Goal: Task Accomplishment & Management: Manage account settings

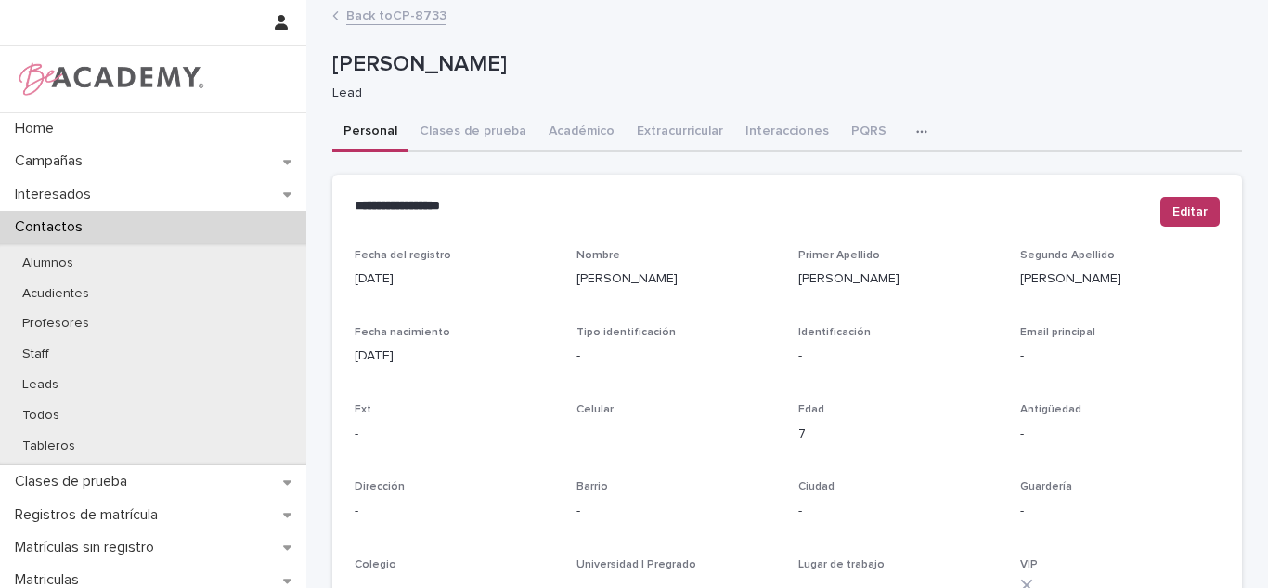
click at [351, 21] on link "Back to CP-8733" at bounding box center [396, 14] width 100 height 21
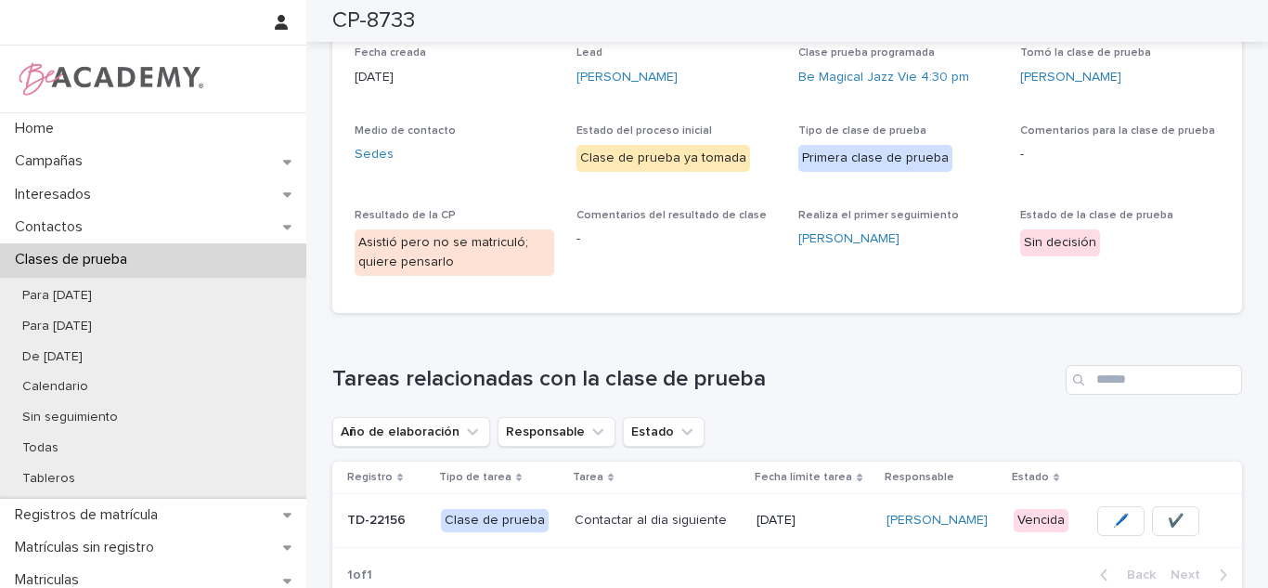
scroll to position [84, 0]
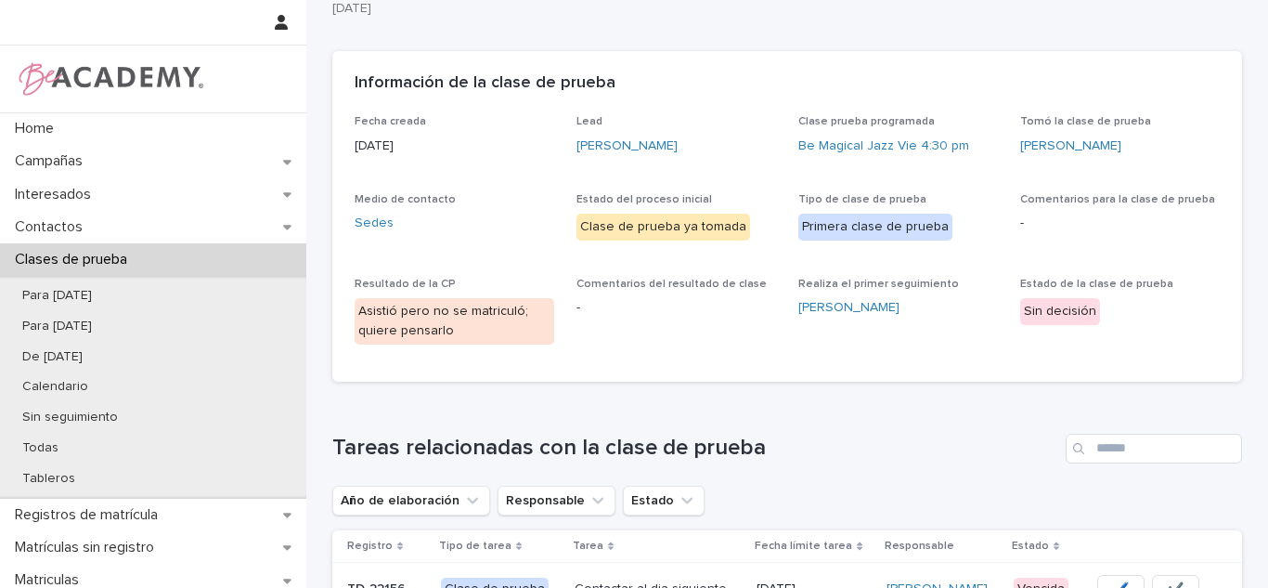
drag, startPoint x: 602, startPoint y: 145, endPoint x: 1267, endPoint y: 473, distance: 742.1
click at [602, 144] on link "Elena Franco Bustamante" at bounding box center [627, 145] width 101 height 19
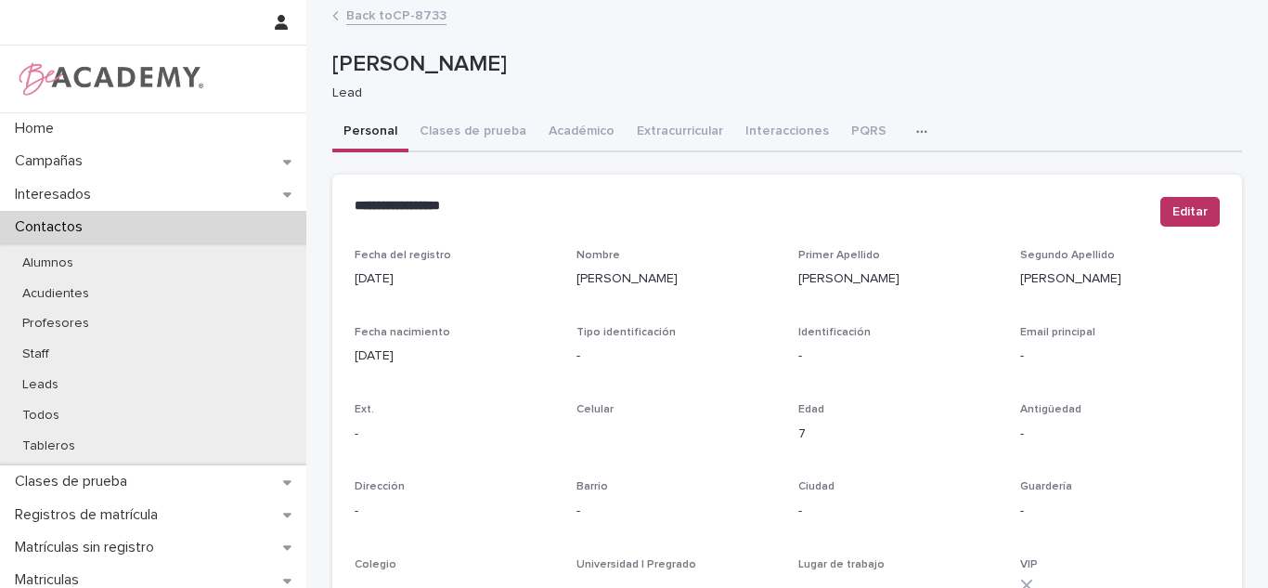
click at [354, 11] on link "Back to CP-8733" at bounding box center [396, 14] width 100 height 21
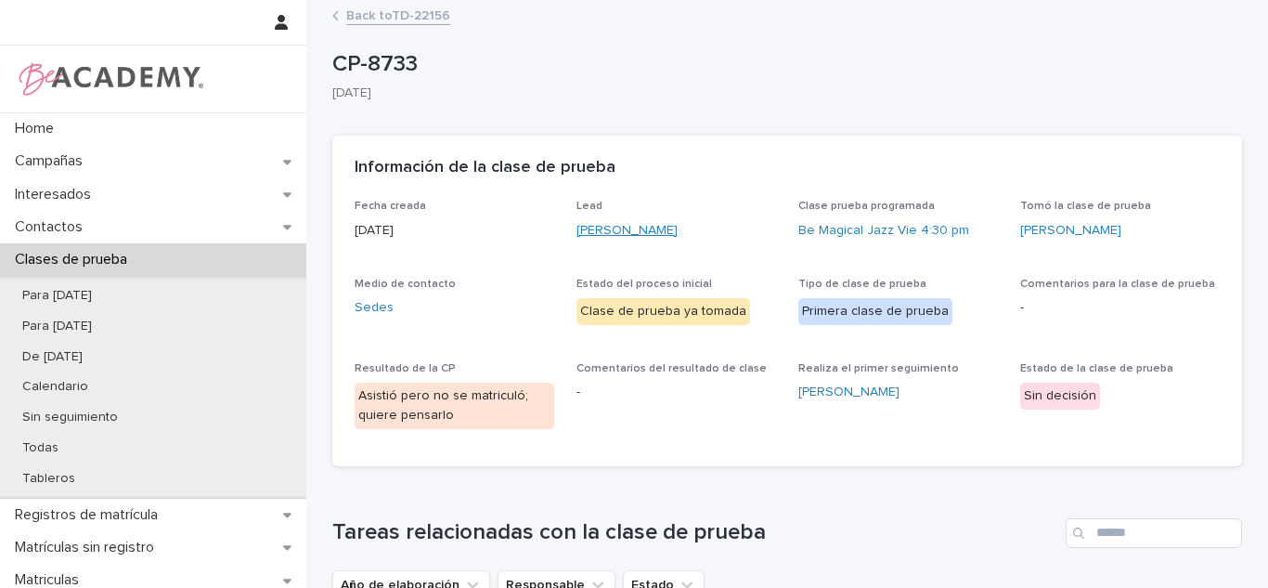
click at [678, 230] on link "Elena Franco Bustamante" at bounding box center [627, 230] width 101 height 19
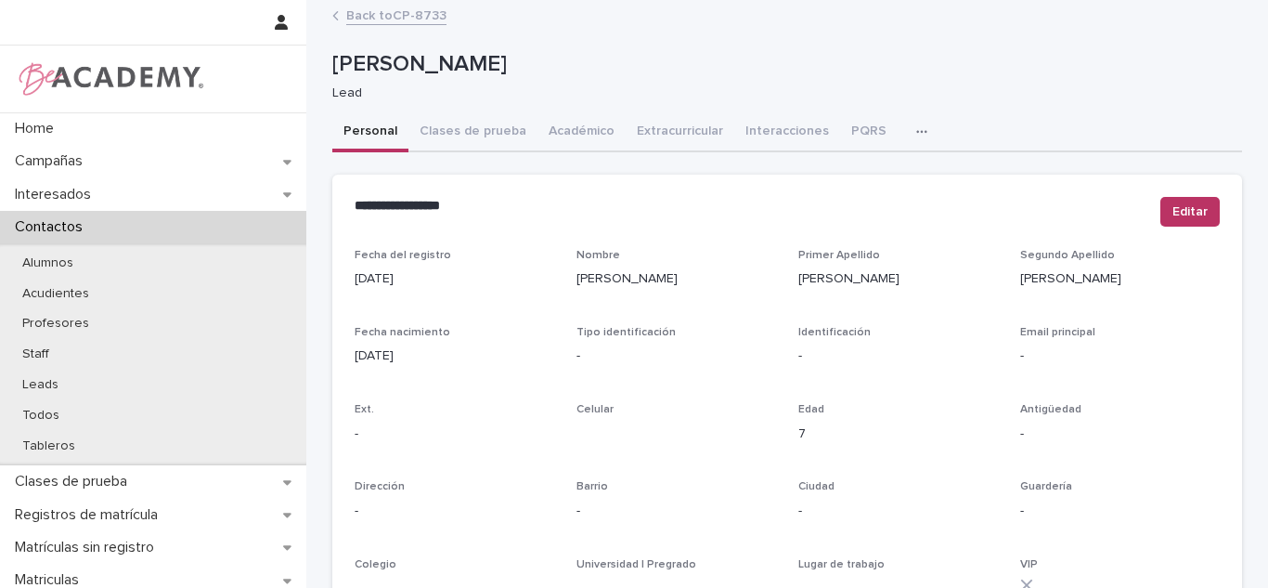
click at [370, 16] on link "Back to CP-8733" at bounding box center [396, 14] width 100 height 21
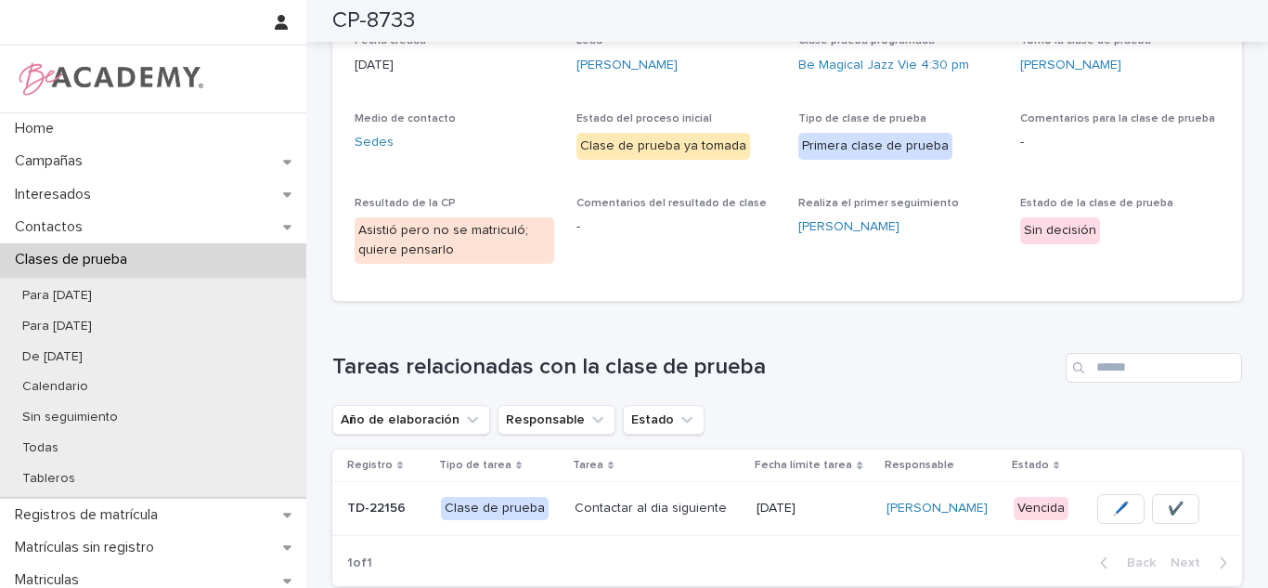
scroll to position [174, 0]
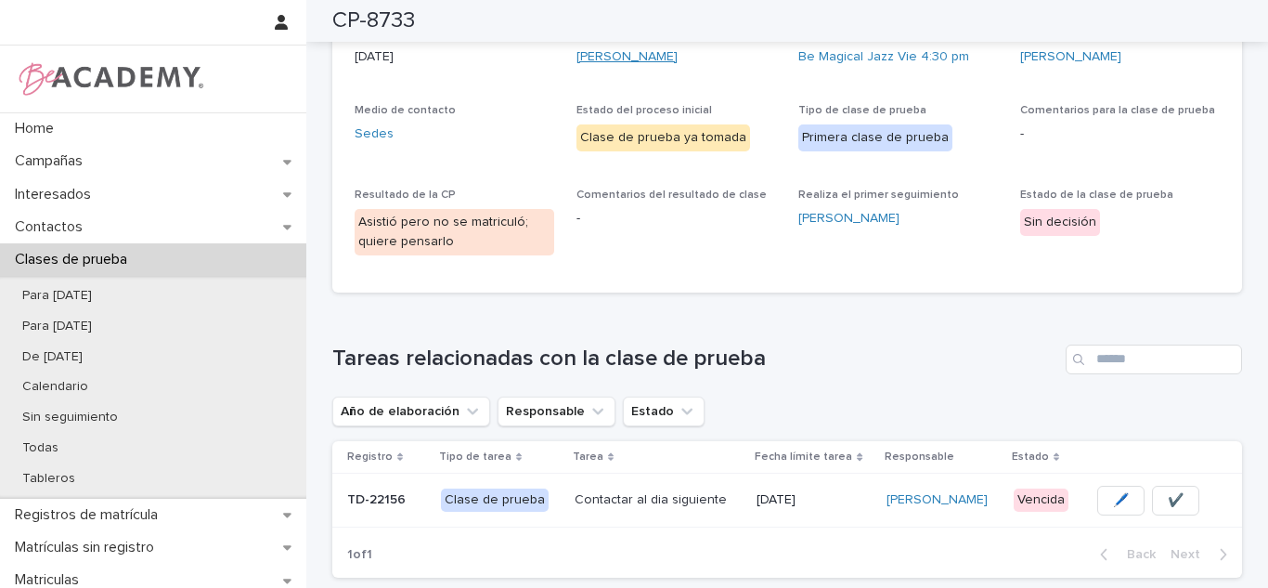
click at [678, 55] on link "Elena Franco Bustamante" at bounding box center [627, 56] width 101 height 19
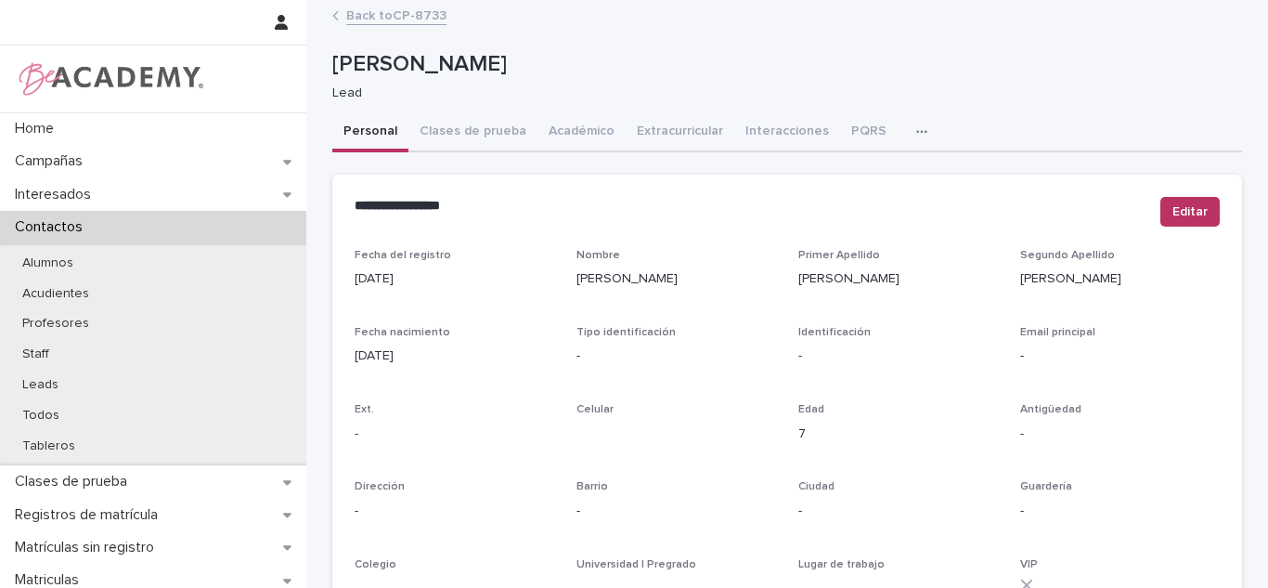
click at [407, 22] on link "Back to CP-8733" at bounding box center [396, 14] width 100 height 21
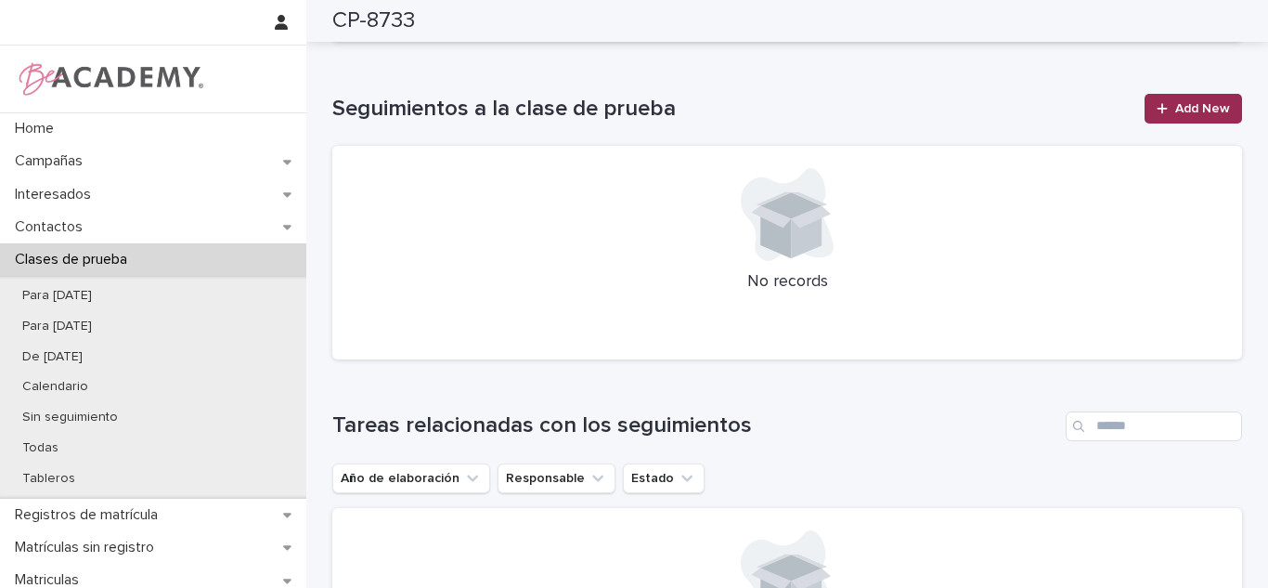
click at [1181, 121] on link "Add New" at bounding box center [1193, 109] width 97 height 30
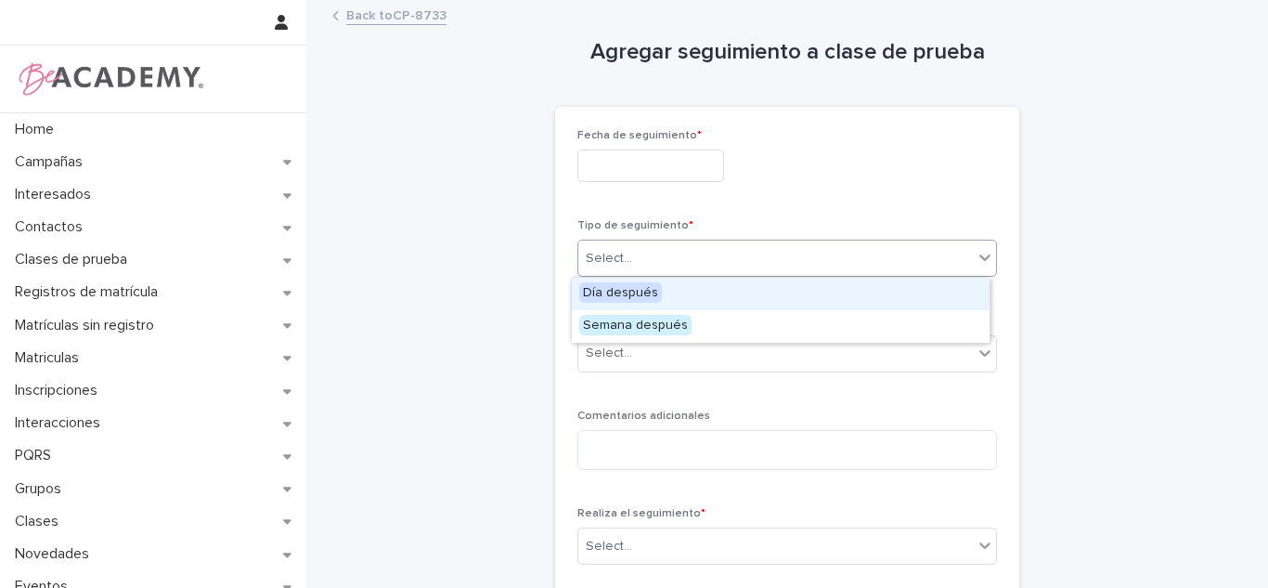
click at [708, 256] on div "Select..." at bounding box center [775, 258] width 395 height 31
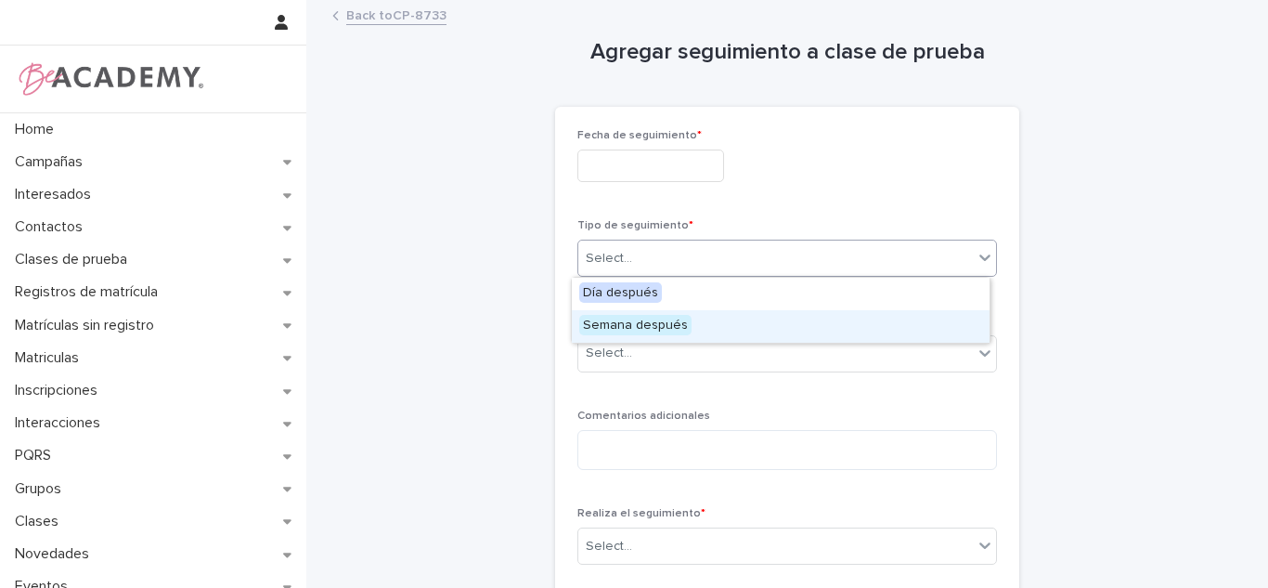
click at [652, 329] on span "Semana después" at bounding box center [635, 325] width 112 height 20
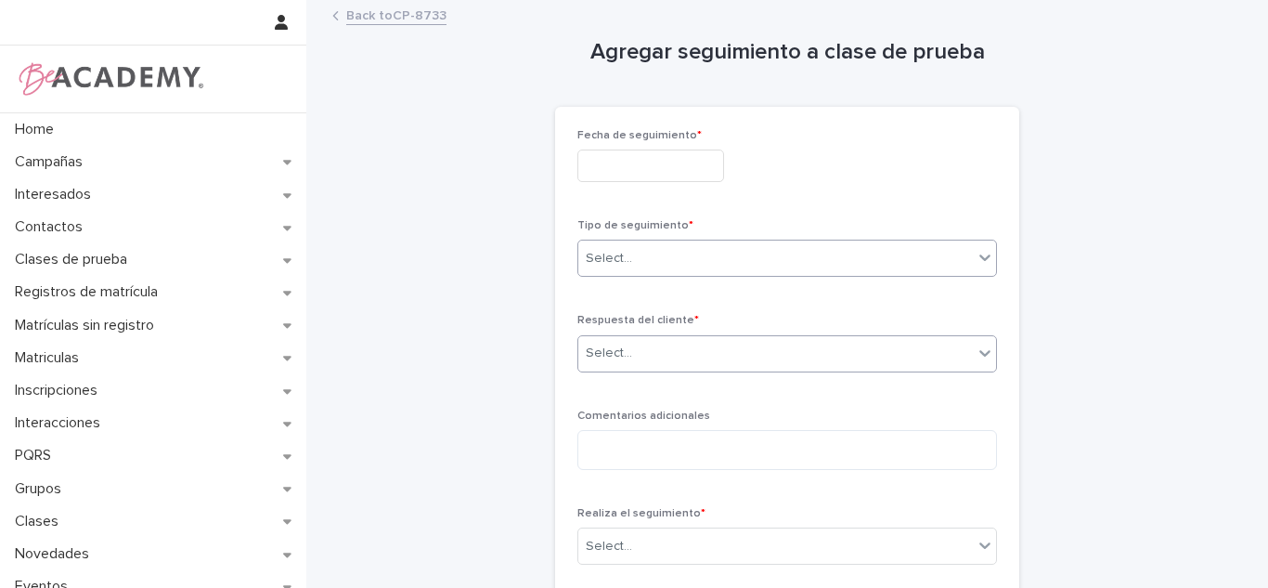
click at [635, 355] on div "Select..." at bounding box center [775, 353] width 395 height 31
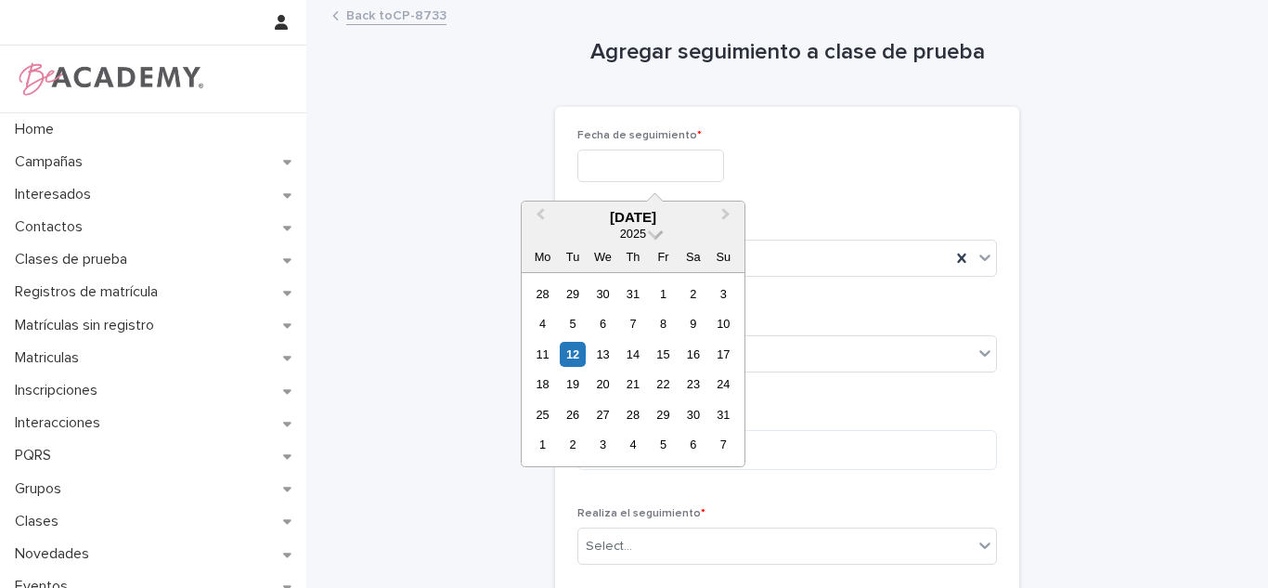
drag, startPoint x: 619, startPoint y: 164, endPoint x: 634, endPoint y: 238, distance: 74.8
click at [618, 164] on input "text" at bounding box center [651, 165] width 147 height 32
click at [582, 357] on div "12" at bounding box center [572, 354] width 25 height 25
type input "**********"
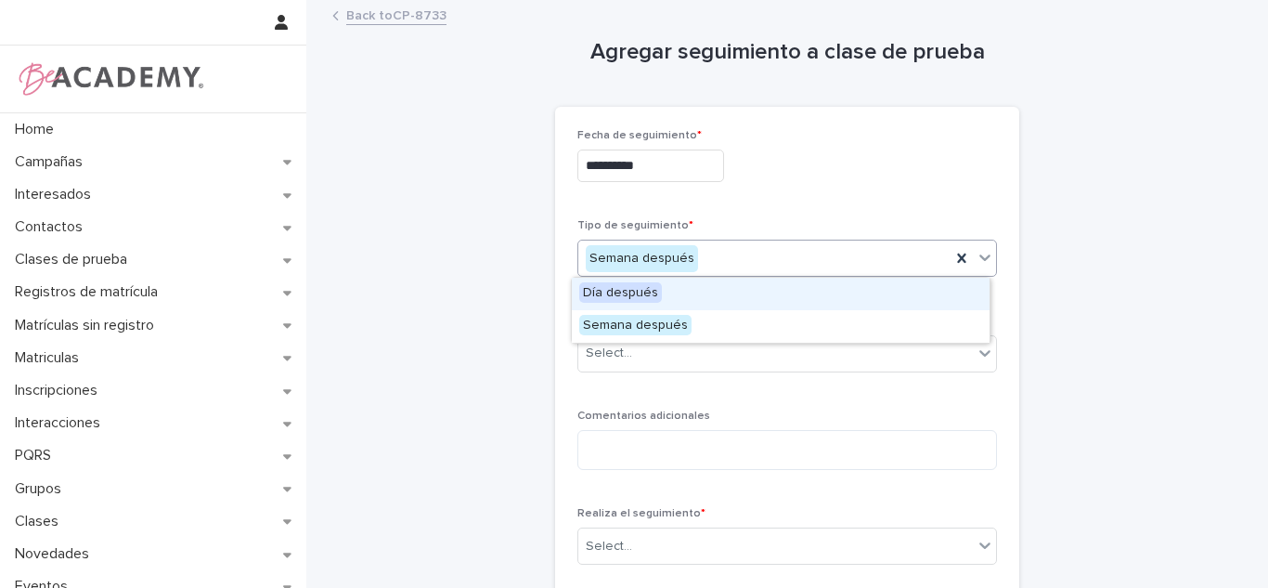
click at [639, 302] on span "Día después" at bounding box center [620, 292] width 83 height 20
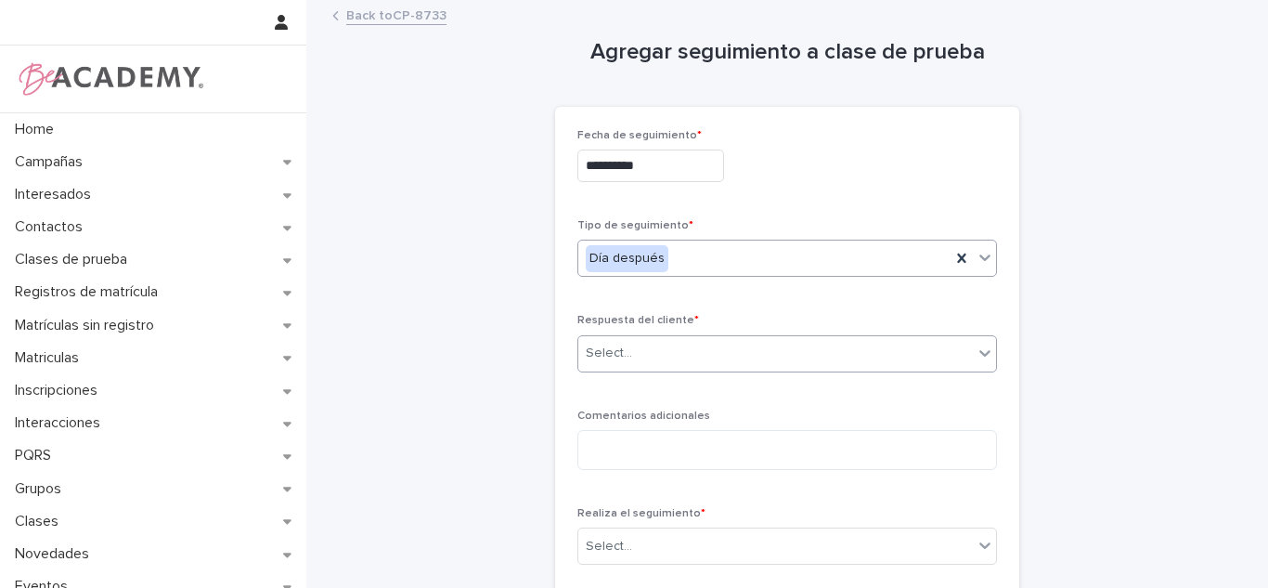
click at [620, 342] on div "Select..." at bounding box center [775, 353] width 395 height 31
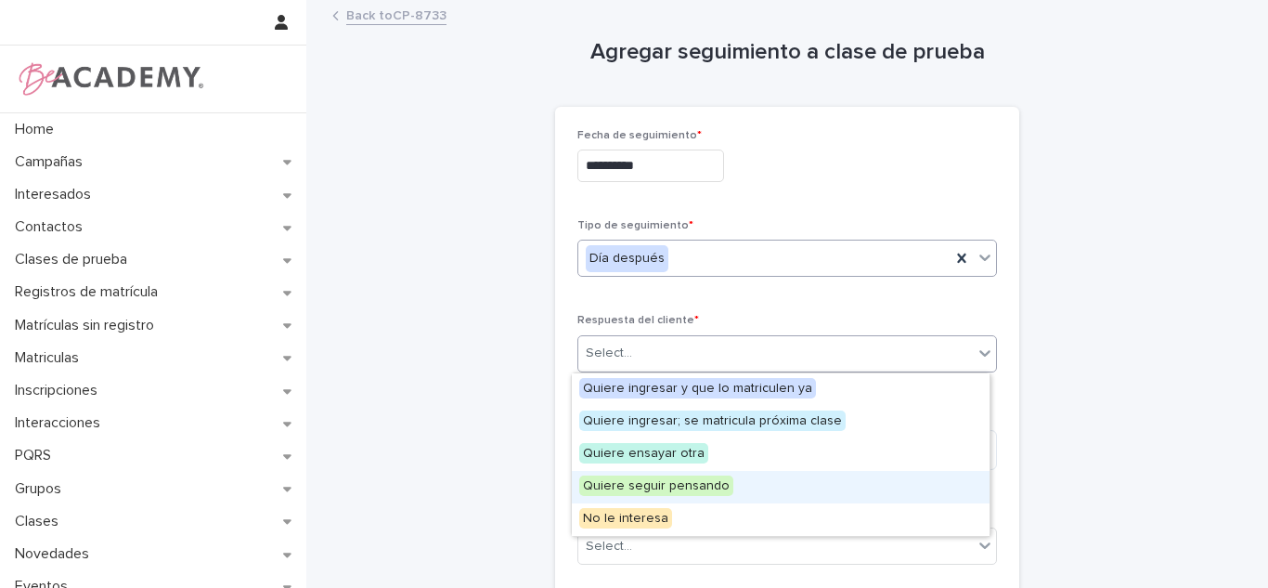
click at [600, 477] on span "Quiere seguir pensando" at bounding box center [656, 485] width 154 height 20
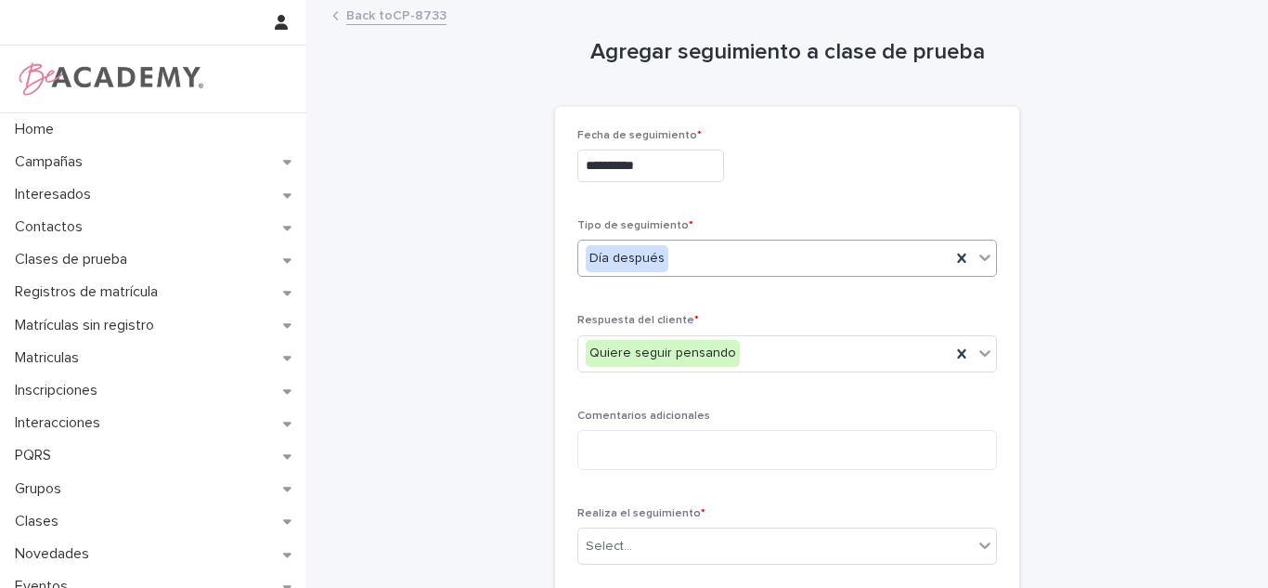
click at [618, 471] on div "Comentarios adicionales" at bounding box center [788, 446] width 420 height 75
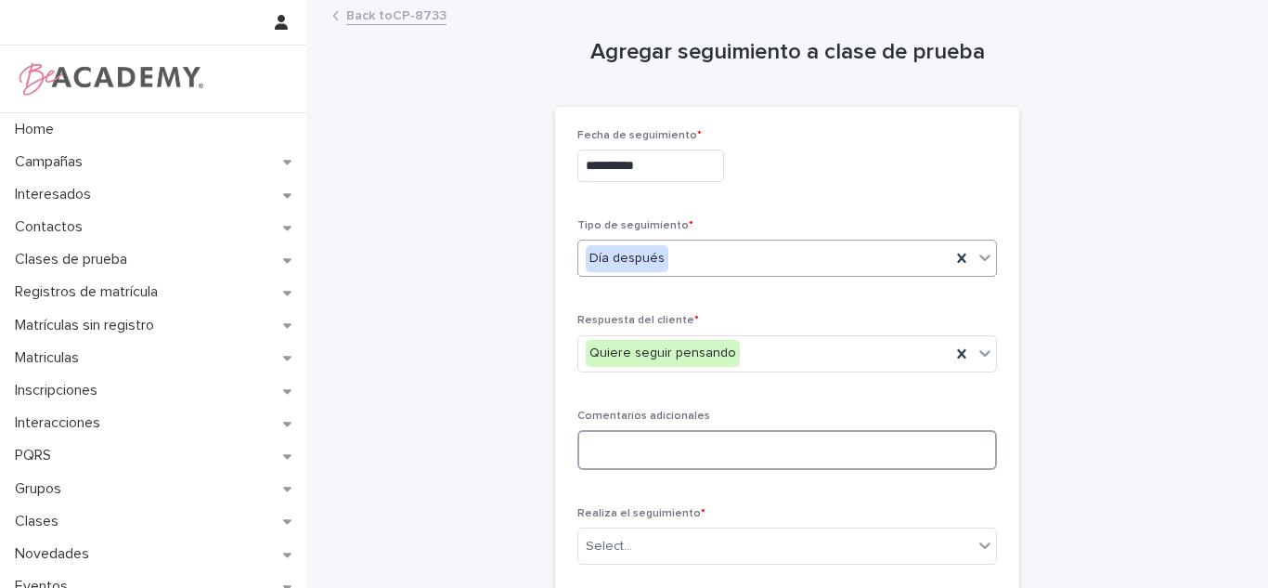
click at [622, 456] on textarea at bounding box center [788, 450] width 420 height 40
click at [667, 435] on textarea "**********" at bounding box center [788, 450] width 420 height 40
drag, startPoint x: 762, startPoint y: 459, endPoint x: 654, endPoint y: 469, distance: 109.1
click at [654, 469] on textarea "**********" at bounding box center [788, 450] width 420 height 40
type textarea "**********"
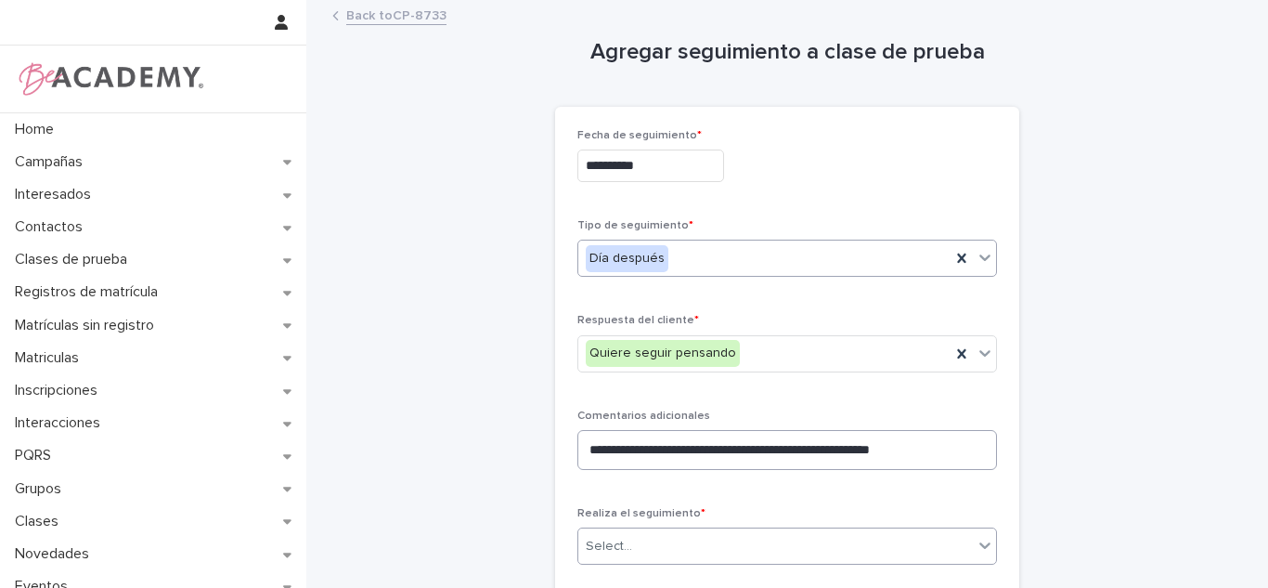
type input "*"
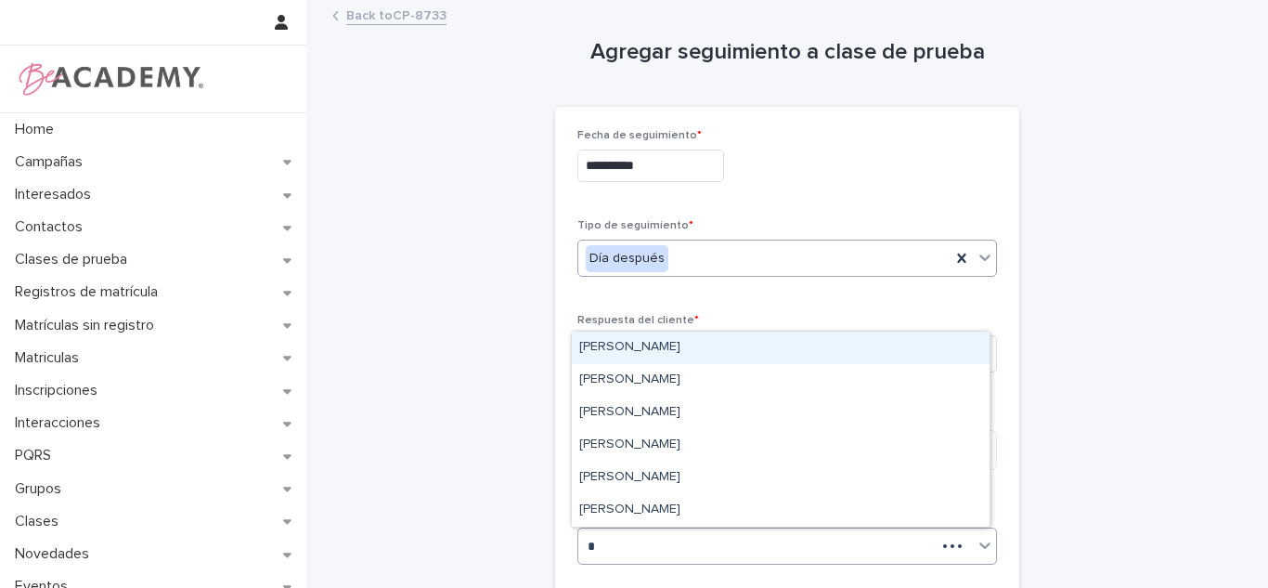
click at [658, 359] on div "Carolina Castillo Cuadrado" at bounding box center [781, 347] width 418 height 32
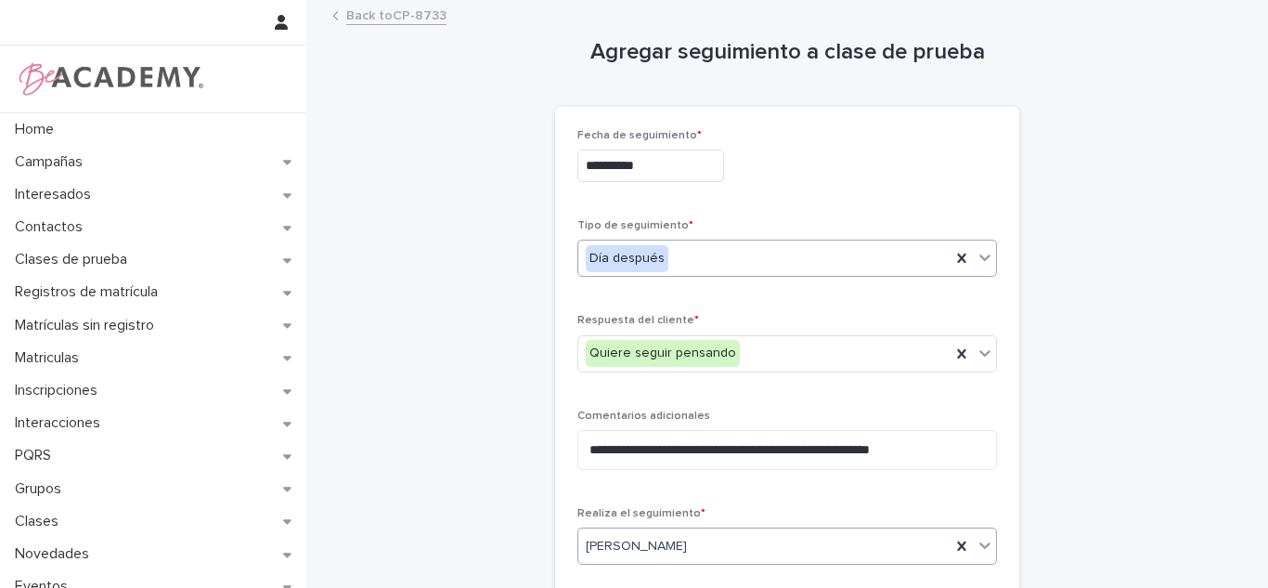
scroll to position [204, 0]
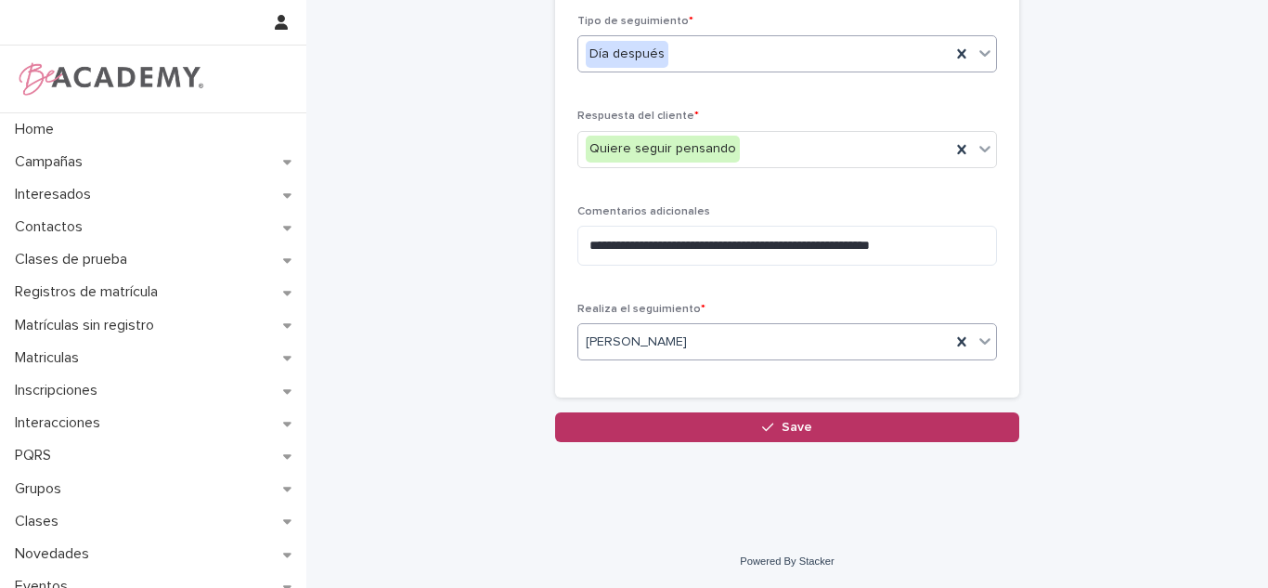
click at [691, 349] on input "text" at bounding box center [690, 342] width 2 height 16
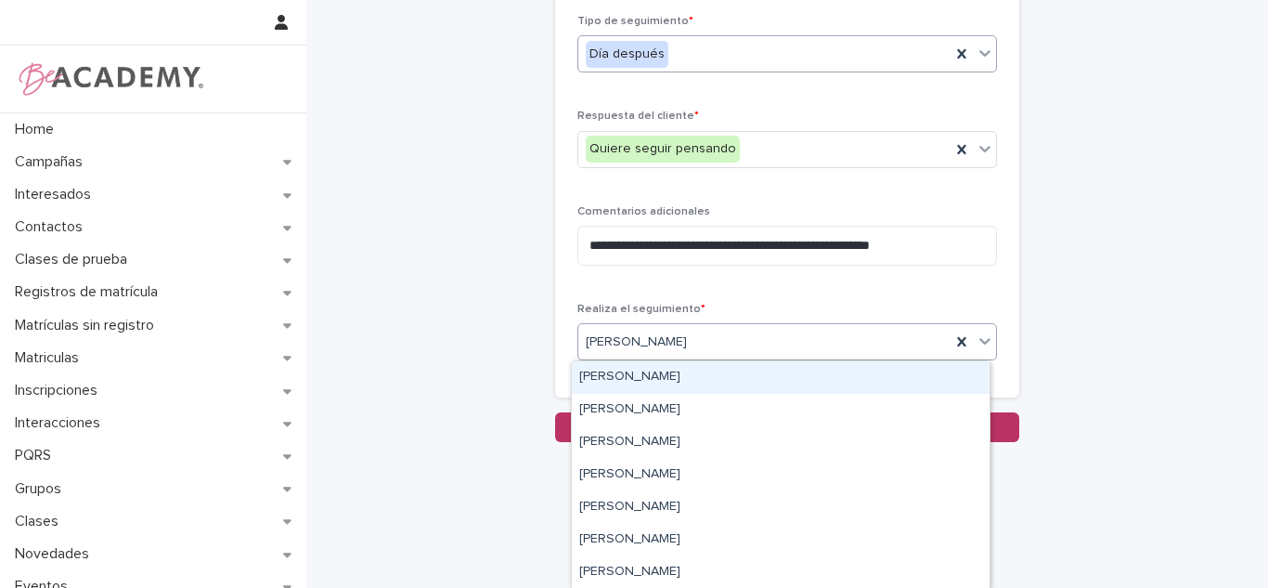
click at [747, 313] on p "Realiza el seguimiento *" at bounding box center [788, 309] width 420 height 13
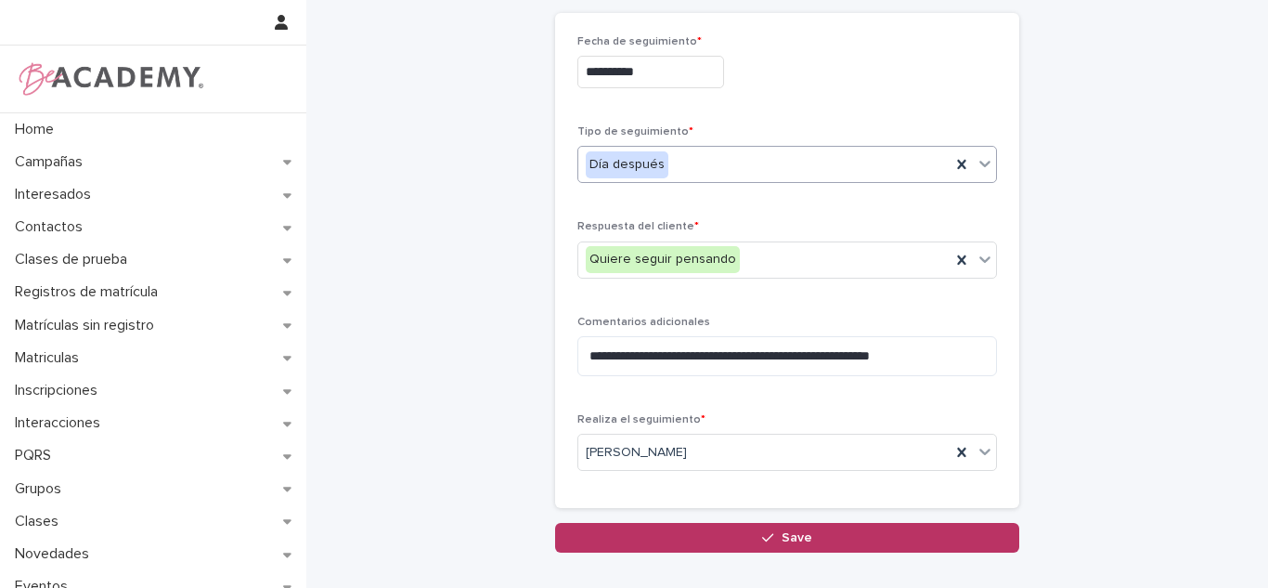
scroll to position [115, 0]
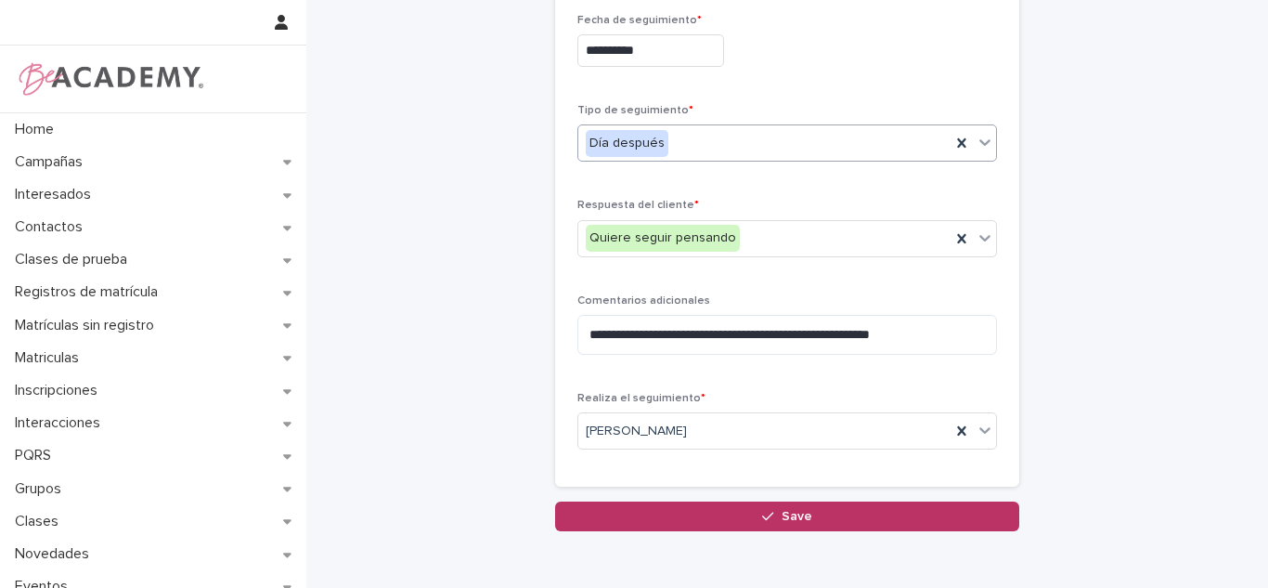
click at [852, 520] on button "Save" at bounding box center [787, 516] width 464 height 30
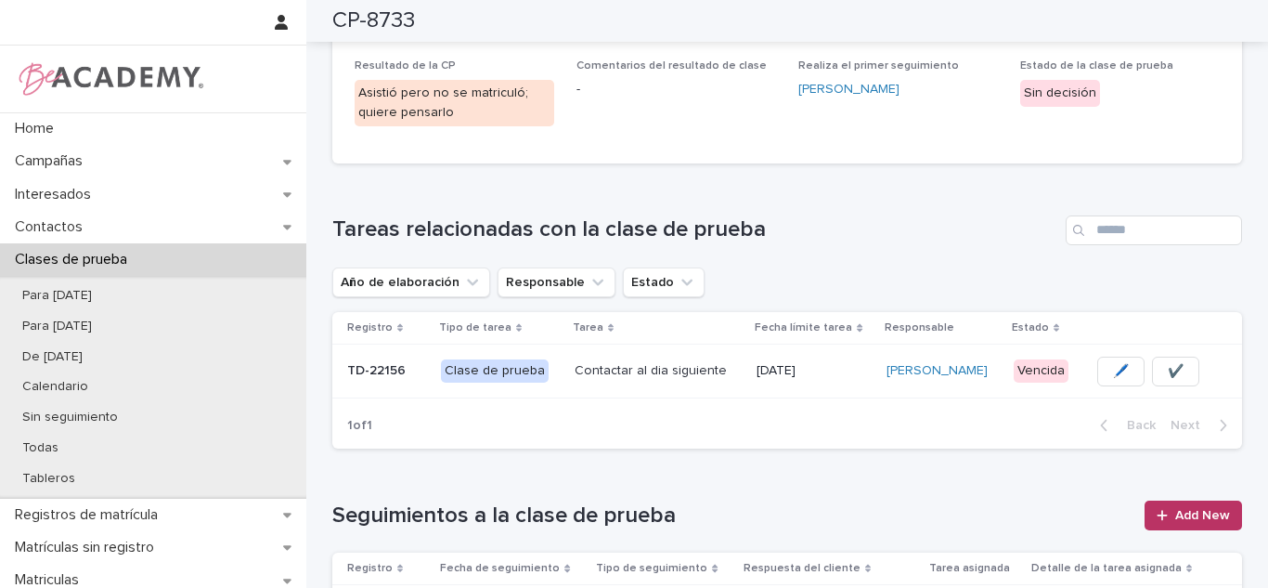
scroll to position [439, 0]
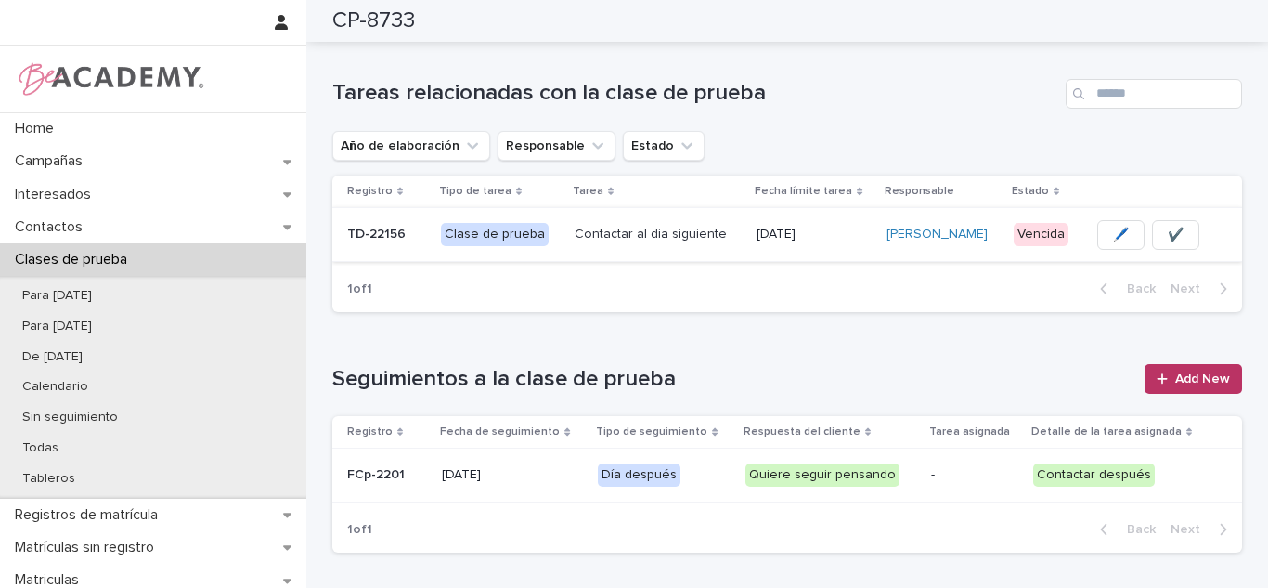
click at [1168, 248] on button "✔️" at bounding box center [1175, 235] width 47 height 30
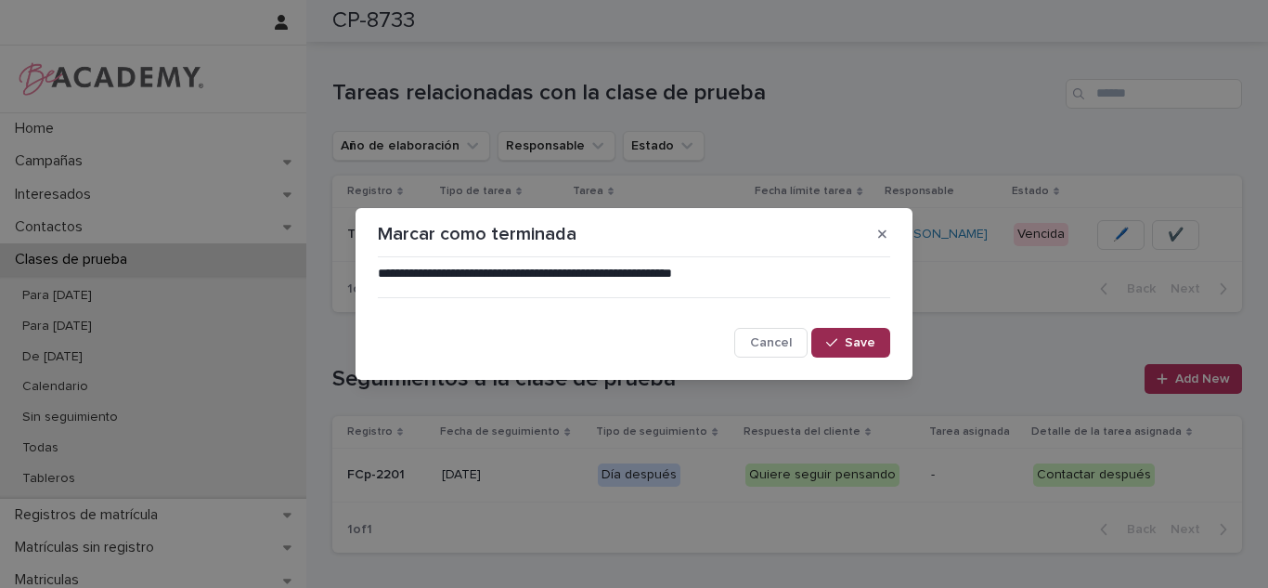
click at [848, 353] on button "Save" at bounding box center [851, 343] width 79 height 30
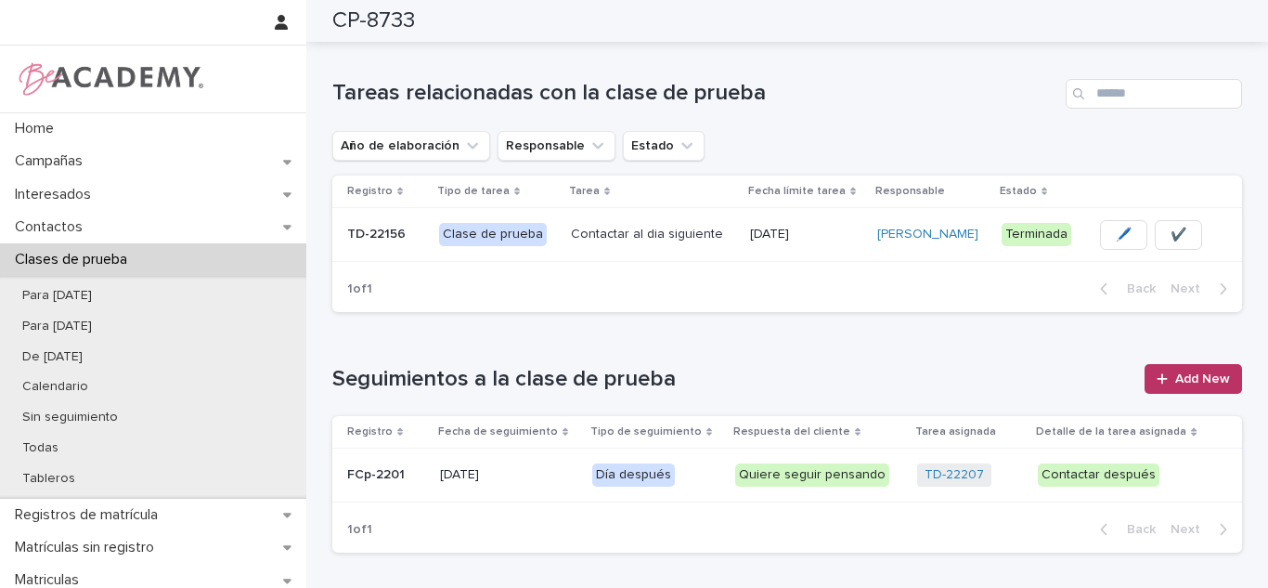
scroll to position [0, 0]
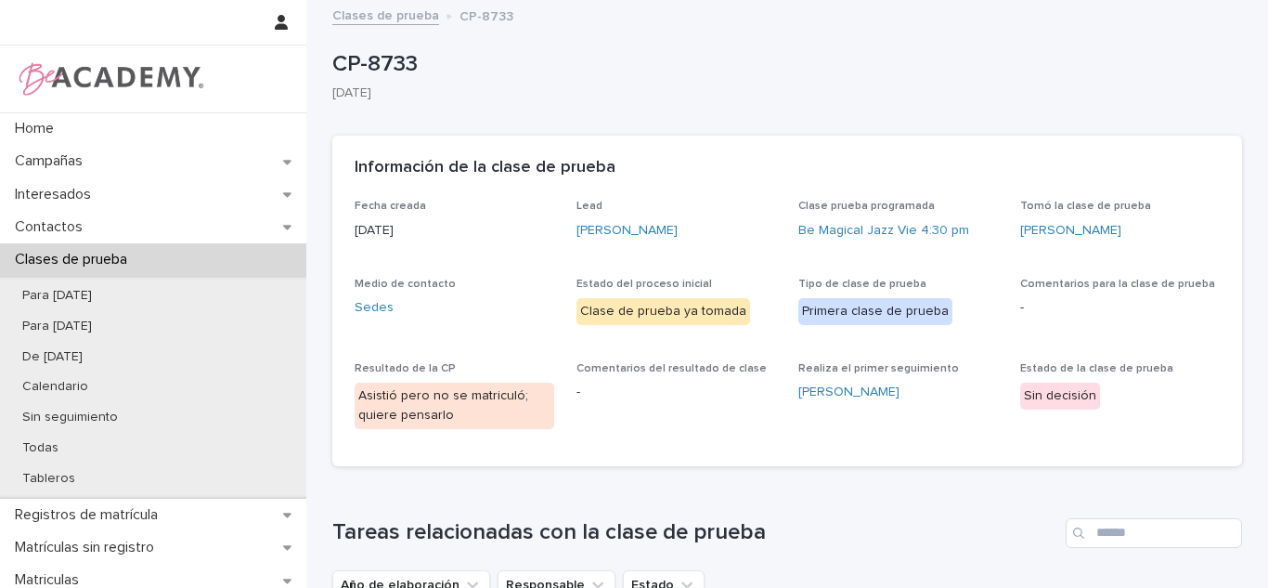
click at [56, 269] on div "Clases de prueba" at bounding box center [153, 259] width 306 height 32
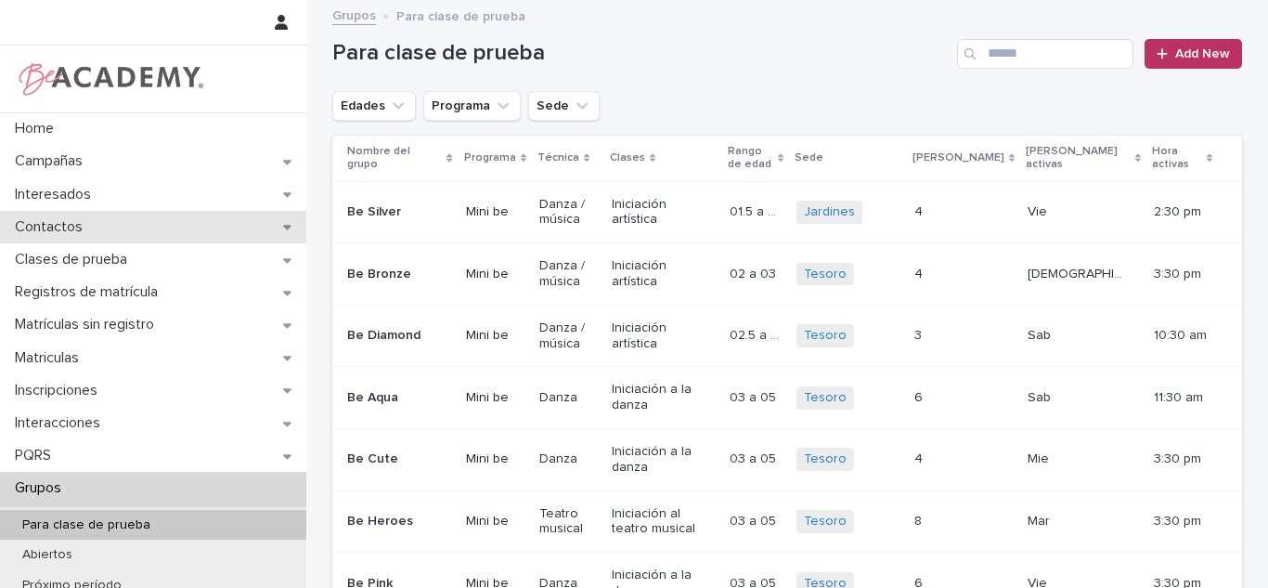
click at [90, 227] on p "Contactos" at bounding box center [52, 227] width 90 height 18
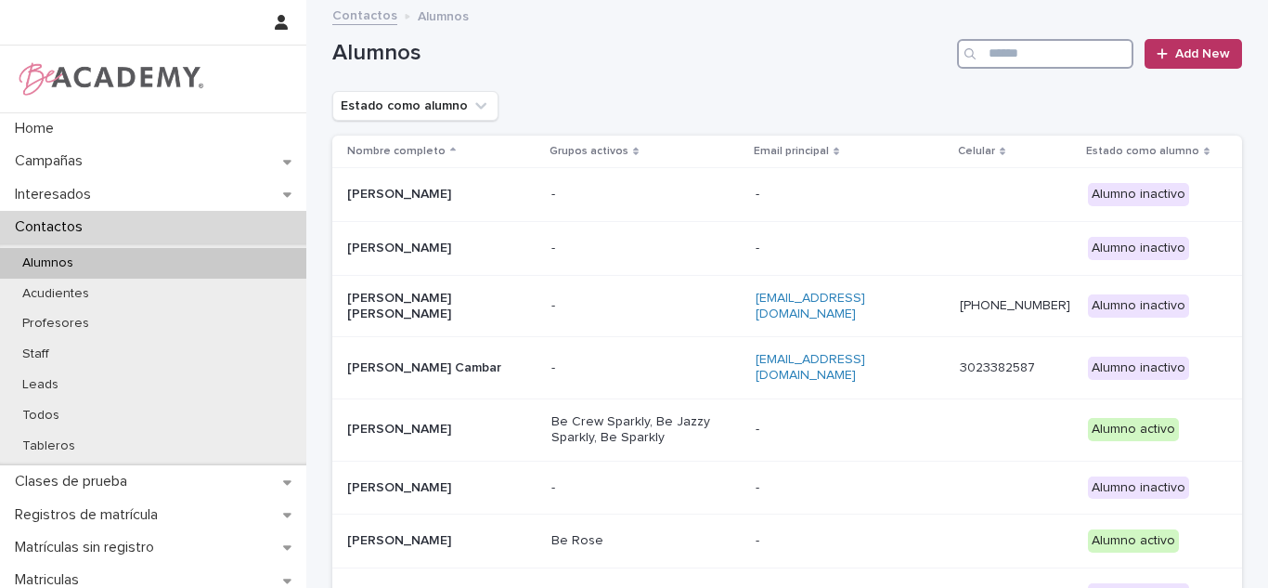
click at [991, 55] on input "Search" at bounding box center [1045, 54] width 176 height 30
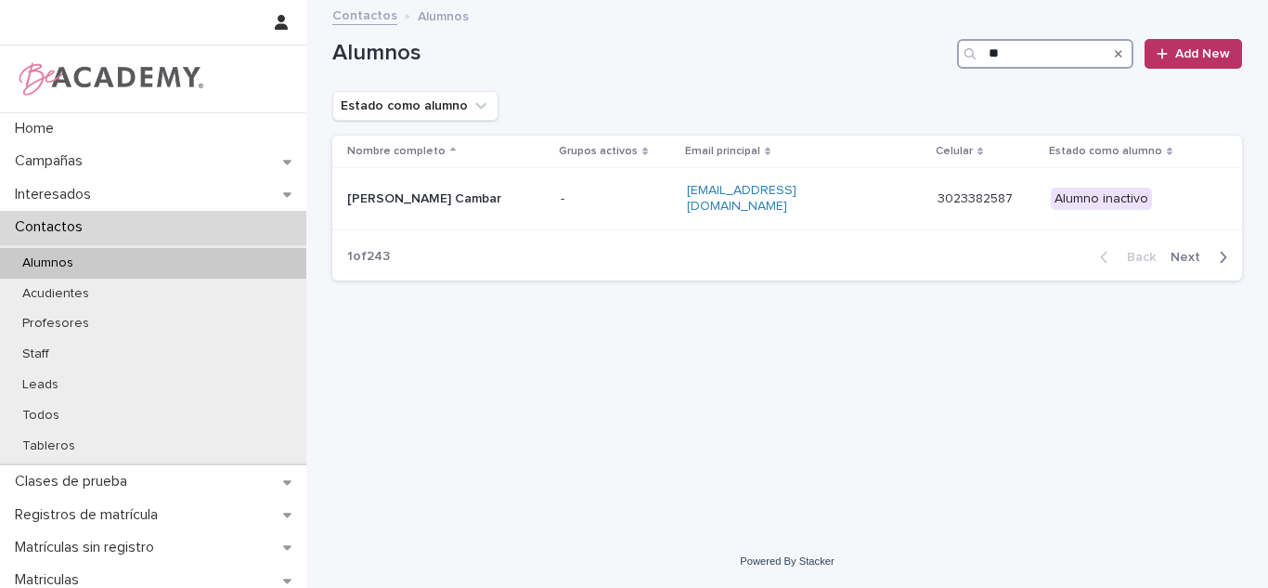
type input "*"
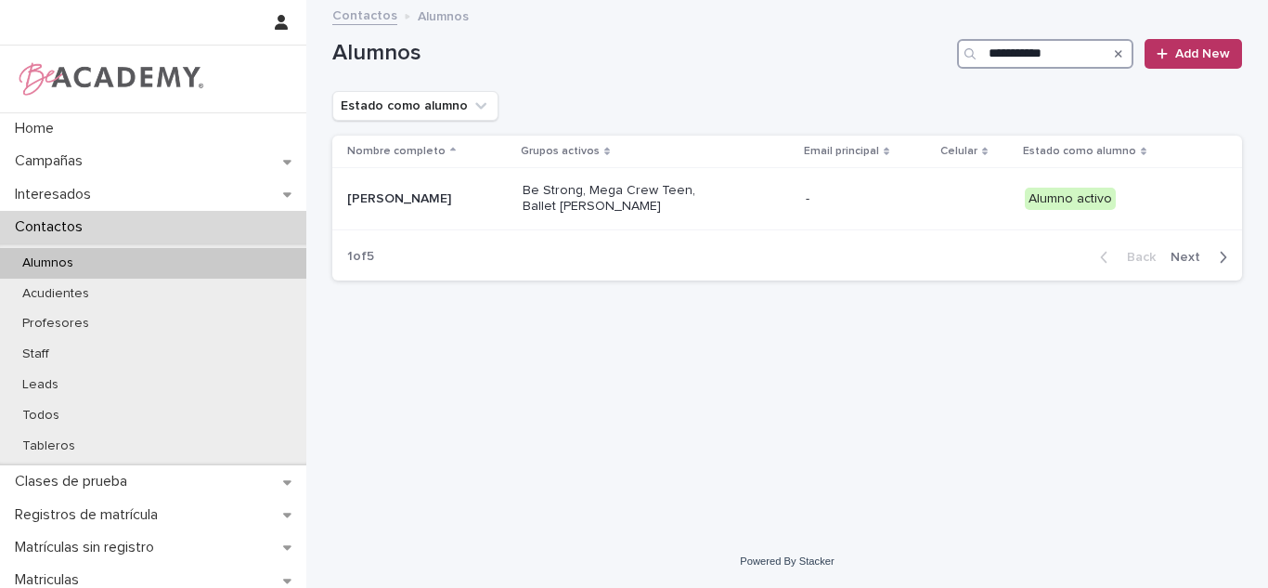
type input "**********"
click at [509, 161] on div "Nombre completo" at bounding box center [428, 151] width 162 height 20
click at [494, 197] on p "Camila Echeverri Ruiz" at bounding box center [427, 199] width 161 height 16
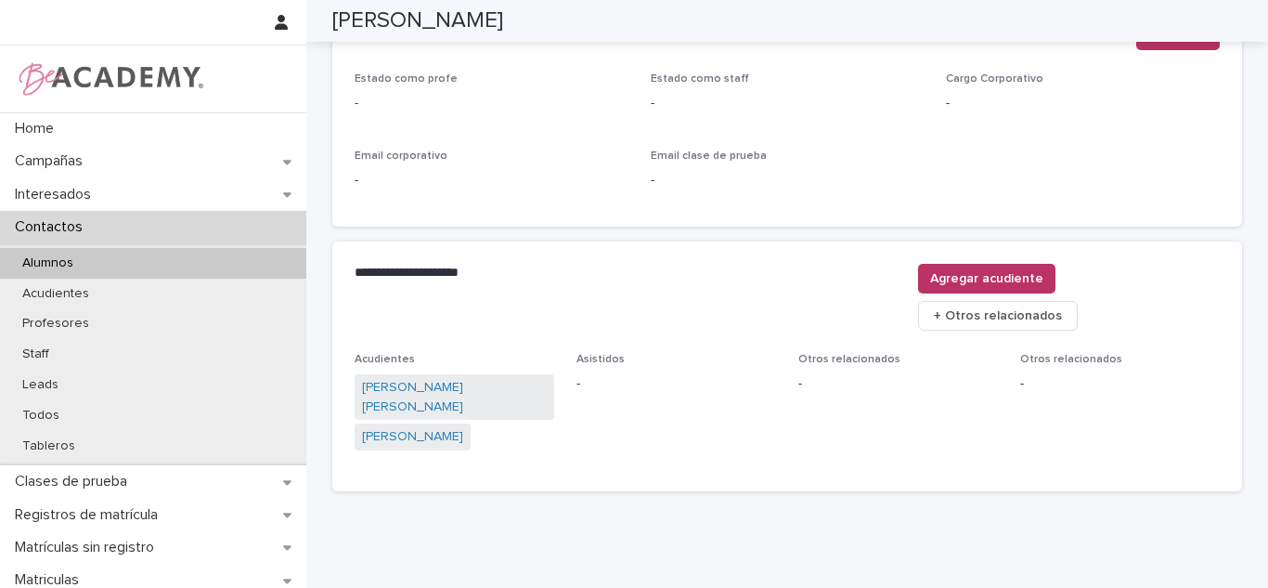
scroll to position [822, 0]
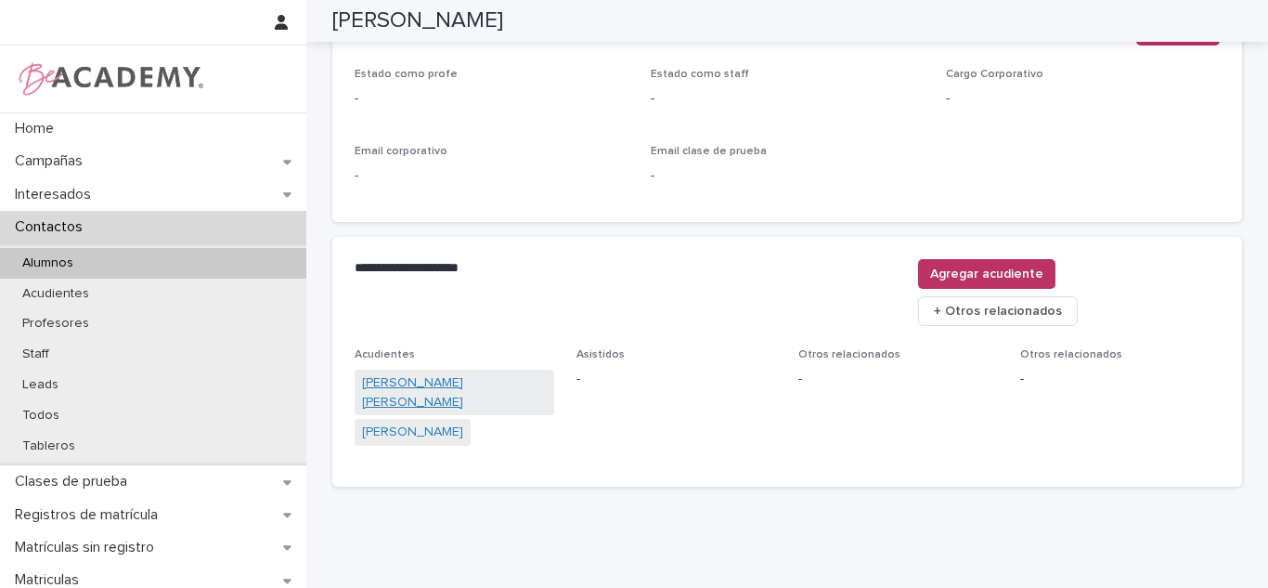
click at [441, 373] on link "Monica Eliana Ruiz Restrepo" at bounding box center [454, 392] width 185 height 39
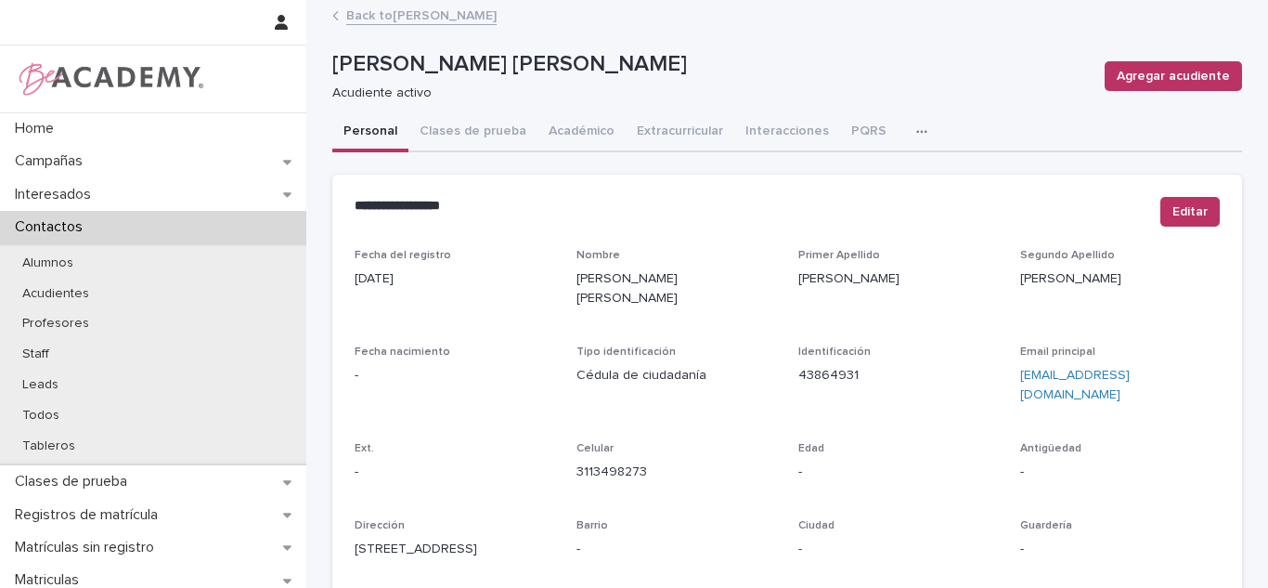
click at [448, 21] on link "Back to Camila Echeverri Ruiz" at bounding box center [421, 14] width 150 height 21
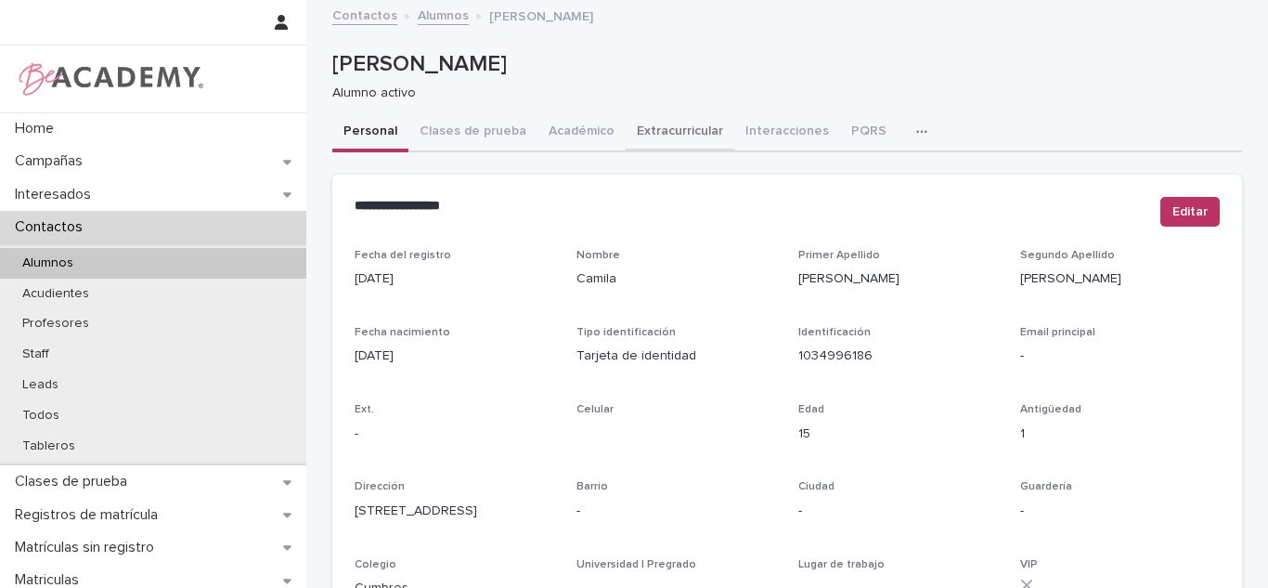
drag, startPoint x: 560, startPoint y: 142, endPoint x: 643, endPoint y: 140, distance: 82.7
click at [560, 142] on button "Académico" at bounding box center [582, 132] width 88 height 39
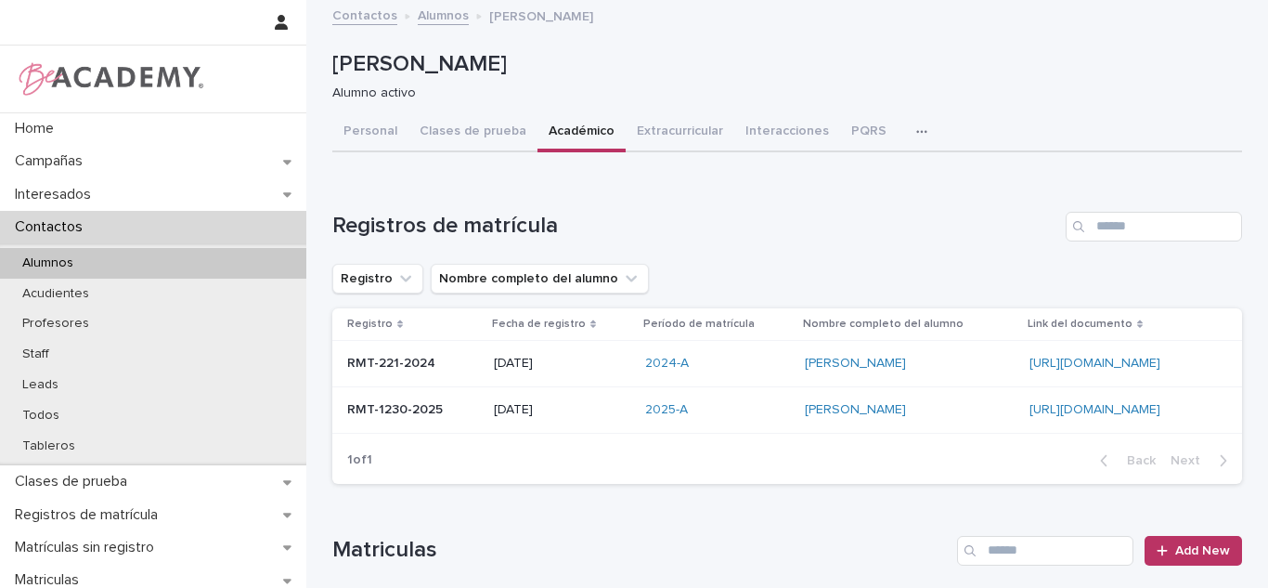
drag, startPoint x: 368, startPoint y: 133, endPoint x: 1267, endPoint y: 139, distance: 899.8
click at [370, 132] on button "Personal" at bounding box center [370, 132] width 76 height 39
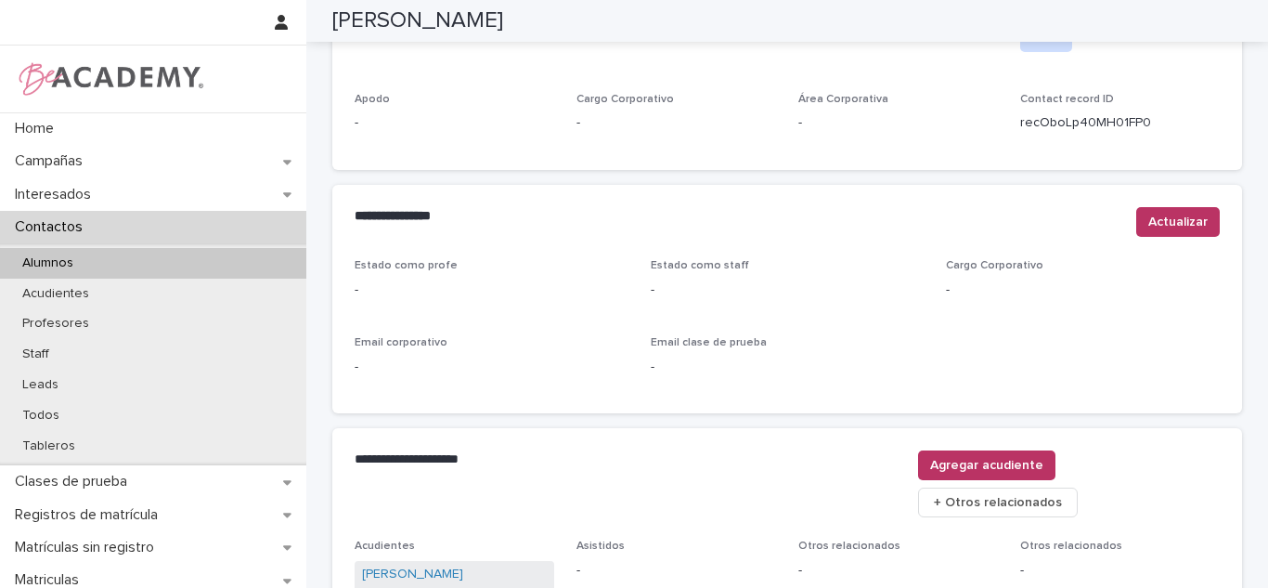
scroll to position [825, 0]
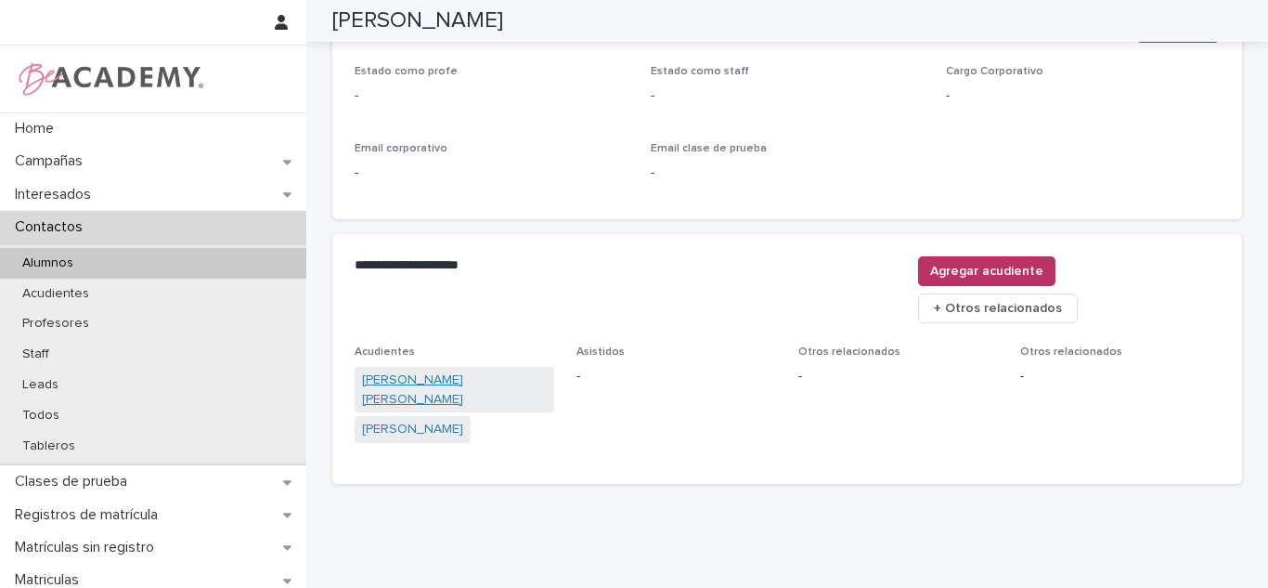
click at [498, 370] on link "Monica Eliana Ruiz Restrepo" at bounding box center [454, 389] width 185 height 39
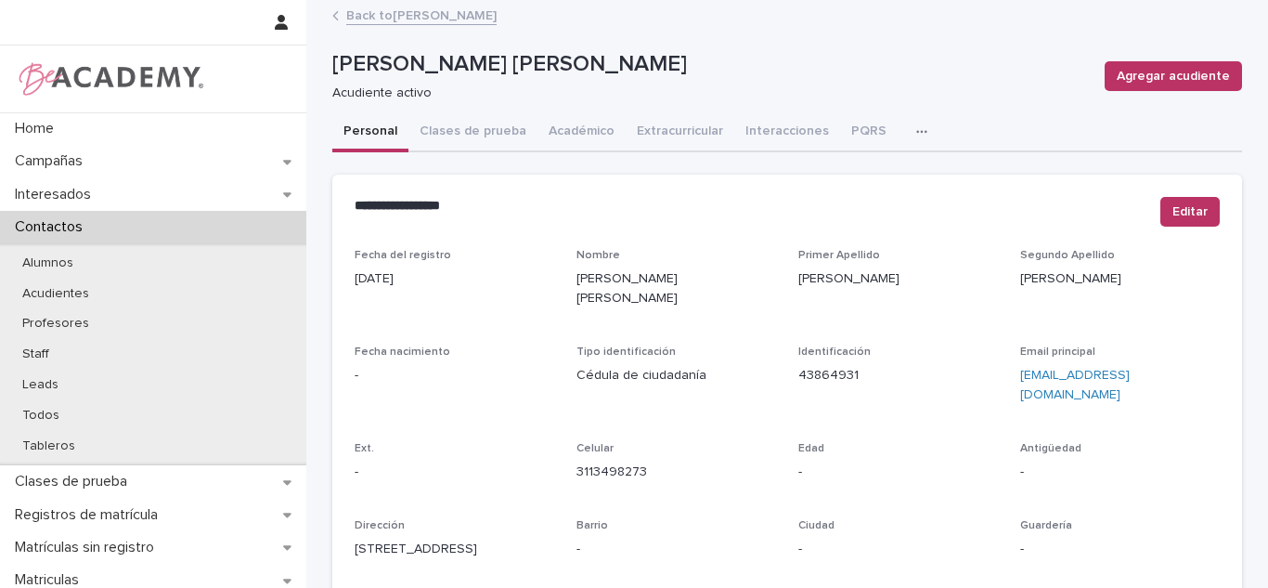
click at [431, 15] on link "Back to Camila Echeverri Ruiz" at bounding box center [421, 14] width 150 height 21
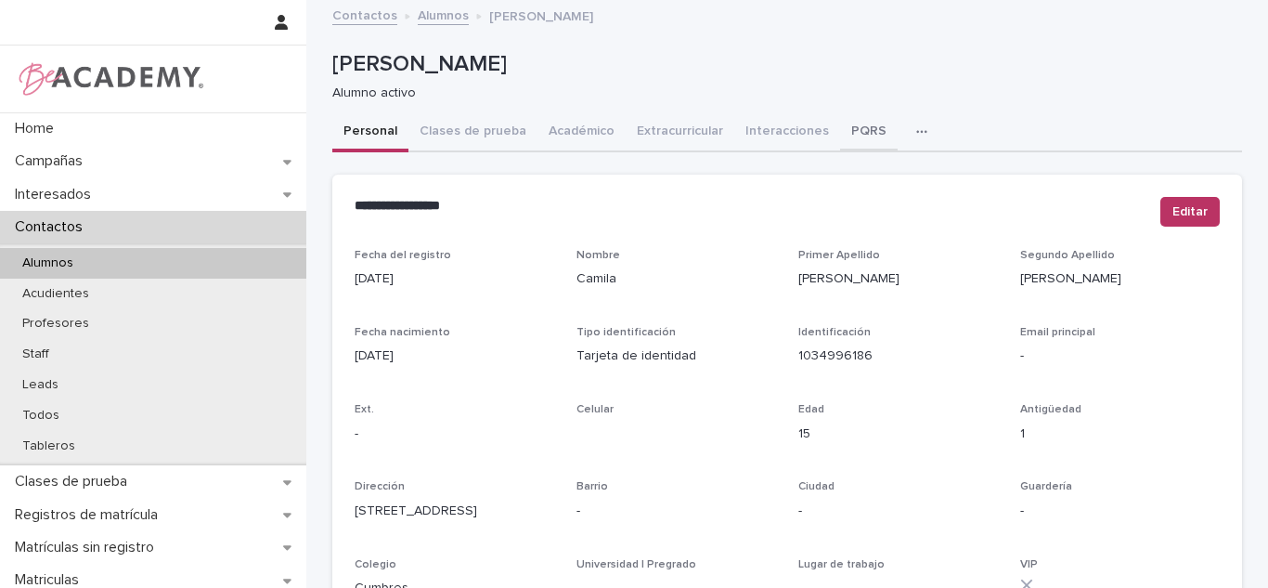
click at [842, 134] on button "PQRS" at bounding box center [869, 132] width 58 height 39
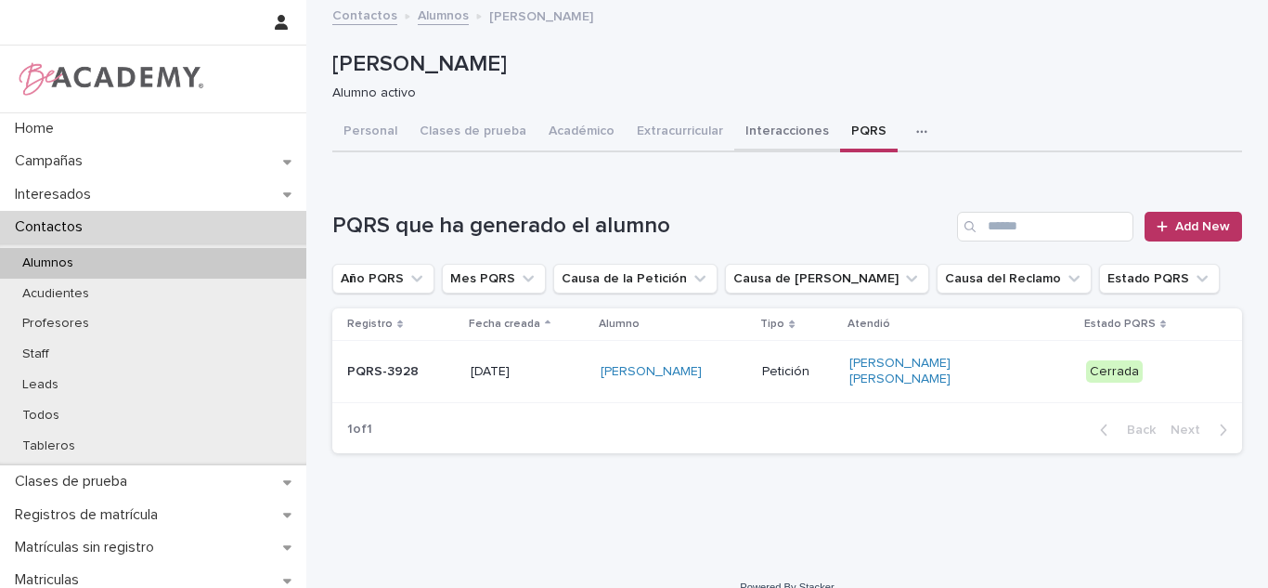
click at [759, 145] on button "Interacciones" at bounding box center [787, 132] width 106 height 39
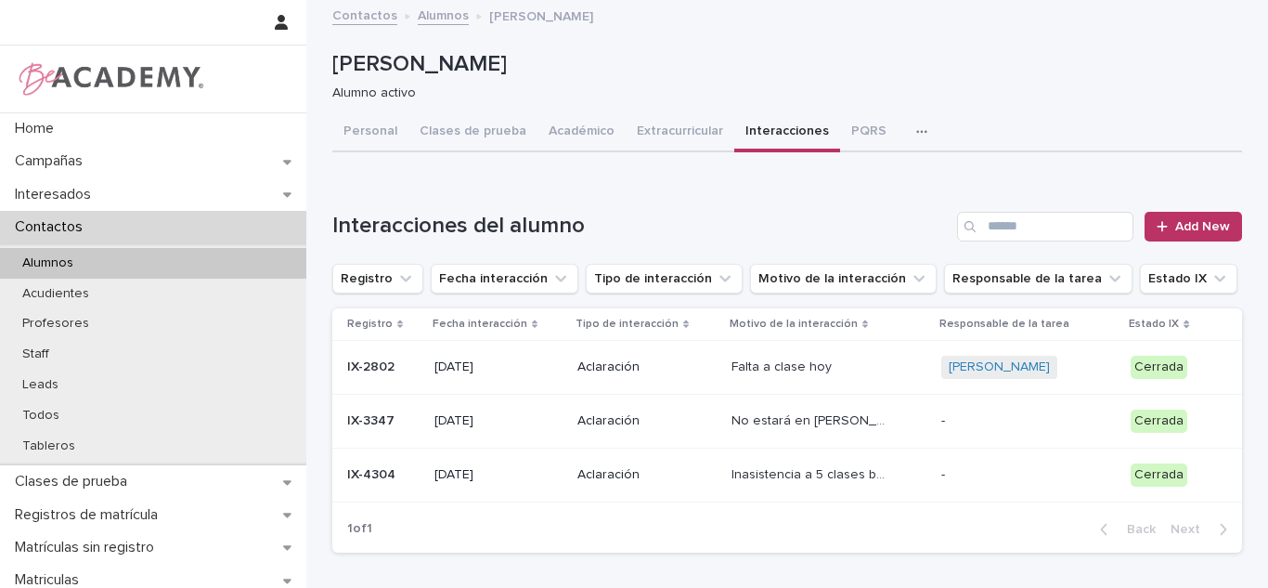
click at [831, 483] on div "Inasistencia a 5 clases ballet Inasistencia a 5 clases ballet" at bounding box center [829, 475] width 195 height 31
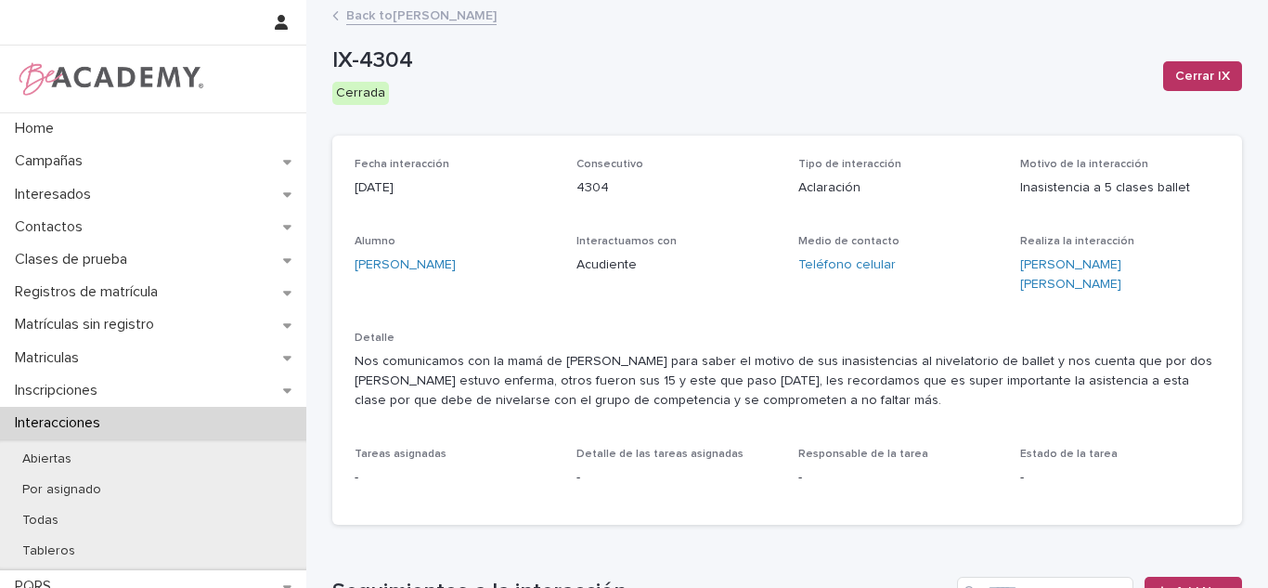
click at [431, 21] on link "Back to Camila Echeverri Ruiz" at bounding box center [421, 14] width 150 height 21
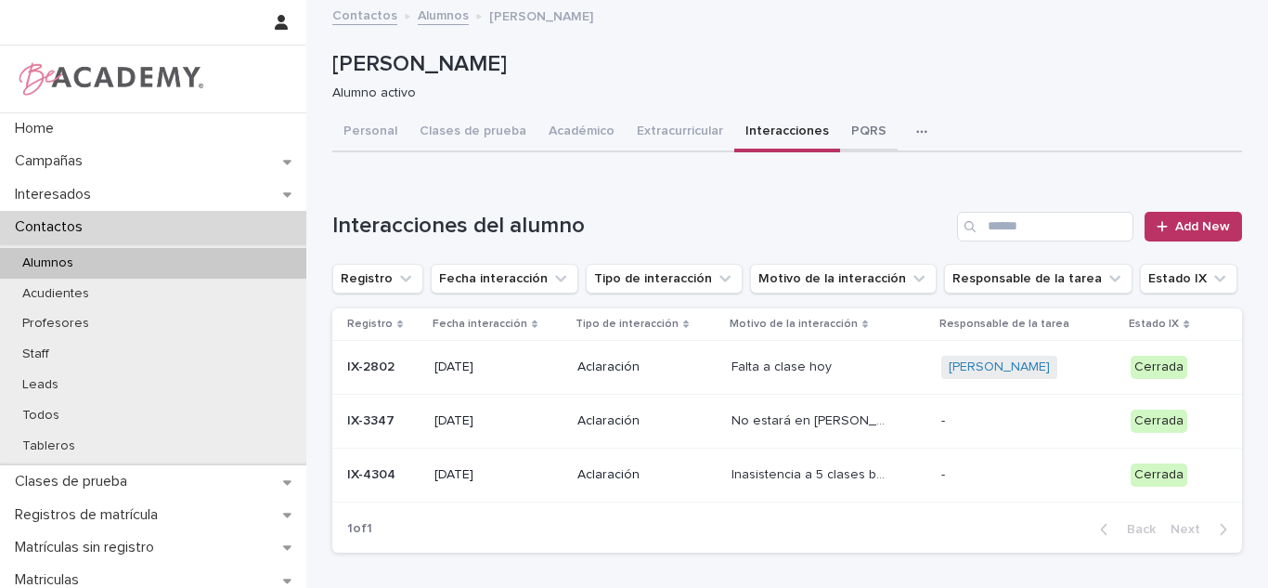
click at [850, 132] on button "PQRS" at bounding box center [869, 132] width 58 height 39
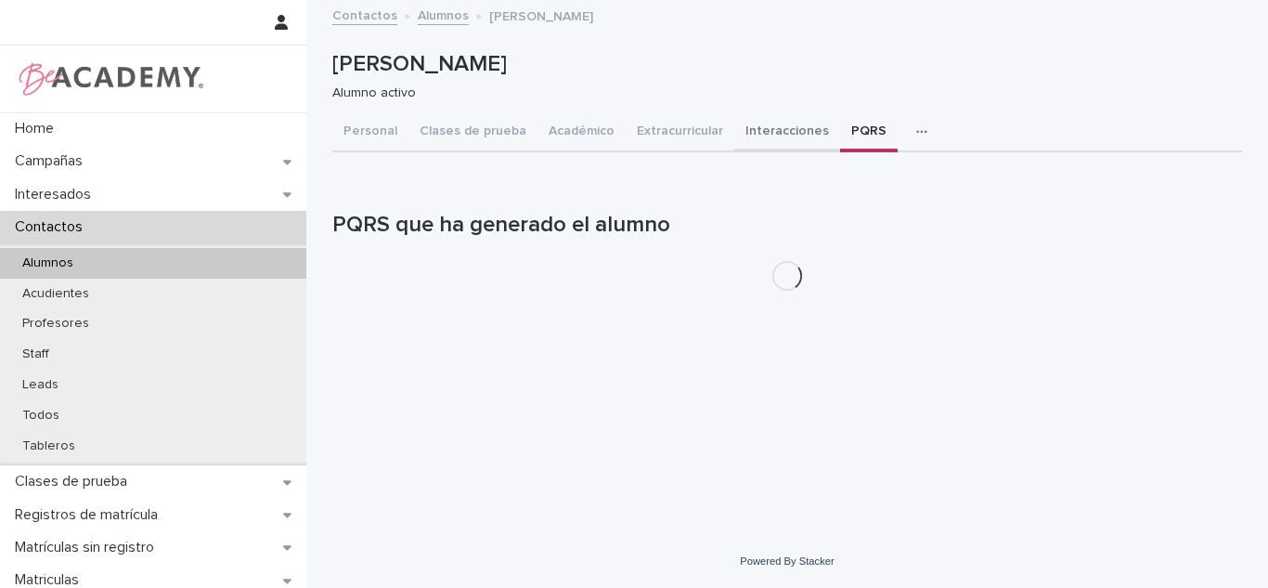
click at [797, 136] on button "Interacciones" at bounding box center [787, 132] width 106 height 39
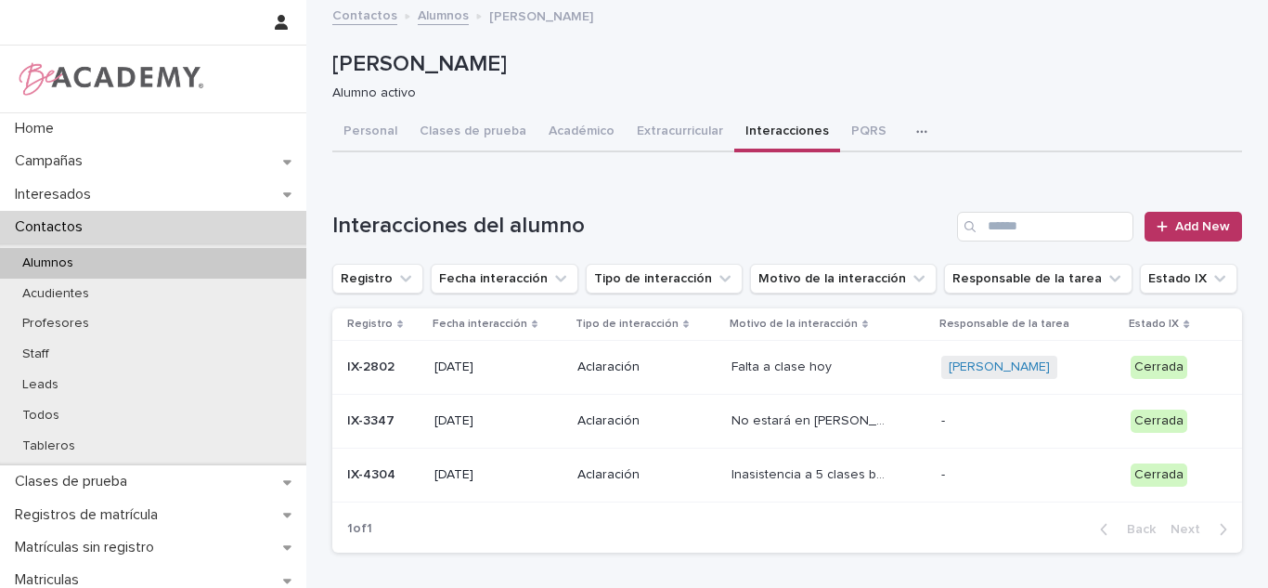
click at [732, 472] on p "Inasistencia a 5 clases ballet" at bounding box center [811, 472] width 159 height 19
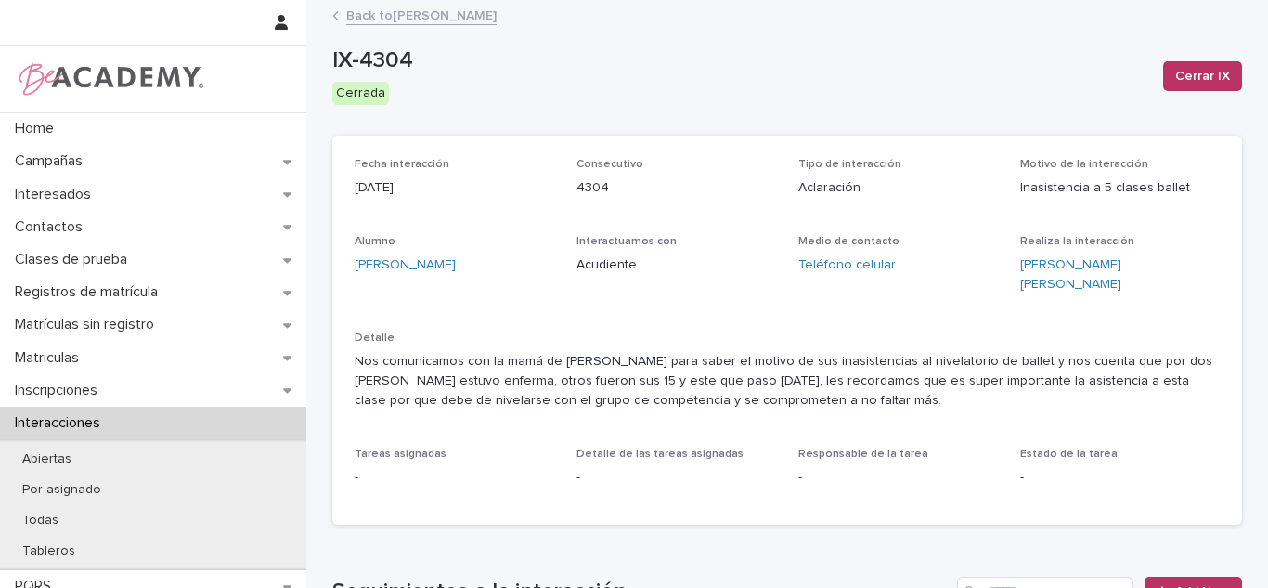
click at [1042, 189] on p "Inasistencia a 5 clases ballet" at bounding box center [1120, 187] width 200 height 19
drag, startPoint x: 1184, startPoint y: 189, endPoint x: 1141, endPoint y: 194, distance: 43.0
click at [1143, 193] on p "Inasistencia a 5 clases ballet" at bounding box center [1120, 187] width 200 height 19
drag, startPoint x: 1040, startPoint y: 187, endPoint x: 1166, endPoint y: 186, distance: 126.3
click at [1166, 186] on p "Inasistencia a 5 clases ballet" at bounding box center [1120, 187] width 200 height 19
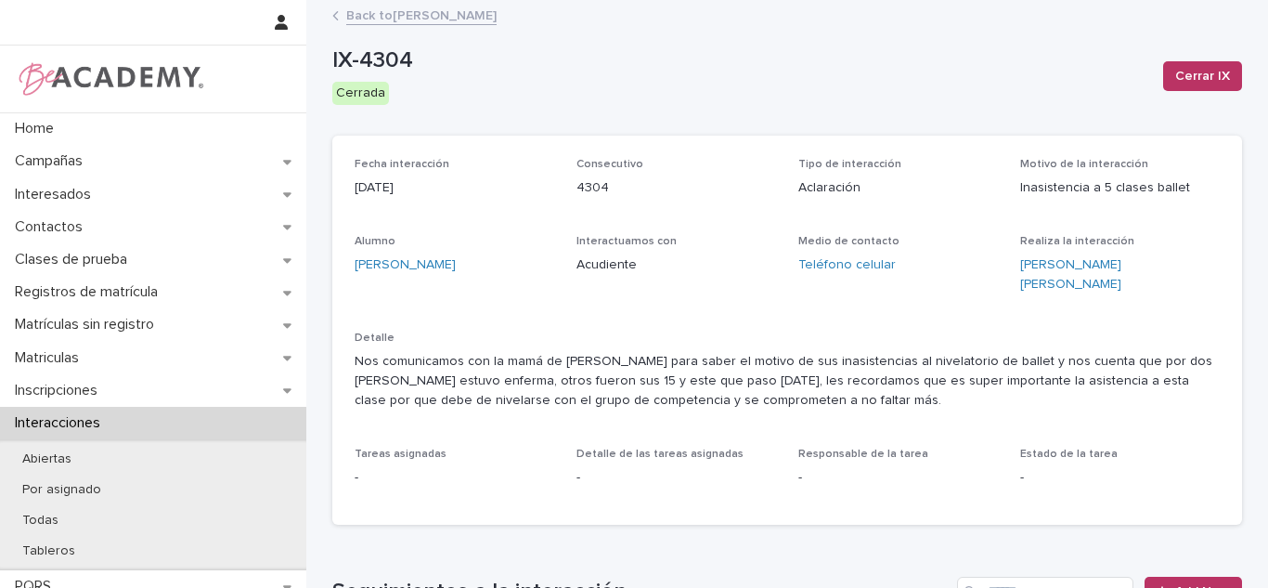
click at [802, 369] on p "Nos comunicamos con la mamá de Camila para saber el motivo de sus inasistencias…" at bounding box center [787, 381] width 865 height 58
click at [455, 22] on link "Back to Camila Echeverri Ruiz" at bounding box center [421, 14] width 150 height 21
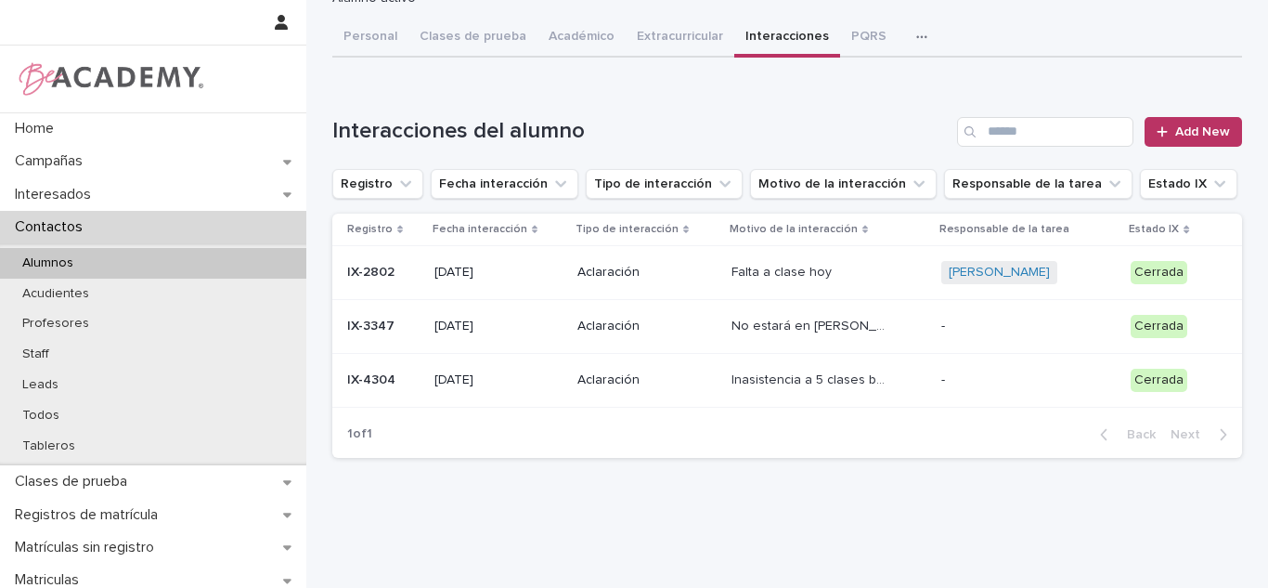
scroll to position [50, 0]
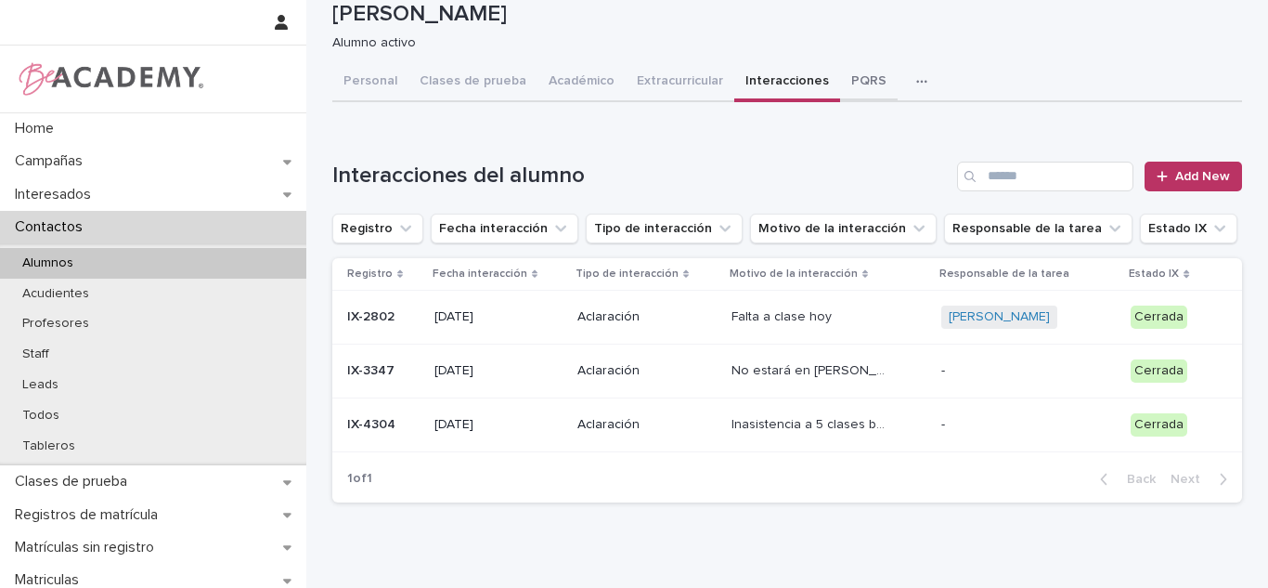
drag, startPoint x: 848, startPoint y: 71, endPoint x: 753, endPoint y: 141, distance: 118.1
click at [847, 71] on div "Camila Echeverri Ruiz Camila Echeverri Ruiz Alumno activo Sorry, there was an e…" at bounding box center [787, 234] width 910 height 565
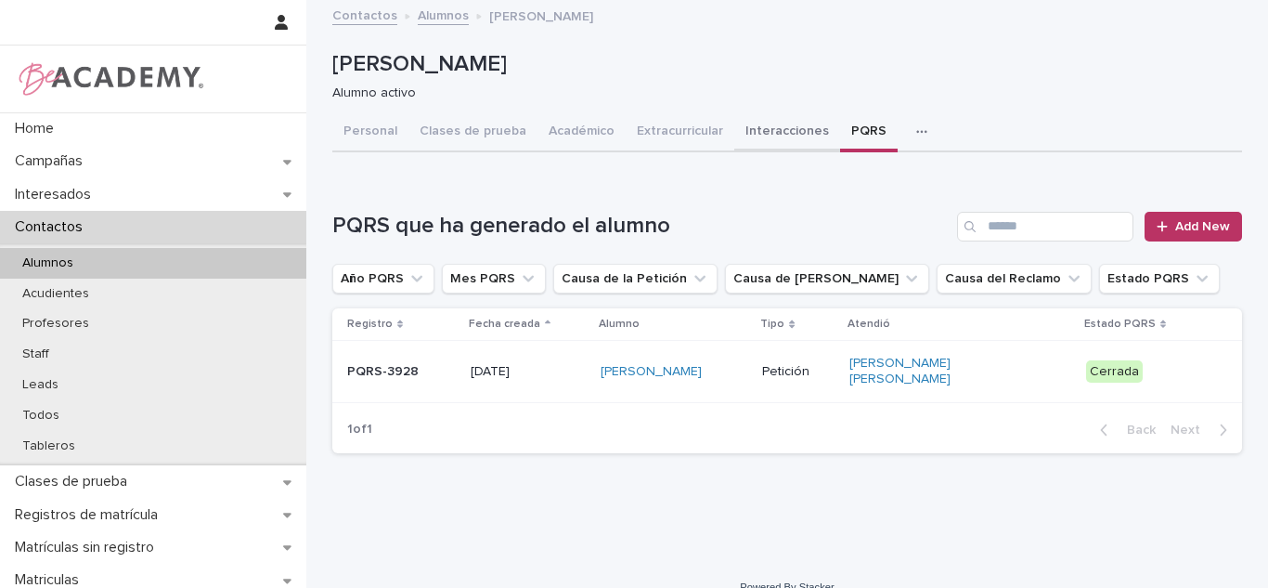
click at [773, 131] on button "Interacciones" at bounding box center [787, 132] width 106 height 39
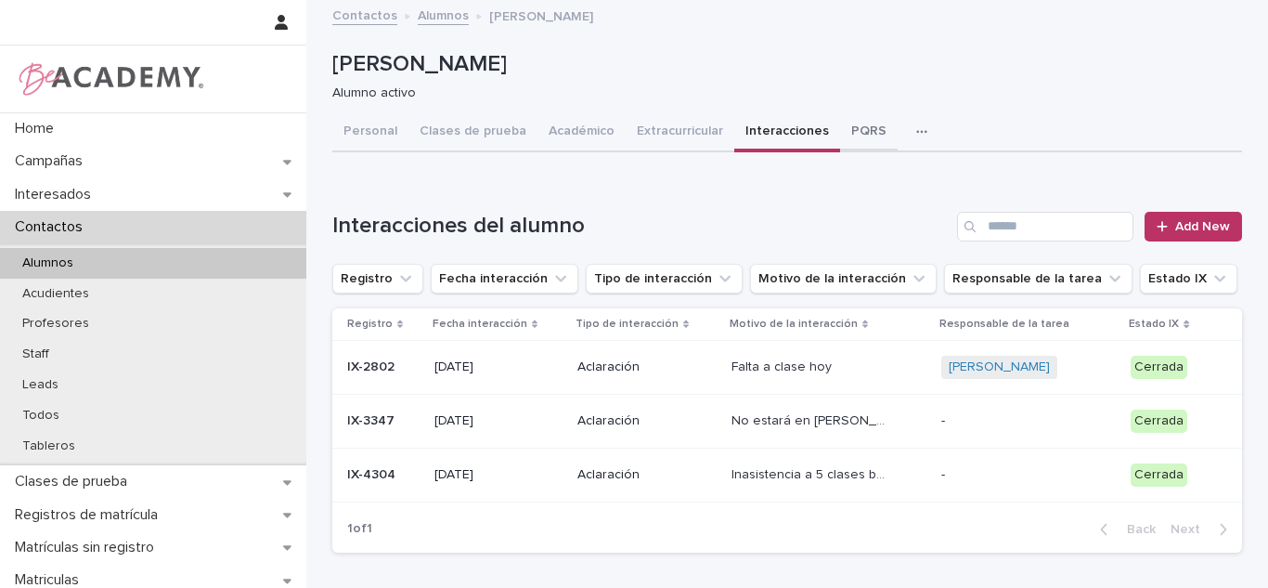
click at [840, 135] on button "PQRS" at bounding box center [869, 132] width 58 height 39
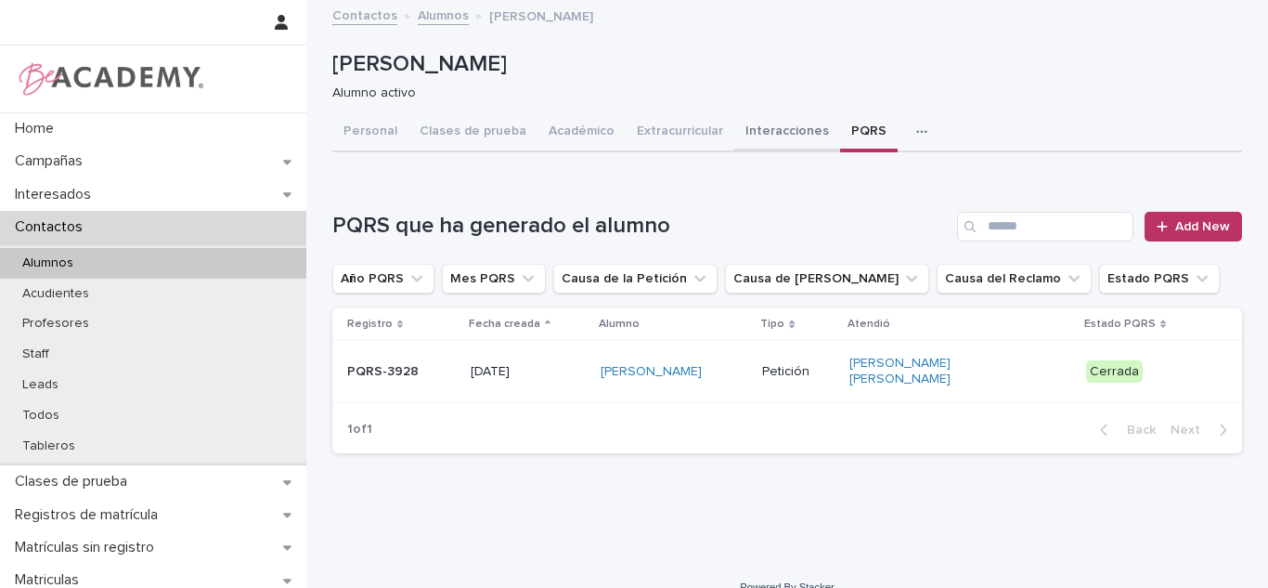
click at [754, 146] on button "Interacciones" at bounding box center [787, 132] width 106 height 39
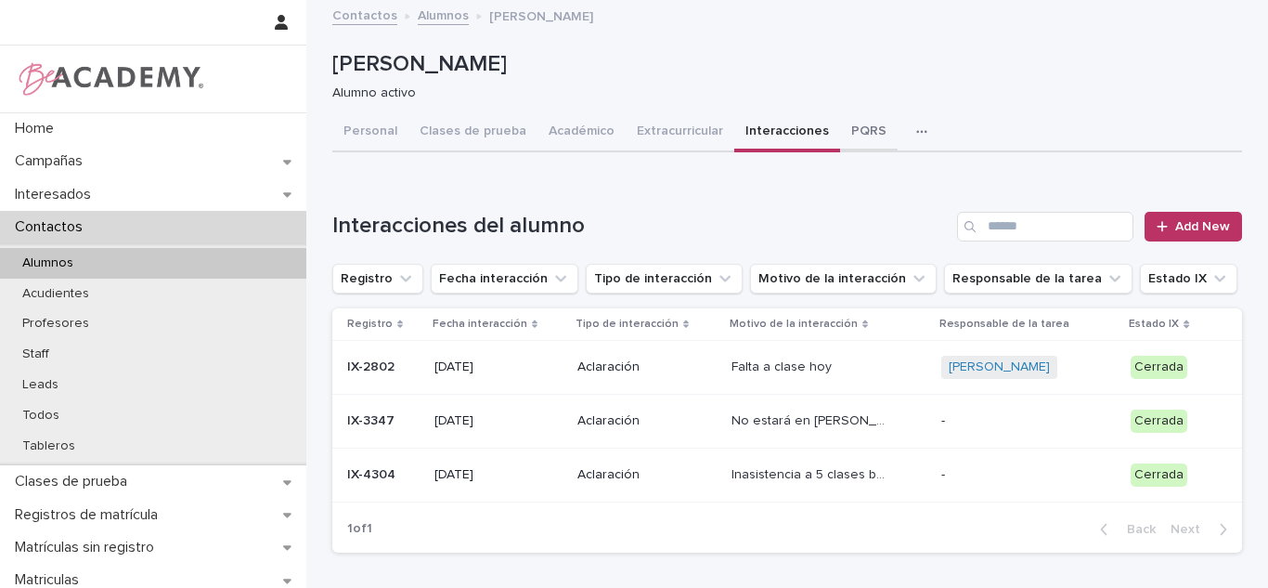
click at [840, 130] on button "PQRS" at bounding box center [869, 132] width 58 height 39
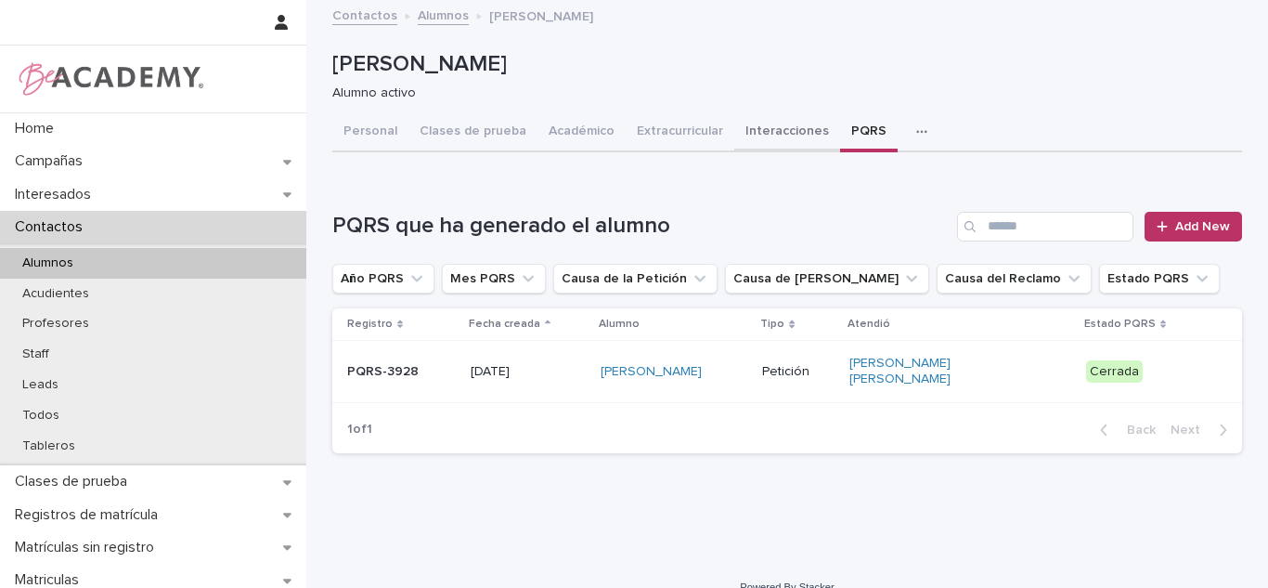
click at [788, 124] on button "Interacciones" at bounding box center [787, 132] width 106 height 39
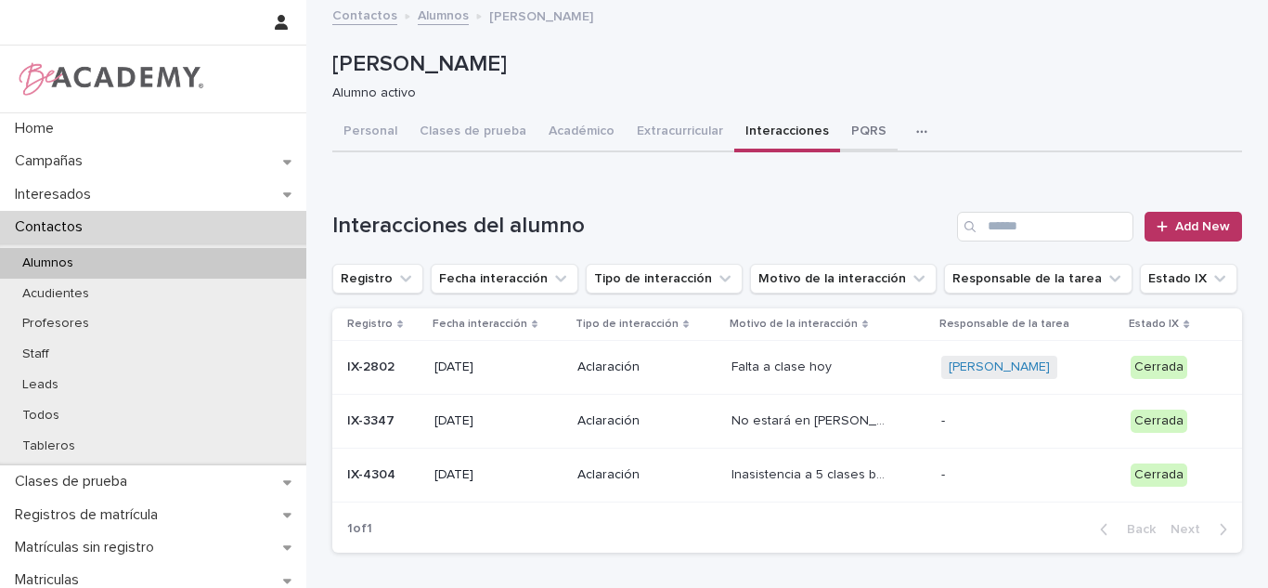
click at [840, 143] on button "PQRS" at bounding box center [869, 132] width 58 height 39
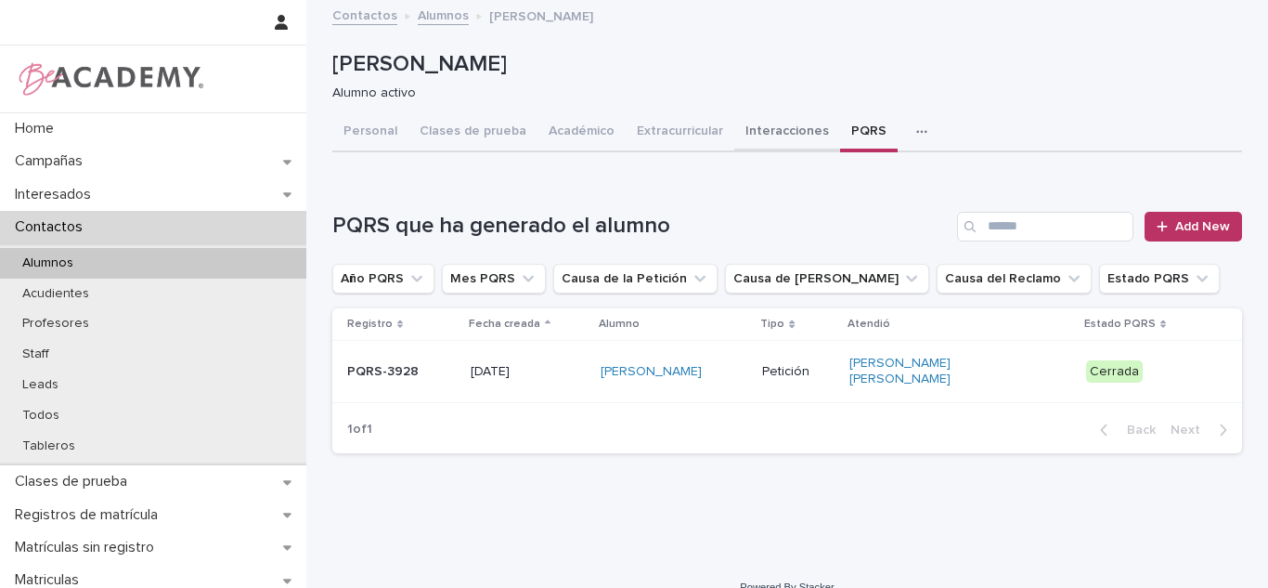
click at [788, 132] on button "Interacciones" at bounding box center [787, 132] width 106 height 39
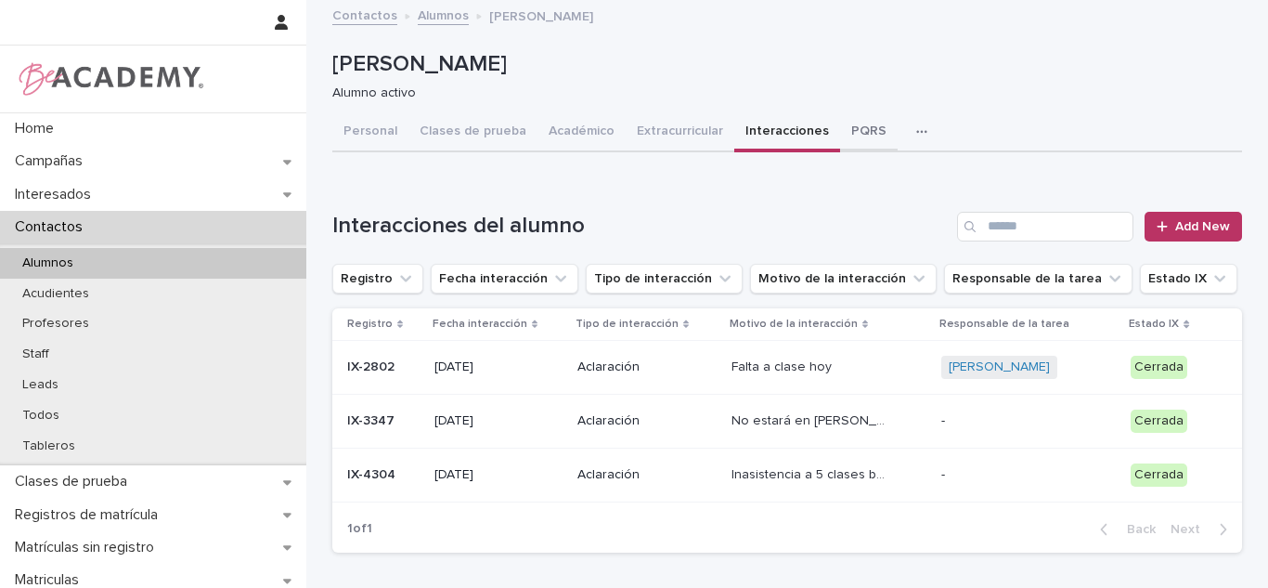
click at [840, 132] on button "PQRS" at bounding box center [869, 132] width 58 height 39
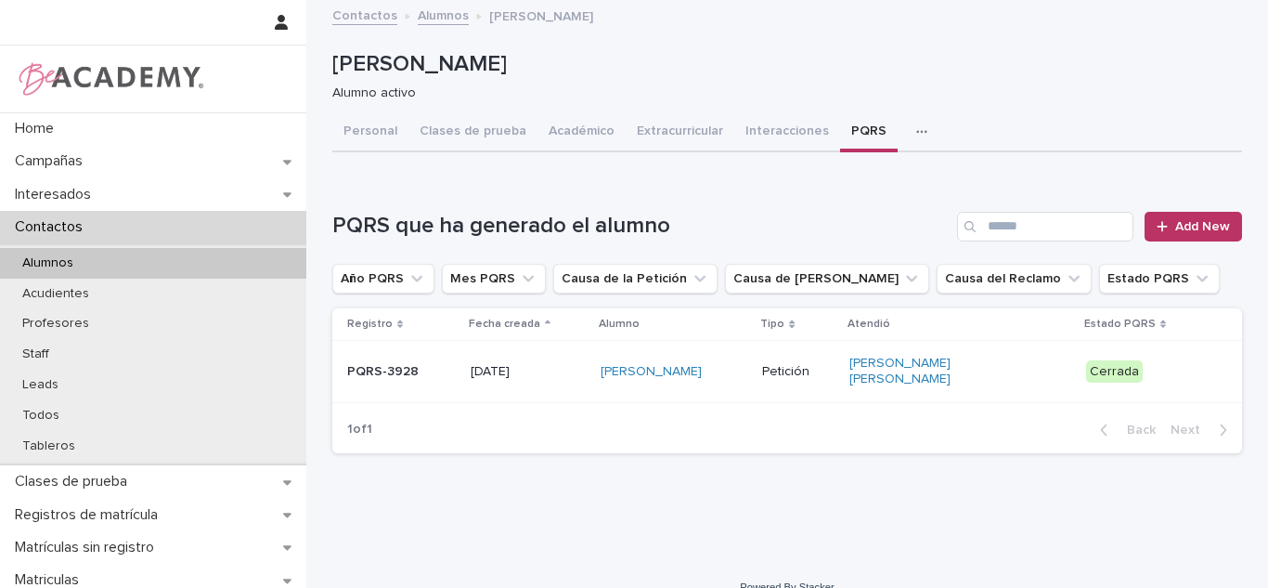
click at [760, 137] on button "Interacciones" at bounding box center [787, 132] width 106 height 39
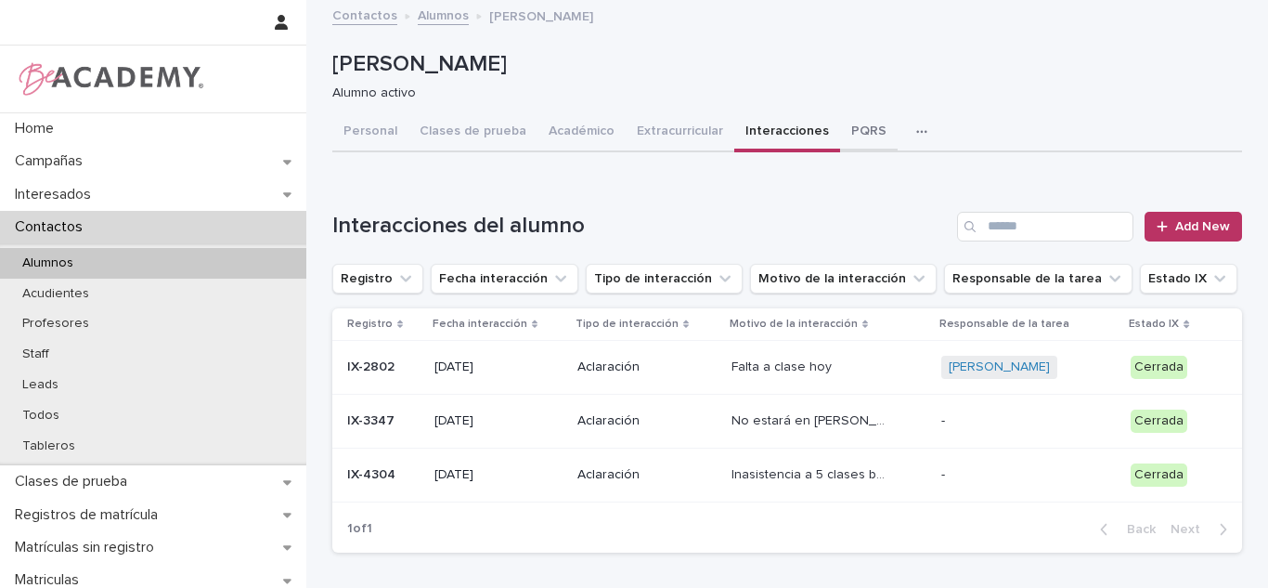
click at [844, 136] on button "PQRS" at bounding box center [869, 132] width 58 height 39
click at [772, 136] on button "Interacciones" at bounding box center [787, 132] width 106 height 39
click at [864, 136] on button "PQRS" at bounding box center [869, 132] width 58 height 39
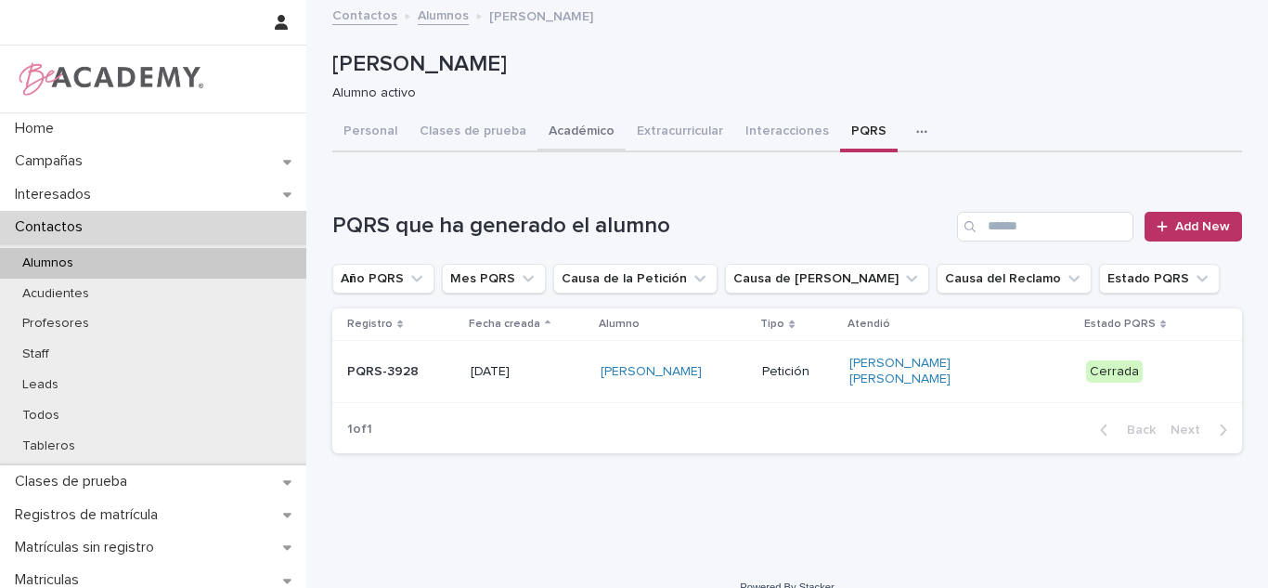
click at [599, 136] on button "Académico" at bounding box center [582, 132] width 88 height 39
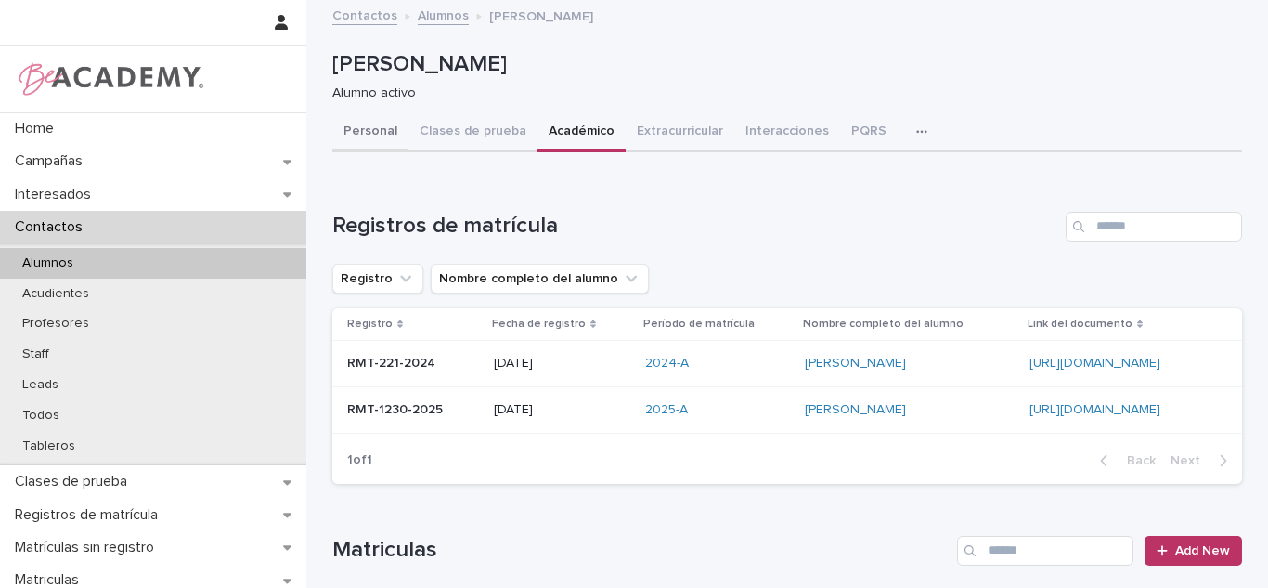
click at [357, 138] on button "Personal" at bounding box center [370, 132] width 76 height 39
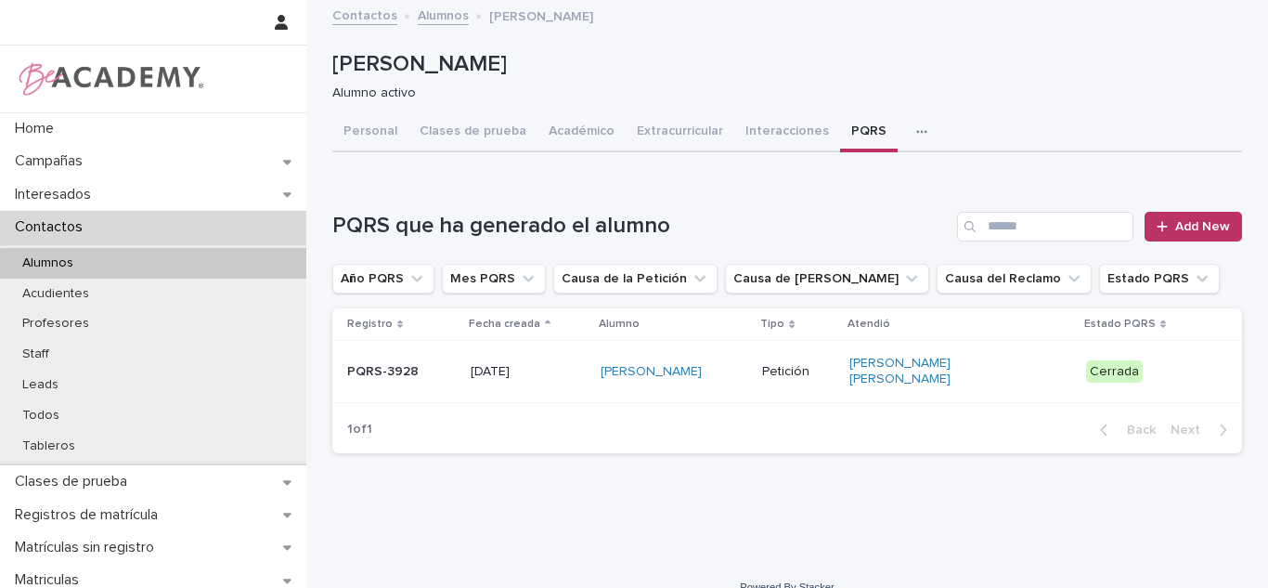
drag, startPoint x: 850, startPoint y: 136, endPoint x: 1267, endPoint y: 325, distance: 458.4
click at [850, 136] on button "PQRS" at bounding box center [869, 132] width 58 height 39
click at [1163, 230] on div at bounding box center [1166, 226] width 19 height 13
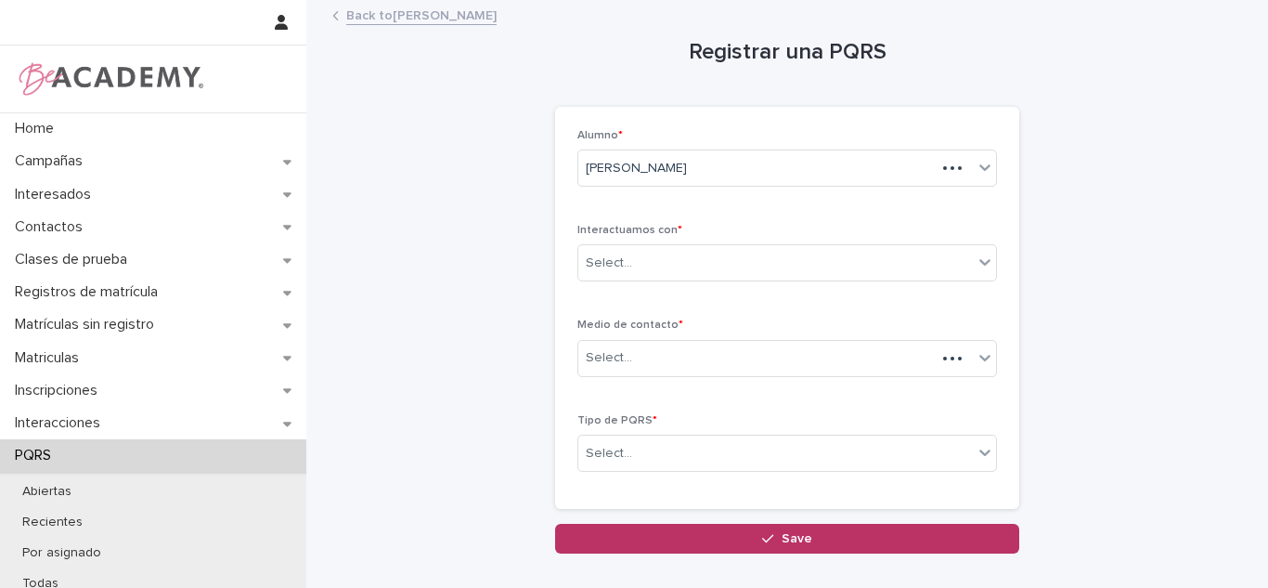
click at [630, 285] on div "Interactuamos con * Select..." at bounding box center [788, 260] width 420 height 72
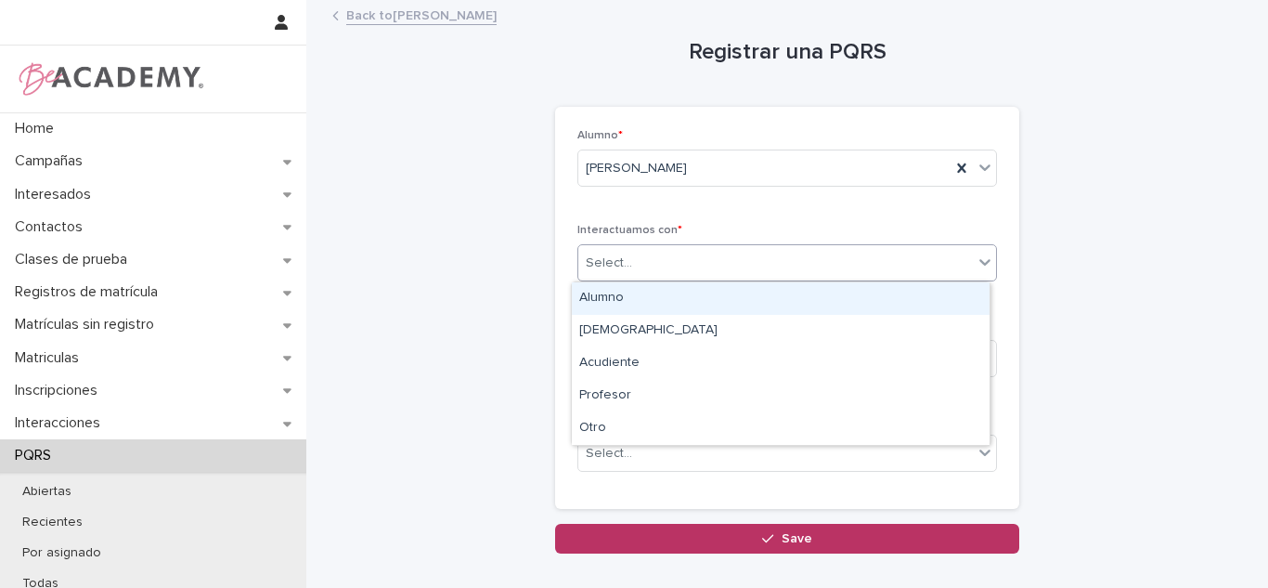
click at [607, 252] on div "Select..." at bounding box center [775, 263] width 395 height 31
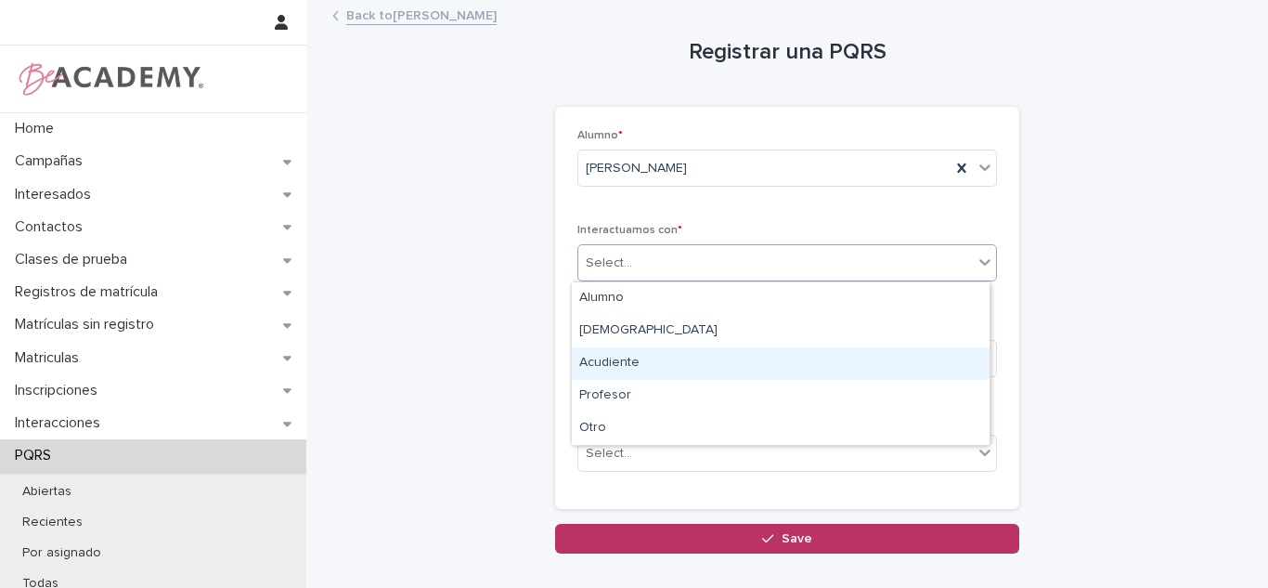
click at [606, 359] on div "Acudiente" at bounding box center [781, 363] width 418 height 32
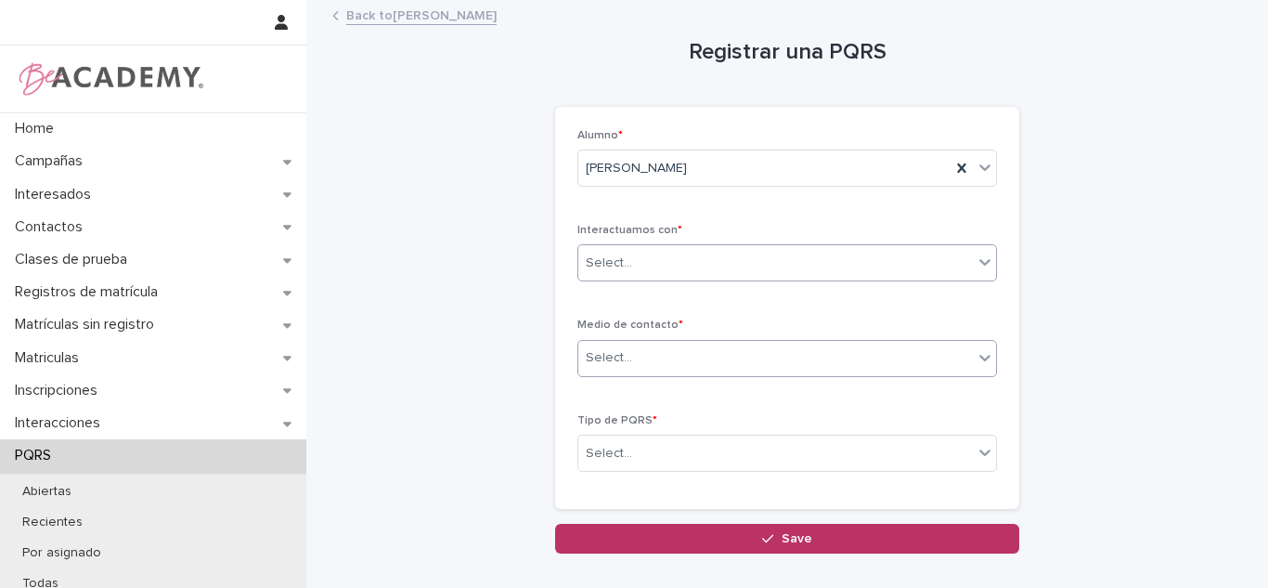
click at [606, 362] on div "Select..." at bounding box center [609, 357] width 46 height 19
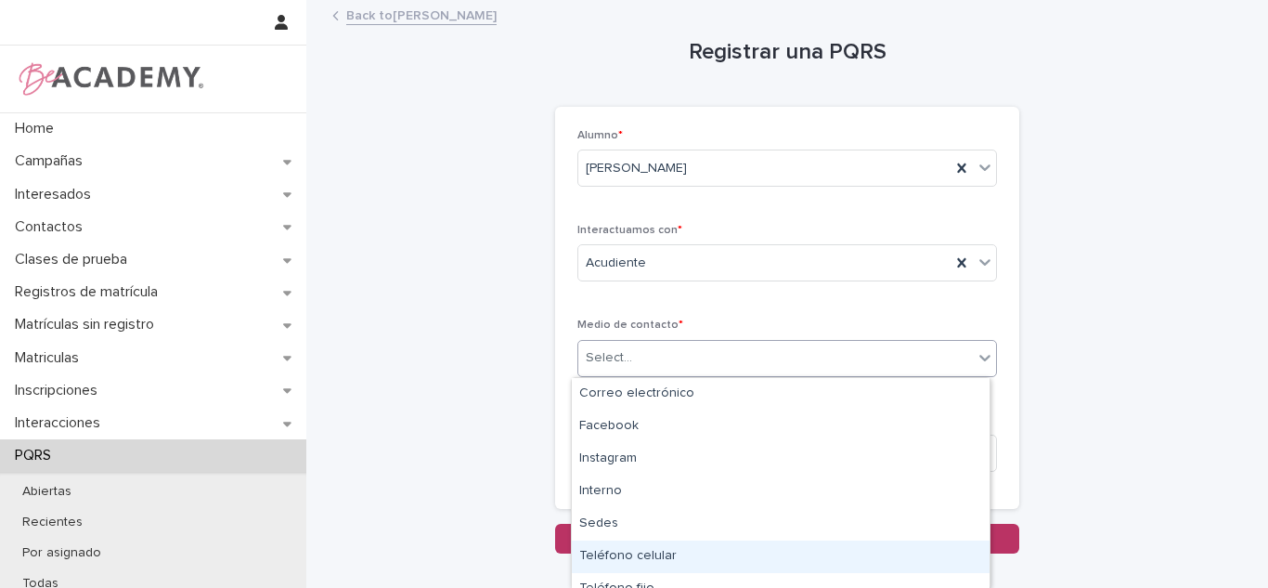
click at [626, 556] on div "Teléfono celular" at bounding box center [781, 556] width 418 height 32
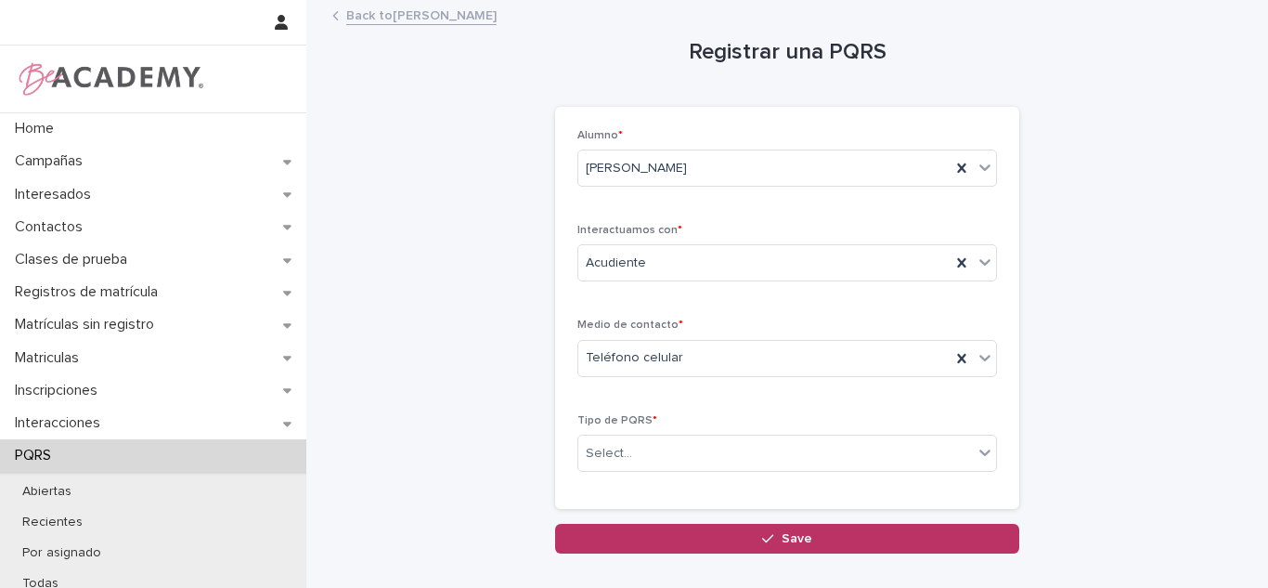
click at [648, 430] on div "Tipo de PQRS * Select..." at bounding box center [788, 450] width 420 height 72
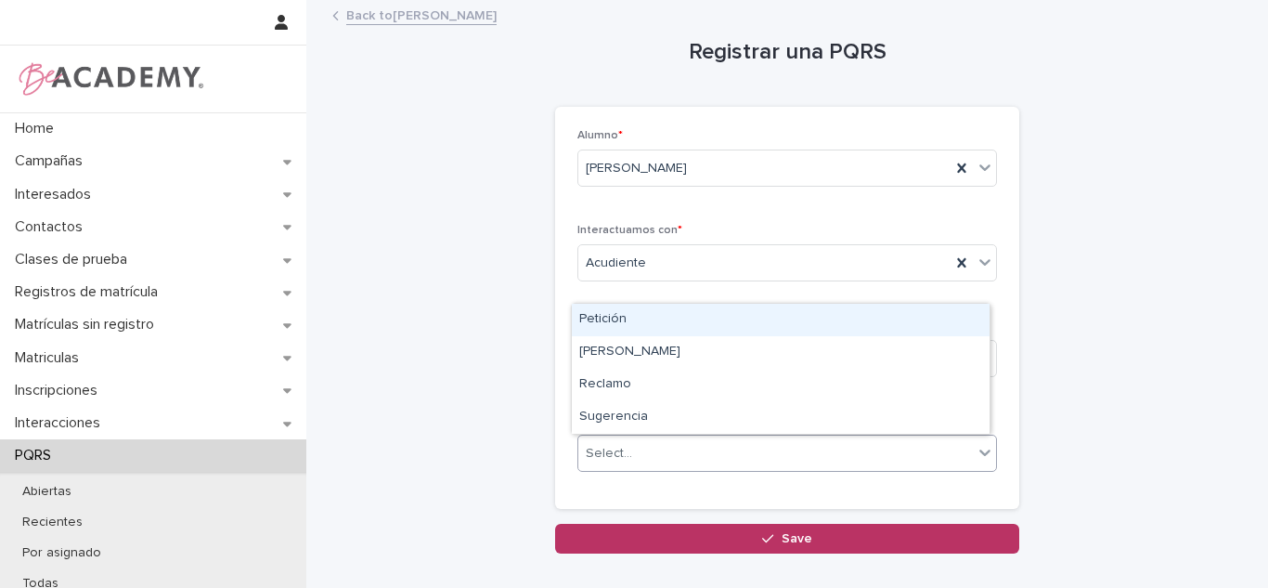
click at [639, 459] on div "Select..." at bounding box center [775, 453] width 395 height 31
click at [625, 318] on div "Petición" at bounding box center [781, 320] width 418 height 32
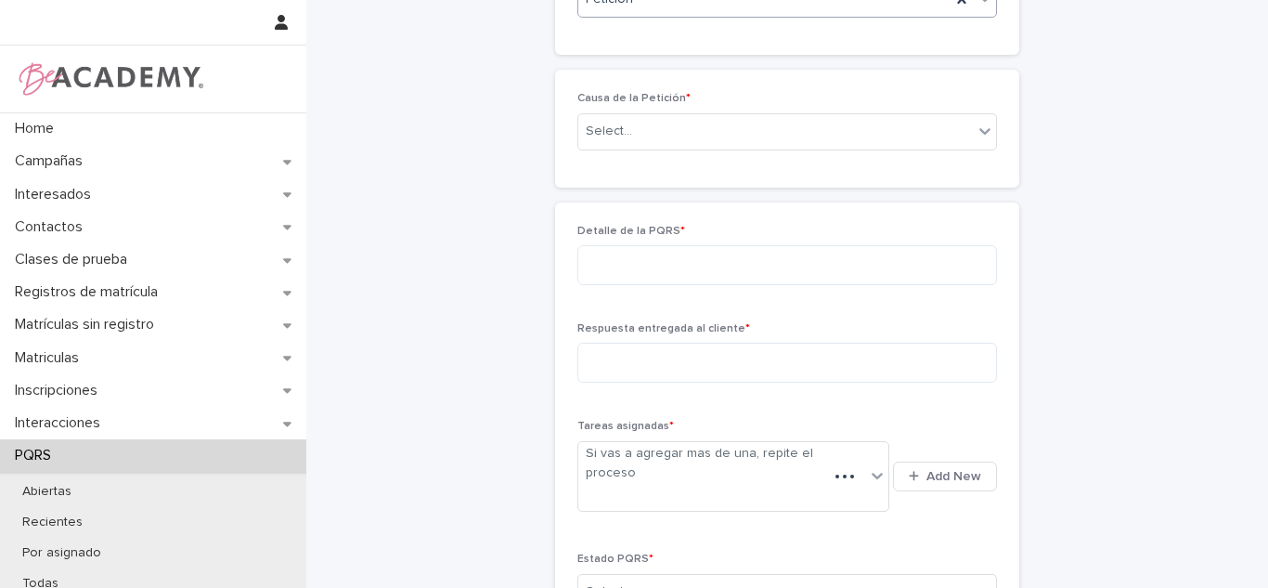
scroll to position [437, 0]
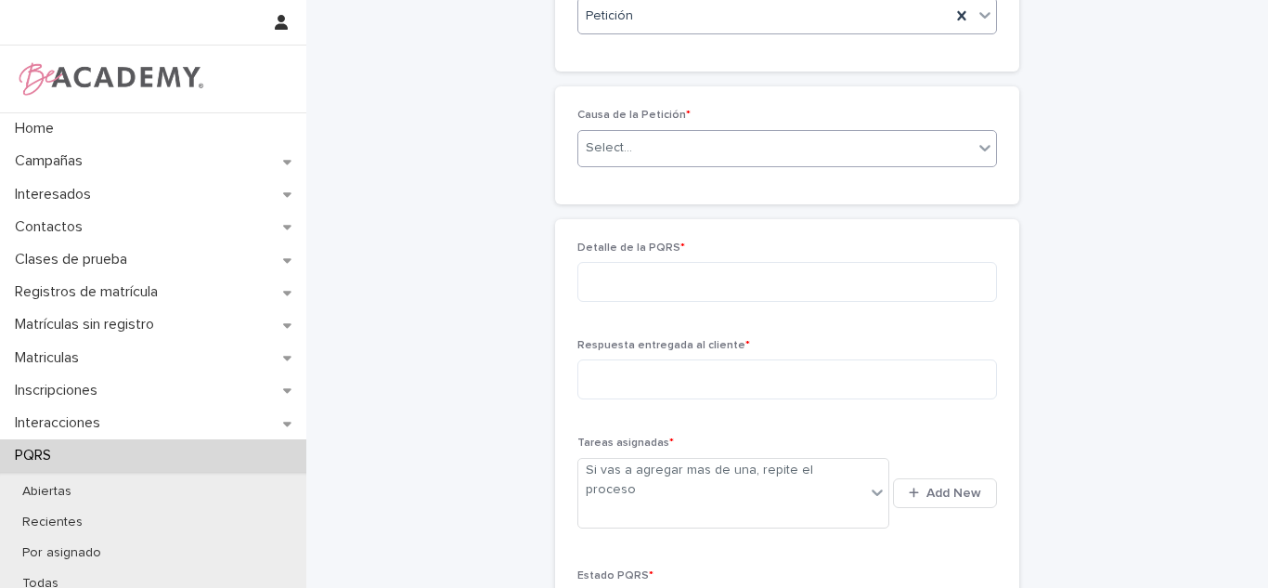
click at [630, 153] on div "Select..." at bounding box center [775, 148] width 395 height 31
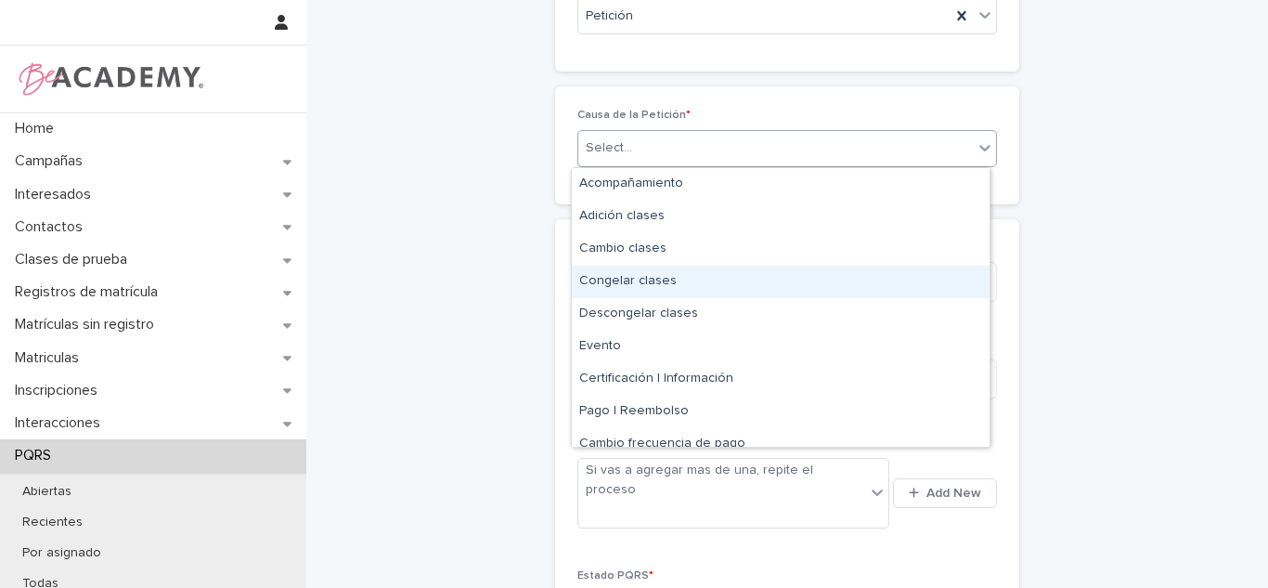
click at [494, 240] on div "Registrar una PQRS Loading... Saving… Loading... Saving… Loading... Saving… Alu…" at bounding box center [787, 185] width 910 height 1240
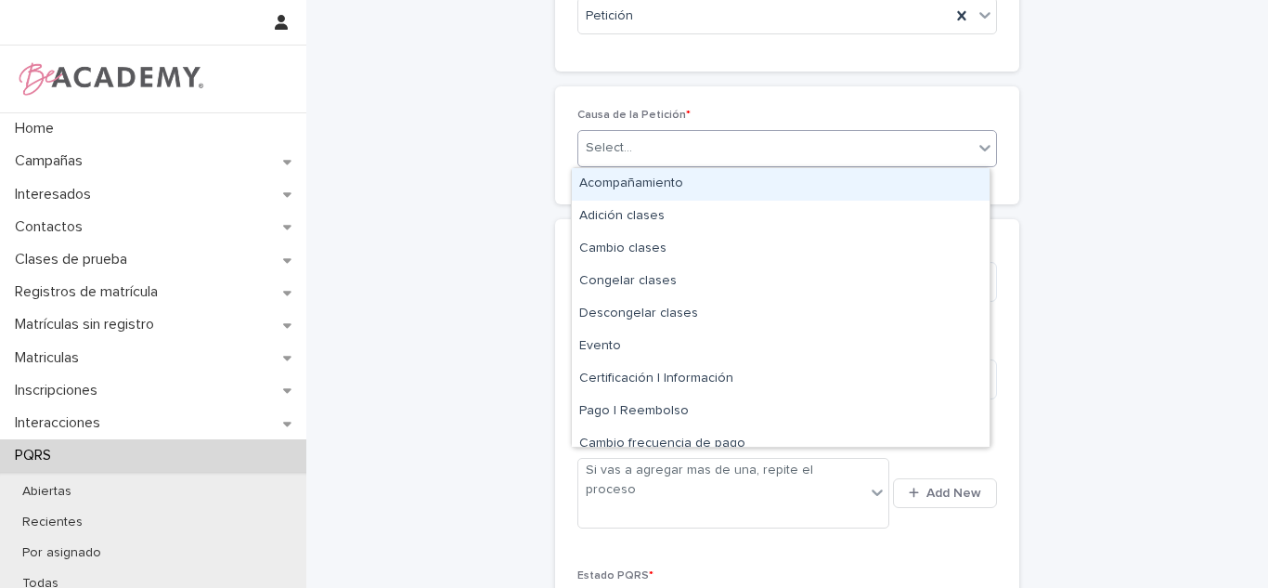
click at [619, 141] on div "Select..." at bounding box center [609, 147] width 46 height 19
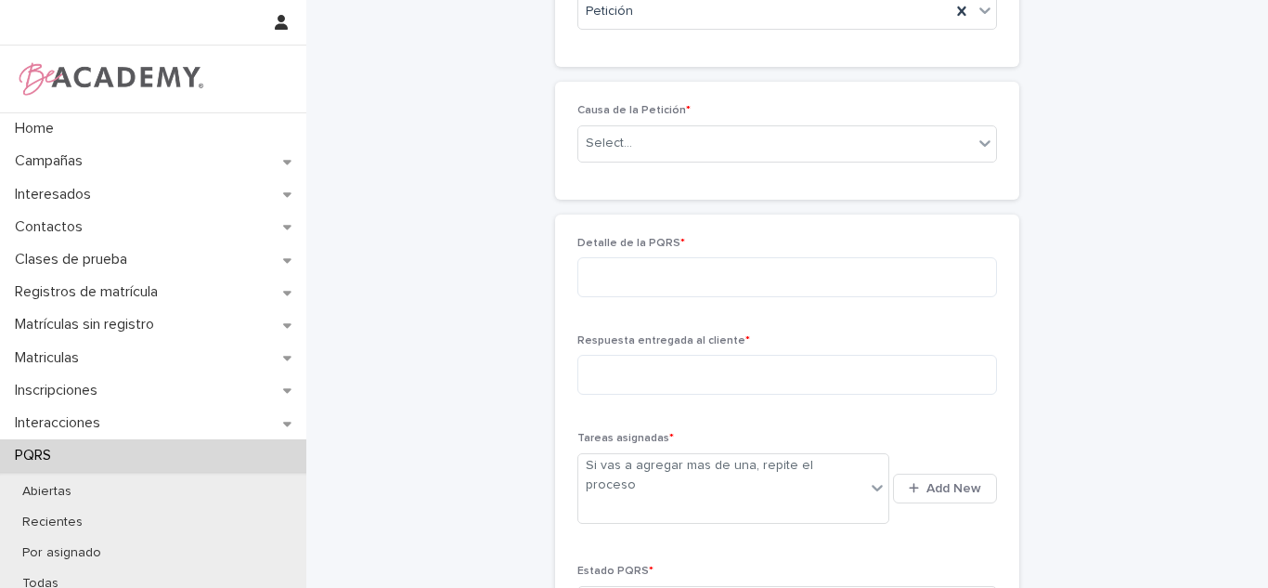
click at [1153, 302] on div "Registrar una PQRS Loading... Saving… Loading... Saving… Loading... Saving… Alu…" at bounding box center [787, 180] width 910 height 1240
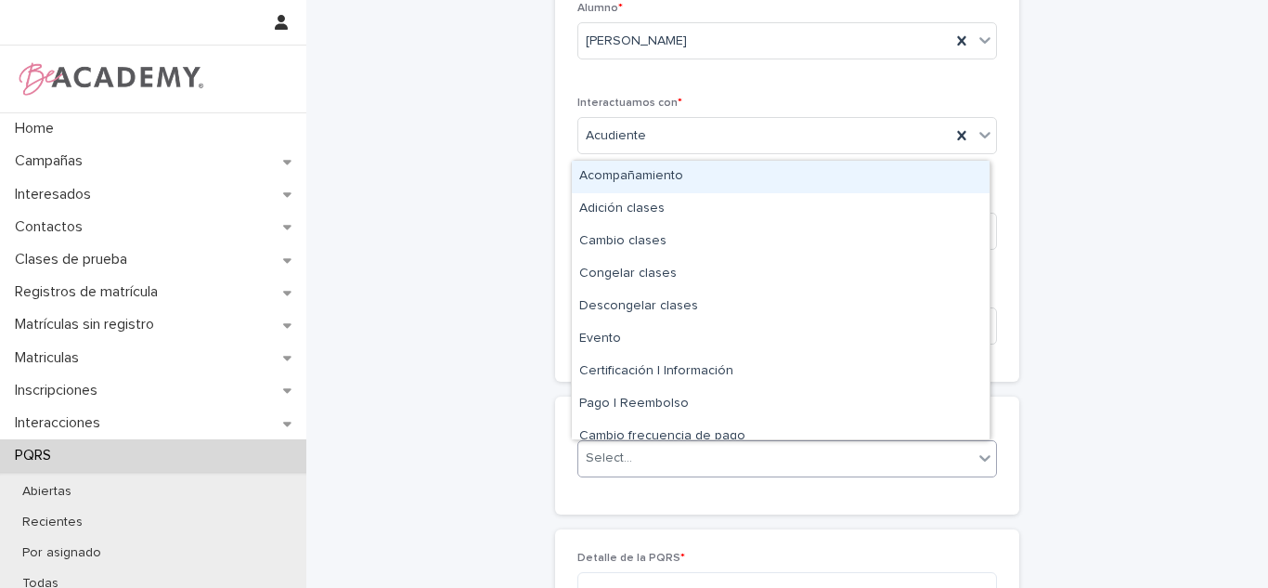
click at [728, 447] on div "Select..." at bounding box center [775, 458] width 395 height 31
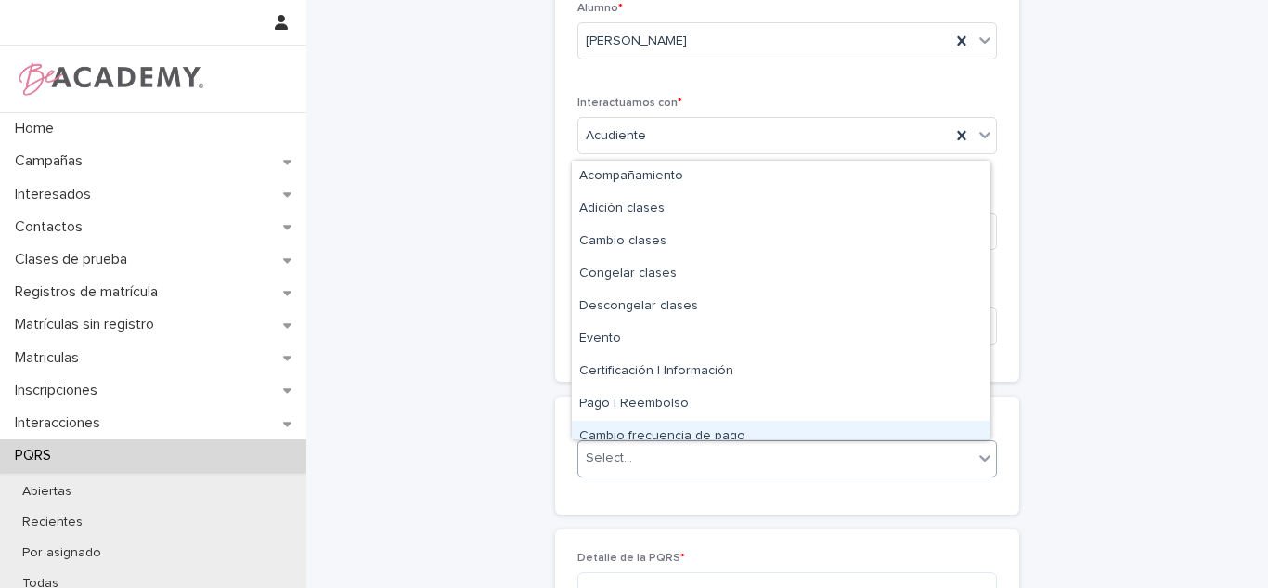
click at [660, 526] on div "Loading... Saving… Causa de la Petición * option Cambio frecuencia de pago focu…" at bounding box center [787, 462] width 464 height 132
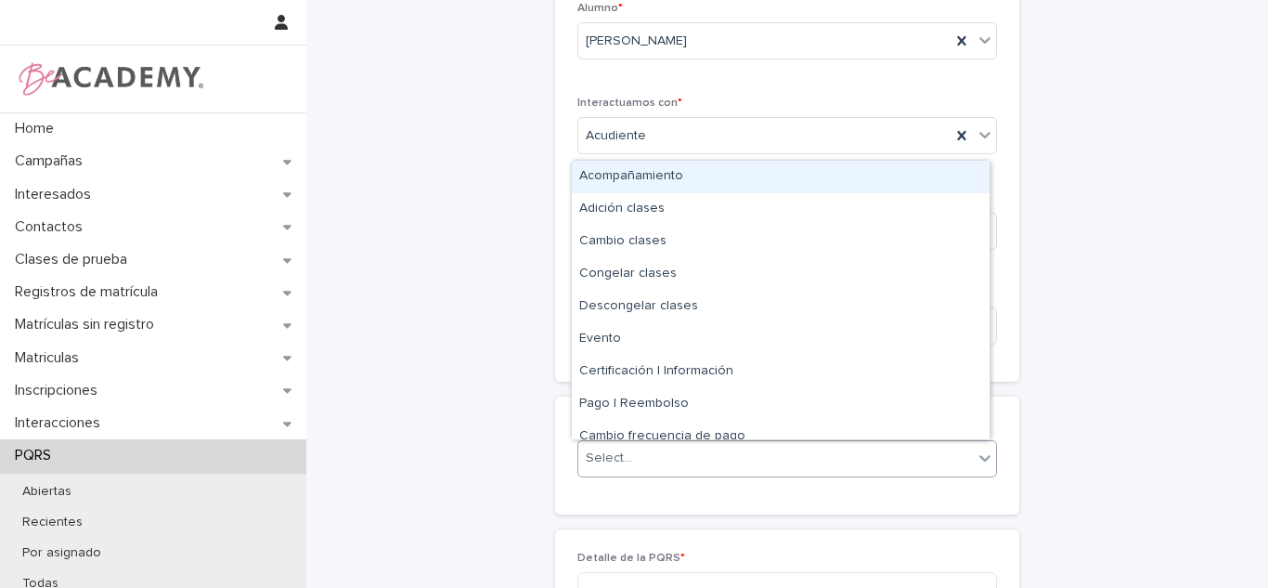
click at [644, 475] on div "Select..." at bounding box center [788, 458] width 420 height 37
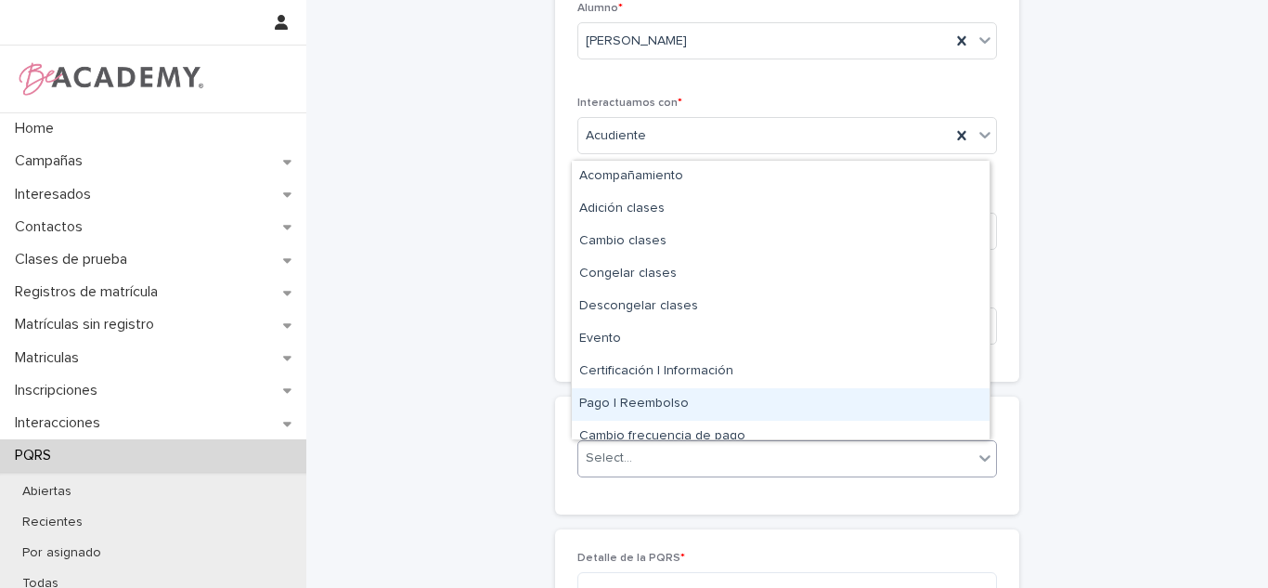
click at [800, 412] on div "Pago | Reembolso" at bounding box center [781, 404] width 418 height 32
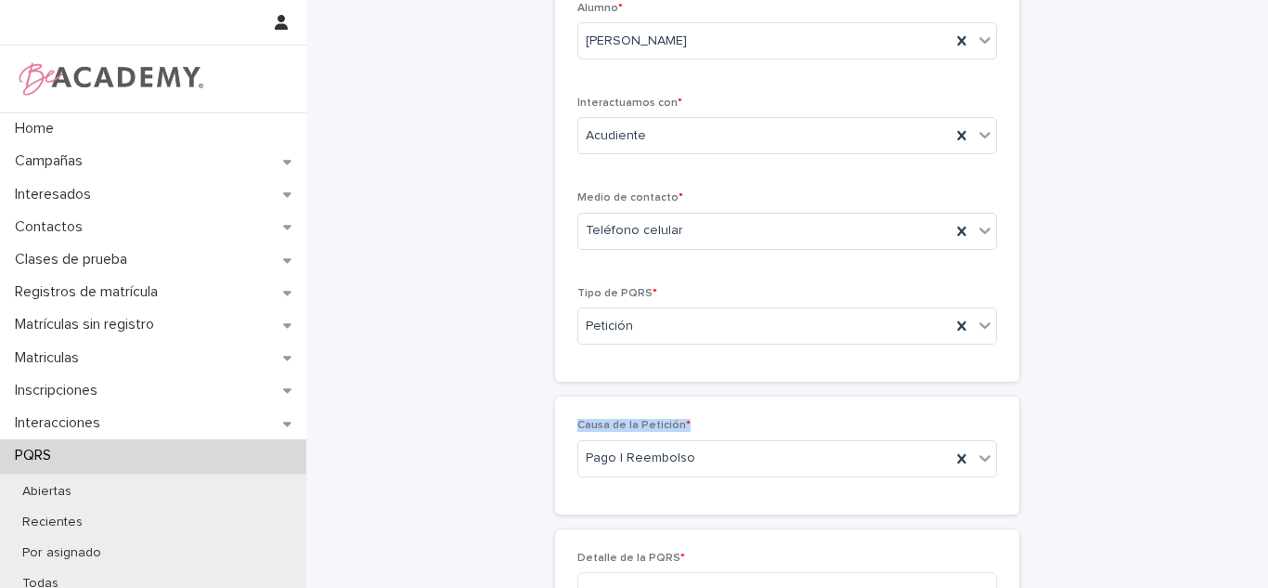
drag, startPoint x: 1209, startPoint y: 351, endPoint x: 1230, endPoint y: 370, distance: 28.3
click at [1210, 417] on div "Registrar una PQRS Loading... Saving… Loading... Saving… Loading... Saving… Alu…" at bounding box center [787, 495] width 910 height 1240
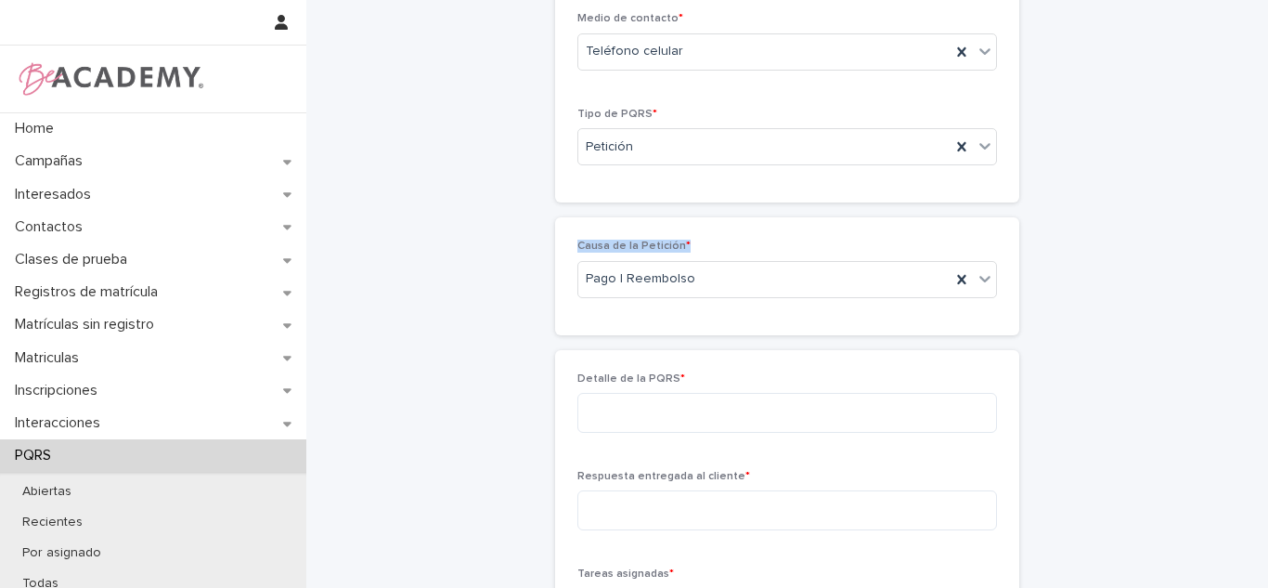
scroll to position [354, 0]
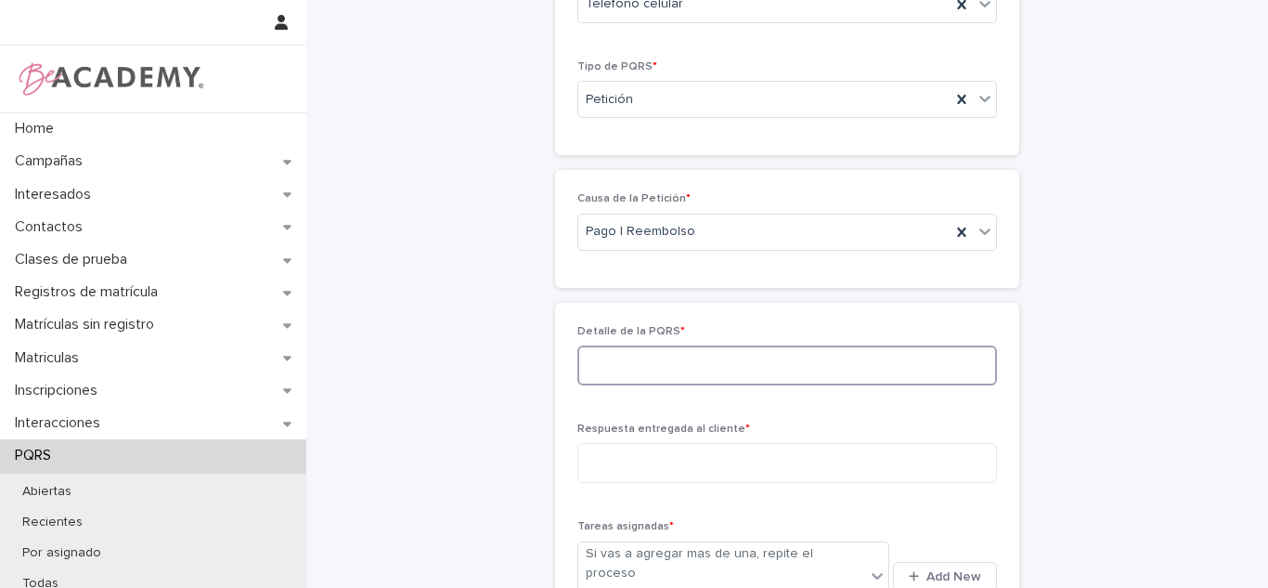
click at [696, 349] on textarea at bounding box center [788, 365] width 420 height 40
type textarea "*"
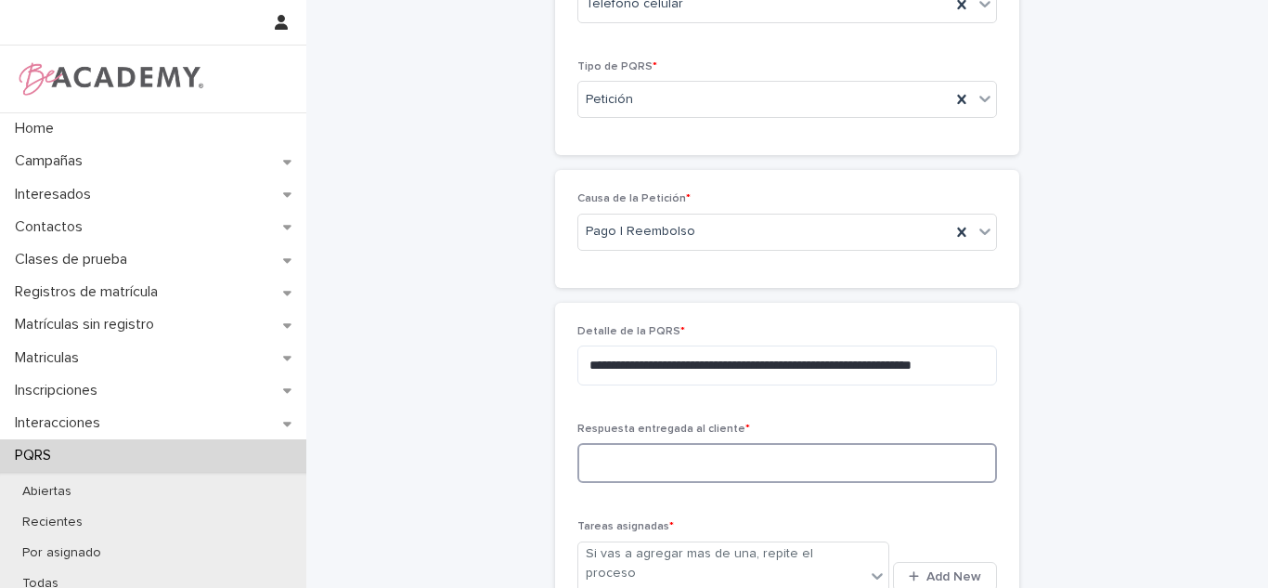
drag, startPoint x: 950, startPoint y: 363, endPoint x: 834, endPoint y: 462, distance: 152.8
click at [834, 462] on textarea at bounding box center [788, 463] width 420 height 40
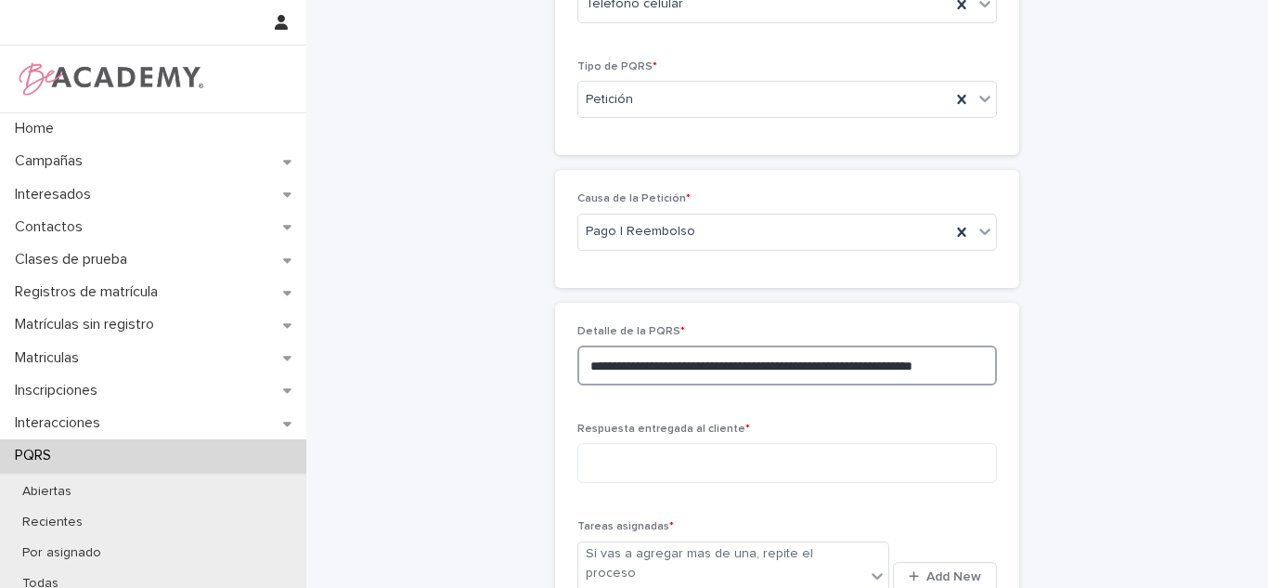
click at [978, 364] on textarea "**********" at bounding box center [788, 365] width 420 height 40
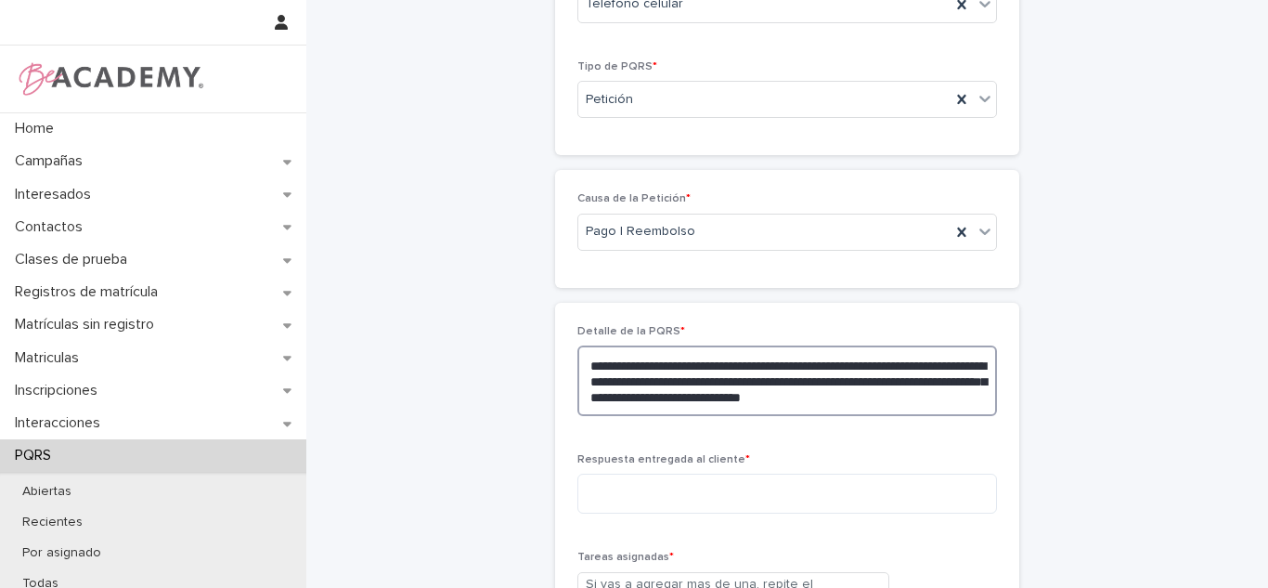
type textarea "**********"
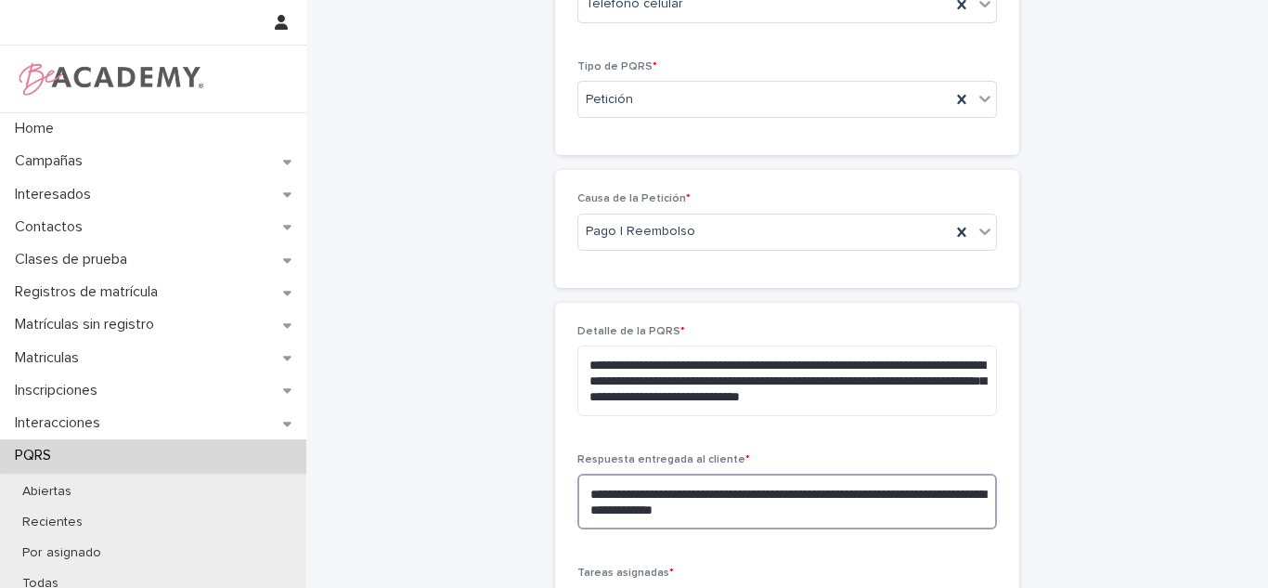
type textarea "**********"
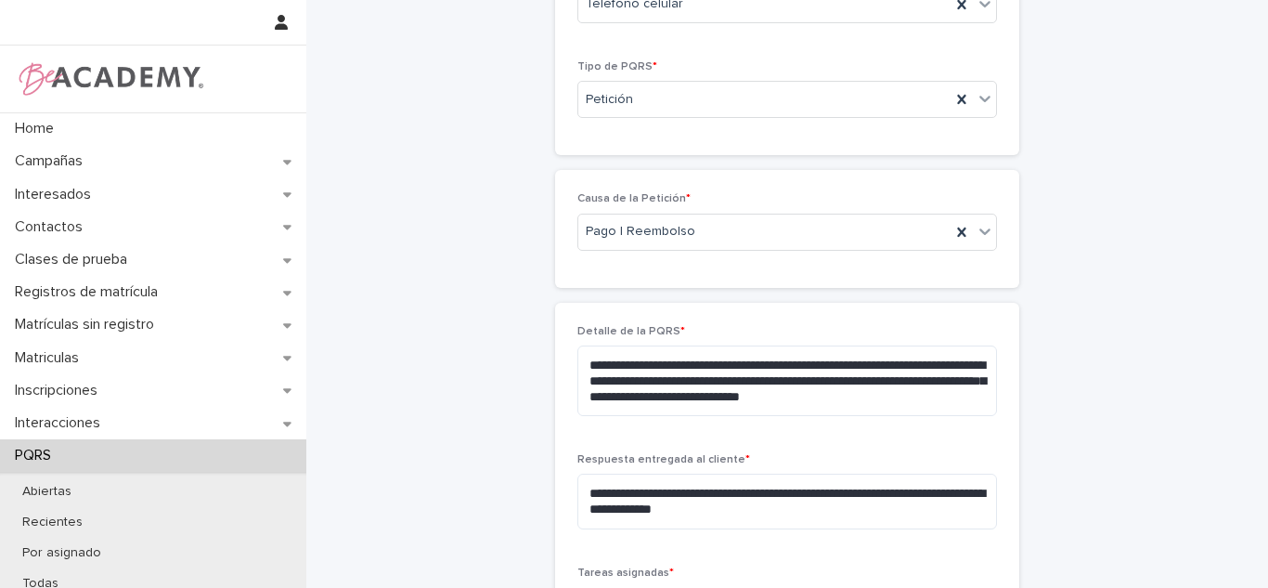
scroll to position [666, 0]
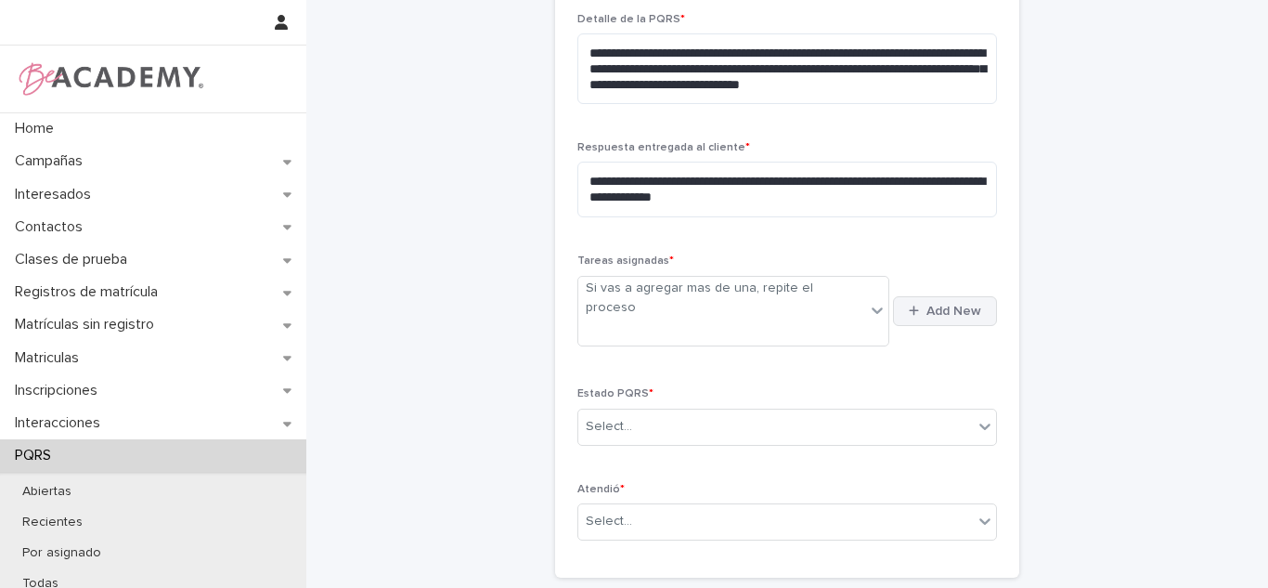
click at [909, 305] on icon "button" at bounding box center [914, 311] width 10 height 12
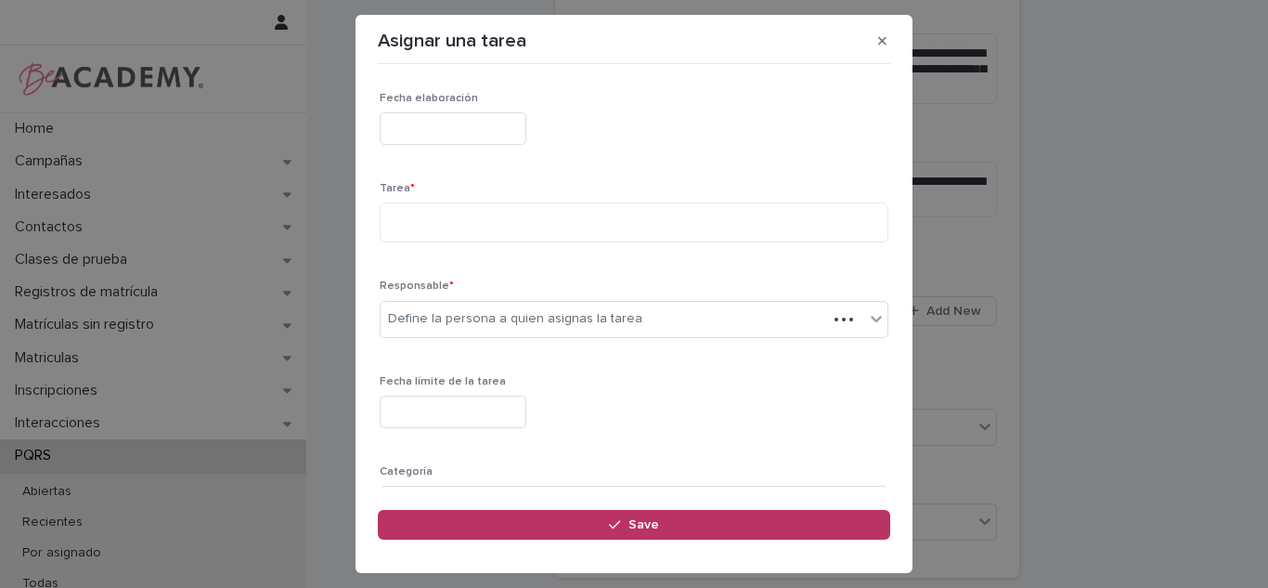
click at [449, 199] on div "Tarea *" at bounding box center [634, 219] width 509 height 75
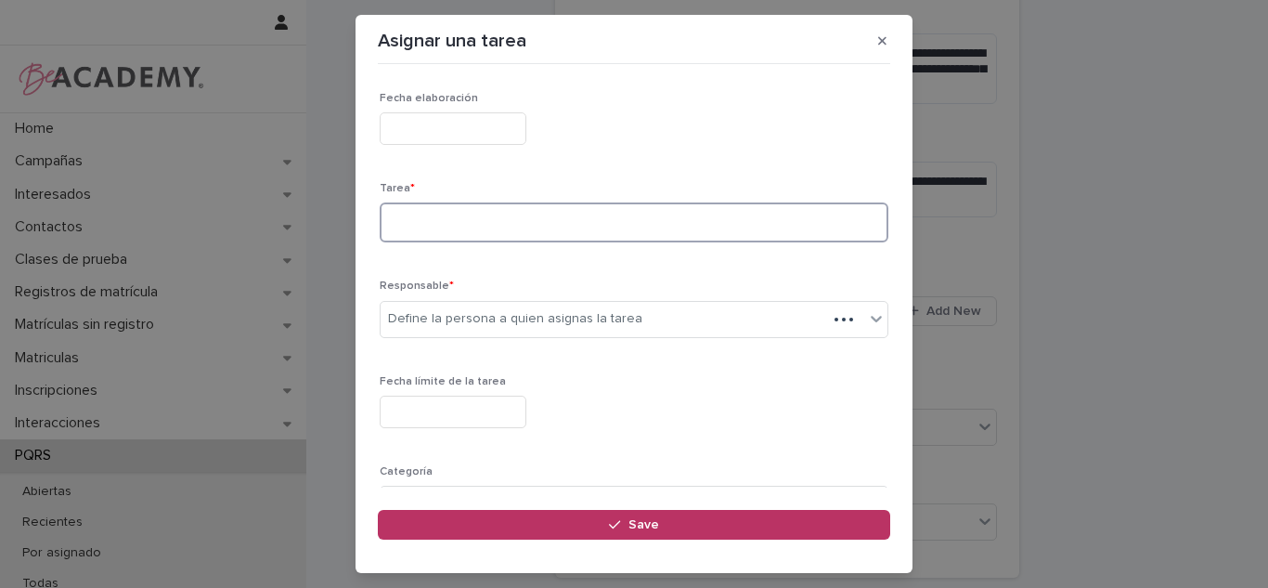
click at [447, 204] on textarea at bounding box center [634, 222] width 509 height 40
type textarea "**********"
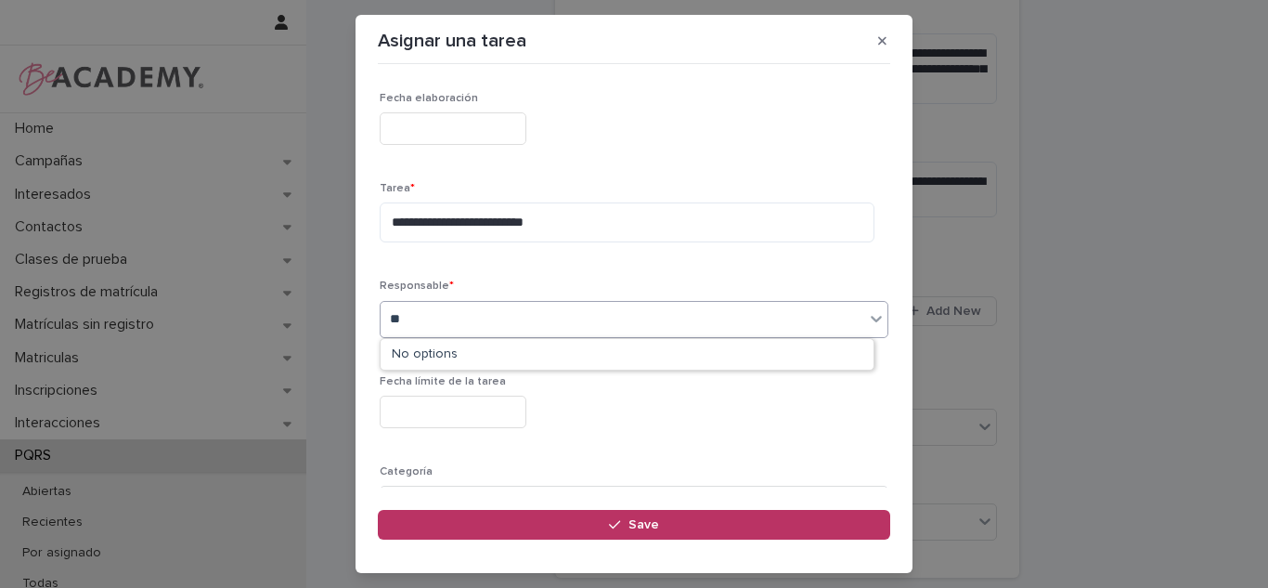
type input "*"
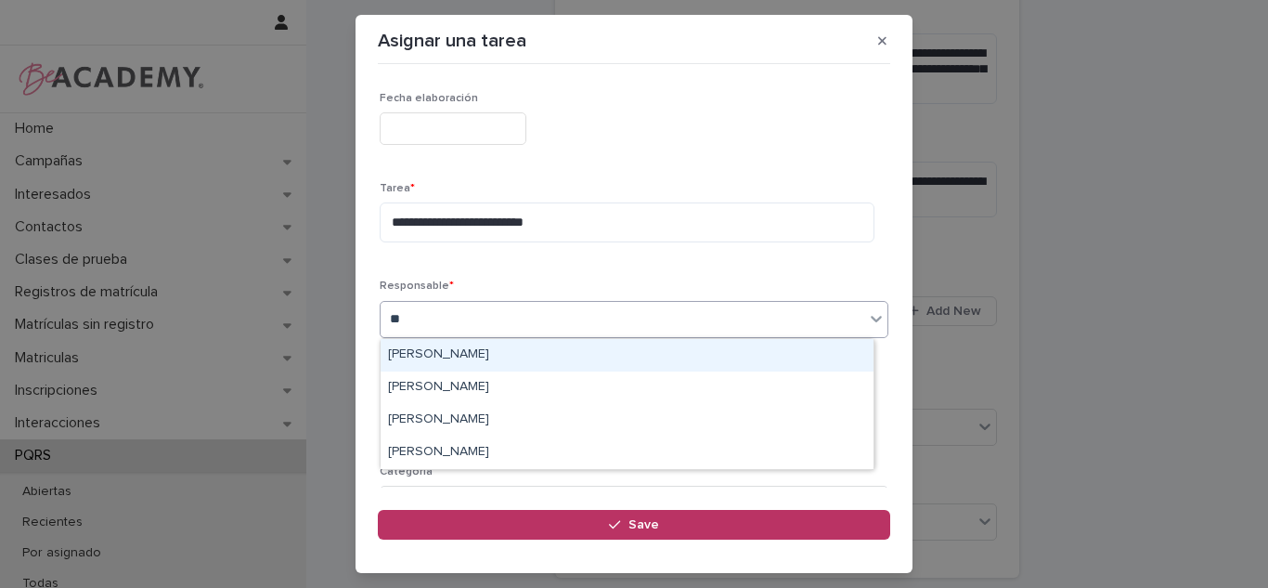
type input "***"
click at [392, 344] on div "[PERSON_NAME]" at bounding box center [627, 355] width 493 height 32
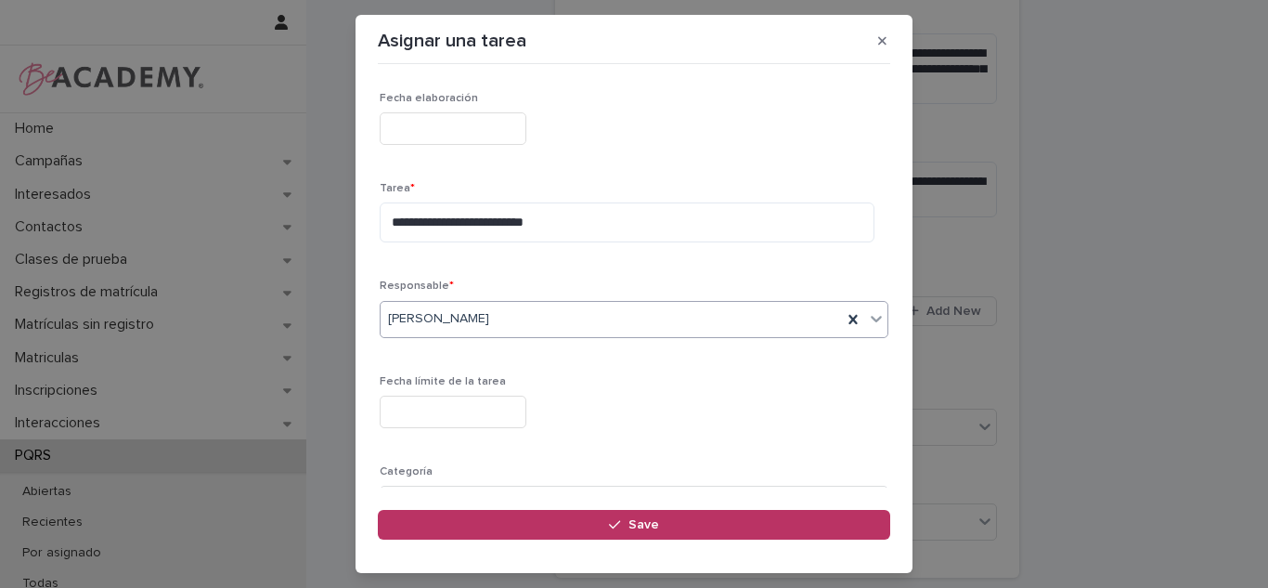
click at [427, 396] on input "text" at bounding box center [453, 412] width 147 height 32
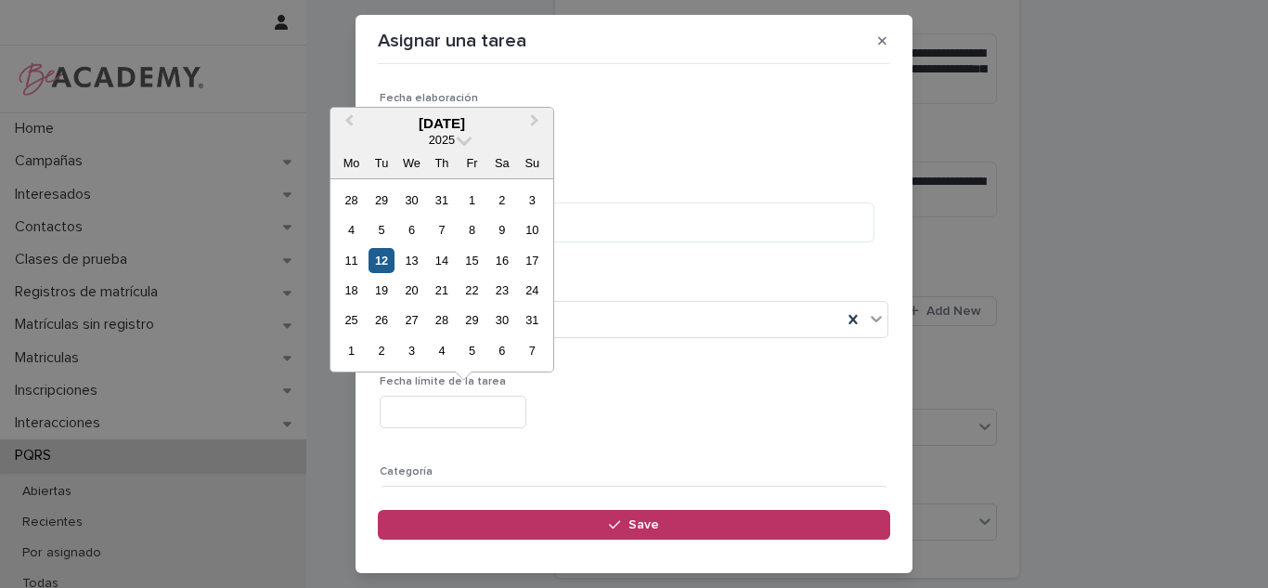
click at [384, 260] on div "12" at bounding box center [381, 260] width 25 height 25
type input "**********"
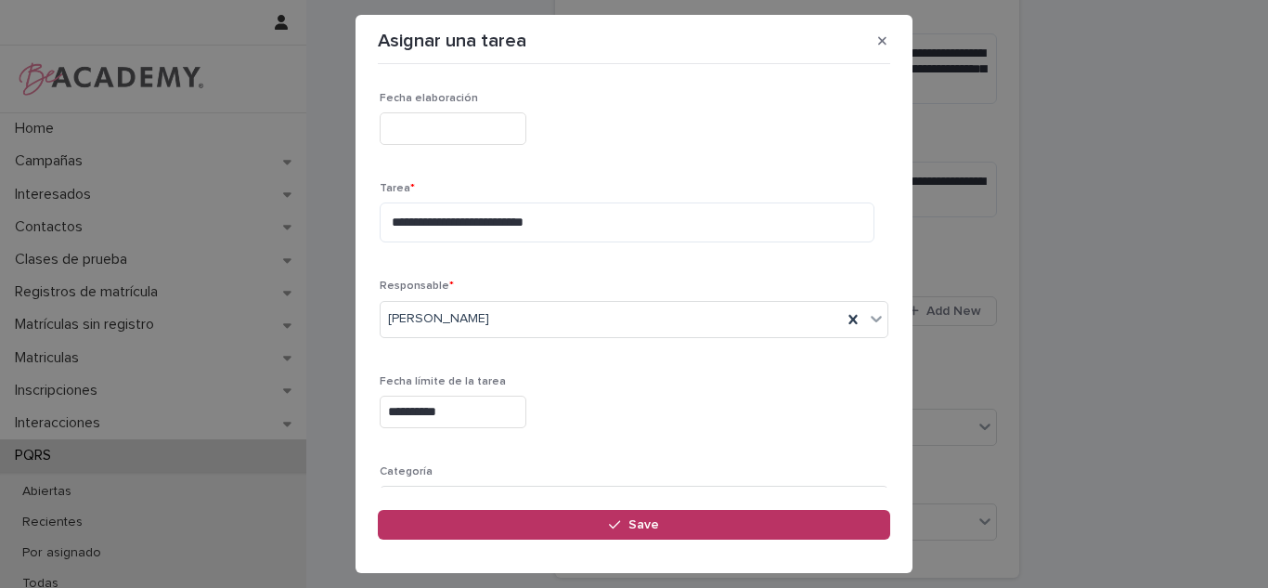
scroll to position [188, 0]
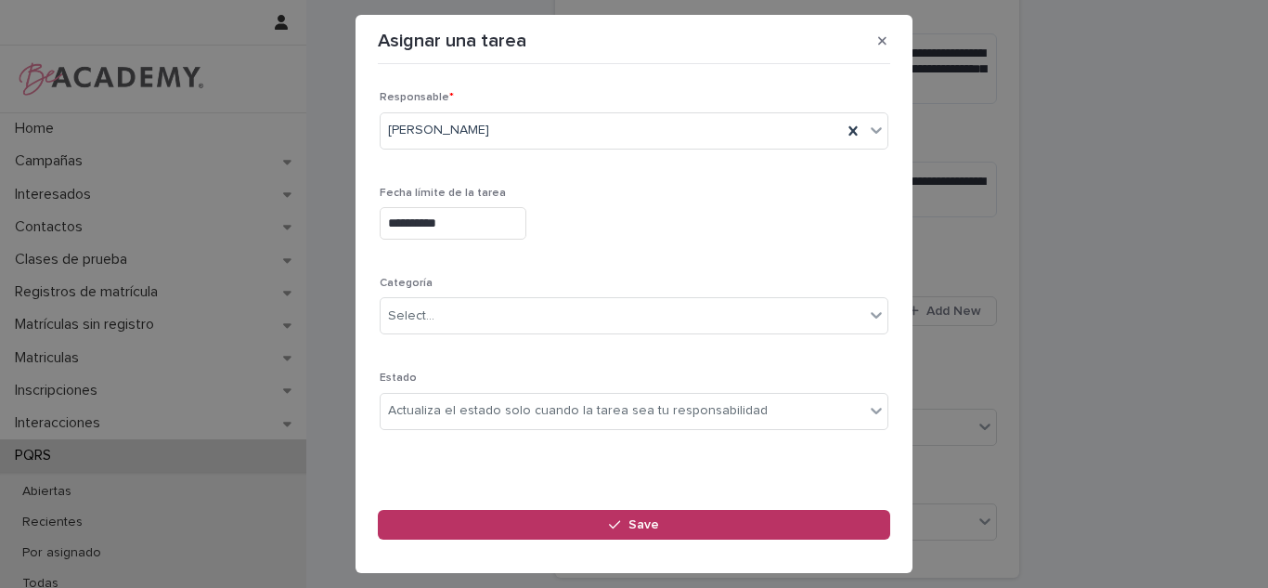
click at [481, 349] on div "Categoría Select..." at bounding box center [634, 313] width 509 height 72
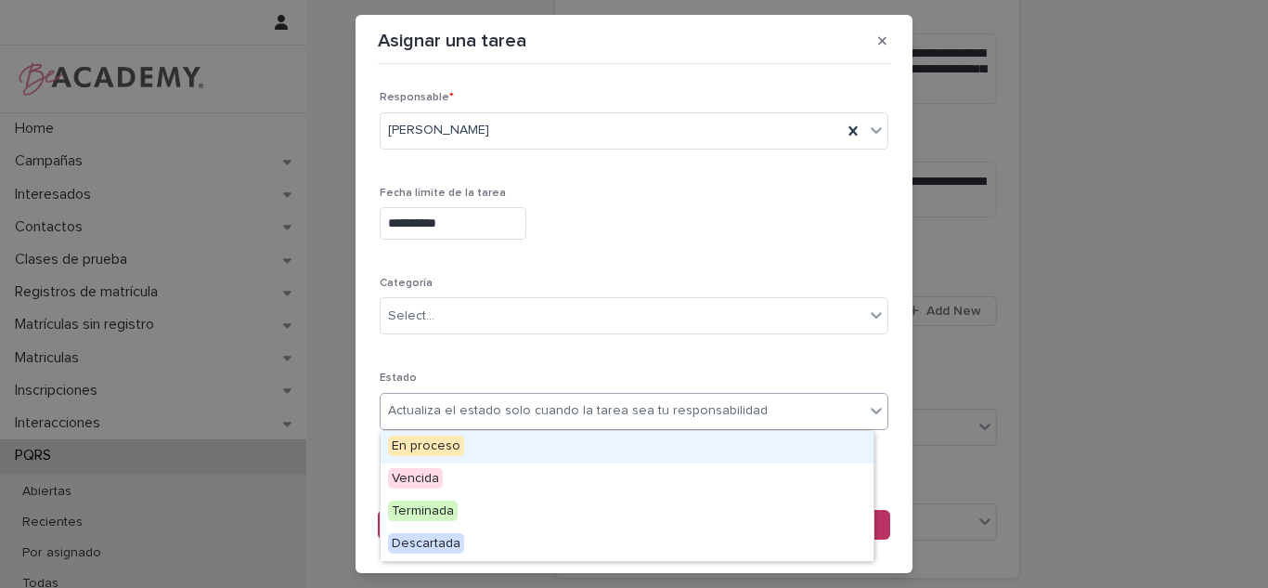
click at [448, 409] on div "Actualiza el estado solo cuando la tarea sea tu responsabilidad" at bounding box center [578, 410] width 380 height 19
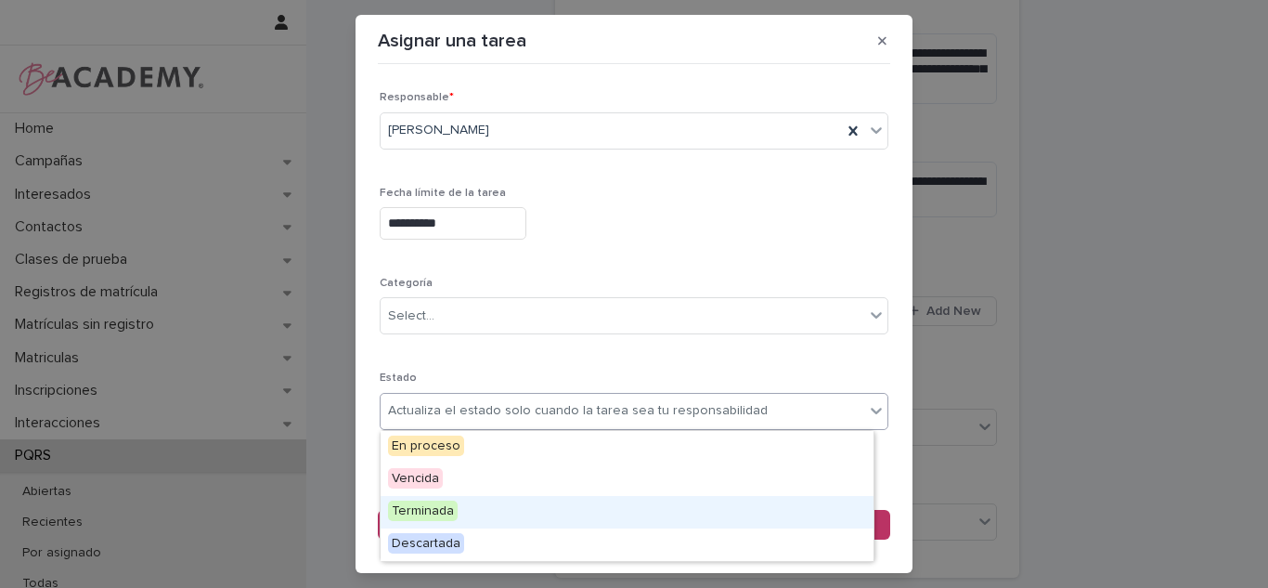
click at [443, 513] on span "Terminada" at bounding box center [423, 510] width 70 height 20
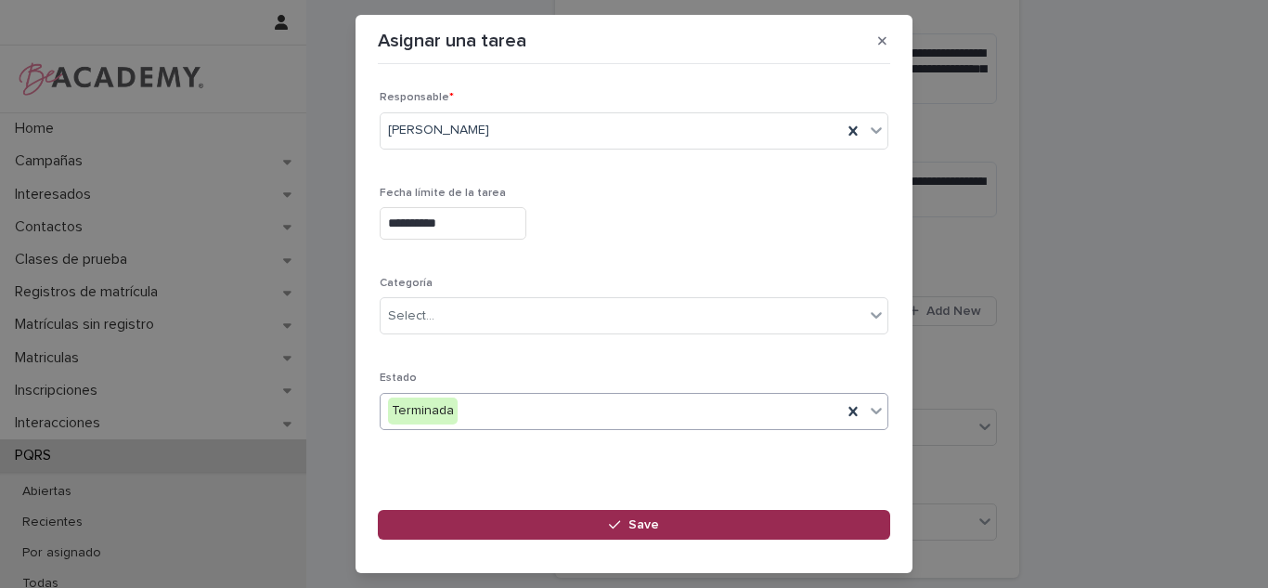
click at [494, 514] on button "Save" at bounding box center [634, 525] width 513 height 30
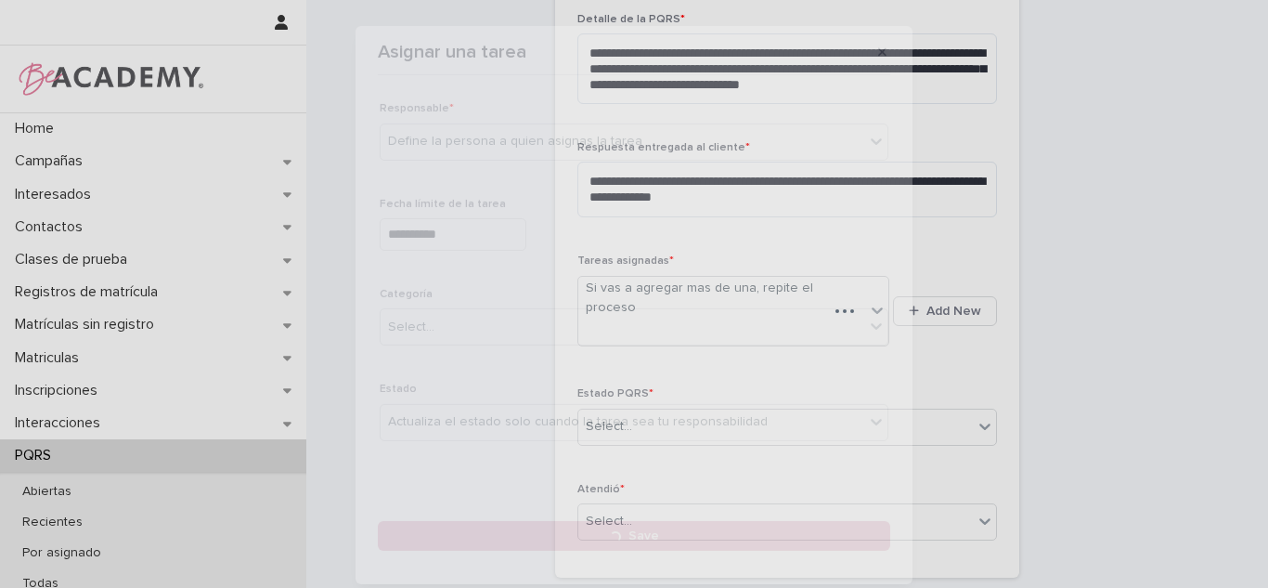
scroll to position [666, 0]
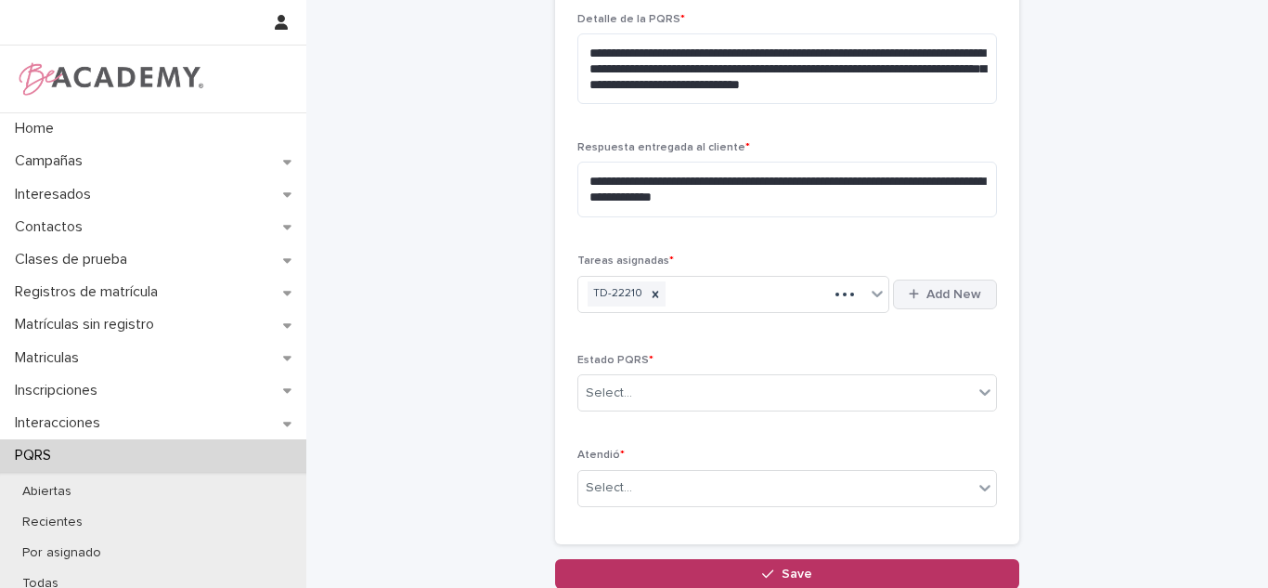
click at [961, 294] on span "Add New" at bounding box center [954, 294] width 55 height 13
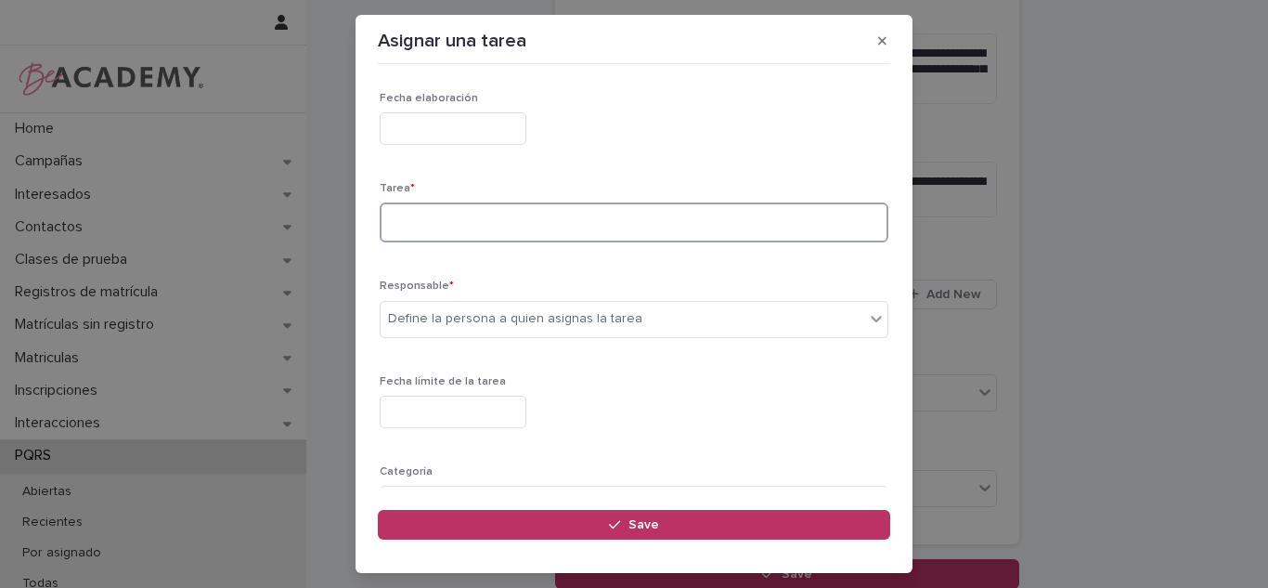
click at [526, 234] on textarea at bounding box center [634, 222] width 509 height 40
click at [588, 228] on textarea "**********" at bounding box center [627, 222] width 495 height 40
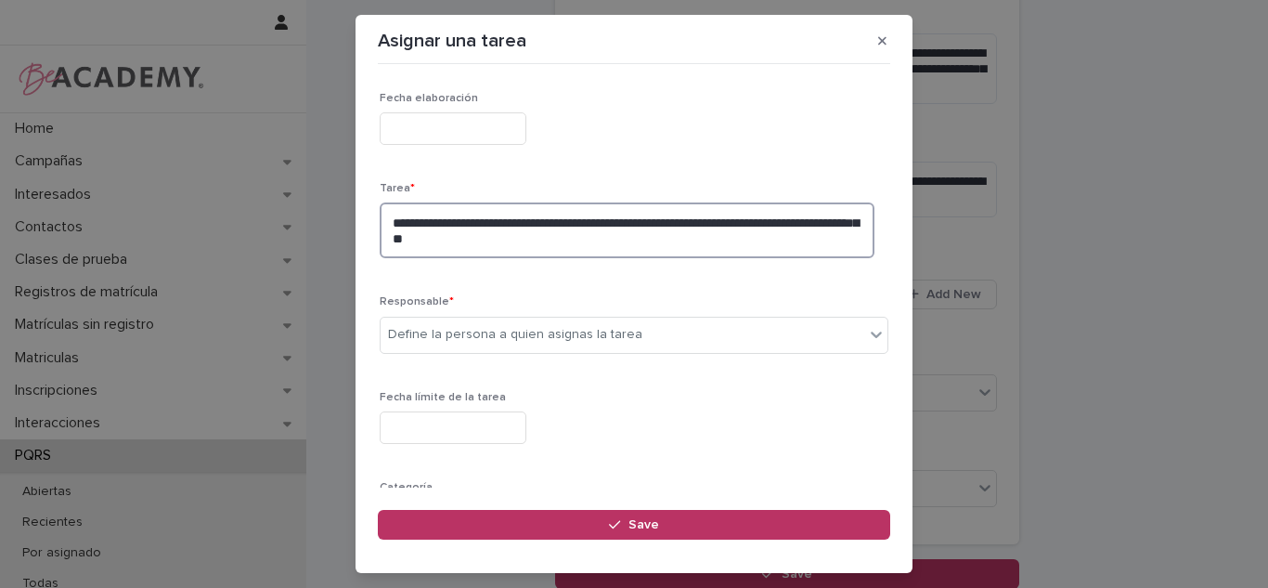
click at [569, 240] on textarea "**********" at bounding box center [627, 230] width 495 height 56
type textarea "**********"
type input "*"
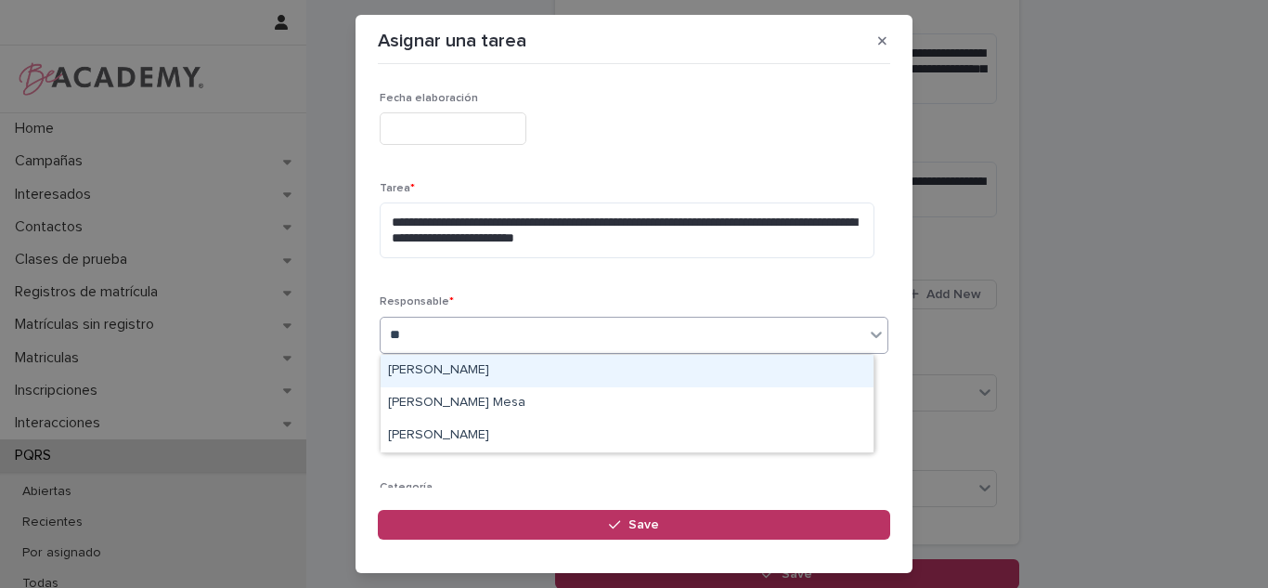
type input "***"
click at [443, 378] on div "[PERSON_NAME]" at bounding box center [627, 371] width 493 height 32
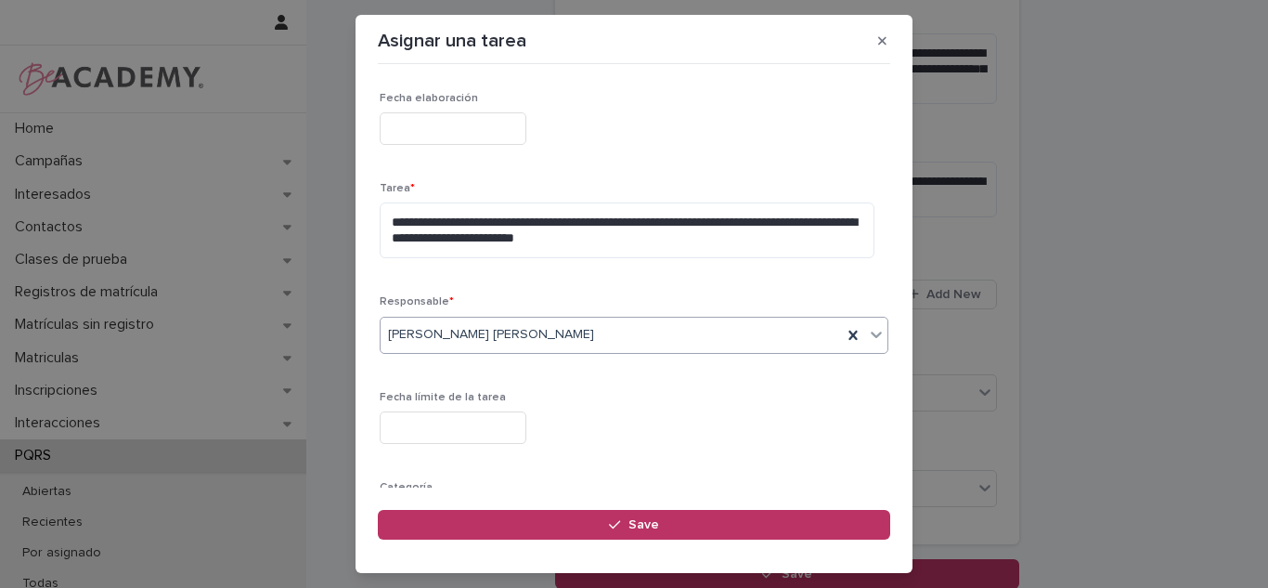
click at [439, 427] on input "text" at bounding box center [453, 427] width 147 height 32
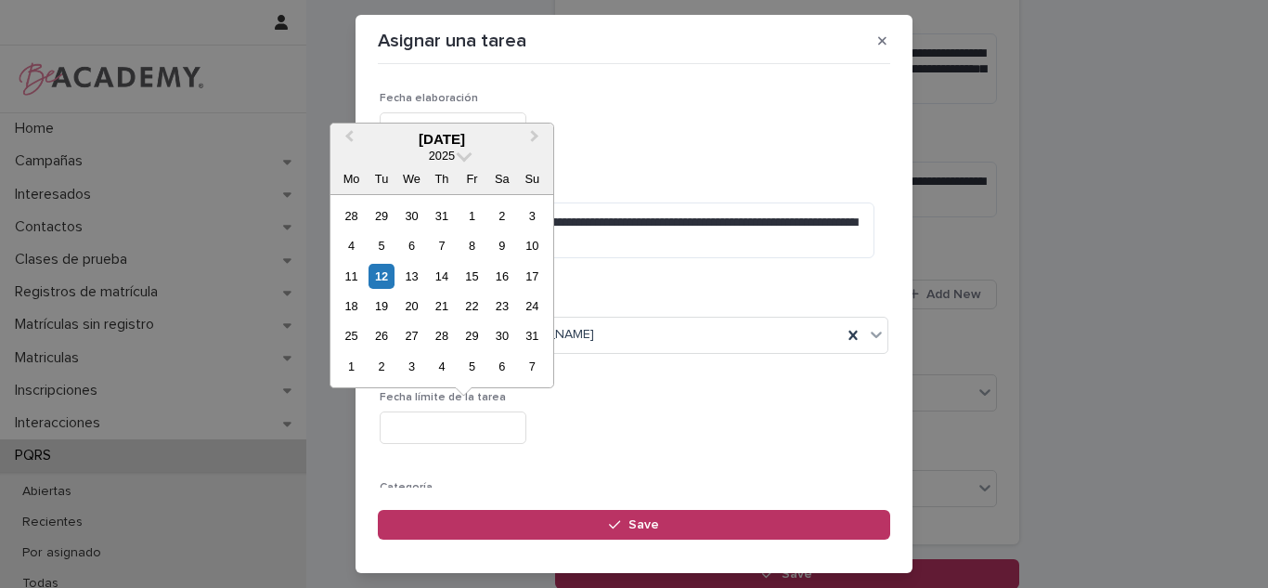
click at [456, 280] on div "11 12 13 14 15 16 17" at bounding box center [441, 276] width 211 height 30
click at [441, 277] on div "14" at bounding box center [441, 276] width 25 height 25
type input "**********"
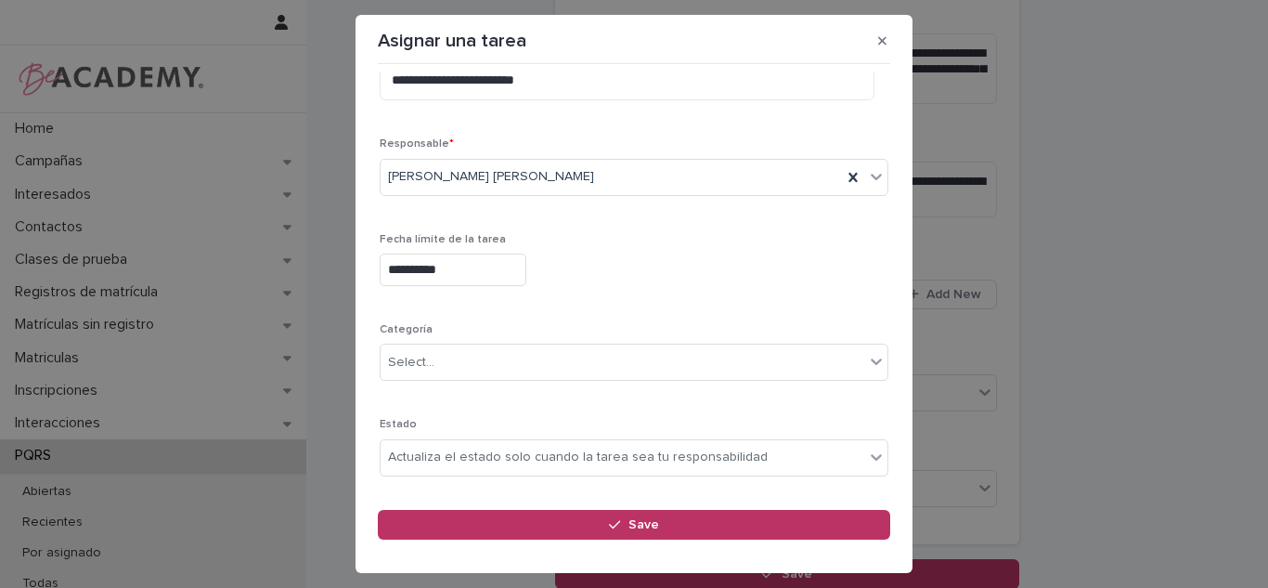
scroll to position [165, 0]
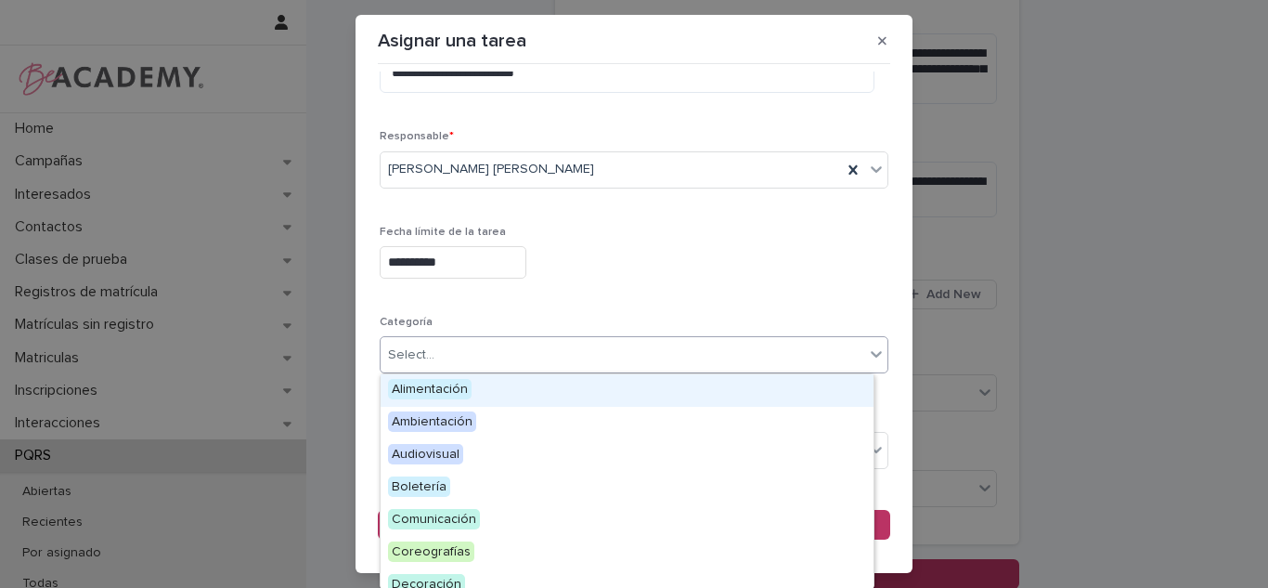
click at [465, 357] on div "Select..." at bounding box center [623, 355] width 484 height 31
click at [644, 276] on div "**********" at bounding box center [634, 262] width 509 height 32
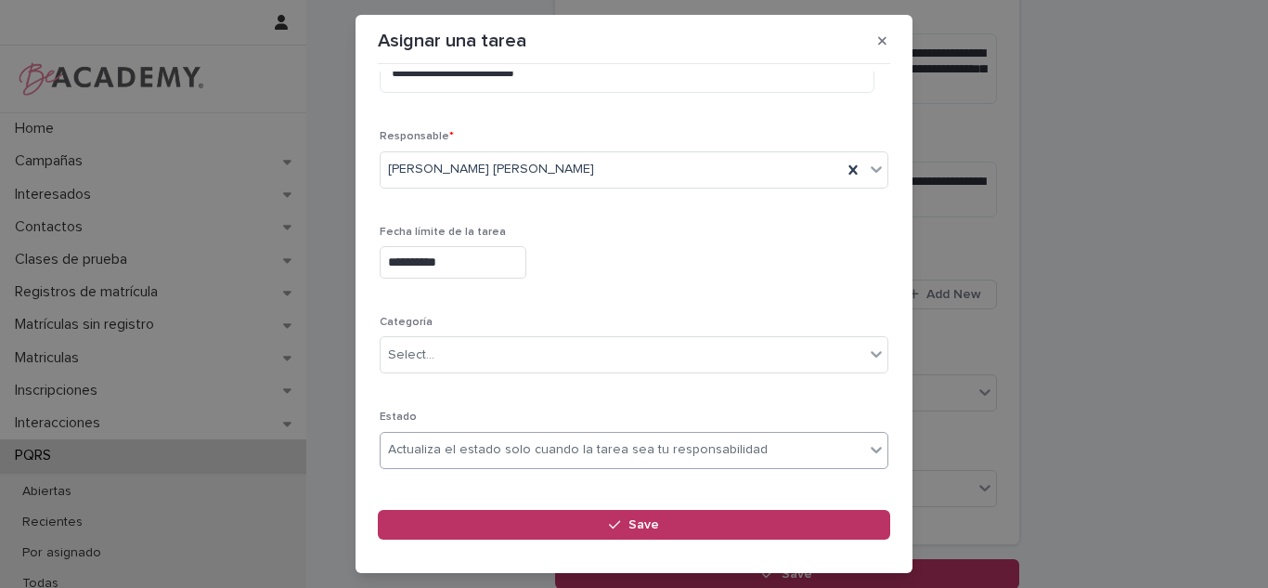
click at [474, 464] on div "Actualiza el estado solo cuando la tarea sea tu responsabilidad" at bounding box center [623, 450] width 484 height 31
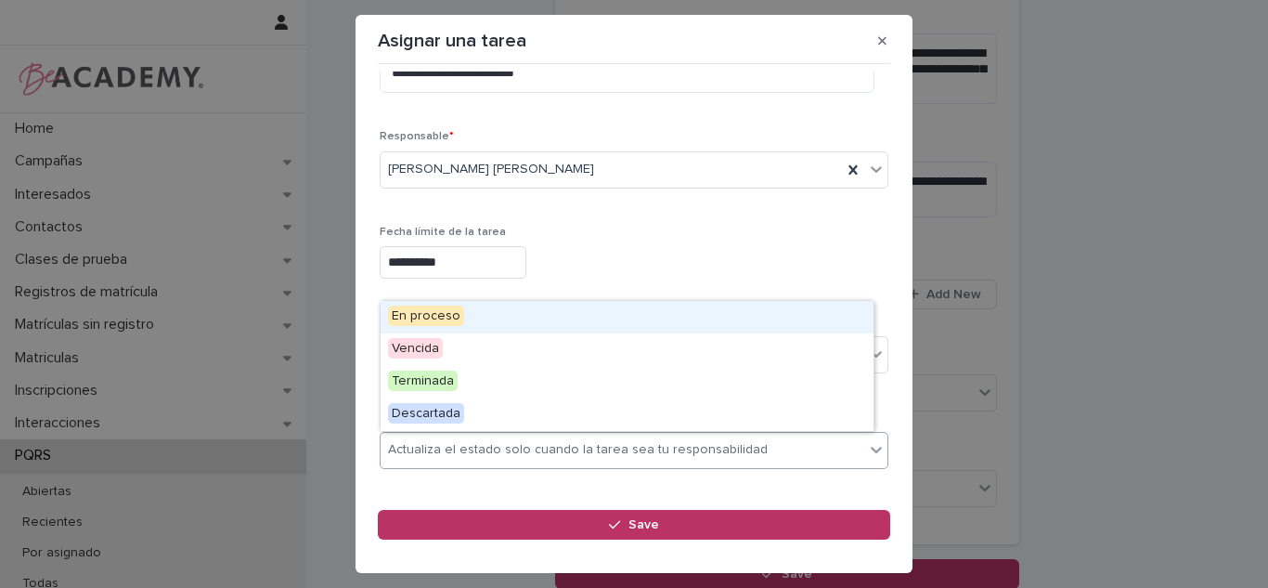
click at [772, 226] on p "Fecha límite de la tarea" at bounding box center [634, 232] width 509 height 13
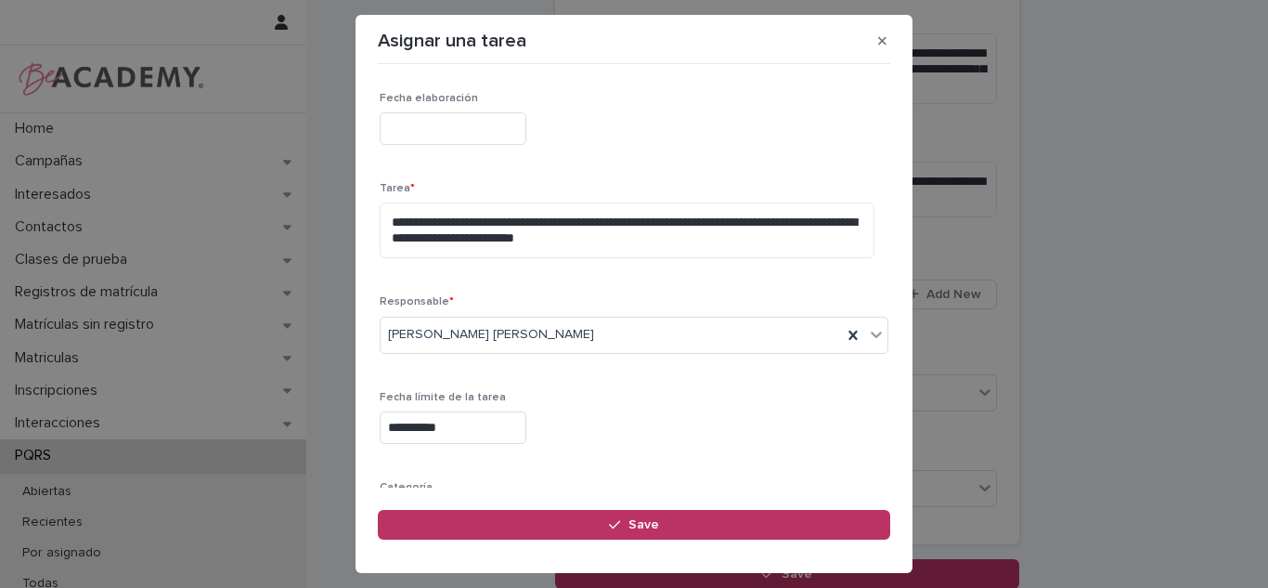
scroll to position [204, 0]
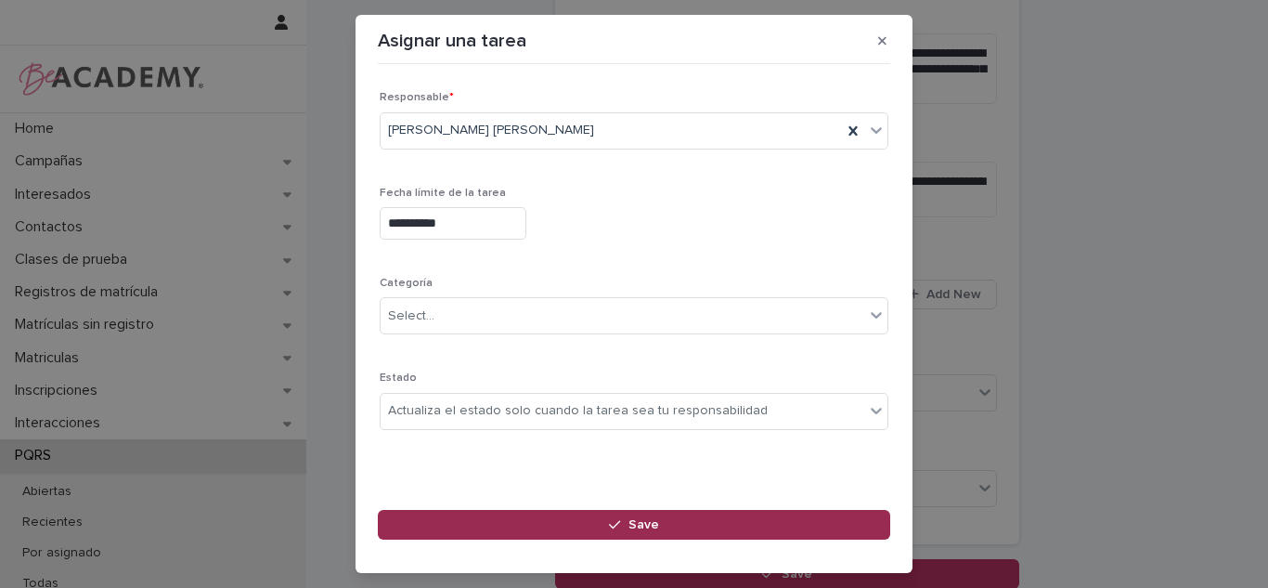
click at [578, 526] on button "Save" at bounding box center [634, 525] width 513 height 30
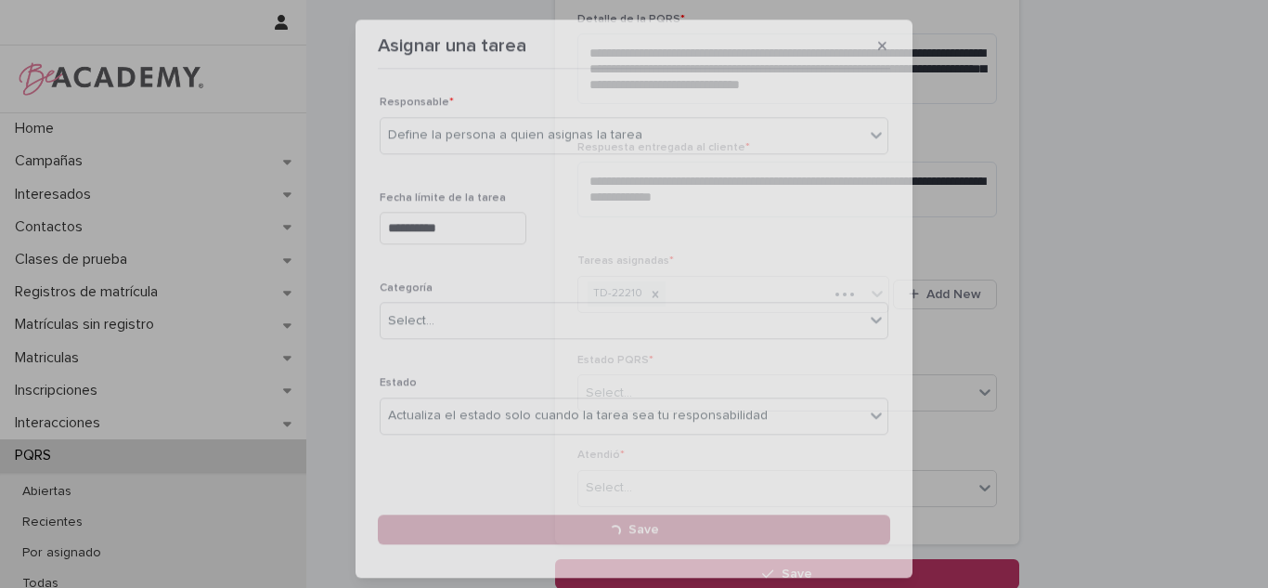
scroll to position [0, 0]
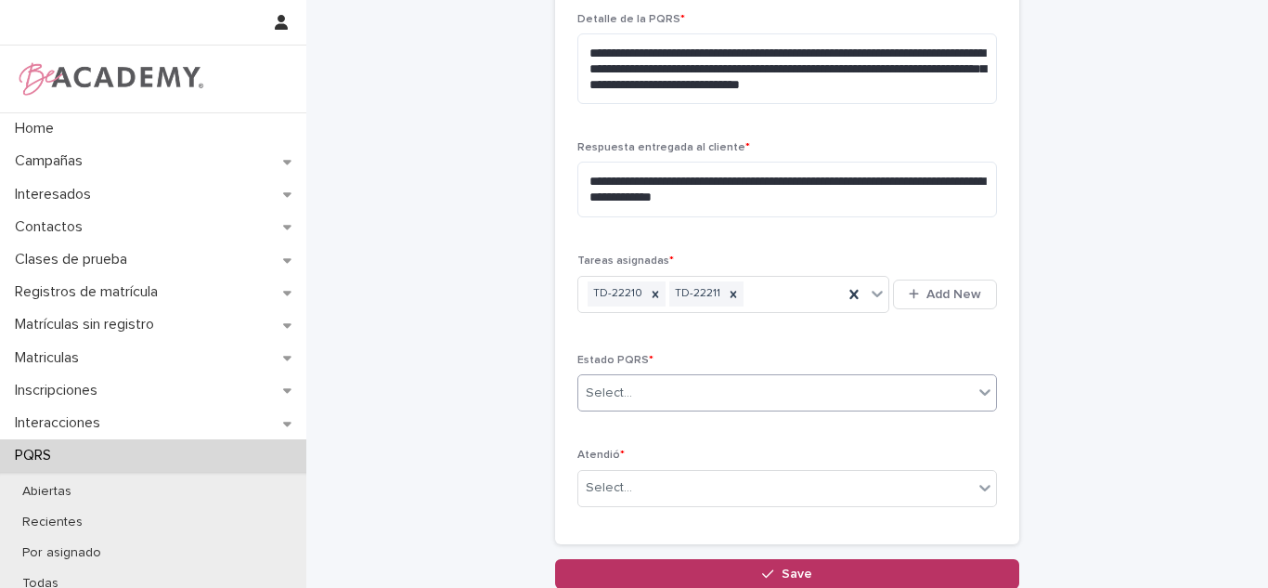
click at [636, 402] on div "Select..." at bounding box center [775, 393] width 395 height 31
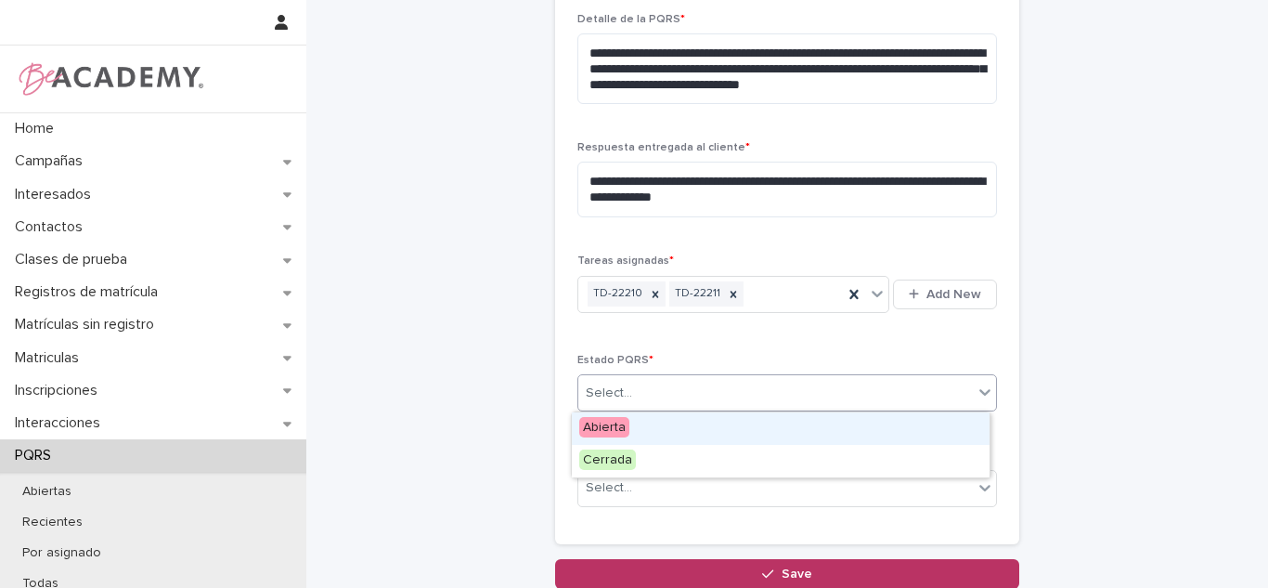
click at [607, 424] on span "Abierta" at bounding box center [604, 427] width 50 height 20
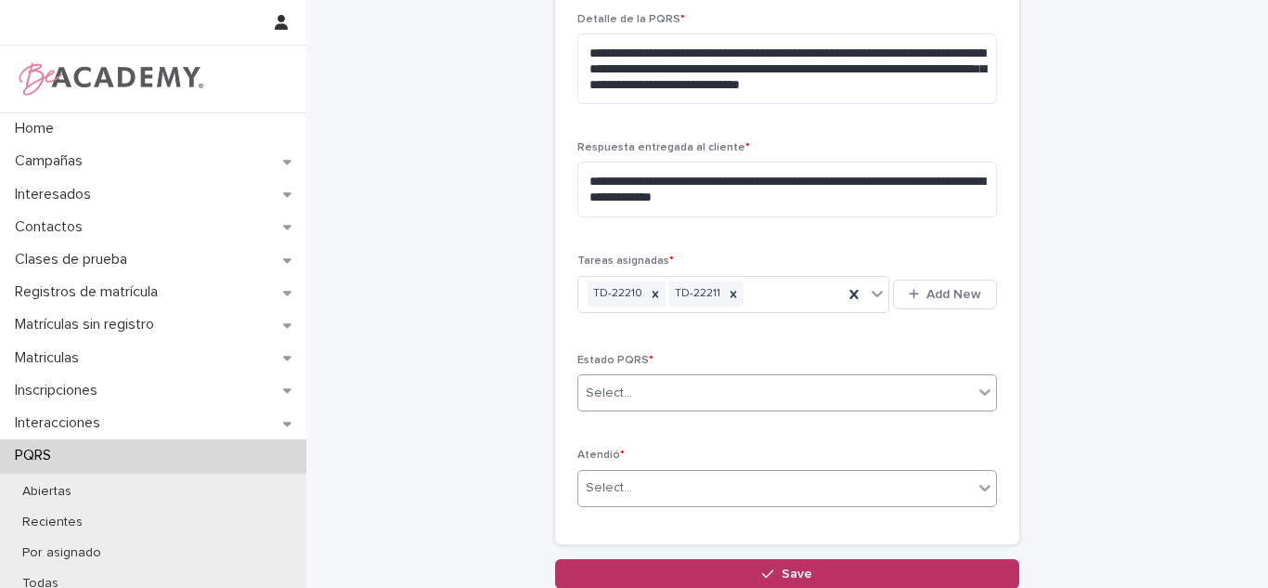
click at [619, 475] on div "Select..." at bounding box center [775, 488] width 395 height 31
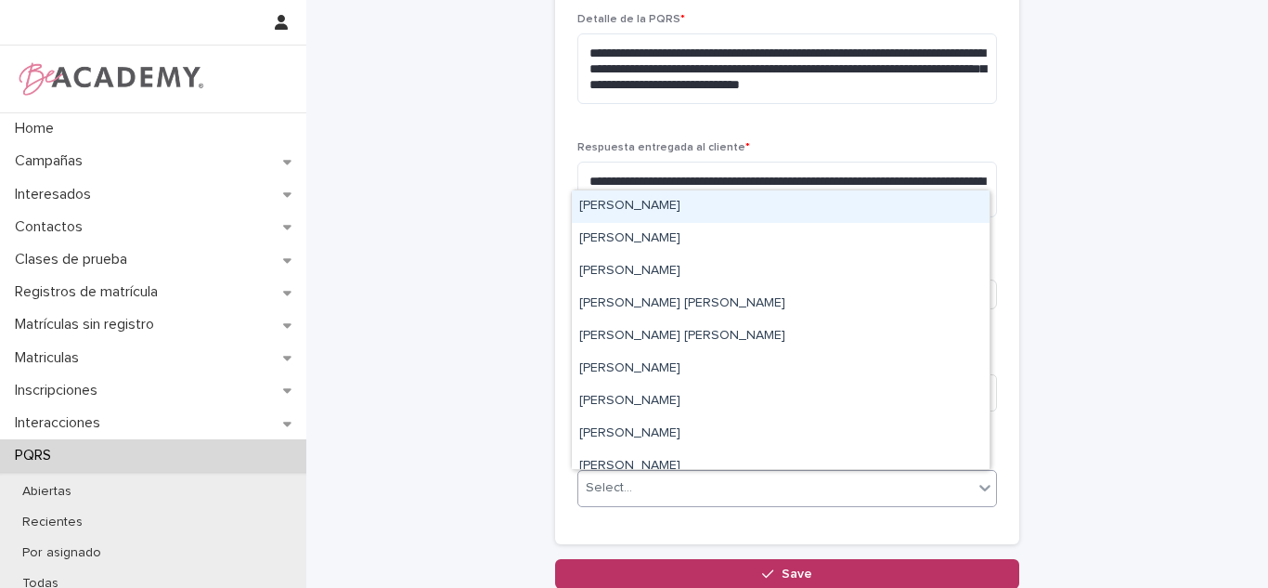
click at [648, 217] on div "[PERSON_NAME]" at bounding box center [781, 206] width 418 height 32
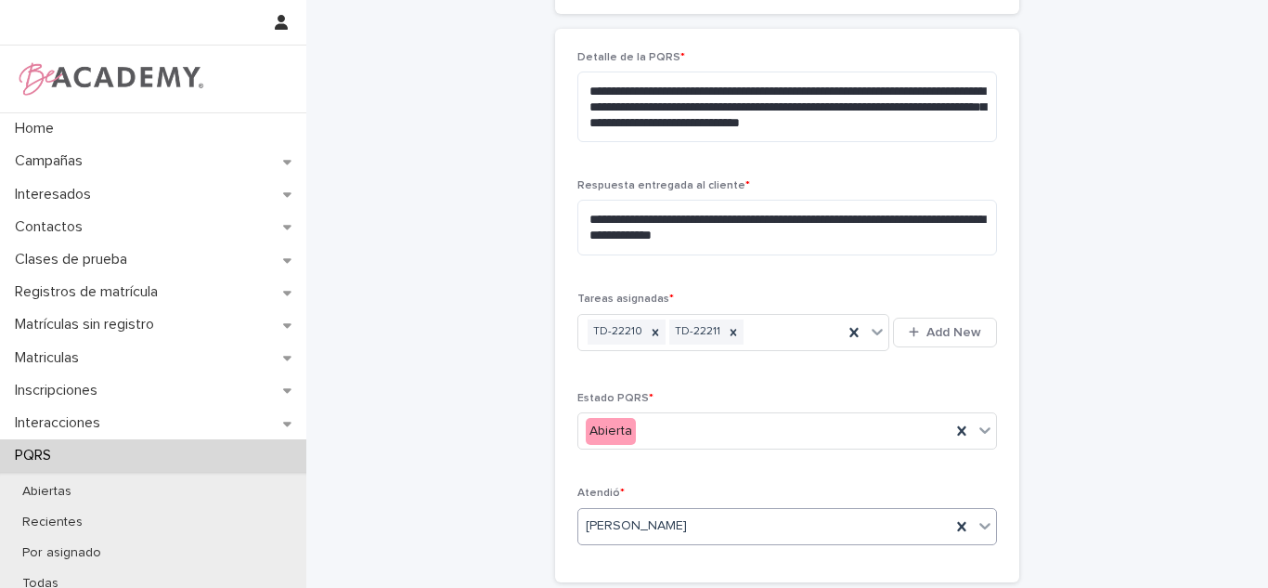
scroll to position [812, 0]
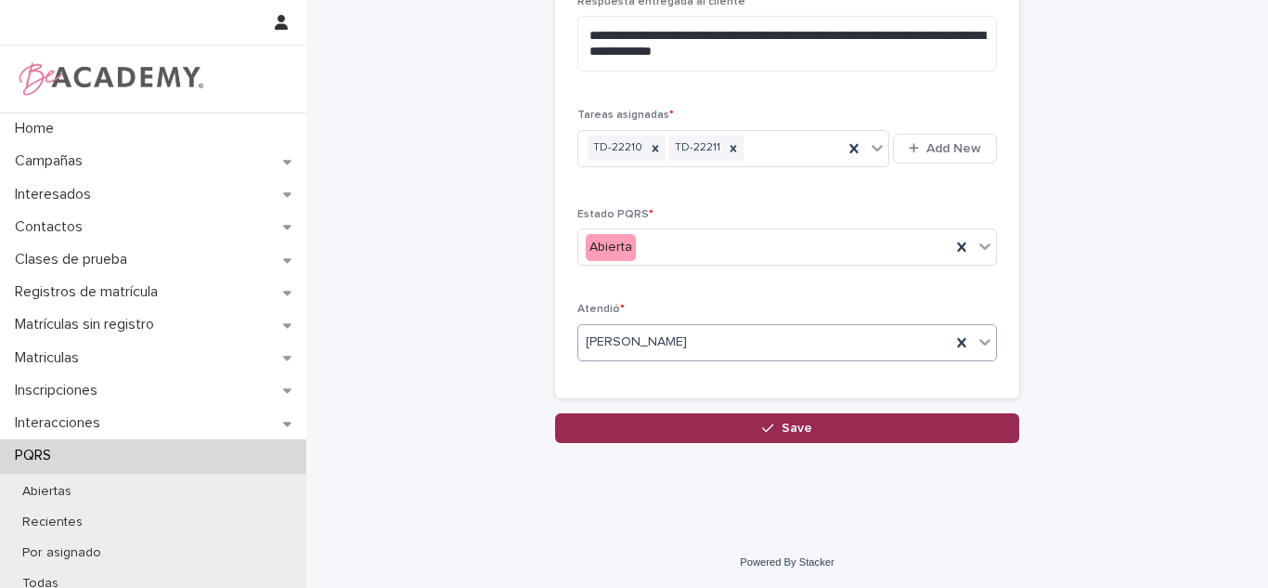
click at [883, 419] on button "Save" at bounding box center [787, 428] width 464 height 30
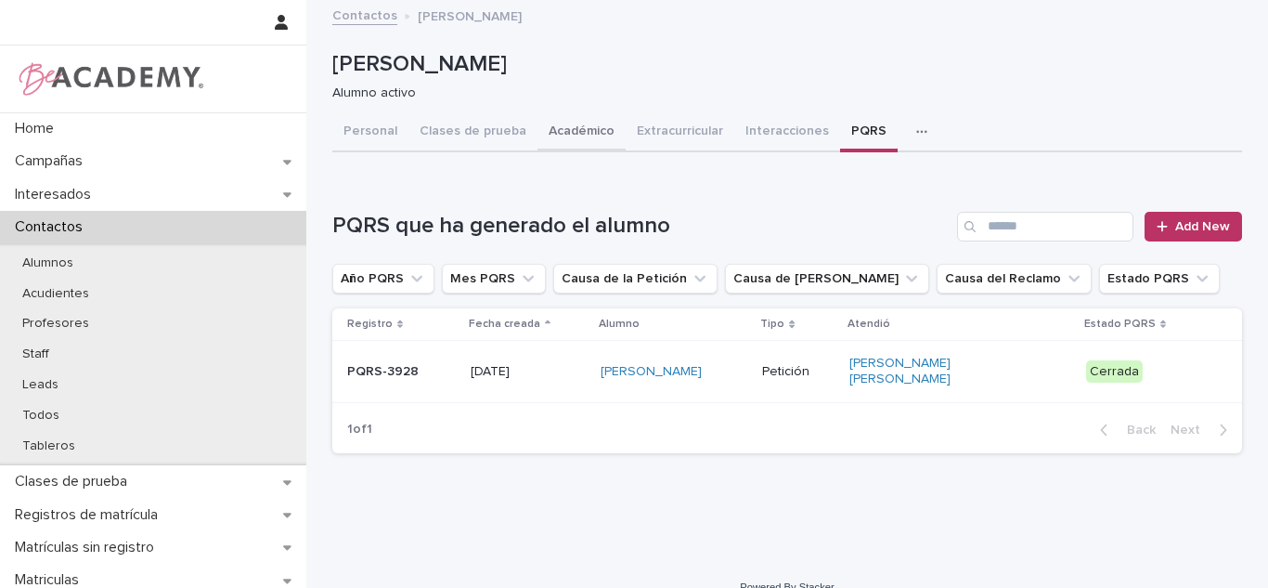
click at [593, 131] on button "Académico" at bounding box center [582, 132] width 88 height 39
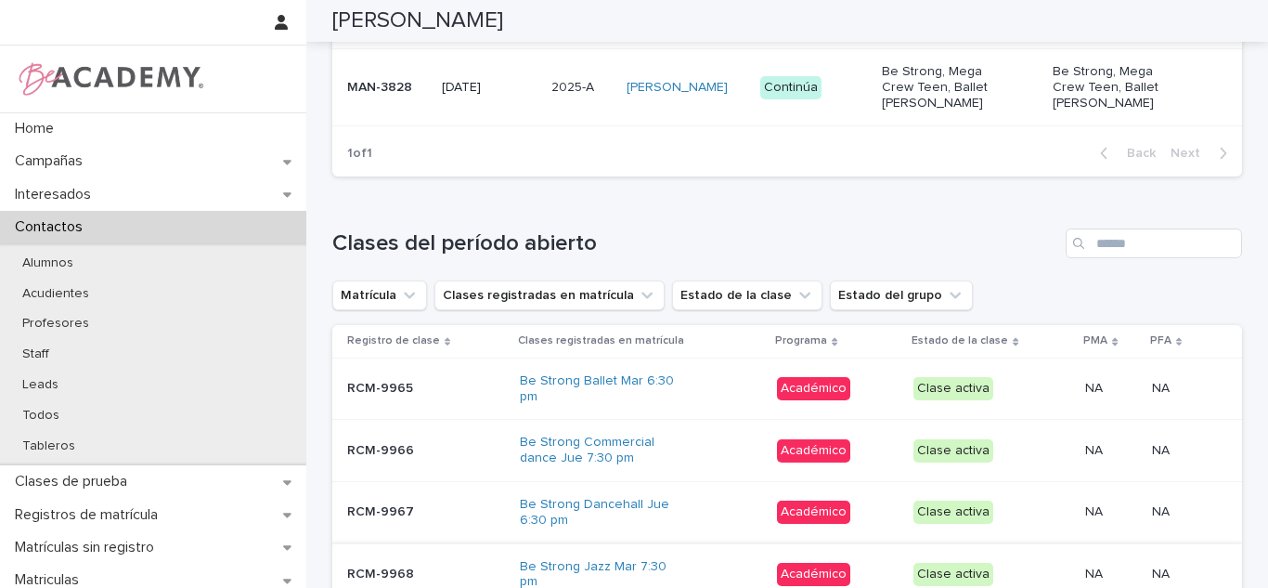
scroll to position [830, 0]
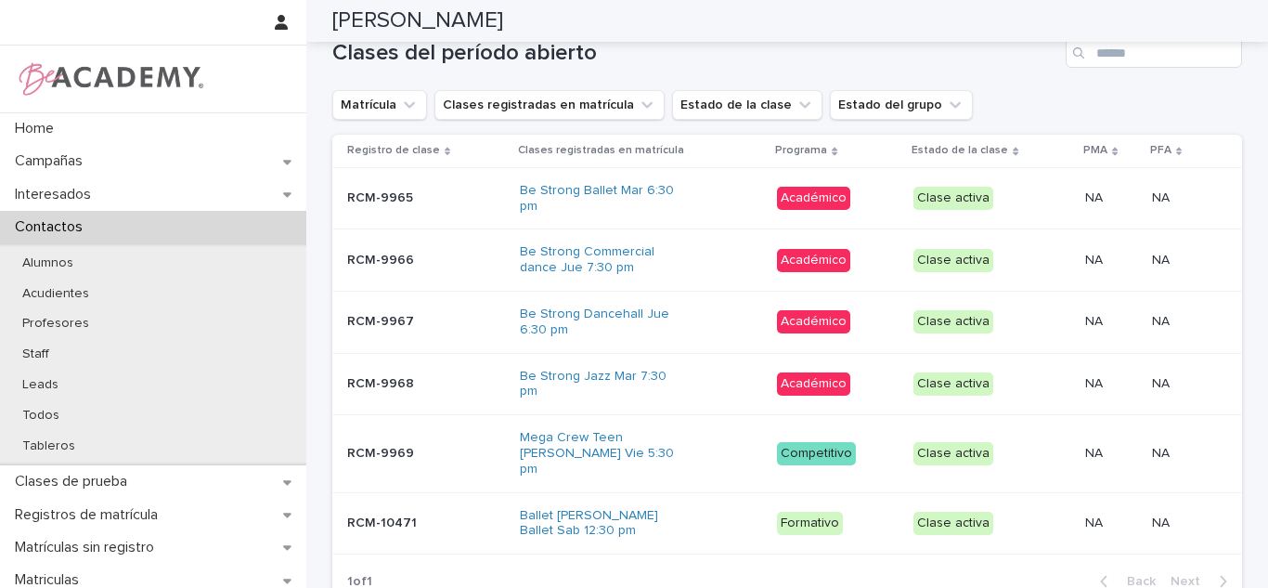
click at [700, 500] on div "Ballet Rosa Ballet Sab 12:30 pm" at bounding box center [641, 523] width 243 height 46
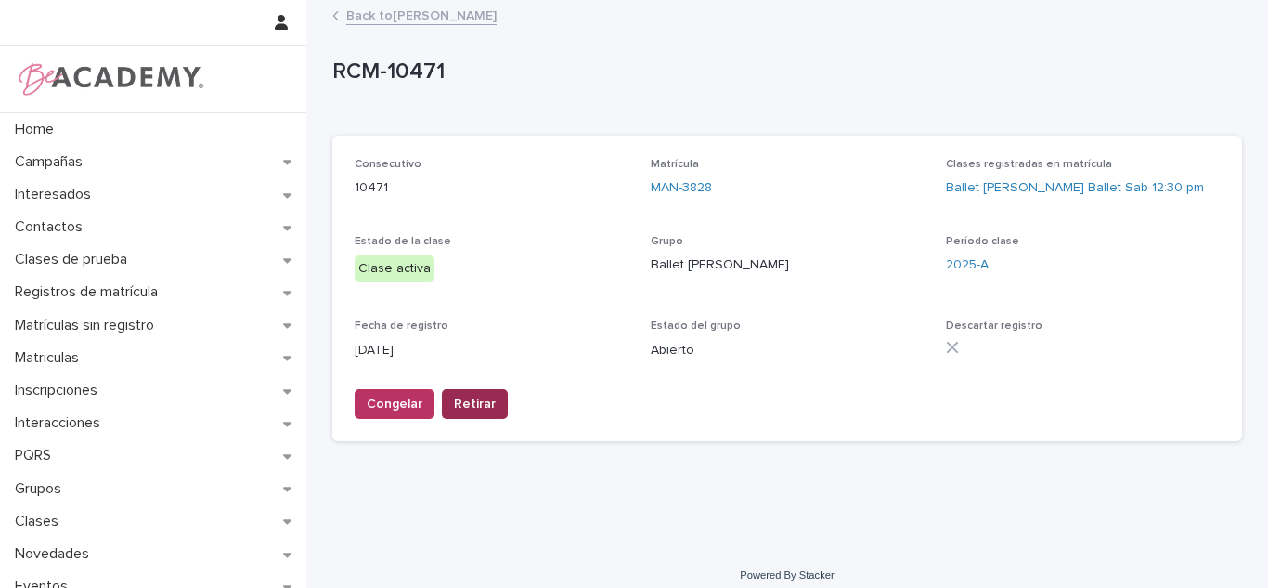
click at [472, 414] on button "Retirar" at bounding box center [475, 404] width 66 height 30
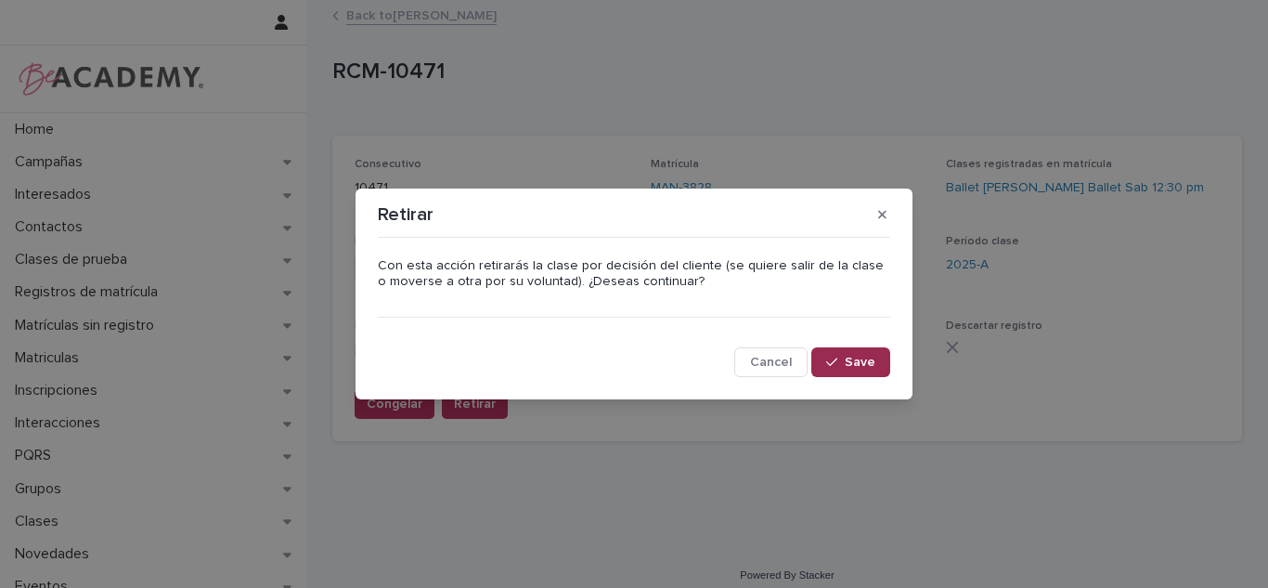
click at [834, 357] on icon "button" at bounding box center [831, 362] width 11 height 13
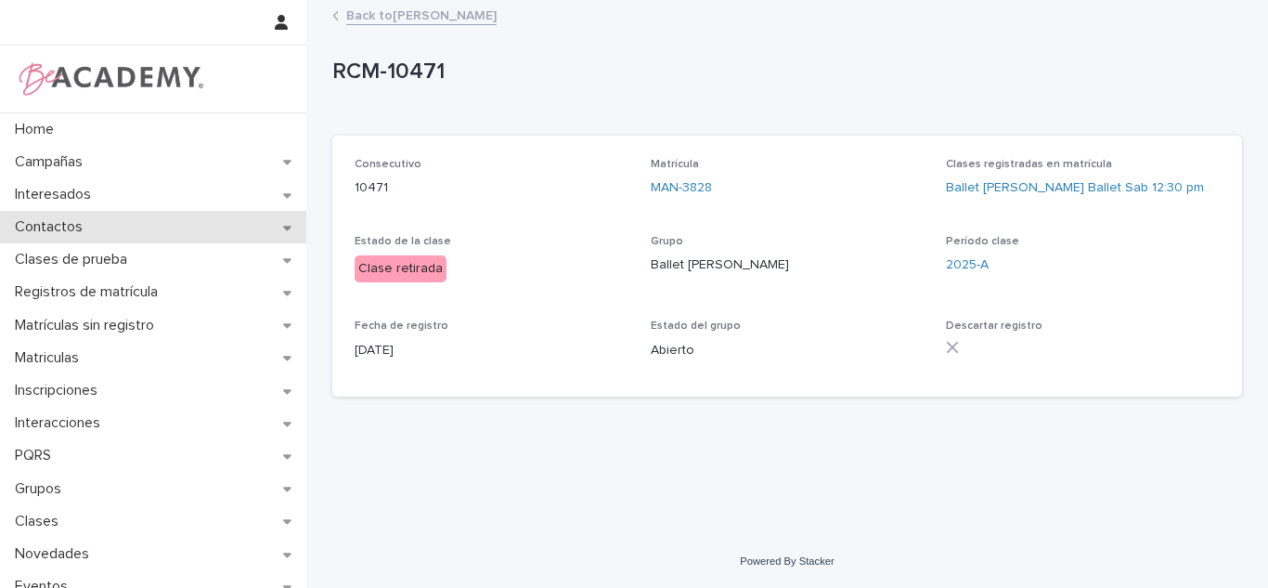
click at [98, 240] on div "Contactos" at bounding box center [153, 227] width 306 height 32
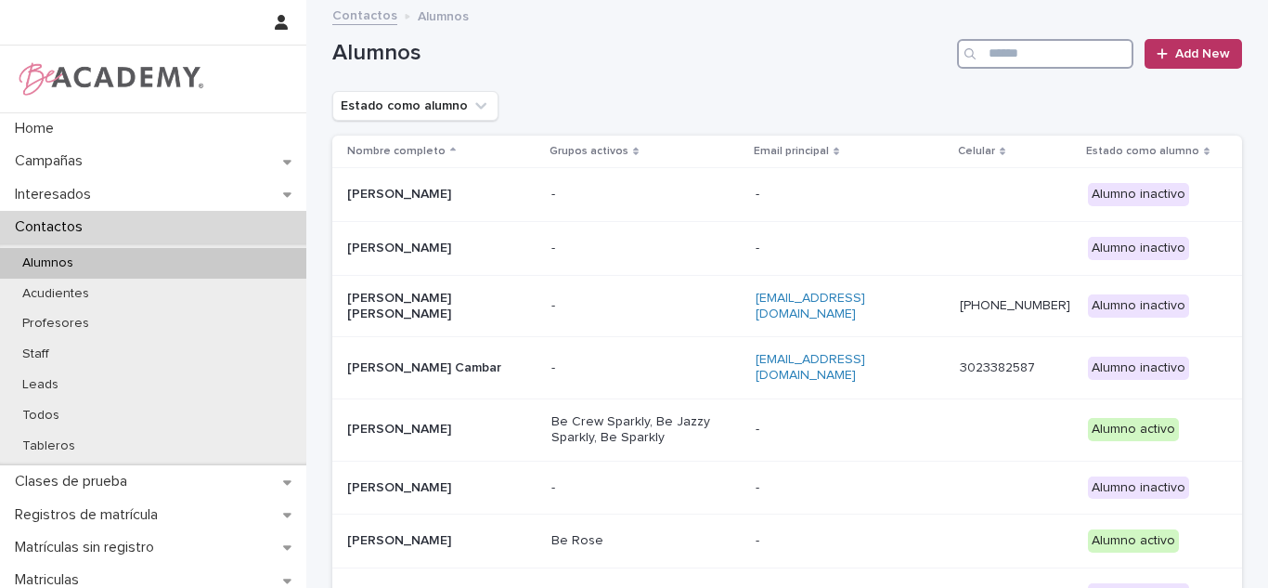
click at [1000, 54] on input "Search" at bounding box center [1045, 54] width 176 height 30
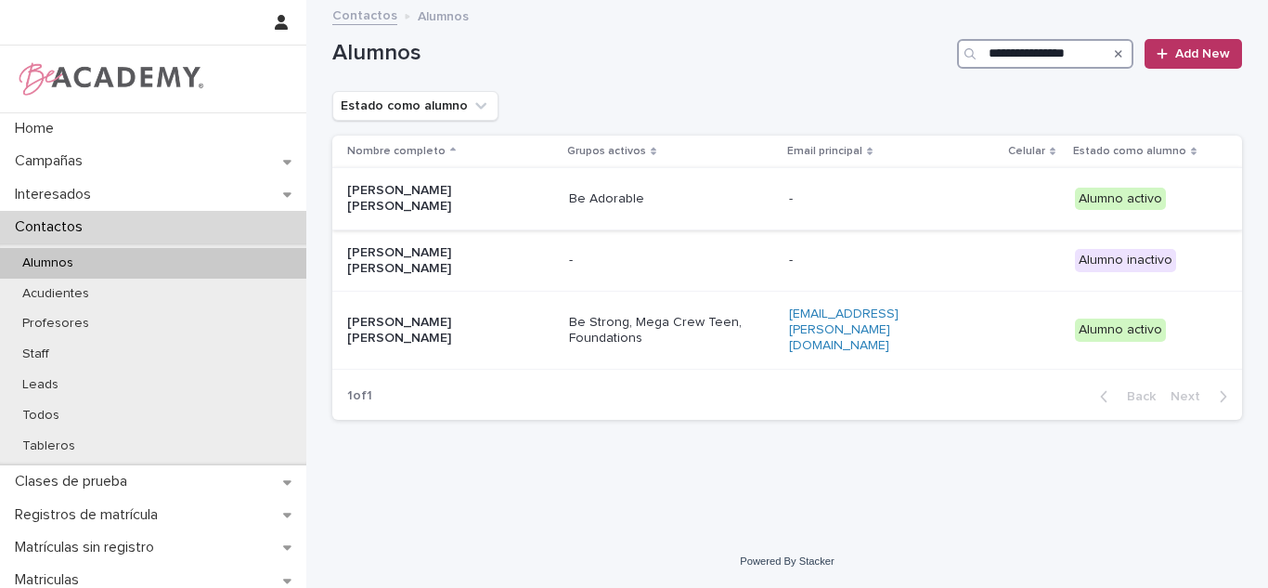
type input "**********"
click at [709, 204] on div "Be Adorable" at bounding box center [672, 199] width 206 height 31
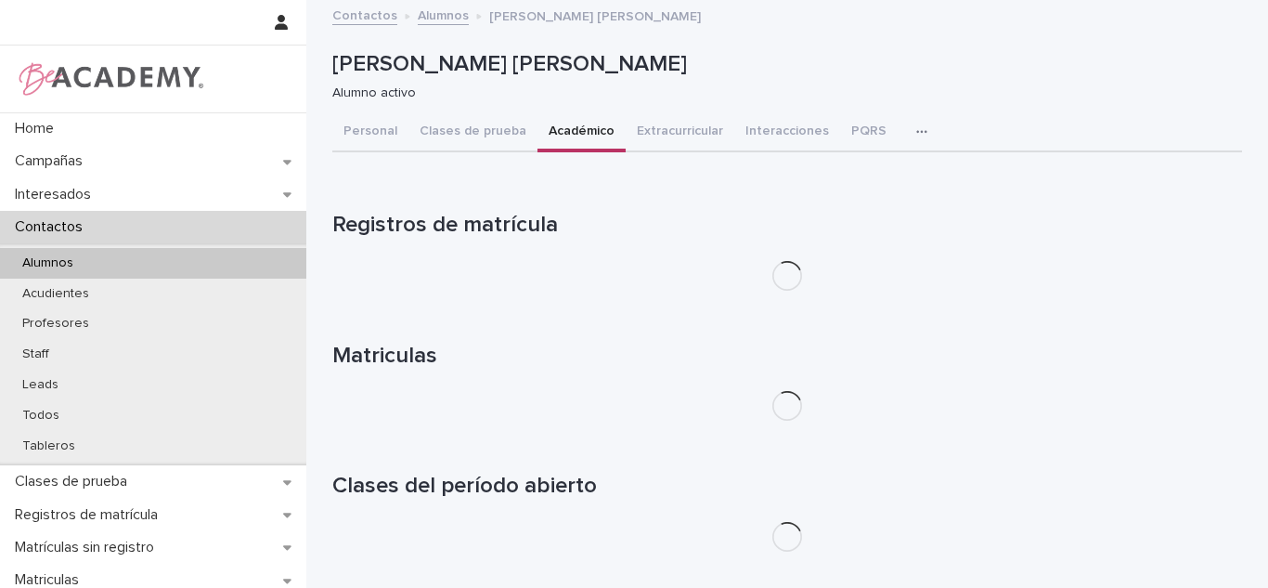
click at [560, 143] on button "Académico" at bounding box center [582, 132] width 88 height 39
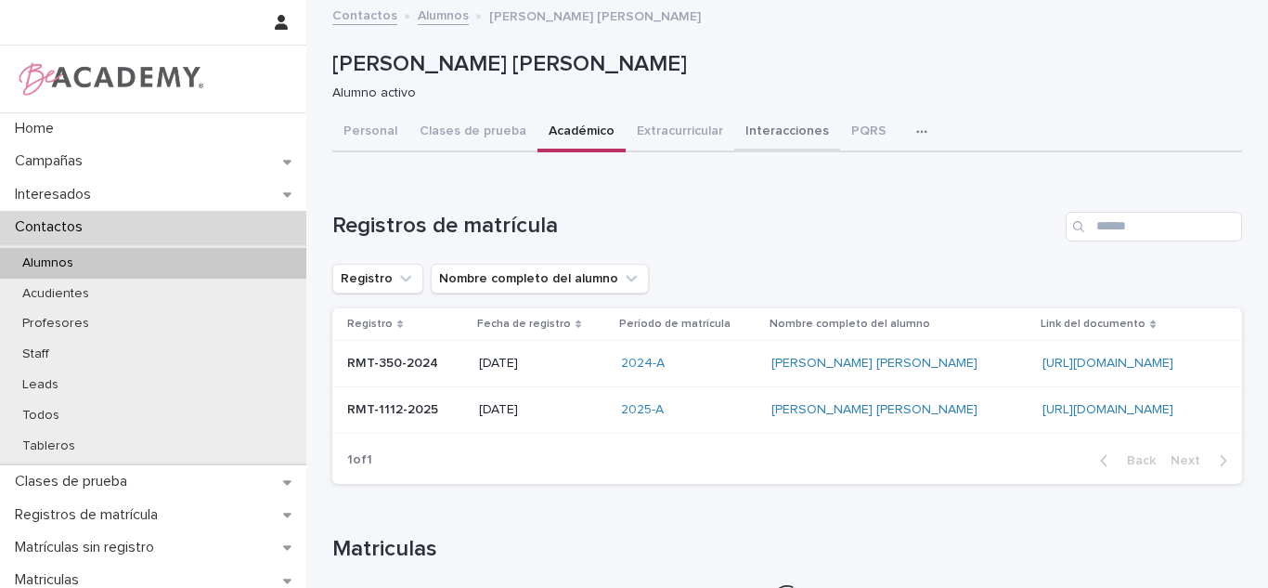
click at [773, 139] on button "Interacciones" at bounding box center [787, 132] width 106 height 39
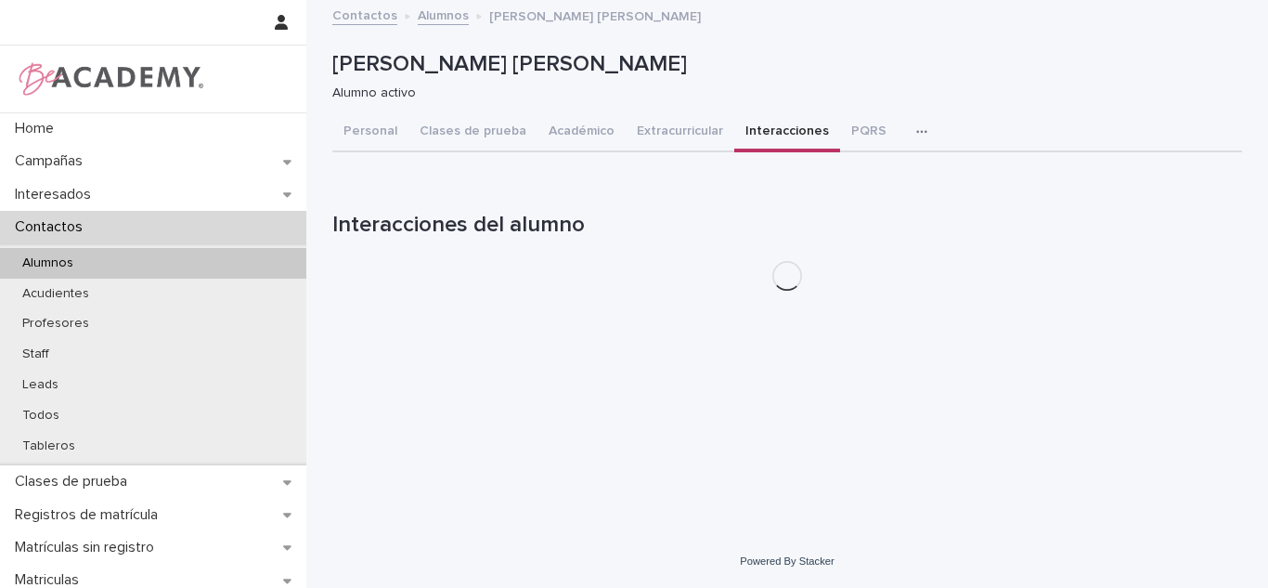
click at [1264, 206] on div "Loading... Saving… Loading... Saving… Maria Camila Osorio Fernandez Maria Camil…" at bounding box center [787, 268] width 962 height 533
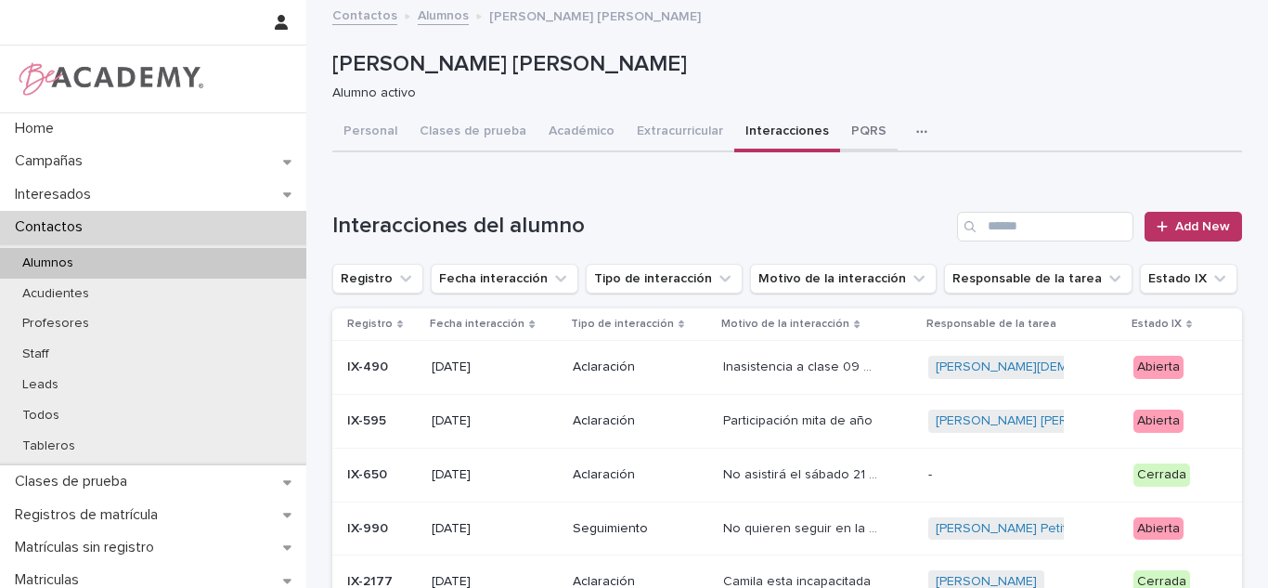
click at [840, 134] on button "PQRS" at bounding box center [869, 132] width 58 height 39
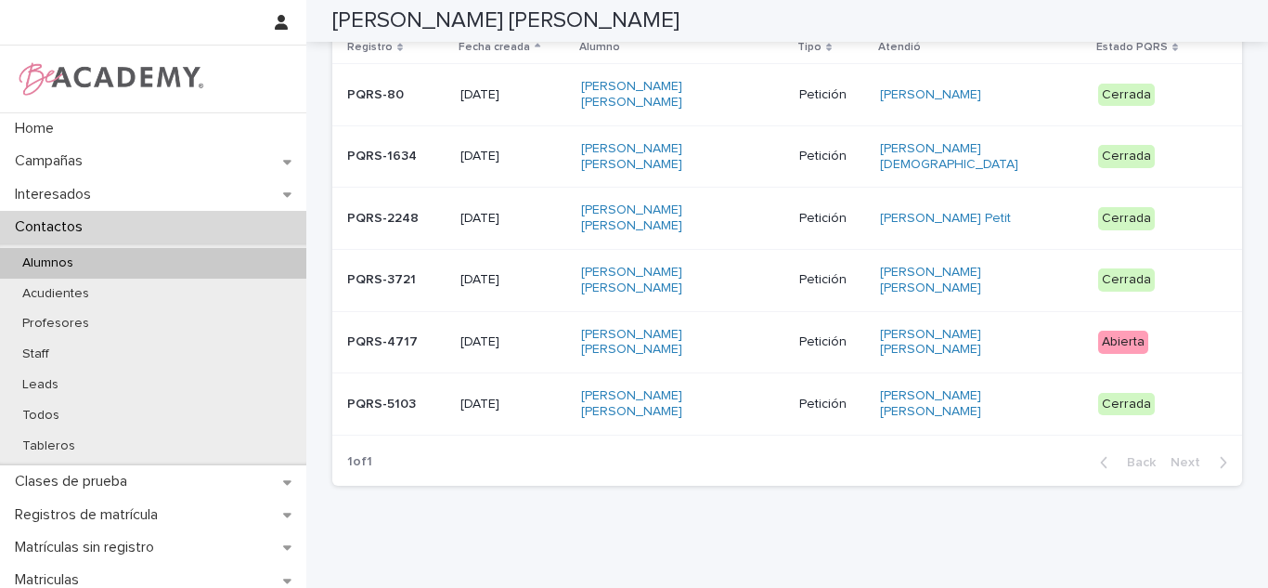
scroll to position [292, 0]
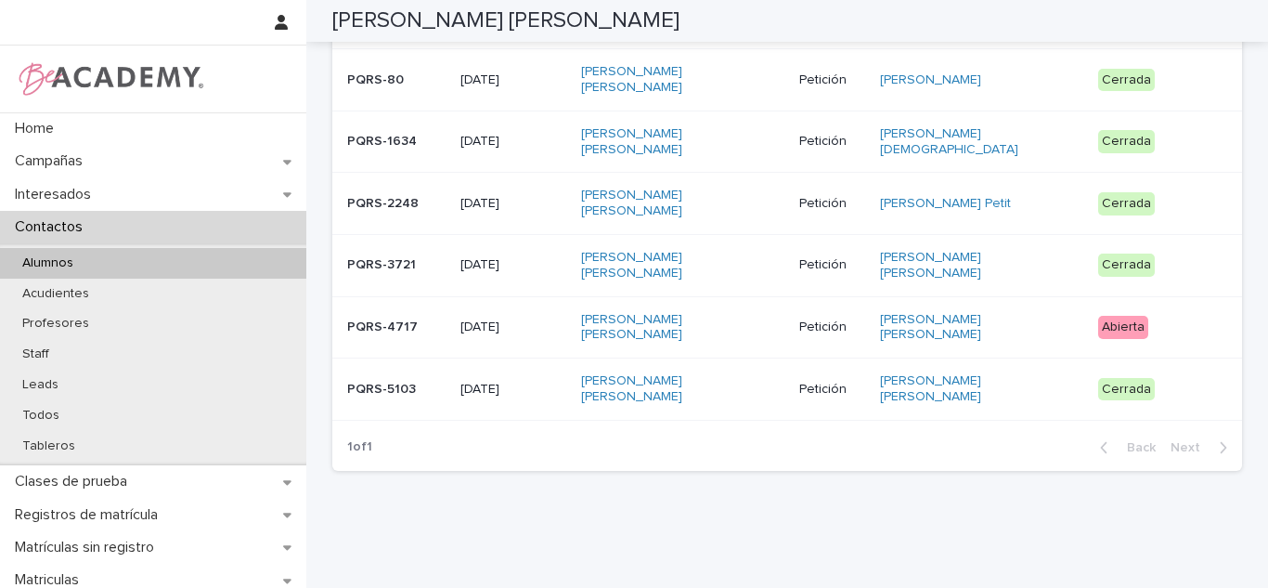
click at [812, 396] on p "Petición" at bounding box center [831, 390] width 65 height 16
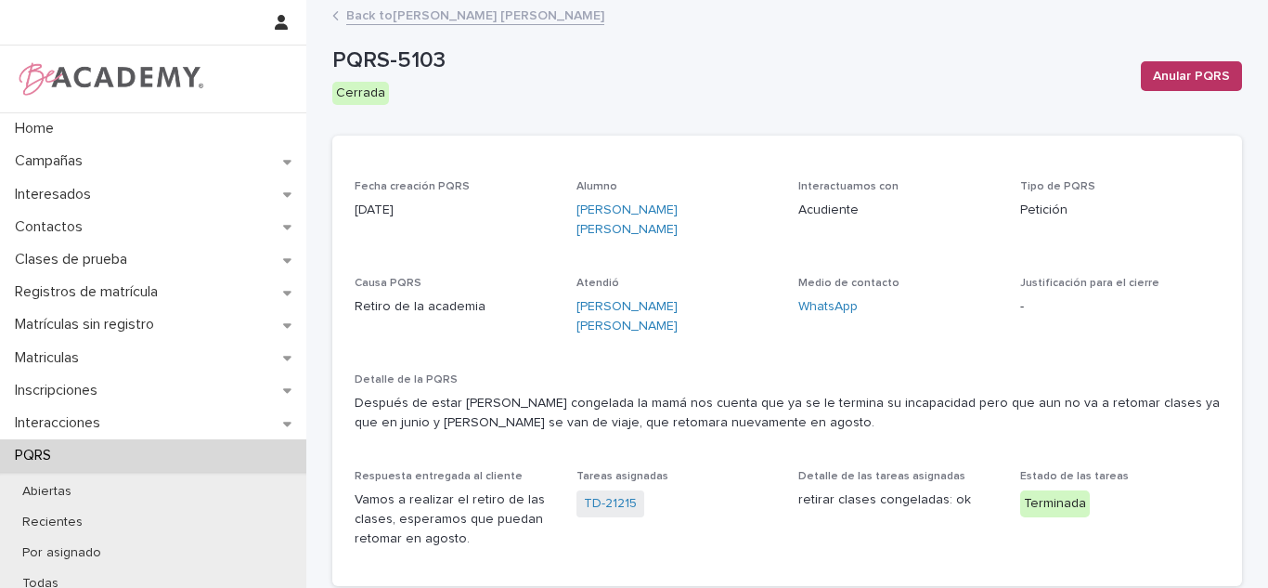
click at [546, 22] on link "Back to Maria Camila Osorio Fernandez" at bounding box center [475, 14] width 258 height 21
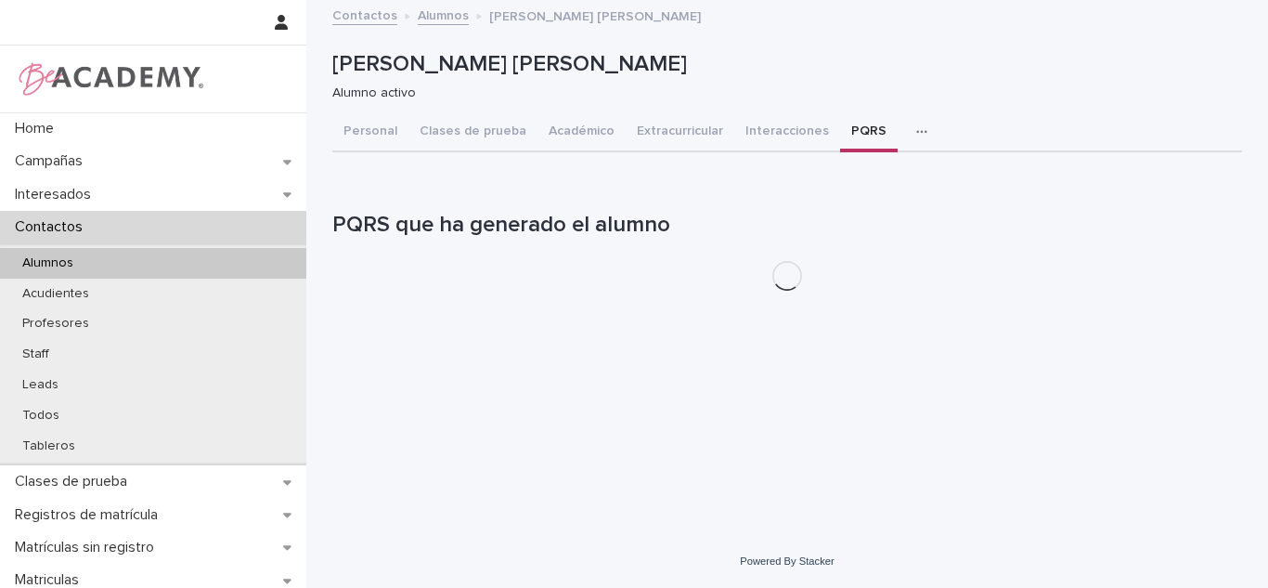
click at [383, 139] on button "Personal" at bounding box center [370, 132] width 76 height 39
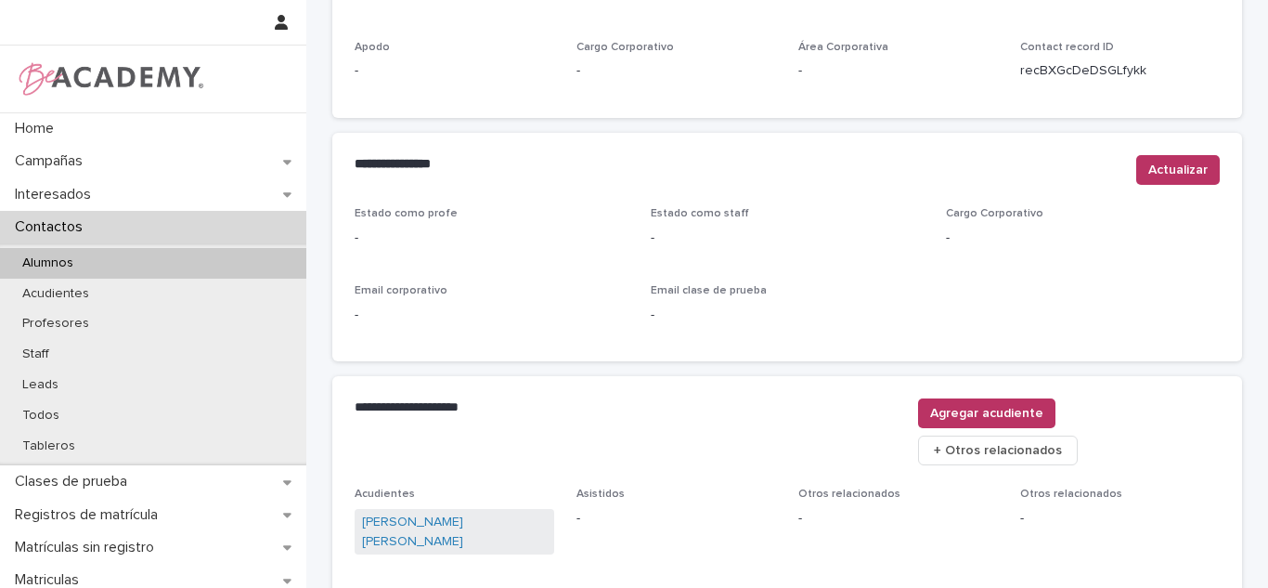
scroll to position [794, 0]
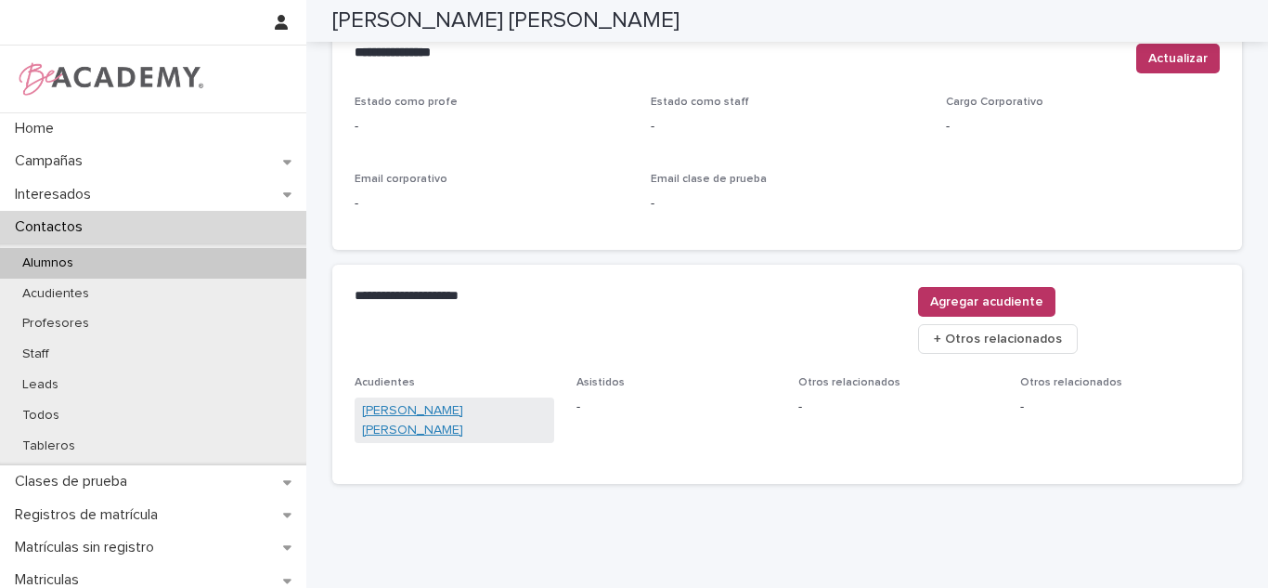
click at [471, 401] on link "Jenny Astrid Fernandez Yepes" at bounding box center [454, 420] width 185 height 39
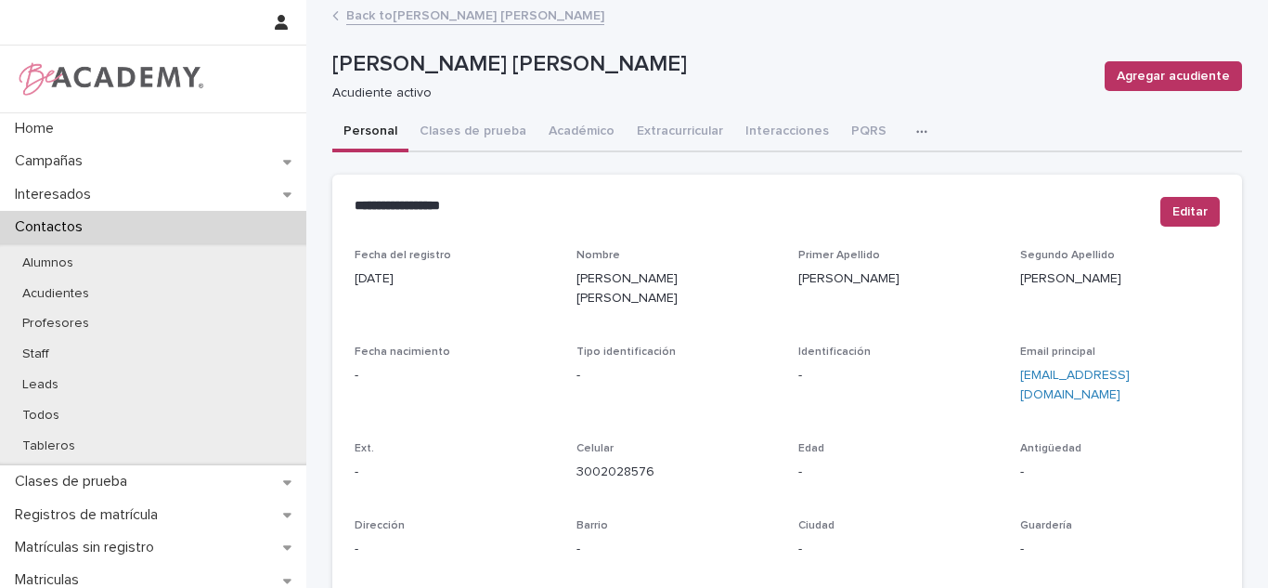
click at [419, 15] on link "Back to Maria Camila Osorio Fernandez" at bounding box center [475, 14] width 258 height 21
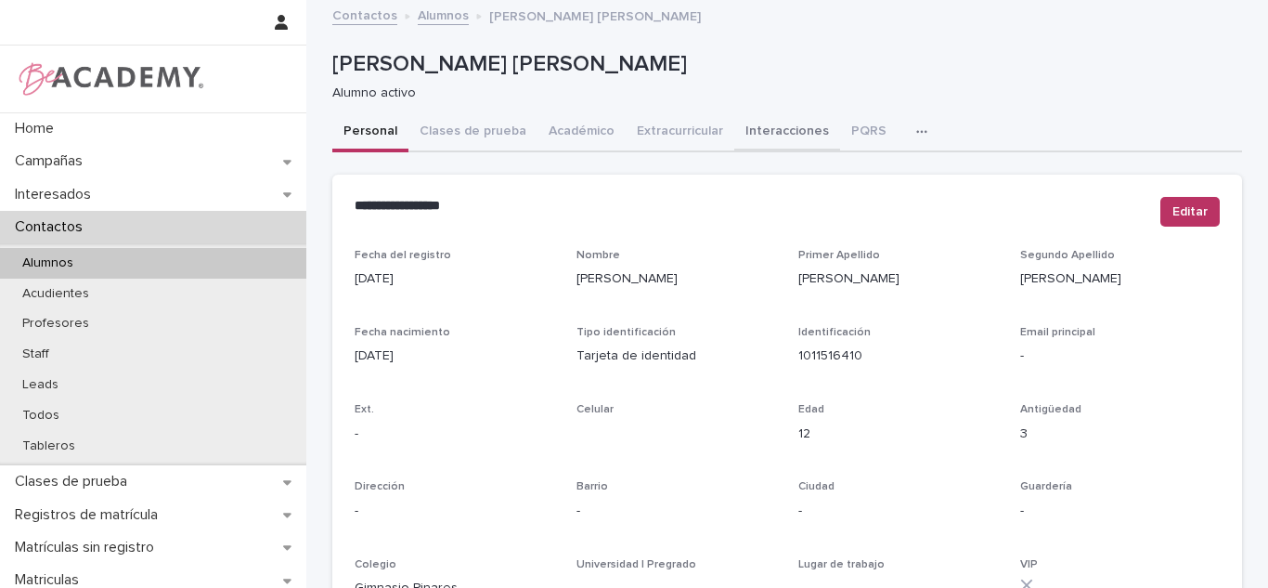
click at [840, 122] on button "PQRS" at bounding box center [869, 132] width 58 height 39
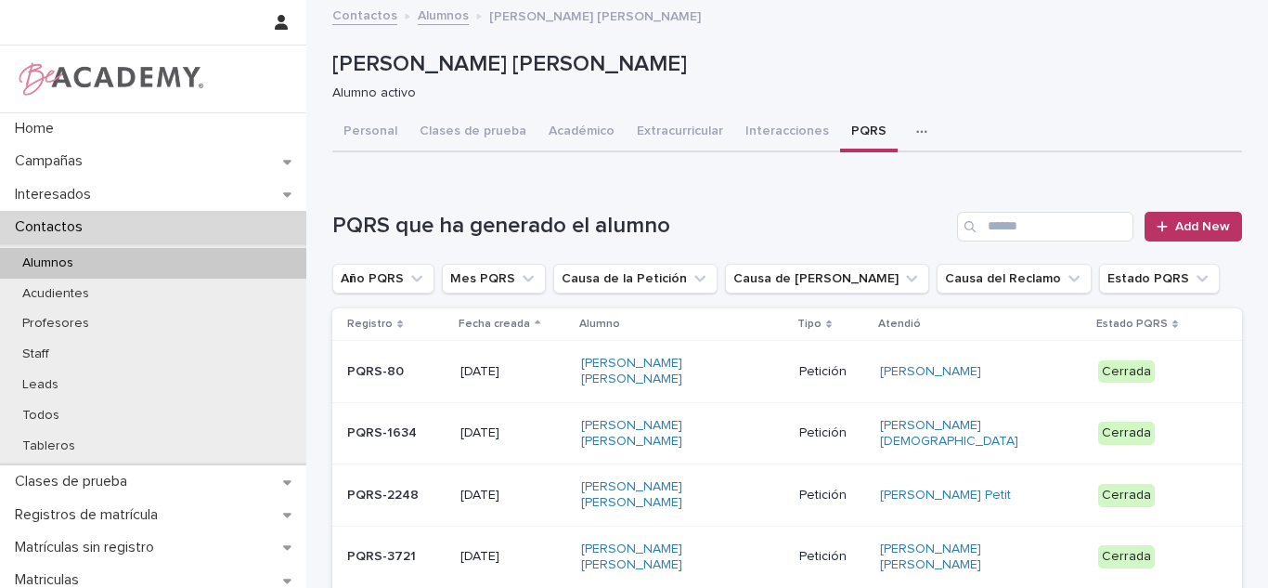
scroll to position [301, 0]
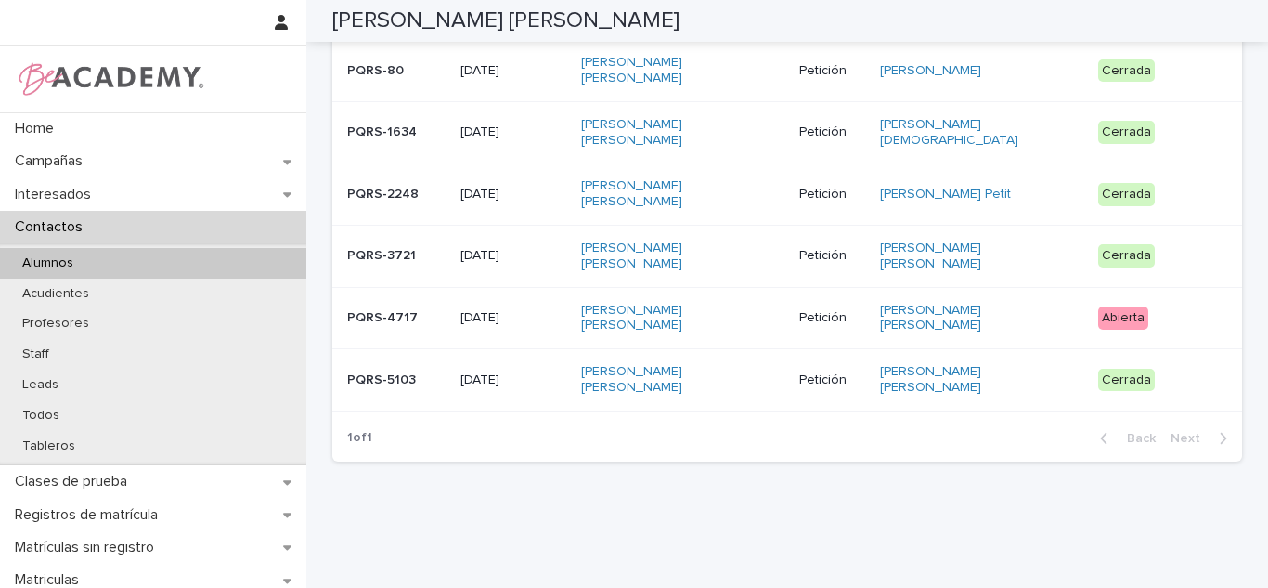
click at [1091, 383] on td "Cerrada" at bounding box center [1166, 380] width 151 height 62
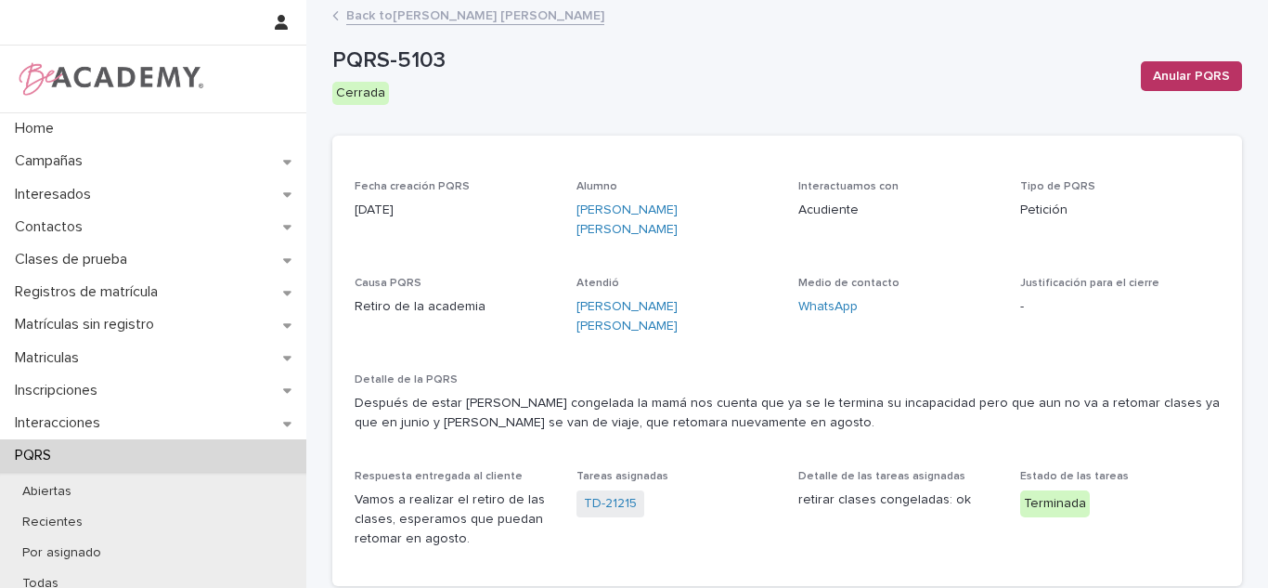
click at [487, 10] on link "Back to Maria Camila Osorio Fernandez" at bounding box center [475, 14] width 258 height 21
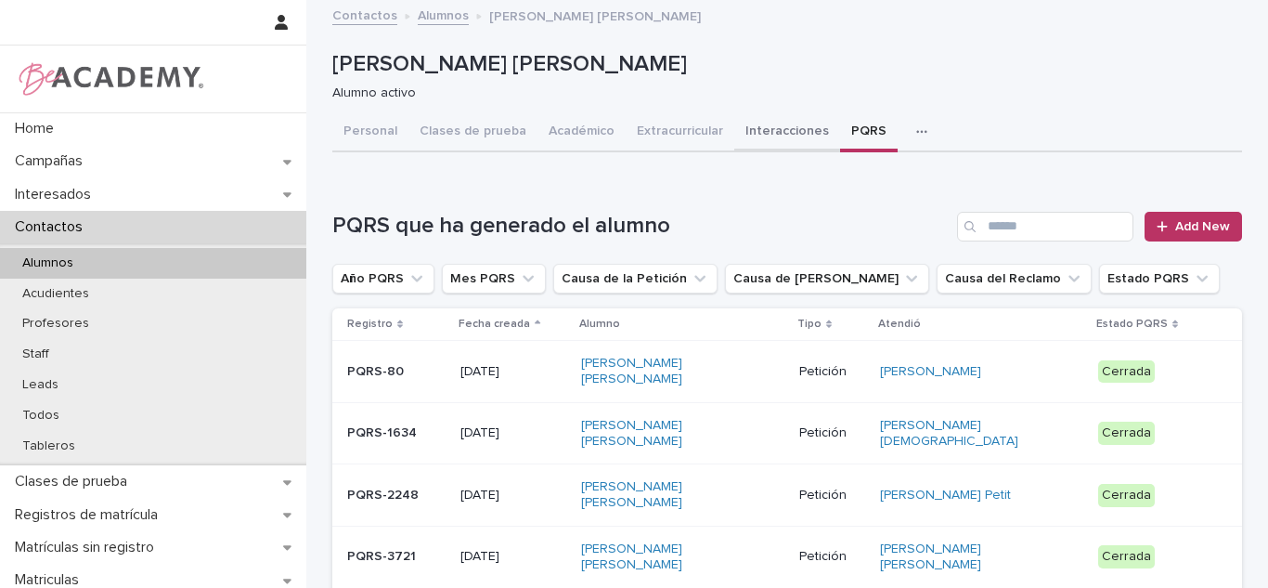
click at [736, 148] on button "Interacciones" at bounding box center [787, 132] width 106 height 39
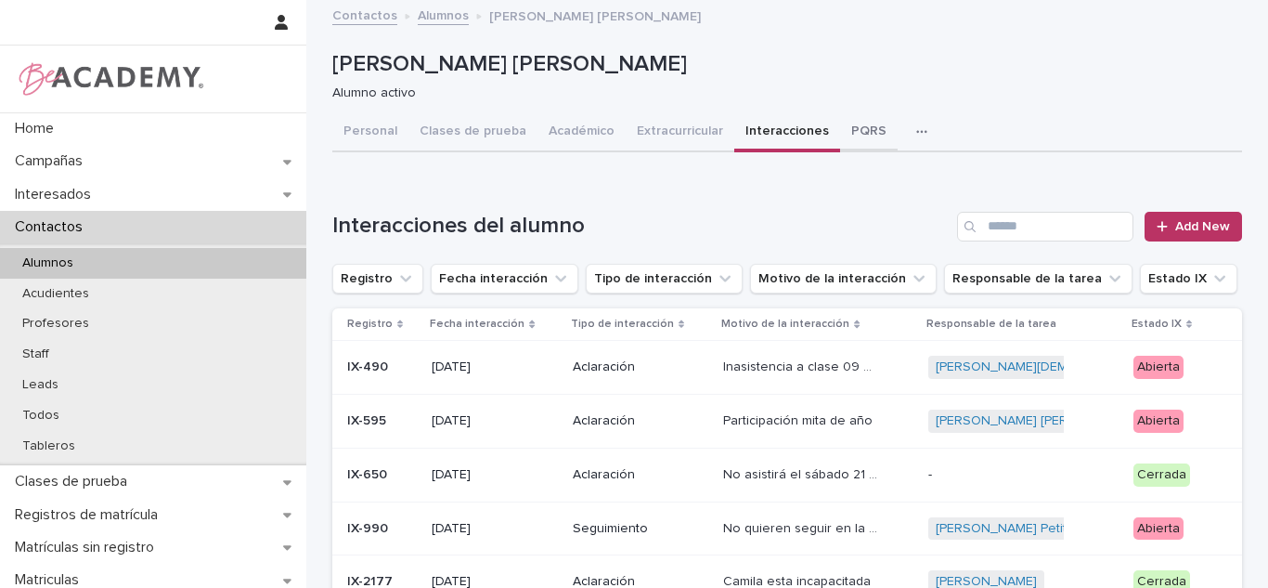
click at [844, 135] on button "PQRS" at bounding box center [869, 132] width 58 height 39
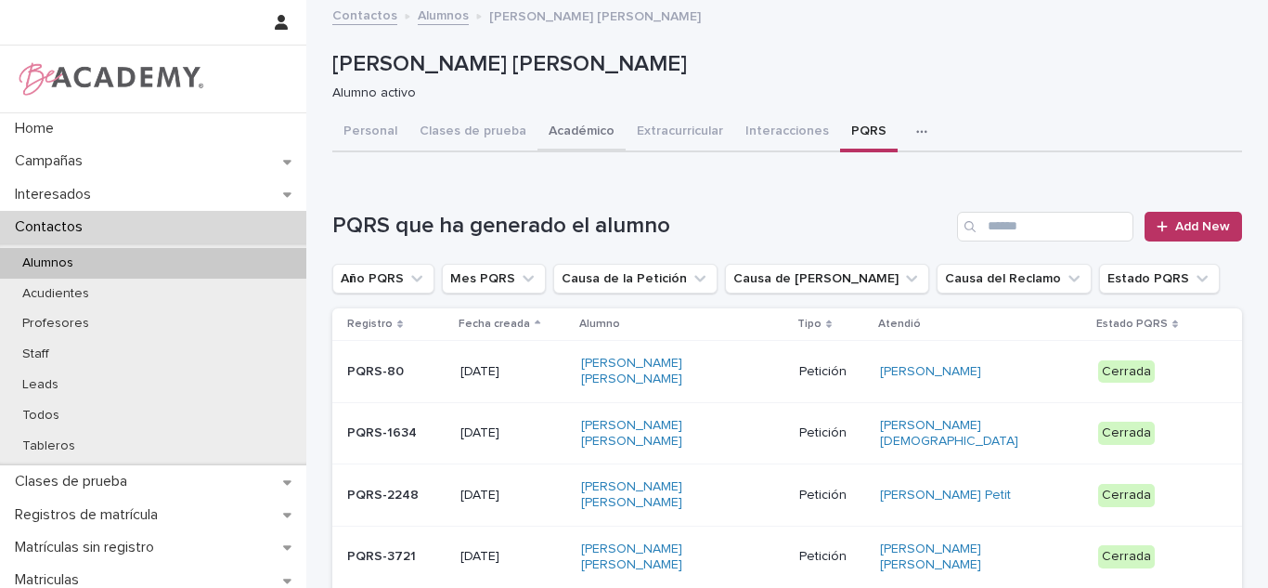
click at [565, 128] on button "Académico" at bounding box center [582, 132] width 88 height 39
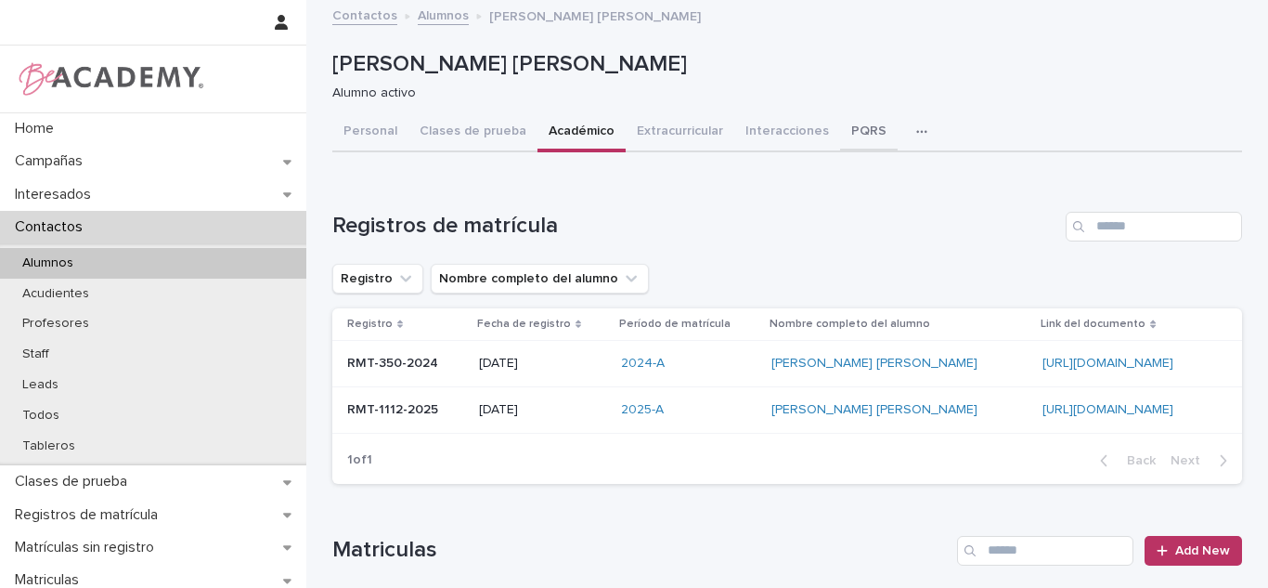
click at [860, 136] on button "PQRS" at bounding box center [869, 132] width 58 height 39
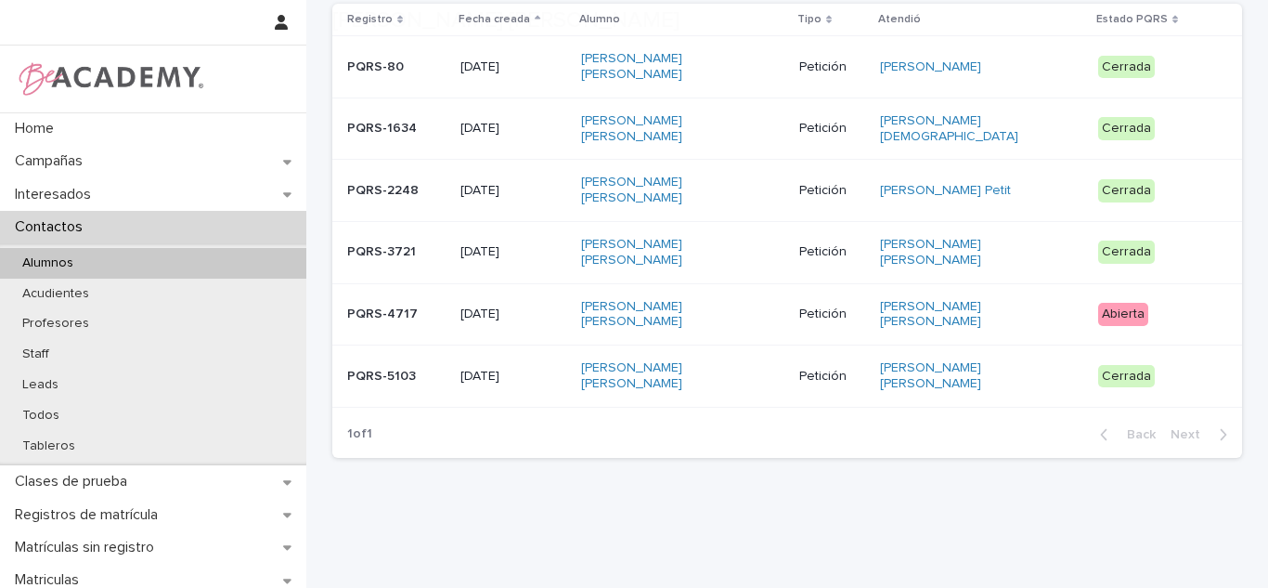
scroll to position [335, 0]
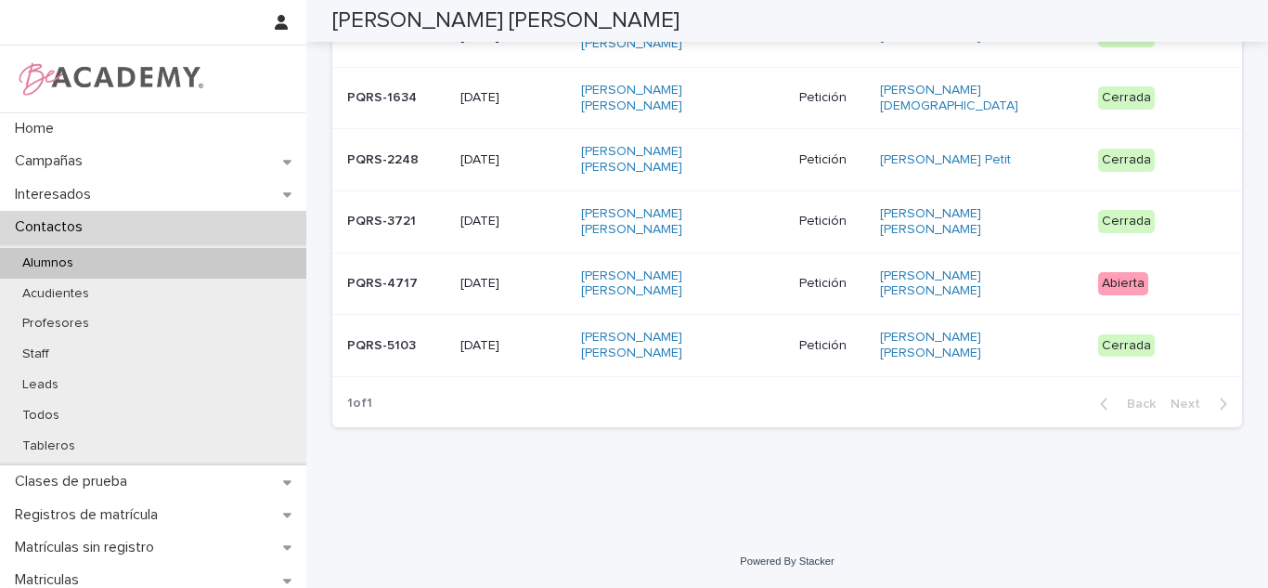
click at [825, 352] on p "Petición" at bounding box center [831, 346] width 65 height 16
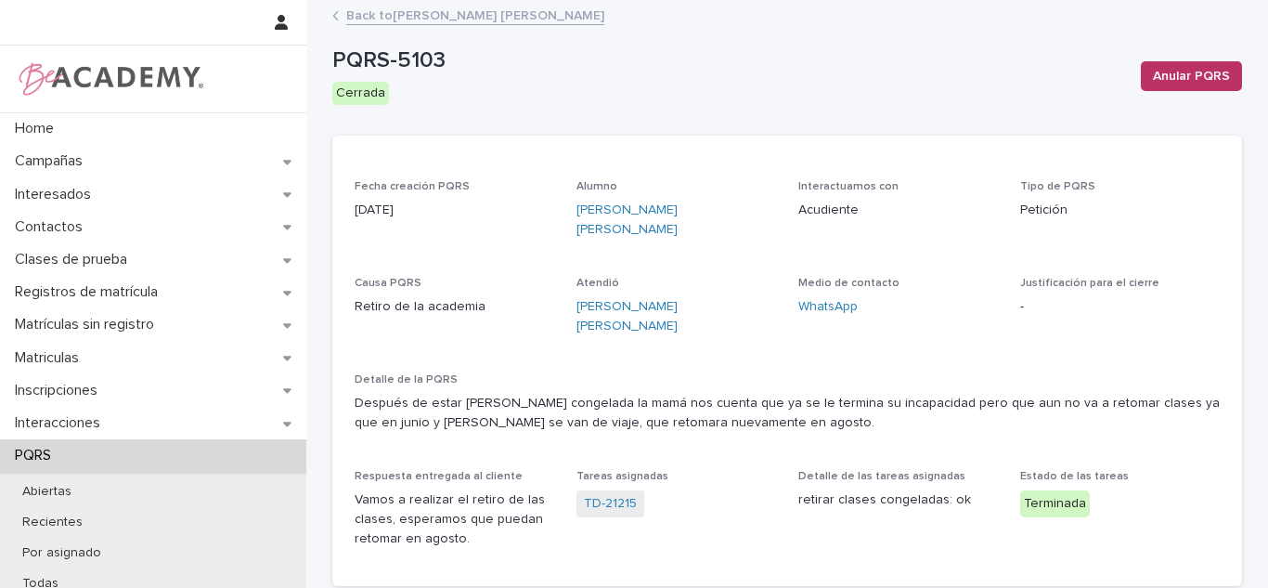
click at [539, 13] on link "Back to Maria Camila Osorio Fernandez" at bounding box center [475, 14] width 258 height 21
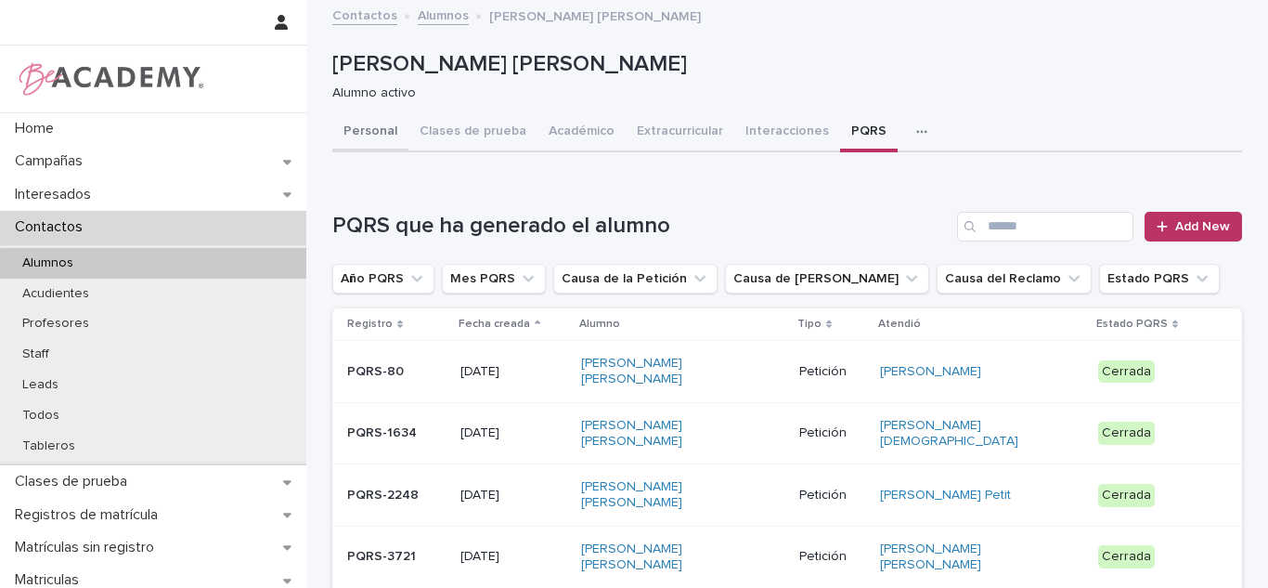
click at [348, 145] on button "Personal" at bounding box center [370, 132] width 76 height 39
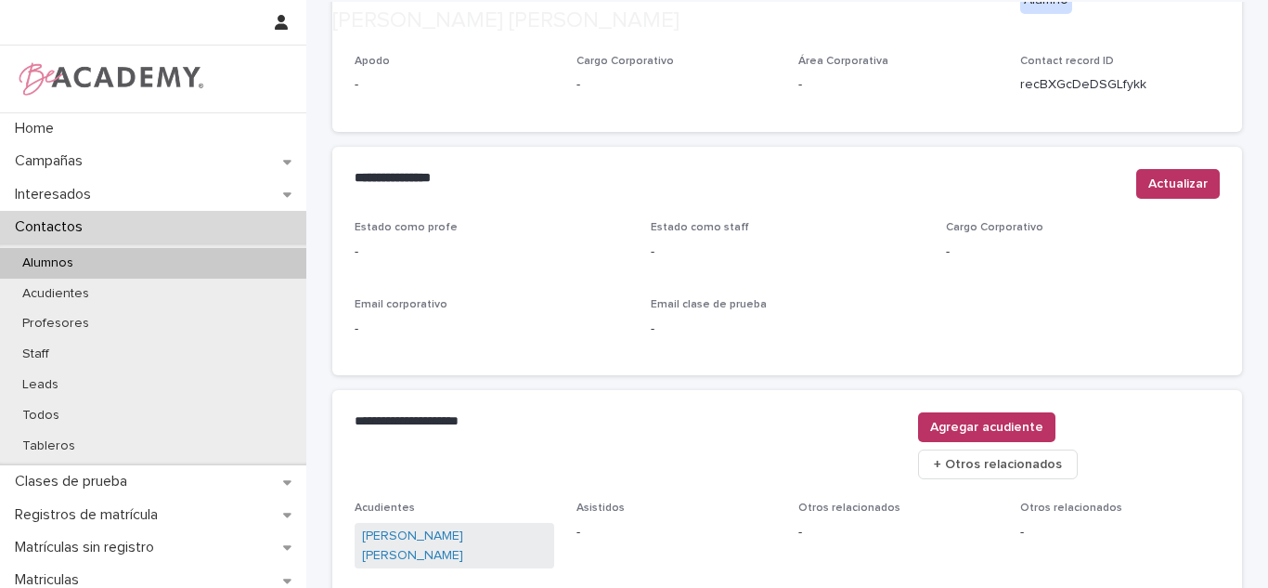
scroll to position [755, 0]
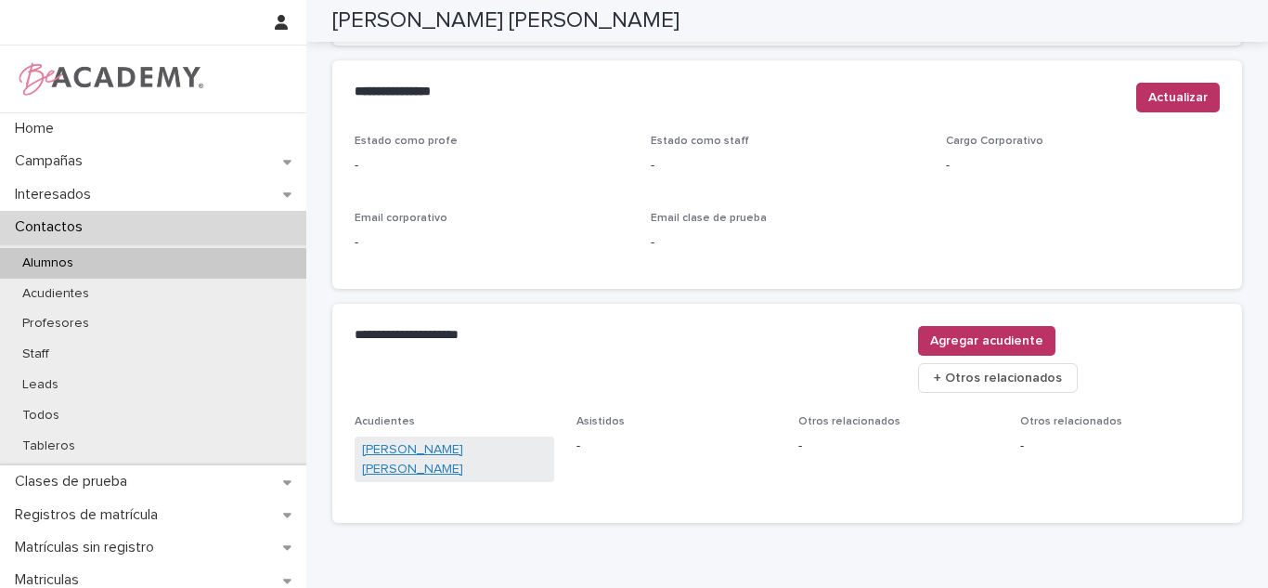
click at [455, 440] on link "Jenny Astrid Fernandez Yepes" at bounding box center [454, 459] width 185 height 39
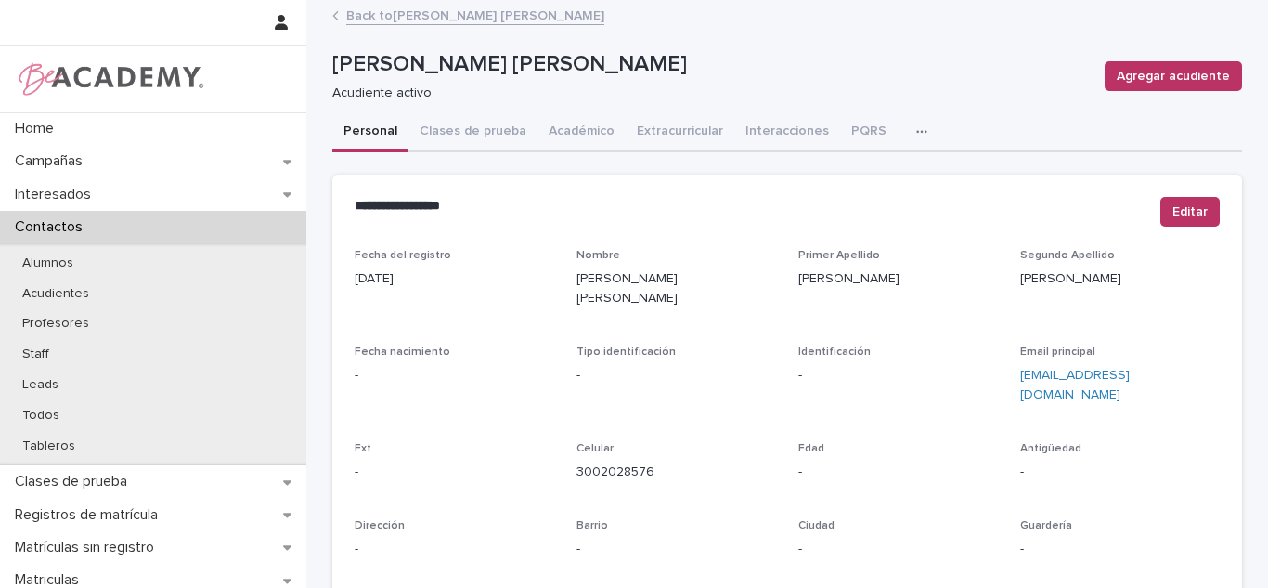
click at [481, 20] on link "Back to Maria Camila Osorio Fernandez" at bounding box center [475, 14] width 258 height 21
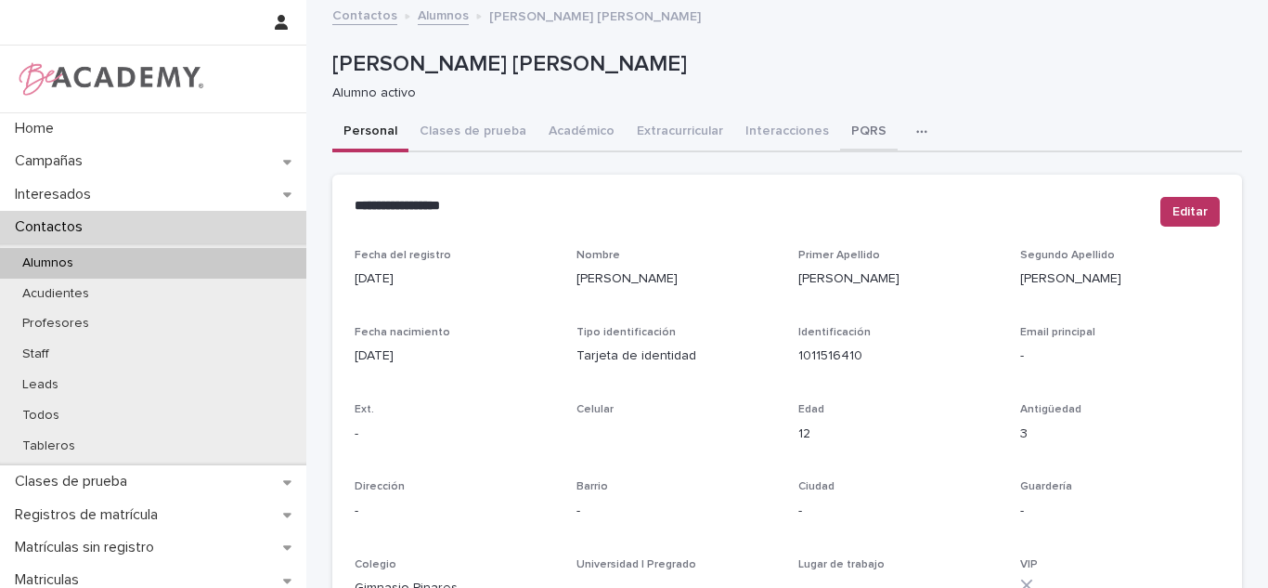
click at [862, 121] on button "PQRS" at bounding box center [869, 132] width 58 height 39
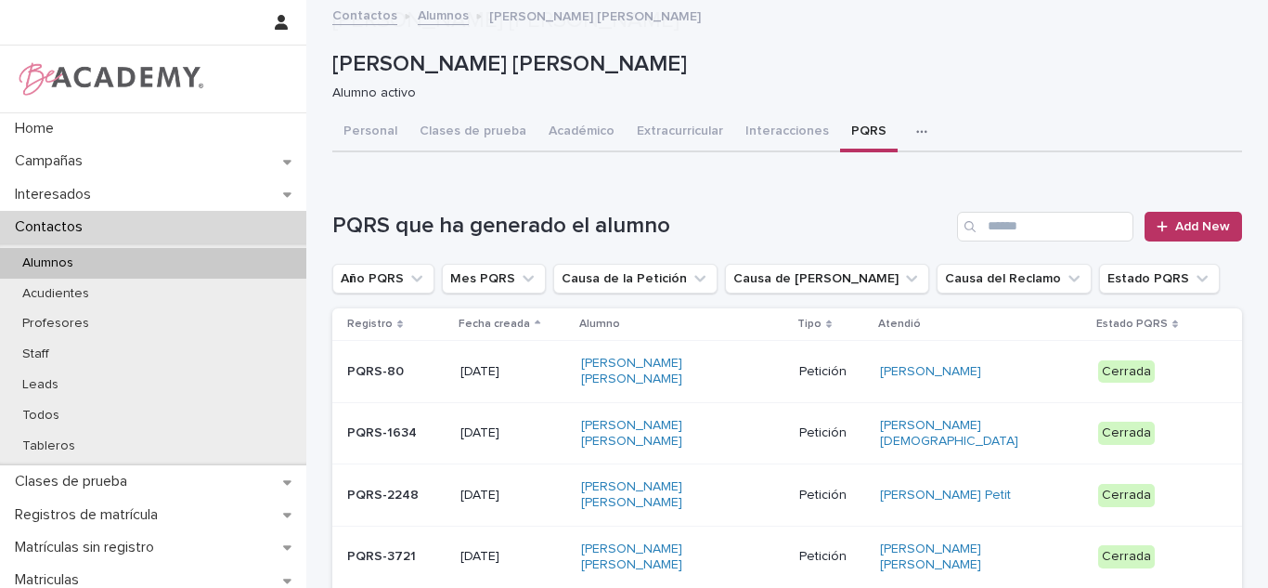
scroll to position [335, 0]
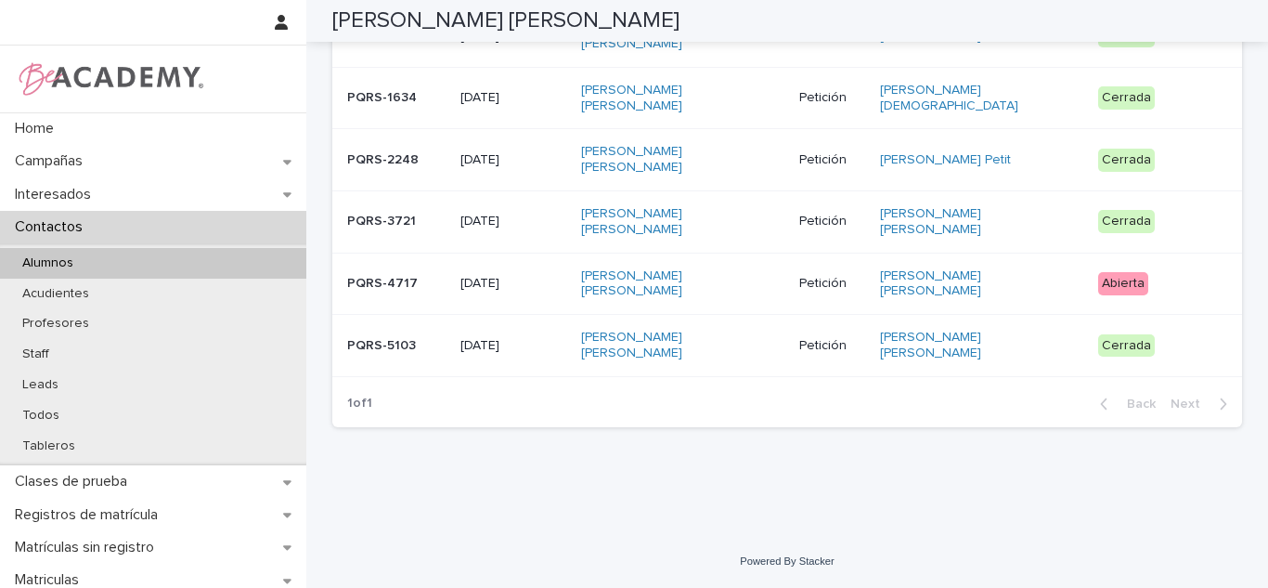
click at [1098, 350] on div "Cerrada" at bounding box center [1126, 345] width 57 height 23
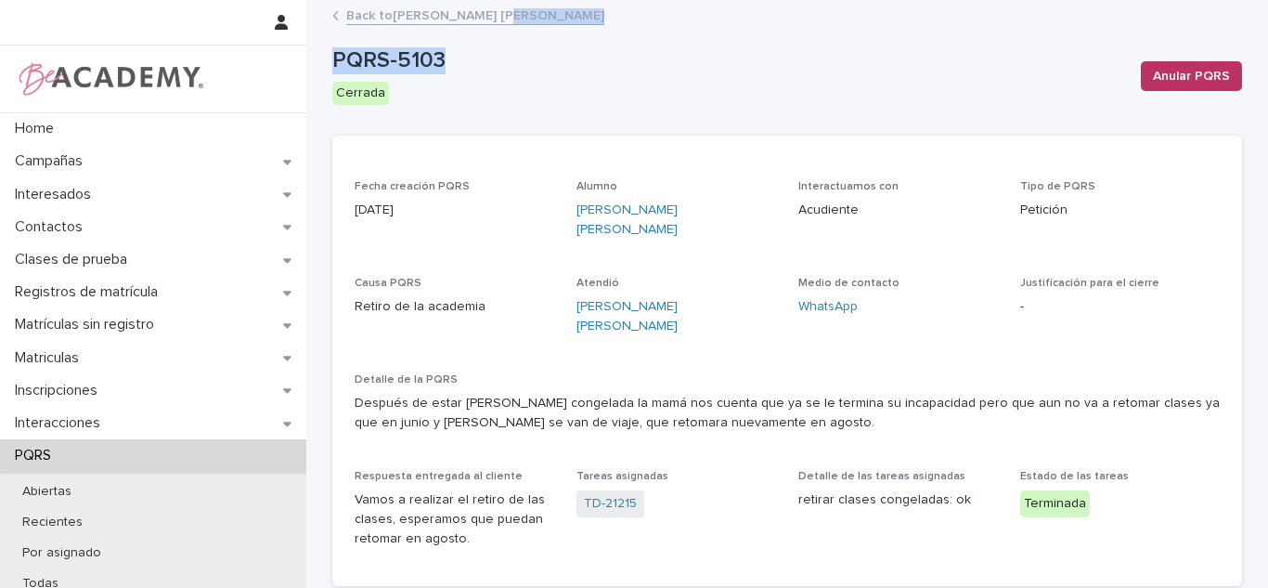
click at [457, 22] on link "Back to Maria Camila Osorio Fernandez" at bounding box center [475, 14] width 258 height 21
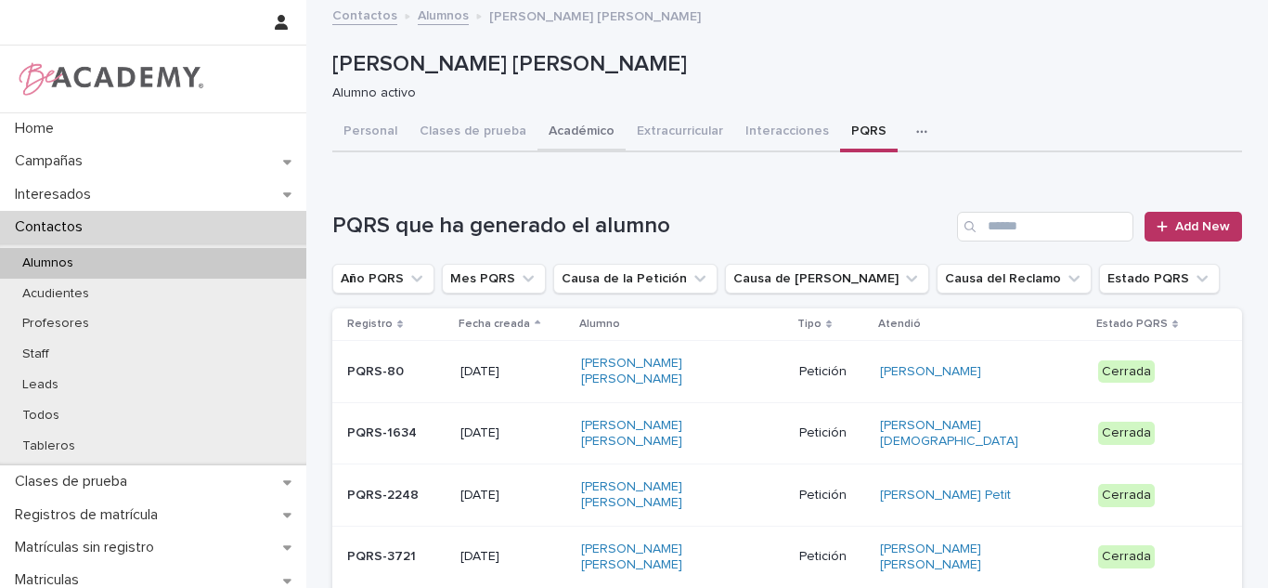
click at [544, 137] on button "Académico" at bounding box center [582, 132] width 88 height 39
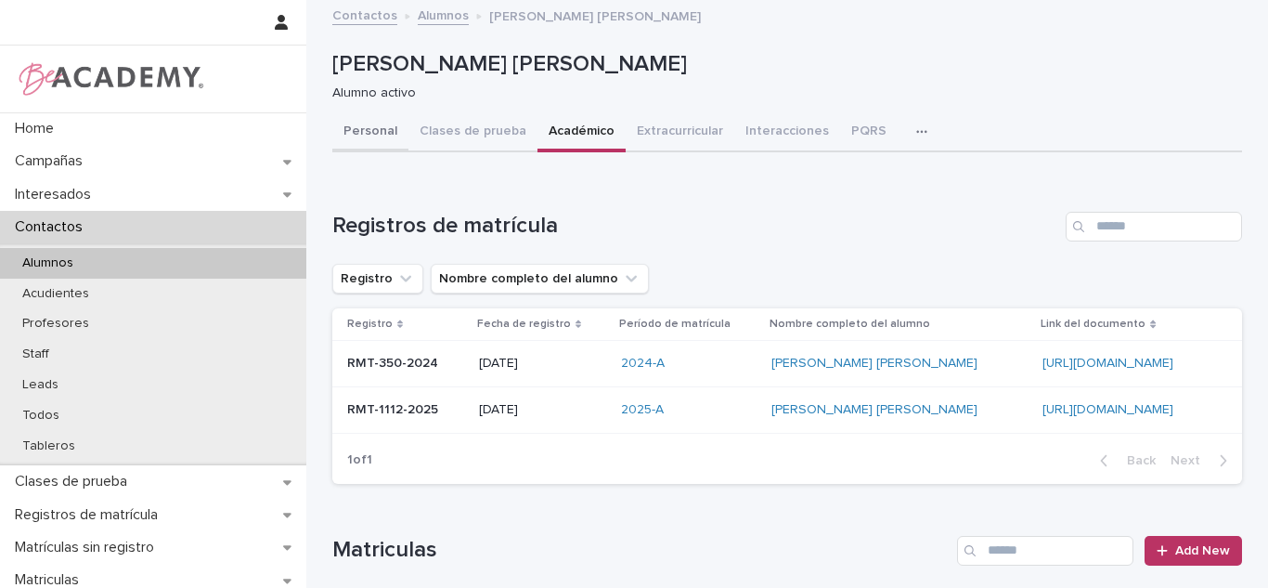
click at [345, 136] on button "Personal" at bounding box center [370, 132] width 76 height 39
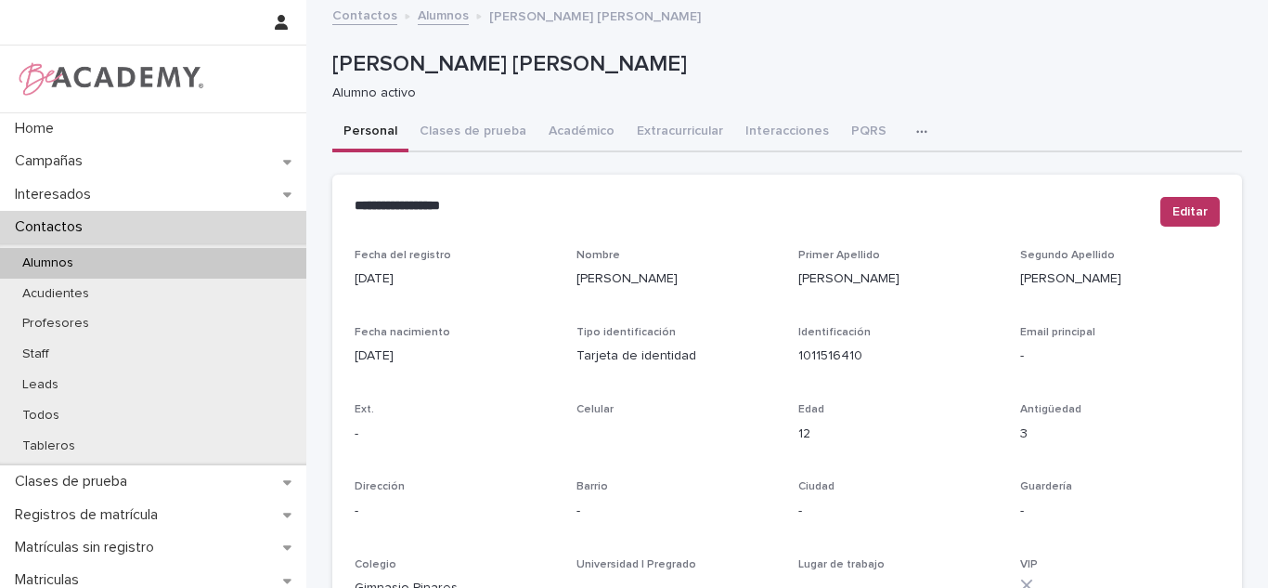
click at [585, 117] on button "Académico" at bounding box center [582, 132] width 88 height 39
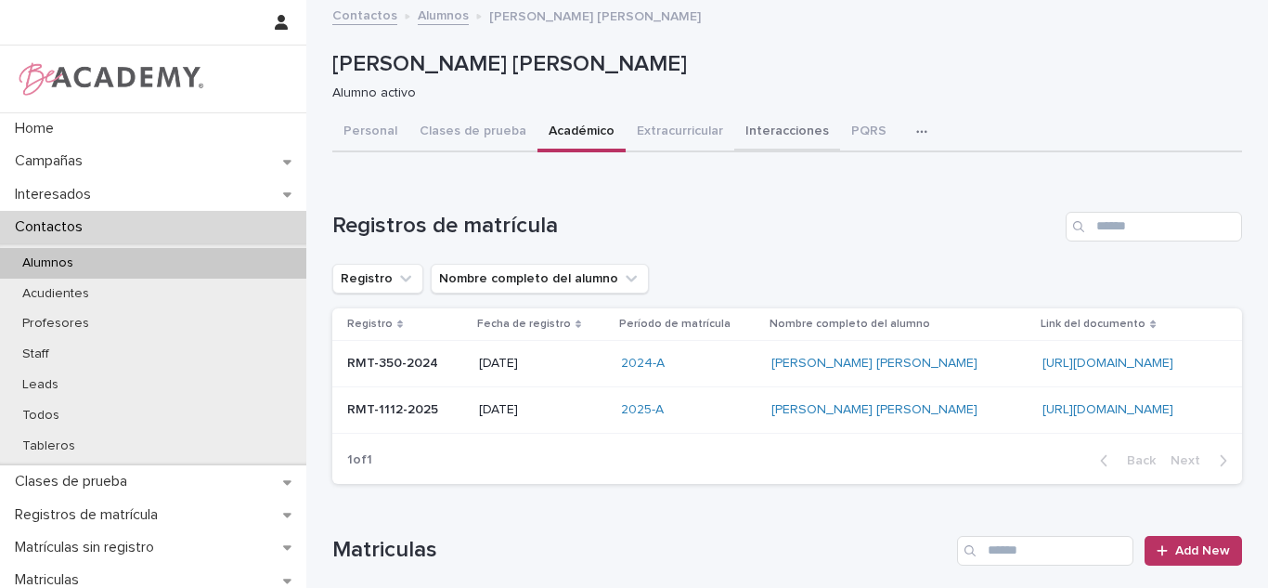
click at [786, 139] on button "Interacciones" at bounding box center [787, 132] width 106 height 39
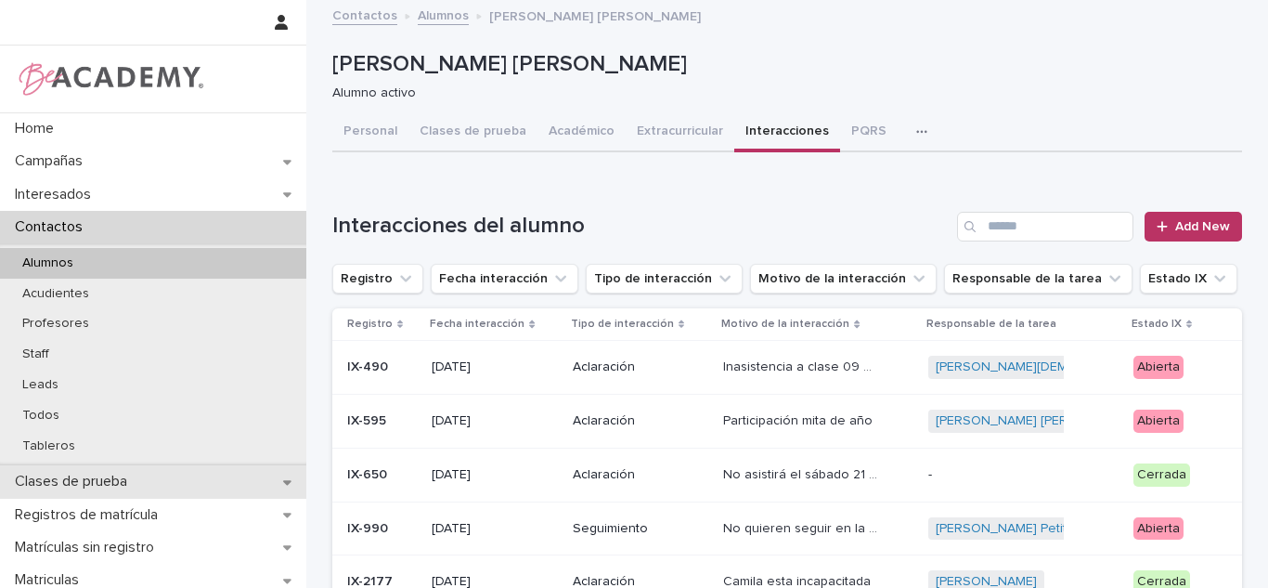
click at [122, 474] on p "Clases de prueba" at bounding box center [74, 482] width 135 height 18
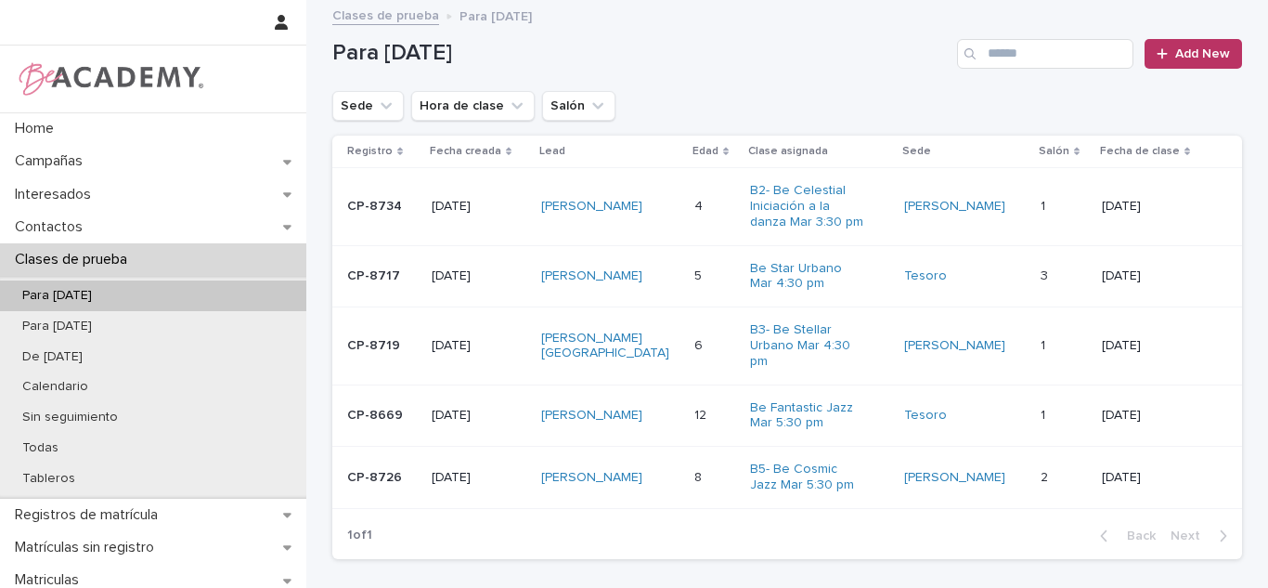
click at [726, 296] on td "5 5" at bounding box center [715, 276] width 56 height 62
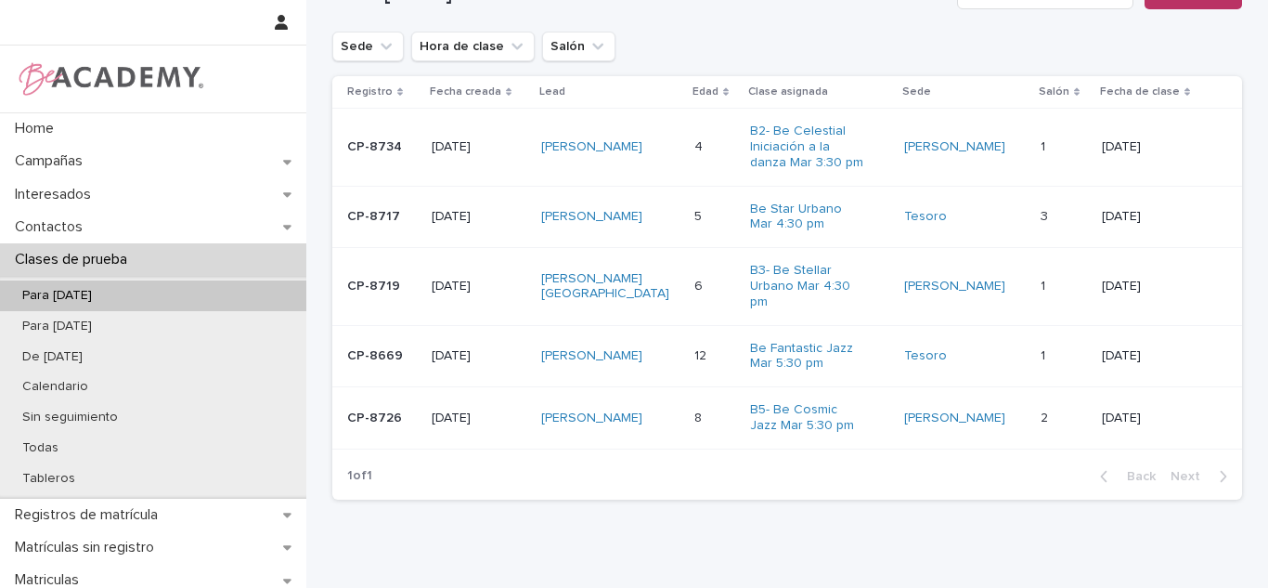
scroll to position [76, 0]
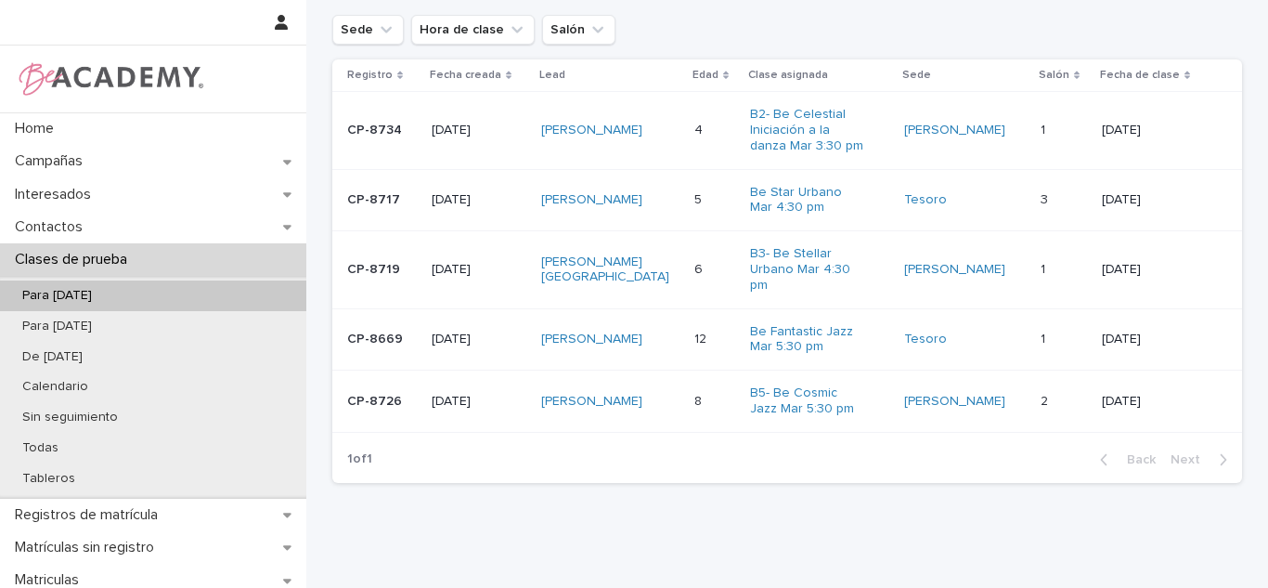
click at [1058, 340] on p at bounding box center [1064, 339] width 46 height 16
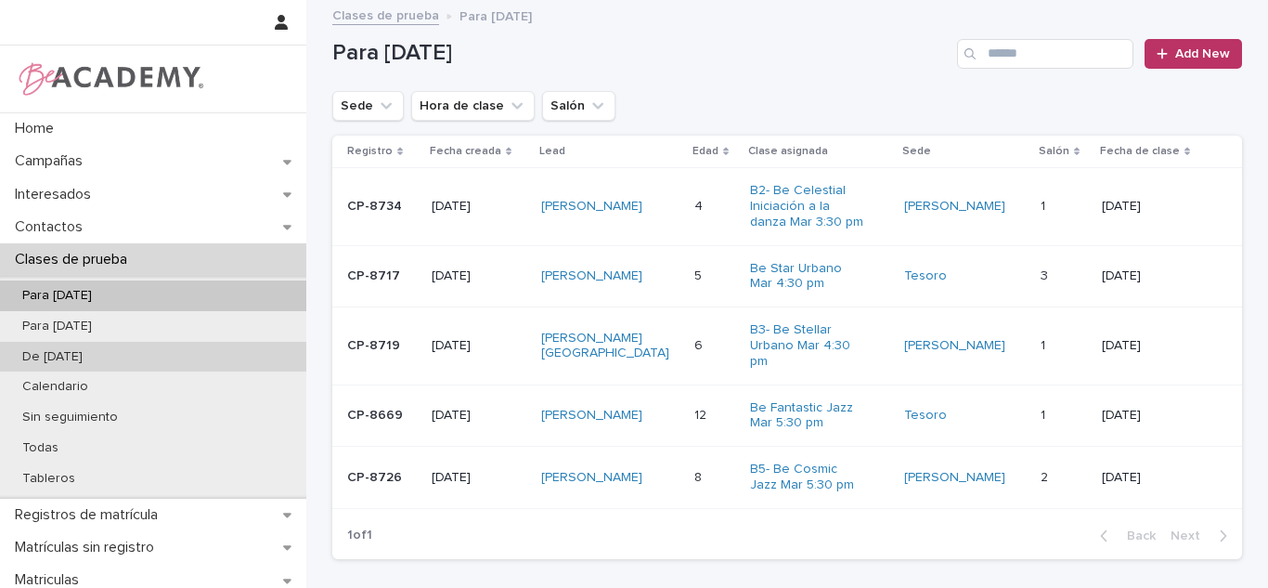
click at [163, 346] on div "De ayer" at bounding box center [153, 357] width 306 height 31
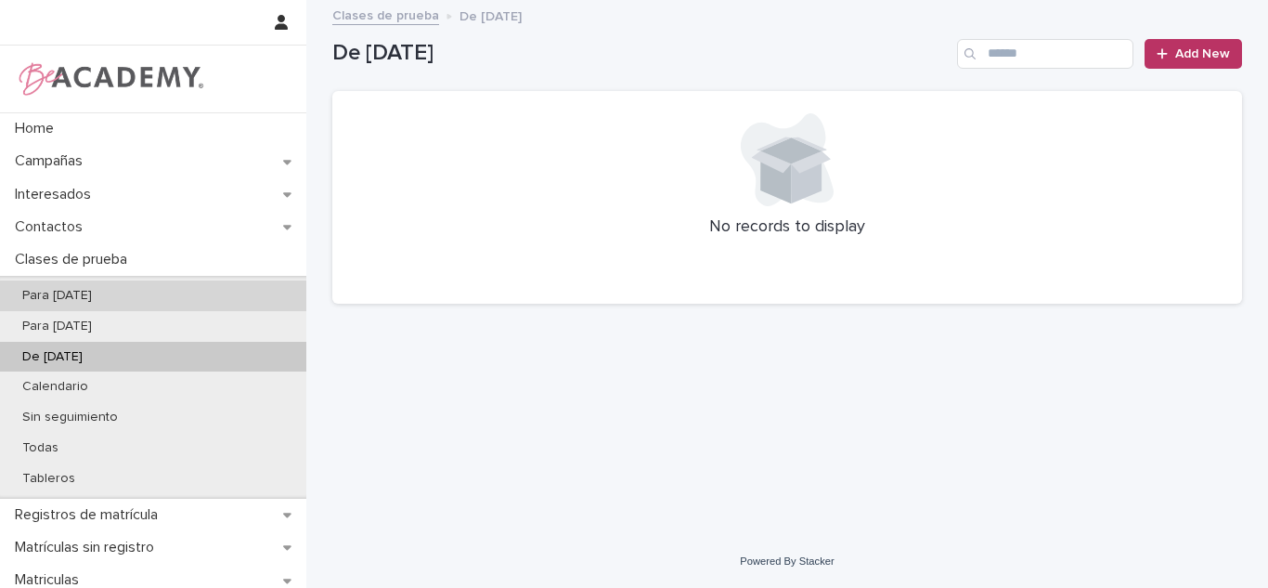
click at [118, 292] on div "Para hoy" at bounding box center [153, 295] width 306 height 31
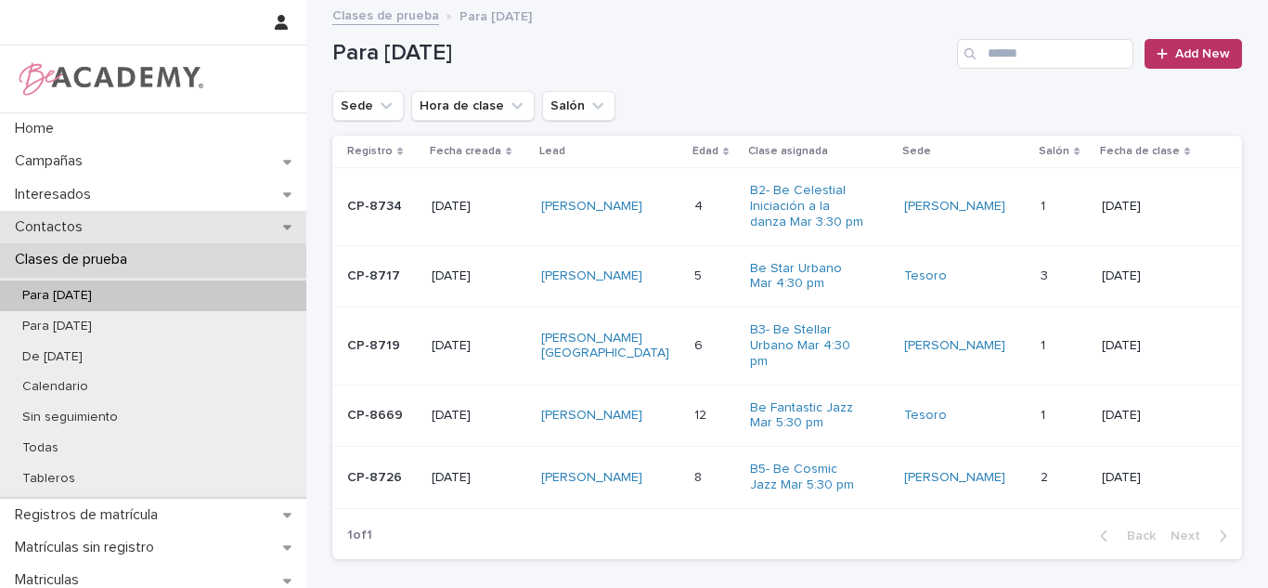
click at [150, 237] on div "Contactos" at bounding box center [153, 227] width 306 height 32
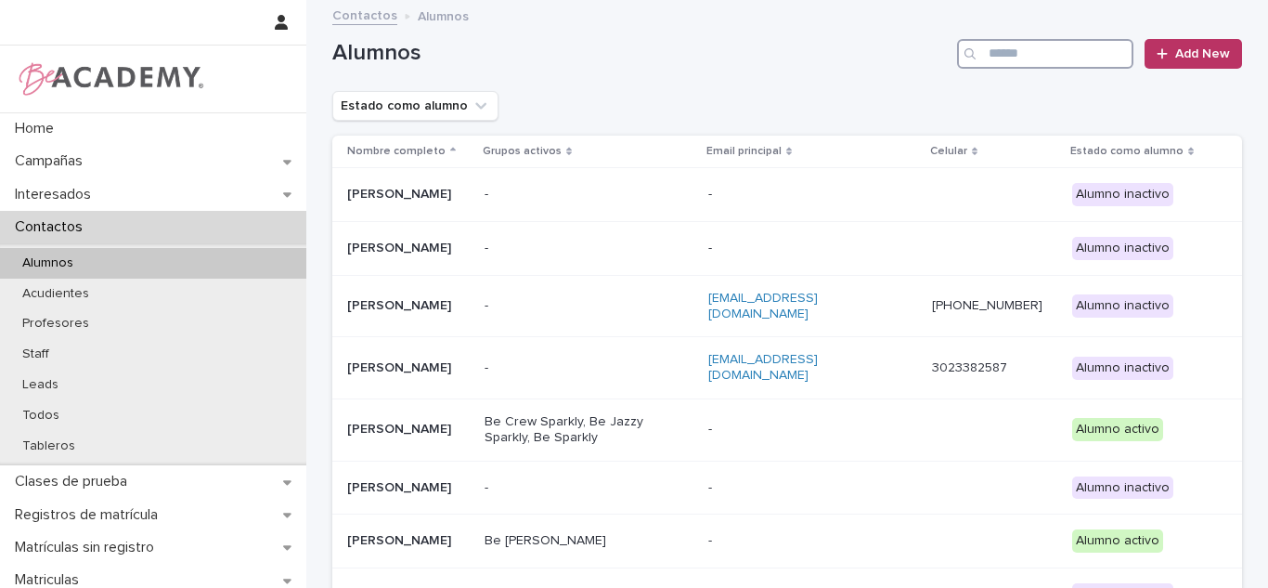
click at [1016, 67] on input "Search" at bounding box center [1045, 54] width 176 height 30
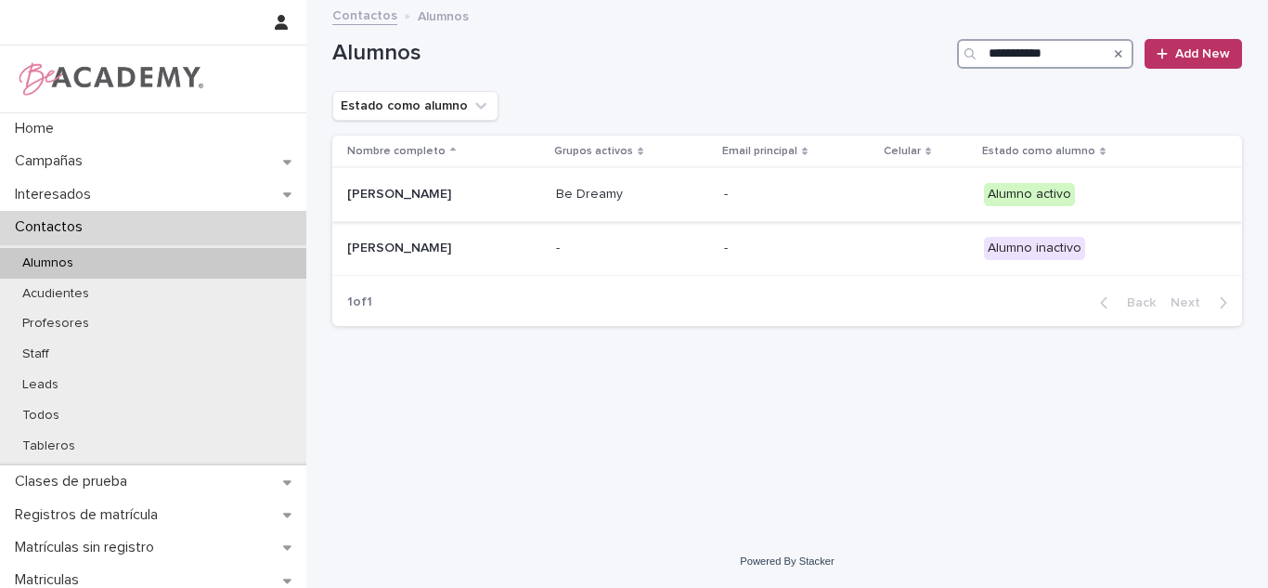
type input "**********"
click at [505, 199] on p "Amelia Gomez Cardona" at bounding box center [440, 195] width 186 height 16
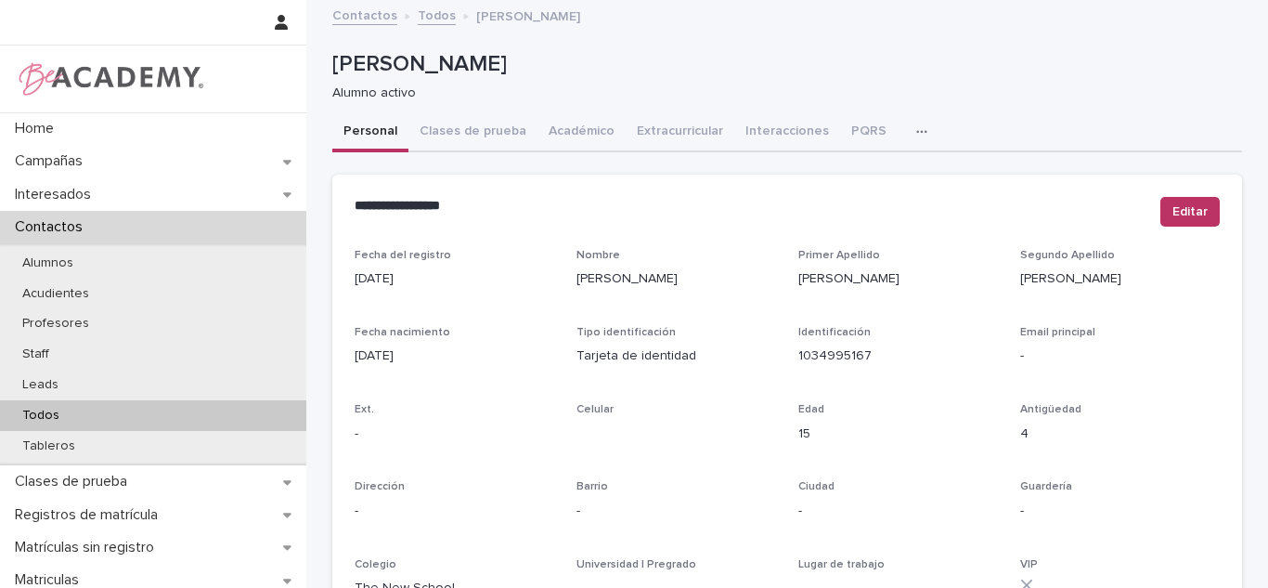
scroll to position [368, 0]
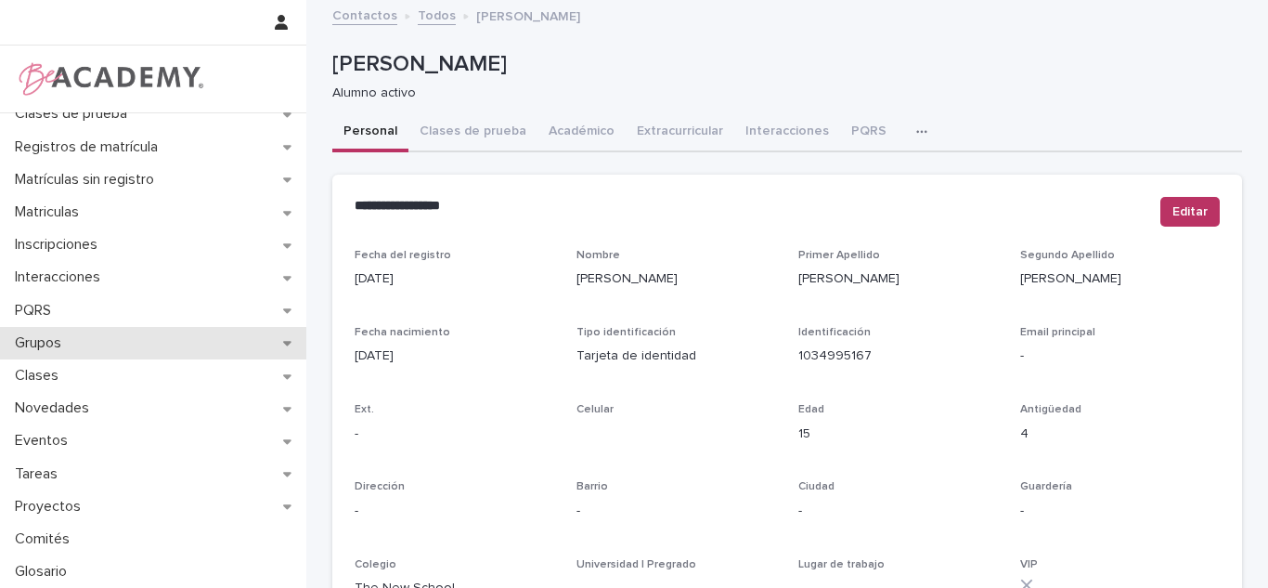
click at [110, 354] on div "Grupos" at bounding box center [153, 343] width 306 height 32
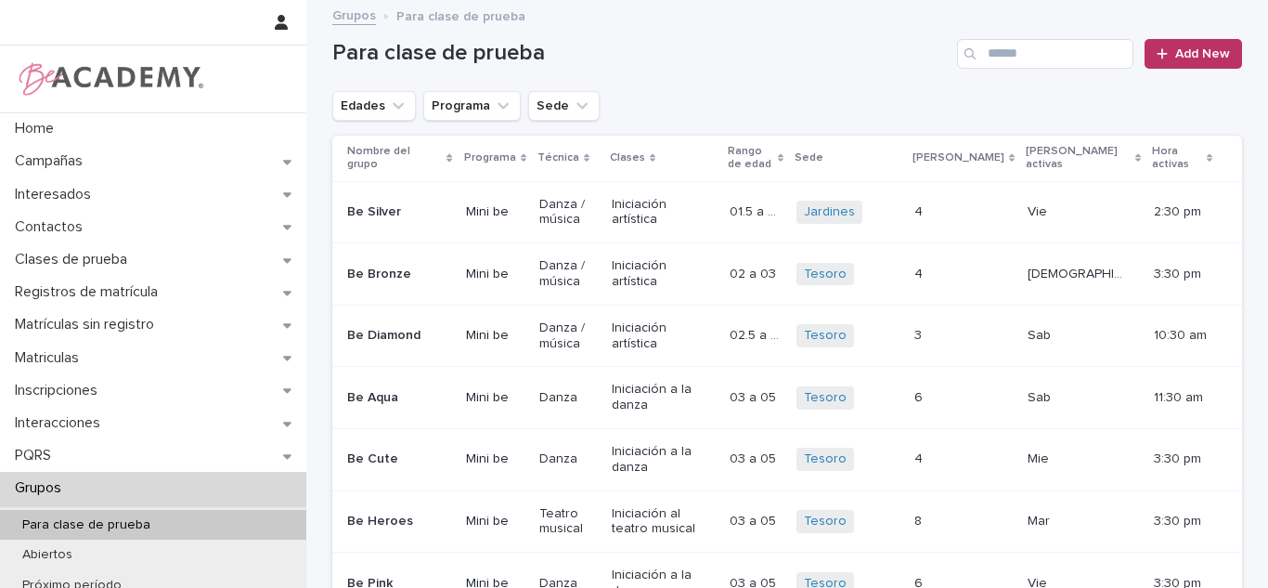
click at [380, 119] on button "Edades" at bounding box center [374, 106] width 84 height 30
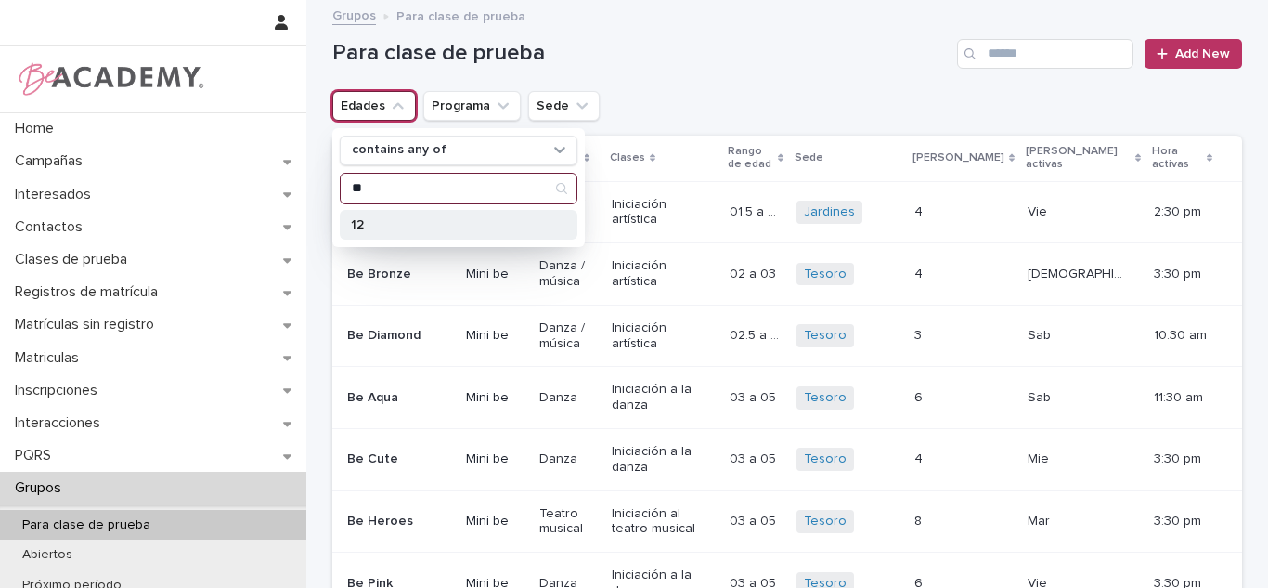
type input "**"
click at [373, 235] on div "12" at bounding box center [459, 225] width 238 height 30
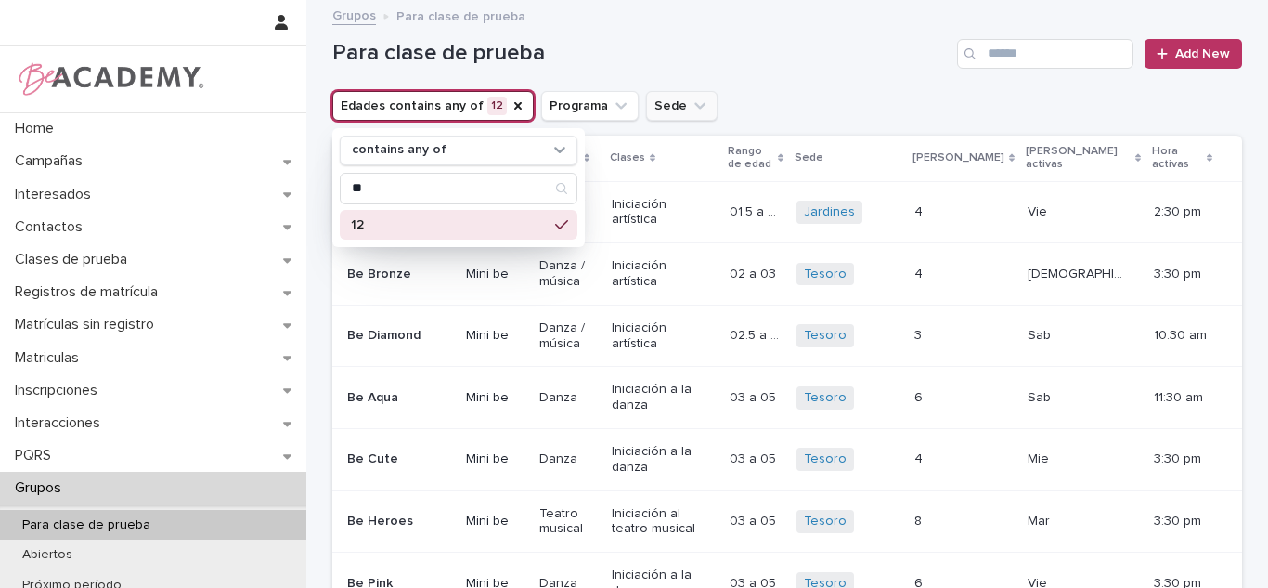
click at [701, 101] on div "Edades contains any of 12 contains any of ** 12 Programa Sede" at bounding box center [787, 106] width 910 height 30
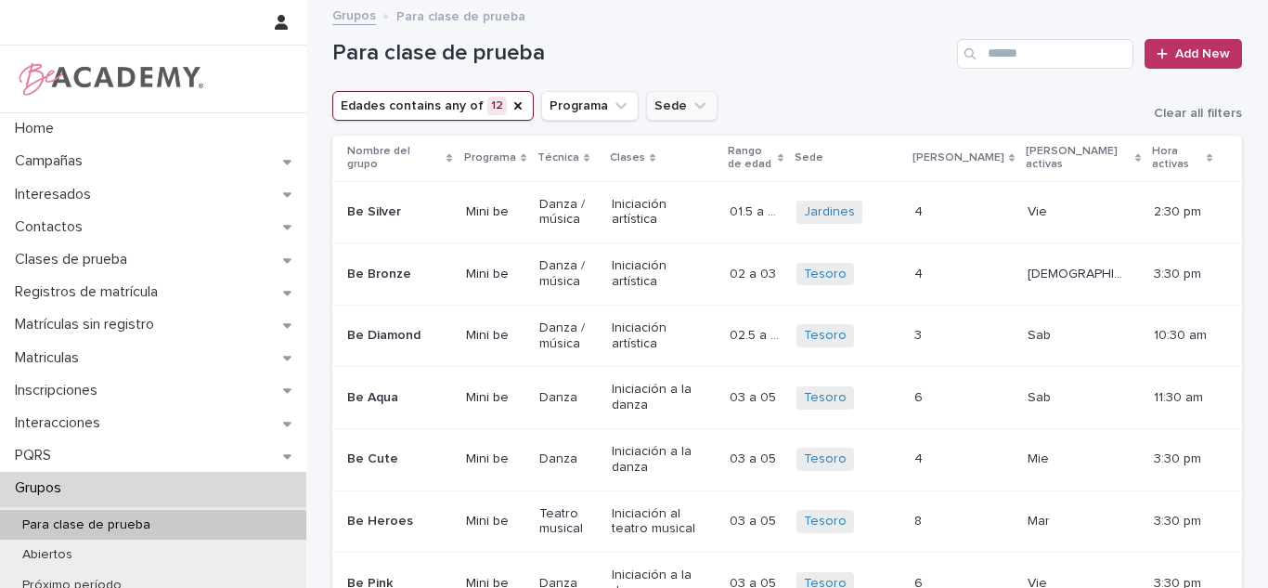
click at [666, 104] on button "Sede" at bounding box center [681, 106] width 71 height 30
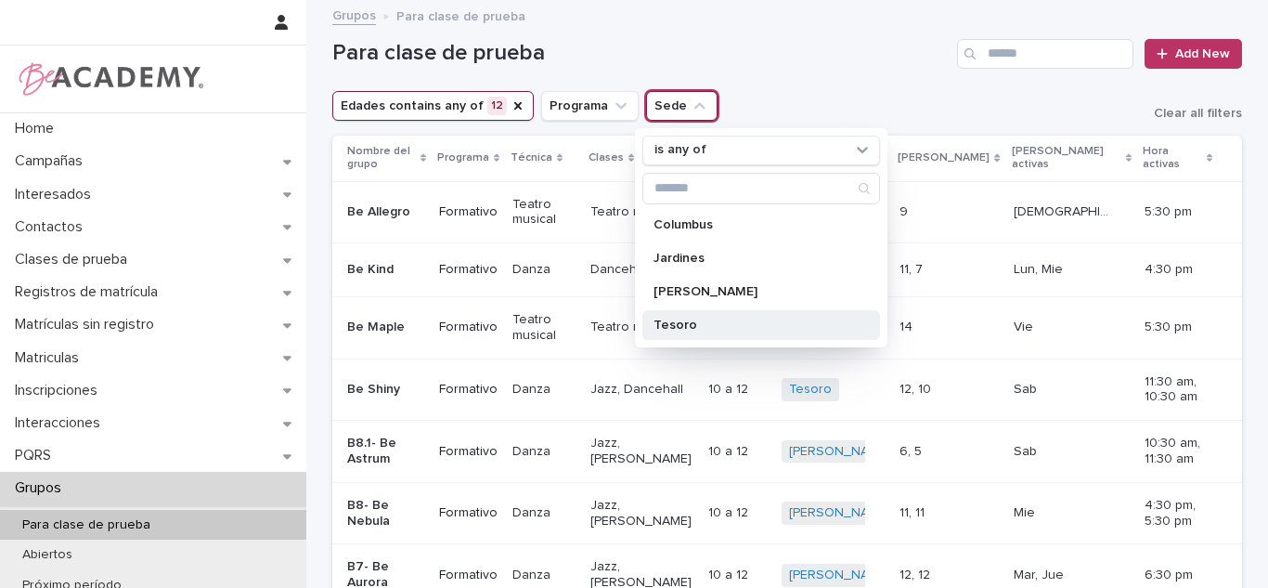
click at [671, 329] on p "Tesoro" at bounding box center [752, 324] width 197 height 13
click at [906, 66] on h1 "Para clase de prueba" at bounding box center [640, 53] width 617 height 27
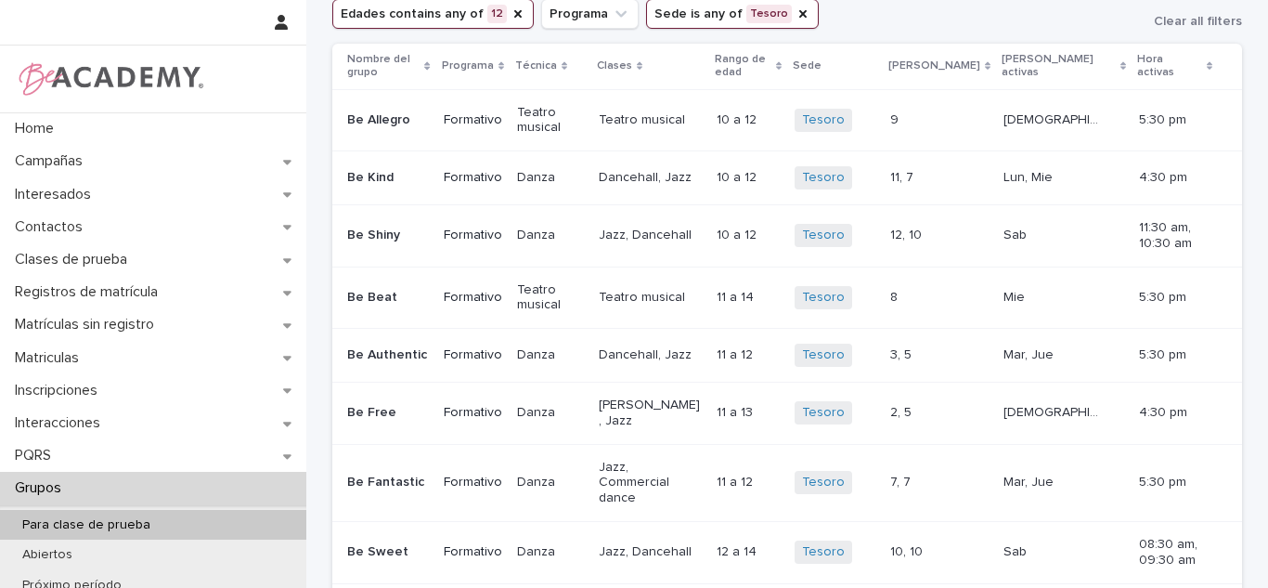
scroll to position [103, 0]
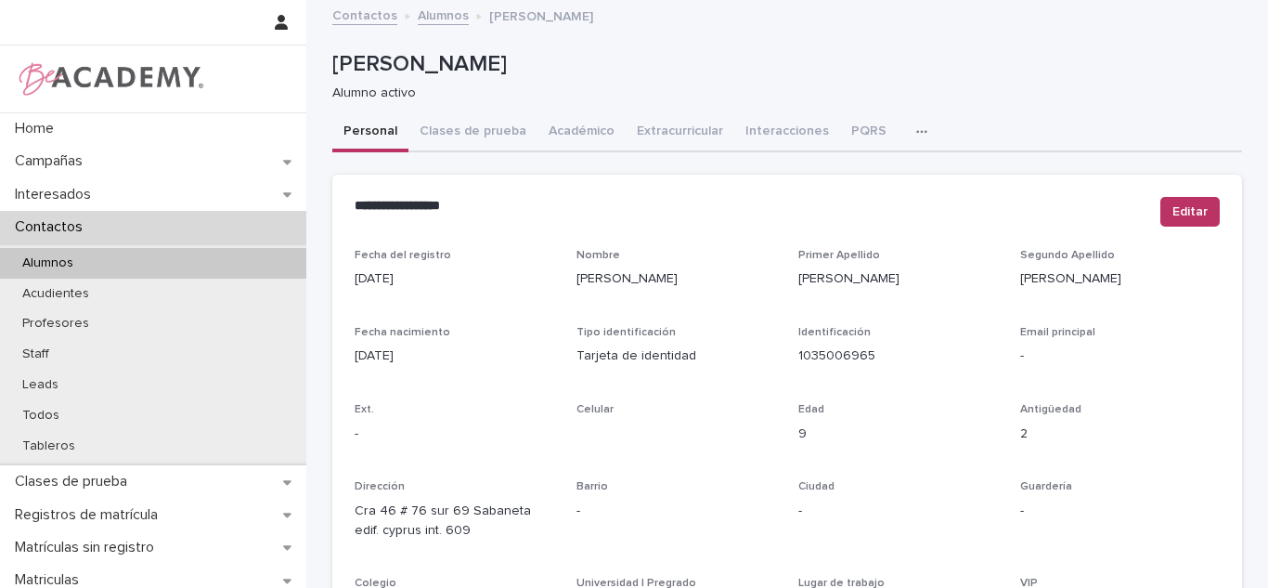
scroll to position [813, 0]
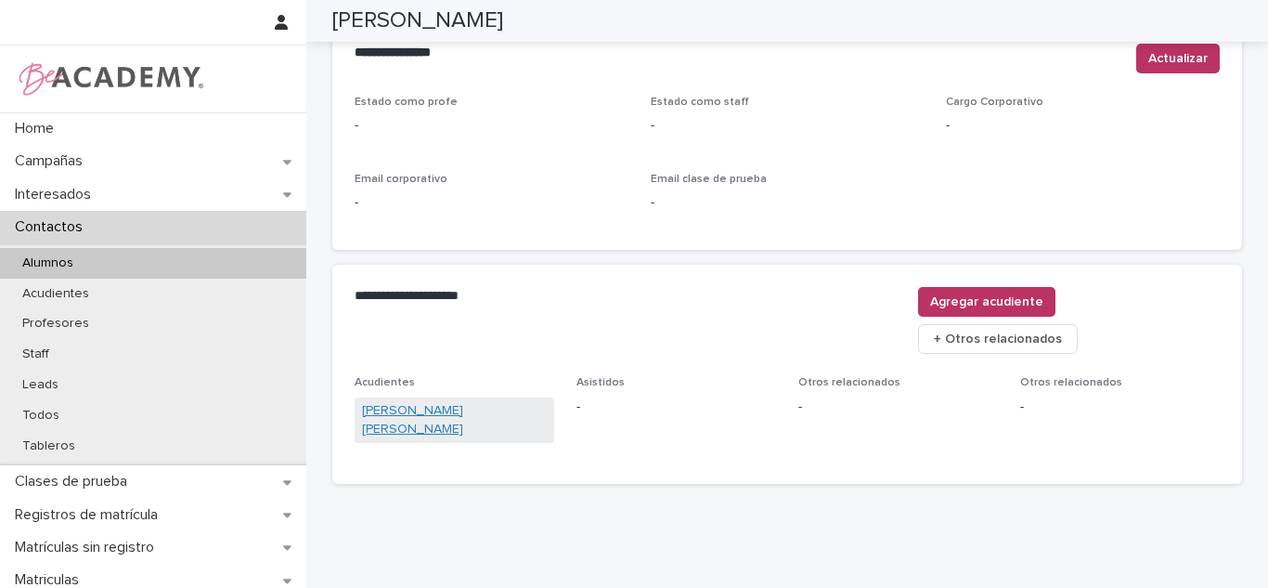
click at [370, 401] on link "[PERSON_NAME] [PERSON_NAME]" at bounding box center [454, 420] width 185 height 39
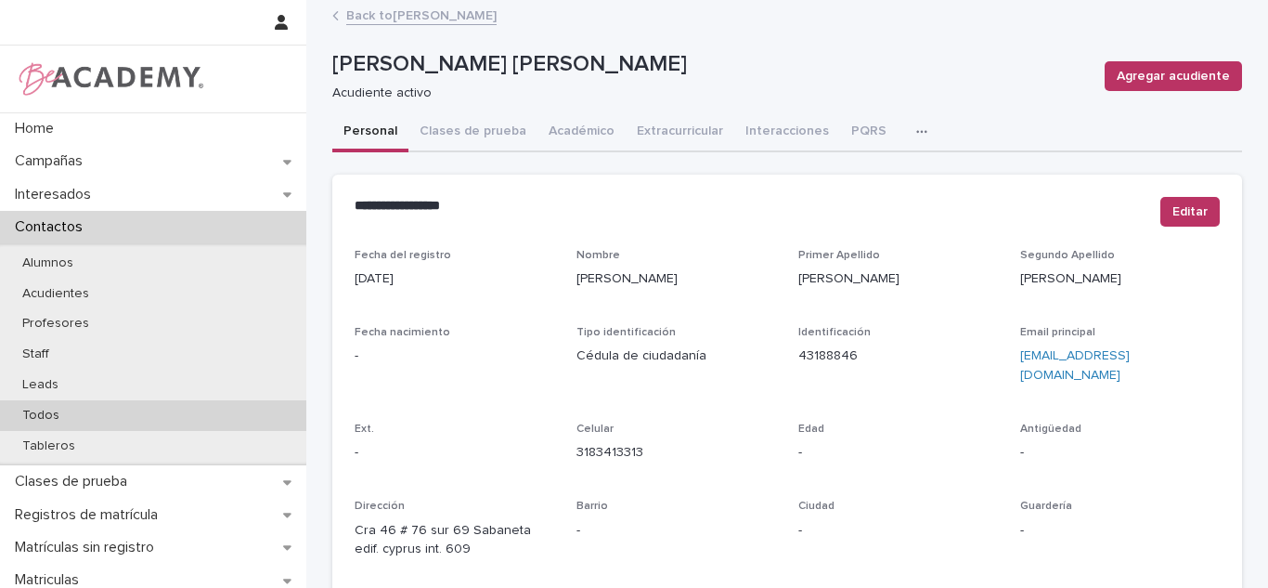
click at [158, 422] on div "Todos" at bounding box center [153, 415] width 306 height 31
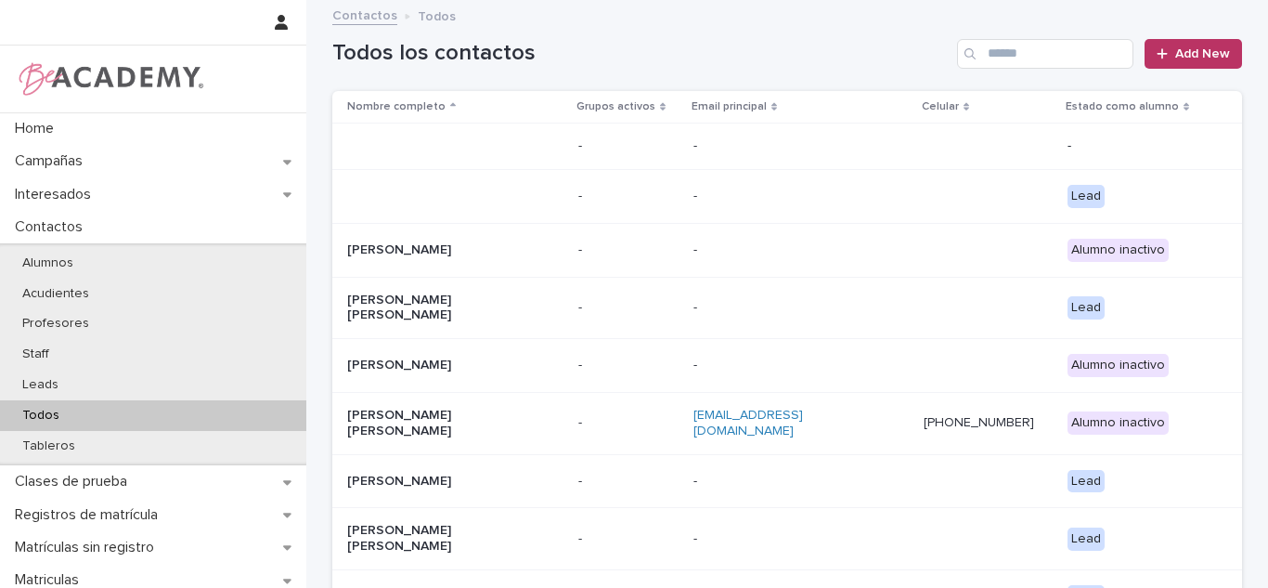
click at [1013, 49] on input "Search" at bounding box center [1045, 54] width 176 height 30
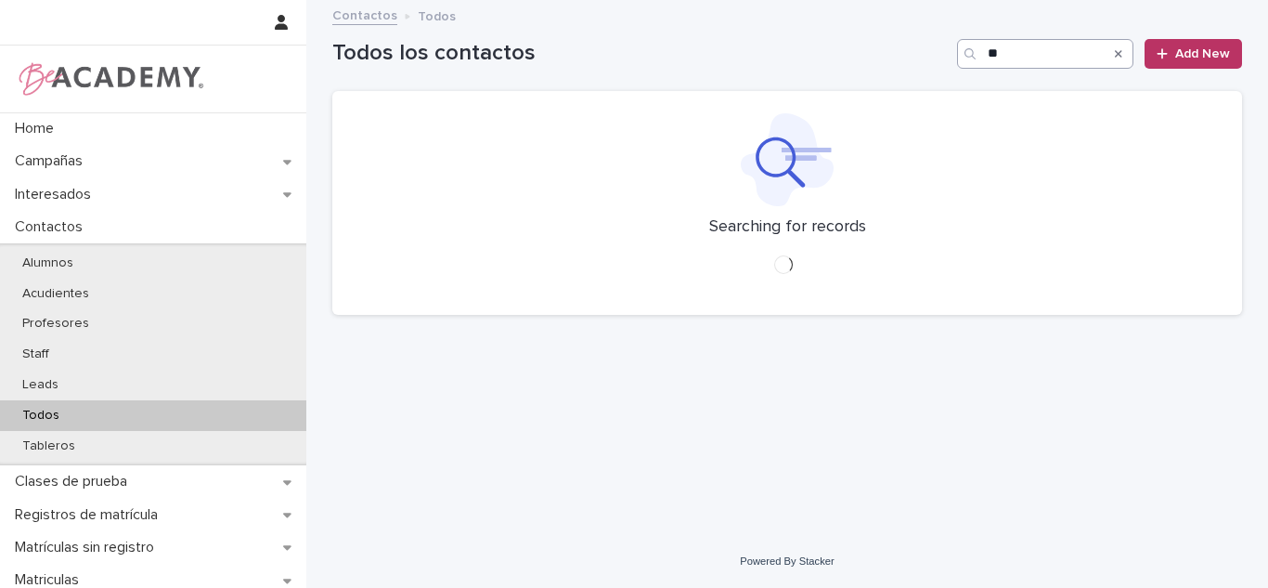
type input "*"
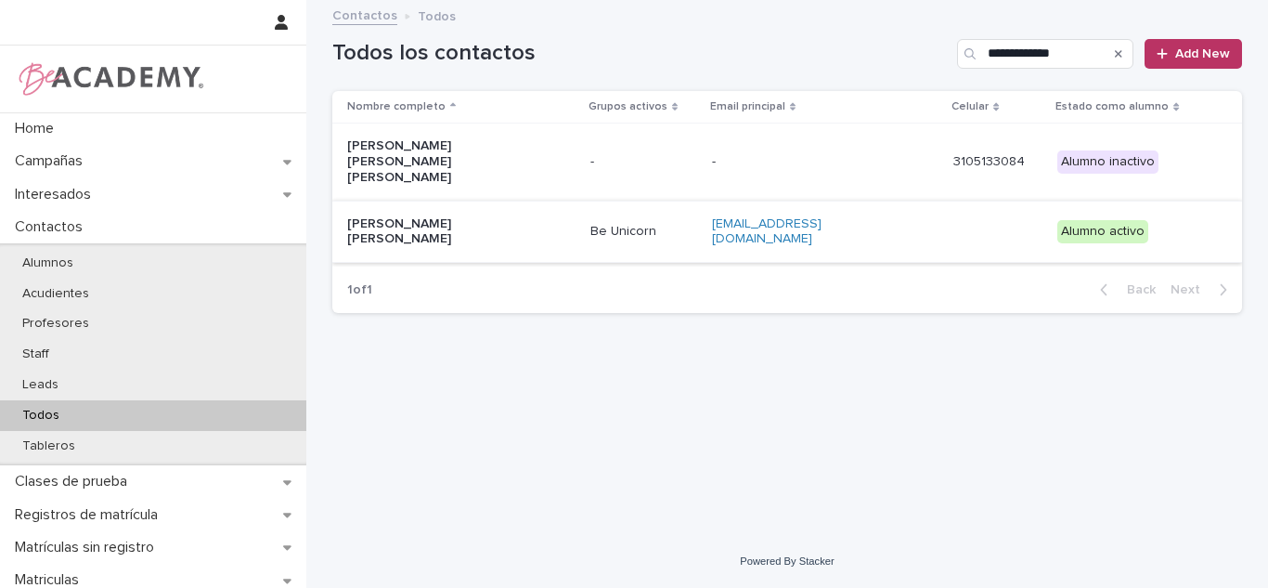
type input "**********"
click at [529, 225] on td "[PERSON_NAME] [PERSON_NAME]" at bounding box center [457, 232] width 251 height 62
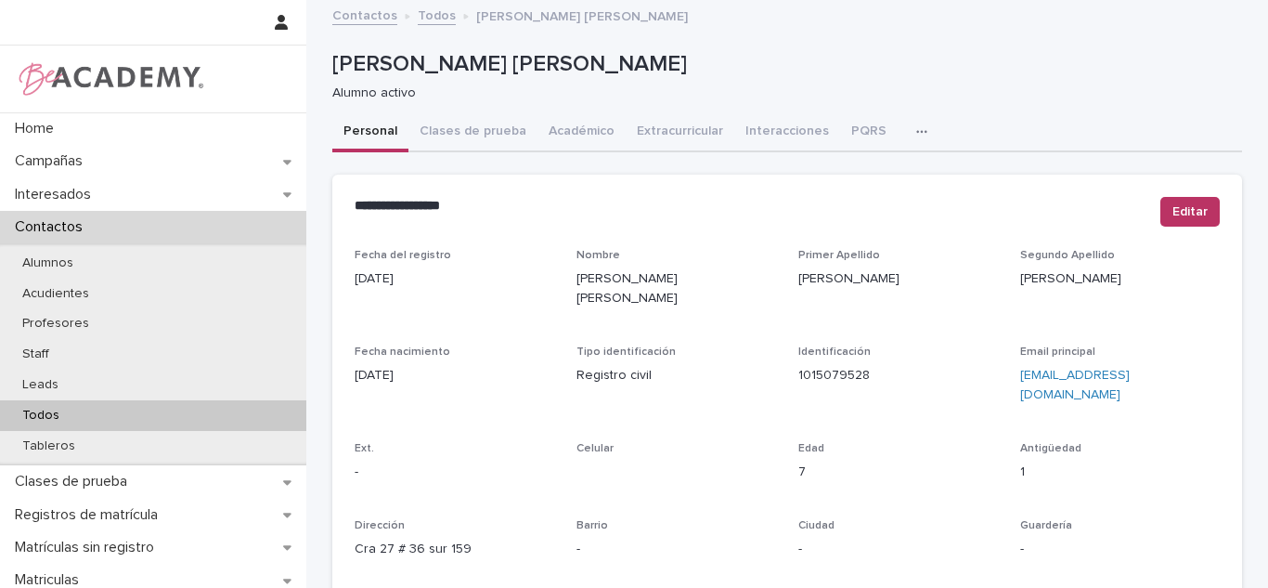
scroll to position [783, 0]
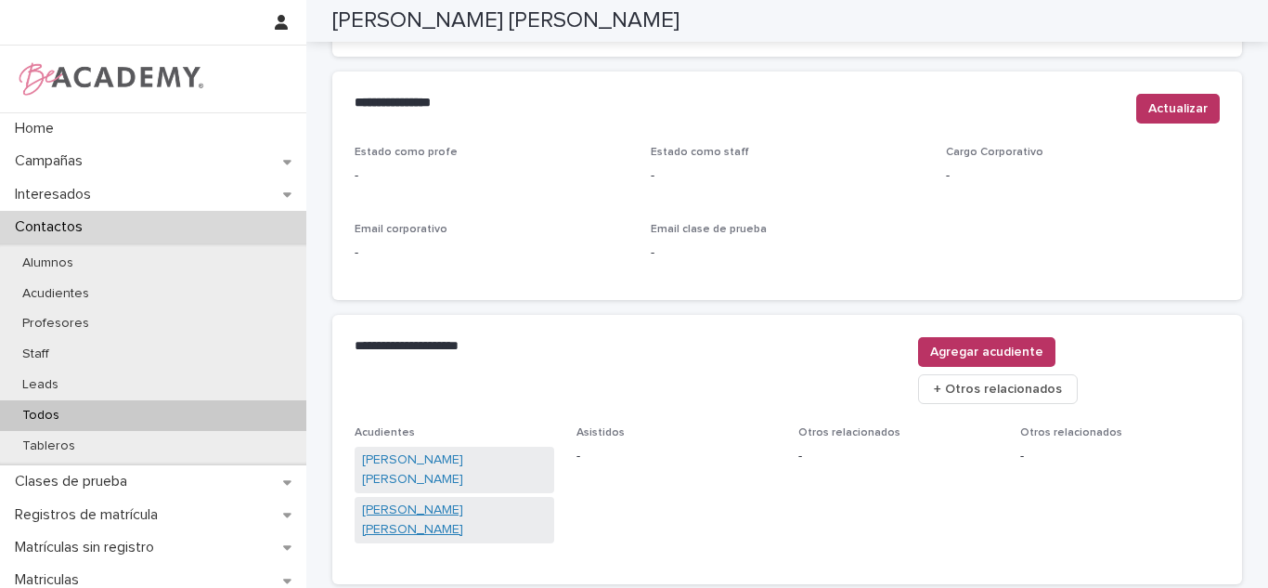
click at [408, 500] on link "[PERSON_NAME] [PERSON_NAME]" at bounding box center [454, 519] width 185 height 39
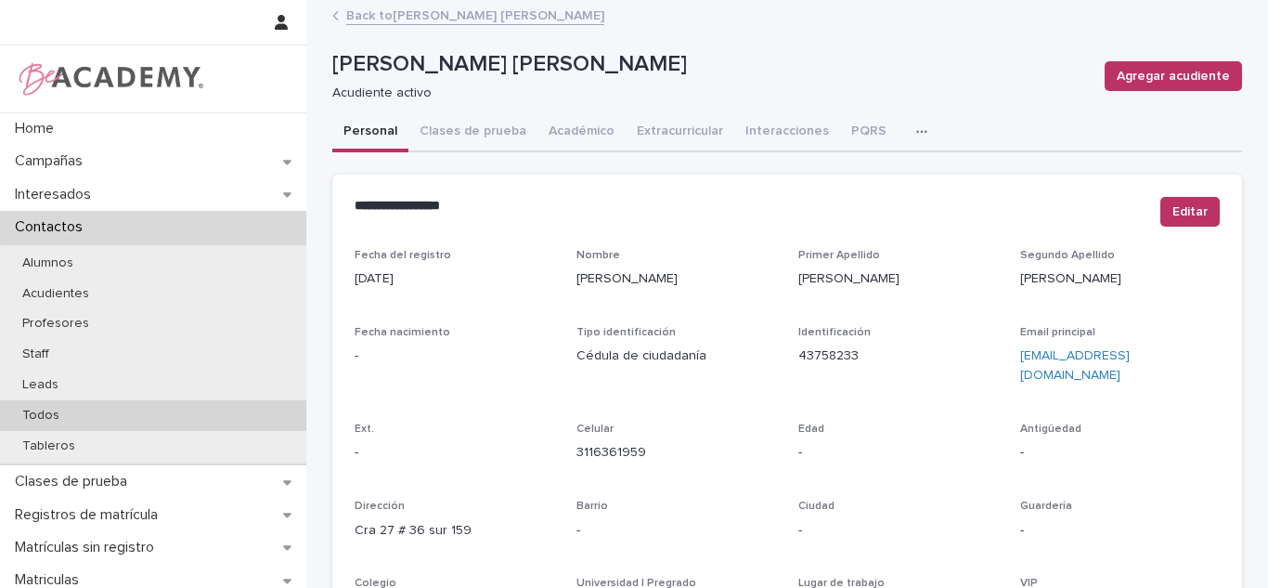
click at [70, 405] on div "Todos" at bounding box center [153, 415] width 306 height 31
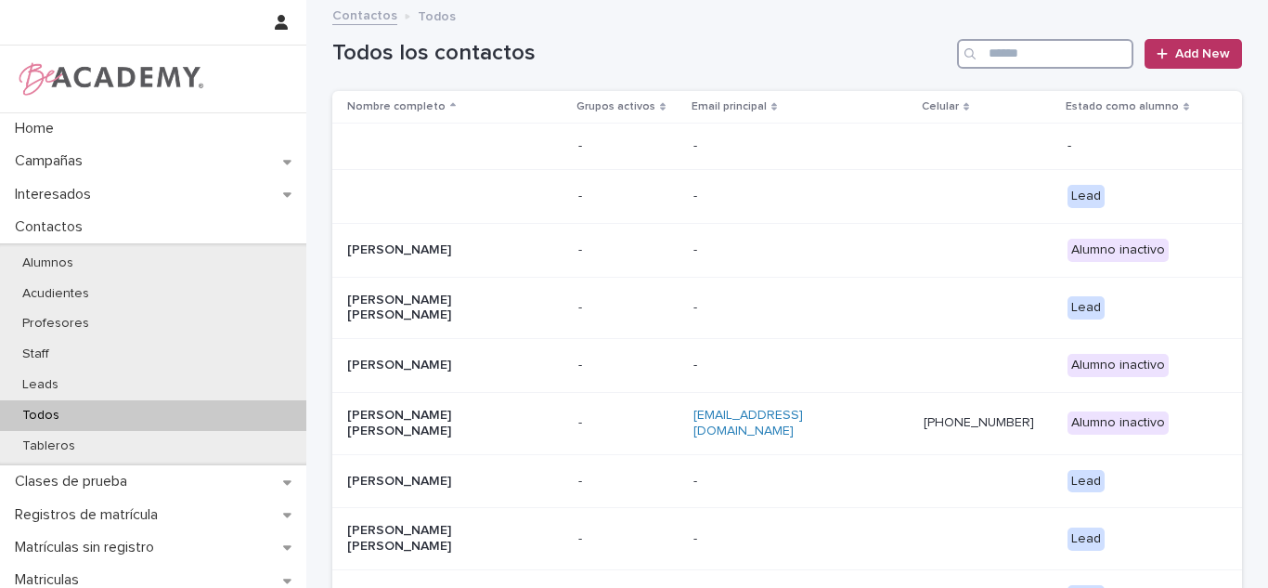
click at [1077, 58] on input "Search" at bounding box center [1045, 54] width 176 height 30
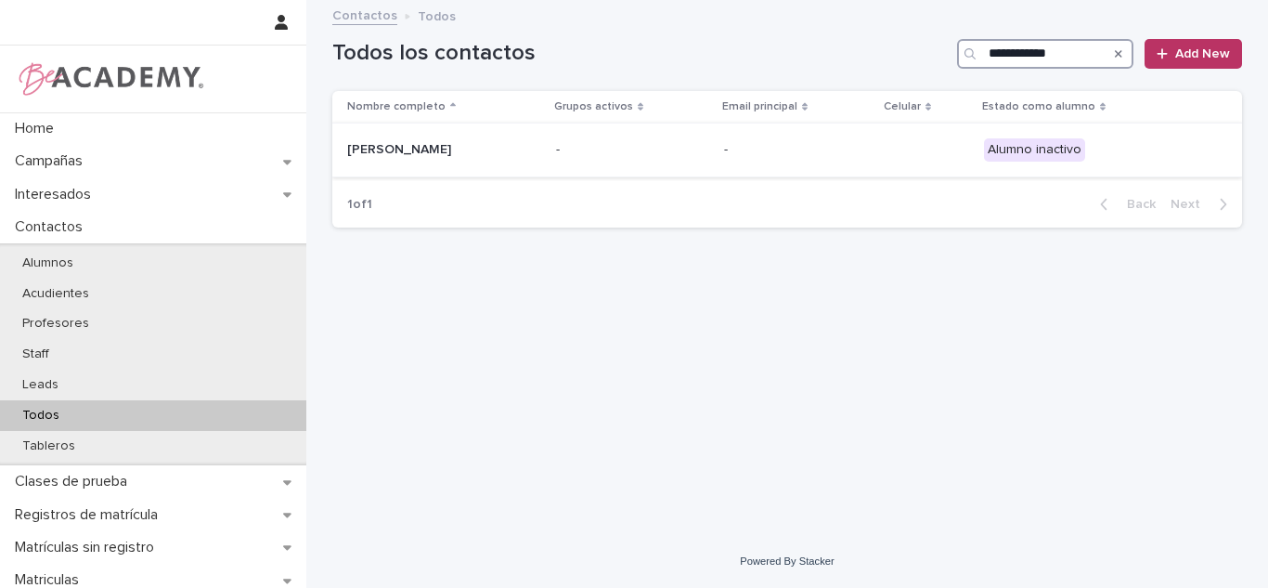
type input "**********"
click at [660, 169] on td "-" at bounding box center [633, 150] width 168 height 54
click at [1061, 56] on input "**********" at bounding box center [1045, 54] width 176 height 30
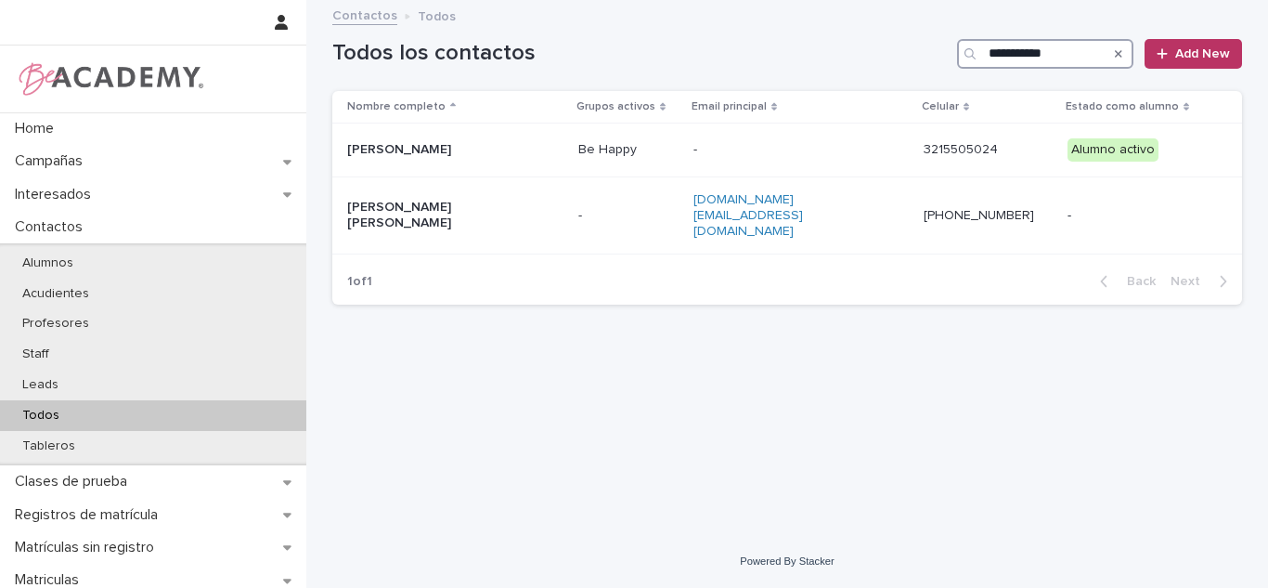
type input "**********"
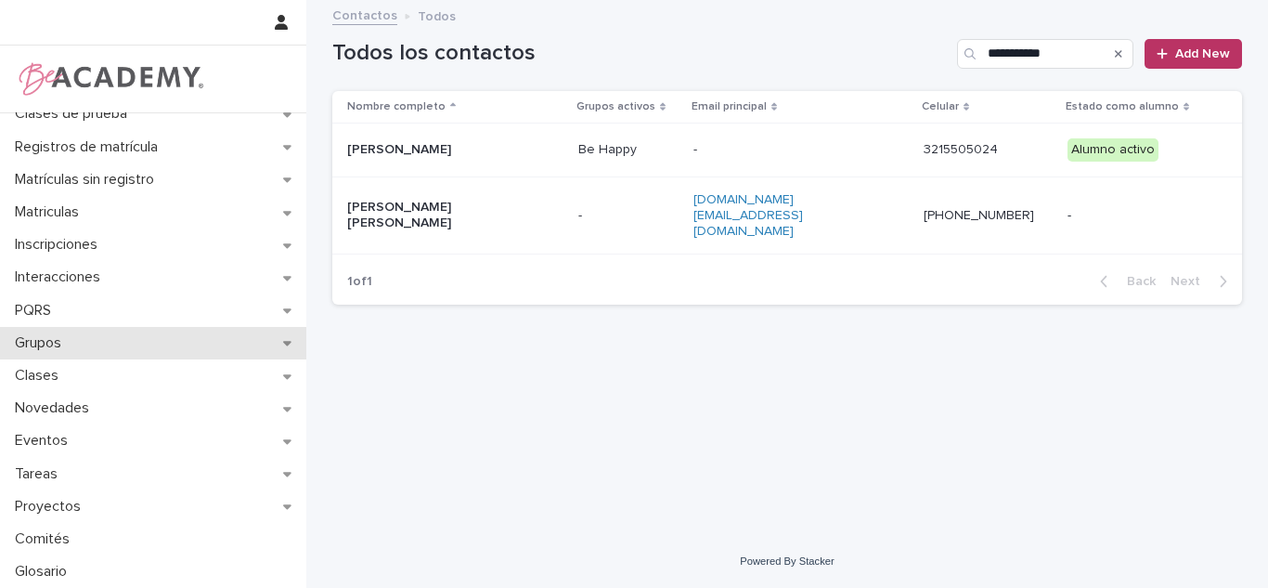
click at [75, 340] on p "Grupos" at bounding box center [41, 343] width 69 height 18
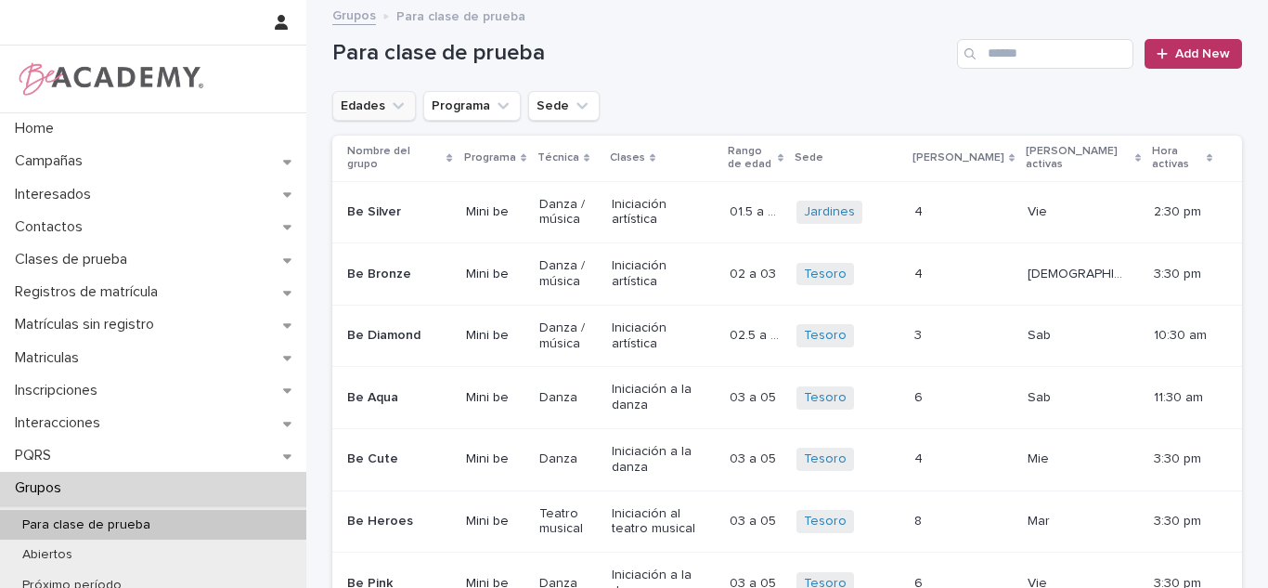
click at [358, 101] on button "Edades" at bounding box center [374, 106] width 84 height 30
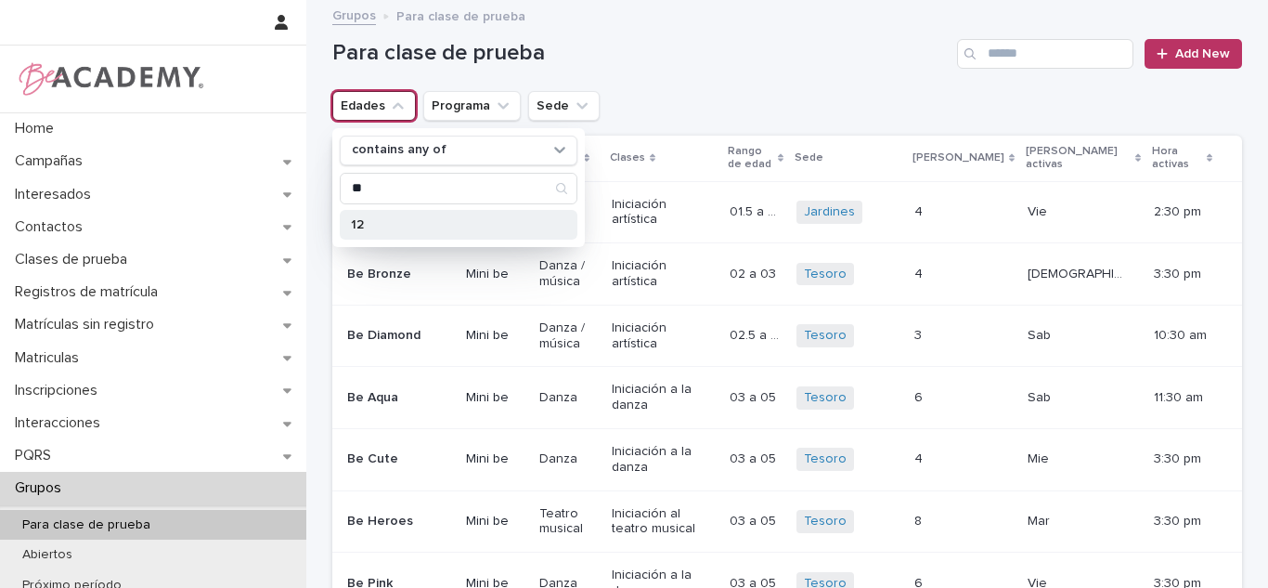
type input "**"
click at [392, 228] on p "12" at bounding box center [449, 224] width 197 height 13
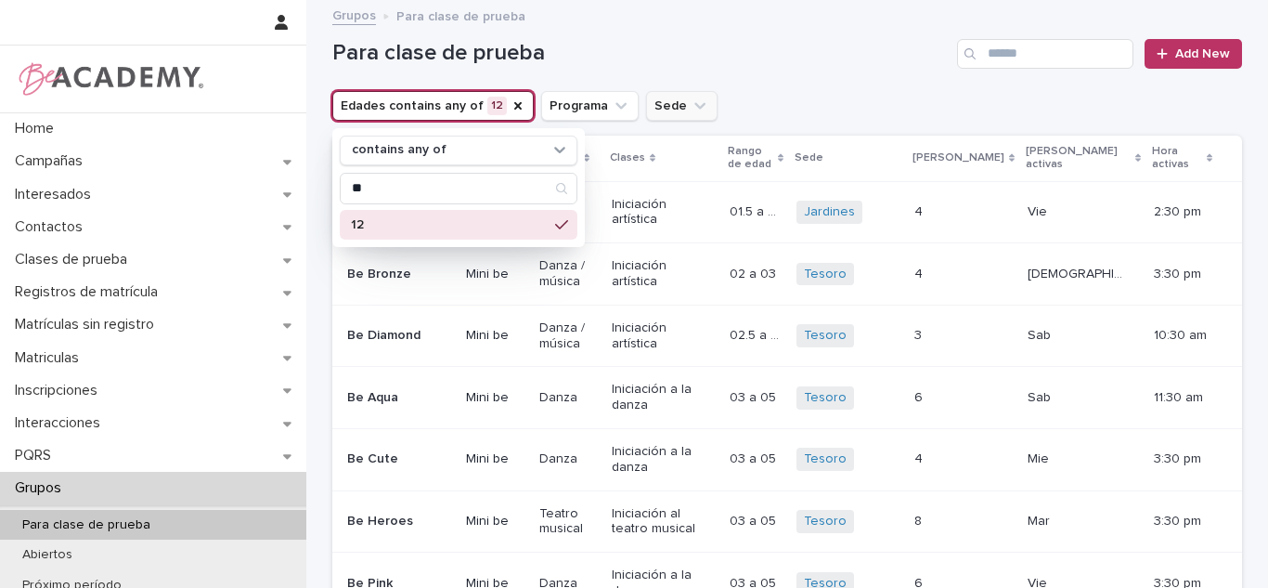
click at [646, 107] on button "Sede" at bounding box center [681, 106] width 71 height 30
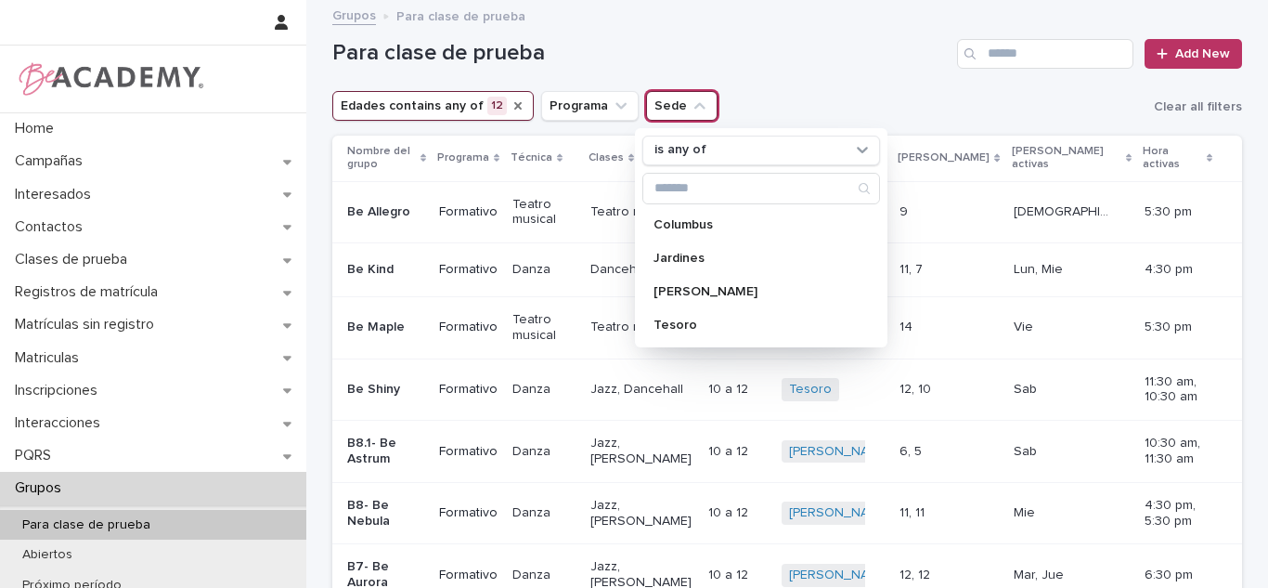
click at [511, 111] on icon "Edades" at bounding box center [518, 105] width 15 height 15
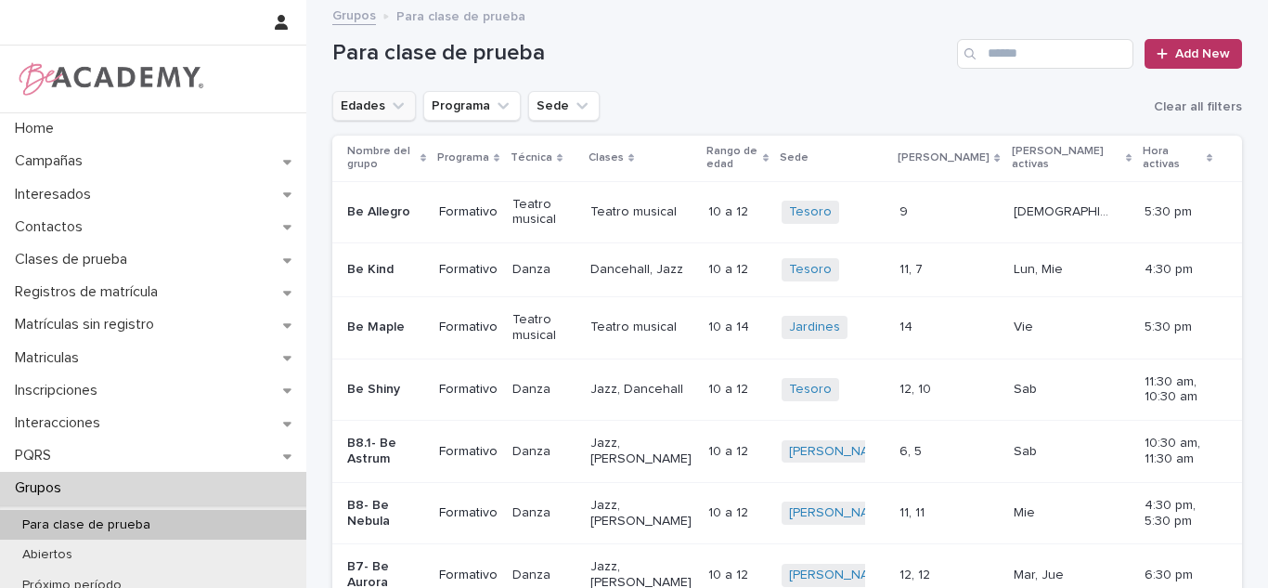
click at [372, 108] on button "Edades" at bounding box center [374, 106] width 84 height 30
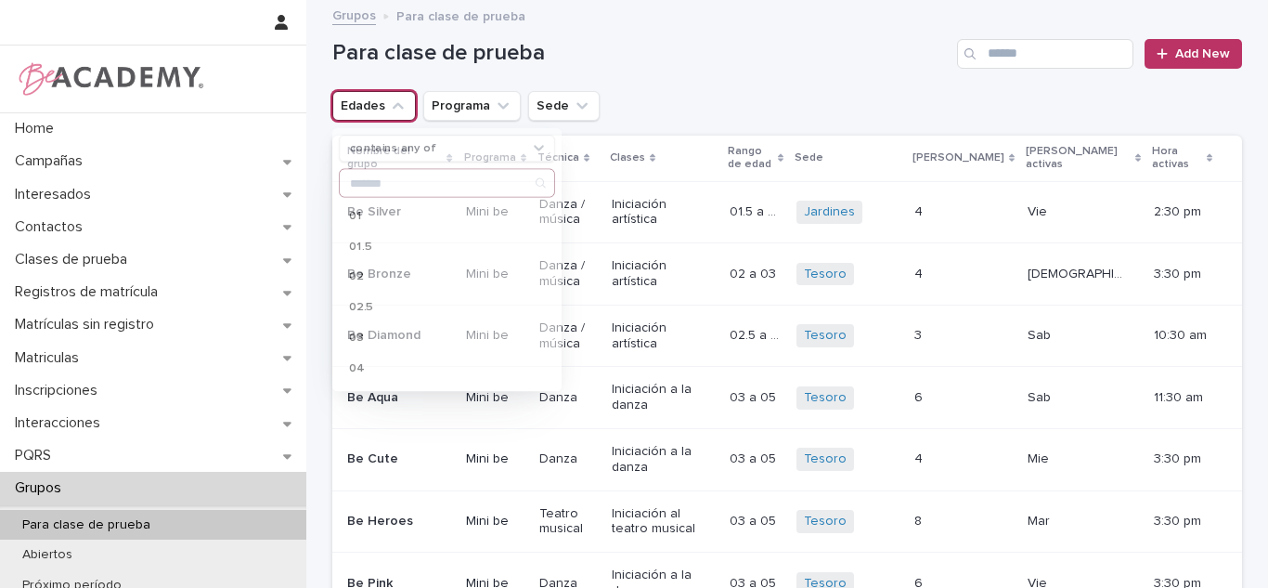
click at [361, 93] on button "Edades" at bounding box center [374, 106] width 84 height 30
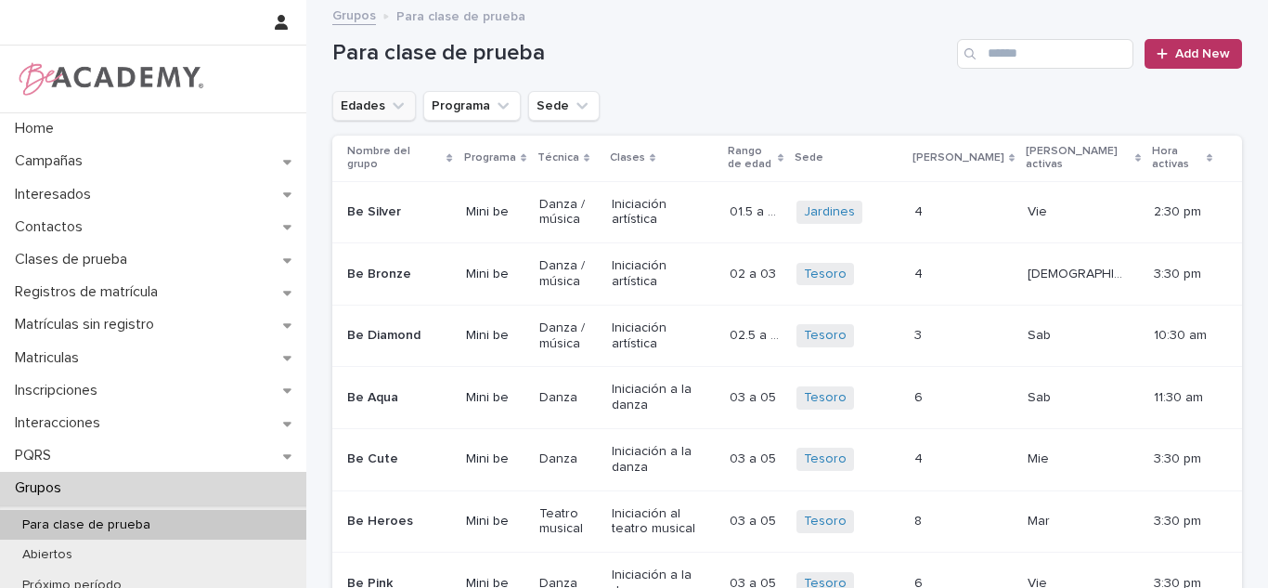
click at [370, 107] on button "Edades" at bounding box center [374, 106] width 84 height 30
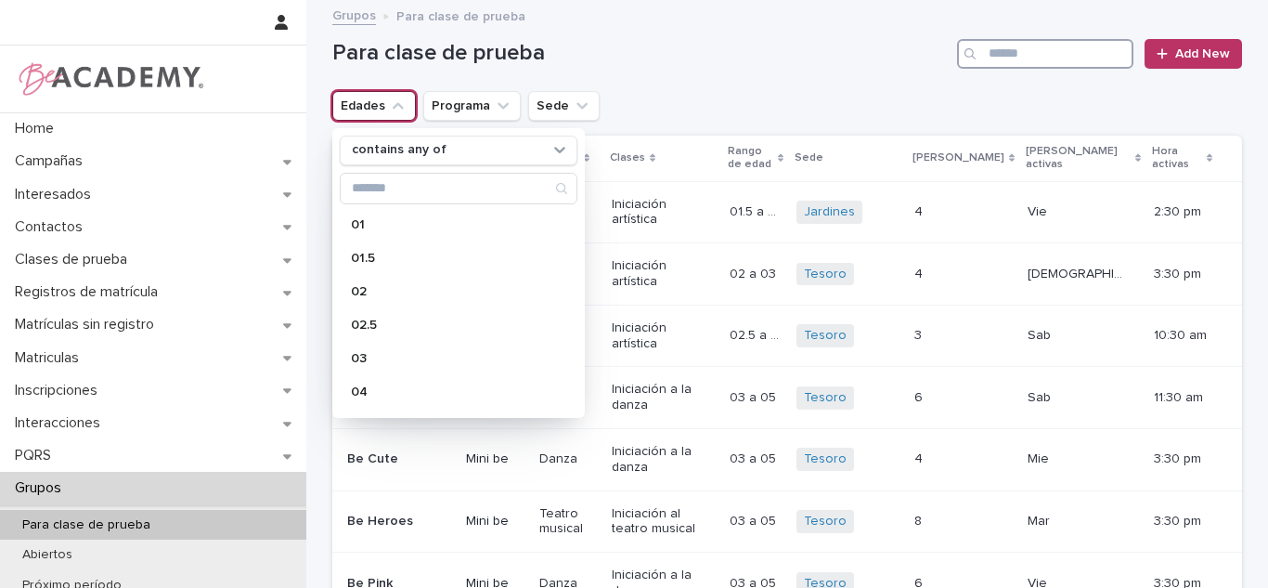
click at [1028, 63] on input "Search" at bounding box center [1045, 54] width 176 height 30
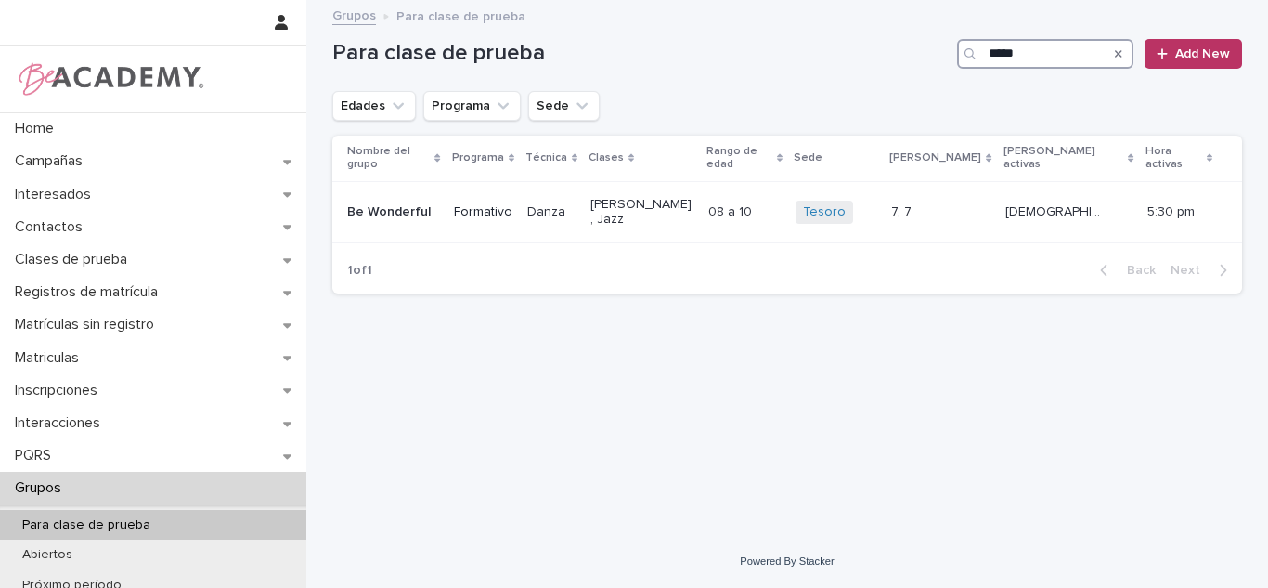
type input "*****"
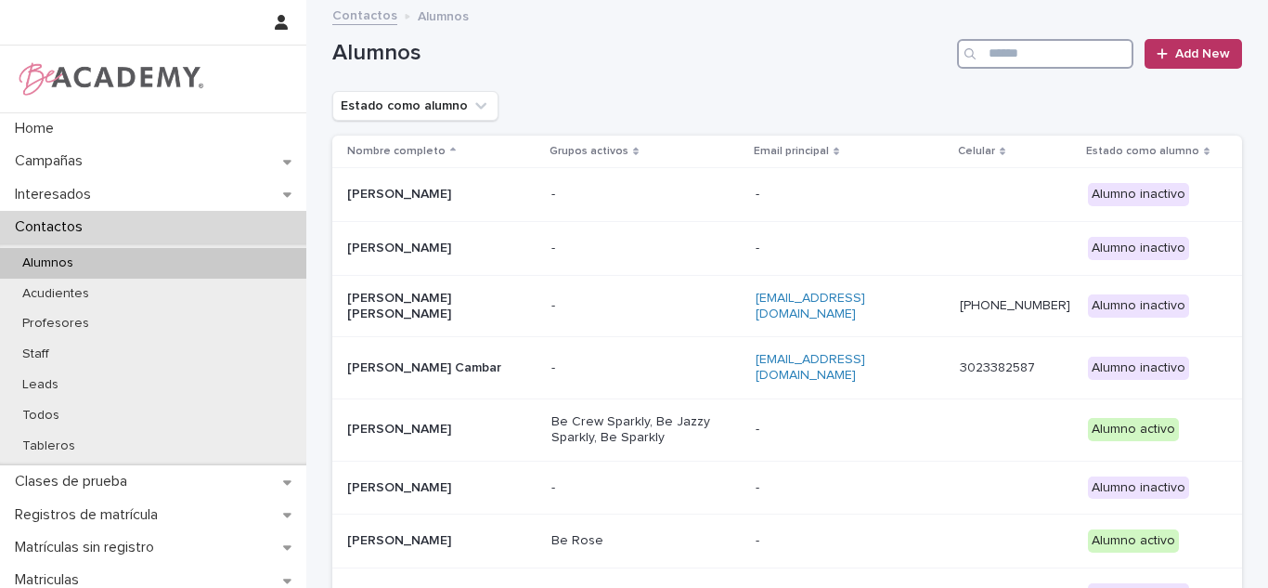
click at [1020, 64] on input "Search" at bounding box center [1045, 54] width 176 height 30
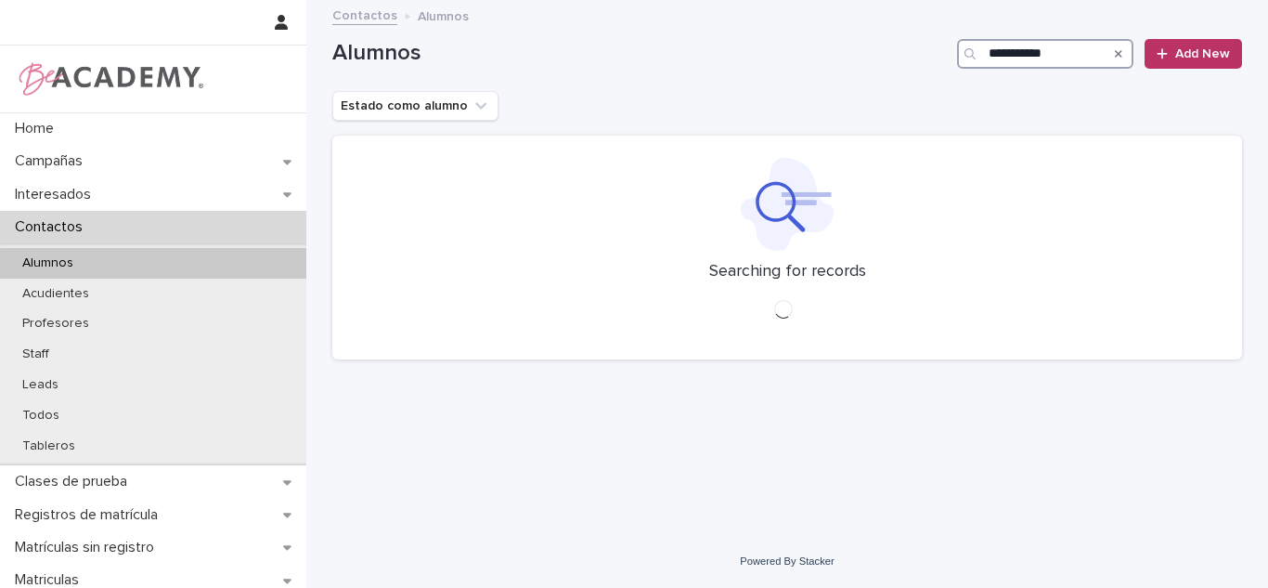
type input "**********"
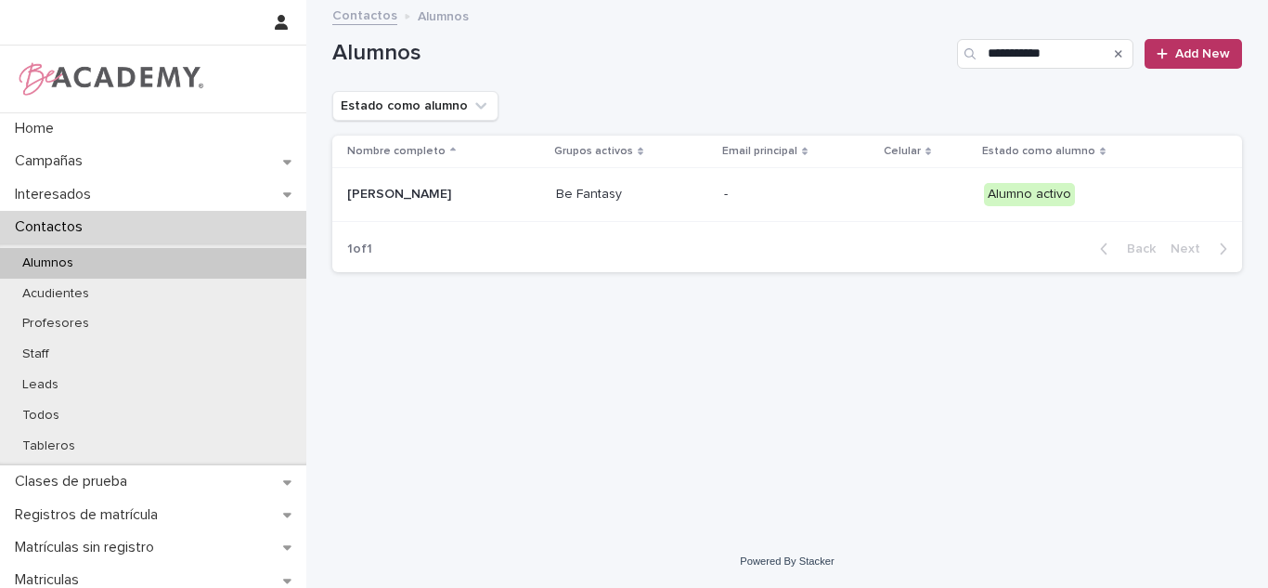
click at [549, 217] on td "[PERSON_NAME]" at bounding box center [440, 195] width 216 height 54
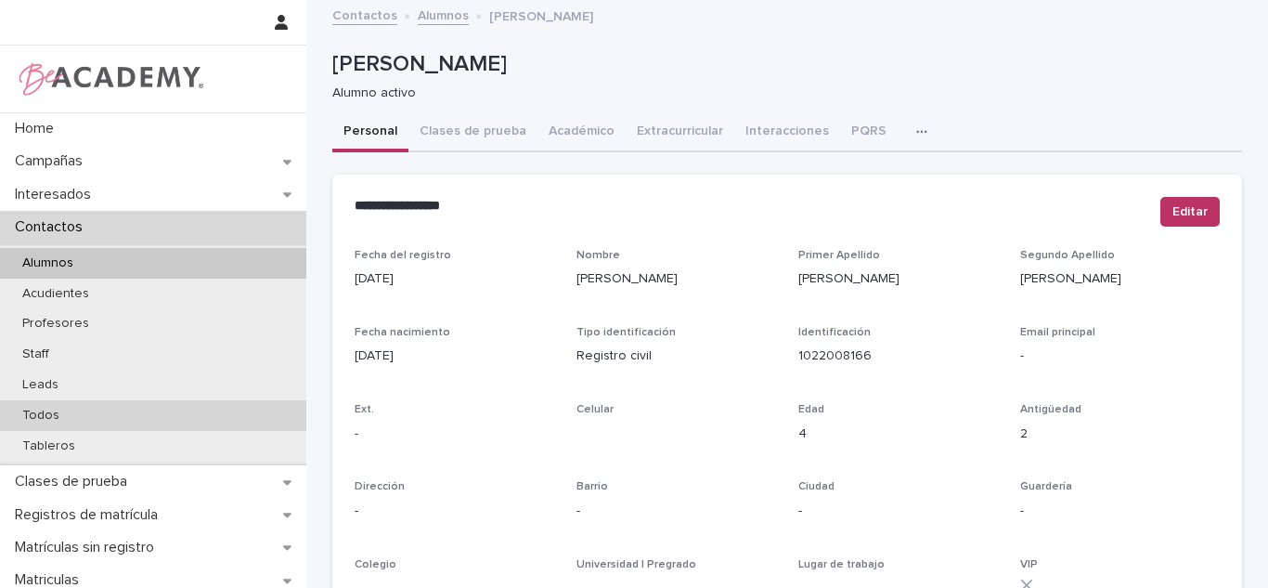
click at [90, 407] on div "Todos" at bounding box center [153, 415] width 306 height 31
click at [95, 411] on div "Todos" at bounding box center [153, 415] width 306 height 31
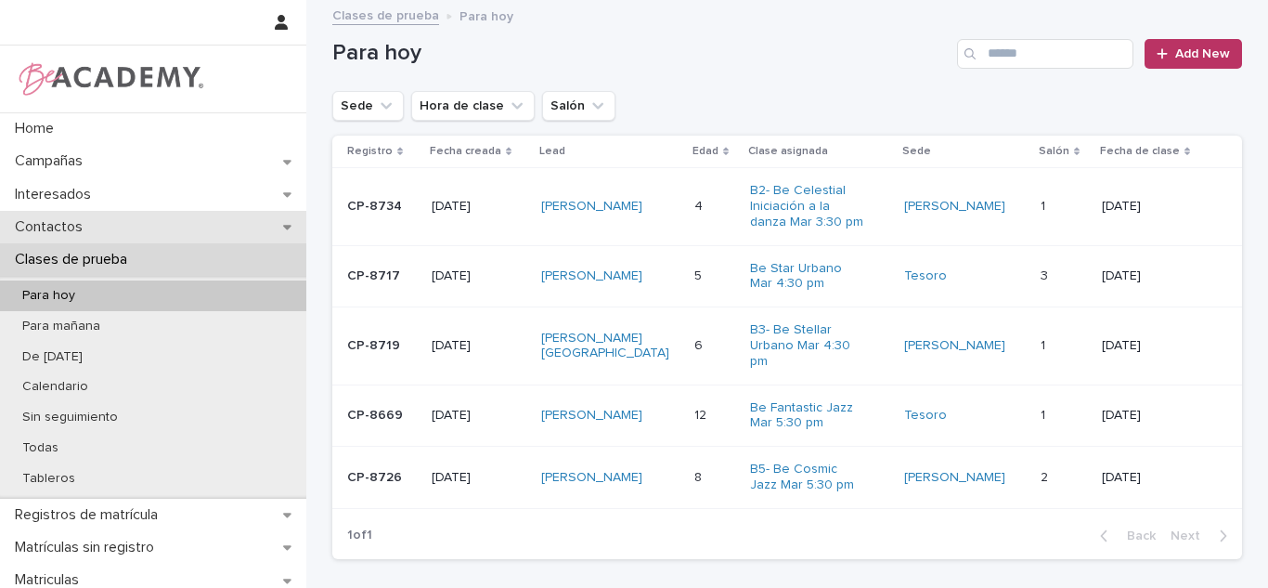
click at [126, 229] on div "Contactos" at bounding box center [153, 227] width 306 height 32
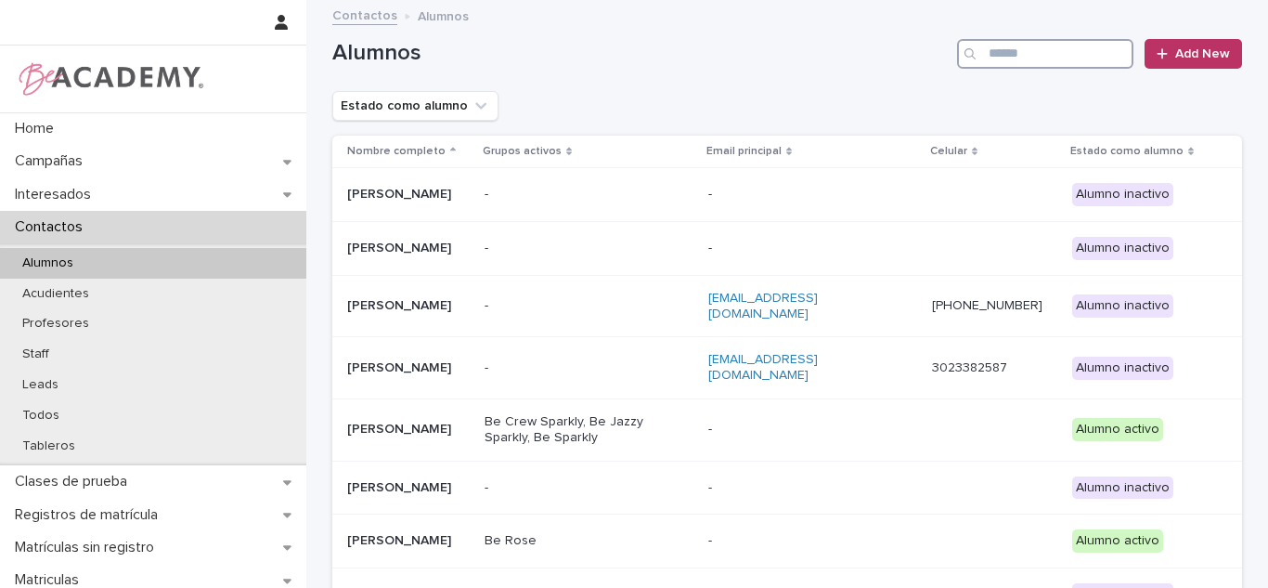
click at [1071, 46] on input "Search" at bounding box center [1045, 54] width 176 height 30
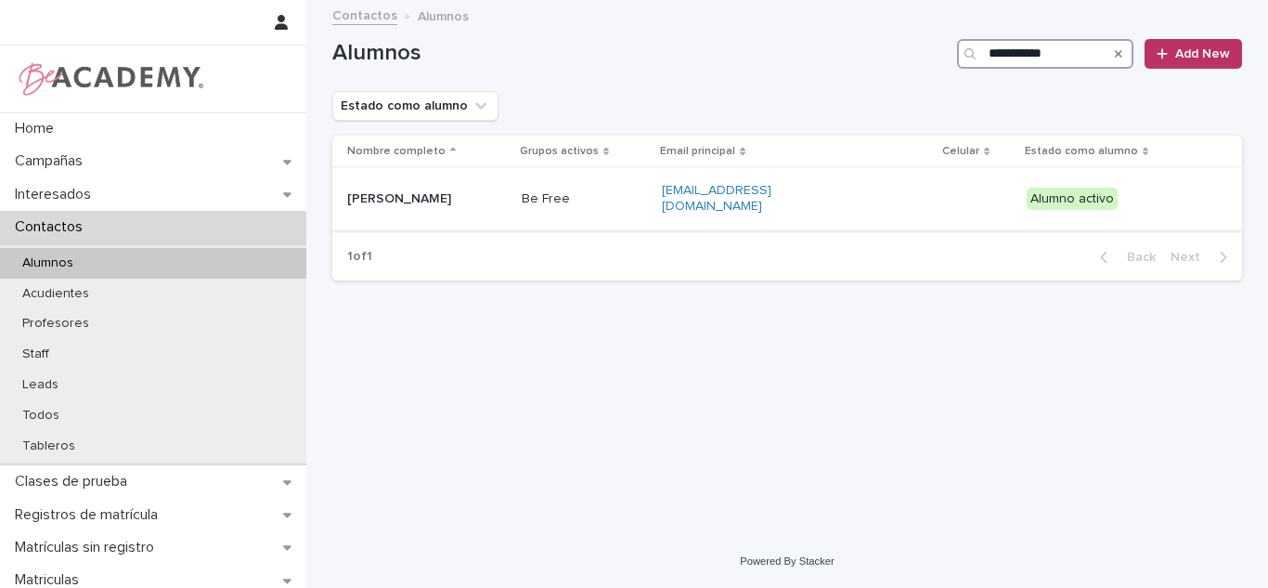
type input "**********"
click at [617, 204] on div "Be Free" at bounding box center [585, 199] width 126 height 31
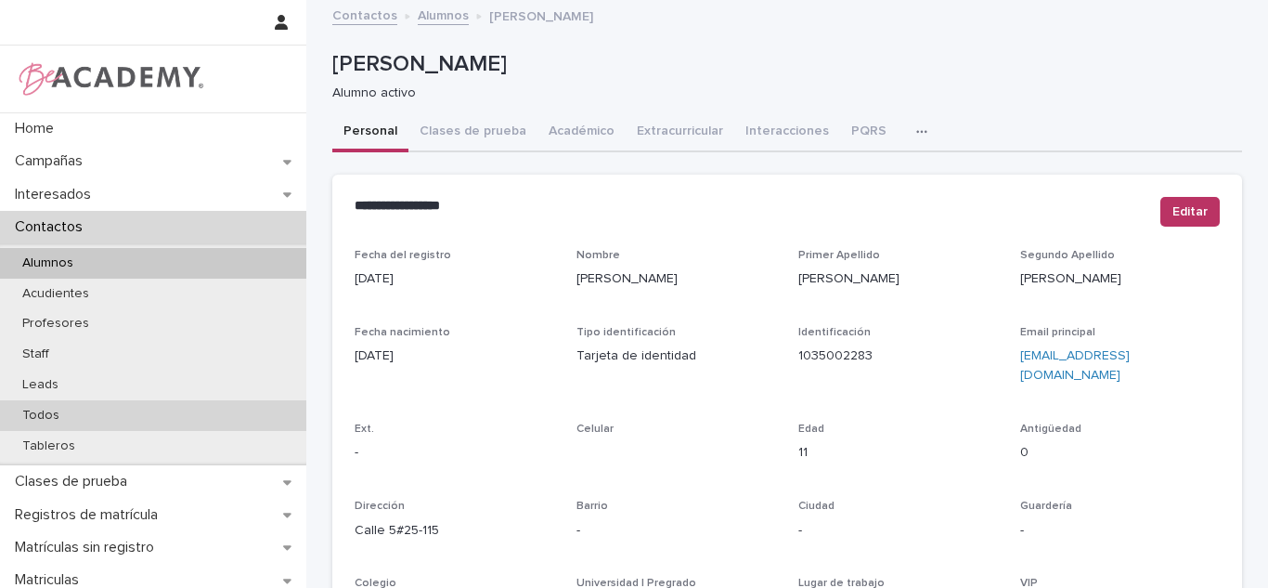
click at [48, 413] on p "Todos" at bounding box center [40, 416] width 67 height 16
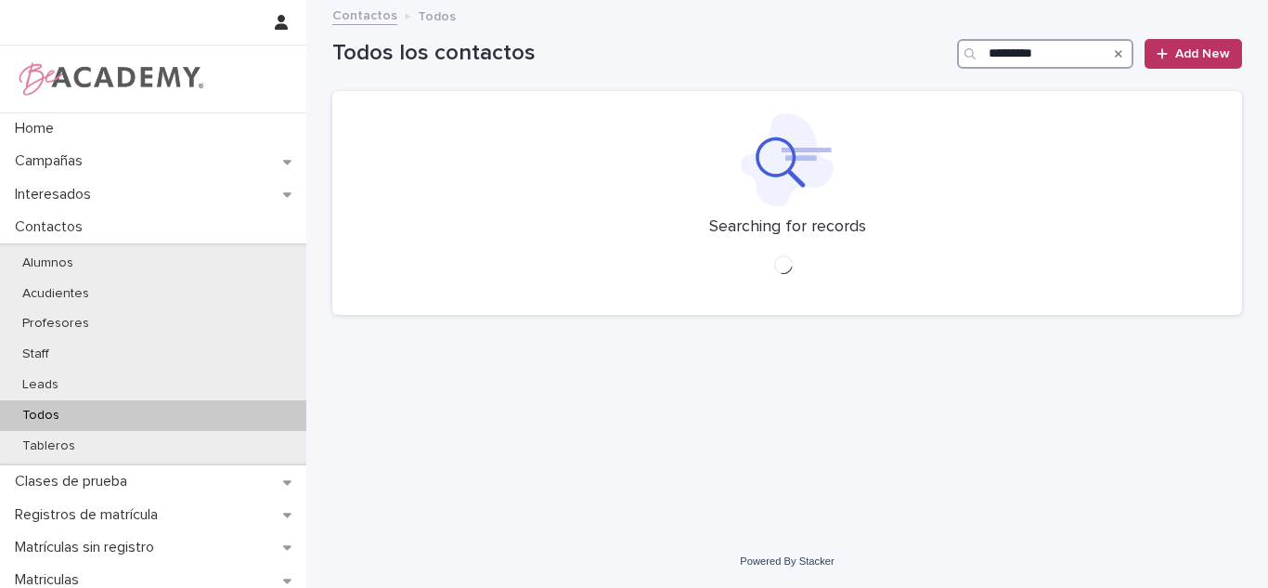
click at [1012, 66] on input "*********" at bounding box center [1045, 54] width 176 height 30
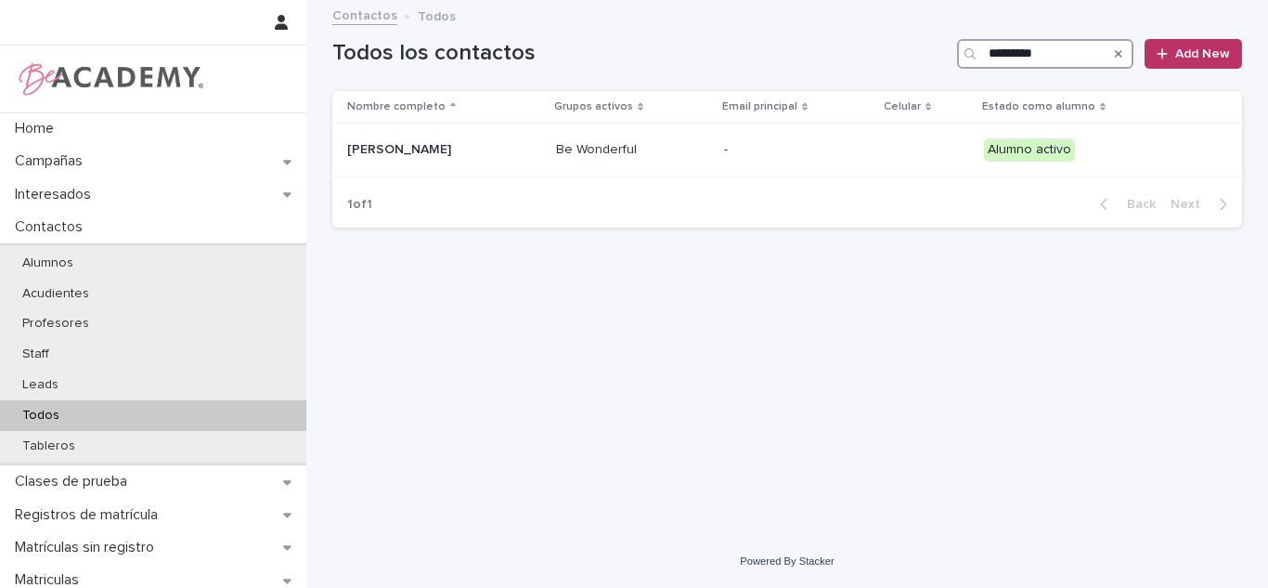
click at [1098, 48] on input "*********" at bounding box center [1045, 54] width 176 height 30
type input "*"
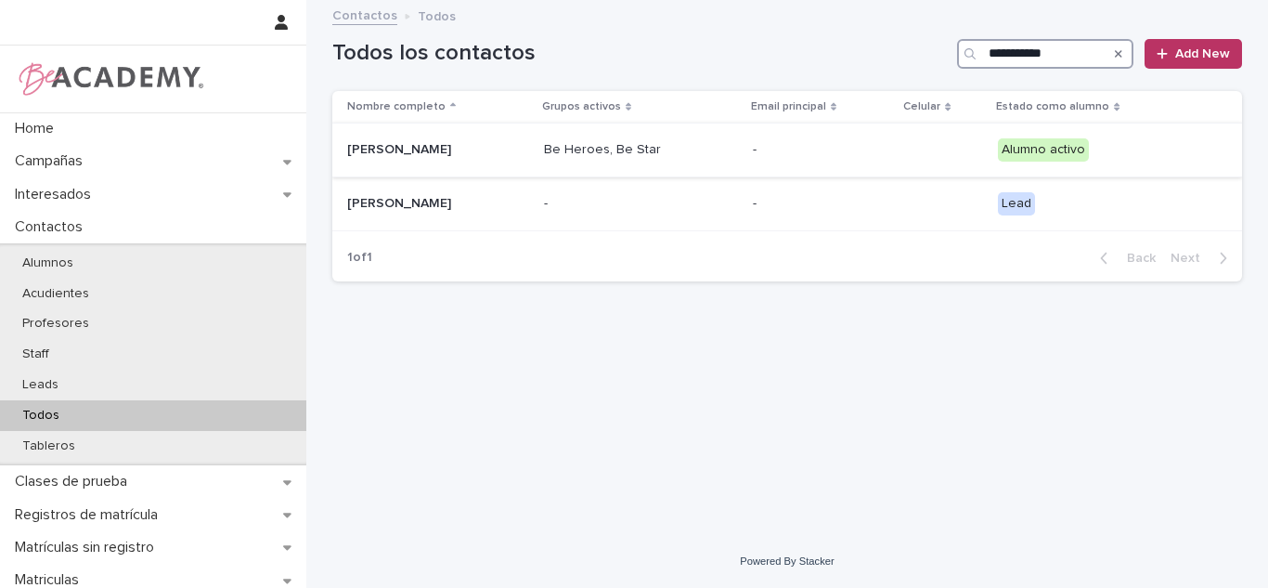
type input "**********"
click at [482, 158] on div "Celeste Arango Posada" at bounding box center [438, 150] width 182 height 31
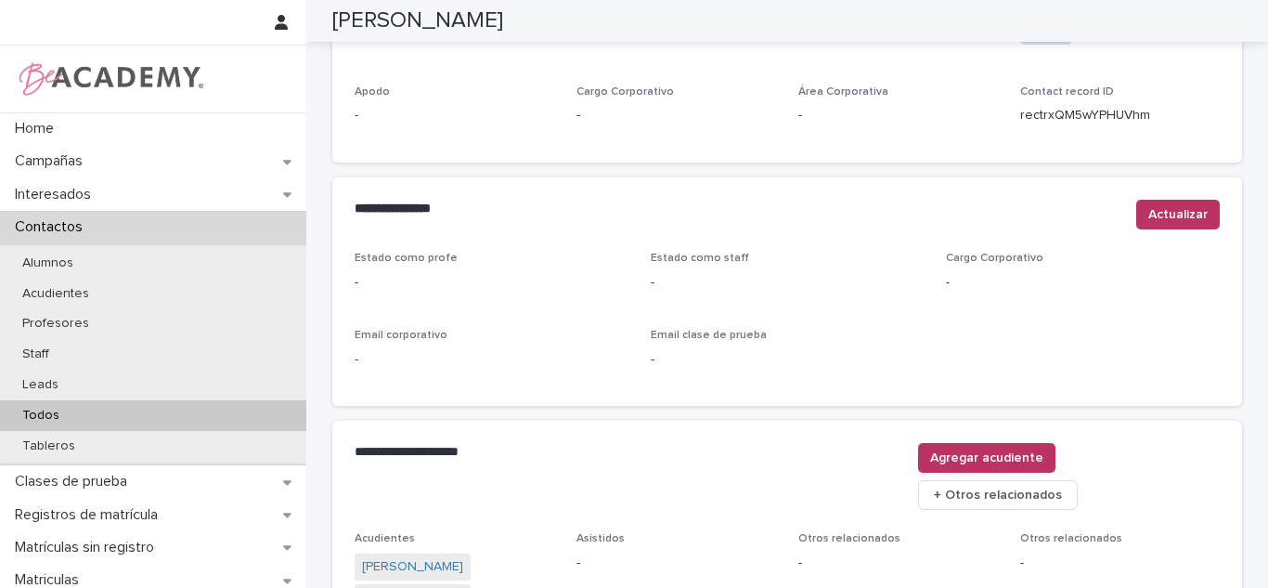
scroll to position [825, 0]
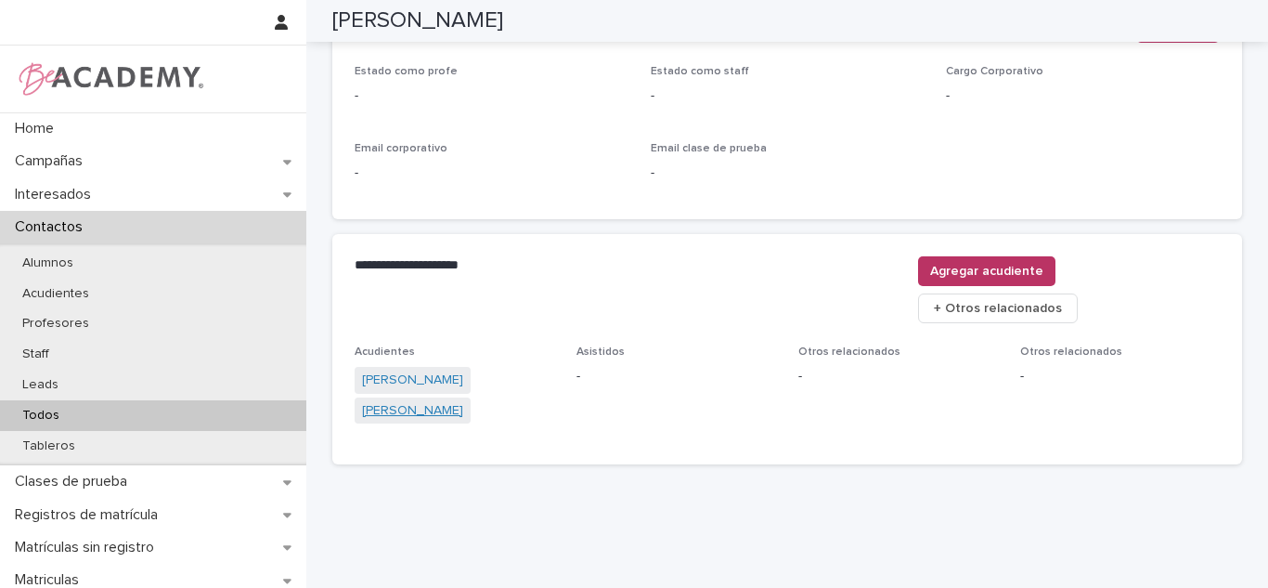
click at [401, 401] on link "Susana Posada Sanin" at bounding box center [412, 410] width 101 height 19
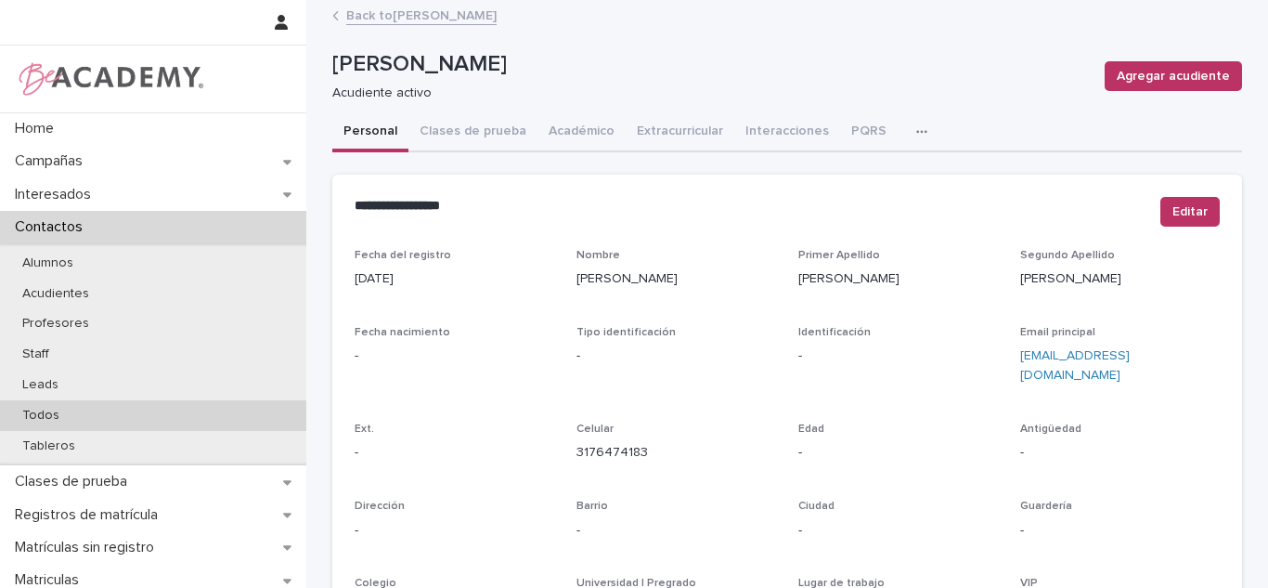
click at [55, 409] on p "Todos" at bounding box center [40, 416] width 67 height 16
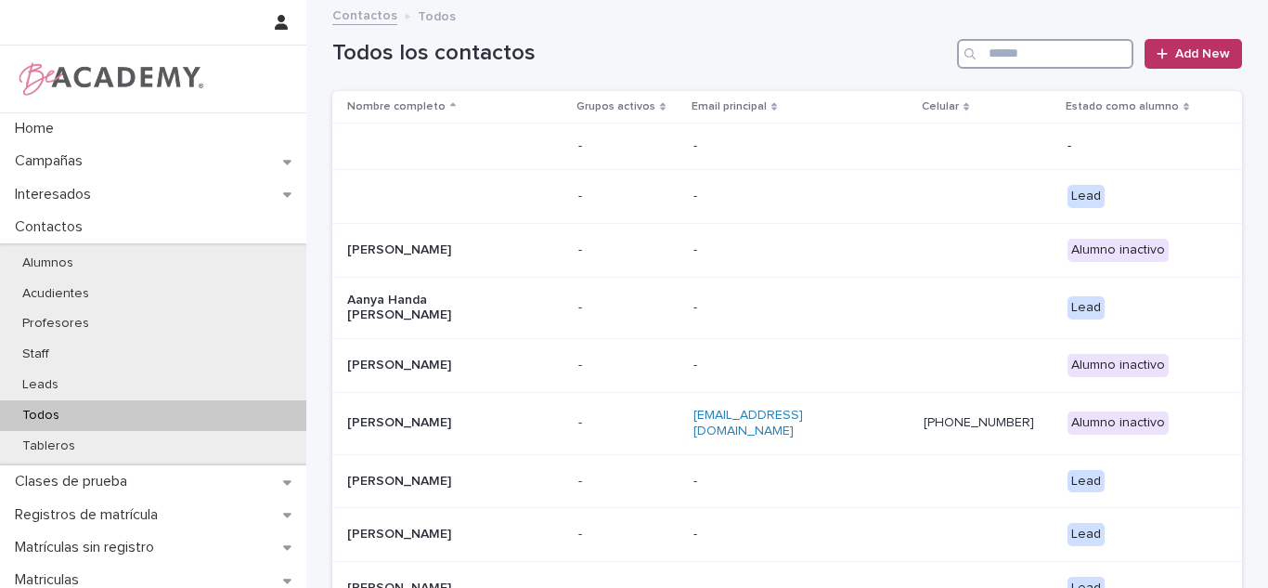
click at [1059, 65] on input "Search" at bounding box center [1045, 54] width 176 height 30
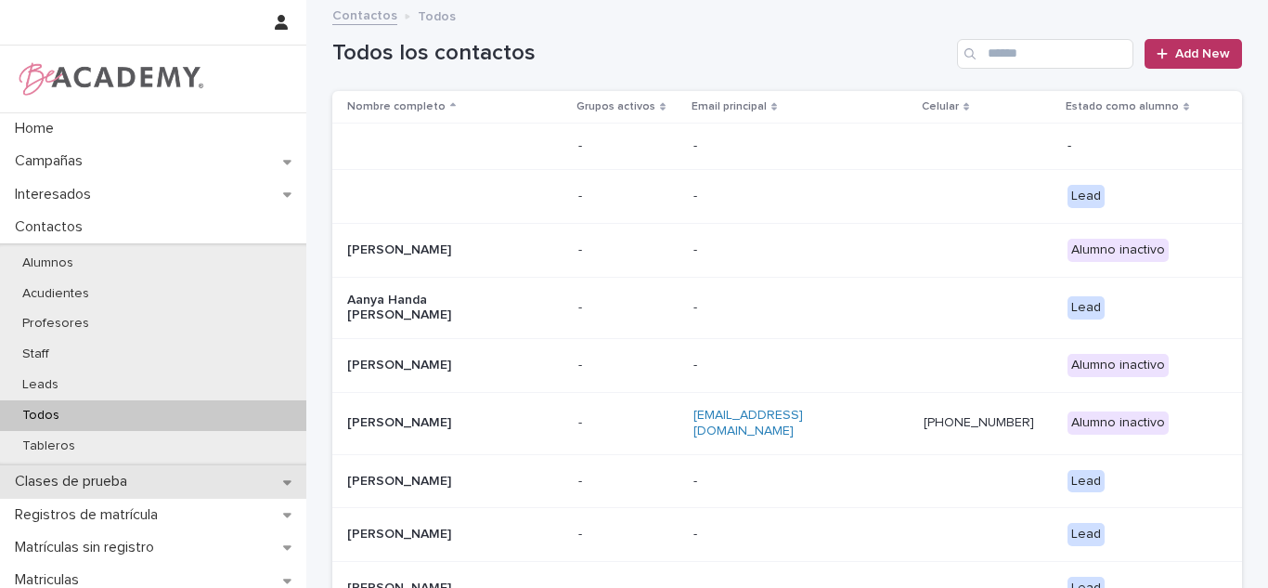
click at [104, 490] on p "Clases de prueba" at bounding box center [74, 482] width 135 height 18
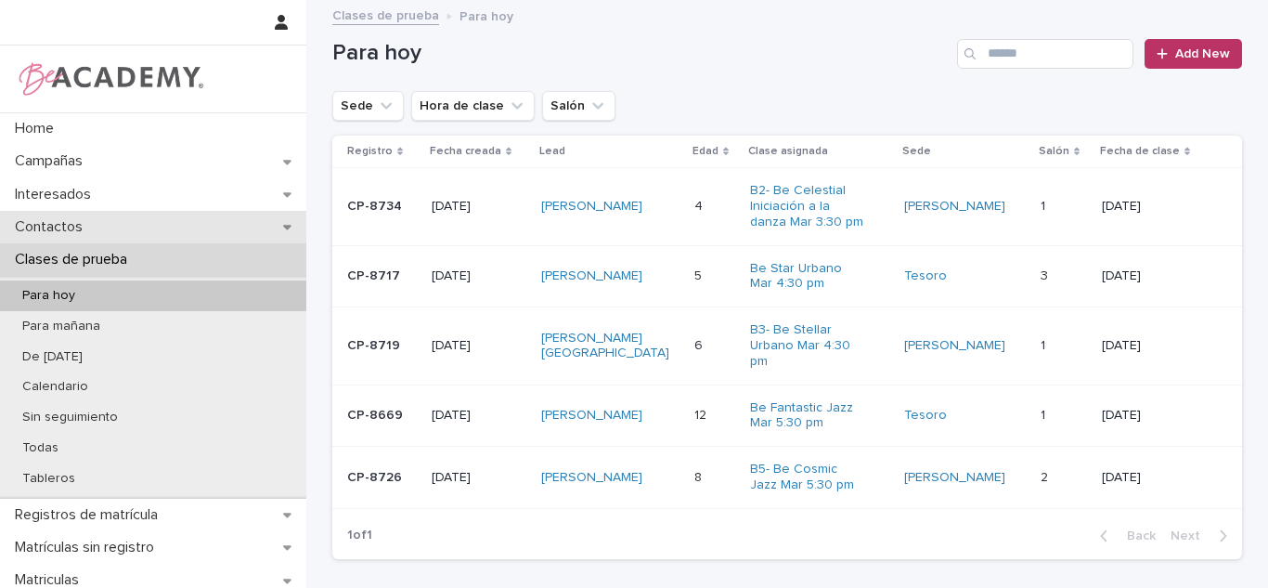
click at [221, 227] on div "Contactos" at bounding box center [153, 227] width 306 height 32
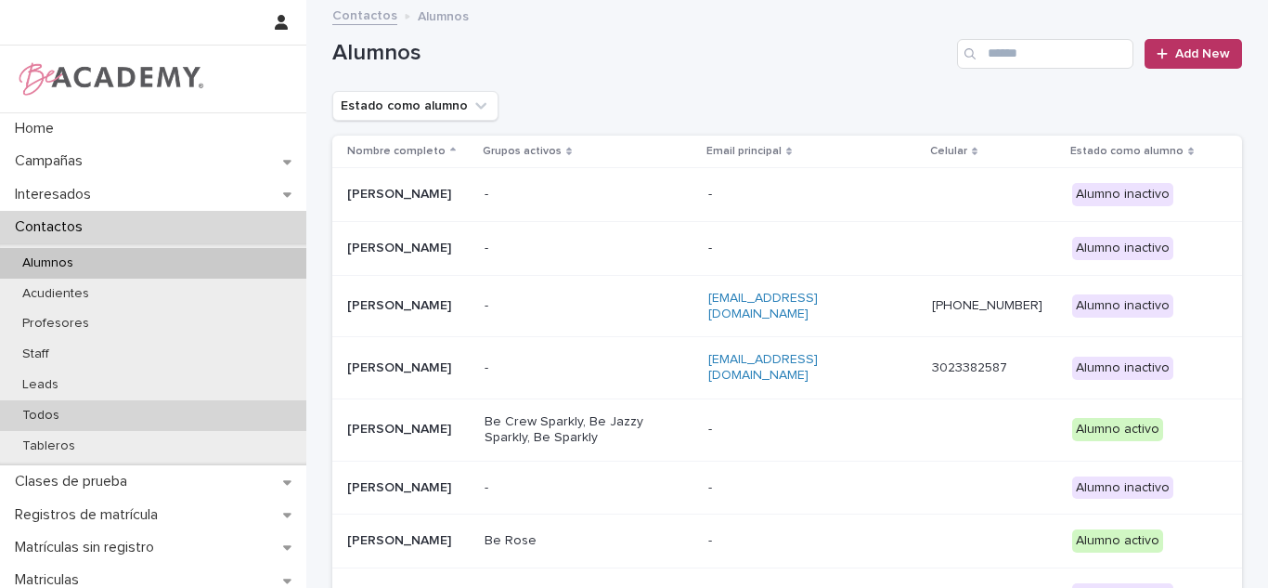
click at [152, 409] on div "Todos" at bounding box center [153, 415] width 306 height 31
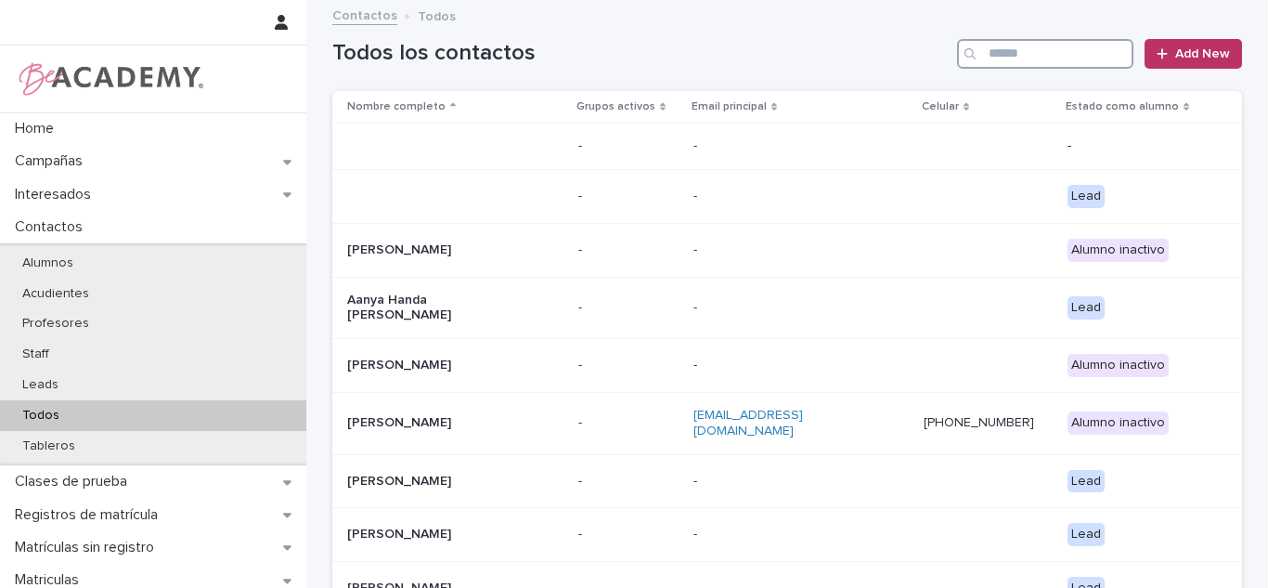
click at [1069, 59] on input "Search" at bounding box center [1045, 54] width 176 height 30
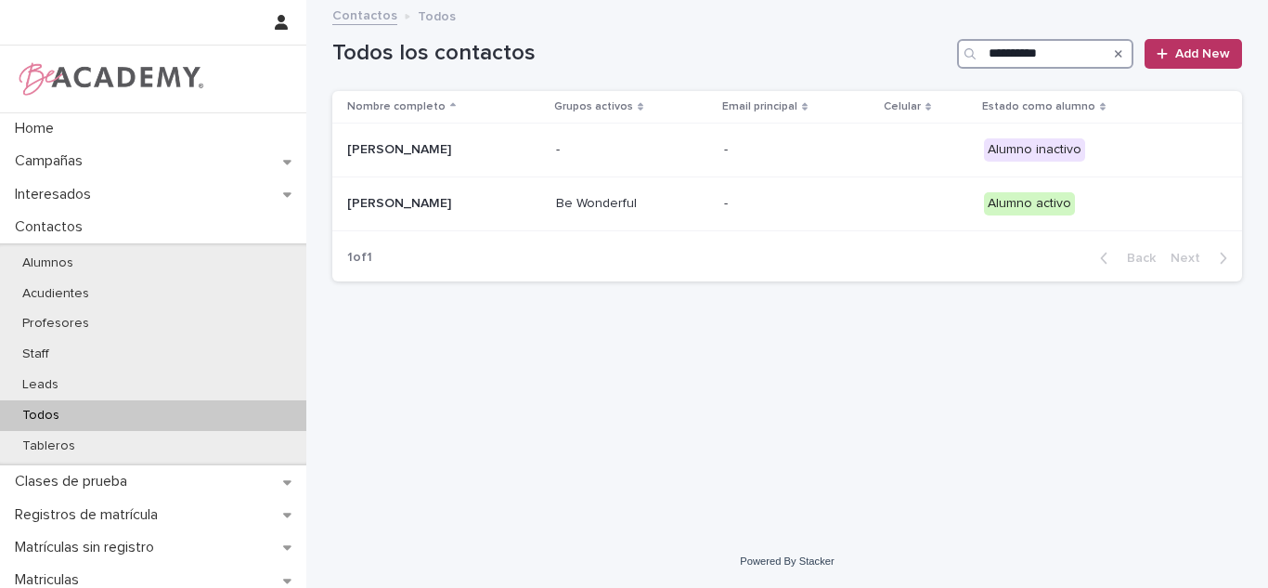
click at [1019, 58] on input "**********" at bounding box center [1045, 54] width 176 height 30
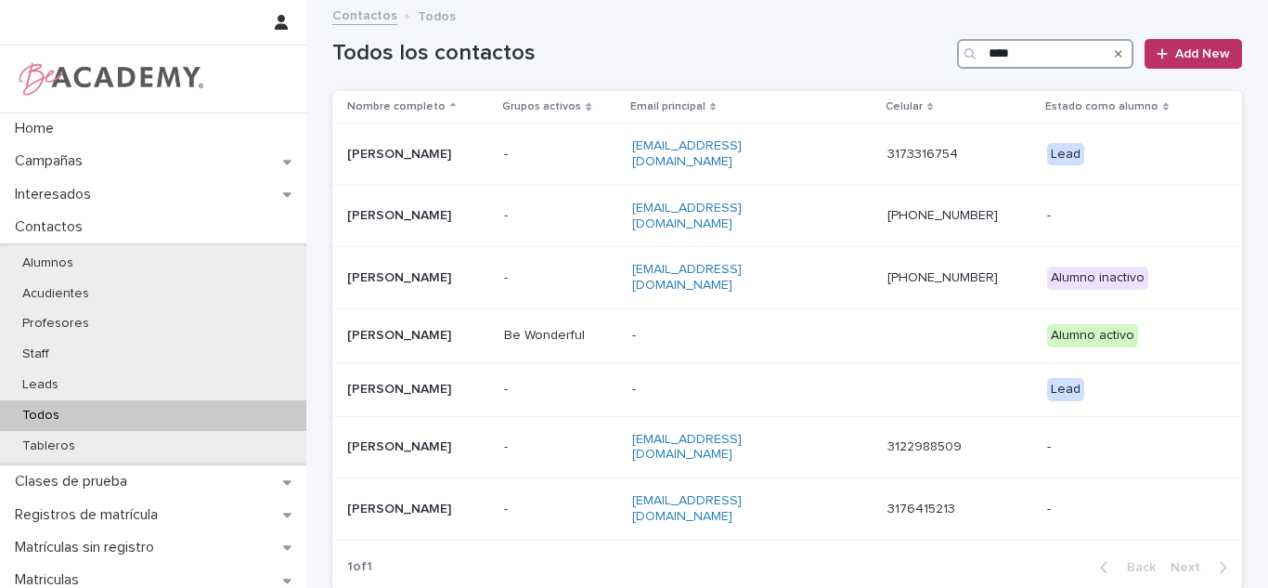
type input "****"
click at [1046, 48] on input "****" at bounding box center [1045, 54] width 176 height 30
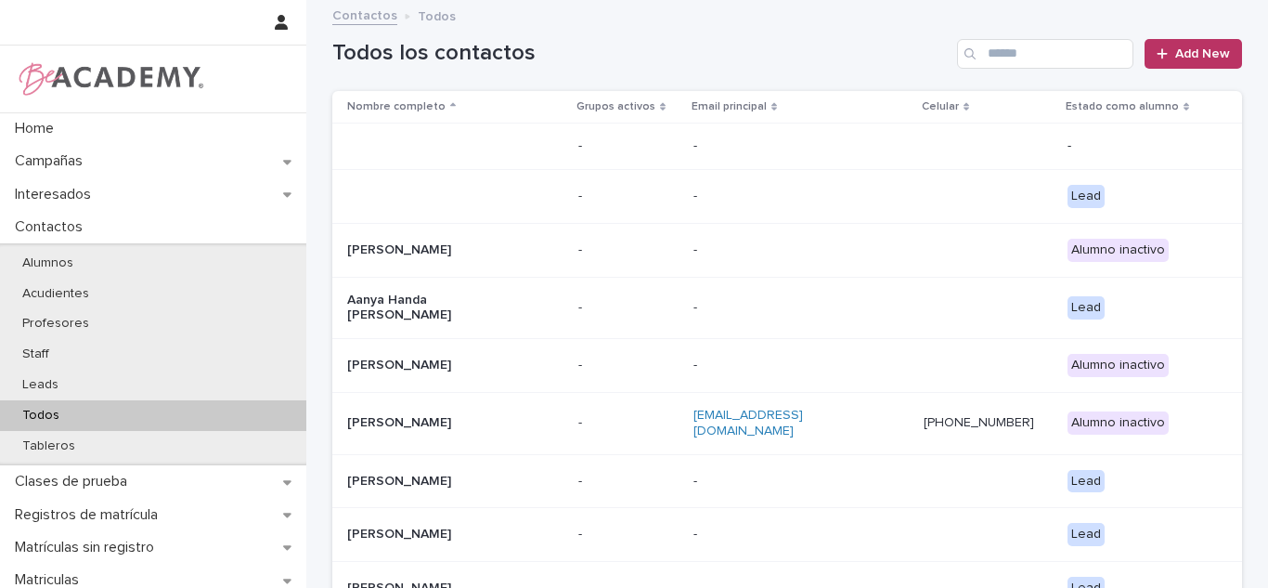
click at [71, 422] on p "Todos" at bounding box center [40, 416] width 67 height 16
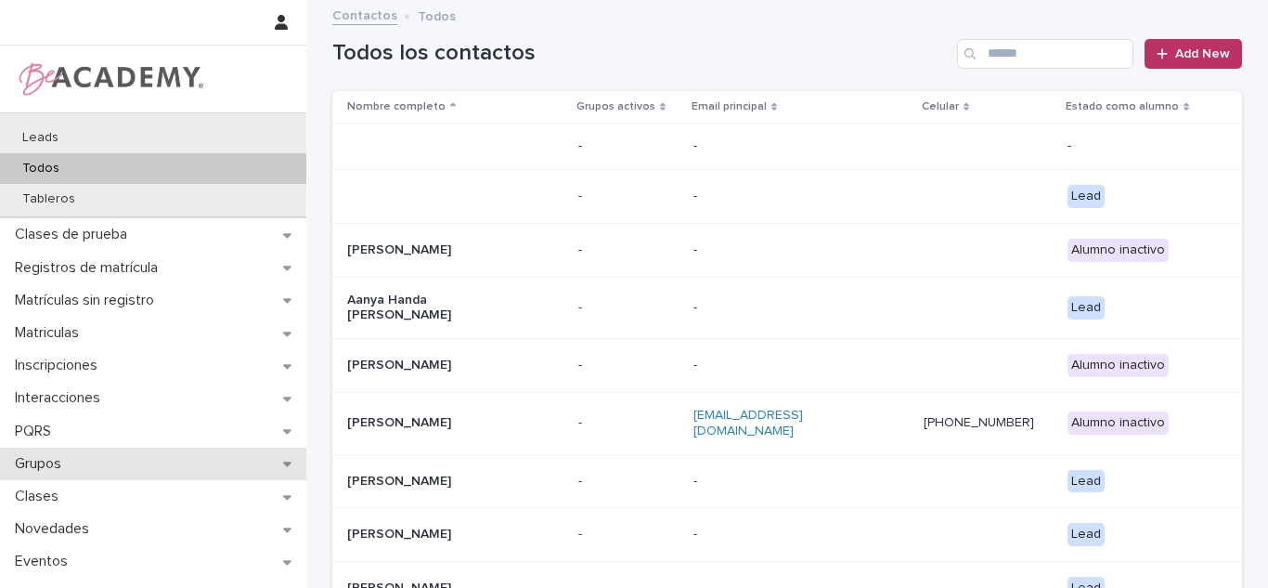
click at [30, 474] on div "Grupos" at bounding box center [153, 464] width 306 height 32
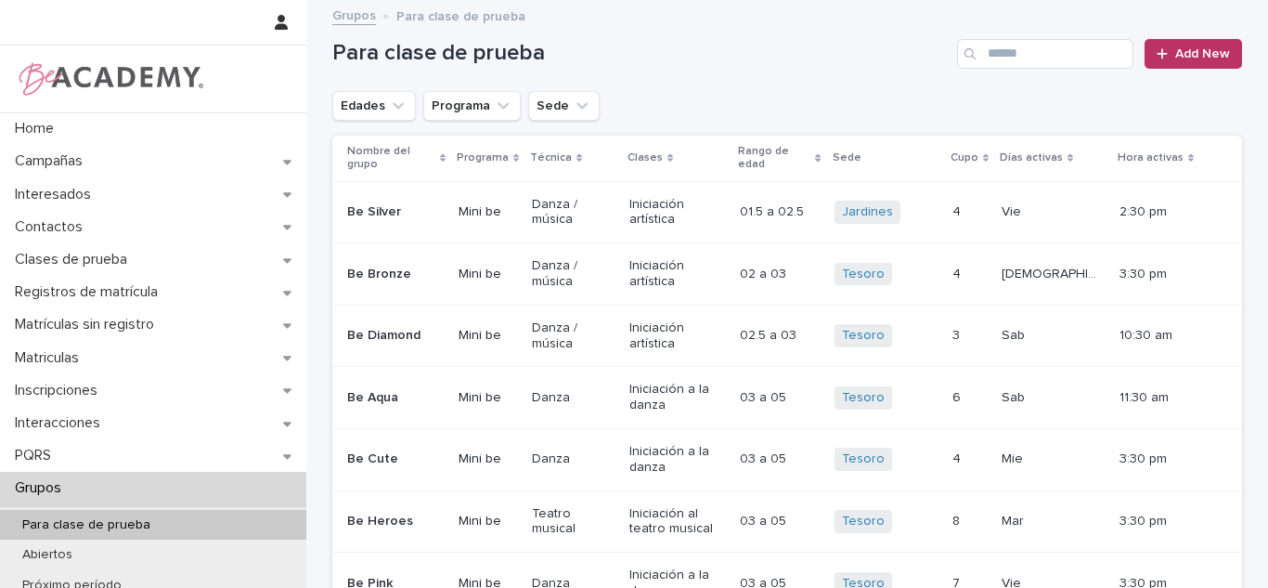
drag, startPoint x: 363, startPoint y: 69, endPoint x: 360, endPoint y: 78, distance: 9.7
click at [361, 69] on div "Para clase de prueba Add New" at bounding box center [787, 46] width 910 height 89
click at [360, 101] on button "Edades" at bounding box center [374, 106] width 84 height 30
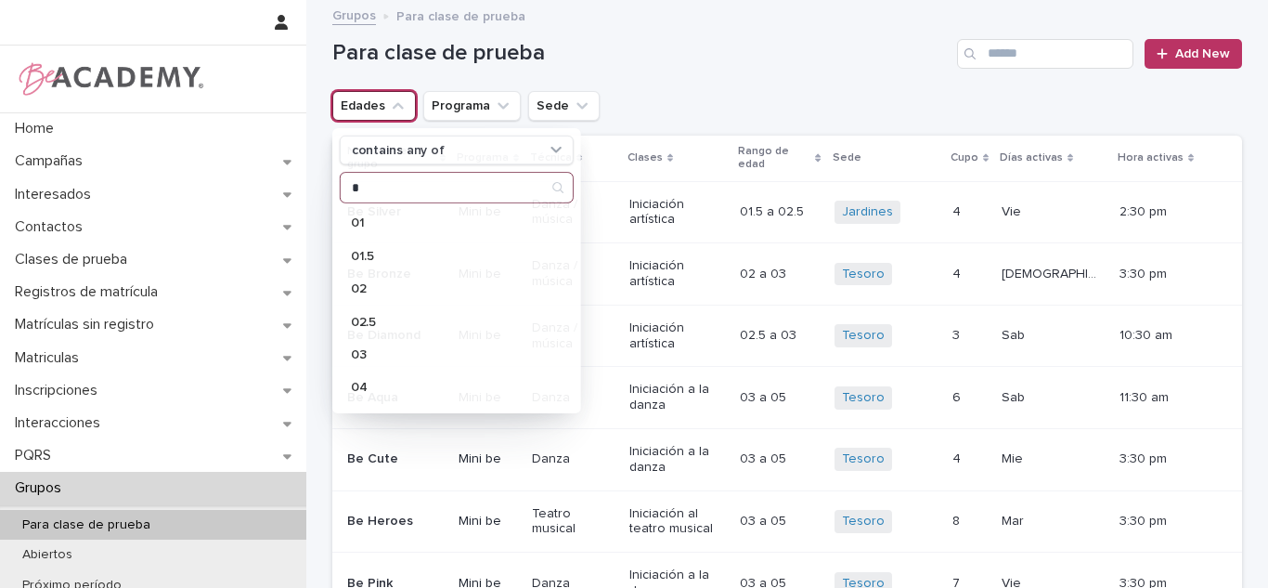
drag, startPoint x: 362, startPoint y: 104, endPoint x: 363, endPoint y: 114, distance: 10.3
click at [363, 107] on button "Edades" at bounding box center [374, 106] width 84 height 30
type input "*"
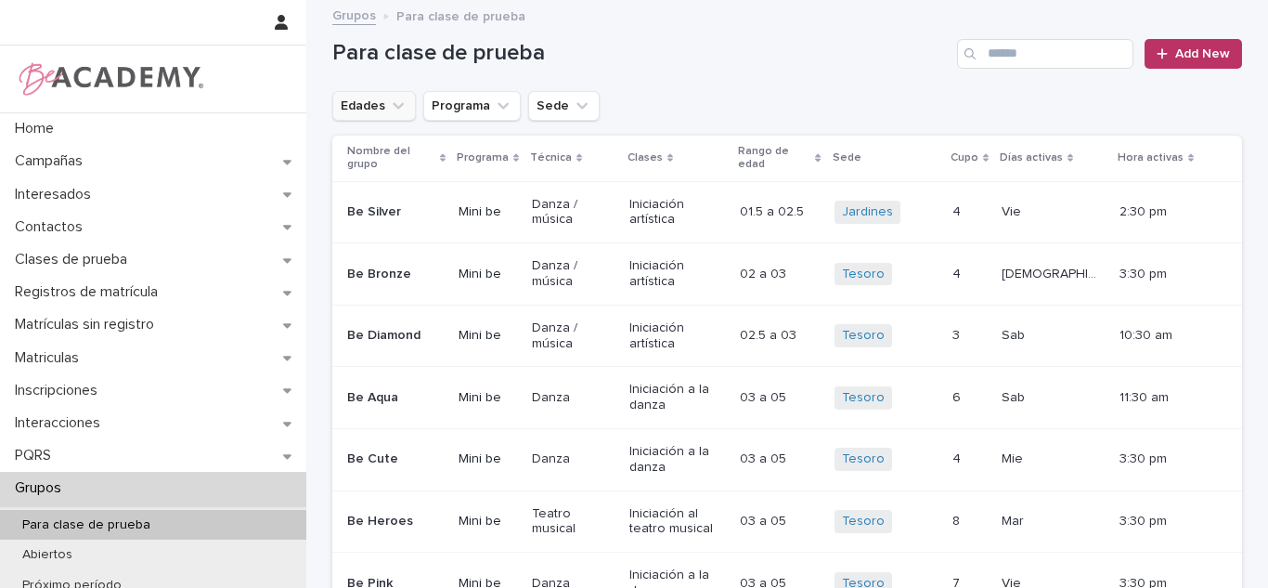
click at [376, 117] on button "Edades" at bounding box center [374, 106] width 84 height 30
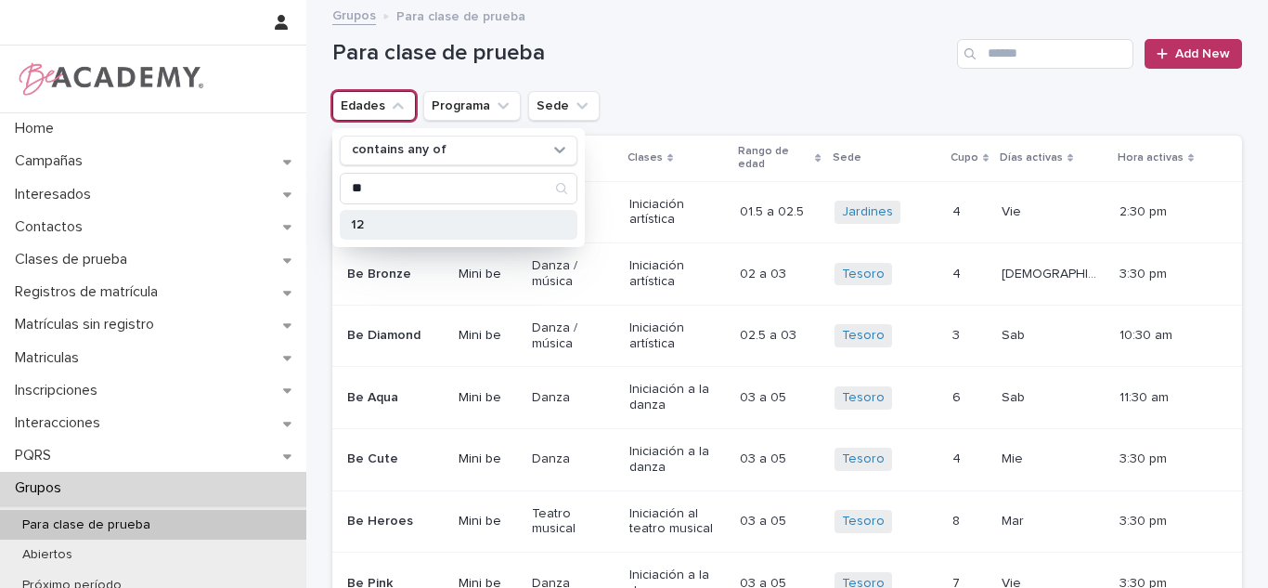
type input "**"
click at [374, 224] on p "12" at bounding box center [449, 224] width 197 height 13
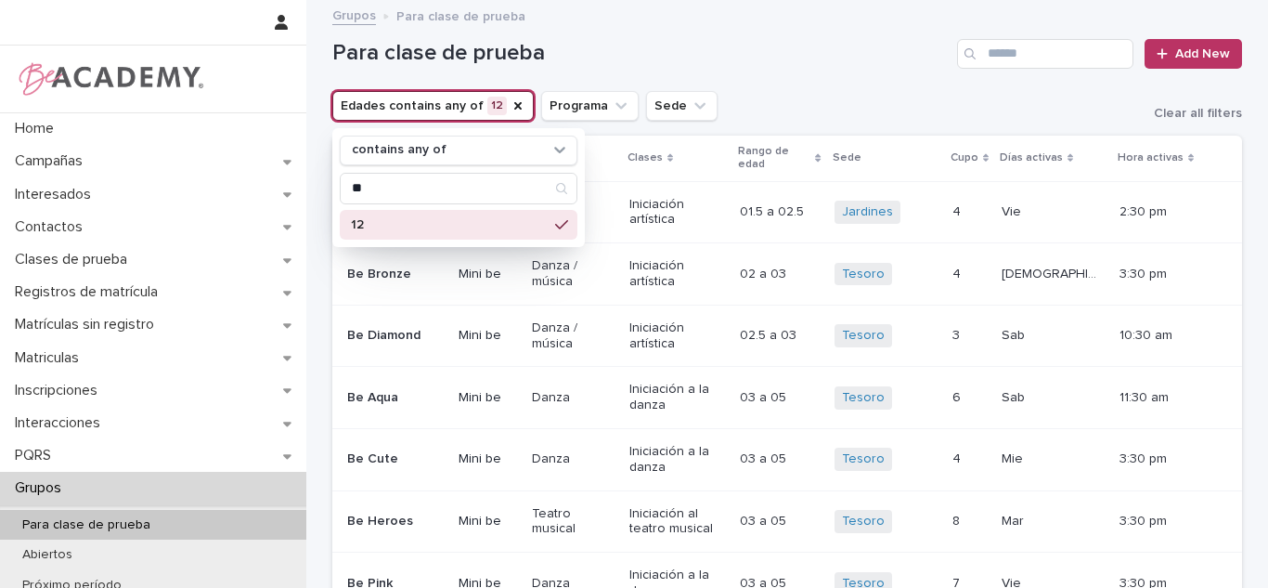
drag, startPoint x: 664, startPoint y: 106, endPoint x: 677, endPoint y: 345, distance: 239.9
click at [665, 106] on button "Sede" at bounding box center [681, 106] width 71 height 30
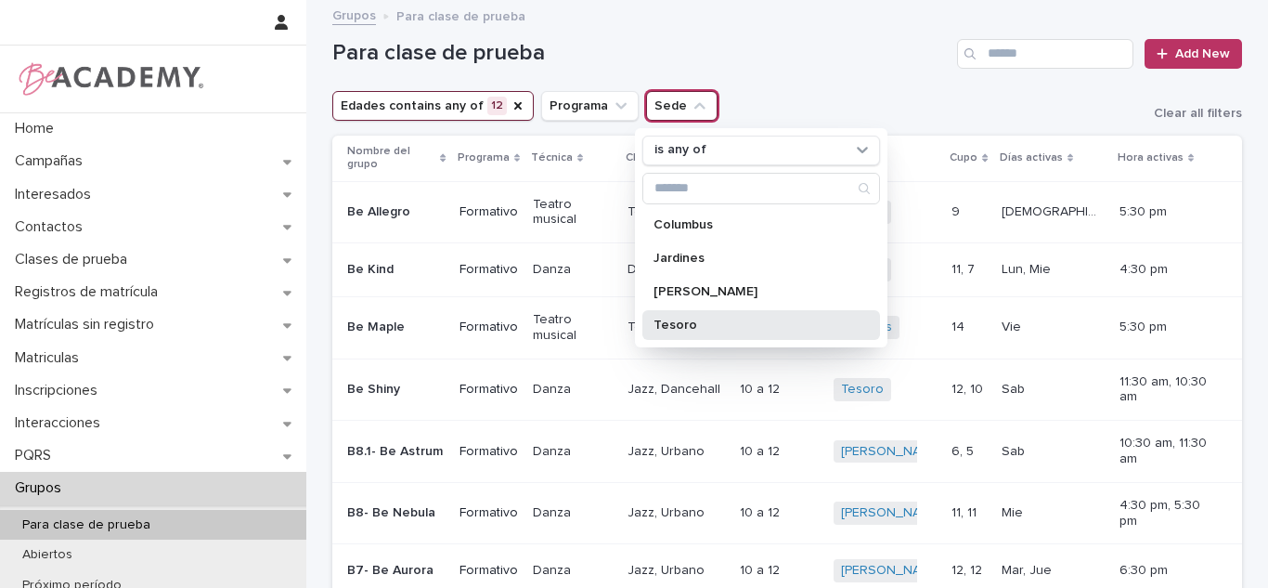
click at [663, 331] on div "Tesoro" at bounding box center [762, 325] width 238 height 30
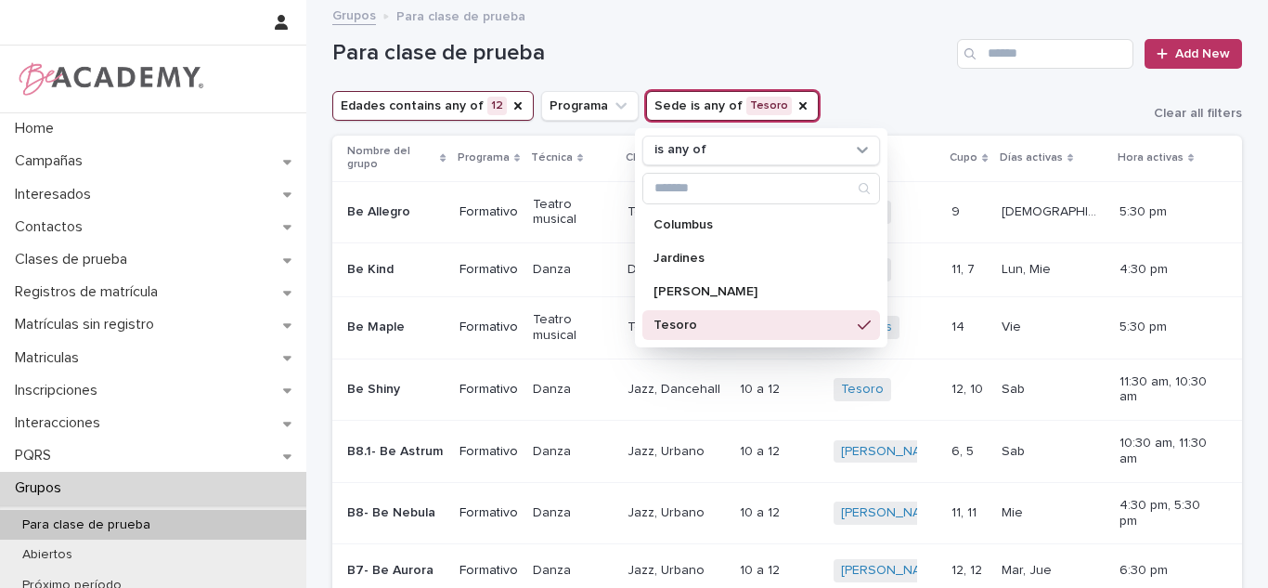
click at [819, 101] on div "Edades contains any of 12 Programa Sede is any of Tesoro is any of Columbus Jar…" at bounding box center [787, 106] width 910 height 30
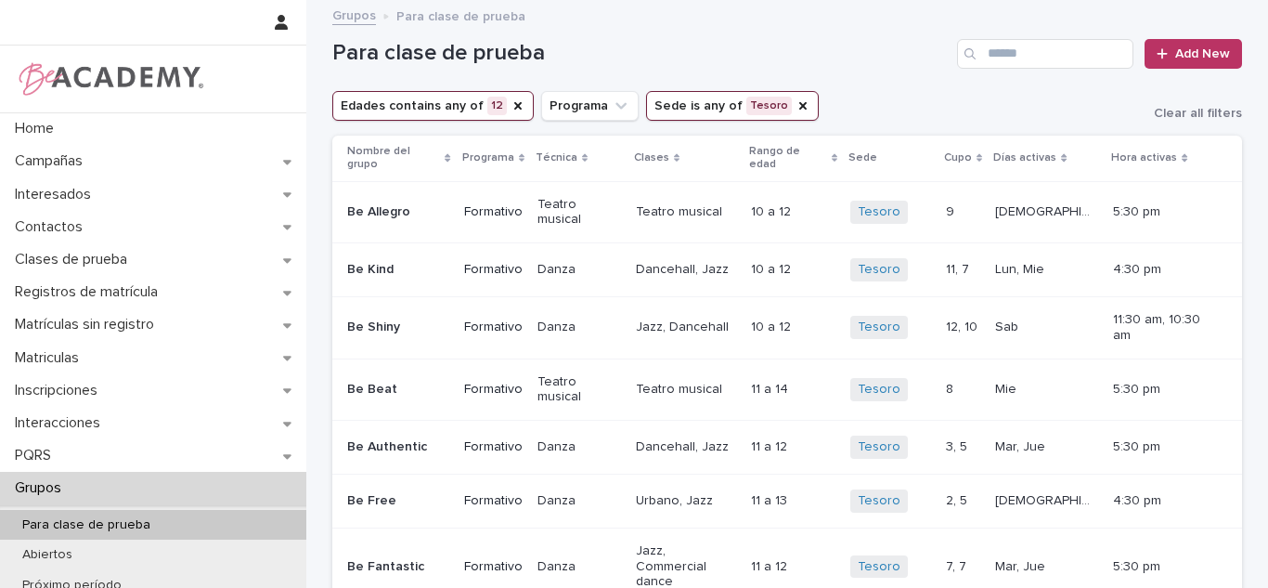
drag, startPoint x: 1251, startPoint y: 108, endPoint x: 1267, endPoint y: 181, distance: 75.2
click at [1267, 181] on div "Home Campañas Interesados Contactos Clases de prueba Registros de matrícula Mat…" at bounding box center [634, 294] width 1268 height 588
drag, startPoint x: 1150, startPoint y: 98, endPoint x: 1088, endPoint y: 100, distance: 62.2
click at [1088, 100] on div "Edades contains any of 12 Programa Sede is any of Tesoro Clear all filters" at bounding box center [787, 106] width 910 height 30
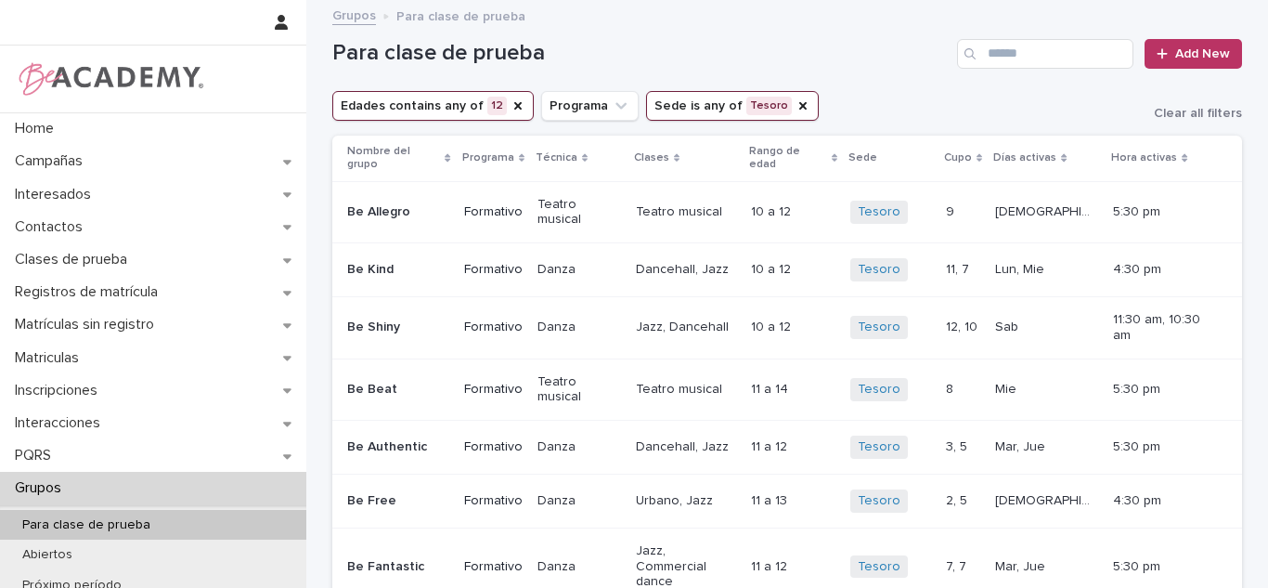
scroll to position [120, 0]
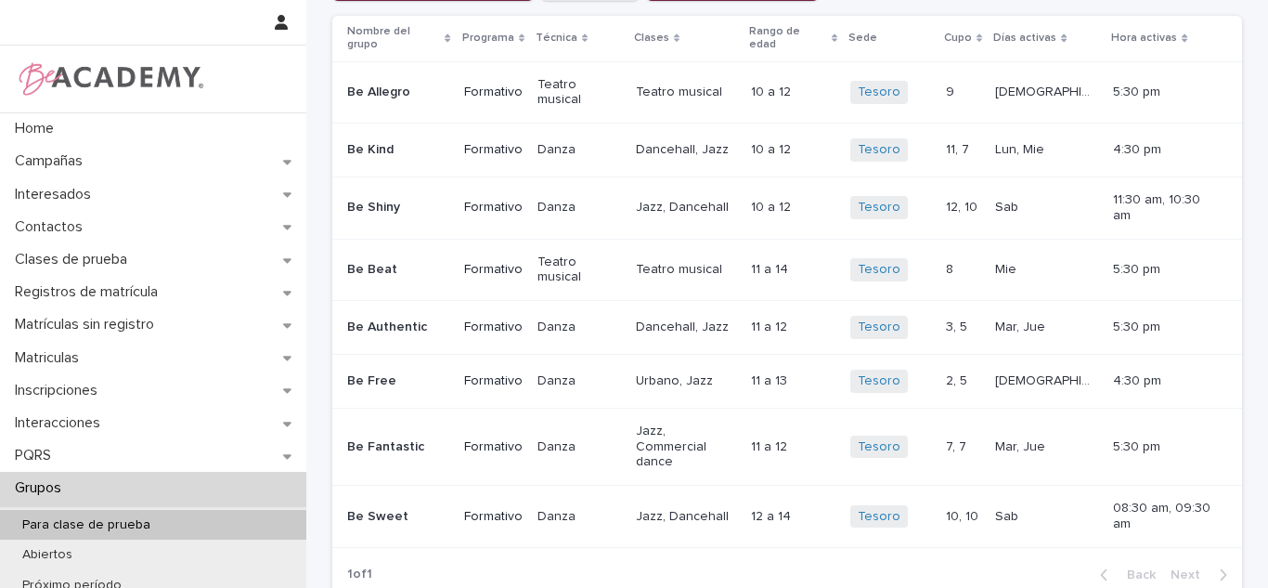
click at [689, 423] on p "Jazz, Commercial dance" at bounding box center [686, 446] width 101 height 46
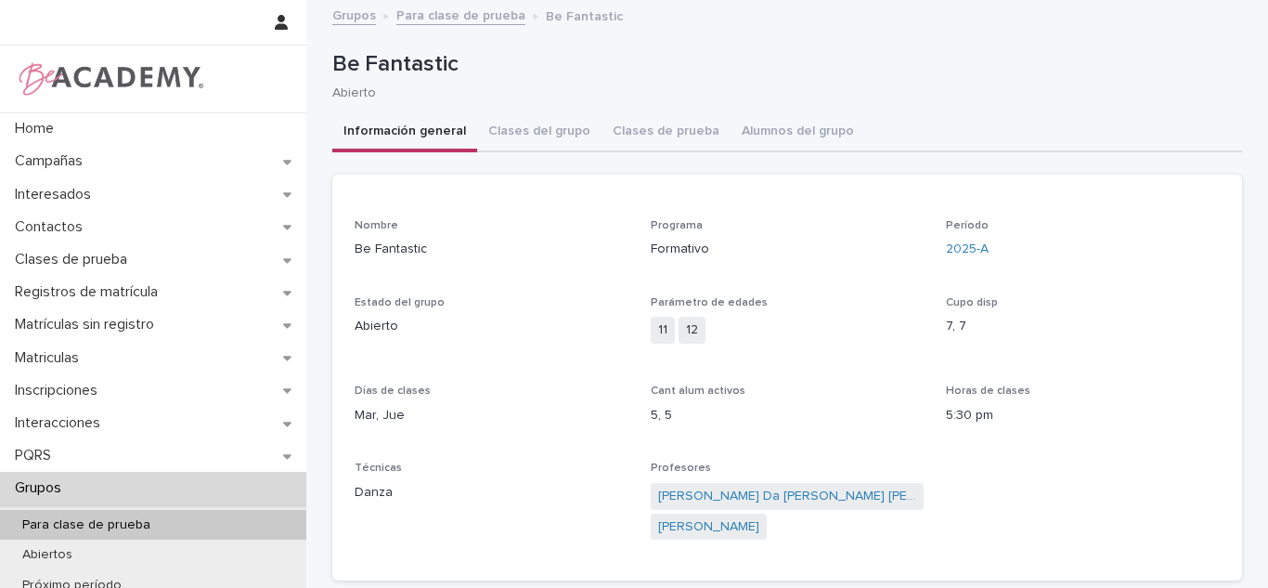
click at [757, 121] on button "Alumnos del grupo" at bounding box center [798, 132] width 135 height 39
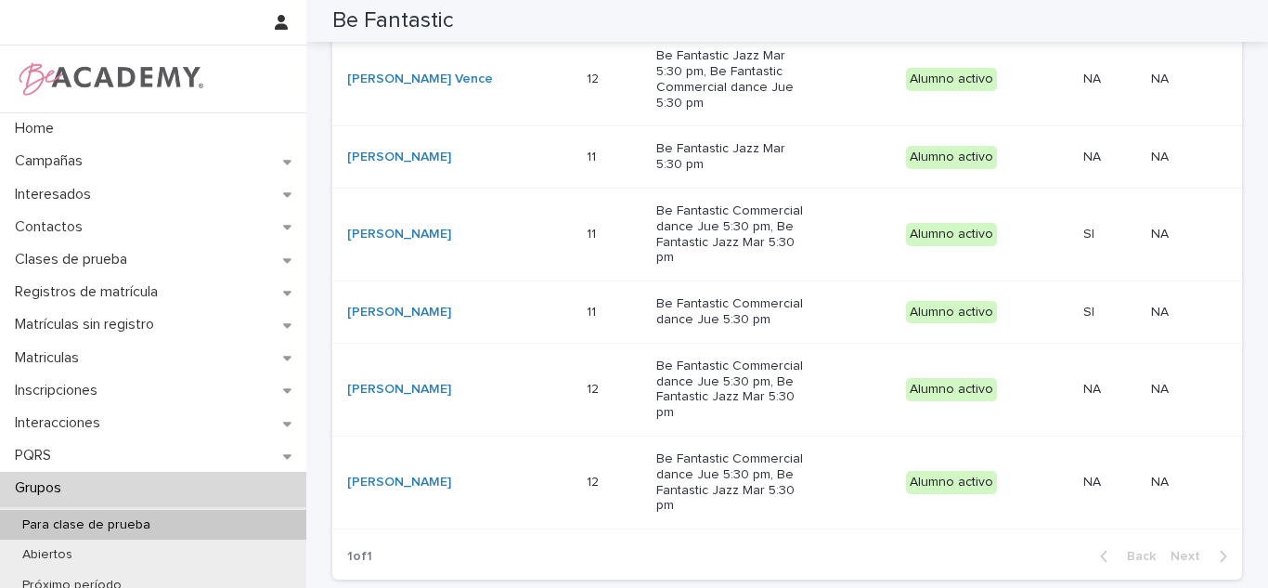
scroll to position [257, 0]
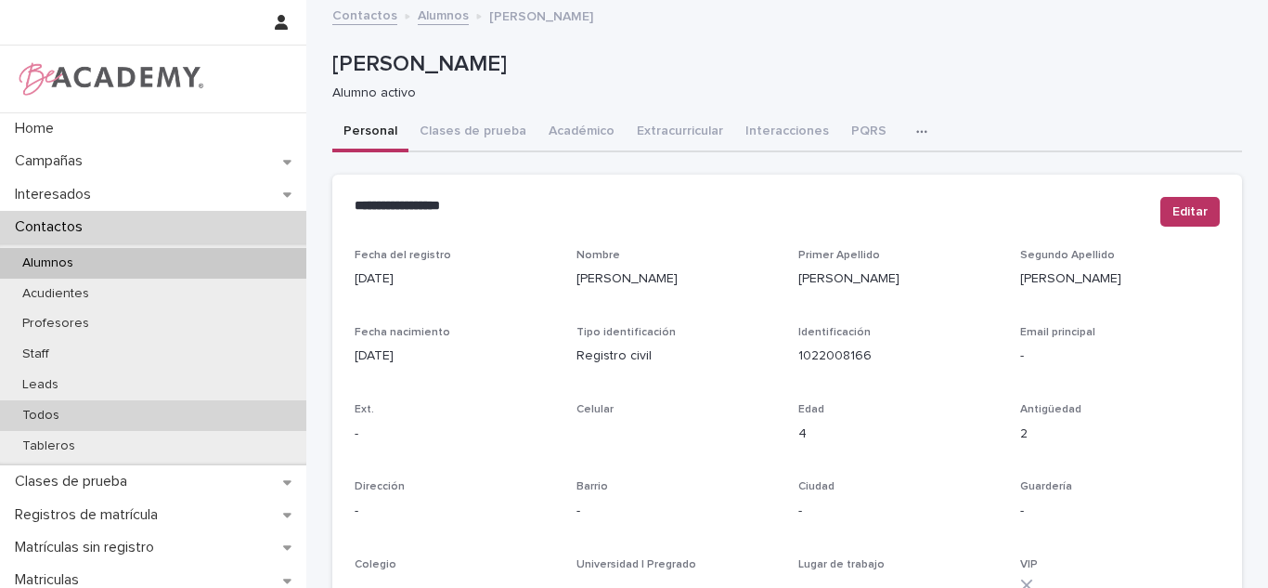
click at [76, 408] on div "Todos" at bounding box center [153, 415] width 306 height 31
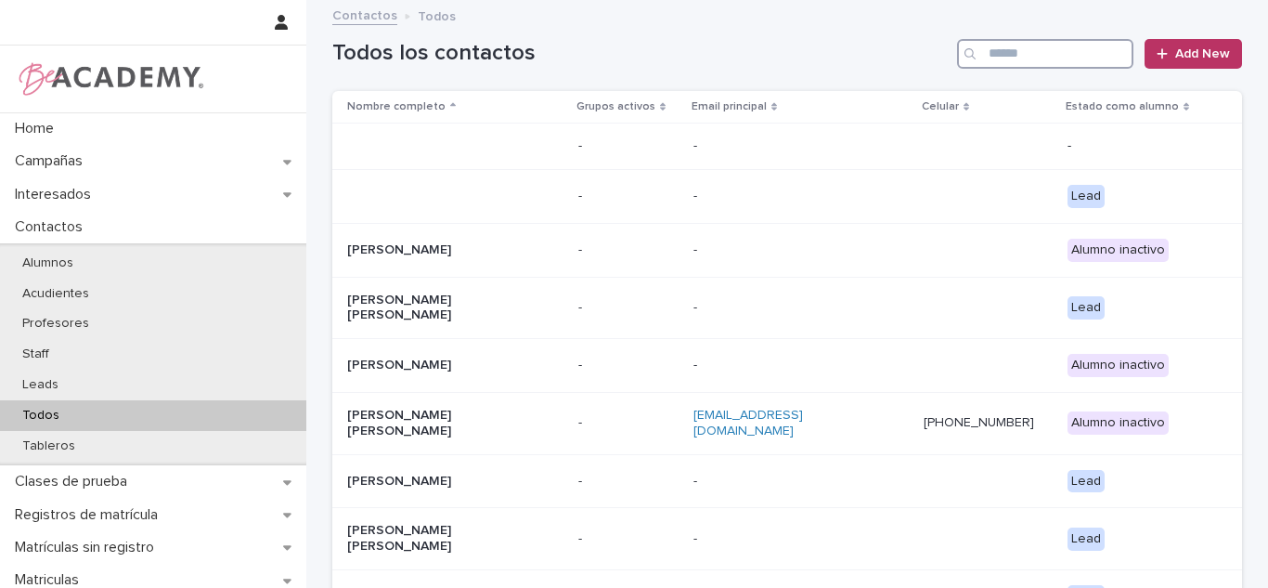
click at [1076, 57] on input "Search" at bounding box center [1045, 54] width 176 height 30
type input "*"
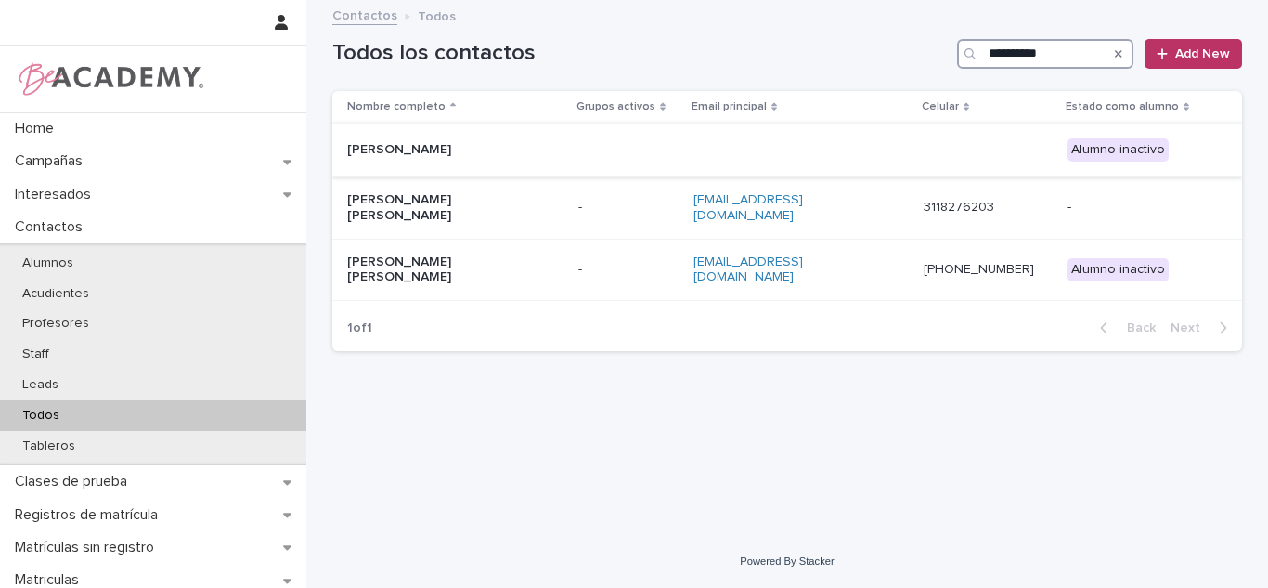
type input "**********"
click at [532, 159] on div "Fernanda Navarro Abad" at bounding box center [455, 150] width 216 height 31
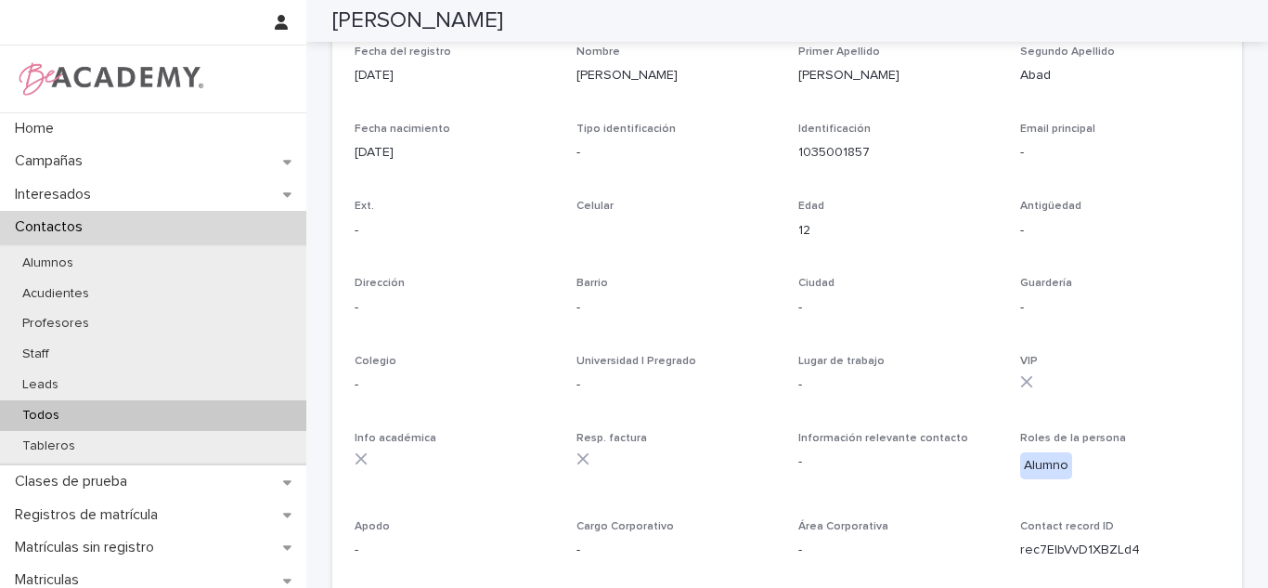
scroll to position [692, 0]
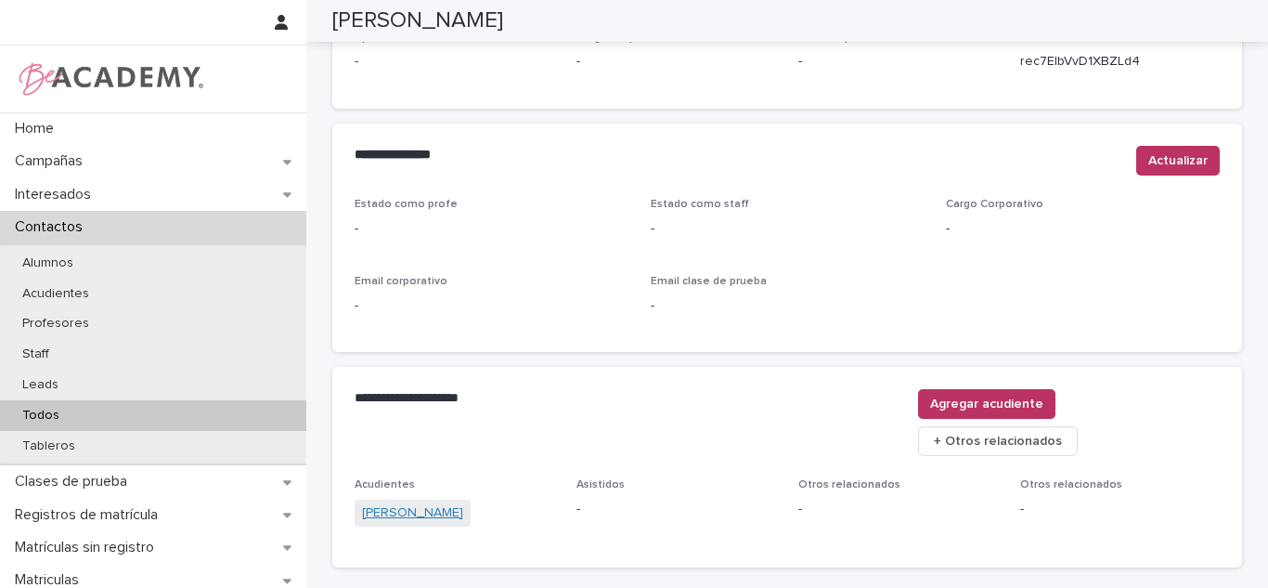
click at [409, 503] on link "Amalia Abad" at bounding box center [412, 512] width 101 height 19
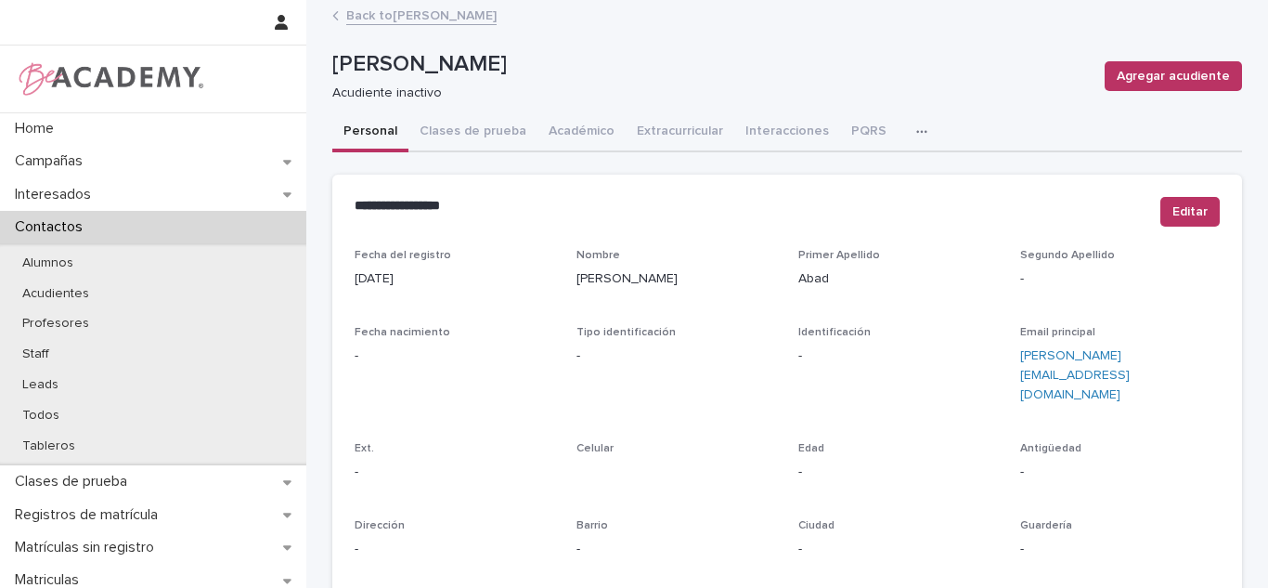
click at [1203, 192] on div "**********" at bounding box center [787, 212] width 910 height 74
click at [1193, 214] on span "Editar" at bounding box center [1190, 211] width 35 height 19
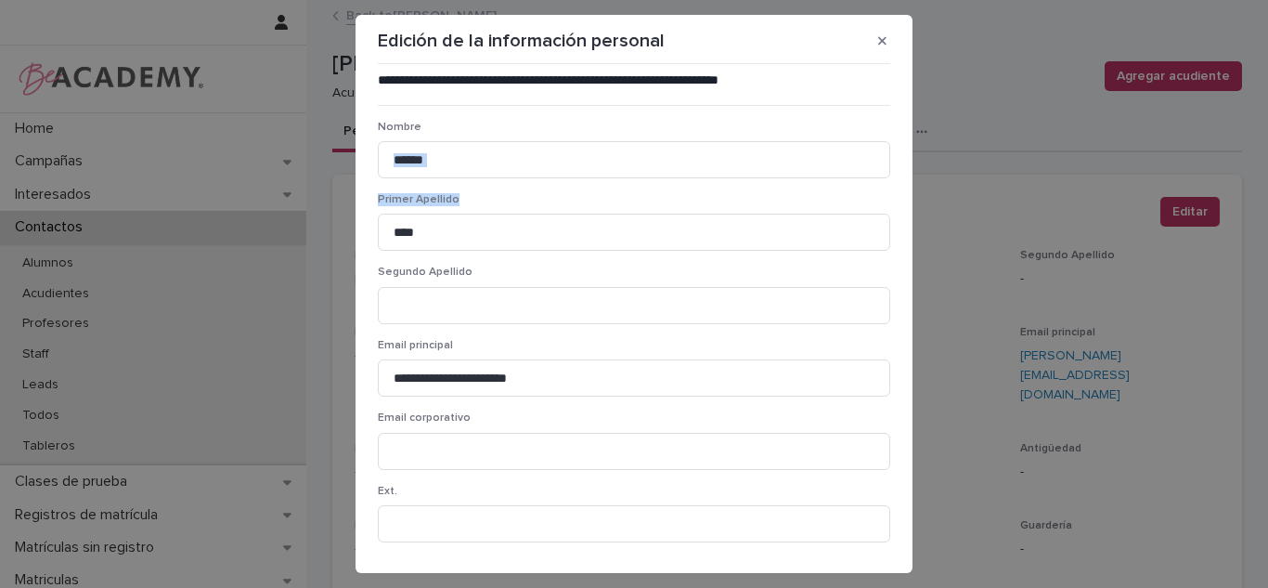
click at [890, 198] on section "**********" at bounding box center [634, 294] width 557 height 558
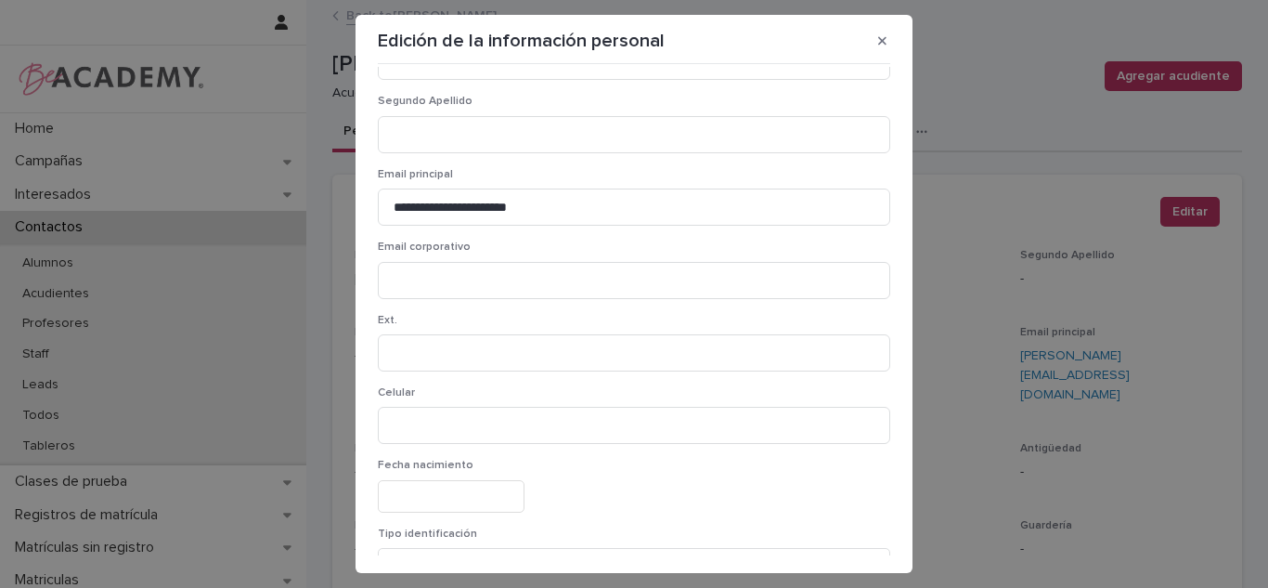
scroll to position [230, 0]
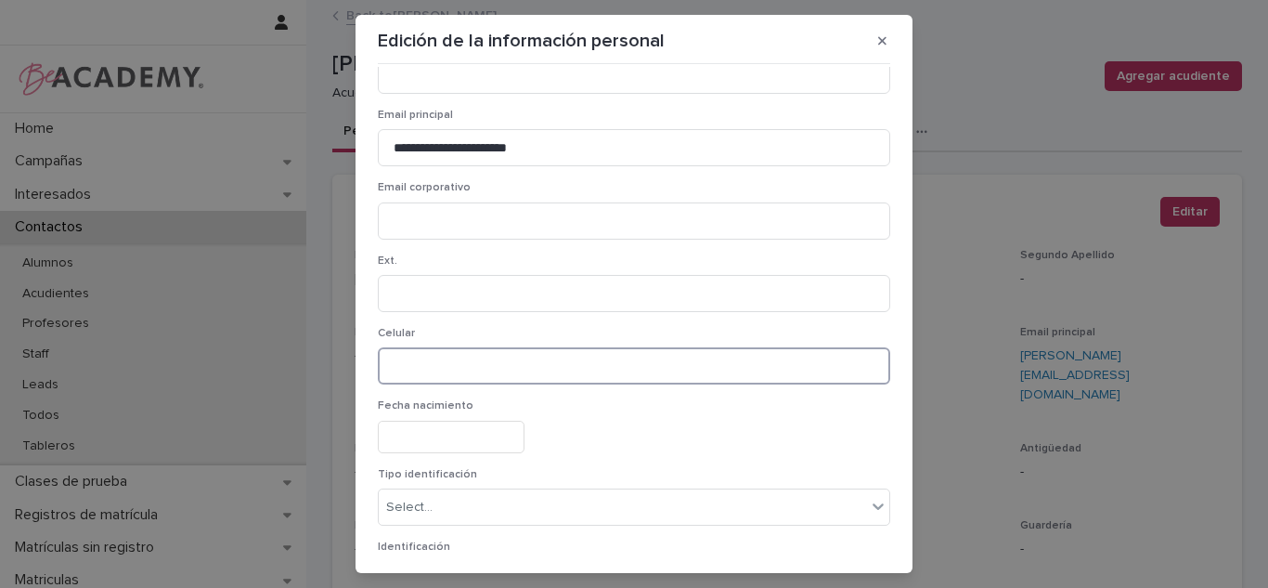
click at [664, 367] on input at bounding box center [634, 365] width 513 height 37
click at [425, 371] on input "**********" at bounding box center [634, 365] width 513 height 37
click at [437, 372] on input "**********" at bounding box center [634, 365] width 513 height 37
type input "**********"
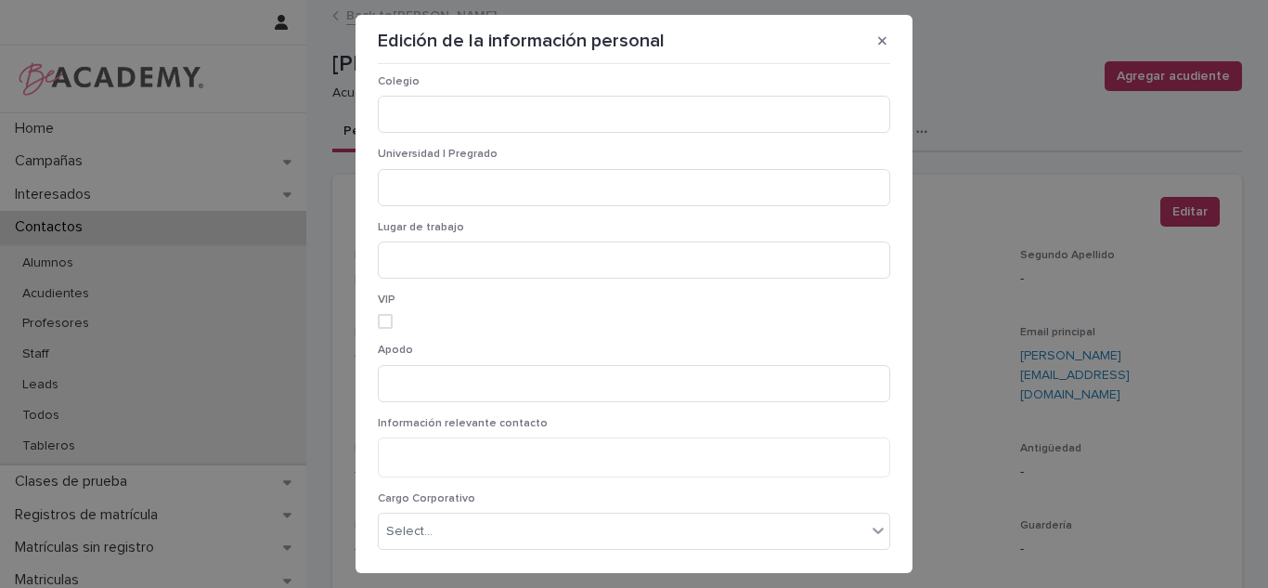
scroll to position [1376, 0]
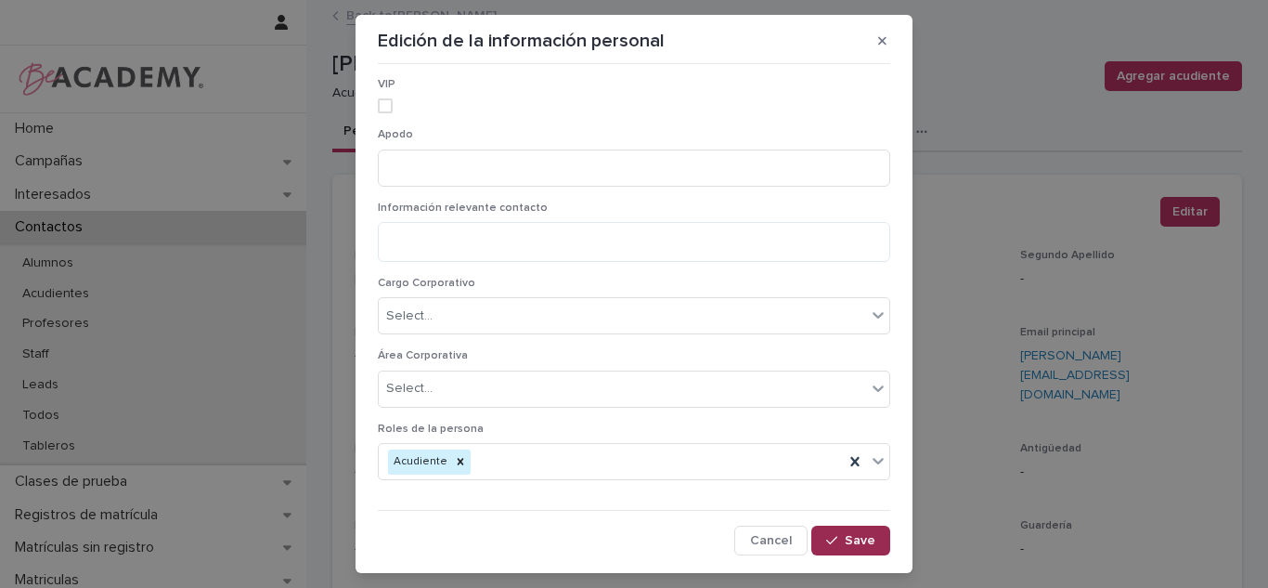
click at [848, 551] on button "Save" at bounding box center [851, 541] width 79 height 30
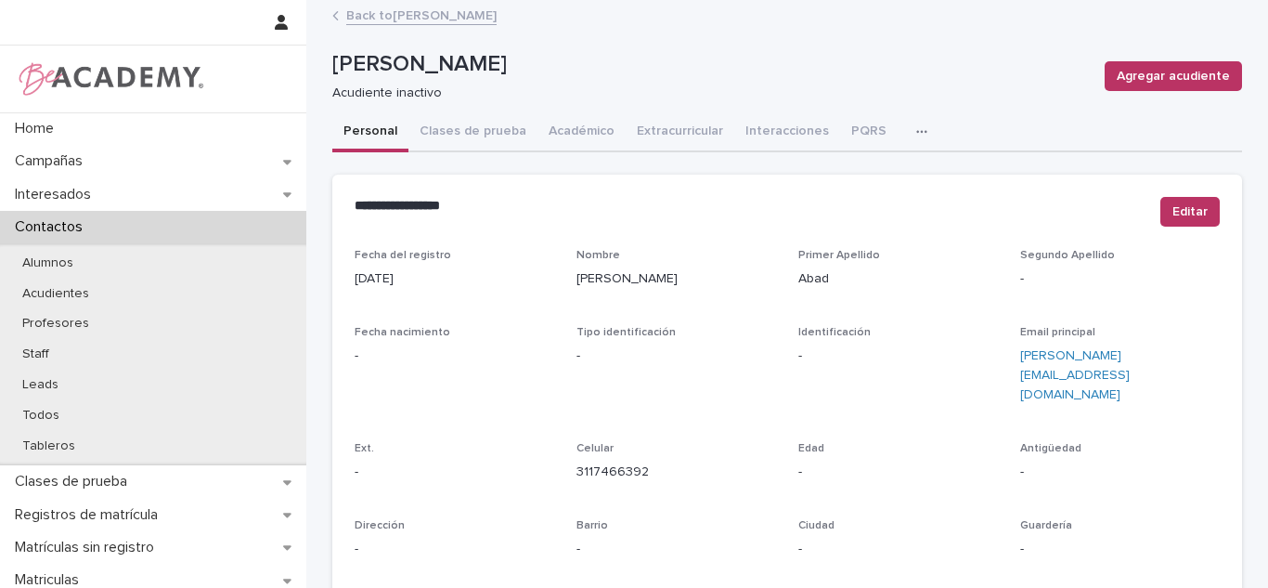
click at [414, 9] on link "Back to Fernanda Navarro Abad" at bounding box center [421, 14] width 150 height 21
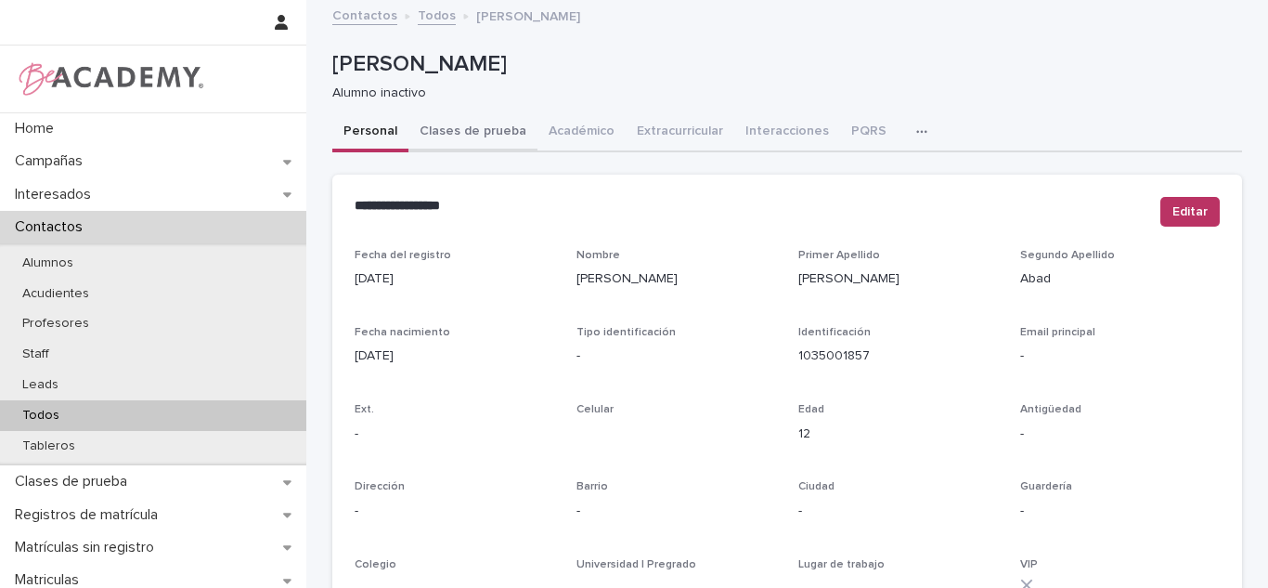
click at [457, 143] on button "Clases de prueba" at bounding box center [473, 132] width 129 height 39
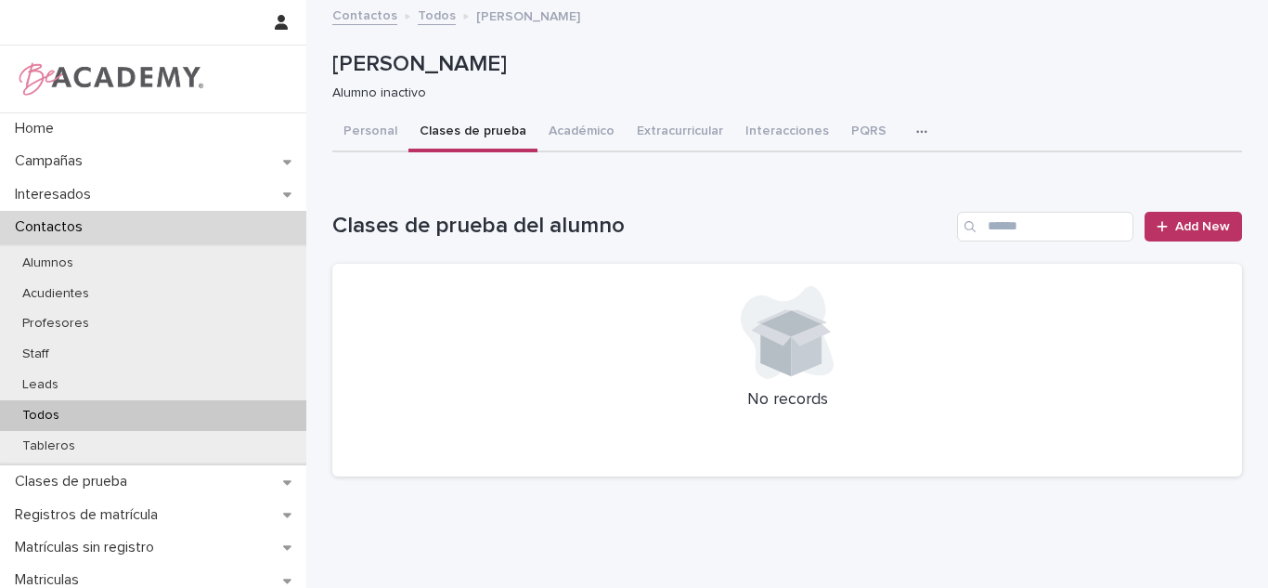
click at [1201, 232] on span "Add New" at bounding box center [1203, 226] width 55 height 13
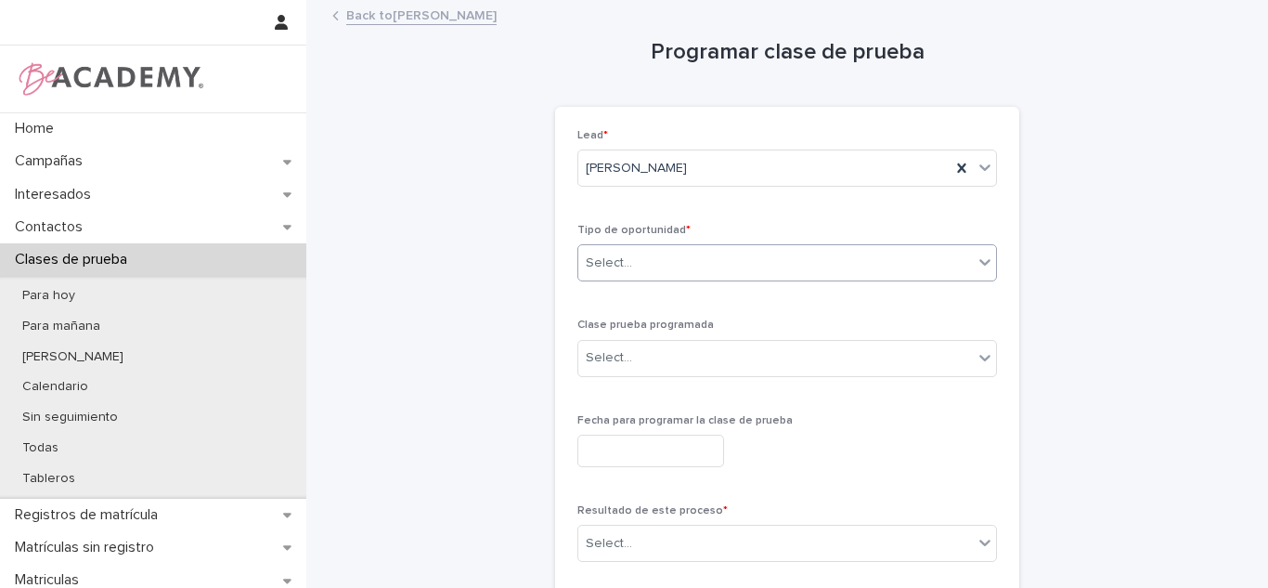
click at [628, 258] on div "Select..." at bounding box center [775, 263] width 395 height 31
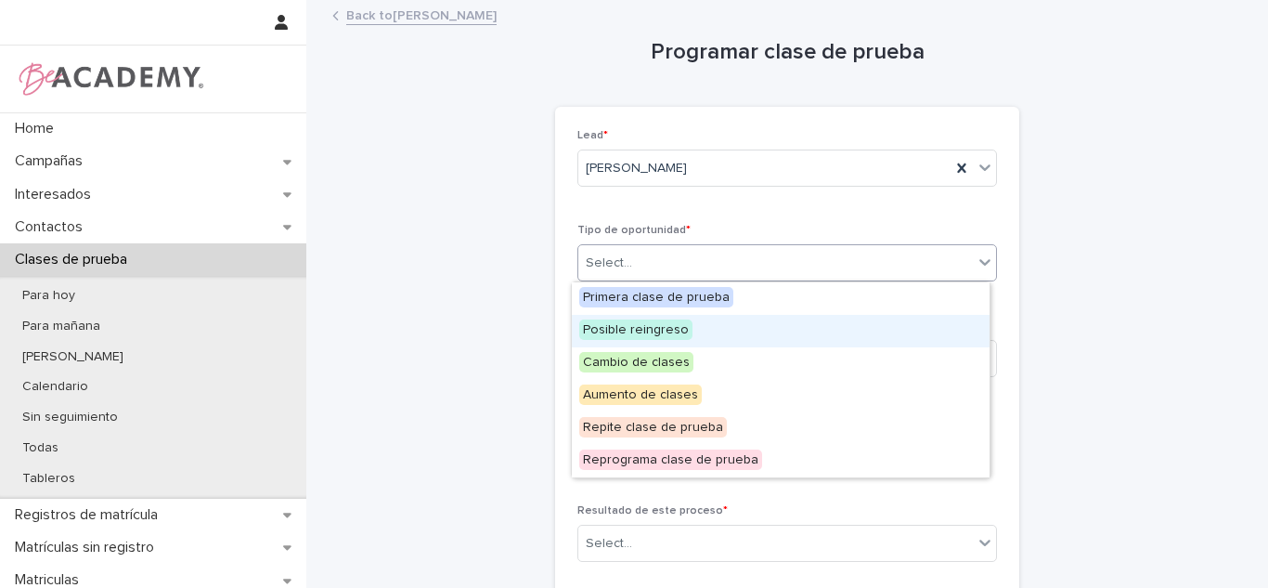
click at [638, 329] on span "Posible reingreso" at bounding box center [635, 329] width 113 height 20
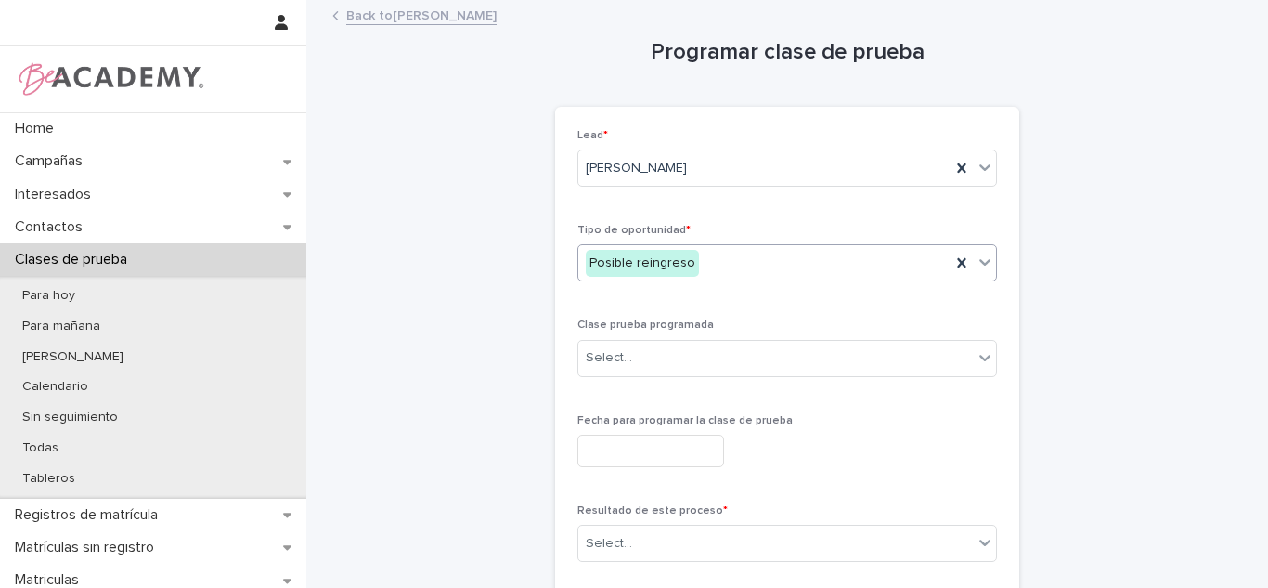
click at [374, 16] on link "Back to Fernanda Navarro Abad" at bounding box center [421, 14] width 150 height 21
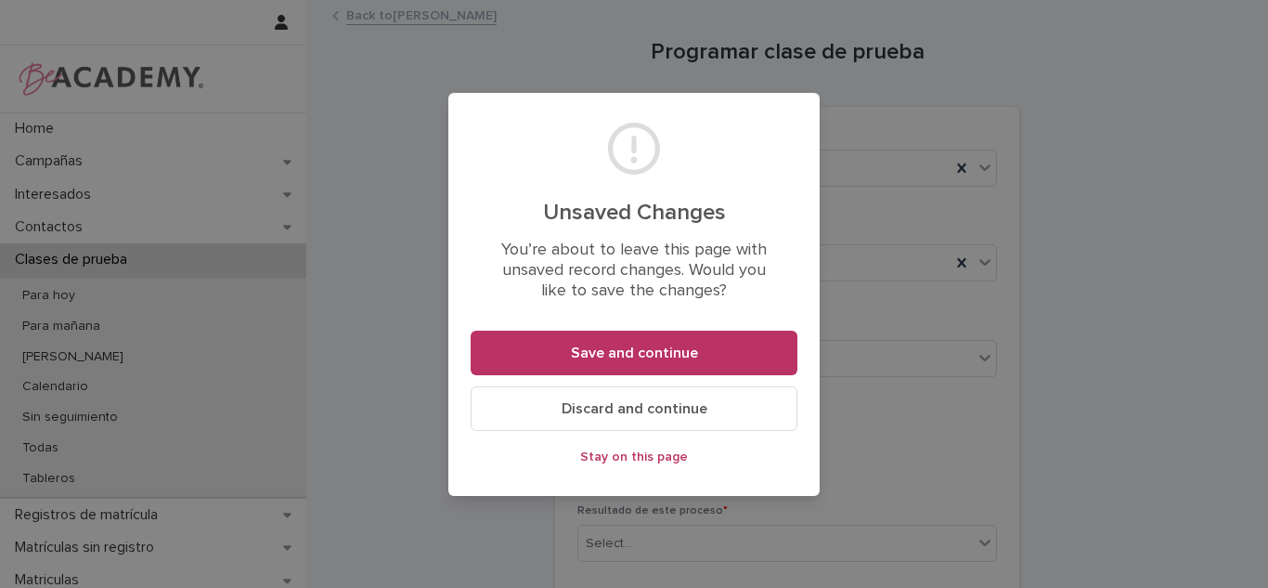
click at [1107, 364] on div "Unsaved Changes You’re about to leave this page with unsaved record changes. Wo…" at bounding box center [634, 294] width 1268 height 588
click at [652, 457] on span "Stay on this page" at bounding box center [634, 456] width 108 height 13
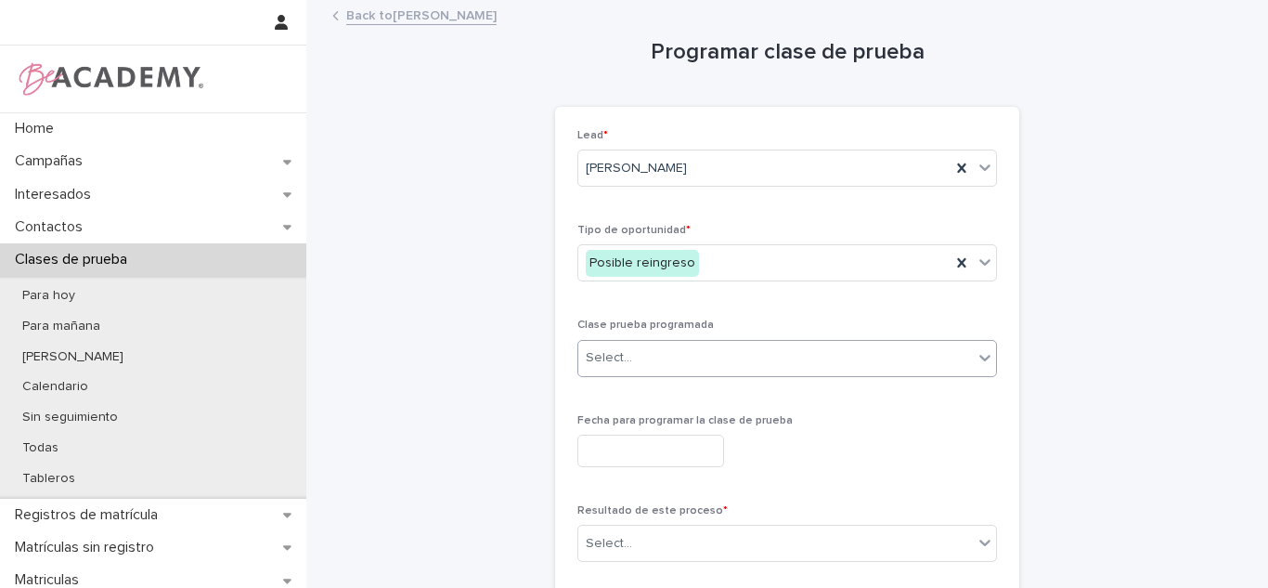
click at [635, 369] on div "Select..." at bounding box center [775, 358] width 395 height 31
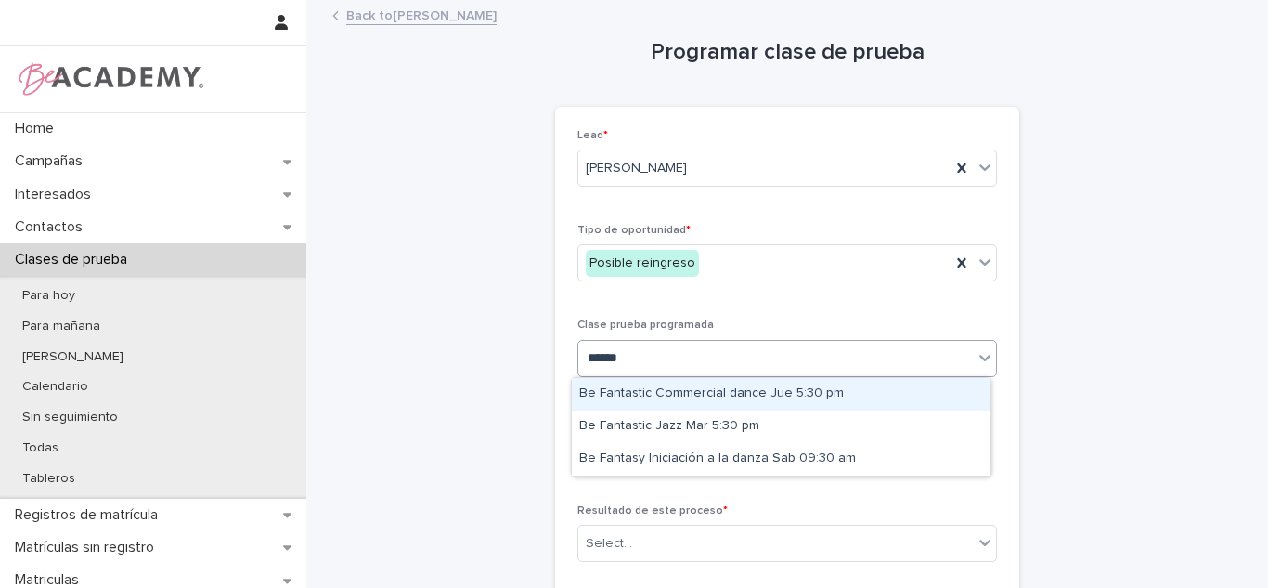
type input "******"
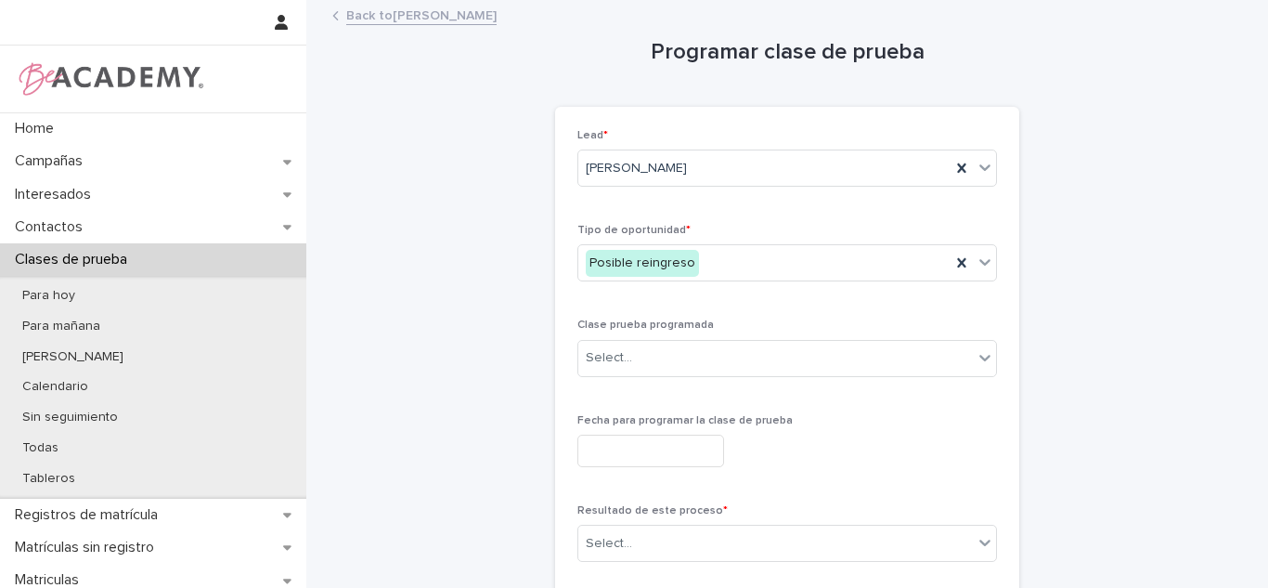
click at [441, 19] on link "Back to Fernanda Navarro Abad" at bounding box center [421, 14] width 150 height 21
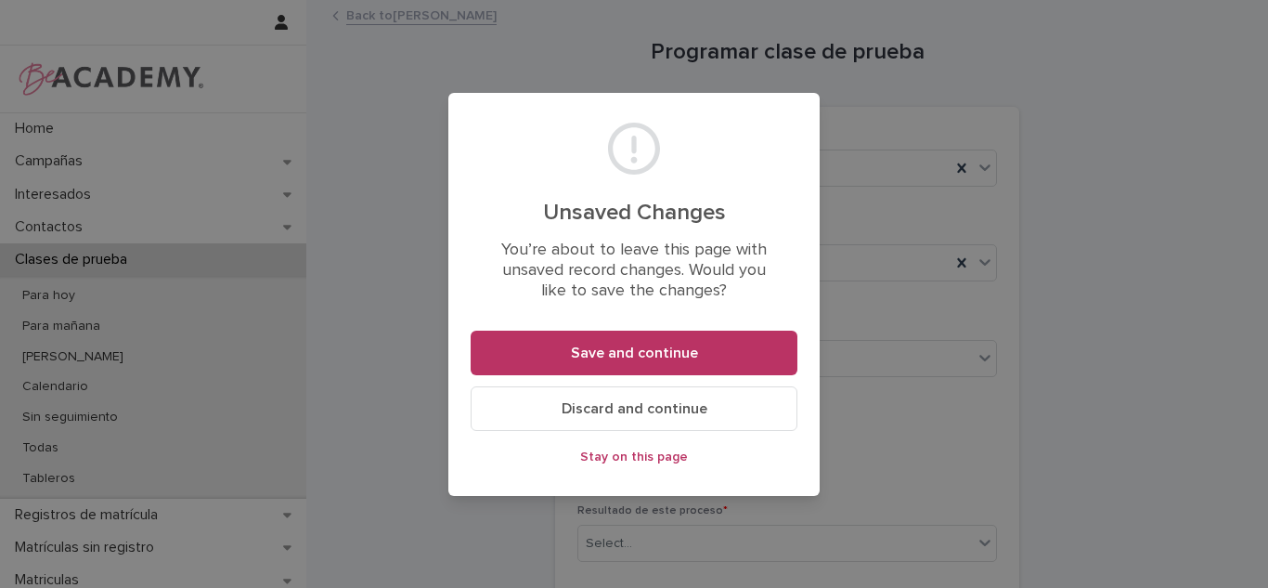
click at [531, 406] on button "Discard and continue" at bounding box center [634, 408] width 327 height 45
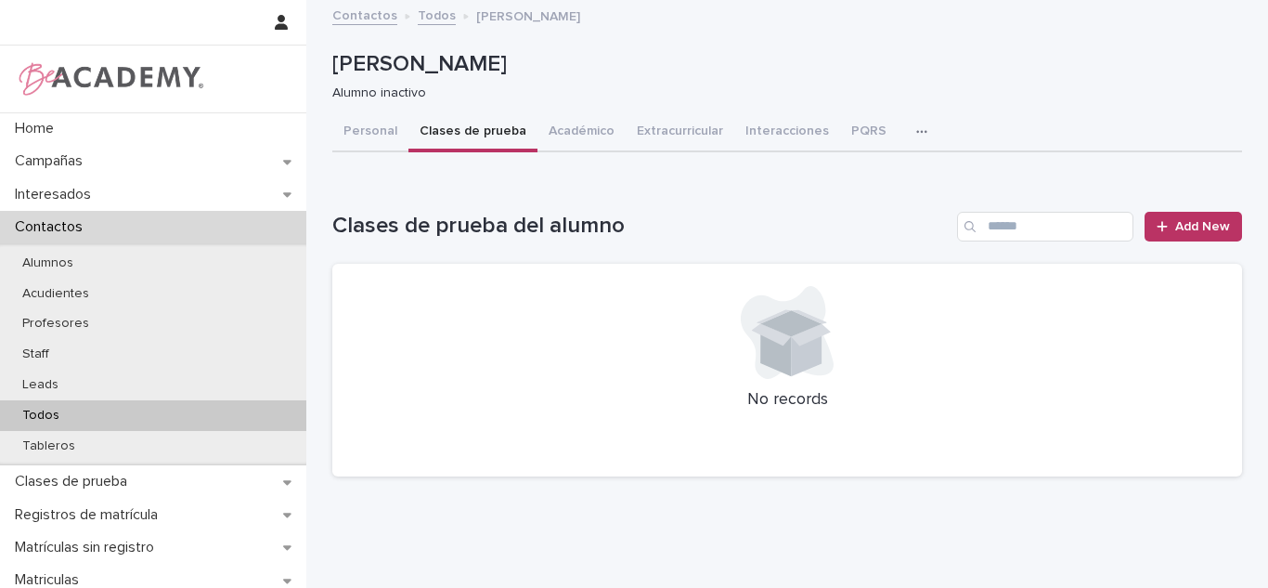
click at [387, 134] on button "Personal" at bounding box center [370, 132] width 76 height 39
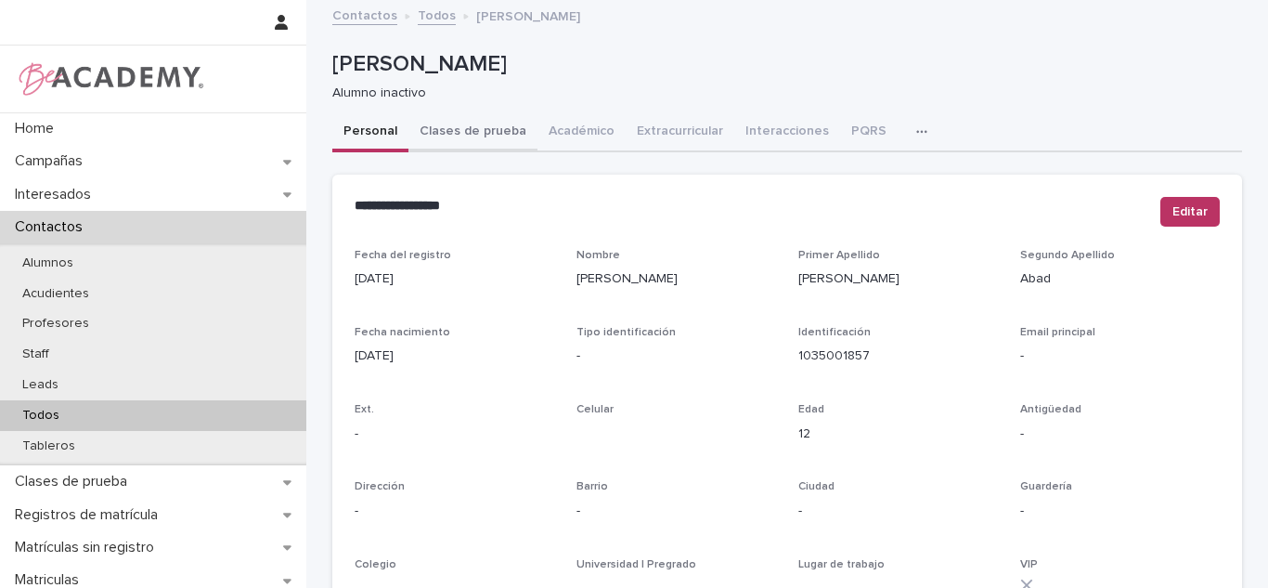
click at [453, 137] on button "Clases de prueba" at bounding box center [473, 132] width 129 height 39
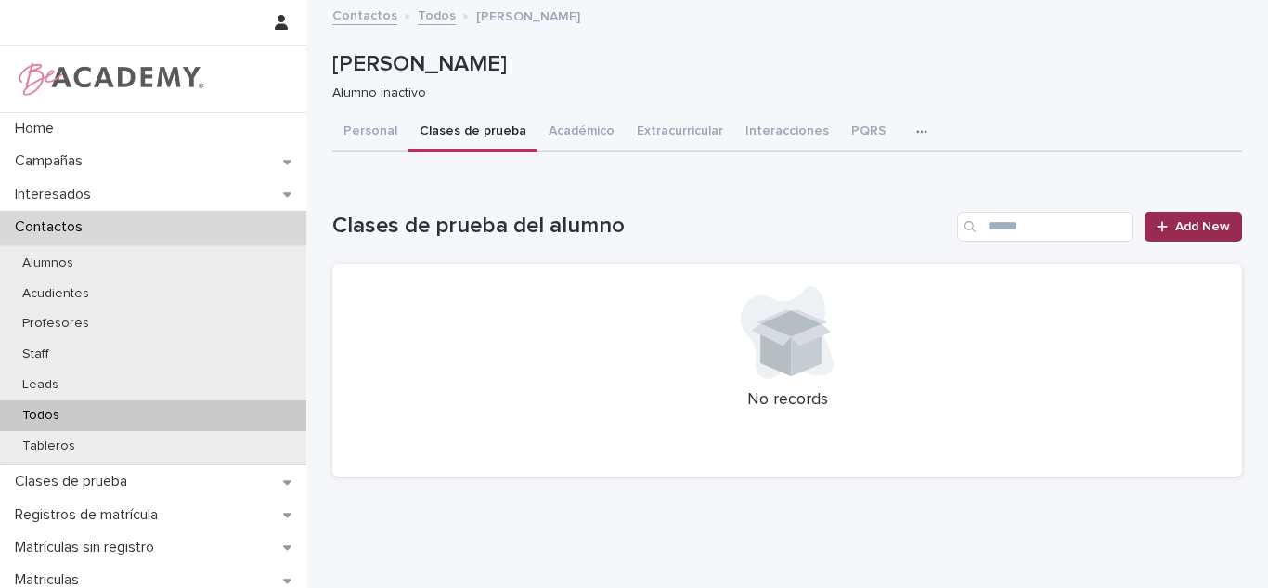
click at [1159, 218] on link "Add New" at bounding box center [1193, 227] width 97 height 30
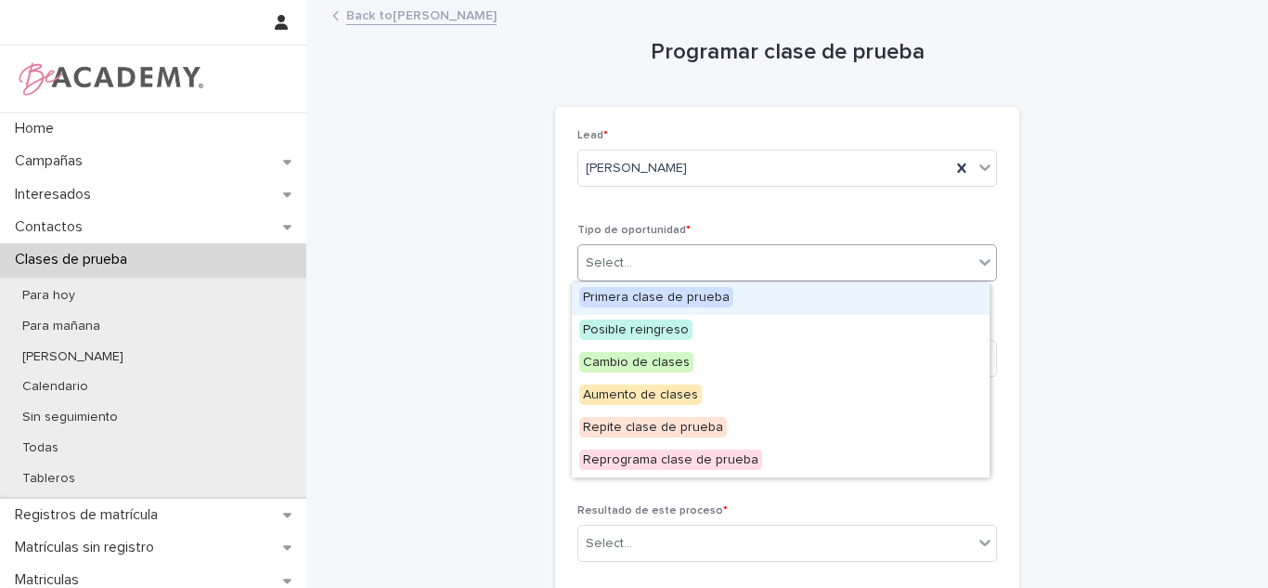
click at [765, 269] on div "Select..." at bounding box center [775, 263] width 395 height 31
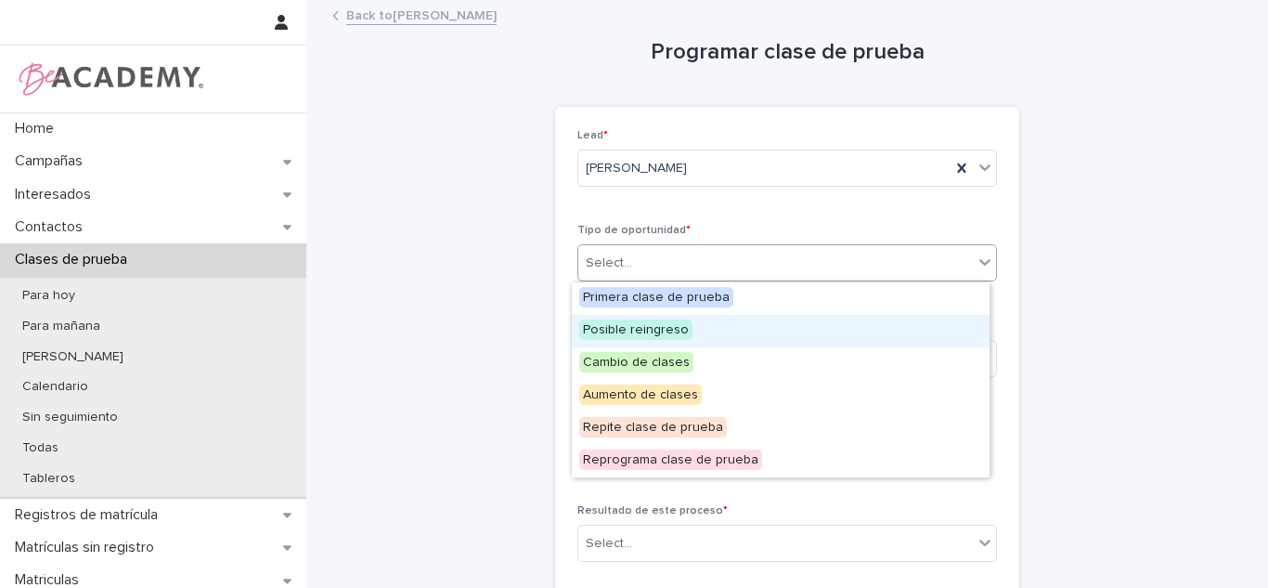
click at [656, 331] on span "Posible reingreso" at bounding box center [635, 329] width 113 height 20
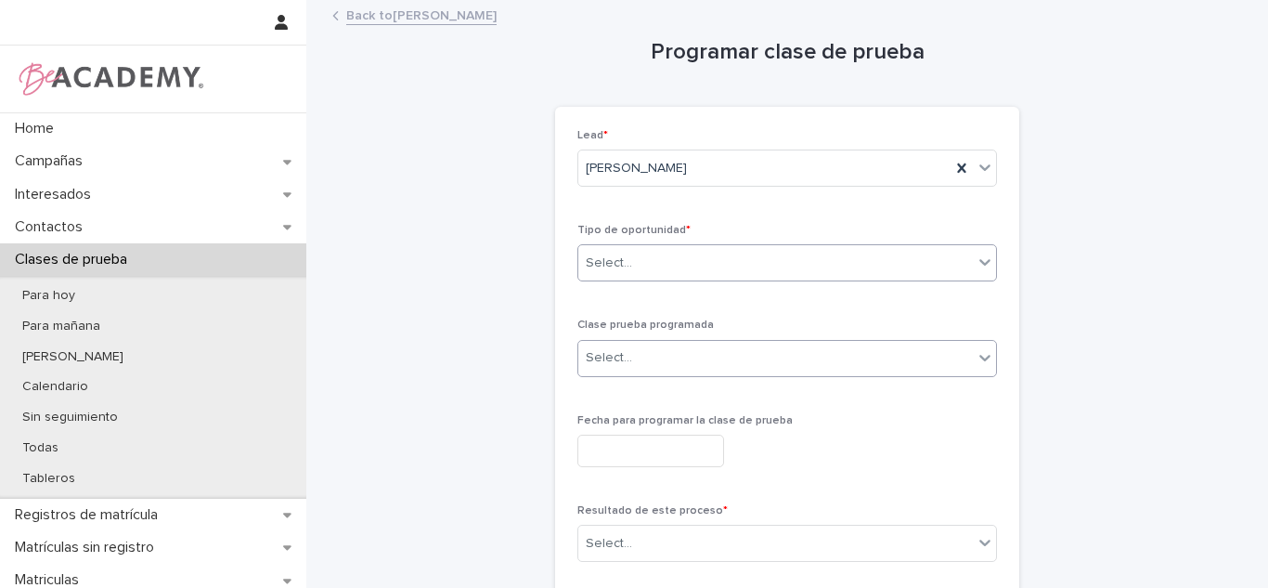
click at [650, 356] on div "Select..." at bounding box center [775, 358] width 395 height 31
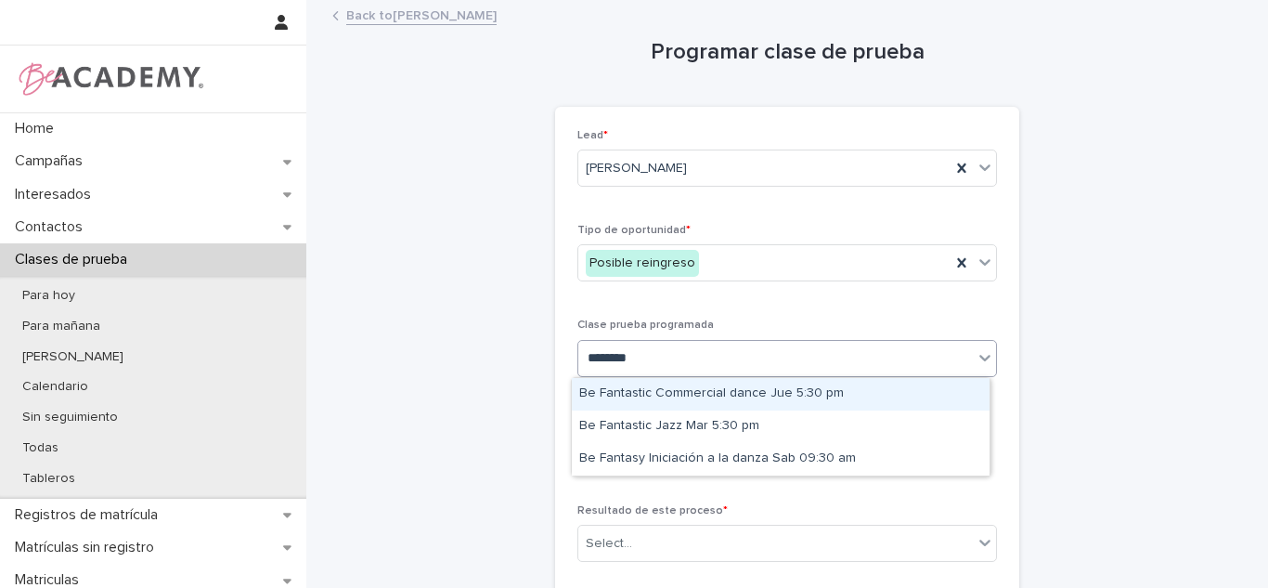
type input "*********"
click at [705, 404] on div "Be Fantastic Commercial dance Jue 5:30 pm" at bounding box center [781, 394] width 418 height 32
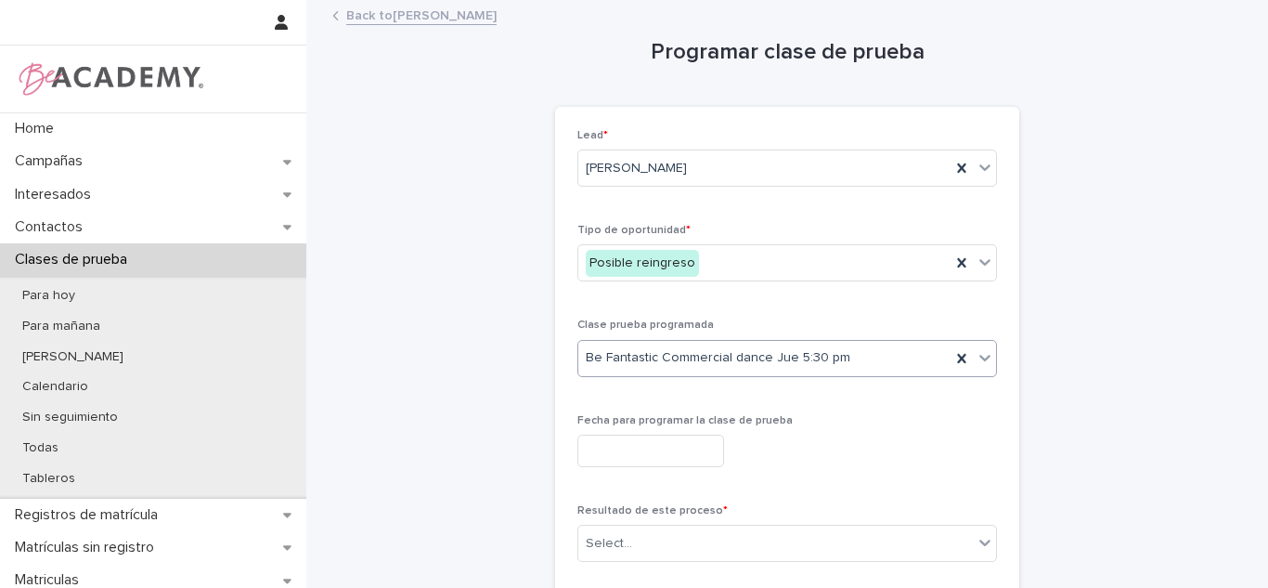
click at [685, 458] on input "text" at bounding box center [651, 451] width 147 height 32
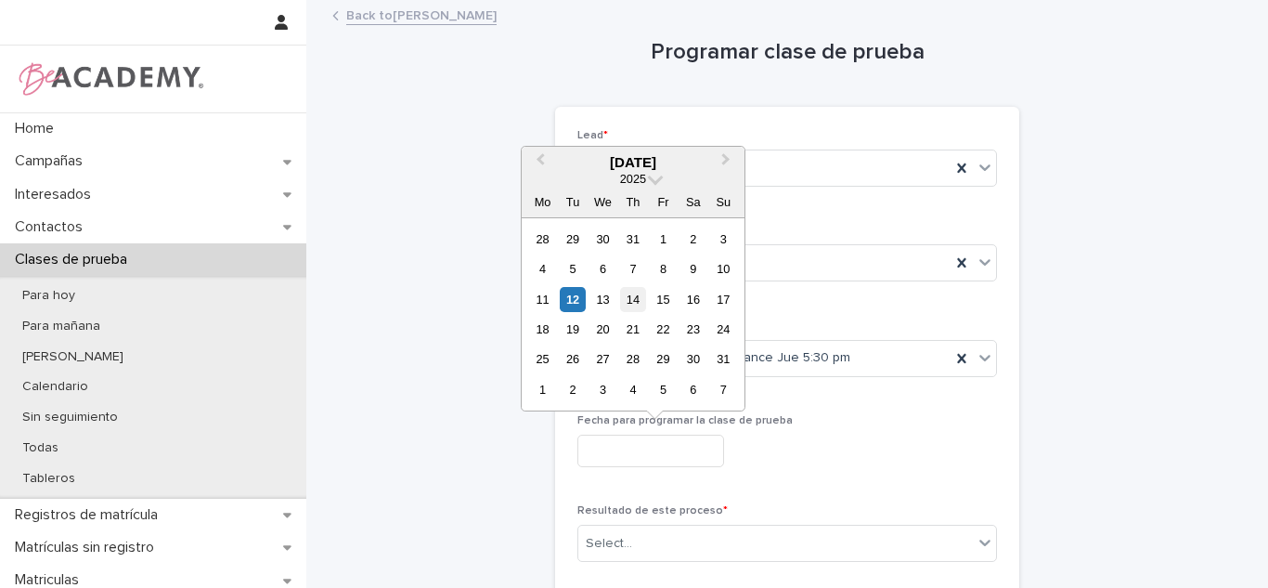
click at [625, 310] on div "14" at bounding box center [632, 299] width 25 height 25
type input "**********"
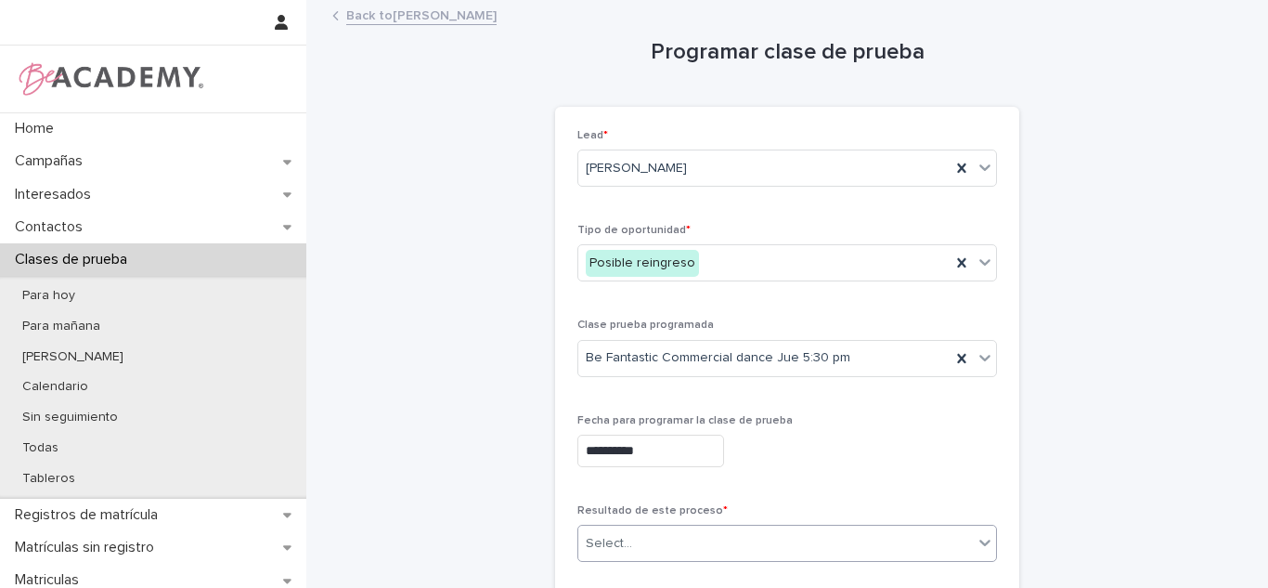
click at [633, 504] on p "Resultado de este proceso *" at bounding box center [788, 510] width 420 height 13
click at [633, 528] on div "Select..." at bounding box center [775, 543] width 395 height 31
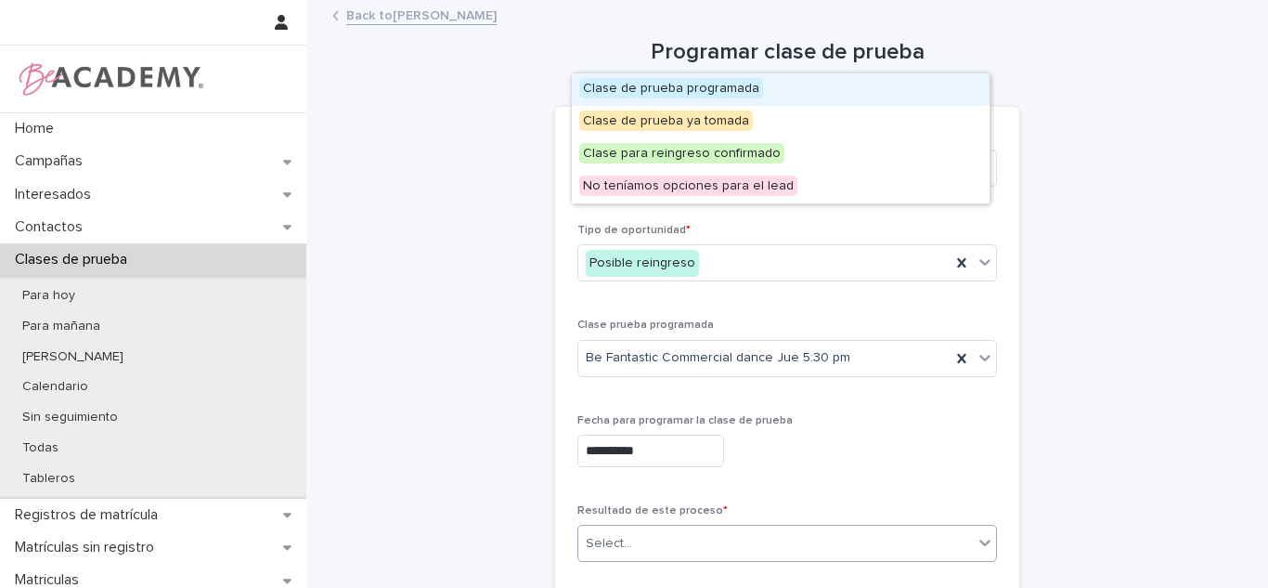
scroll to position [489, 0]
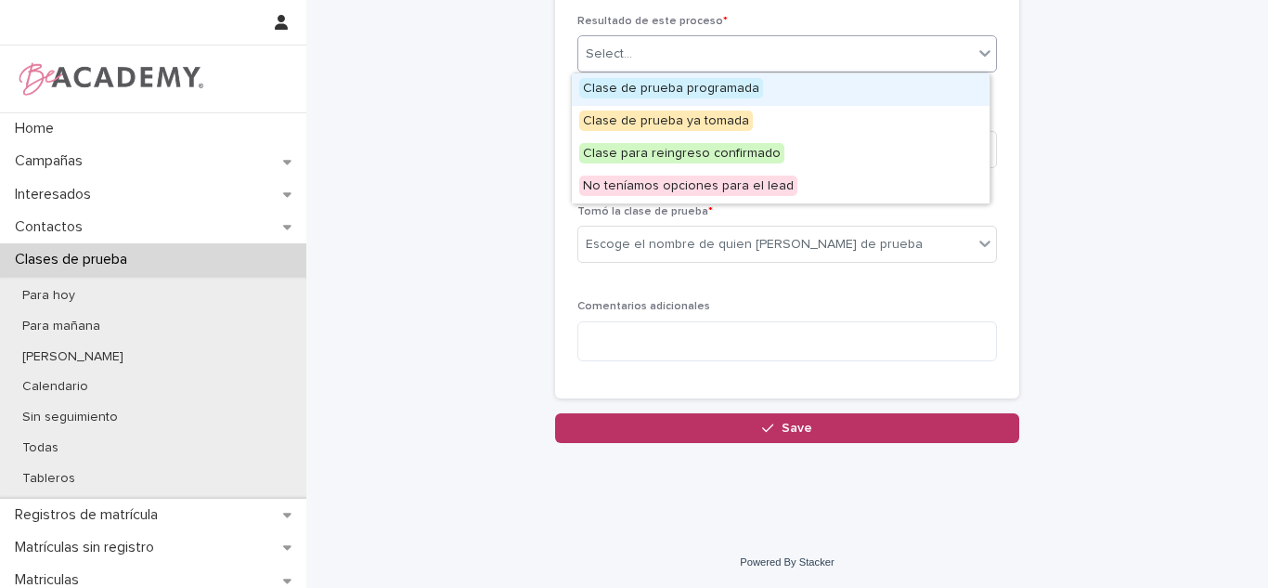
click at [624, 54] on div "Select..." at bounding box center [775, 54] width 395 height 31
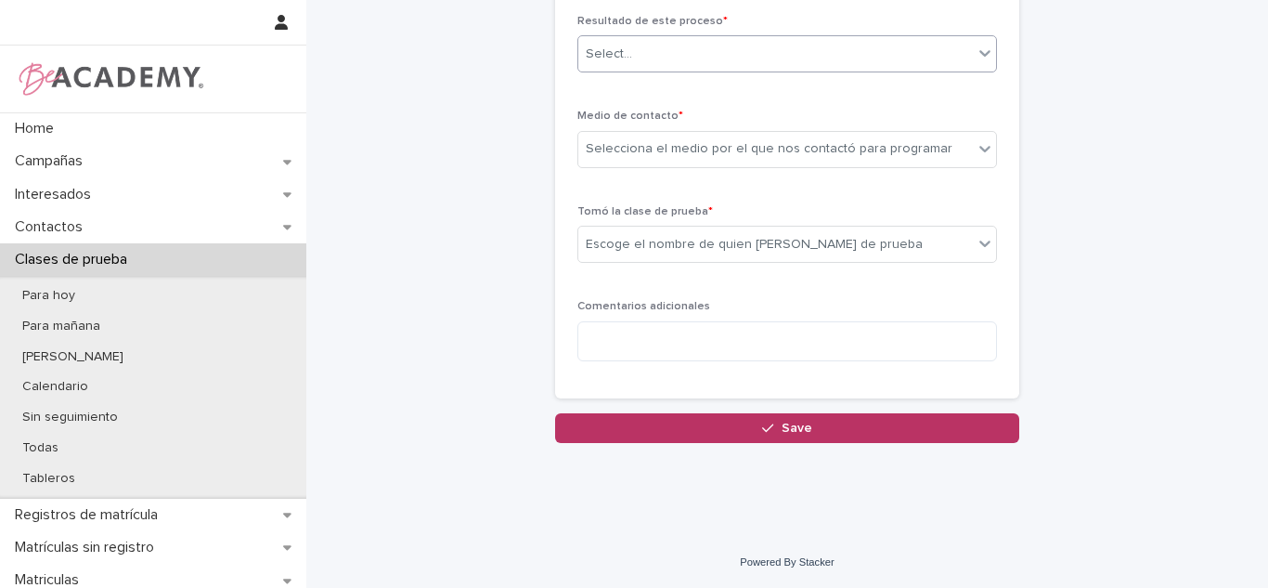
click at [624, 66] on div "Select..." at bounding box center [775, 54] width 395 height 31
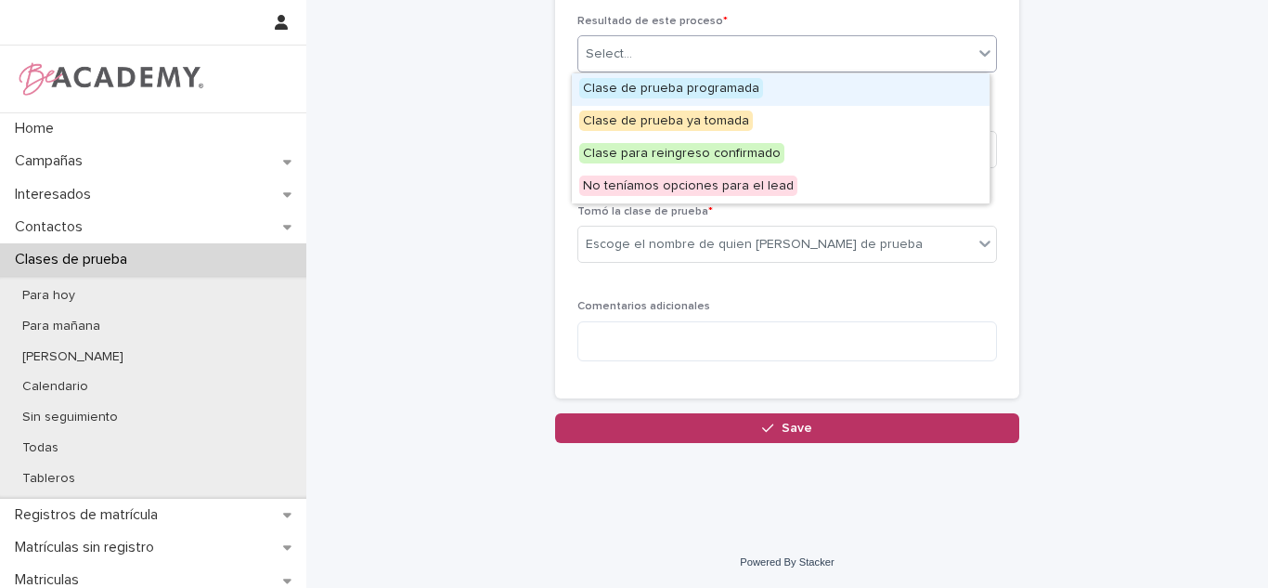
click at [624, 92] on span "Clase de prueba programada" at bounding box center [671, 88] width 184 height 20
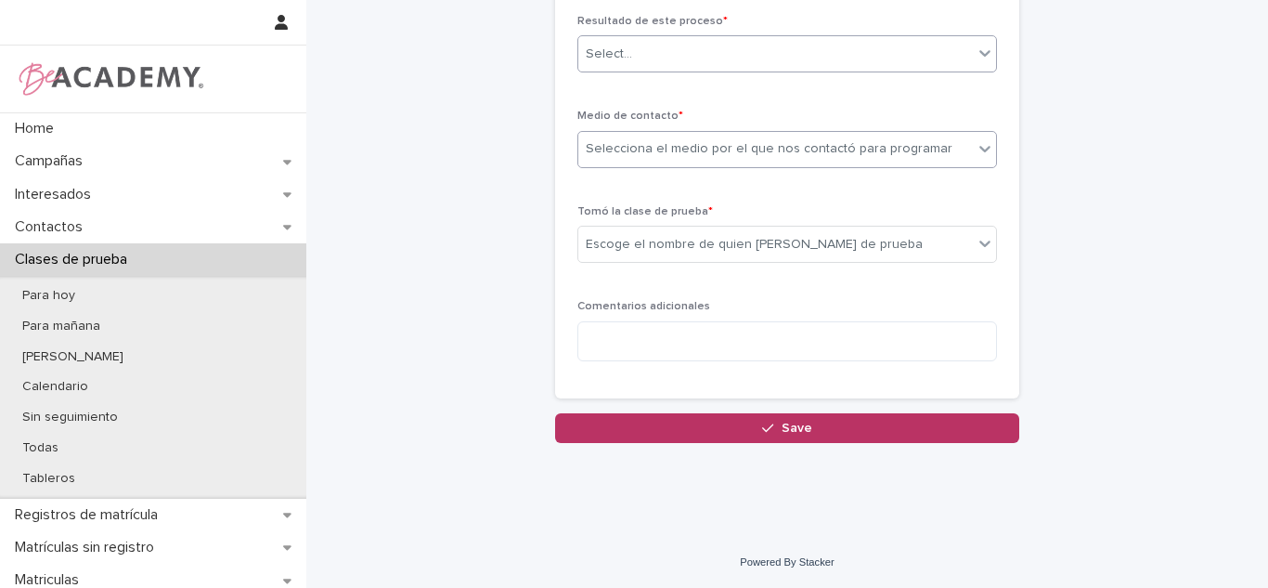
click at [622, 145] on div "Selecciona el medio por el que nos contactó para programar" at bounding box center [769, 148] width 367 height 19
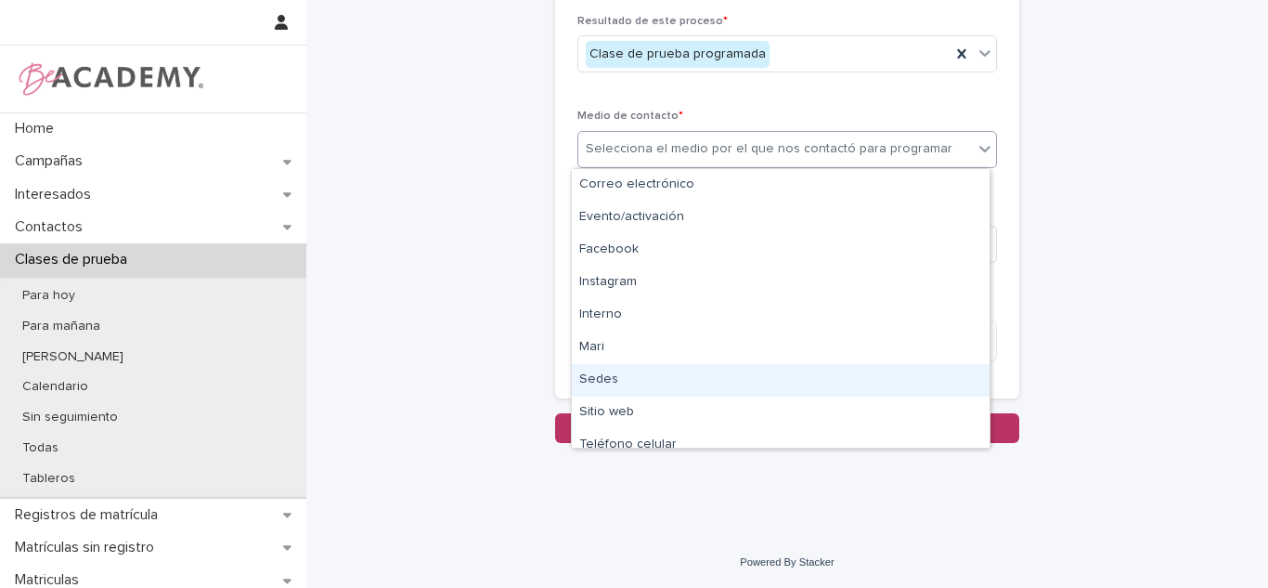
click at [608, 376] on div "Sedes" at bounding box center [781, 380] width 418 height 32
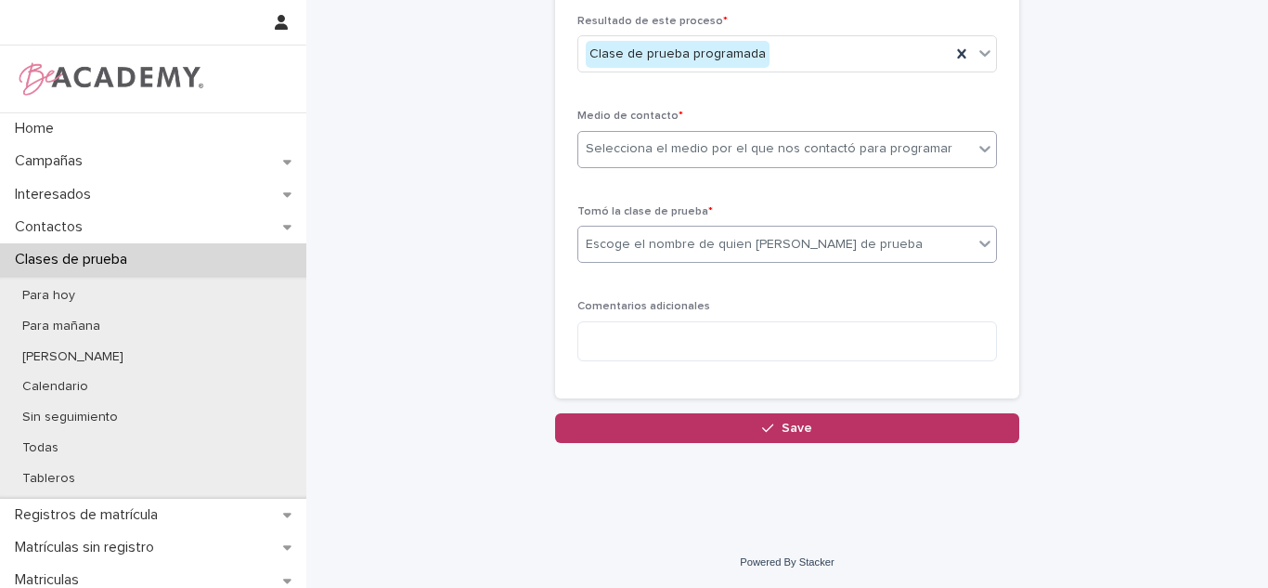
click at [608, 253] on div "Escoge el nombre de quien toma la clase de prueba" at bounding box center [754, 244] width 337 height 19
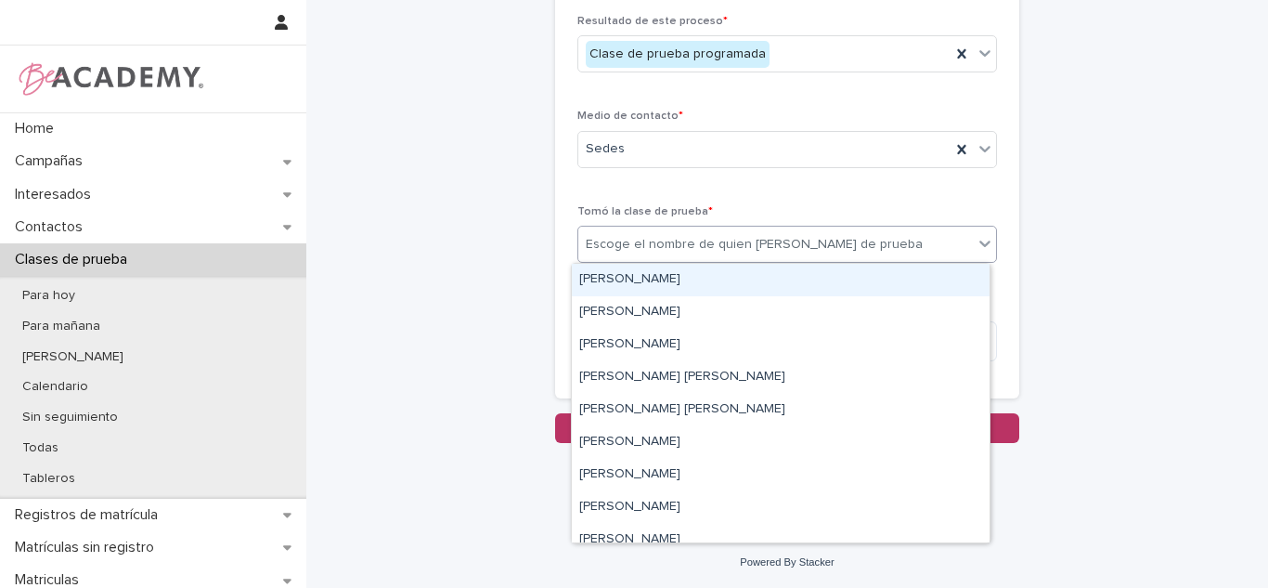
click at [605, 281] on div "[PERSON_NAME]" at bounding box center [781, 280] width 418 height 32
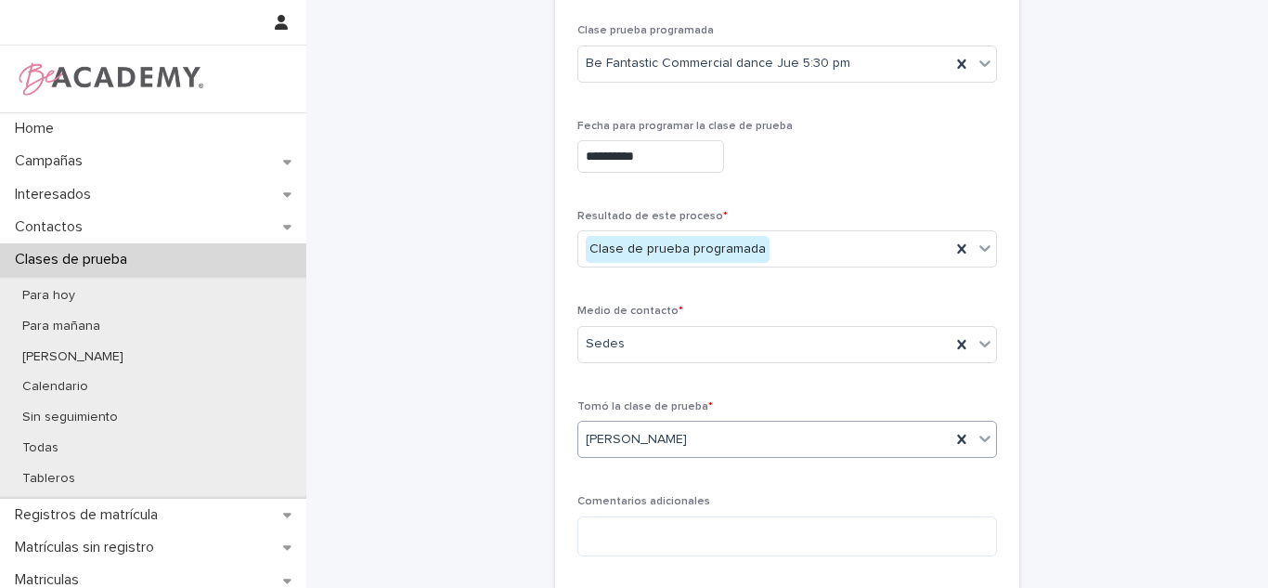
scroll to position [370, 0]
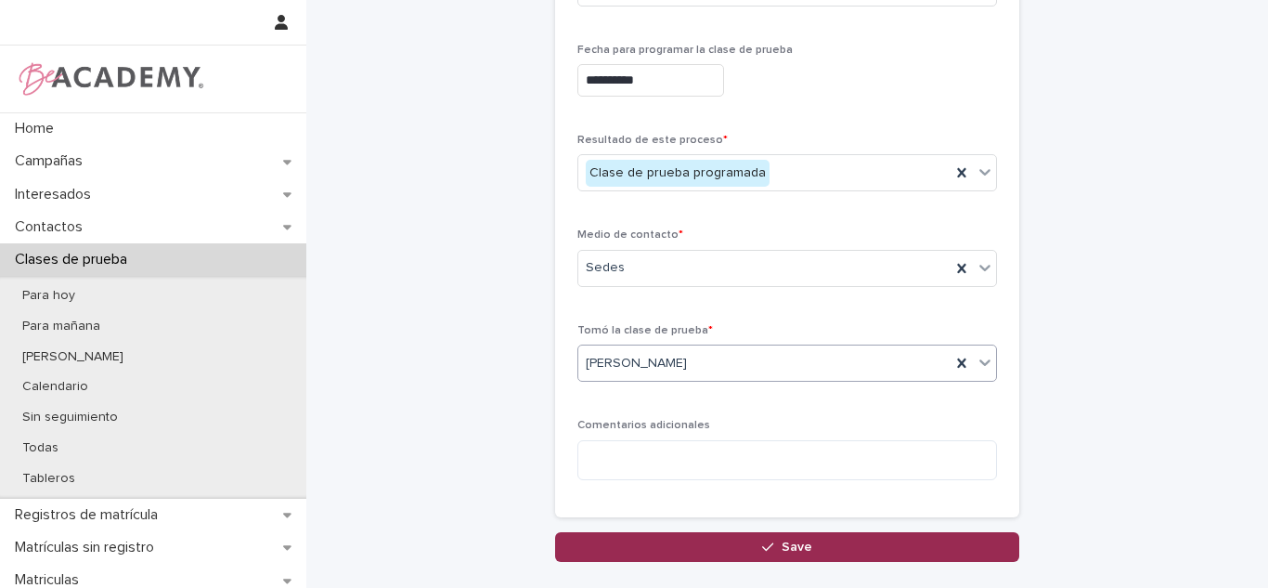
click at [752, 552] on button "Save" at bounding box center [787, 547] width 464 height 30
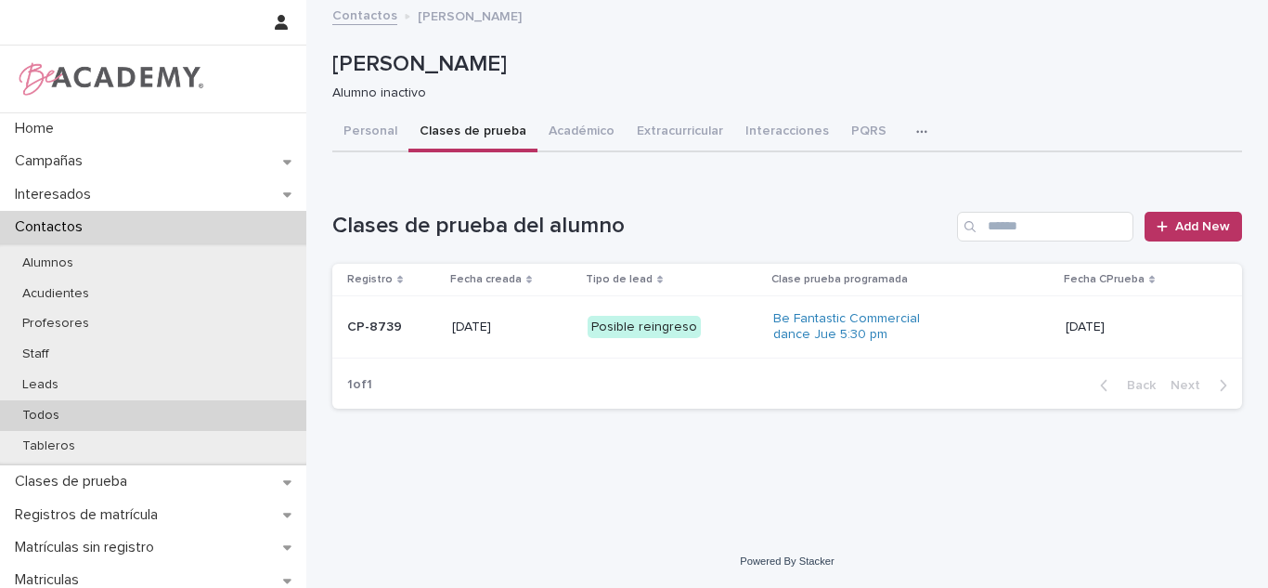
click at [161, 420] on div "Todos" at bounding box center [153, 415] width 306 height 31
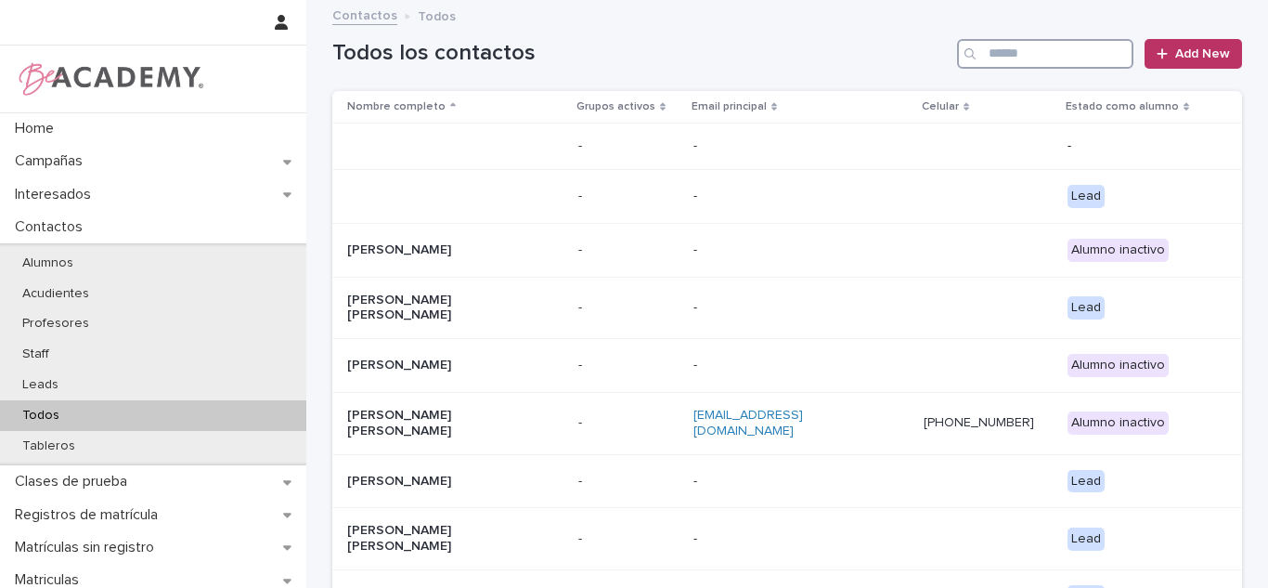
click at [1062, 66] on input "Search" at bounding box center [1045, 54] width 176 height 30
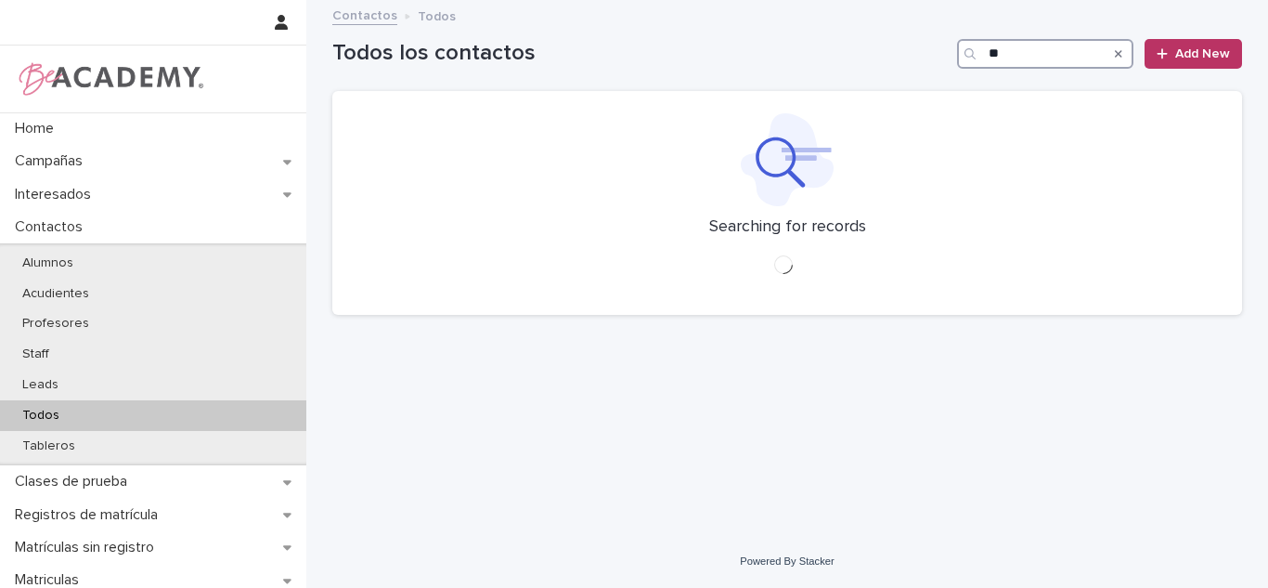
type input "*"
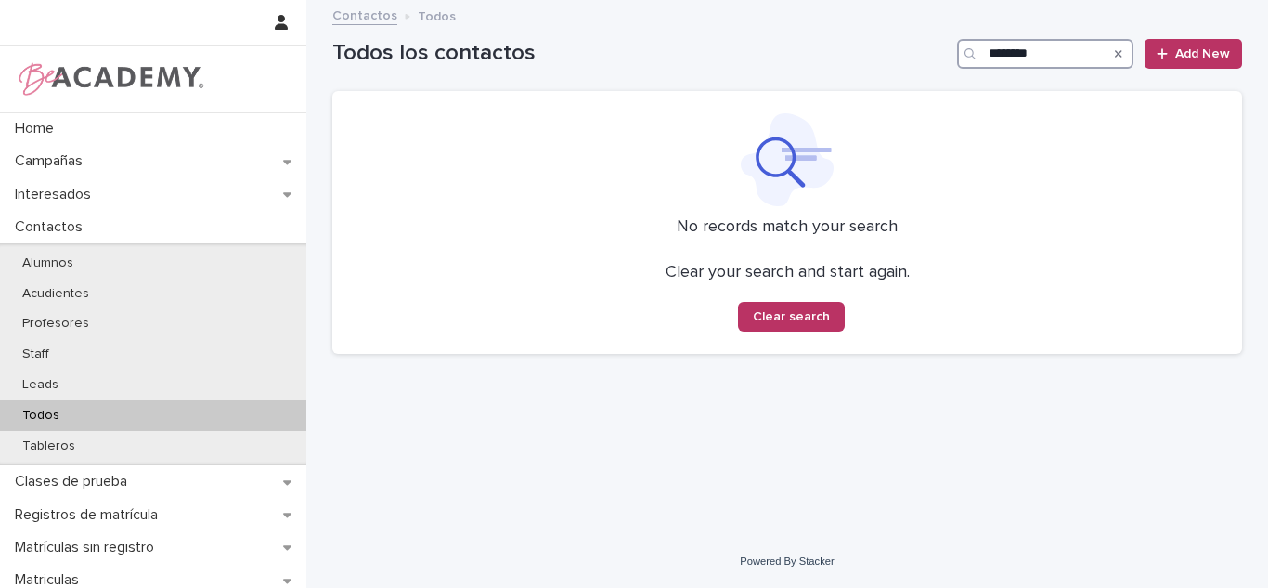
click at [1017, 61] on input "********" at bounding box center [1045, 54] width 176 height 30
click at [1017, 60] on input "********" at bounding box center [1045, 54] width 176 height 30
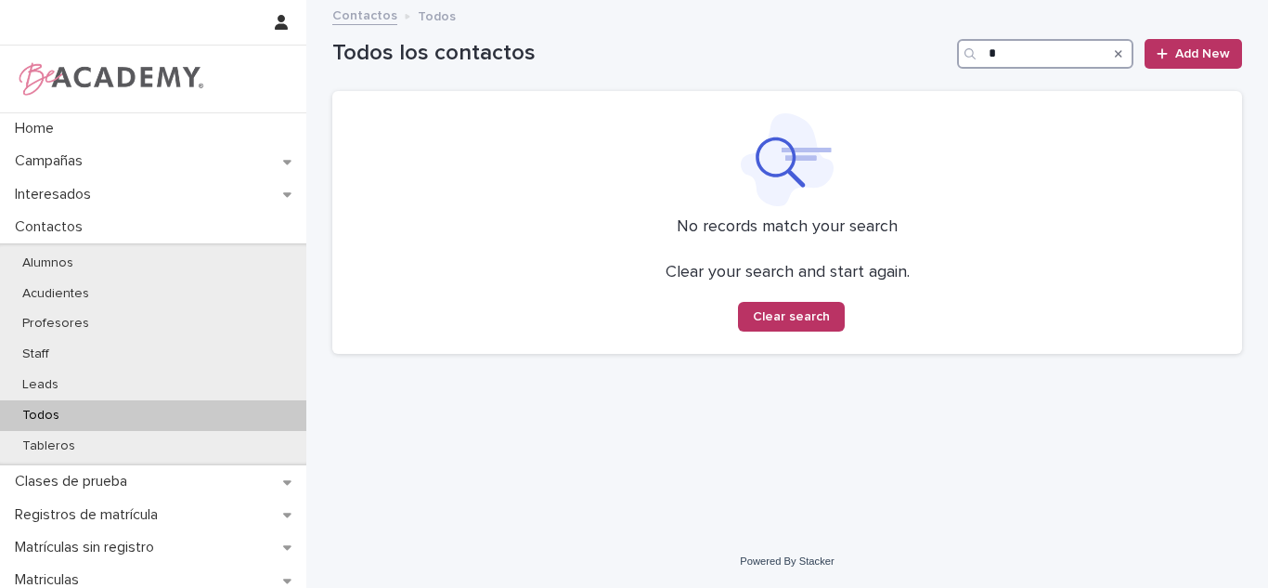
click at [1017, 60] on input "*" at bounding box center [1045, 54] width 176 height 30
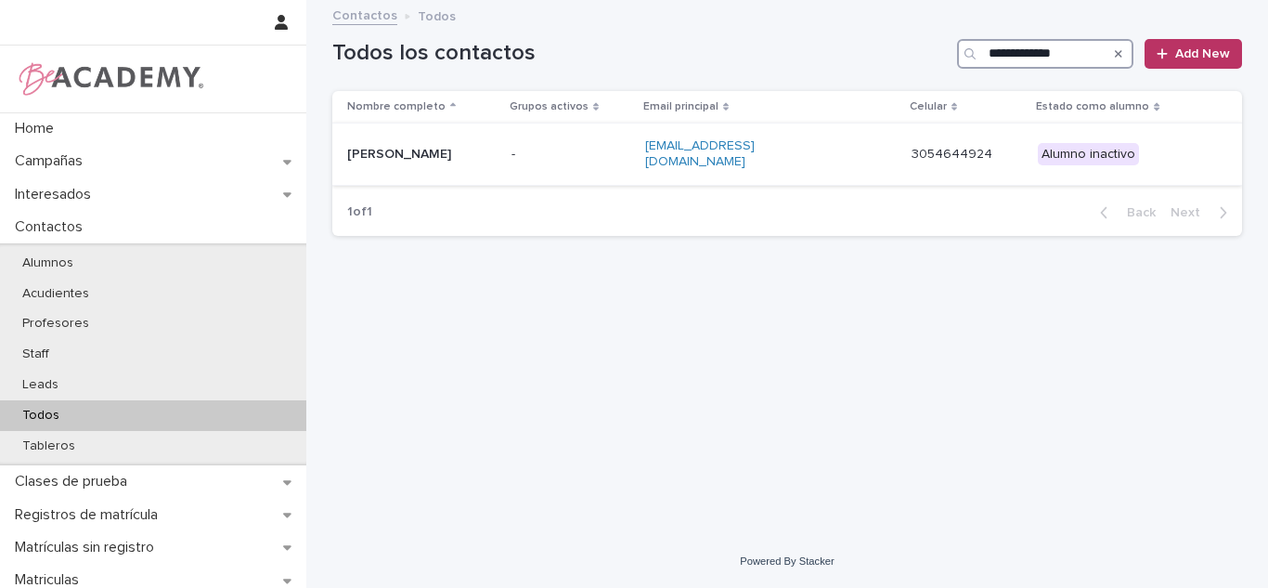
type input "**********"
click at [628, 163] on div "-" at bounding box center [571, 154] width 119 height 31
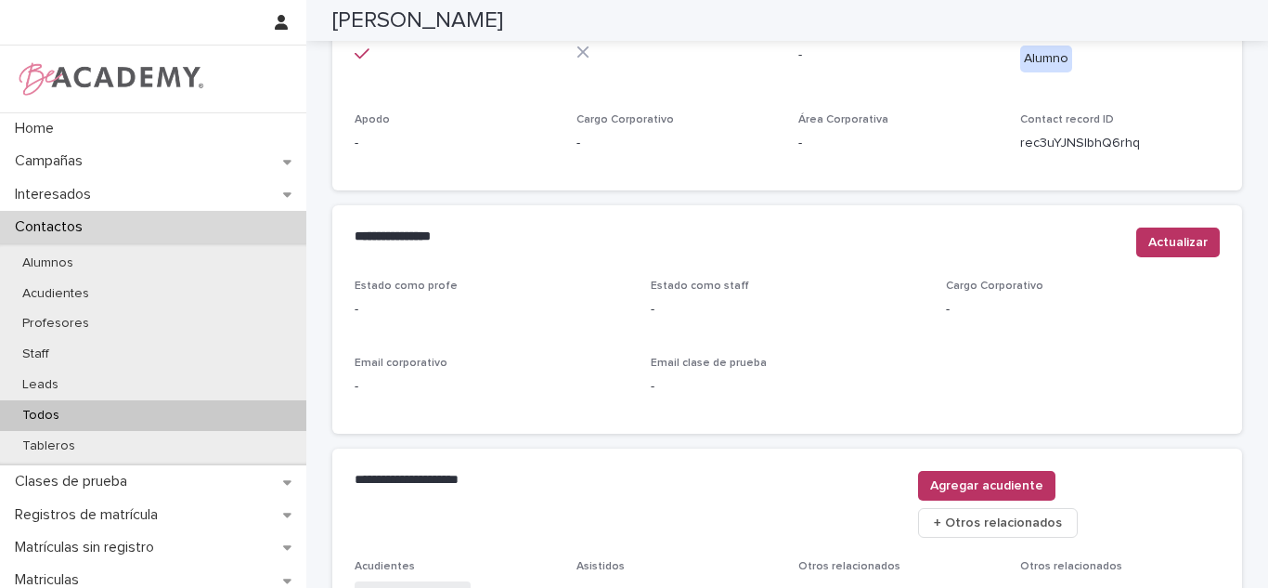
scroll to position [667, 0]
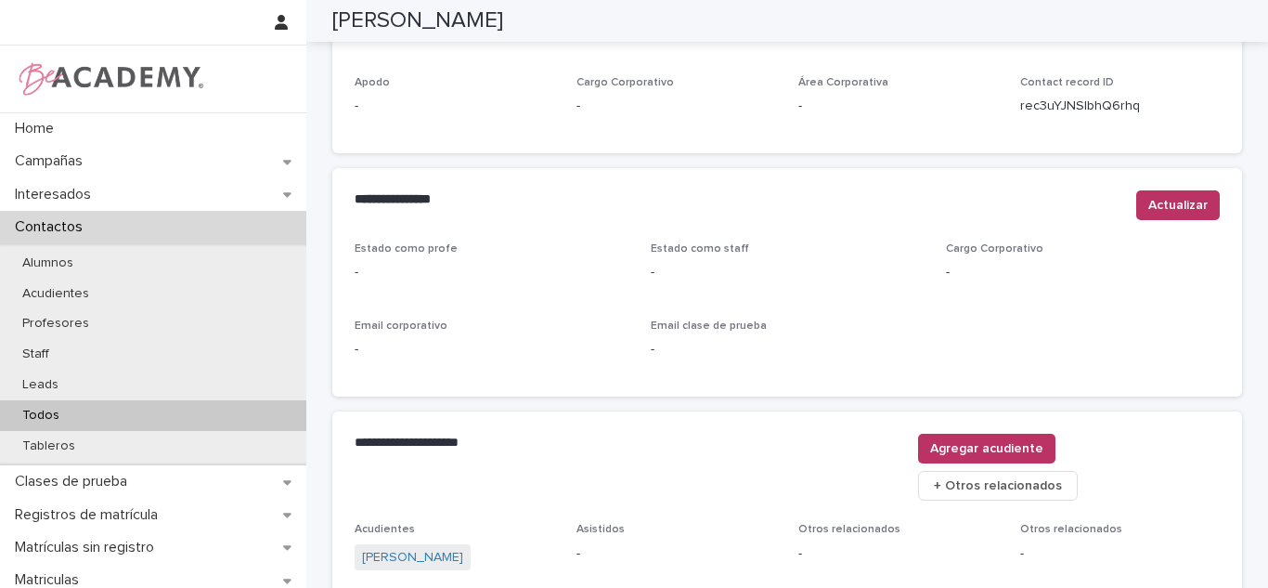
click at [256, 417] on div "Todos" at bounding box center [153, 415] width 306 height 31
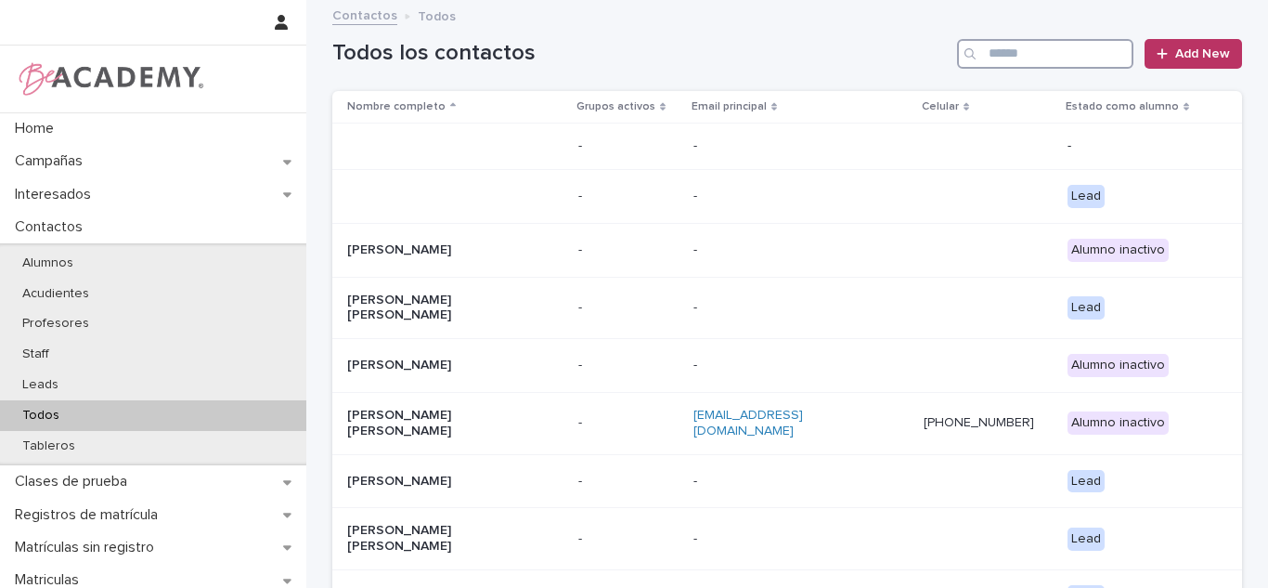
click at [1033, 58] on input "Search" at bounding box center [1045, 54] width 176 height 30
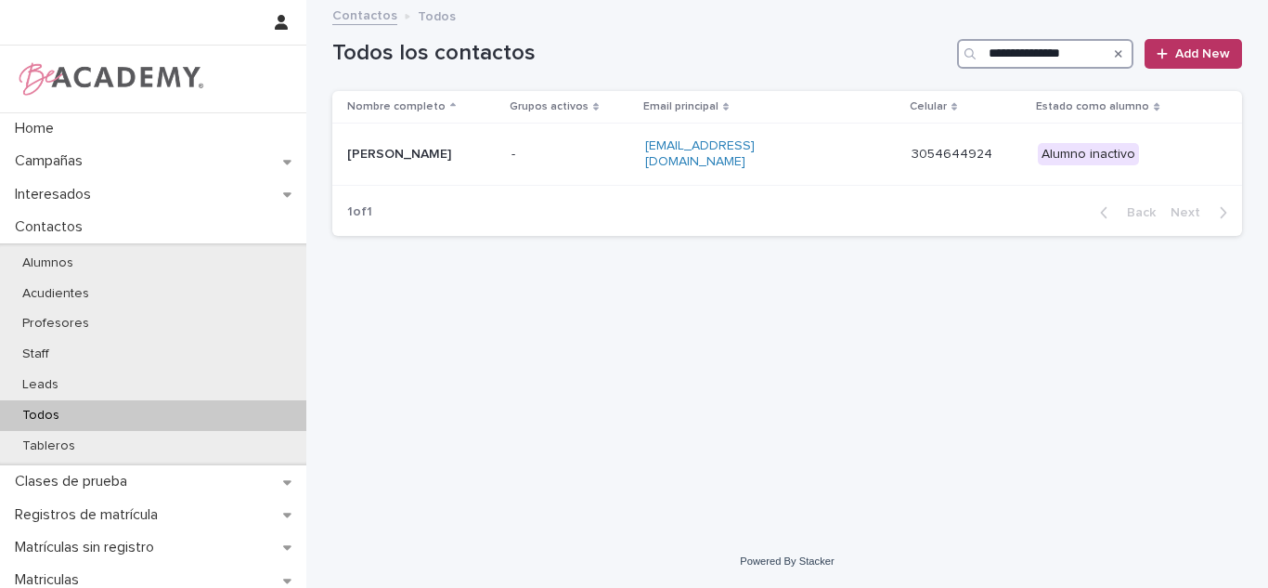
click at [1054, 46] on input "**********" at bounding box center [1045, 54] width 176 height 30
type input "*******"
click at [444, 151] on p "Matia Lopez Garcia" at bounding box center [424, 155] width 154 height 16
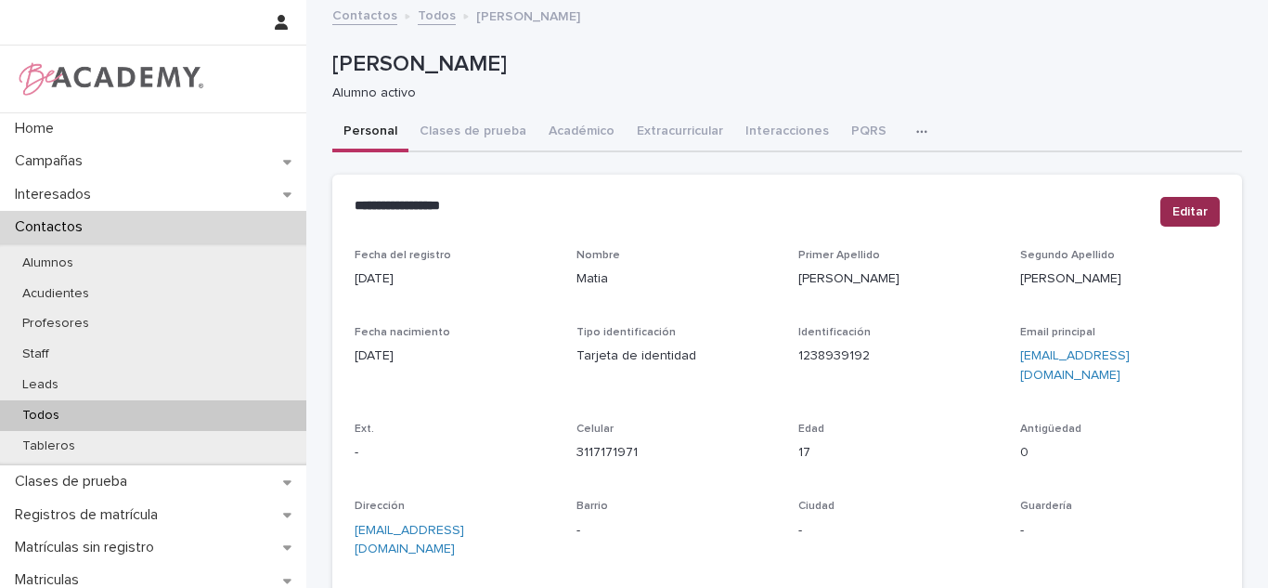
click at [1173, 203] on span "Editar" at bounding box center [1190, 211] width 35 height 19
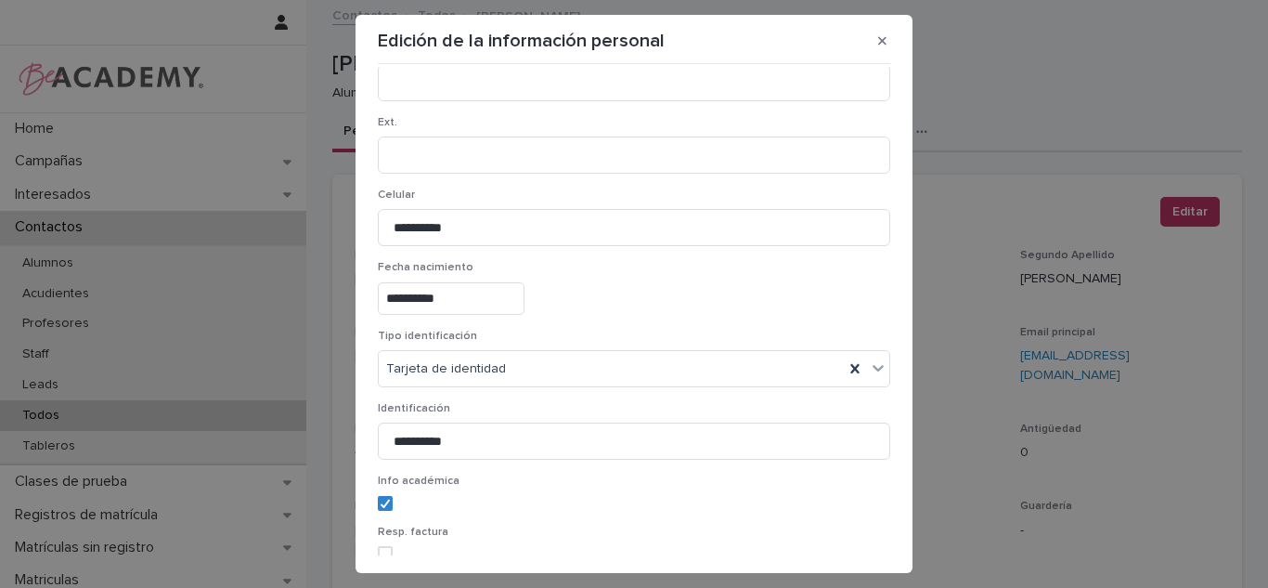
scroll to position [383, 0]
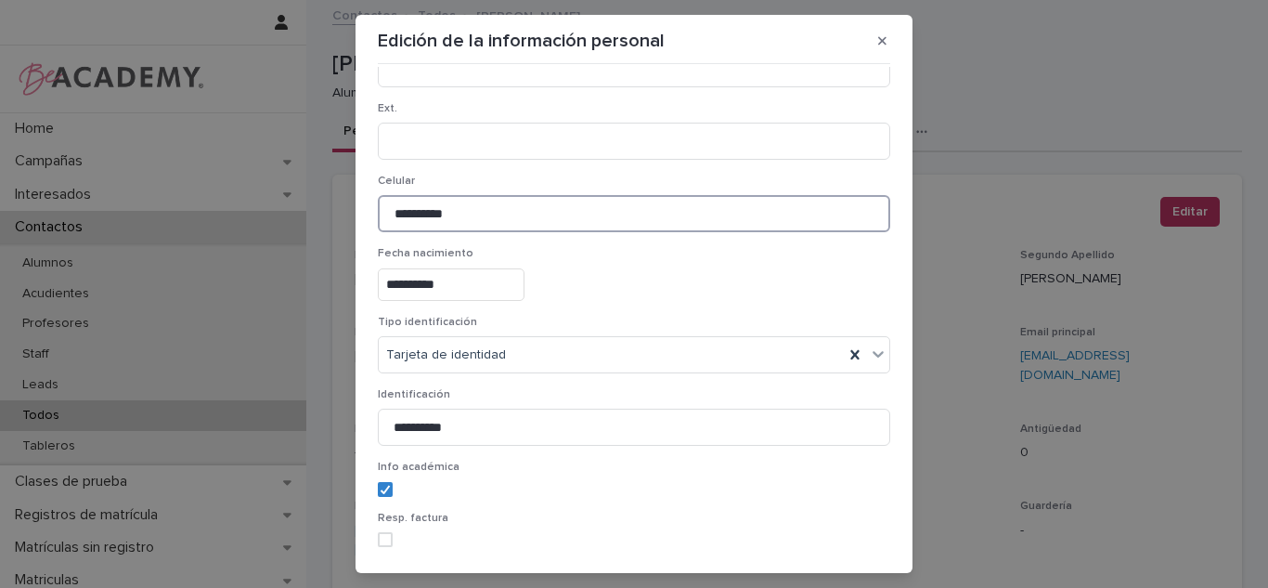
drag, startPoint x: 477, startPoint y: 213, endPoint x: 54, endPoint y: 144, distance: 429.0
click at [57, 143] on div "**********" at bounding box center [634, 294] width 1268 height 588
click at [449, 148] on input at bounding box center [634, 141] width 513 height 37
paste input "**********"
type input "**********"
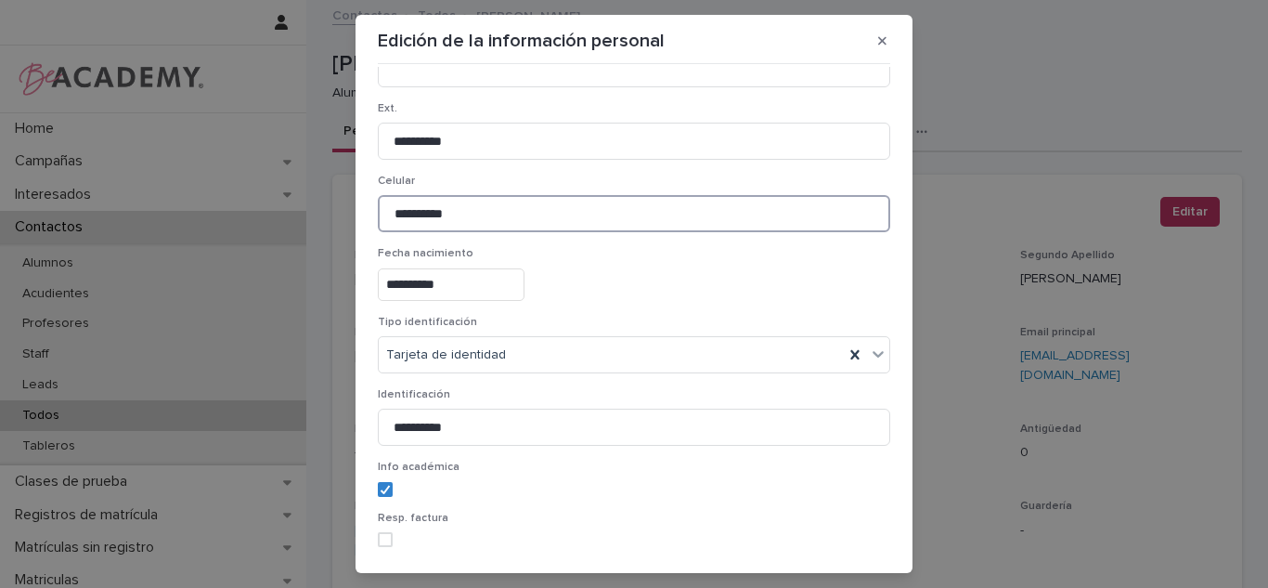
click at [478, 218] on input "**********" at bounding box center [634, 213] width 513 height 37
click at [478, 218] on input at bounding box center [634, 213] width 513 height 37
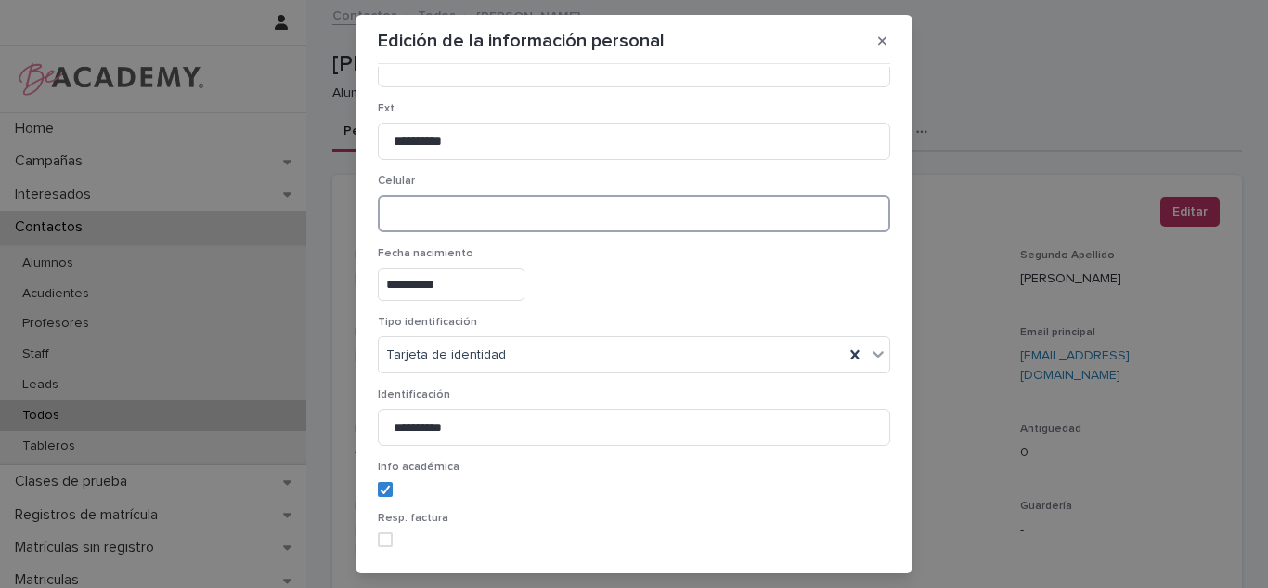
click at [478, 216] on input at bounding box center [634, 213] width 513 height 37
type input "*"
click at [410, 217] on input "**********" at bounding box center [634, 213] width 513 height 37
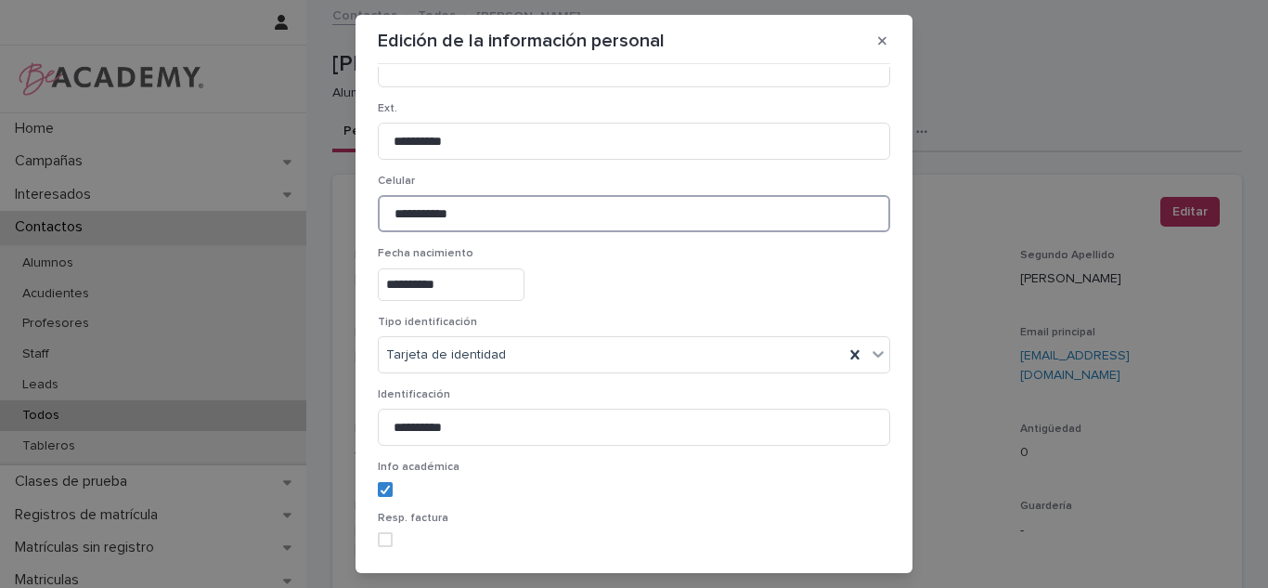
click at [428, 219] on input "**********" at bounding box center [634, 213] width 513 height 37
click at [440, 220] on input "**********" at bounding box center [634, 213] width 513 height 37
click at [455, 222] on input "**********" at bounding box center [634, 213] width 513 height 37
click at [477, 221] on input "**********" at bounding box center [634, 213] width 513 height 37
type input "**********"
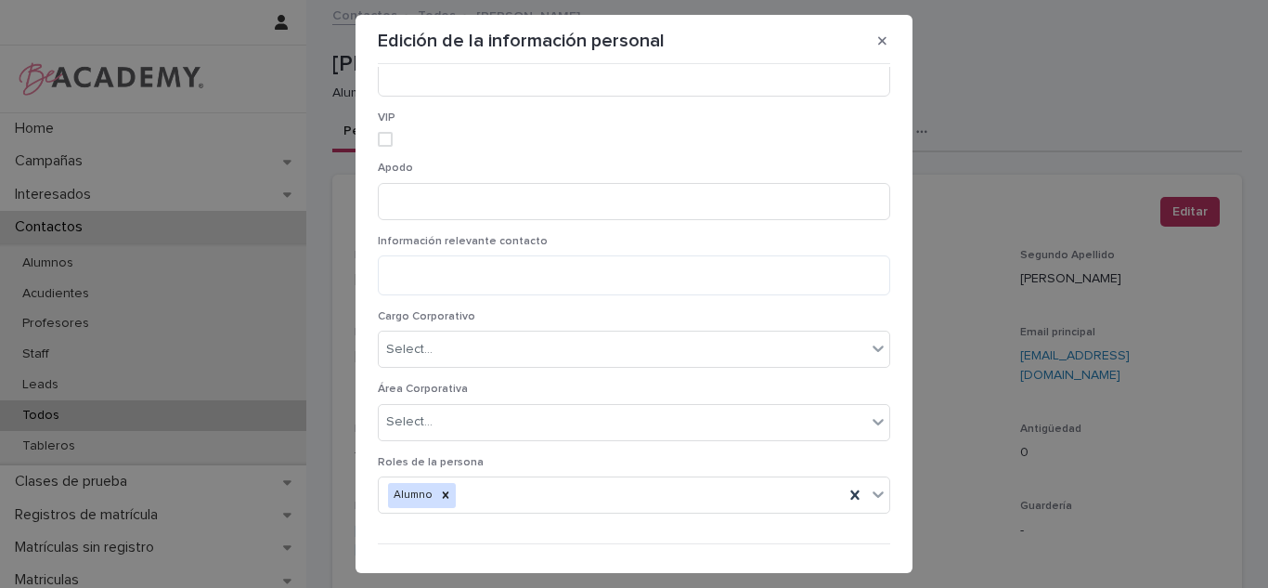
scroll to position [1376, 0]
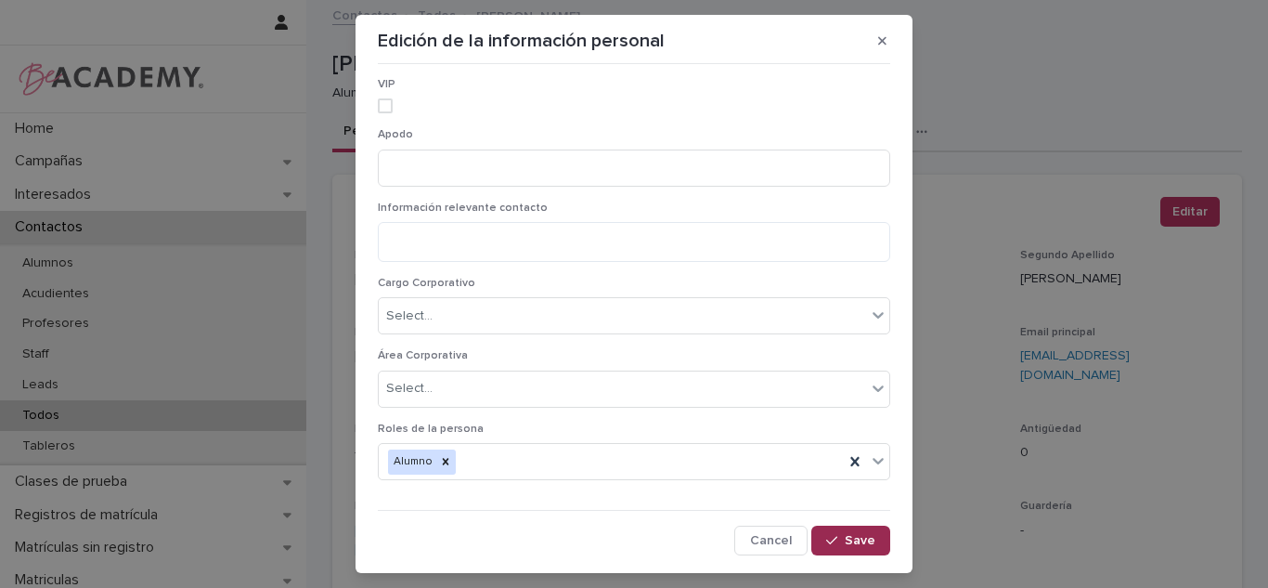
click at [838, 548] on button "Save" at bounding box center [851, 541] width 79 height 30
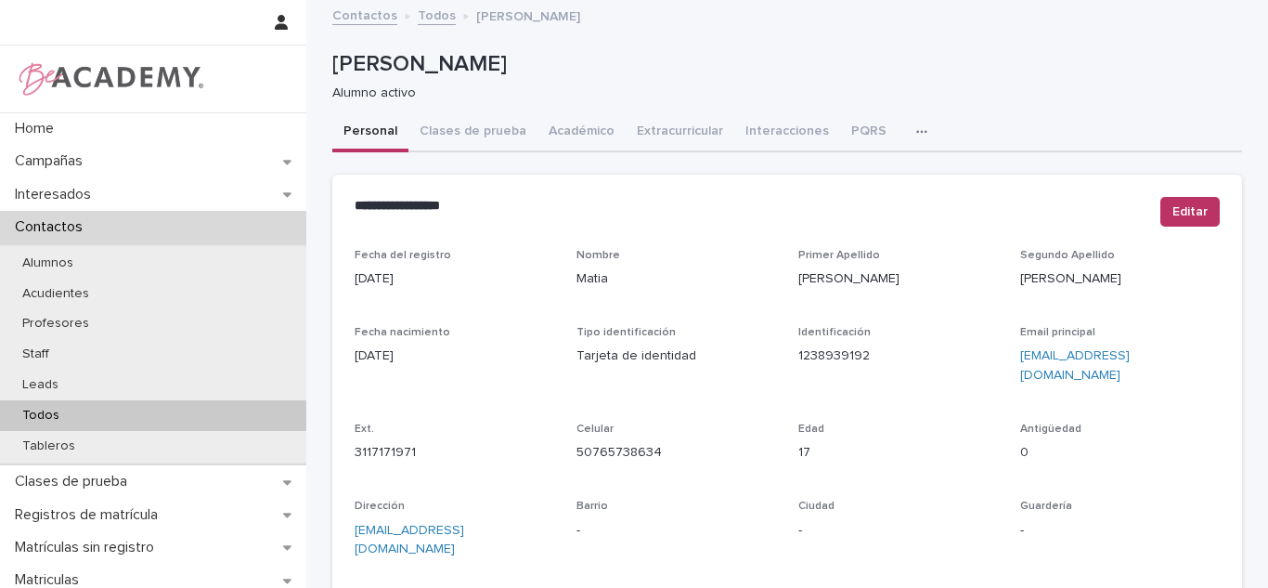
click at [139, 415] on div "Todos" at bounding box center [153, 415] width 306 height 31
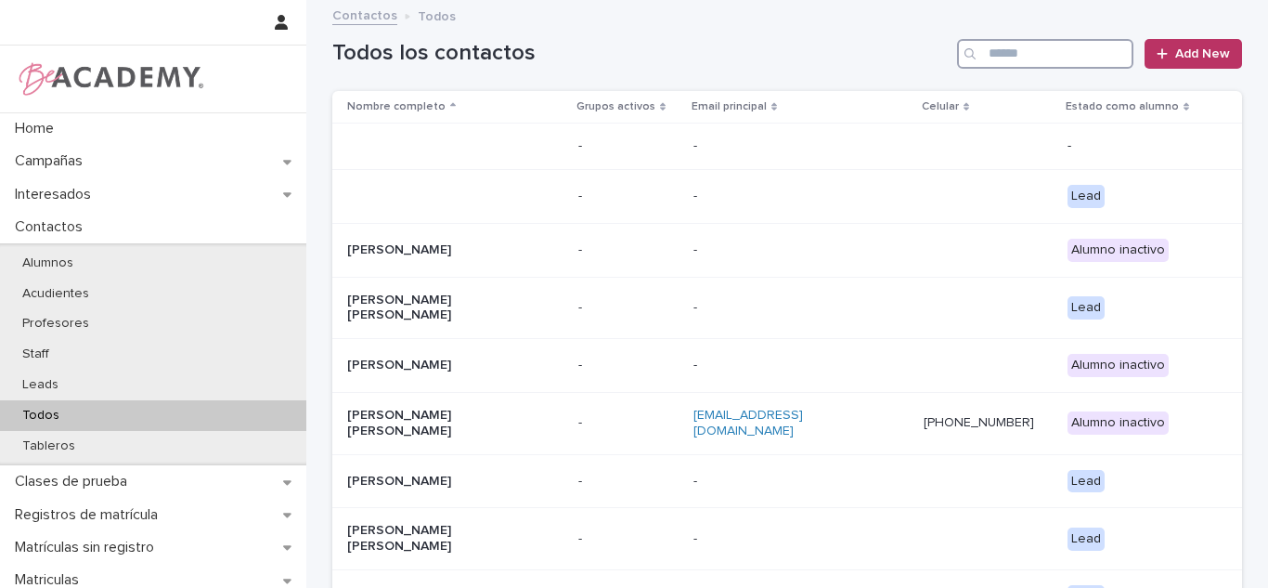
click at [1056, 45] on input "Search" at bounding box center [1045, 54] width 176 height 30
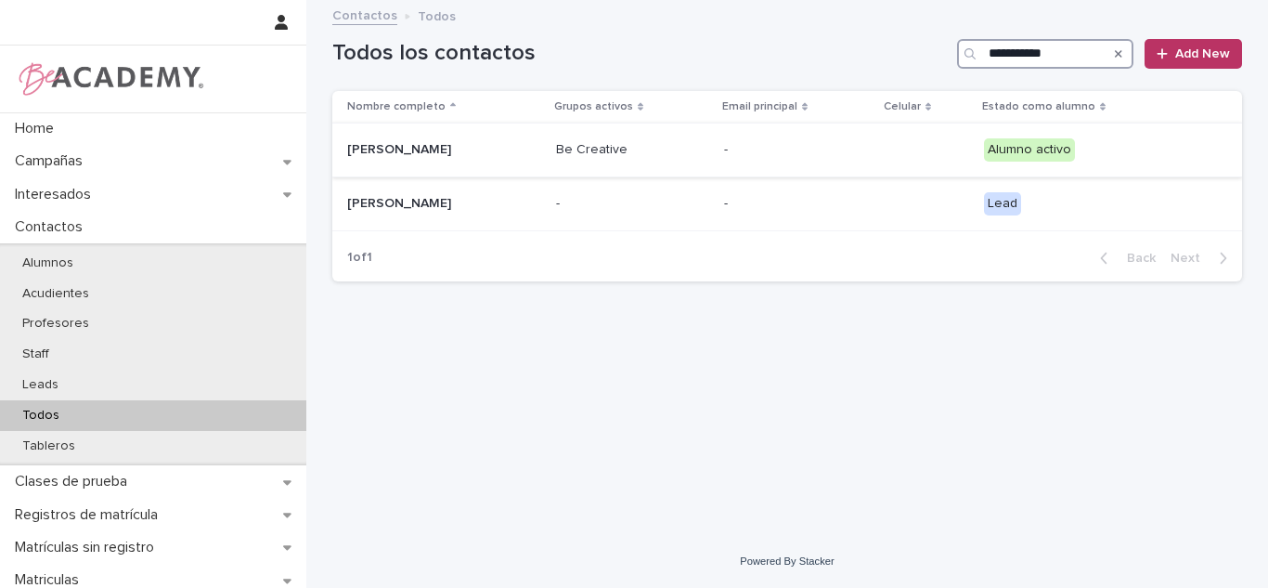
type input "**********"
click at [604, 151] on td "Be Creative" at bounding box center [633, 150] width 168 height 54
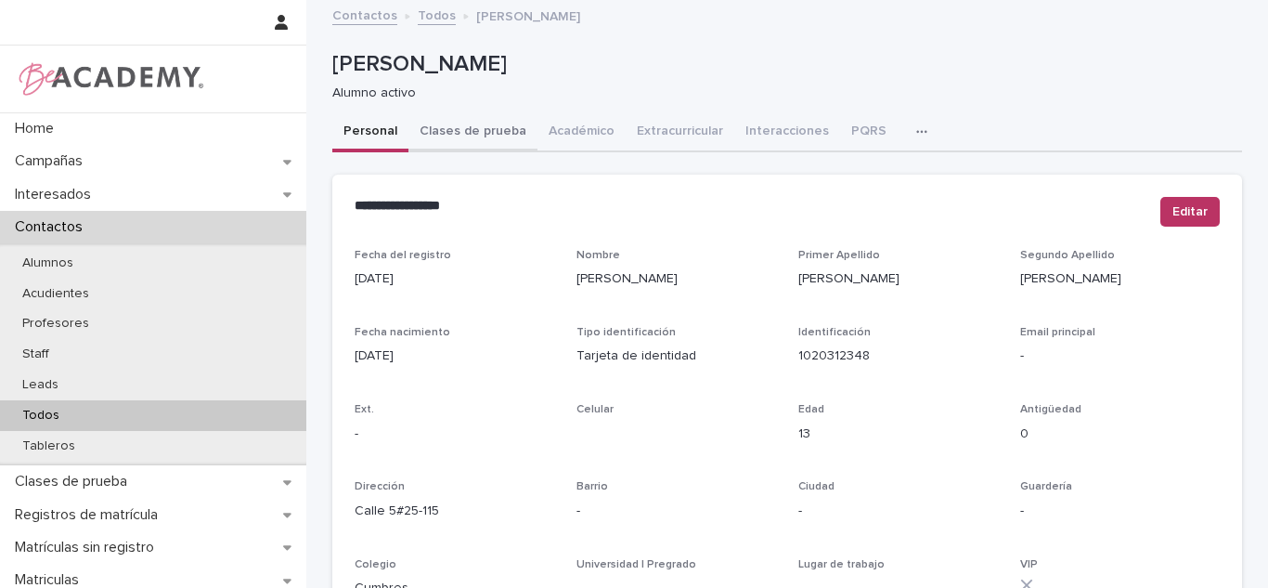
click at [430, 146] on button "Clases de prueba" at bounding box center [473, 132] width 129 height 39
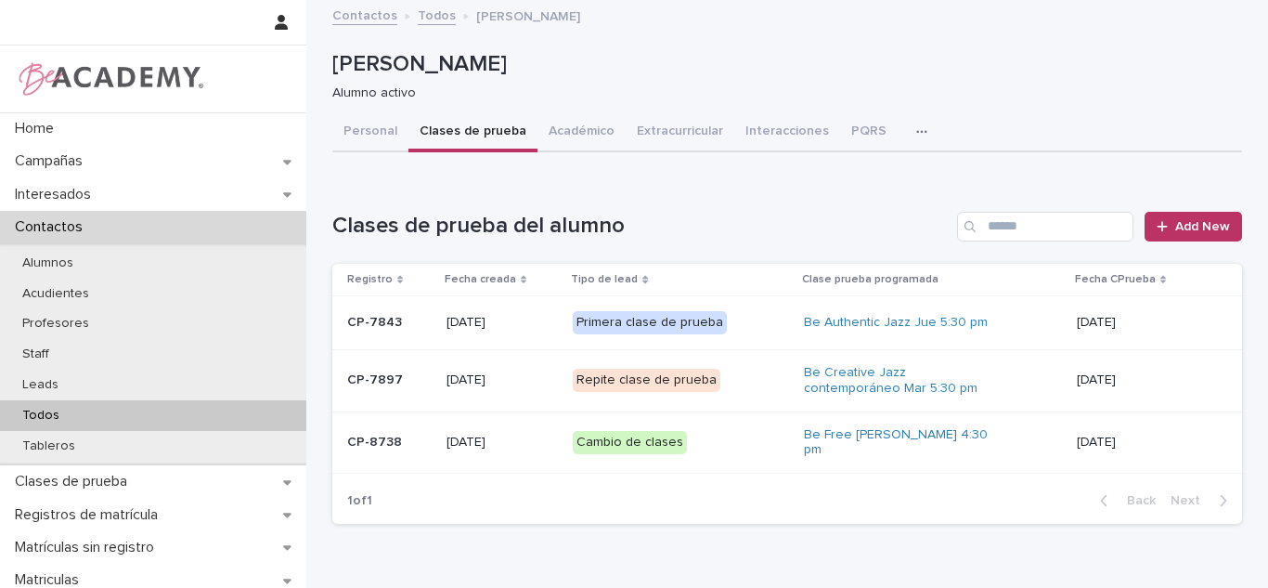
click at [357, 127] on button "Personal" at bounding box center [370, 132] width 76 height 39
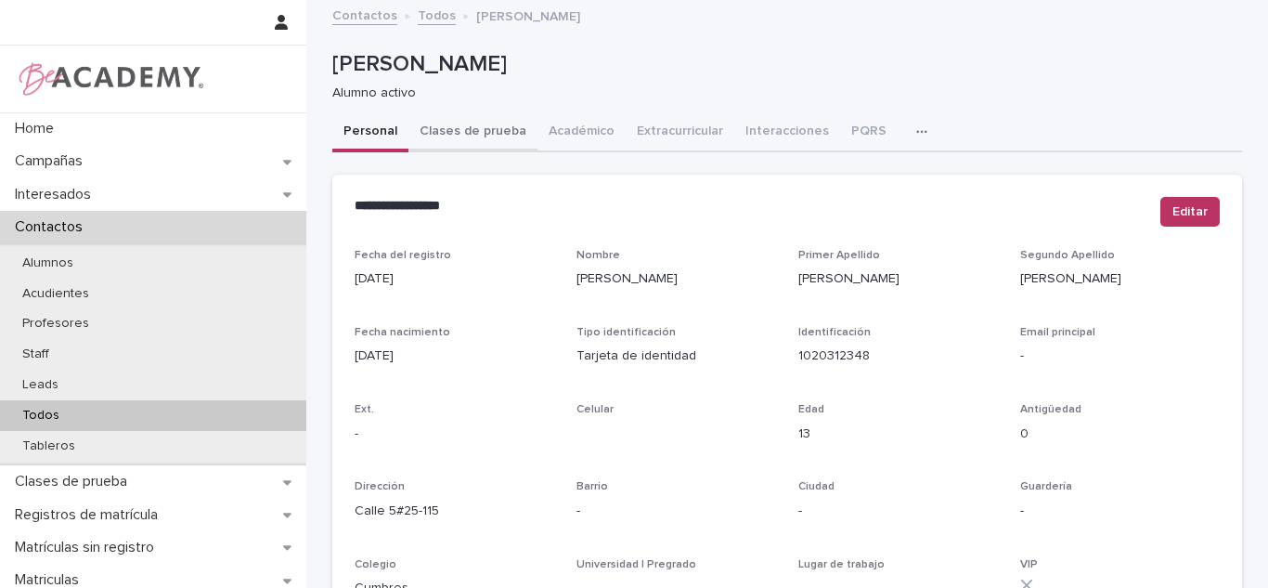
click at [463, 142] on button "Clases de prueba" at bounding box center [473, 132] width 129 height 39
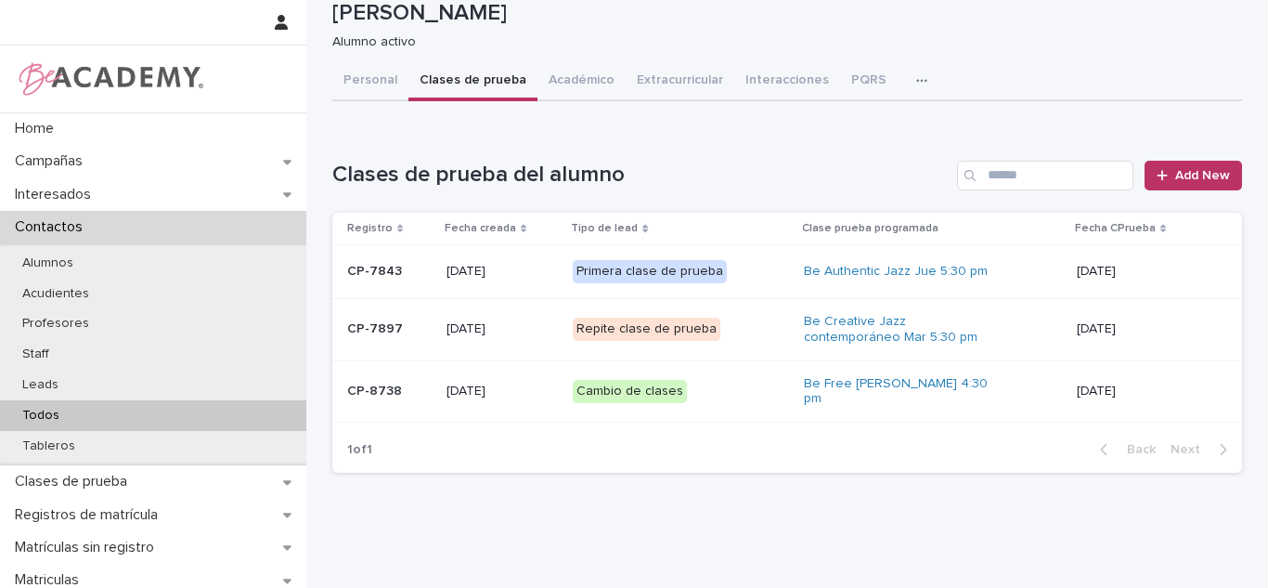
scroll to position [57, 0]
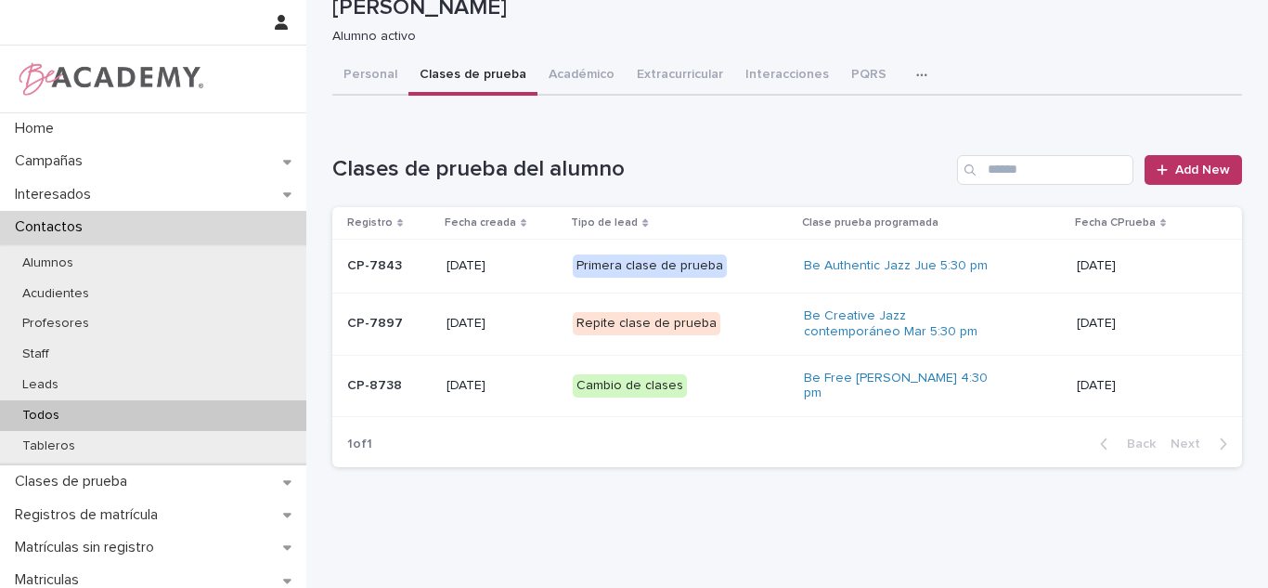
click at [679, 489] on div "Loading... Saving… Loading... Saving… Amelia Taborda Cadena Amelia Taborda Cade…" at bounding box center [787, 236] width 929 height 583
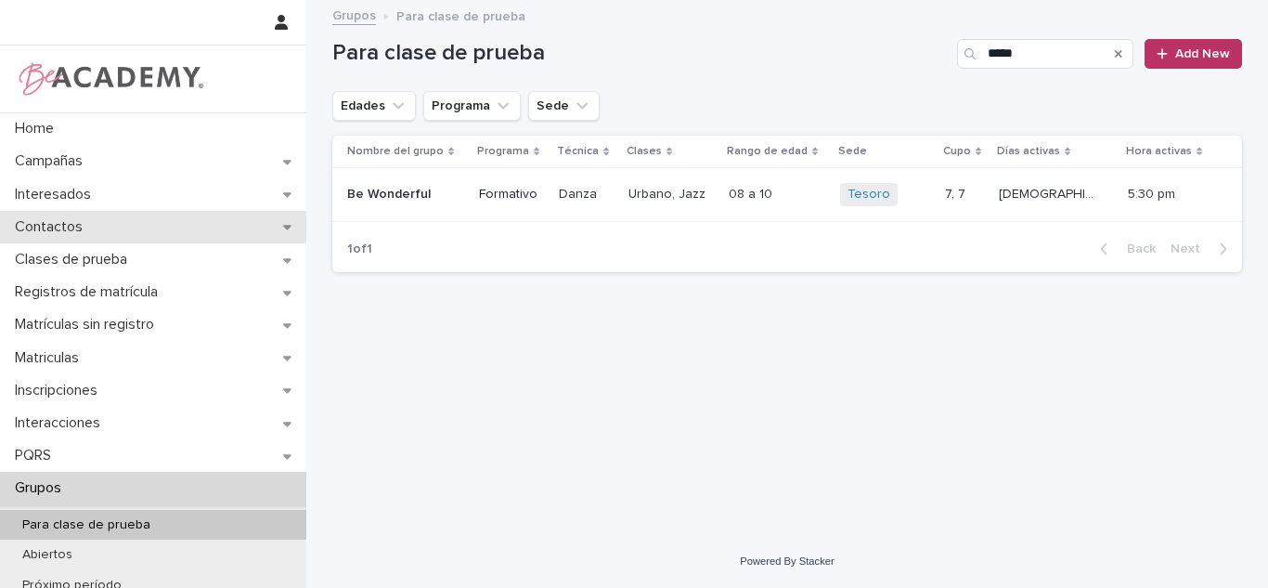
click at [108, 225] on div "Contactos" at bounding box center [153, 227] width 306 height 32
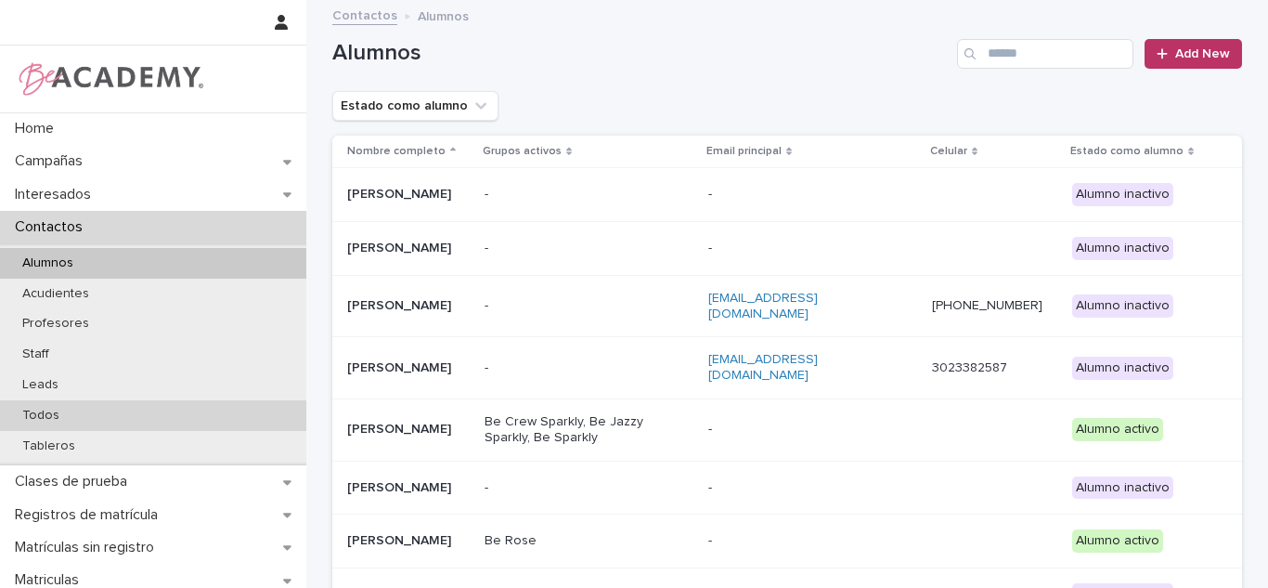
click at [201, 409] on div "Todos" at bounding box center [153, 415] width 306 height 31
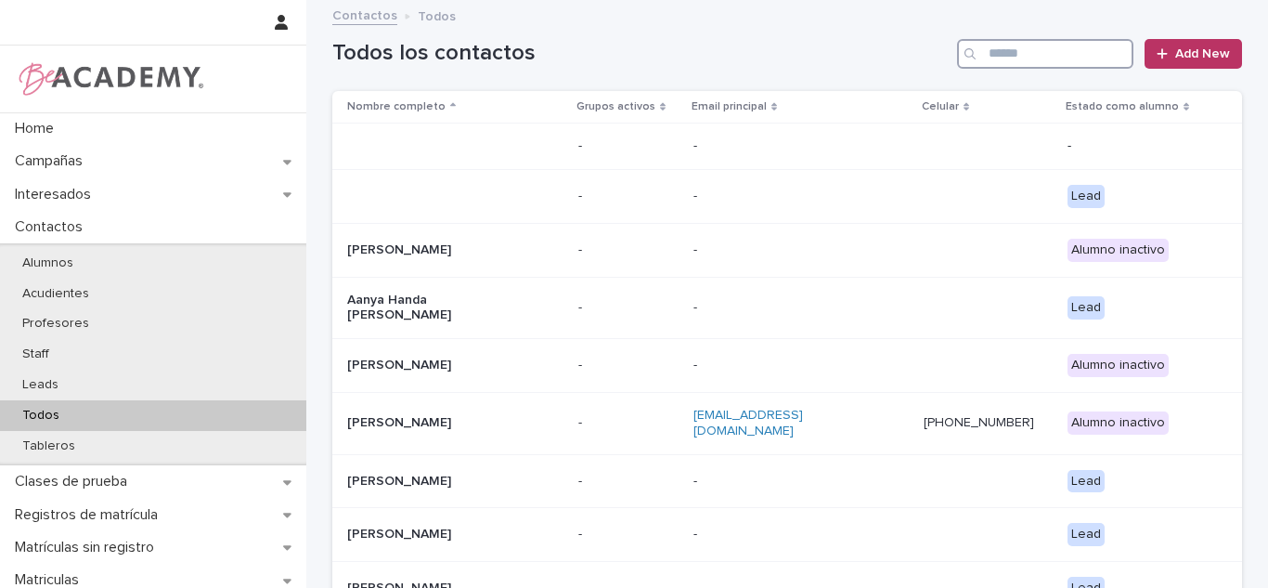
click at [981, 45] on input "Search" at bounding box center [1045, 54] width 176 height 30
click at [1006, 60] on input "Search" at bounding box center [1045, 54] width 176 height 30
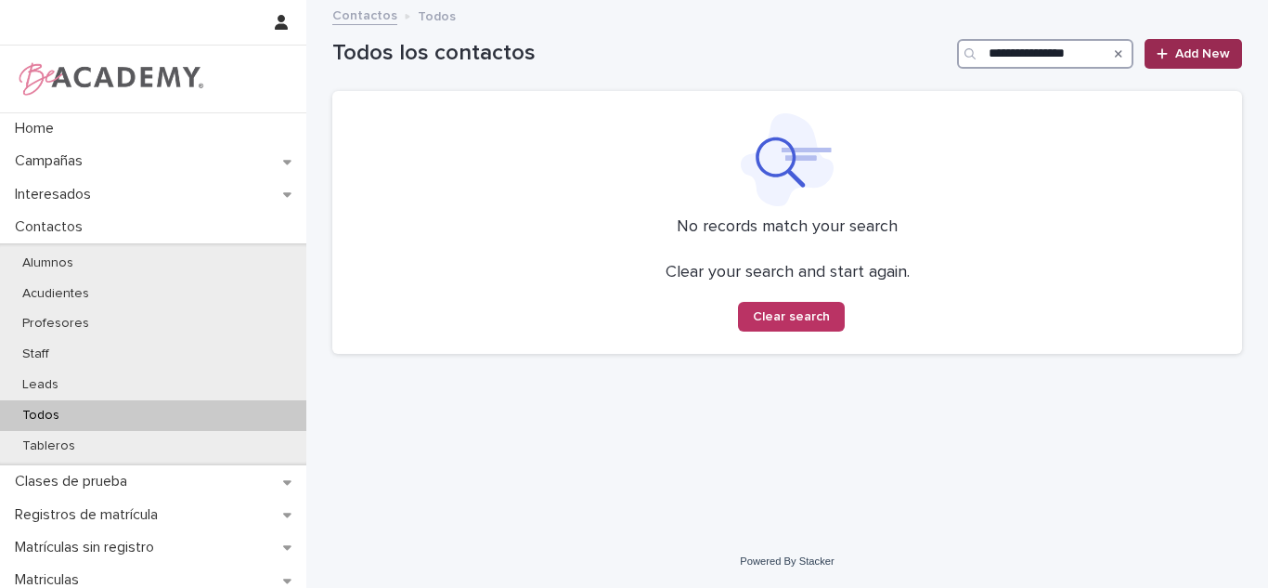
type input "**********"
click at [1168, 54] on icon at bounding box center [1162, 53] width 11 height 13
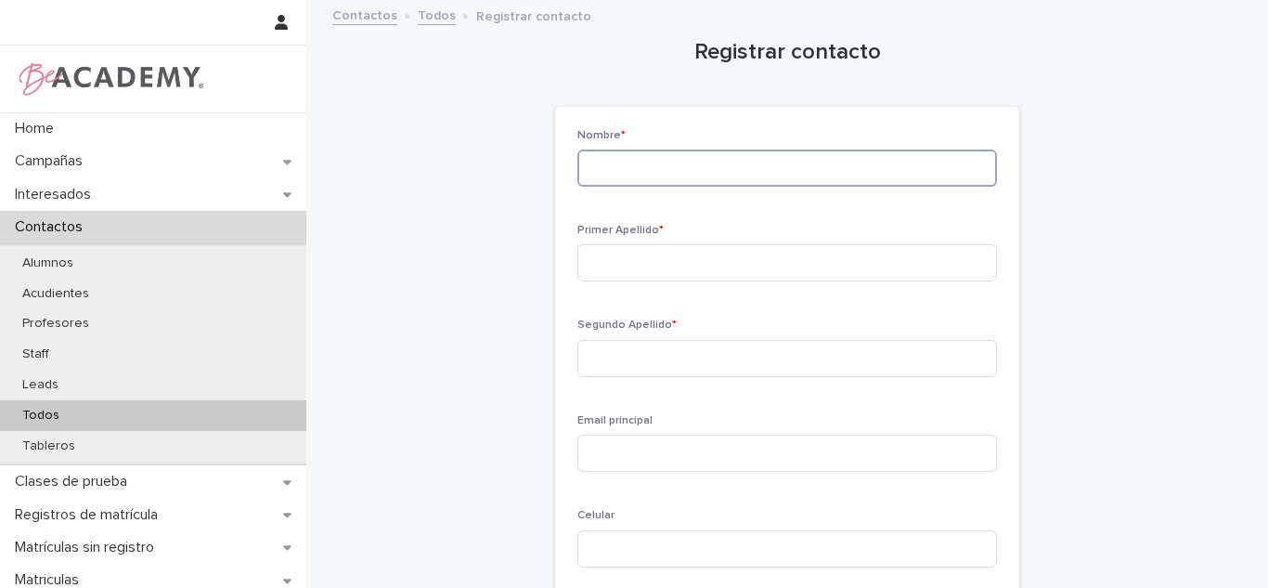
click at [615, 183] on input at bounding box center [788, 167] width 420 height 37
type input "********"
type input "*****"
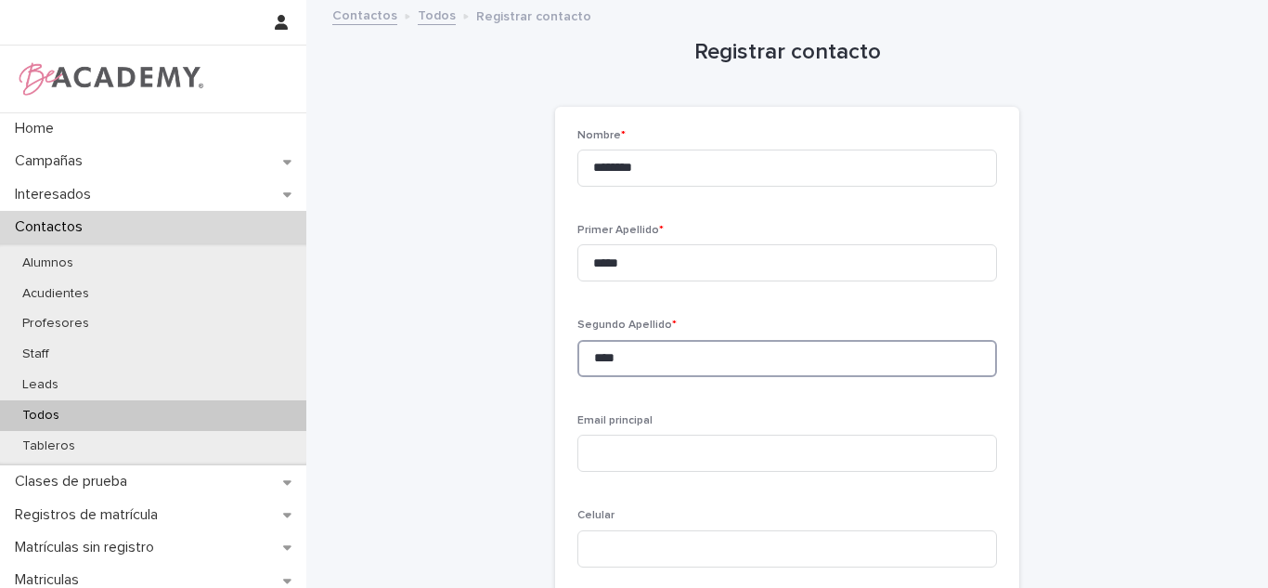
click at [654, 356] on input "****" at bounding box center [788, 358] width 420 height 37
type input "******"
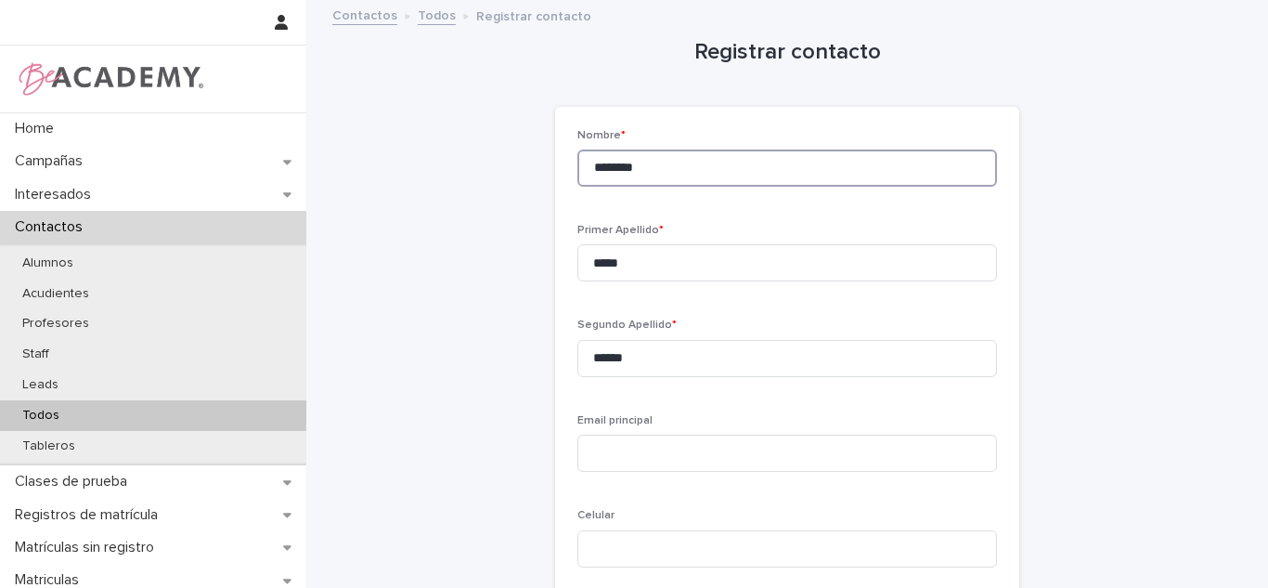
drag, startPoint x: 663, startPoint y: 168, endPoint x: 344, endPoint y: 123, distance: 321.7
click at [344, 123] on div "Registrar contacto Loading... Saving… Loading... Saving… Loading... Saving… Nom…" at bounding box center [787, 373] width 910 height 742
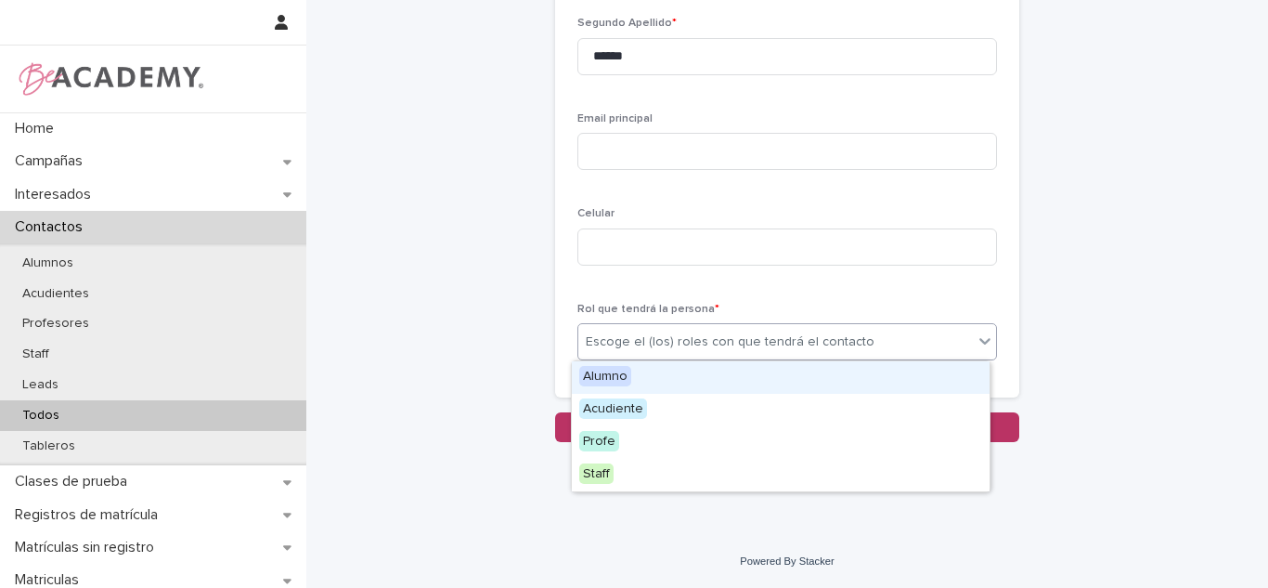
click at [617, 330] on div "Escoge el (los) roles con que tendrá el contacto" at bounding box center [775, 342] width 395 height 31
click at [604, 374] on span "Alumno" at bounding box center [605, 376] width 52 height 20
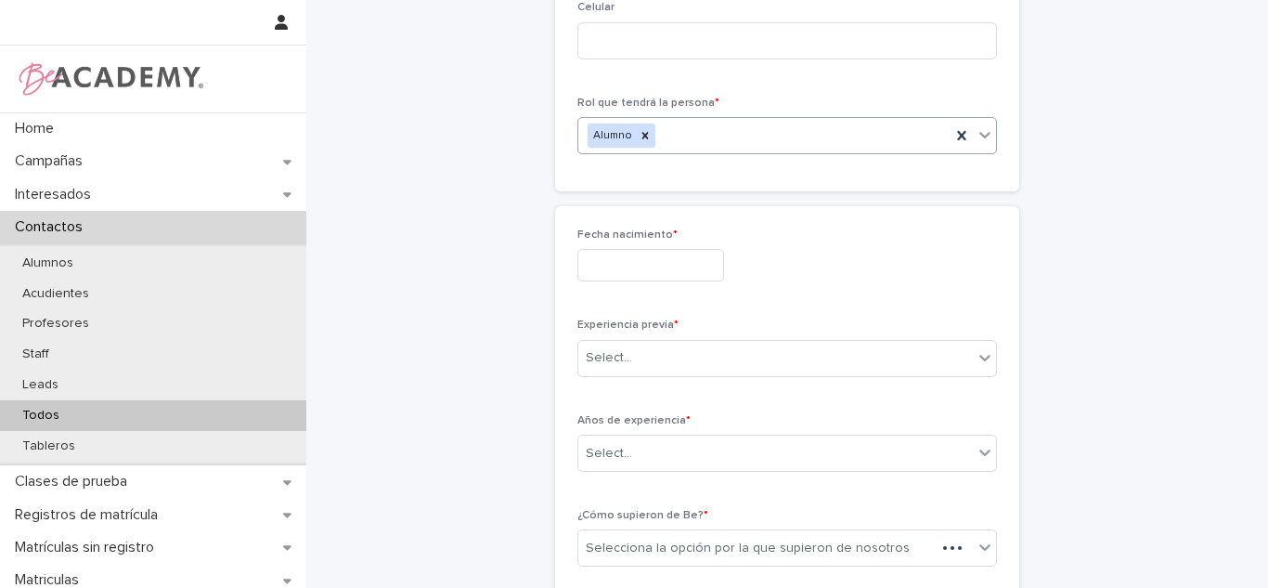
click at [630, 281] on input "text" at bounding box center [651, 265] width 147 height 32
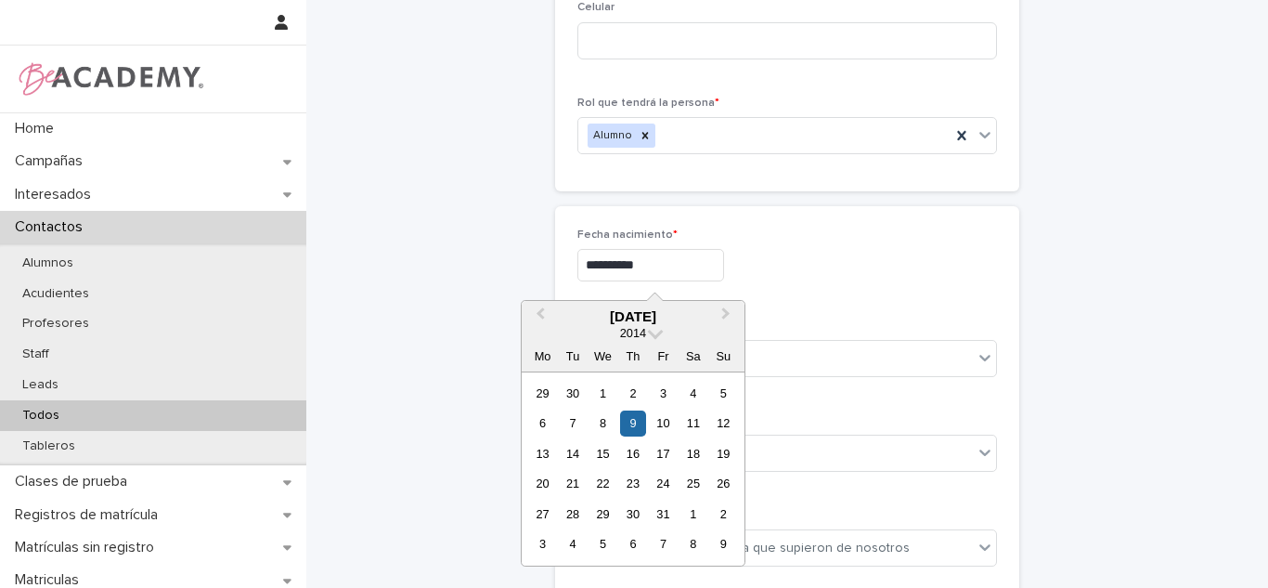
type input "**********"
click at [807, 283] on div "**********" at bounding box center [788, 262] width 420 height 68
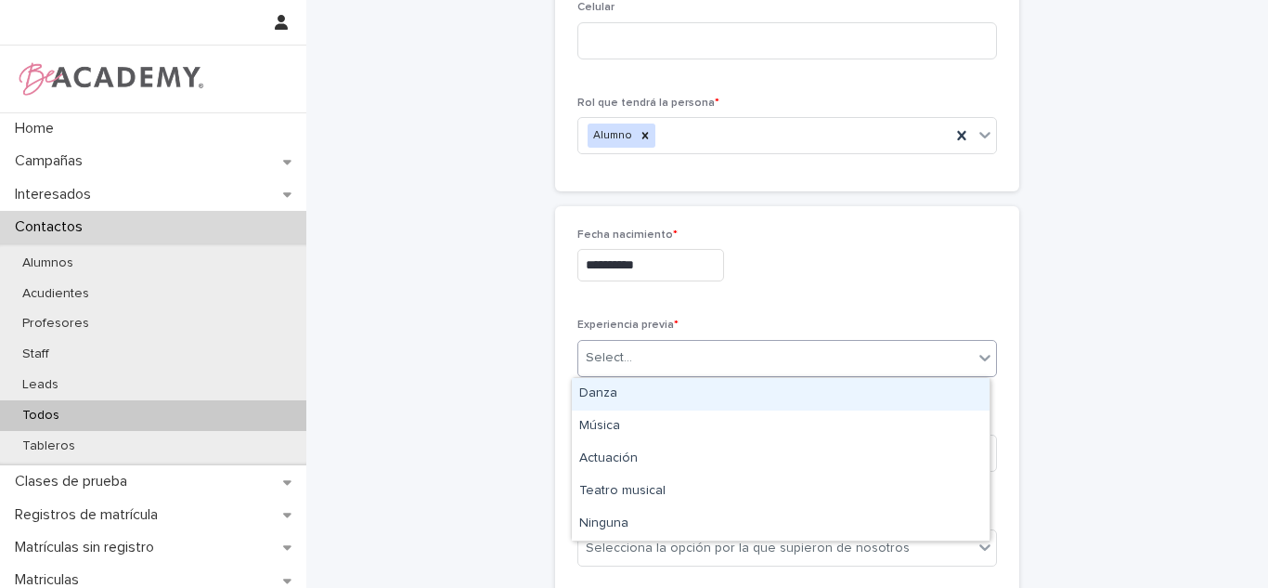
click at [686, 367] on div "Select..." at bounding box center [775, 358] width 395 height 31
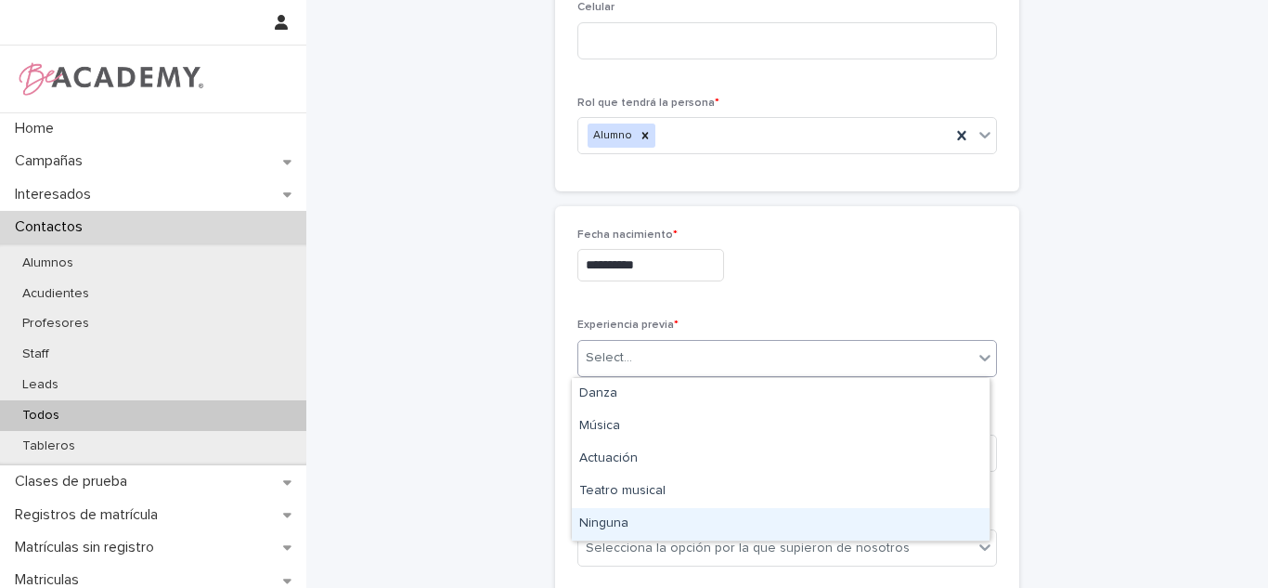
click at [602, 533] on div "Ninguna" at bounding box center [781, 524] width 418 height 32
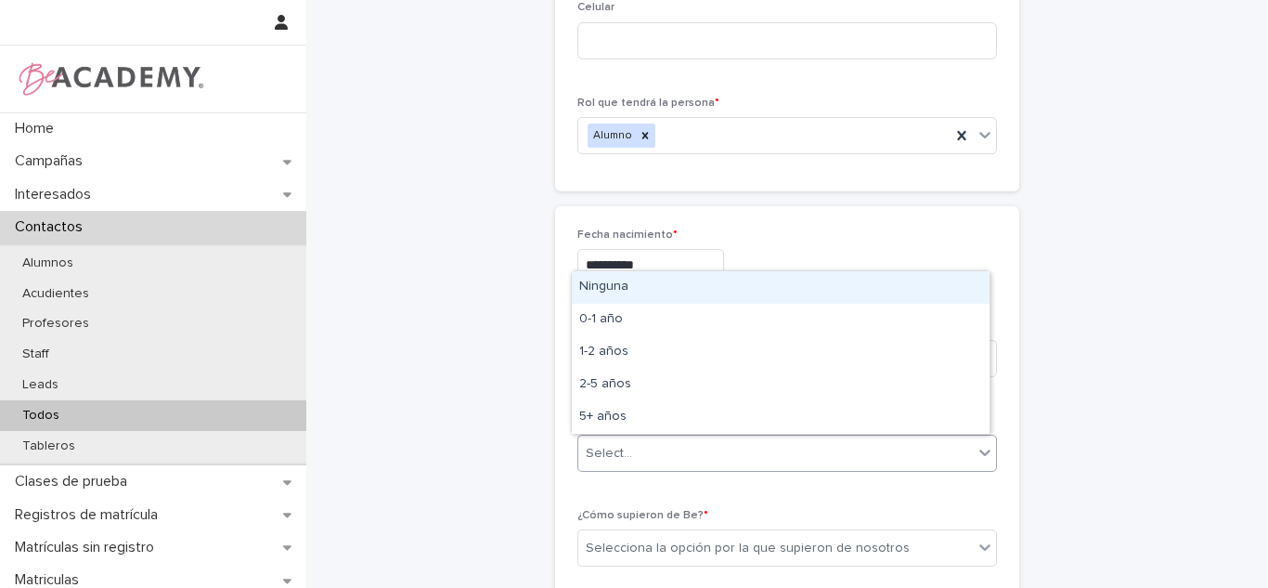
click at [602, 458] on div "Select..." at bounding box center [609, 453] width 46 height 19
drag, startPoint x: 602, startPoint y: 285, endPoint x: 575, endPoint y: 282, distance: 27.1
click at [602, 286] on div "Ninguna" at bounding box center [781, 287] width 418 height 32
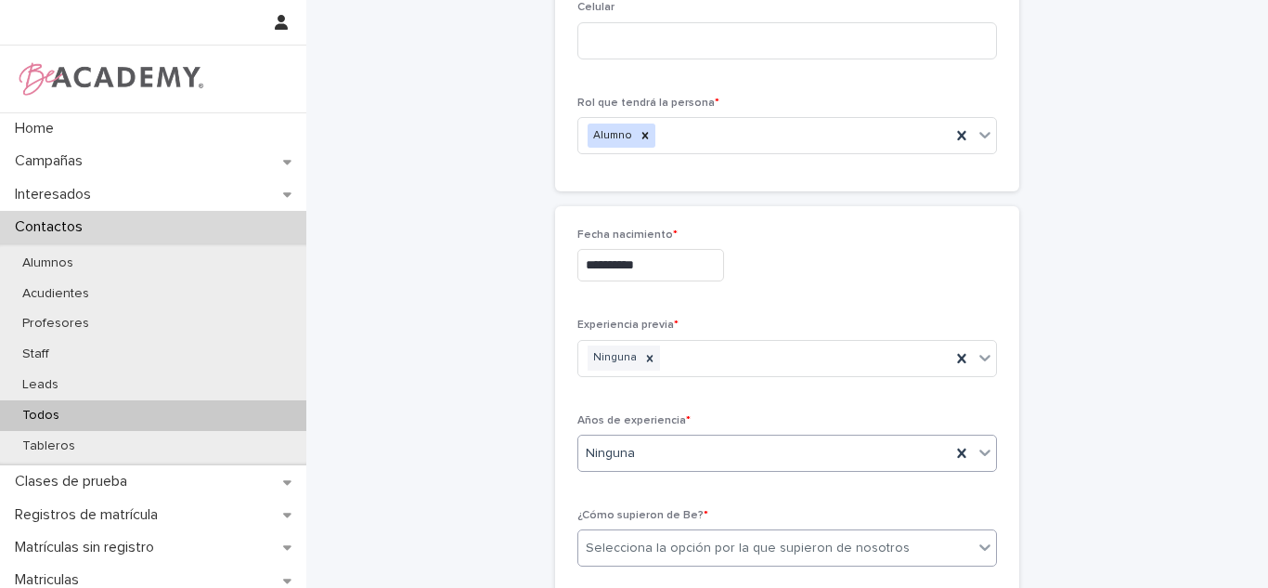
click at [650, 553] on div "Selecciona la opción por la que supieron de nosotros" at bounding box center [748, 548] width 324 height 19
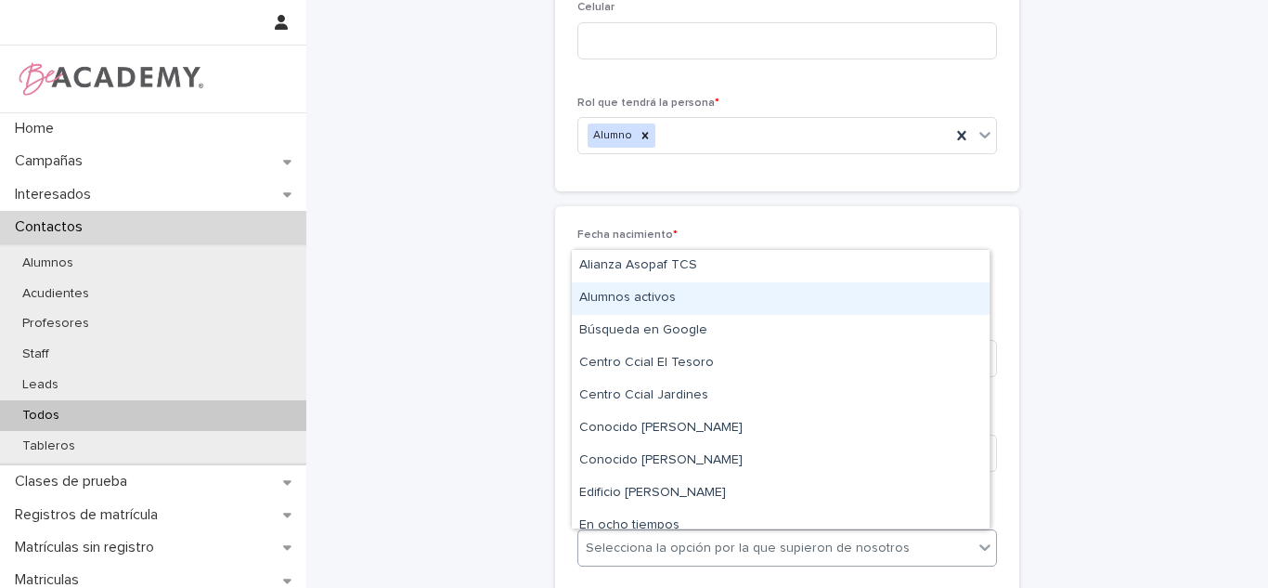
click at [834, 305] on div "Alumnos activos" at bounding box center [781, 298] width 418 height 32
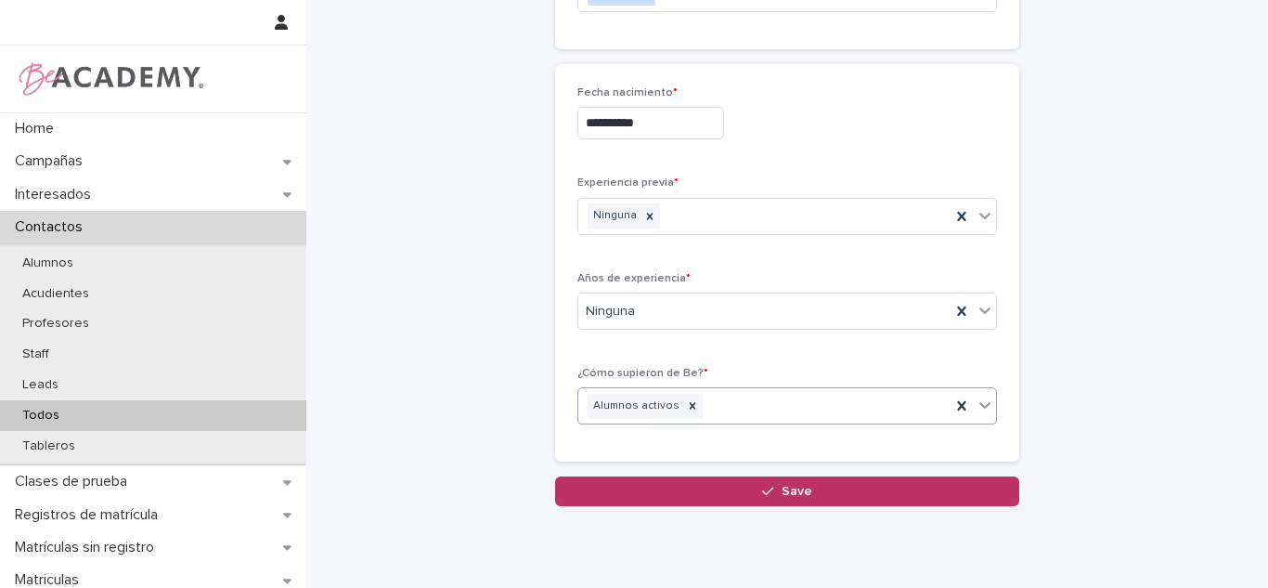
scroll to position [658, 0]
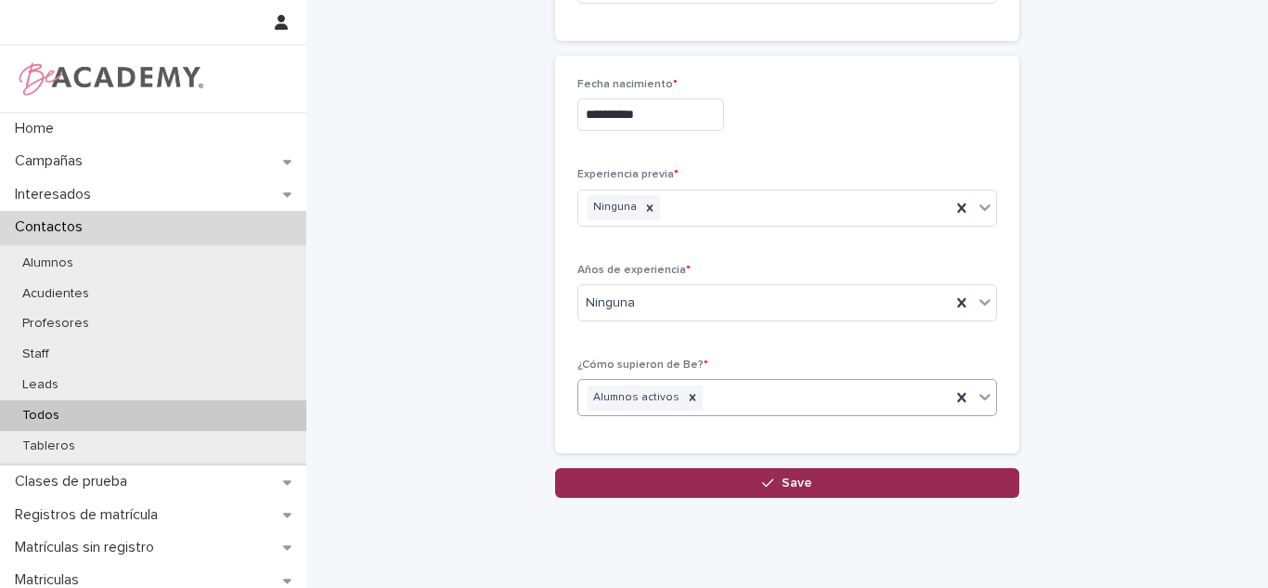
click at [754, 488] on button "Save" at bounding box center [787, 483] width 464 height 30
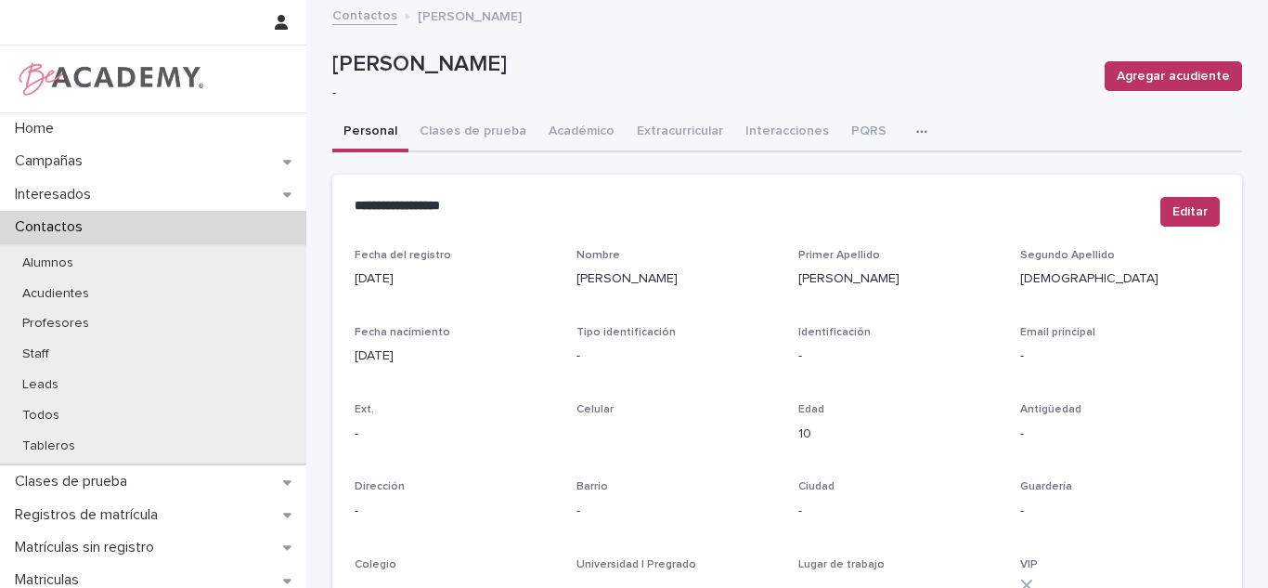
click at [1198, 231] on div "Editar" at bounding box center [1186, 215] width 67 height 37
click at [1188, 221] on button "Editar" at bounding box center [1190, 212] width 59 height 30
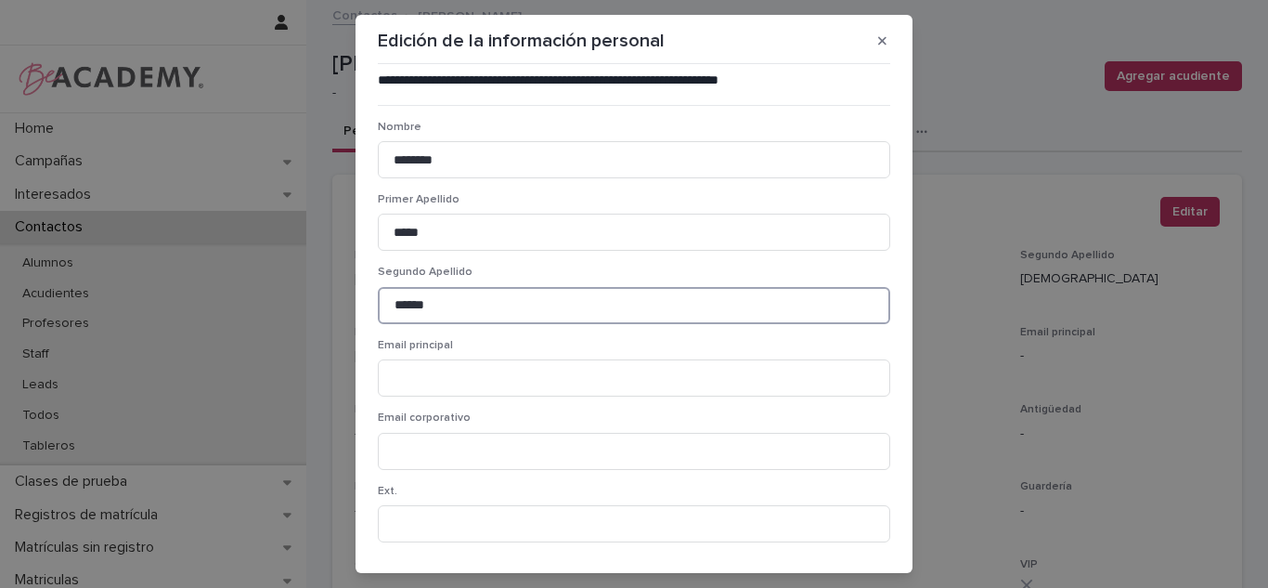
click at [457, 302] on input "******" at bounding box center [634, 305] width 513 height 37
type input "******"
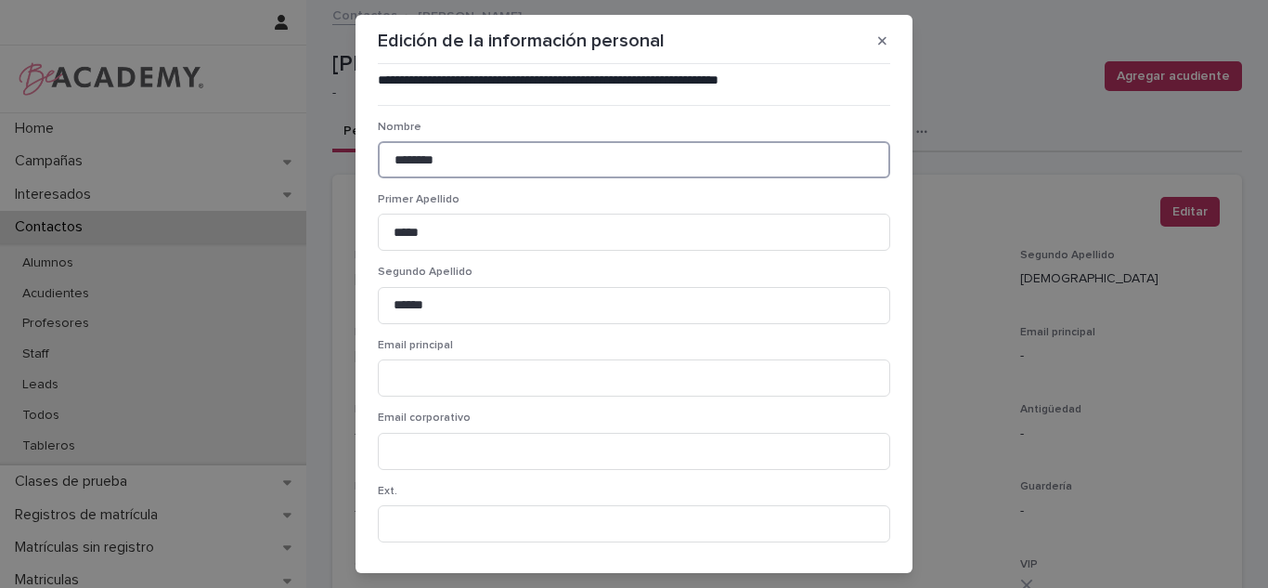
drag, startPoint x: 466, startPoint y: 149, endPoint x: 59, endPoint y: 181, distance: 407.9
click at [59, 181] on div "**********" at bounding box center [634, 294] width 1268 height 588
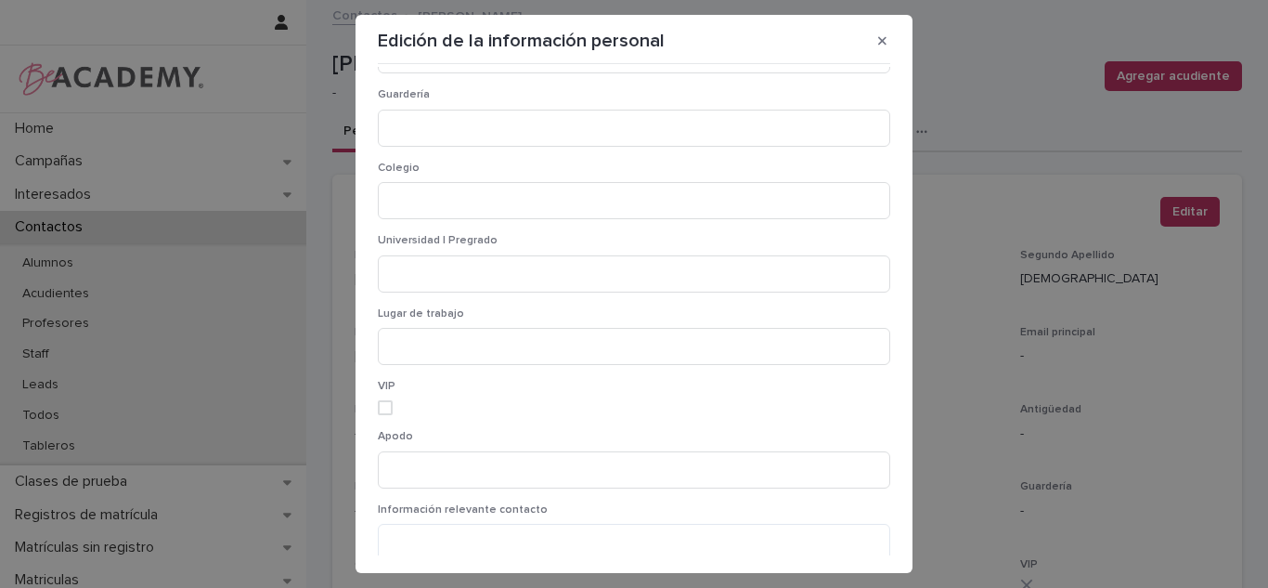
scroll to position [1376, 0]
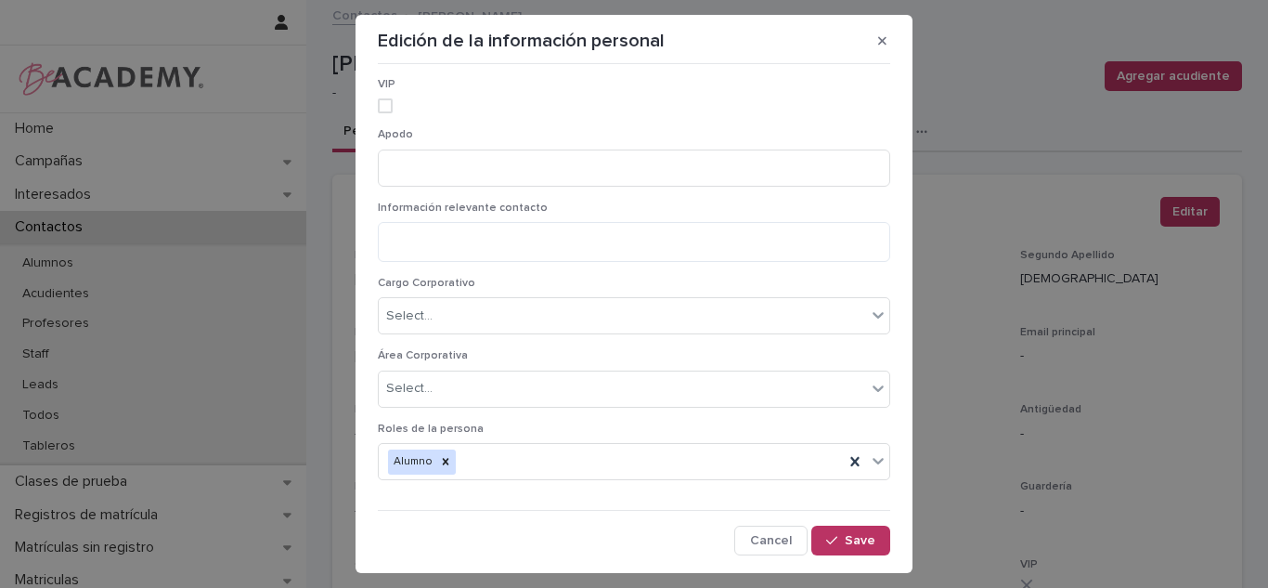
click at [841, 524] on div "**********" at bounding box center [634, 311] width 522 height 488
click at [836, 526] on button "Save" at bounding box center [851, 541] width 79 height 30
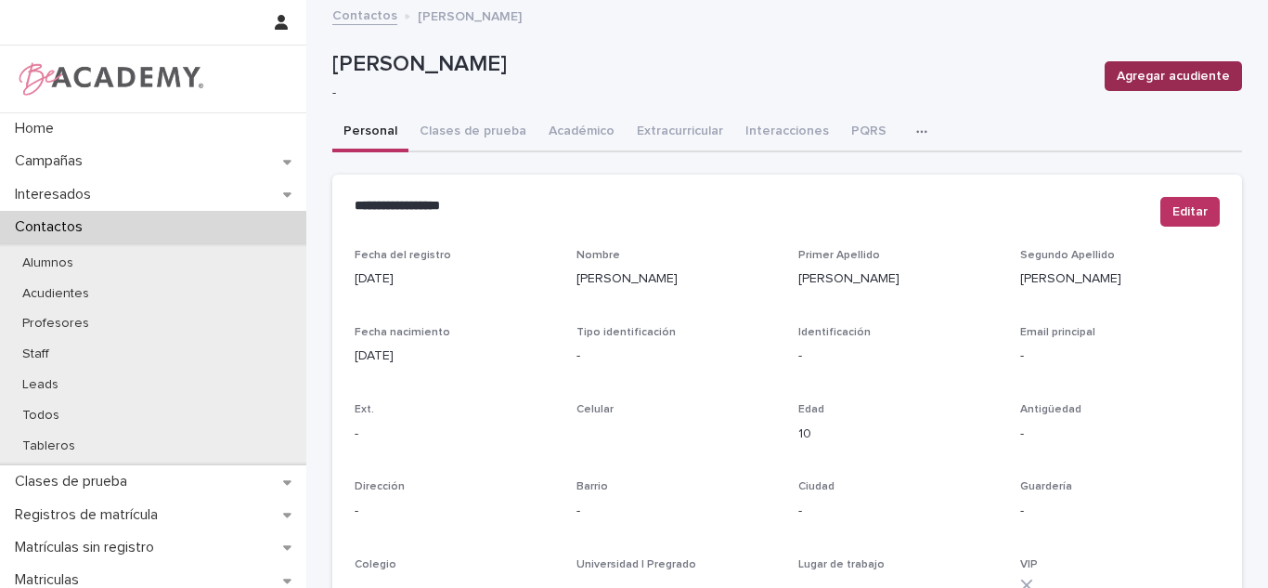
click at [1197, 68] on span "Agregar acudiente" at bounding box center [1173, 76] width 113 height 19
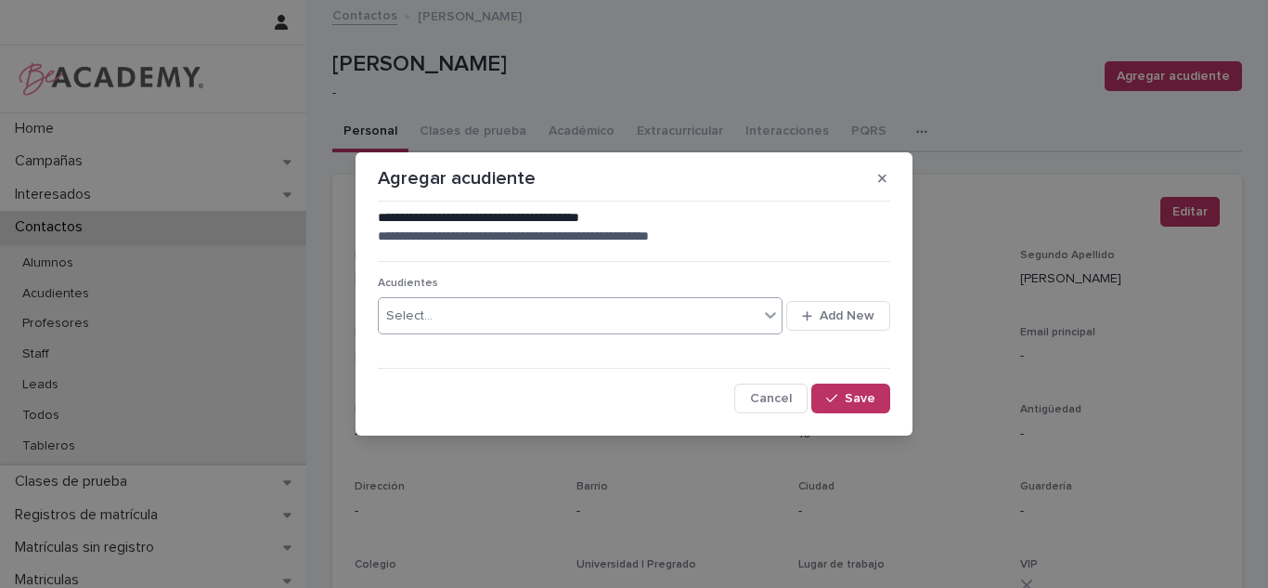
click at [685, 320] on div "Select..." at bounding box center [569, 316] width 380 height 31
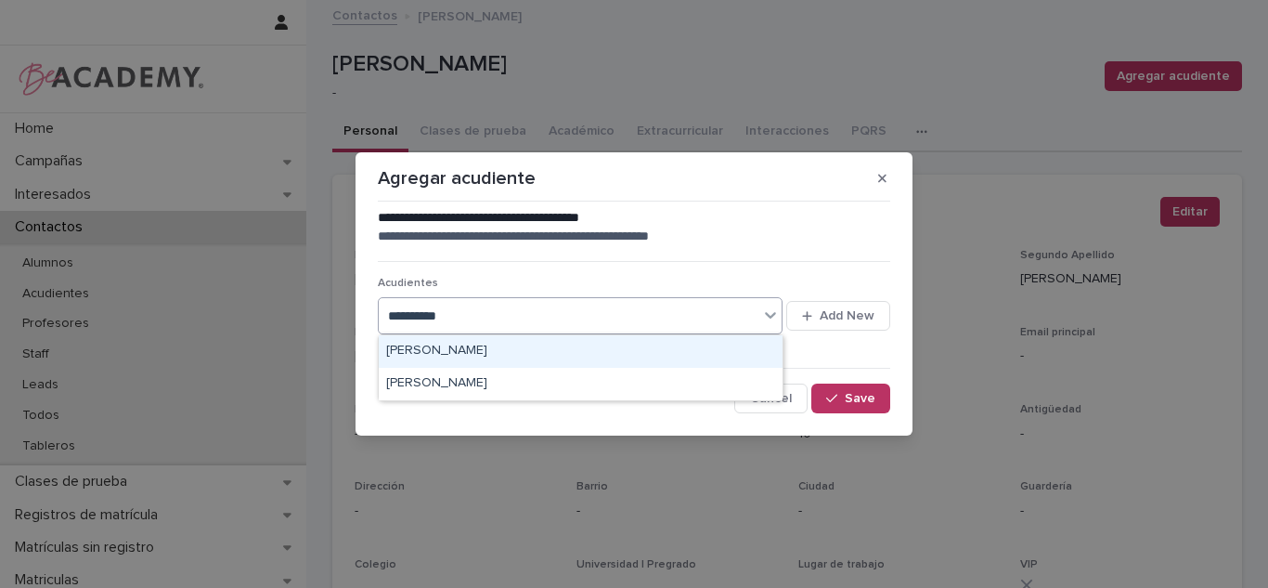
type input "**********"
click at [435, 341] on div "[PERSON_NAME]" at bounding box center [581, 351] width 404 height 32
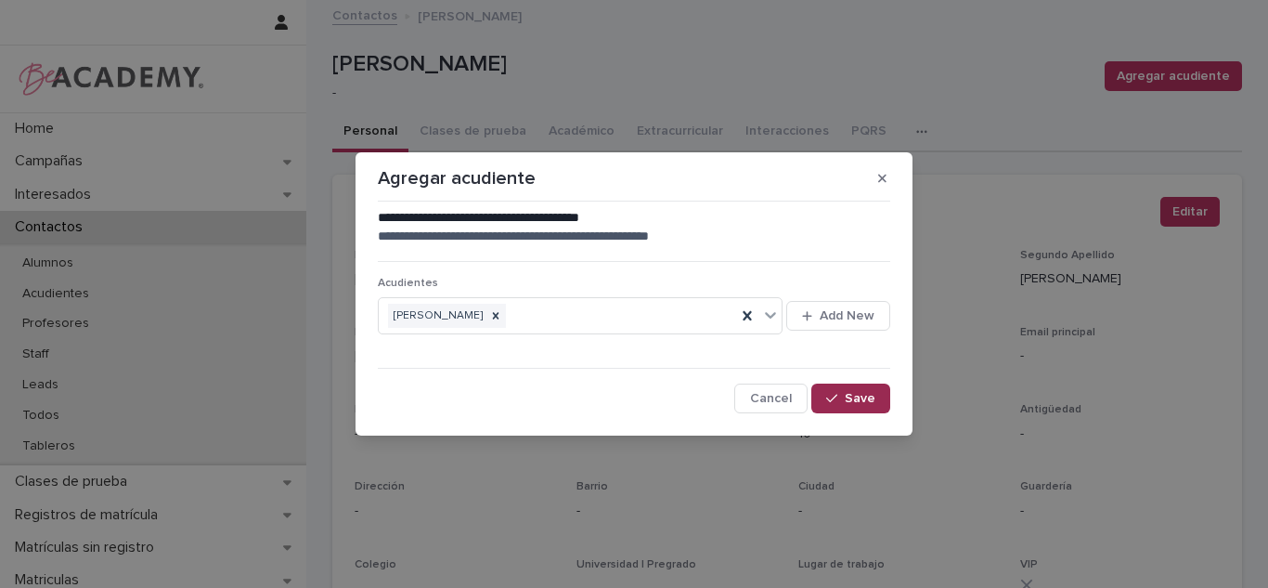
click at [860, 410] on button "Save" at bounding box center [851, 398] width 79 height 30
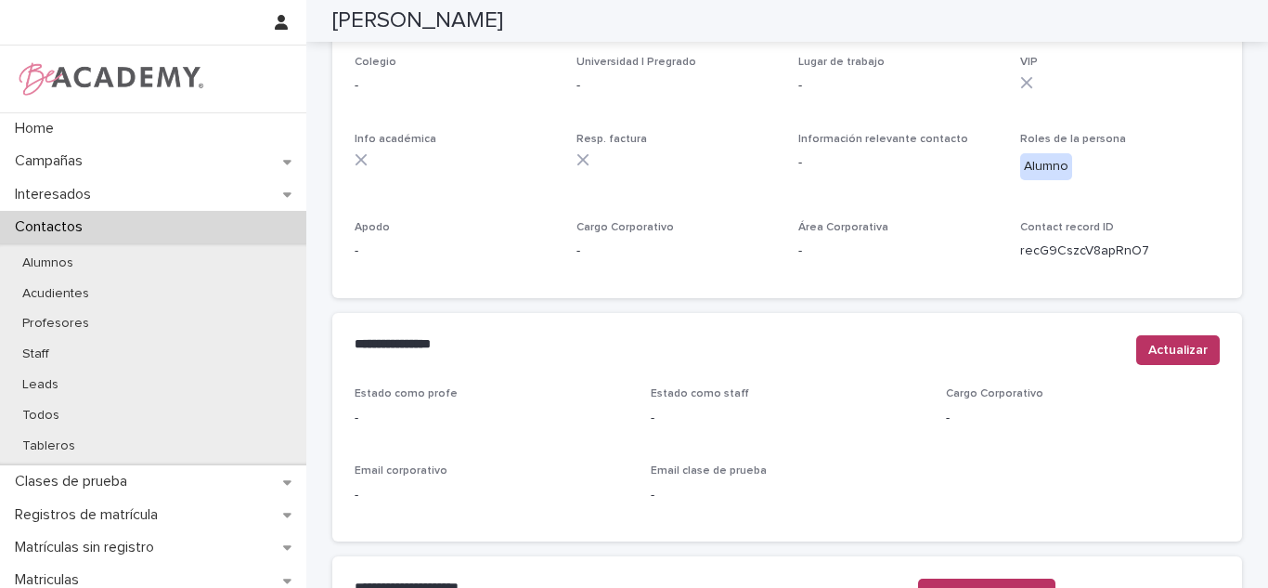
scroll to position [794, 0]
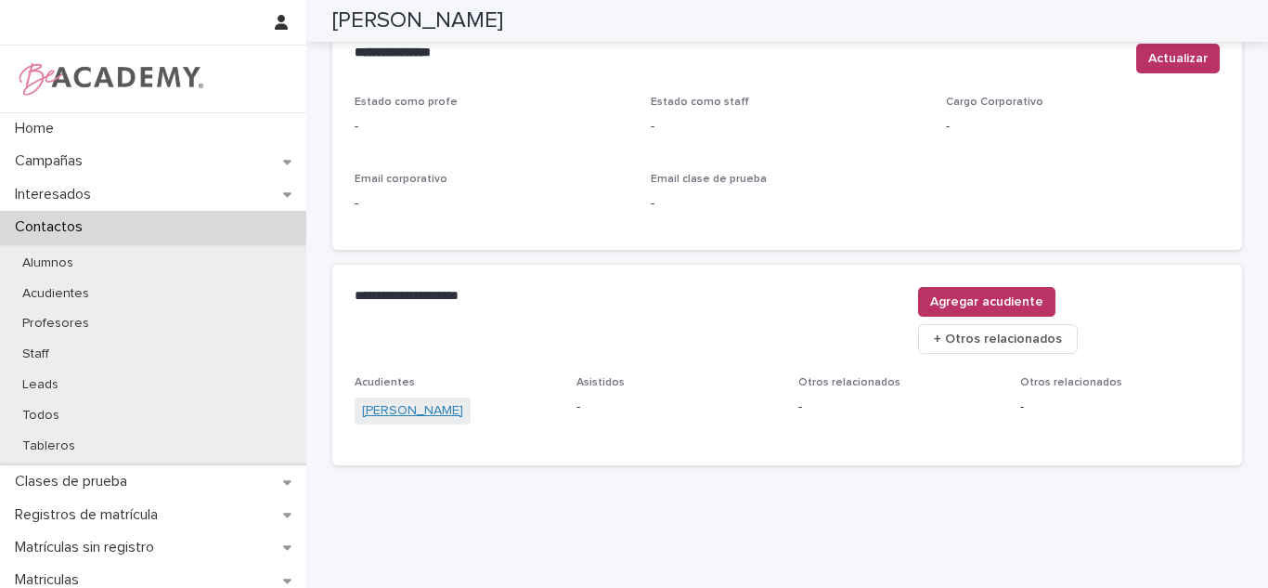
drag, startPoint x: 476, startPoint y: 384, endPoint x: 459, endPoint y: 370, distance: 23.1
click at [471, 397] on span "[PERSON_NAME]" at bounding box center [413, 410] width 116 height 27
click at [459, 401] on link "[PERSON_NAME]" at bounding box center [412, 410] width 101 height 19
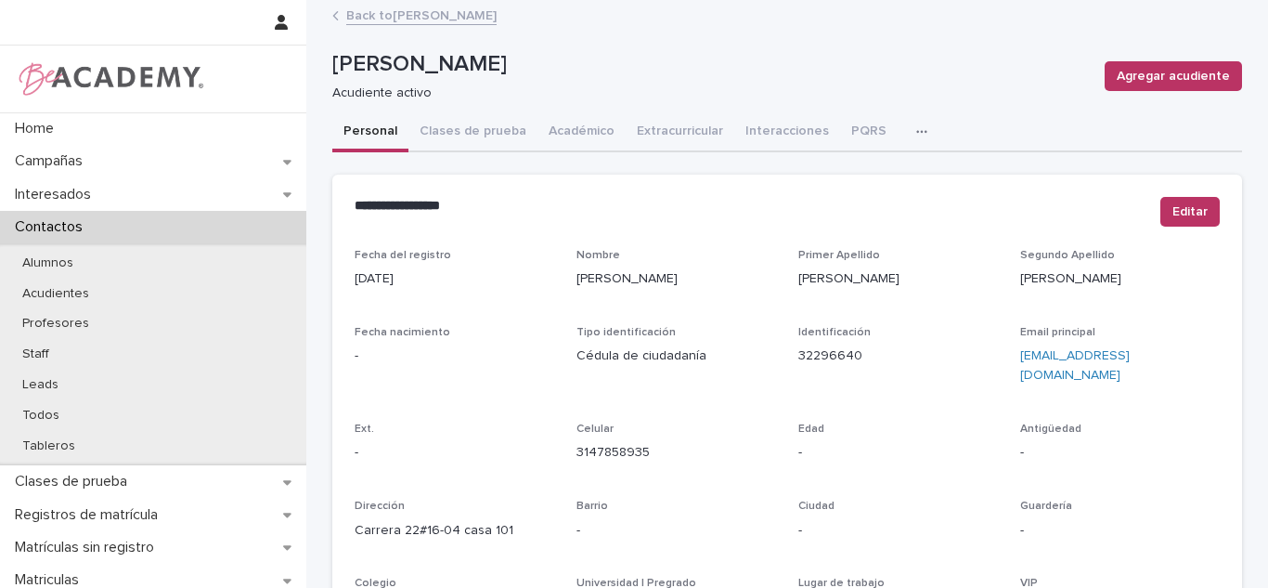
click at [439, 17] on link "Back to [PERSON_NAME]" at bounding box center [421, 14] width 150 height 21
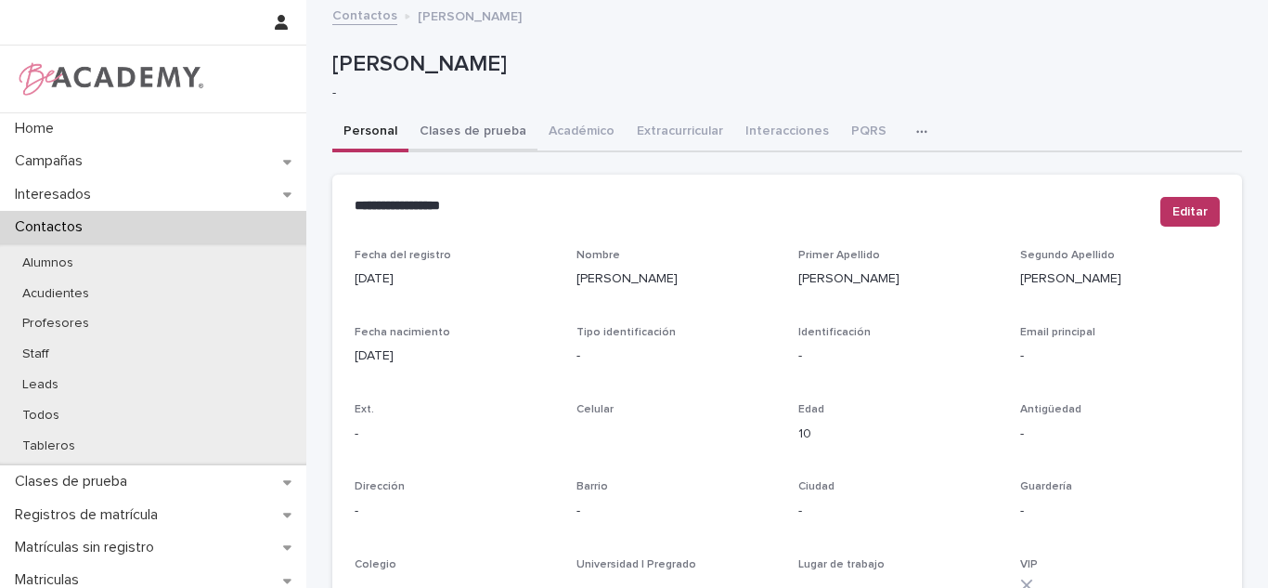
click at [459, 127] on button "Clases de prueba" at bounding box center [473, 132] width 129 height 39
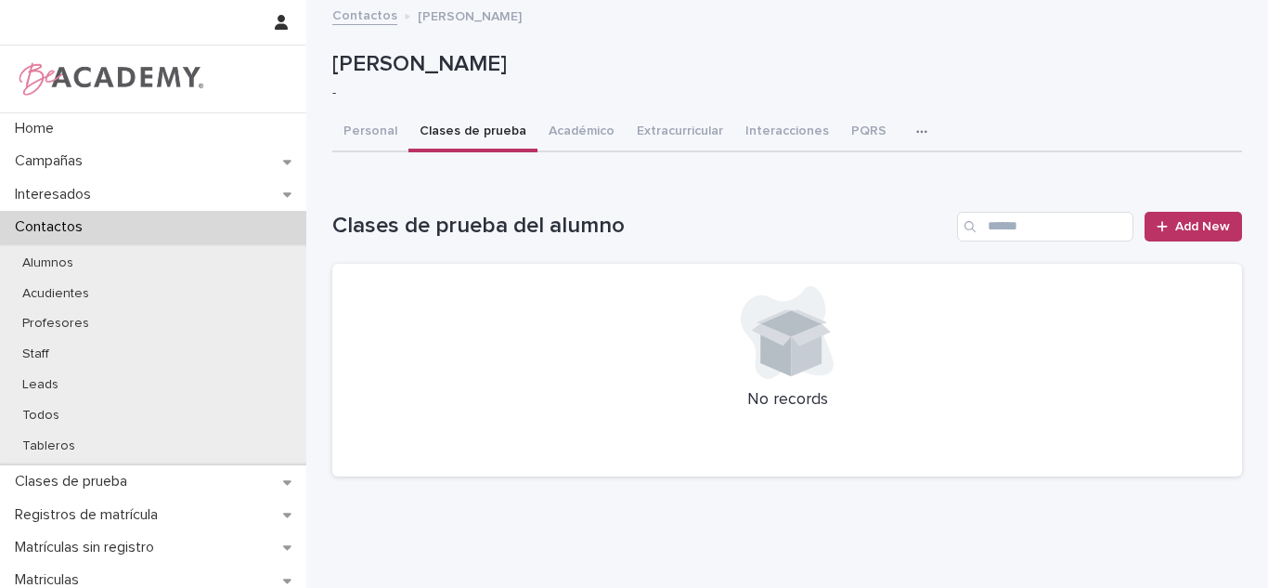
click at [1176, 224] on span "Add New" at bounding box center [1203, 226] width 55 height 13
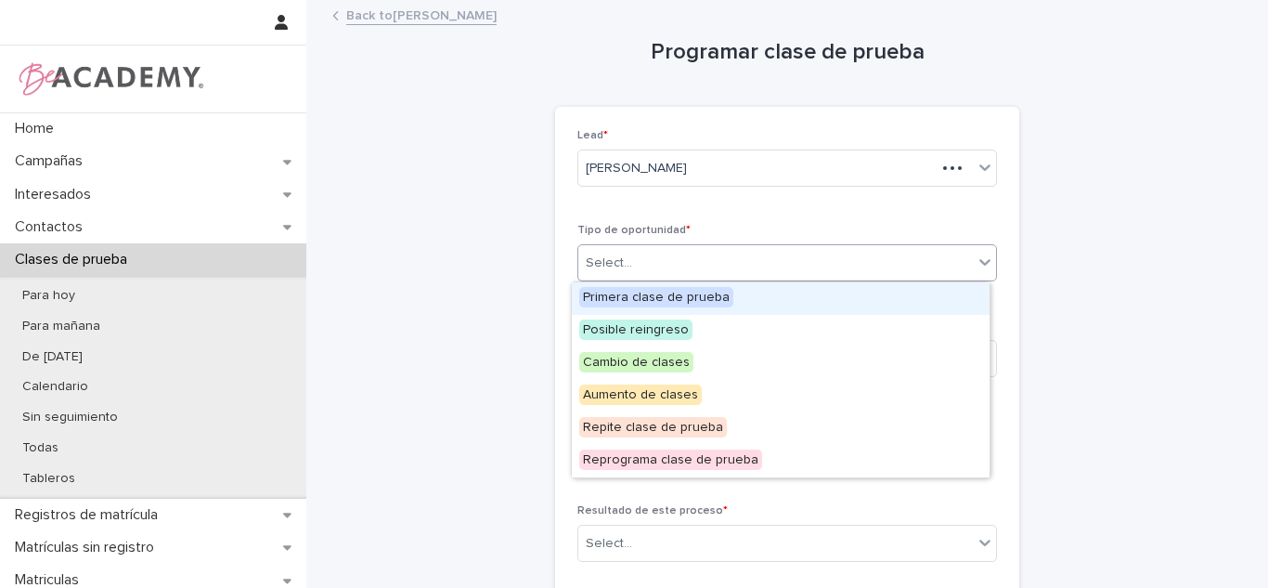
click at [723, 279] on div "Select..." at bounding box center [788, 262] width 420 height 37
click at [708, 301] on span "Primera clase de prueba" at bounding box center [656, 297] width 154 height 20
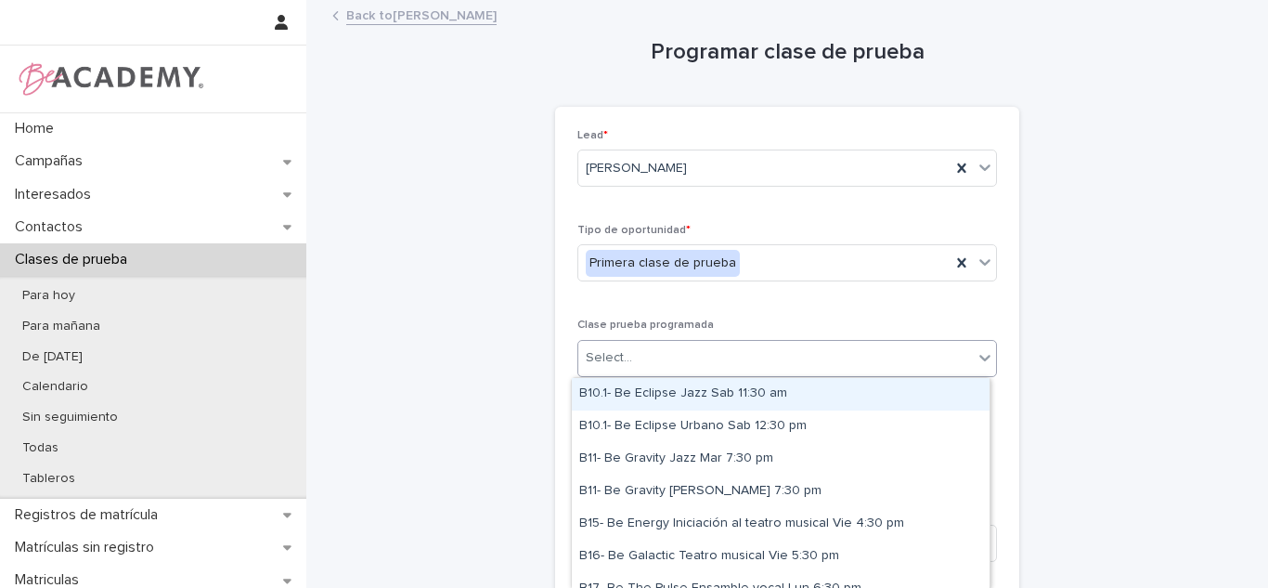
click at [683, 352] on div "Select..." at bounding box center [775, 358] width 395 height 31
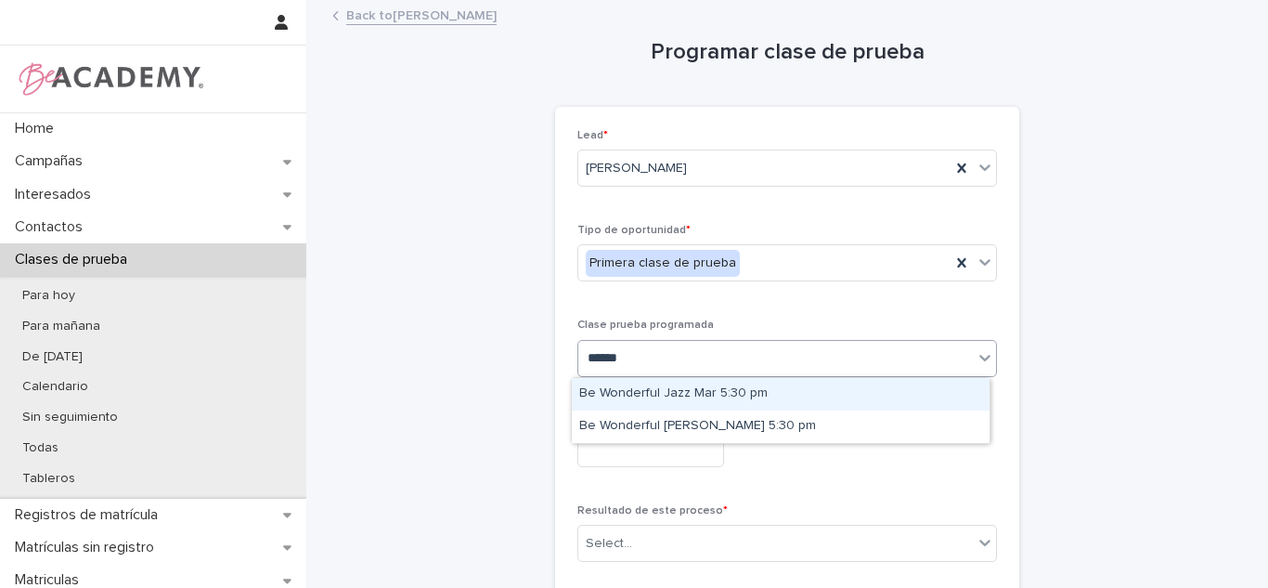
type input "*******"
click at [716, 391] on div "Be Wonderful Jazz Mar 5:30 pm" at bounding box center [781, 394] width 418 height 32
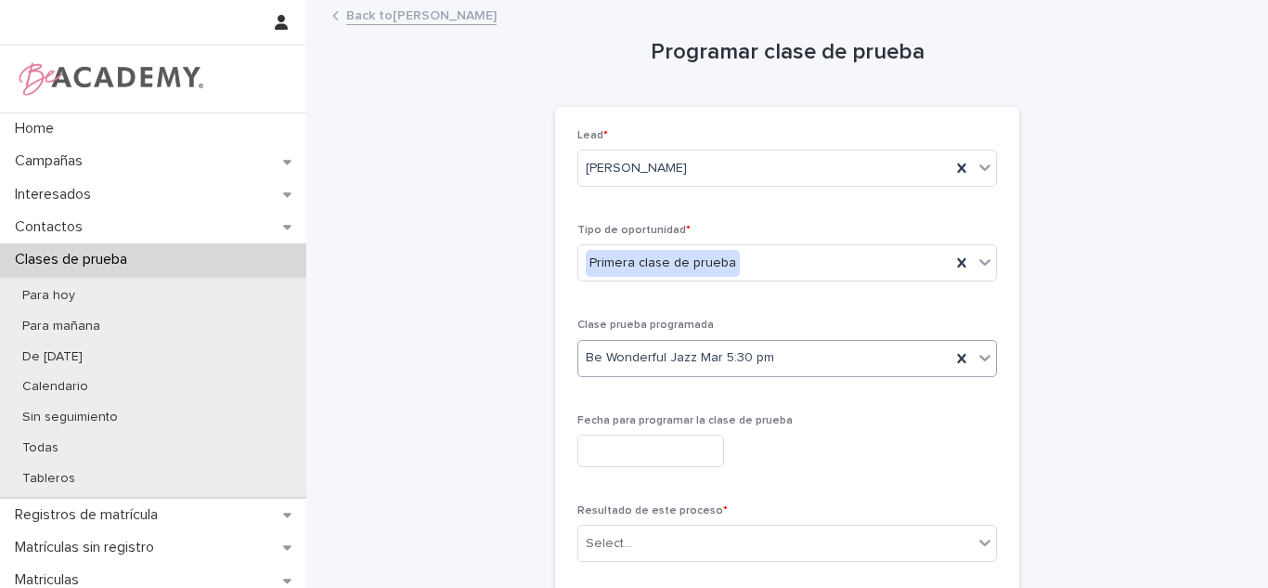
click at [701, 452] on input "text" at bounding box center [651, 451] width 147 height 32
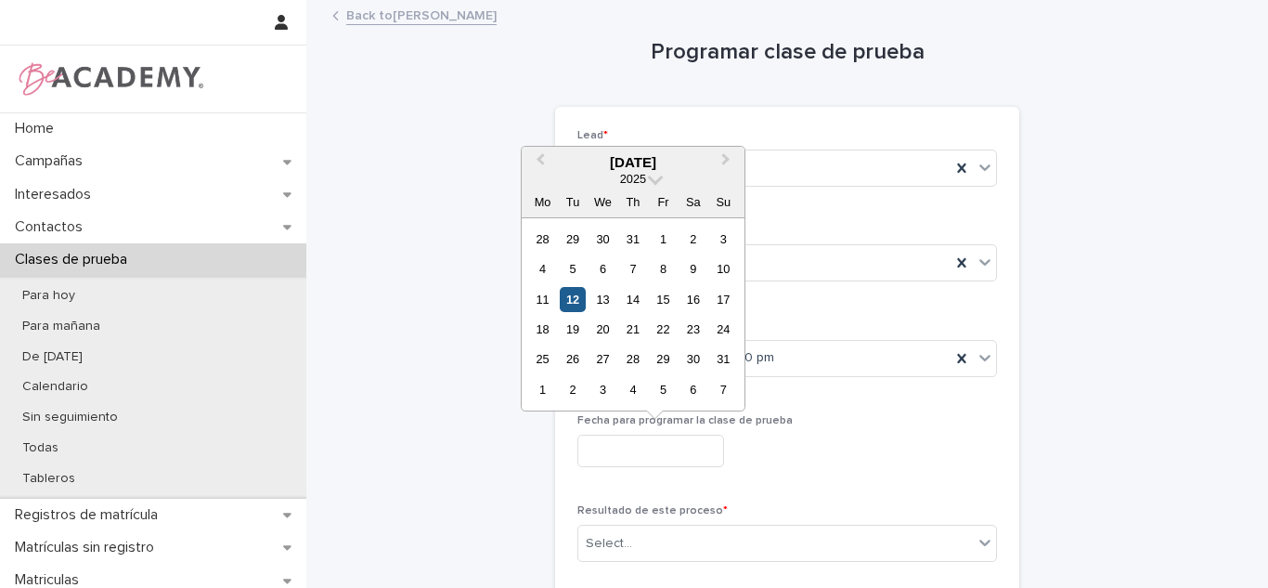
click at [581, 301] on div "12" at bounding box center [572, 299] width 25 height 25
type input "**********"
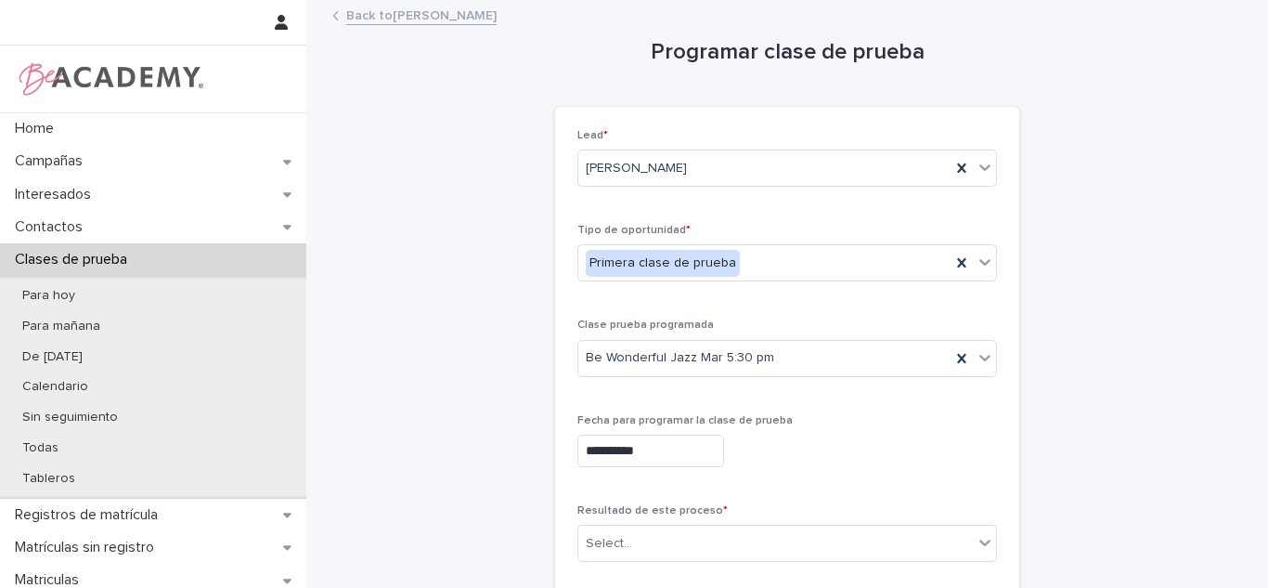
scroll to position [186, 0]
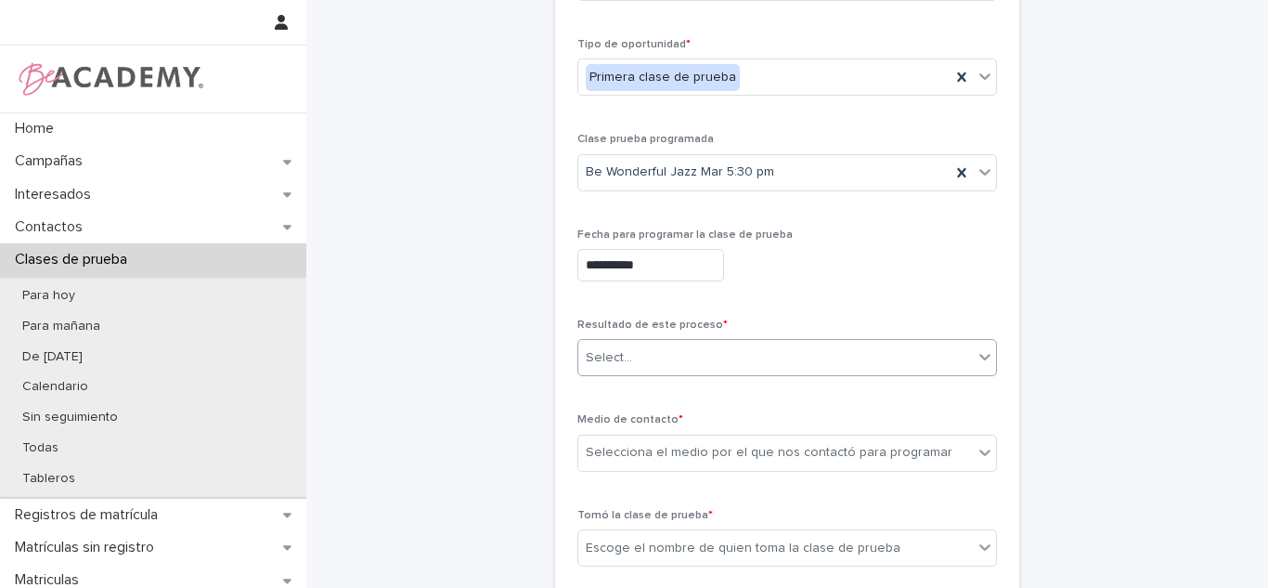
click at [703, 373] on div "Select..." at bounding box center [788, 357] width 420 height 37
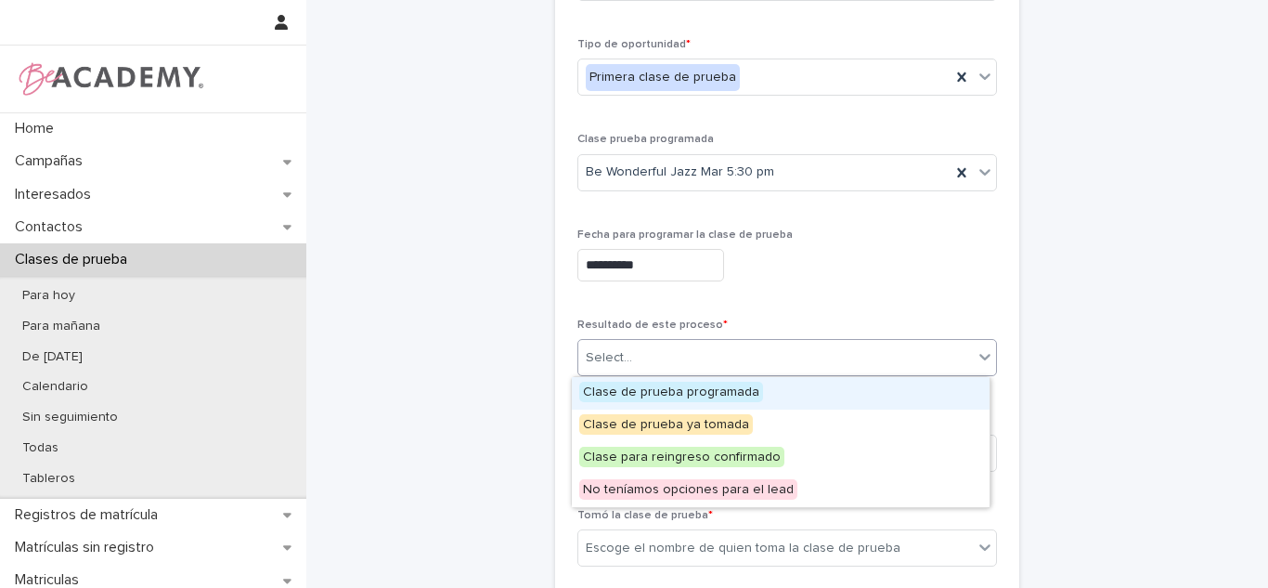
click at [688, 403] on div "Clase de prueba programada" at bounding box center [781, 393] width 418 height 32
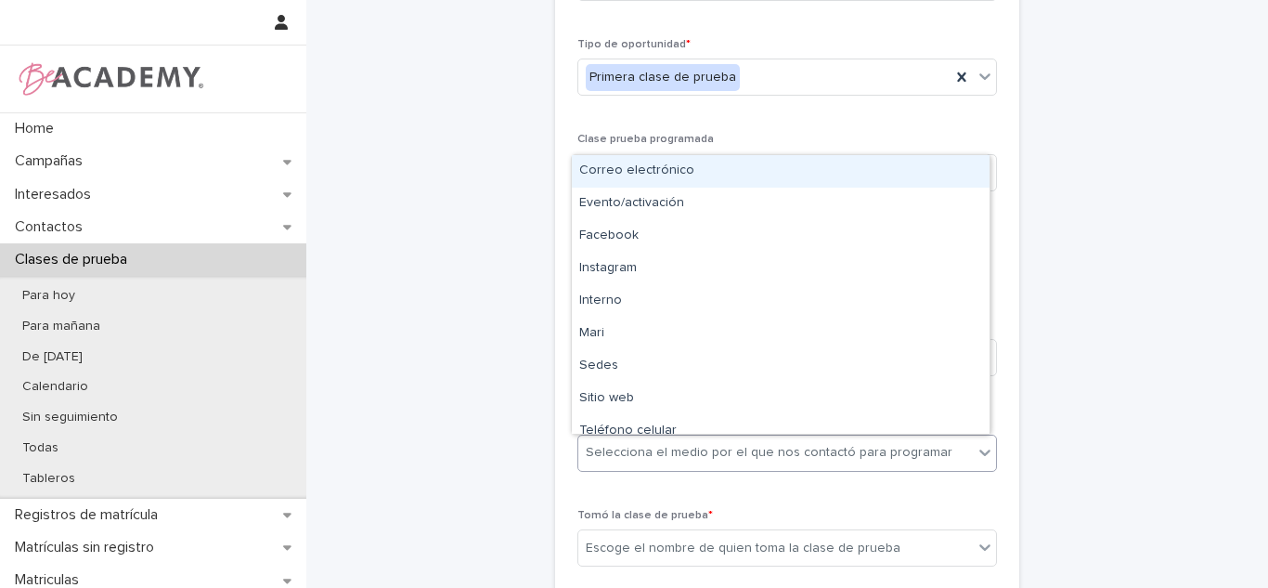
click at [681, 444] on div "Selecciona el medio por el que nos contactó para programar" at bounding box center [769, 452] width 367 height 19
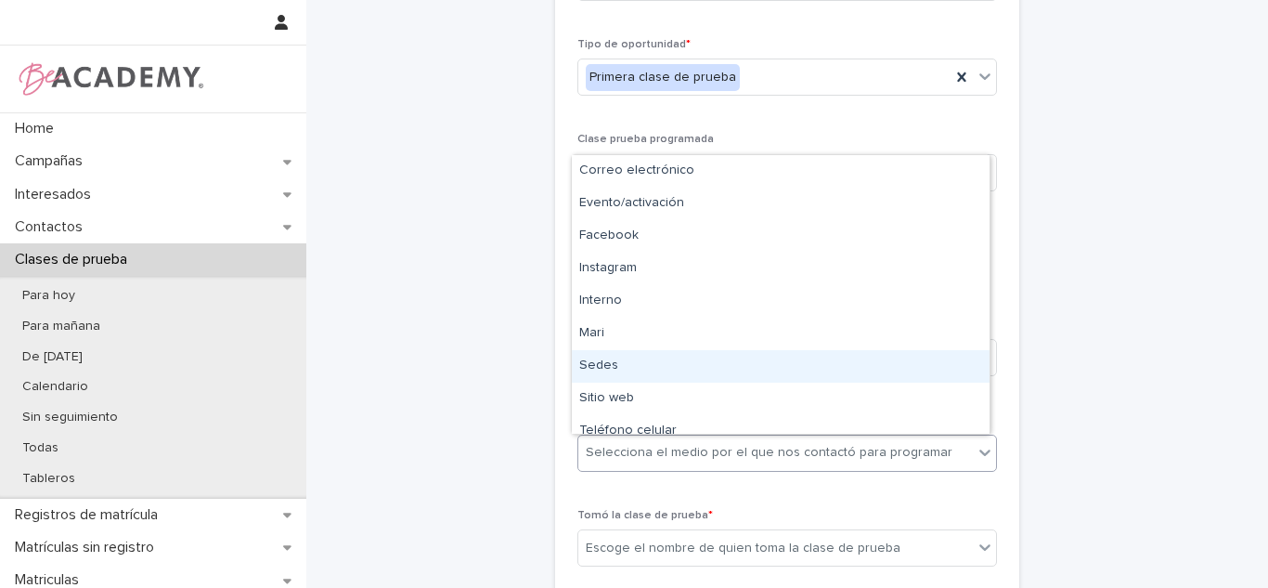
click at [490, 387] on div "**********" at bounding box center [787, 281] width 910 height 930
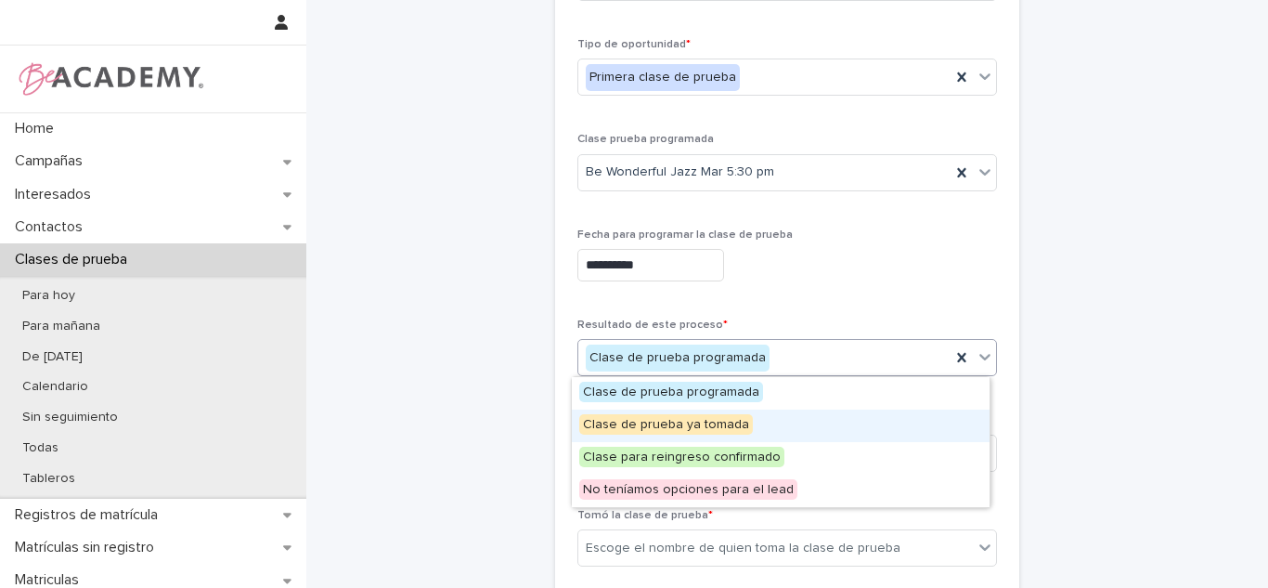
click at [648, 414] on span "Clase de prueba ya tomada" at bounding box center [666, 424] width 174 height 20
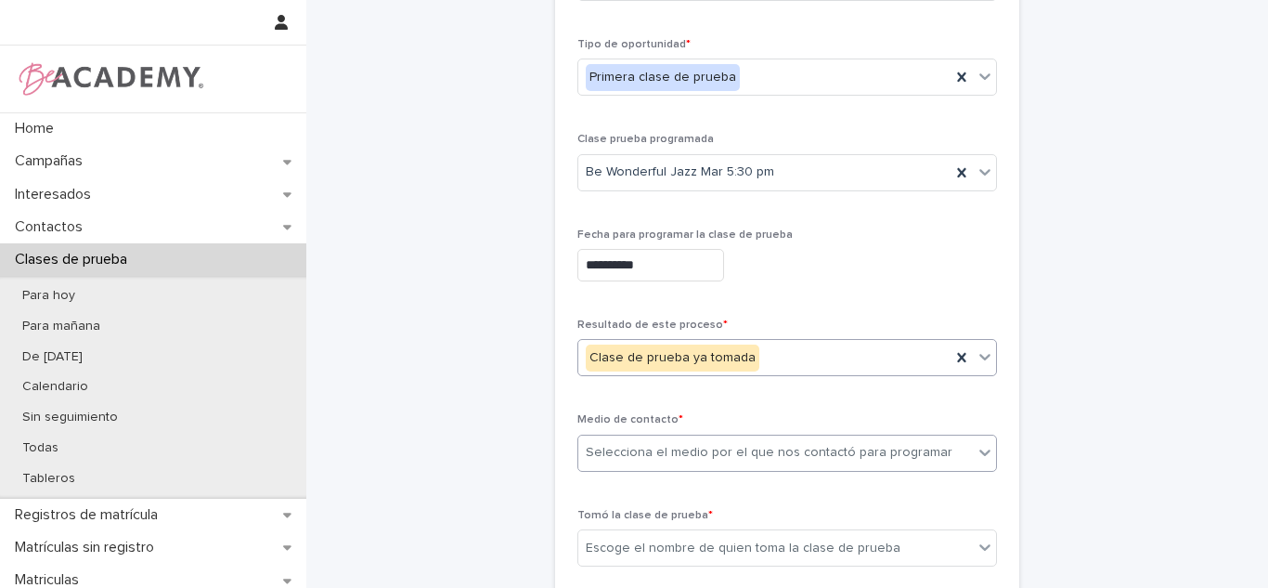
click at [648, 448] on div "Selecciona el medio por el que nos contactó para programar" at bounding box center [769, 452] width 367 height 19
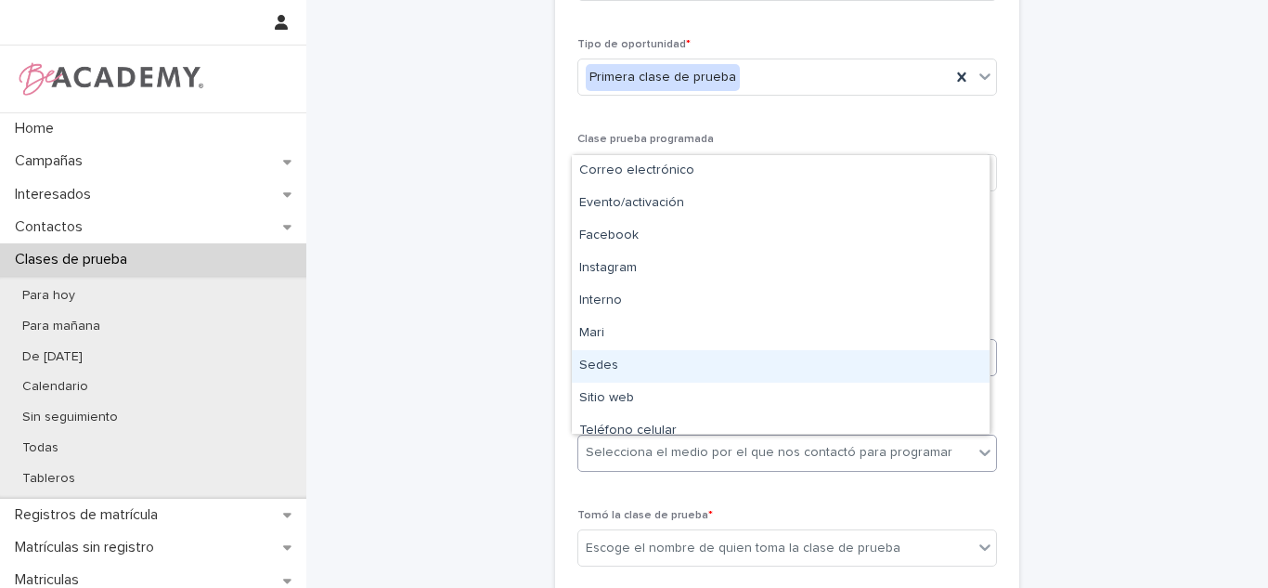
click at [647, 370] on div "Sedes" at bounding box center [781, 366] width 418 height 32
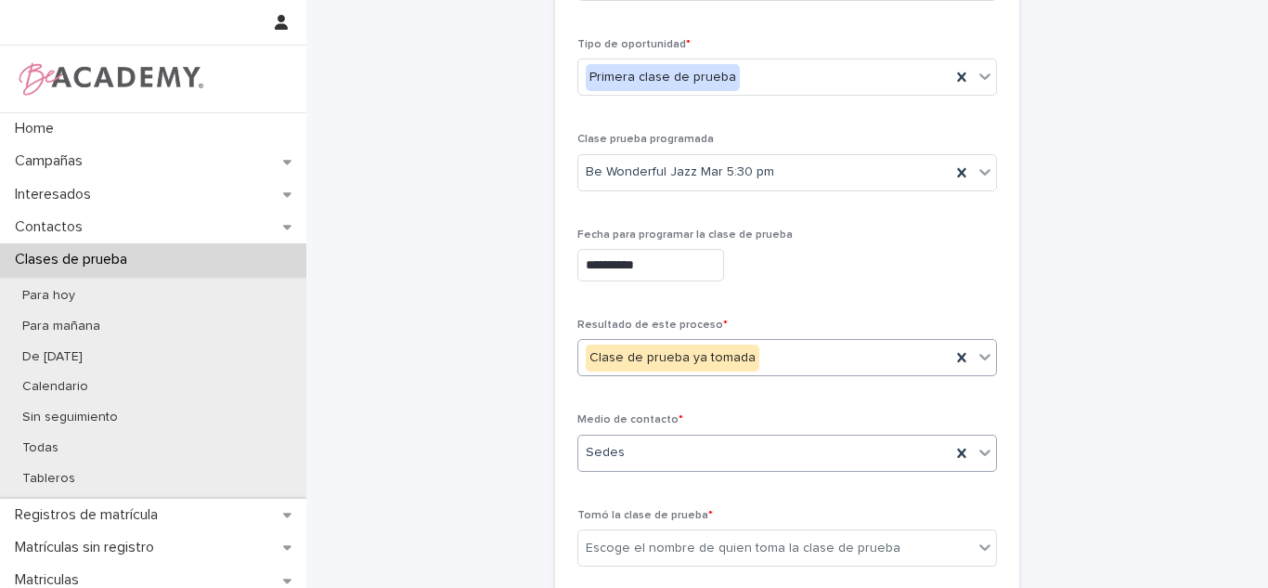
scroll to position [489, 0]
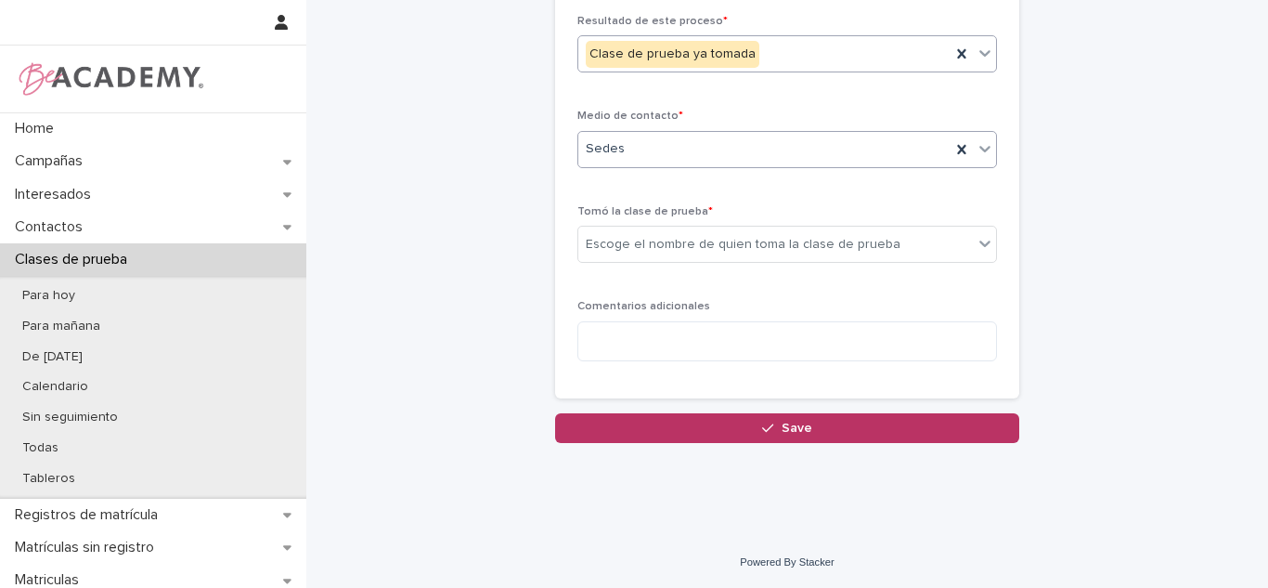
click at [678, 173] on div "Medio de contacto * Sedes" at bounding box center [788, 146] width 420 height 72
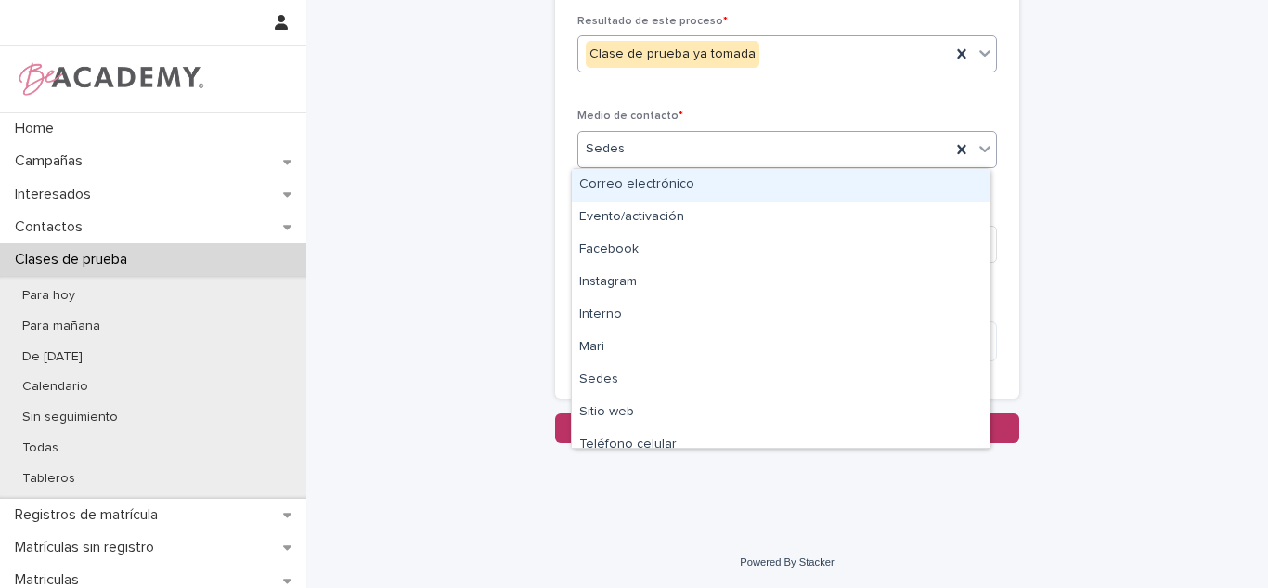
click at [662, 140] on div "Sedes" at bounding box center [764, 149] width 372 height 31
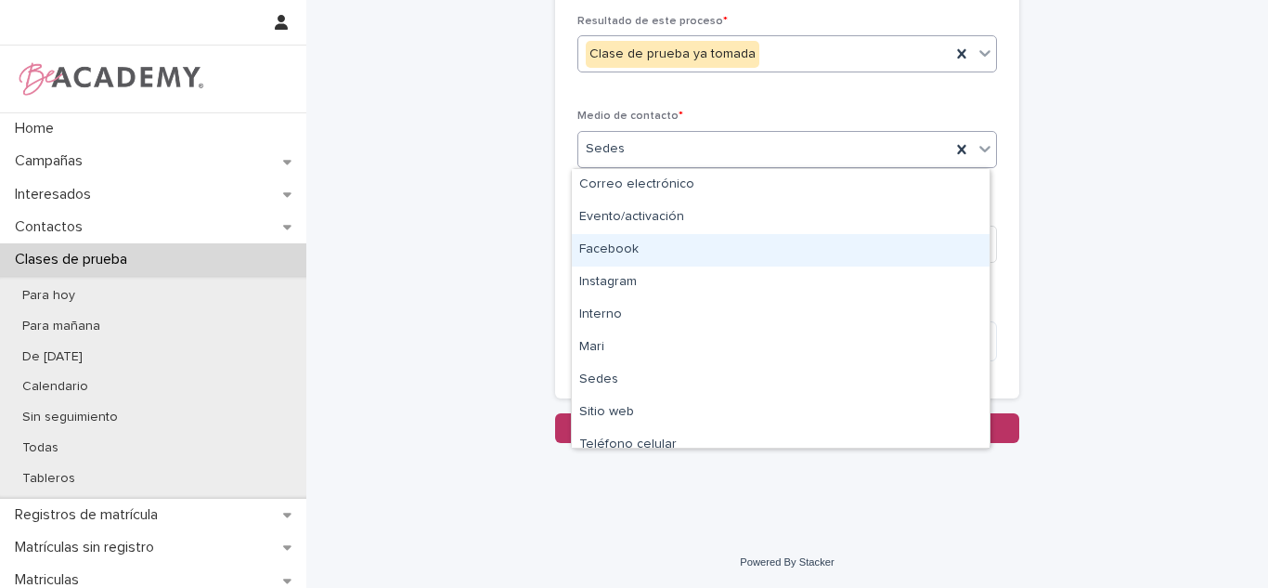
scroll to position [65, 0]
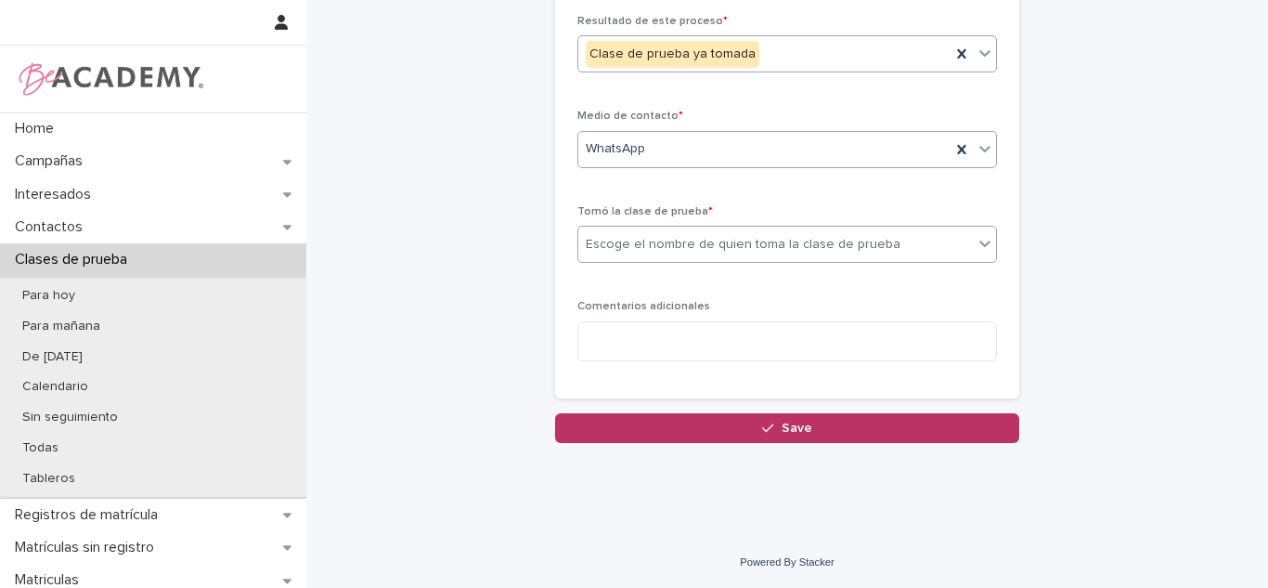
click at [646, 253] on div "Escoge el nombre de quien toma la clase de prueba" at bounding box center [743, 244] width 315 height 19
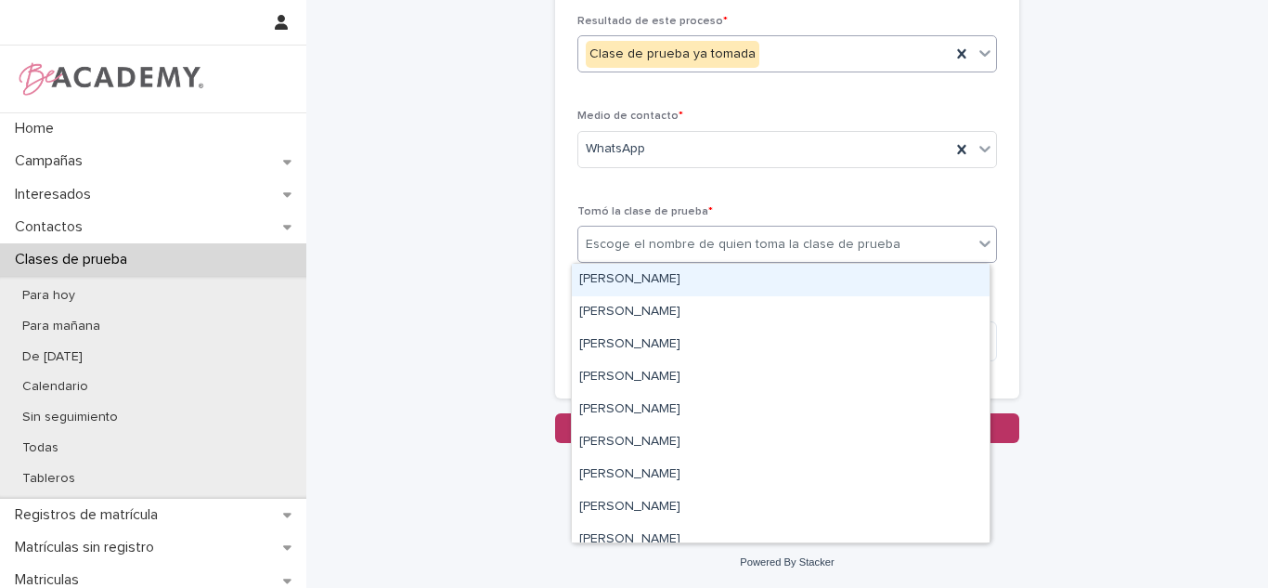
click at [647, 263] on div "Carolina Castillo Cuadrado Carolina Castrillon Trujillo Gina Orjuela Cortes Lei…" at bounding box center [781, 403] width 420 height 280
click at [647, 271] on div "Carolina Castillo Cuadrado" at bounding box center [781, 280] width 418 height 32
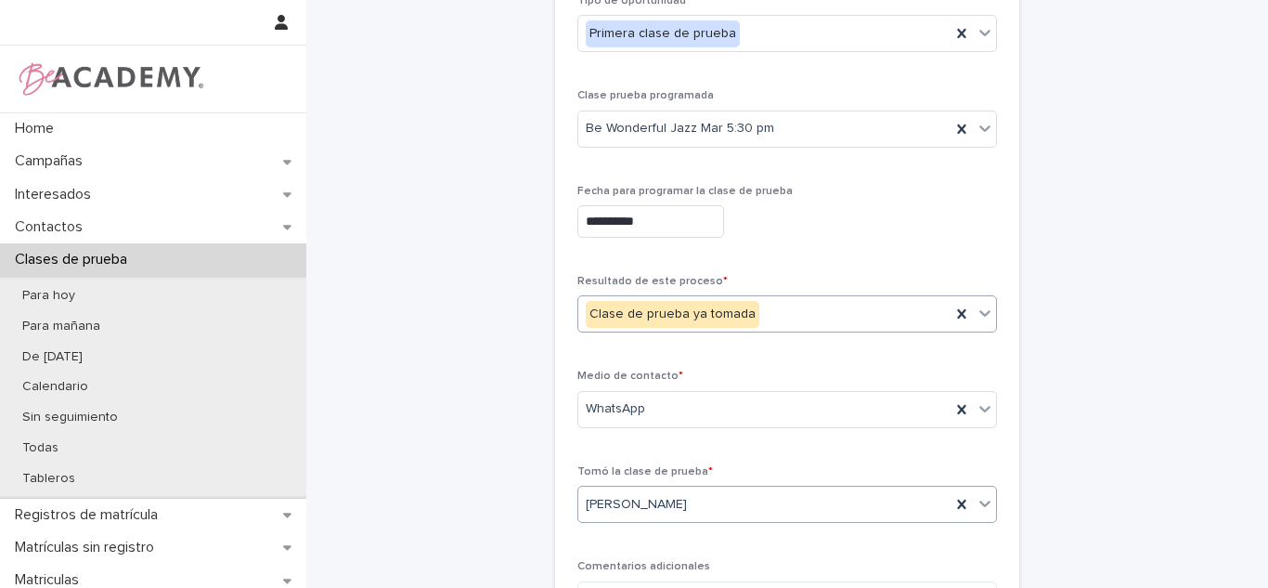
scroll to position [449, 0]
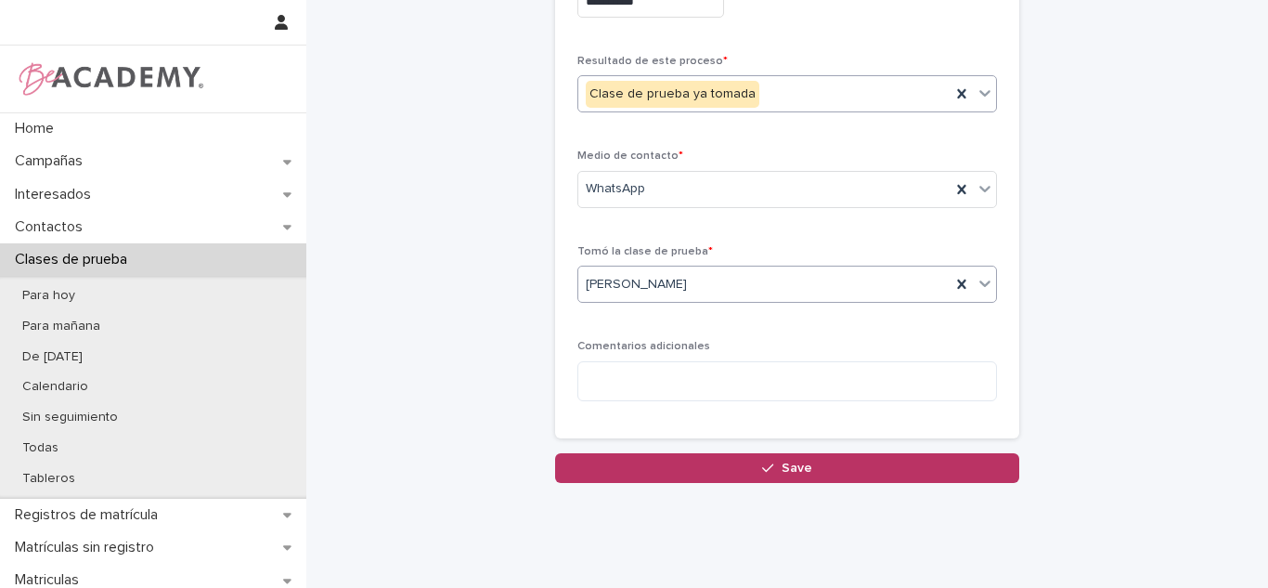
click at [789, 471] on span "Save" at bounding box center [797, 467] width 31 height 13
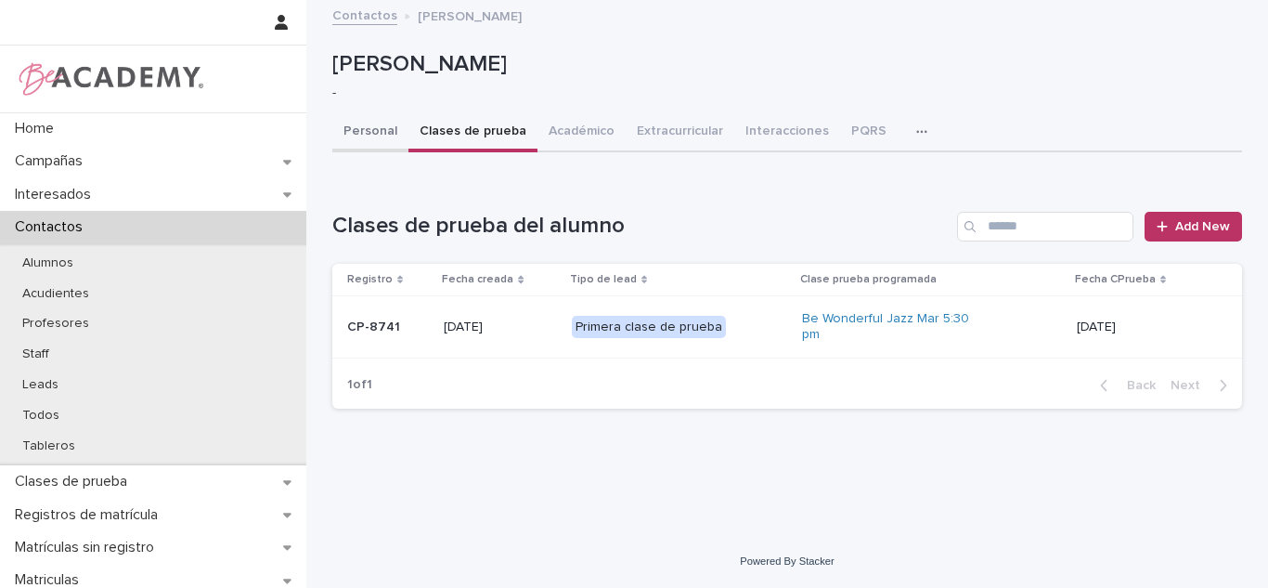
click at [367, 139] on button "Personal" at bounding box center [370, 132] width 76 height 39
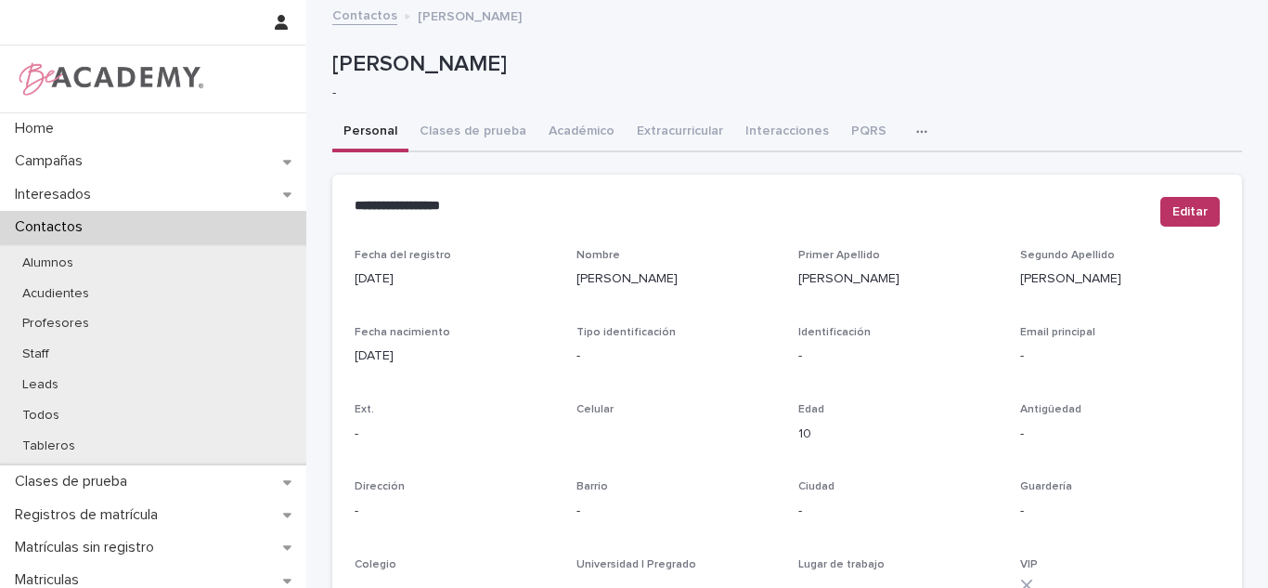
click at [461, 130] on button "Clases de prueba" at bounding box center [473, 132] width 129 height 39
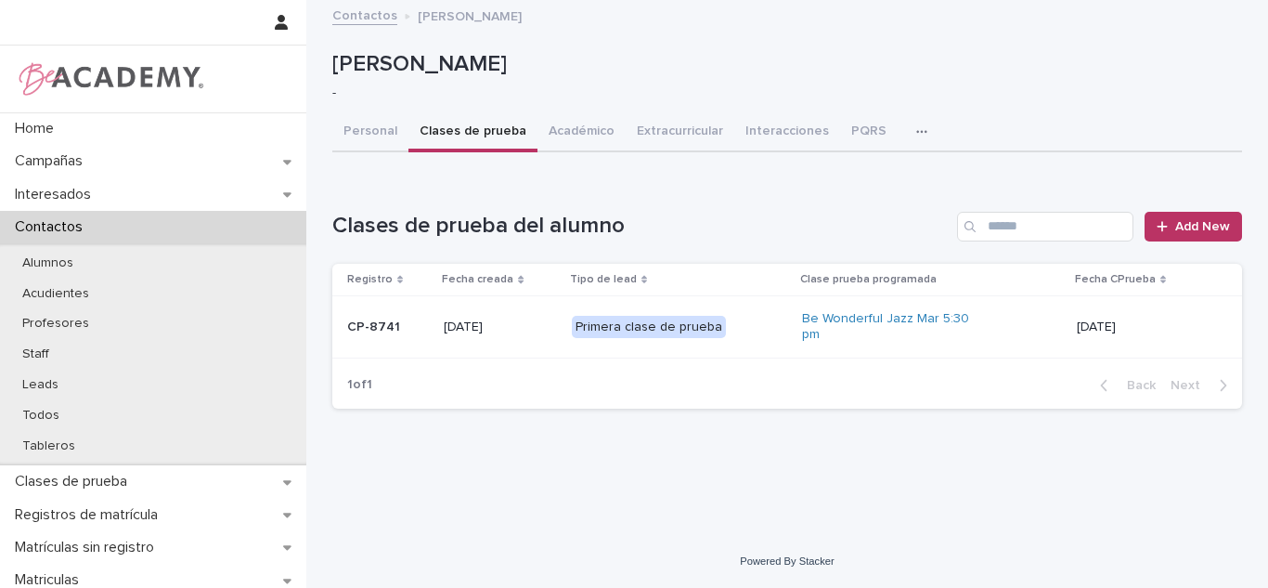
click at [752, 298] on td "Primera clase de prueba" at bounding box center [680, 327] width 231 height 62
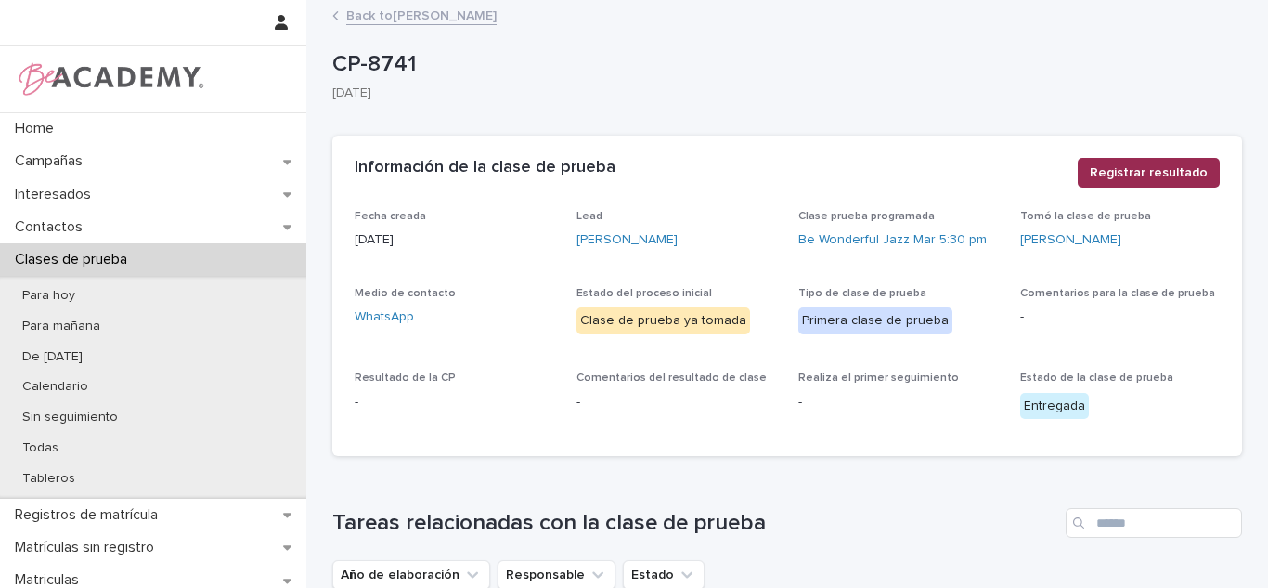
click at [1197, 181] on button "Registrar resultado" at bounding box center [1149, 173] width 142 height 30
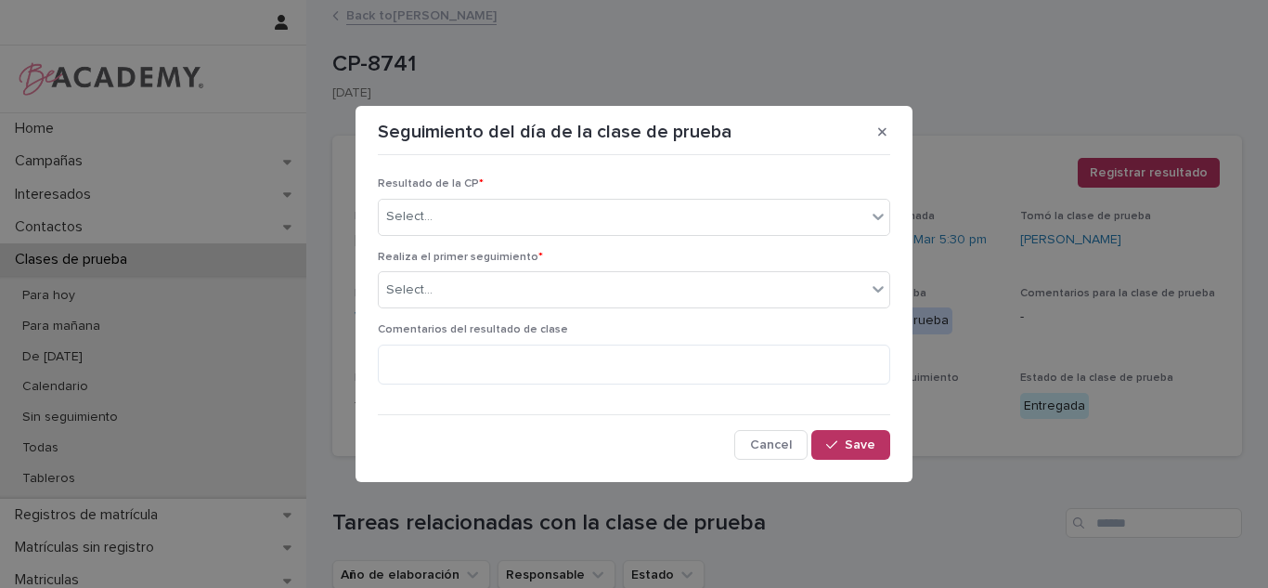
click at [682, 236] on div "Resultado de la CP * Select..." at bounding box center [634, 213] width 513 height 72
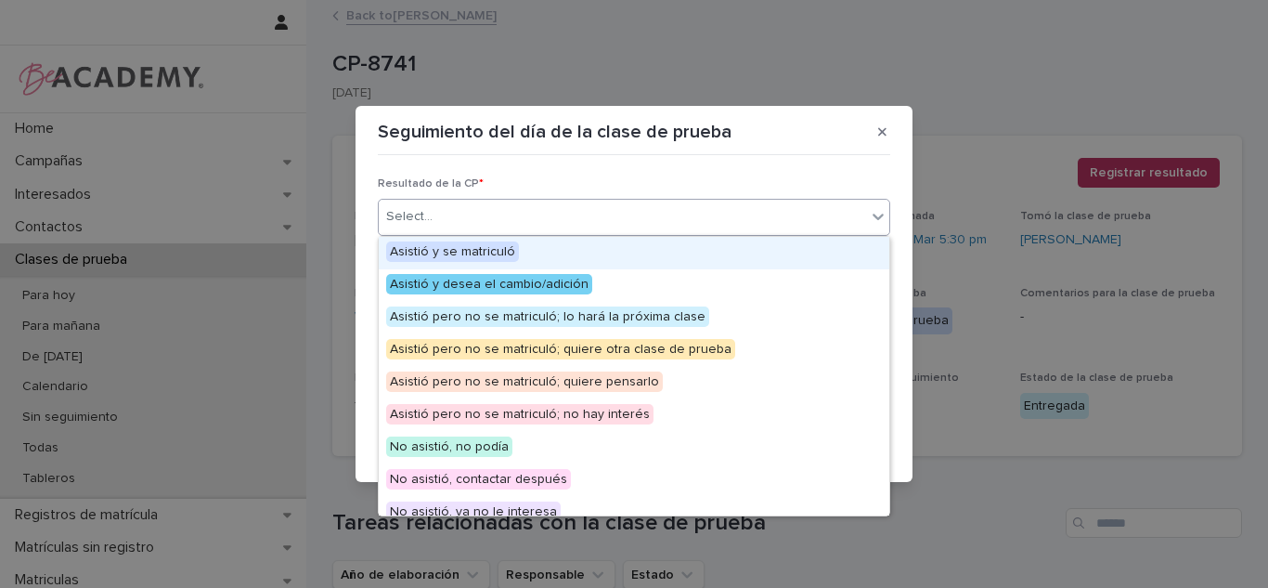
click at [618, 225] on div "Select..." at bounding box center [622, 216] width 487 height 31
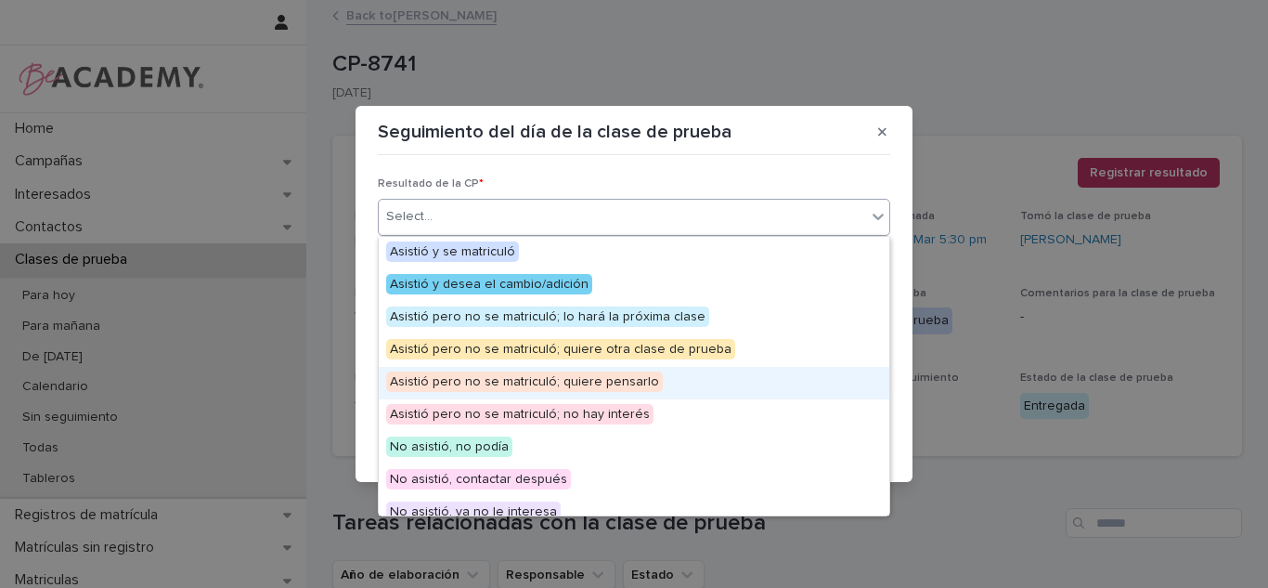
click at [480, 384] on span "Asistió pero no se matriculó; quiere pensarlo" at bounding box center [524, 381] width 277 height 20
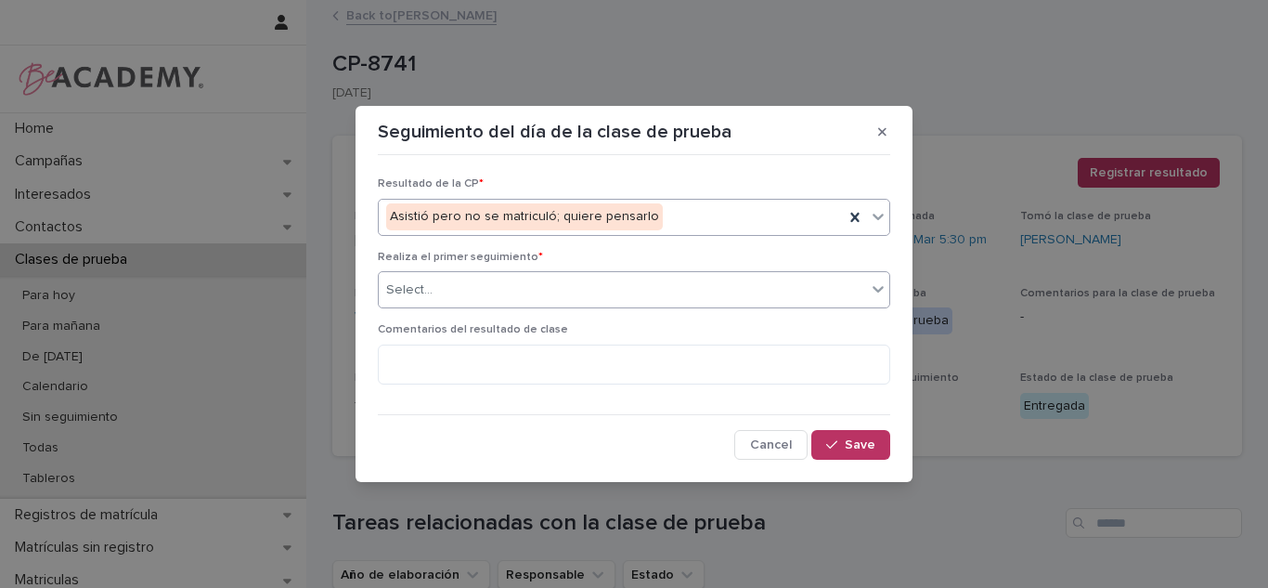
click at [488, 305] on div "Select..." at bounding box center [622, 290] width 487 height 31
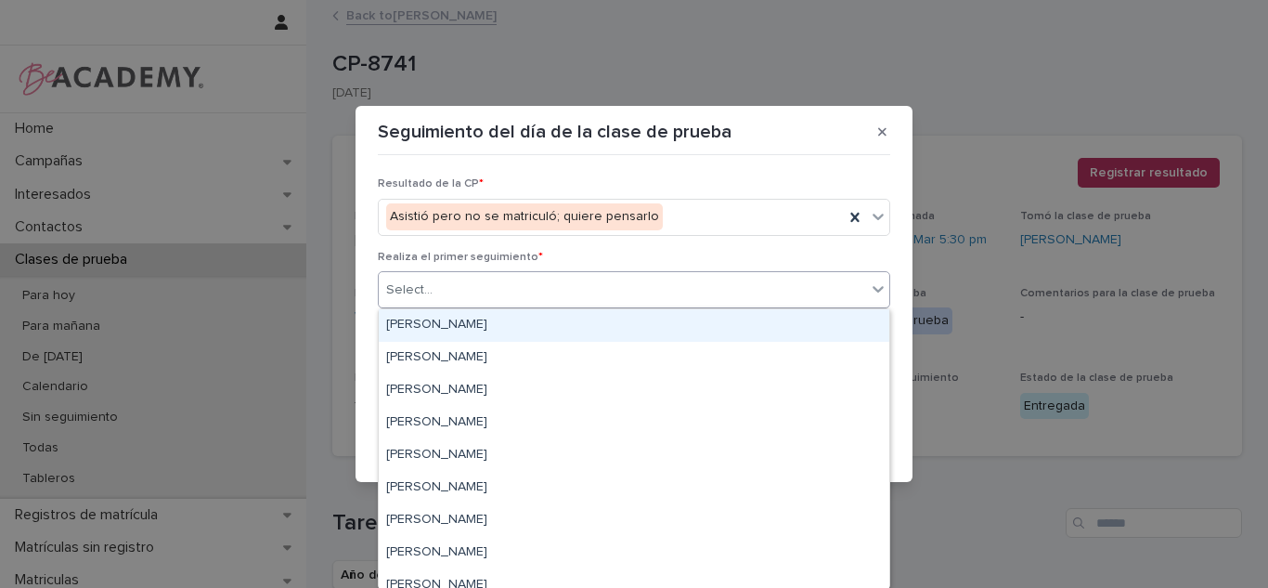
click at [474, 331] on div "Carolina Castillo Cuadrado" at bounding box center [634, 325] width 511 height 32
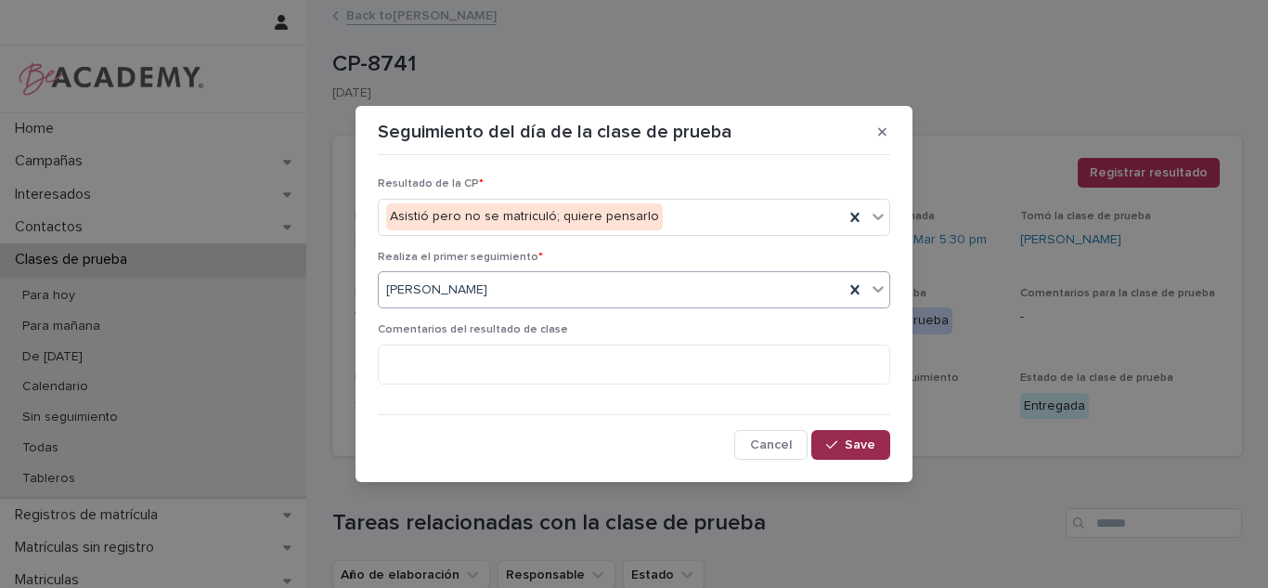
click at [836, 435] on button "Save" at bounding box center [851, 445] width 79 height 30
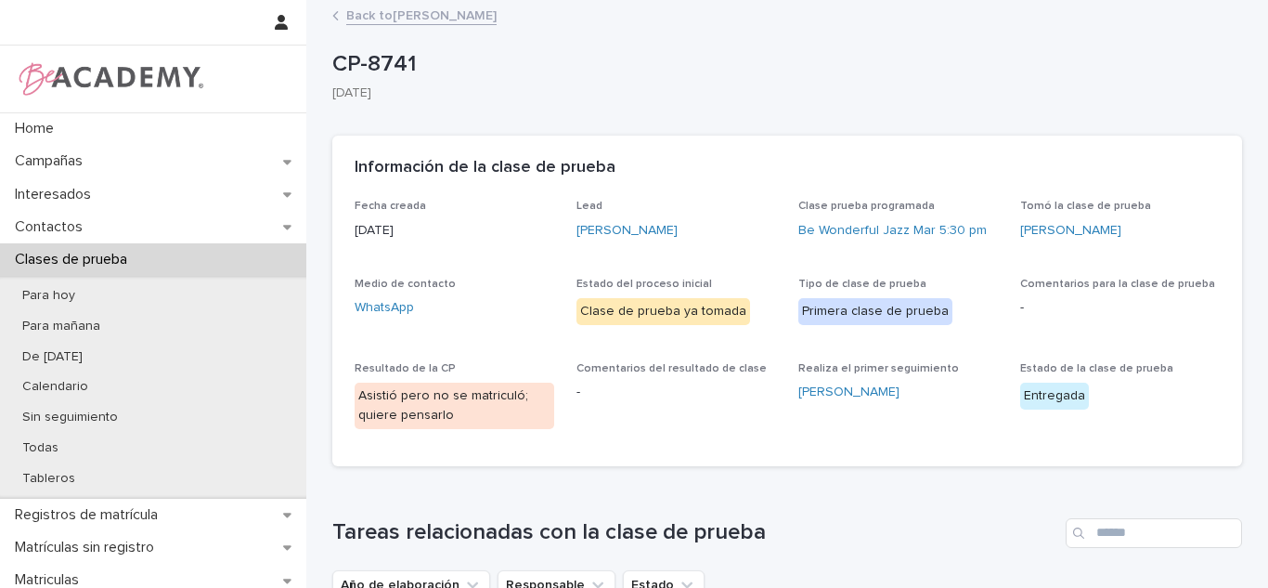
click at [124, 262] on p "Clases de prueba" at bounding box center [74, 260] width 135 height 18
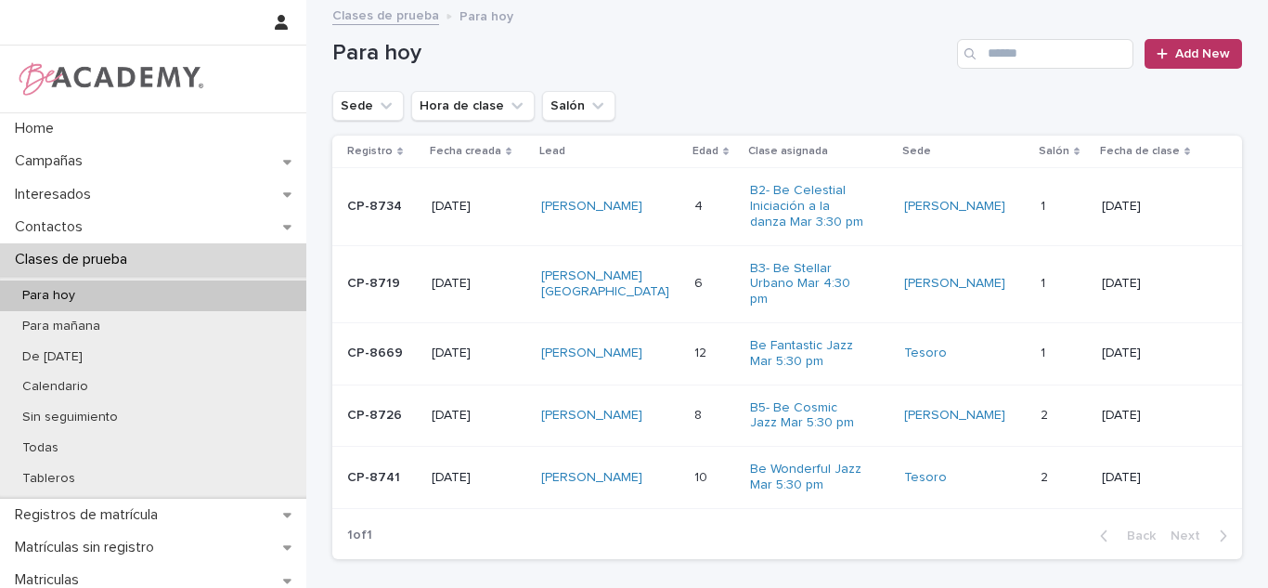
click at [681, 369] on div "Sarahi Santiago Alzate" at bounding box center [610, 353] width 139 height 31
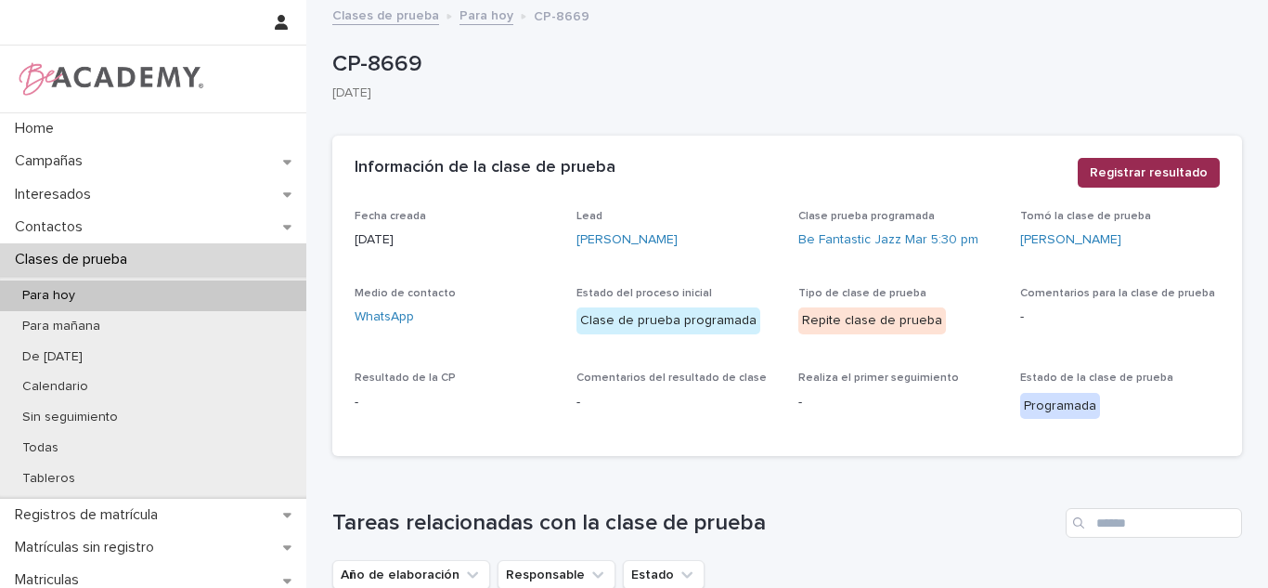
click at [1134, 174] on span "Registrar resultado" at bounding box center [1149, 172] width 118 height 19
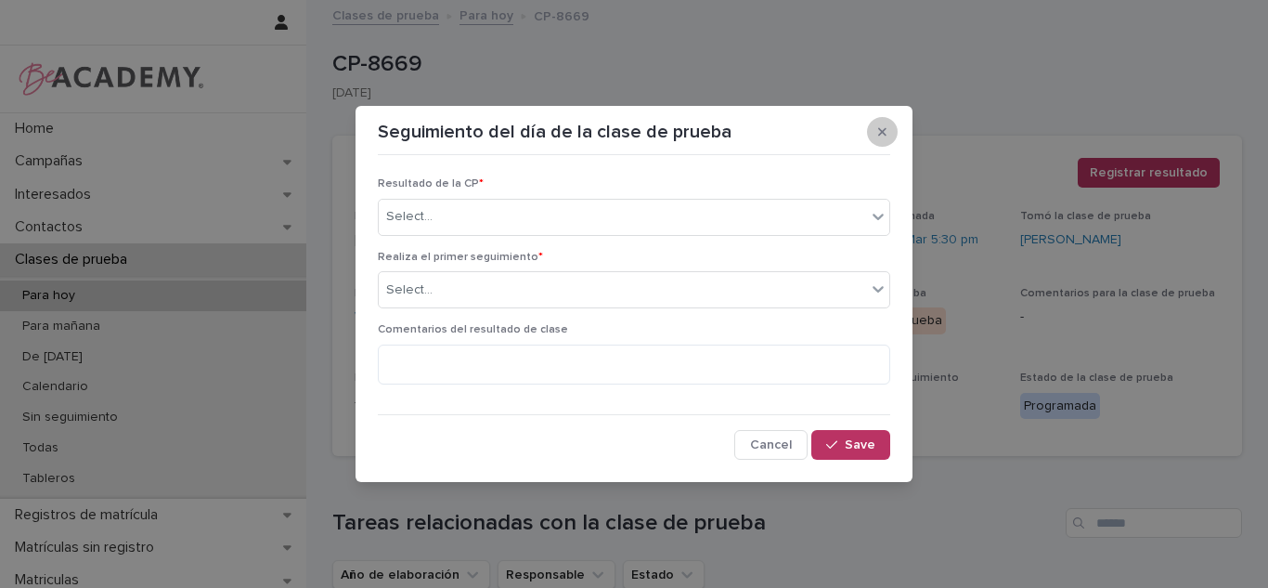
click at [881, 144] on button "button" at bounding box center [882, 132] width 31 height 30
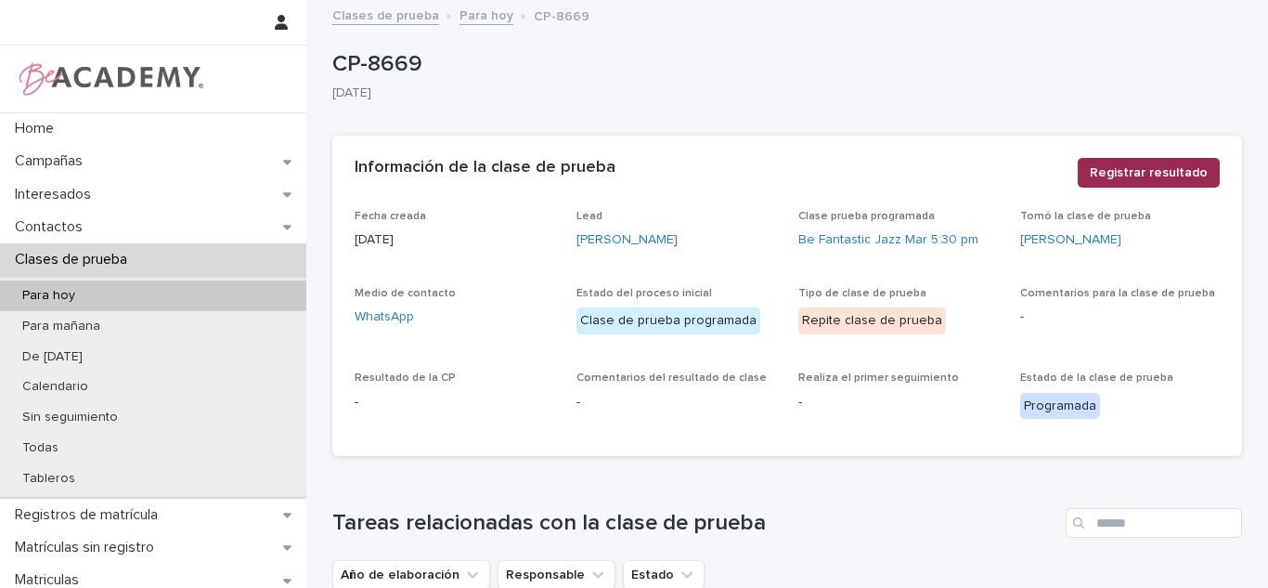
click at [1184, 165] on span "Registrar resultado" at bounding box center [1149, 172] width 118 height 19
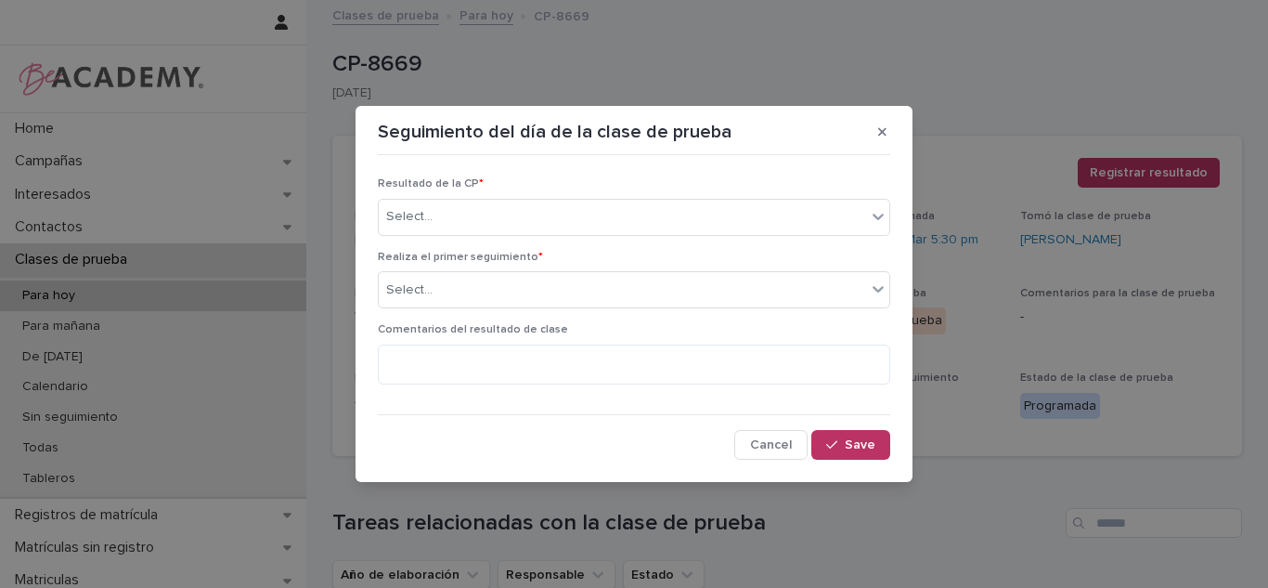
click at [877, 128] on button "button" at bounding box center [882, 132] width 31 height 30
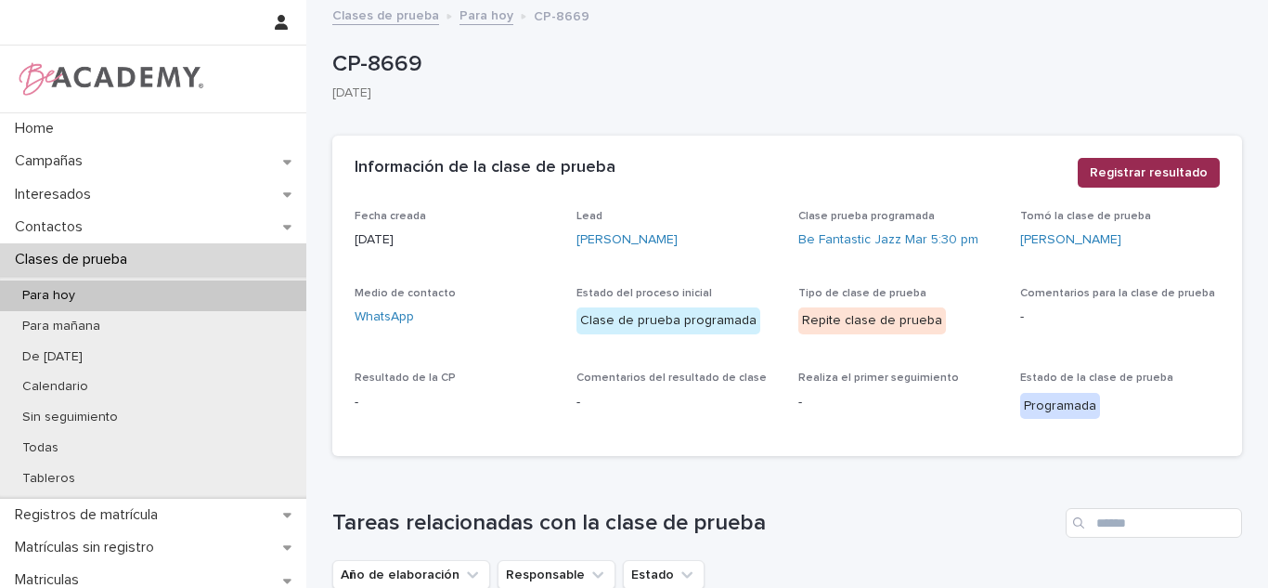
click at [1096, 175] on span "Registrar resultado" at bounding box center [1149, 172] width 118 height 19
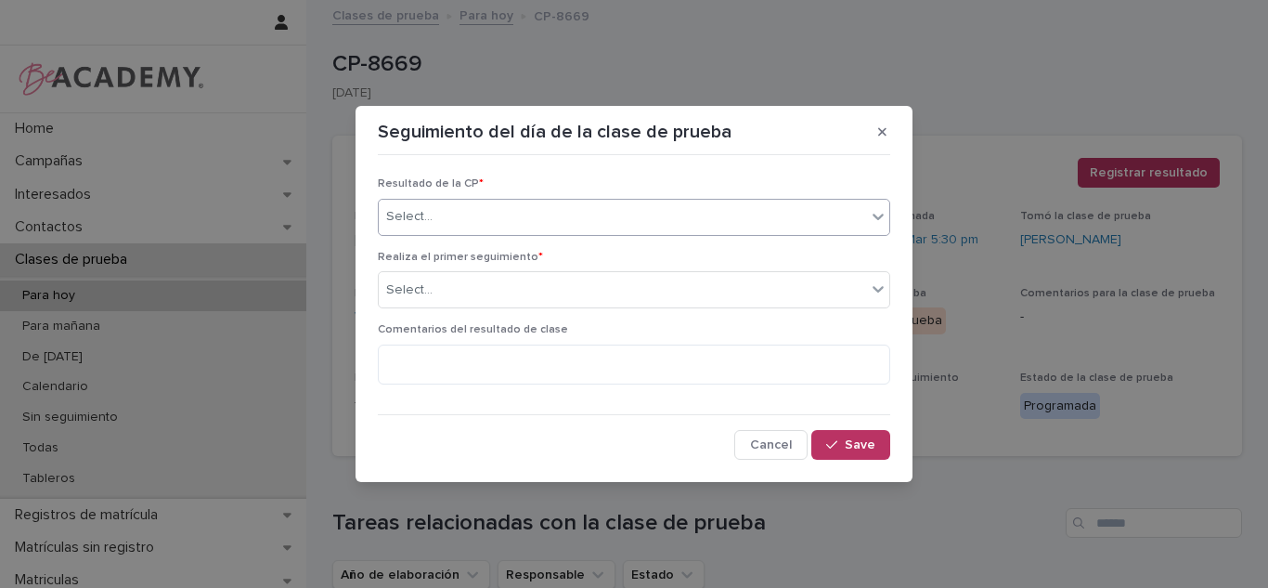
click at [637, 223] on div "Select..." at bounding box center [622, 216] width 487 height 31
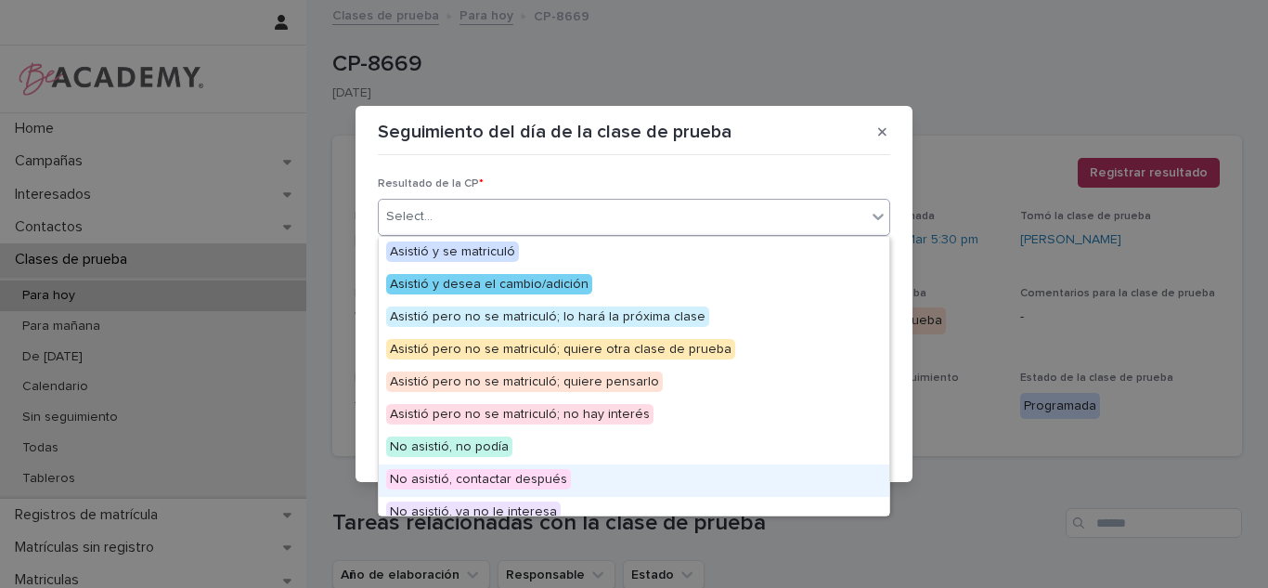
click at [461, 467] on div "No asistió, contactar después" at bounding box center [634, 480] width 511 height 32
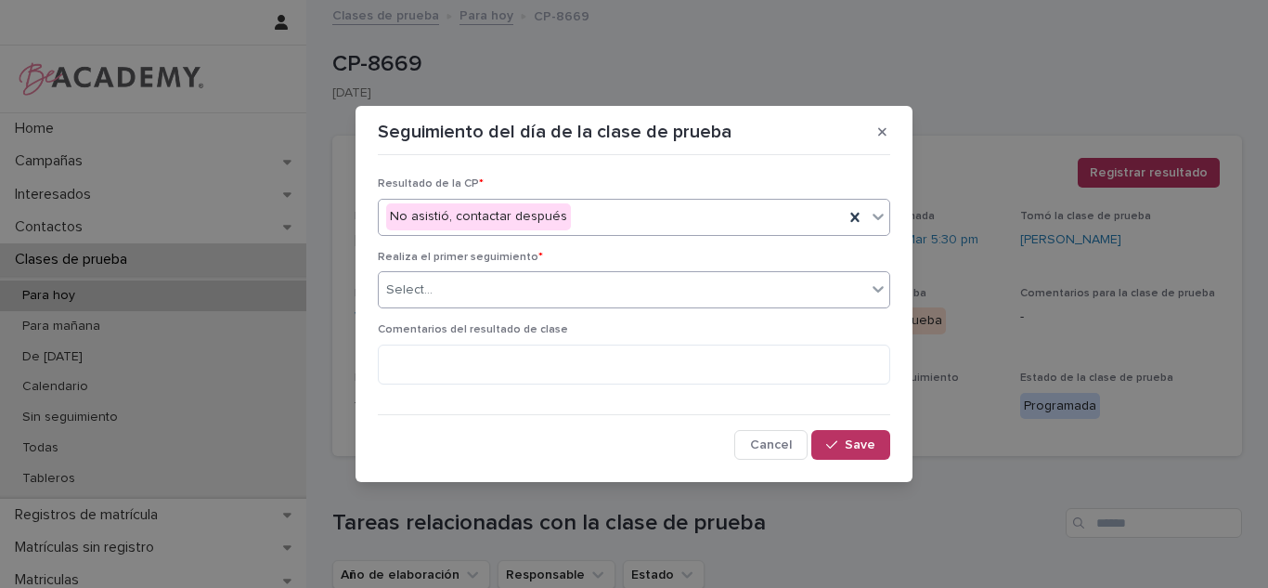
click at [480, 302] on div "Select..." at bounding box center [622, 290] width 487 height 31
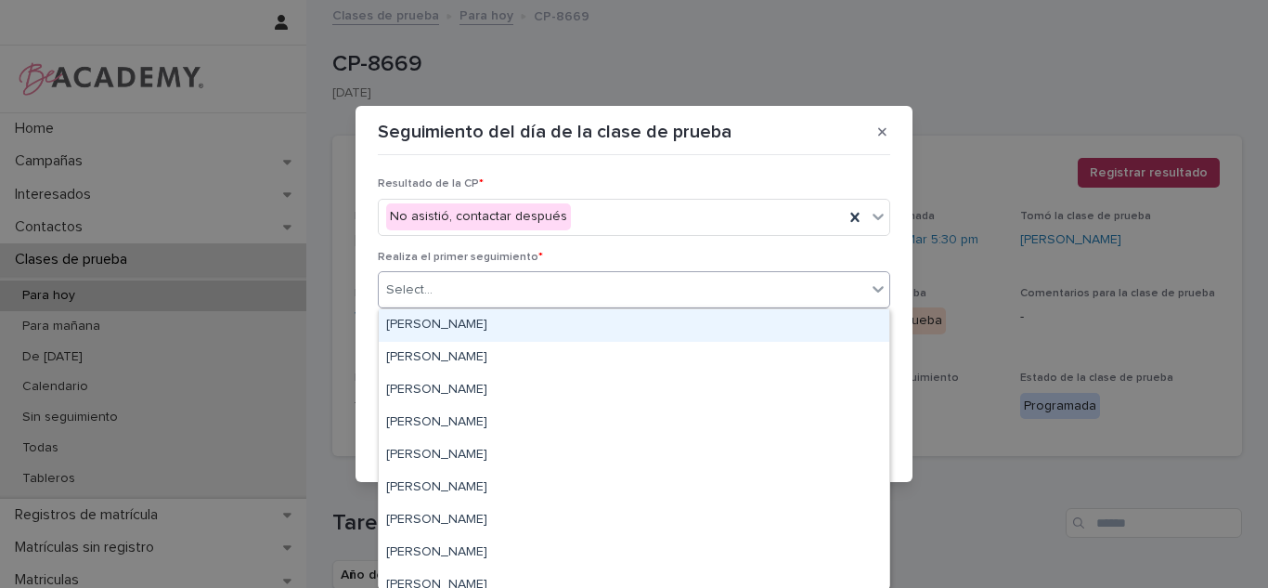
click at [472, 330] on div "Carolina Castillo Cuadrado" at bounding box center [634, 325] width 511 height 32
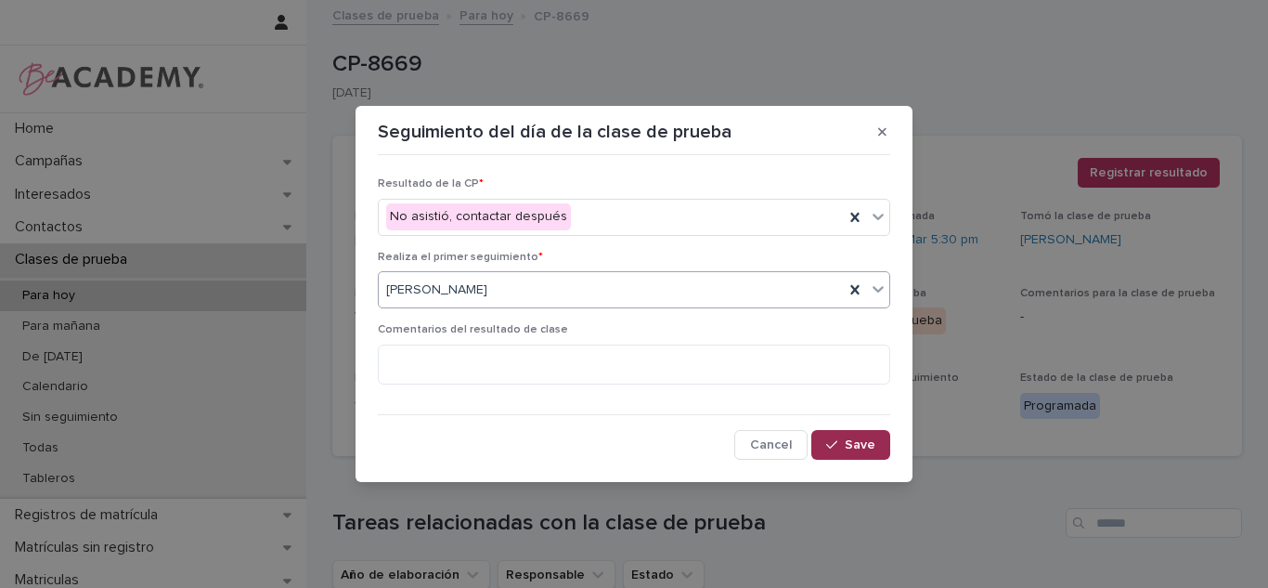
click at [851, 443] on span "Save" at bounding box center [860, 444] width 31 height 13
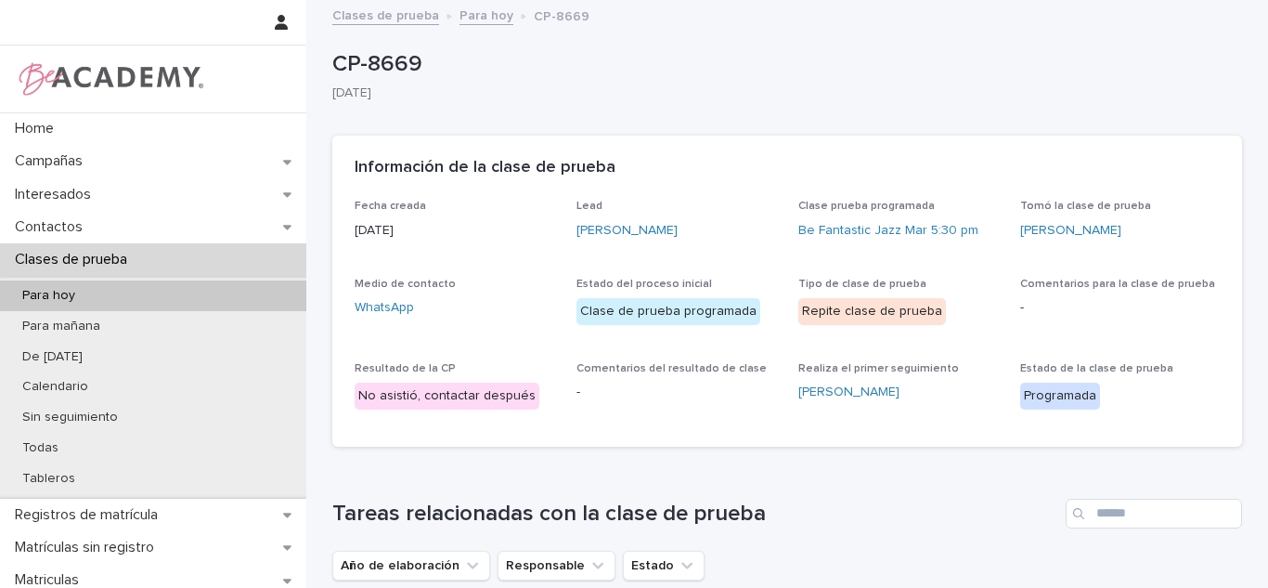
click at [123, 260] on p "Clases de prueba" at bounding box center [74, 260] width 135 height 18
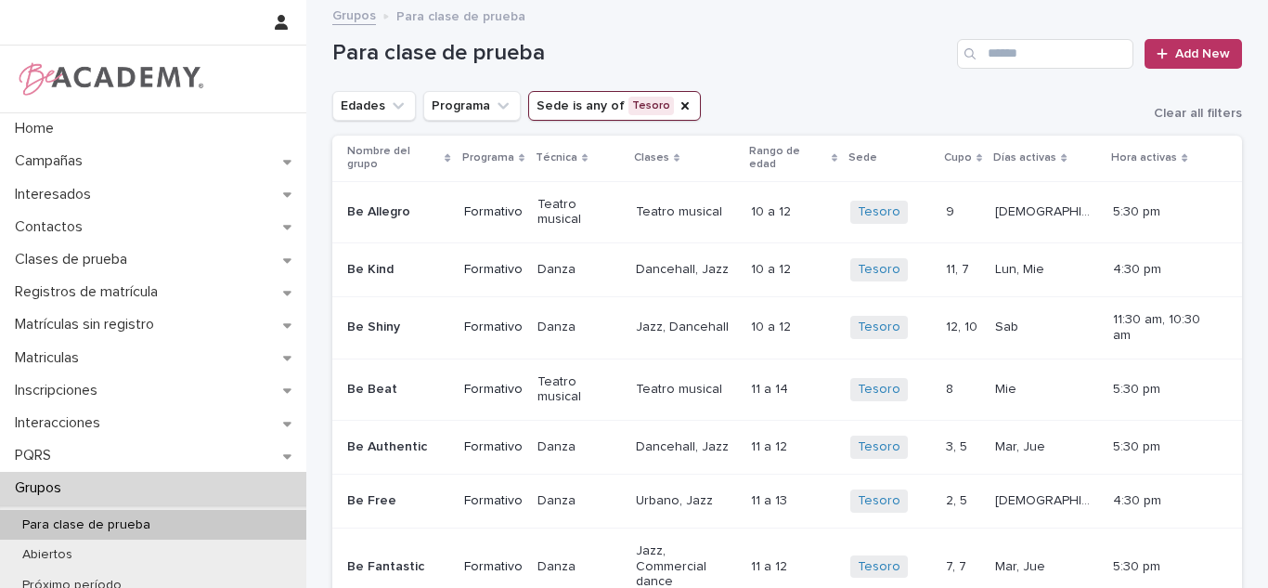
click at [396, 110] on icon "Edades" at bounding box center [398, 106] width 19 height 19
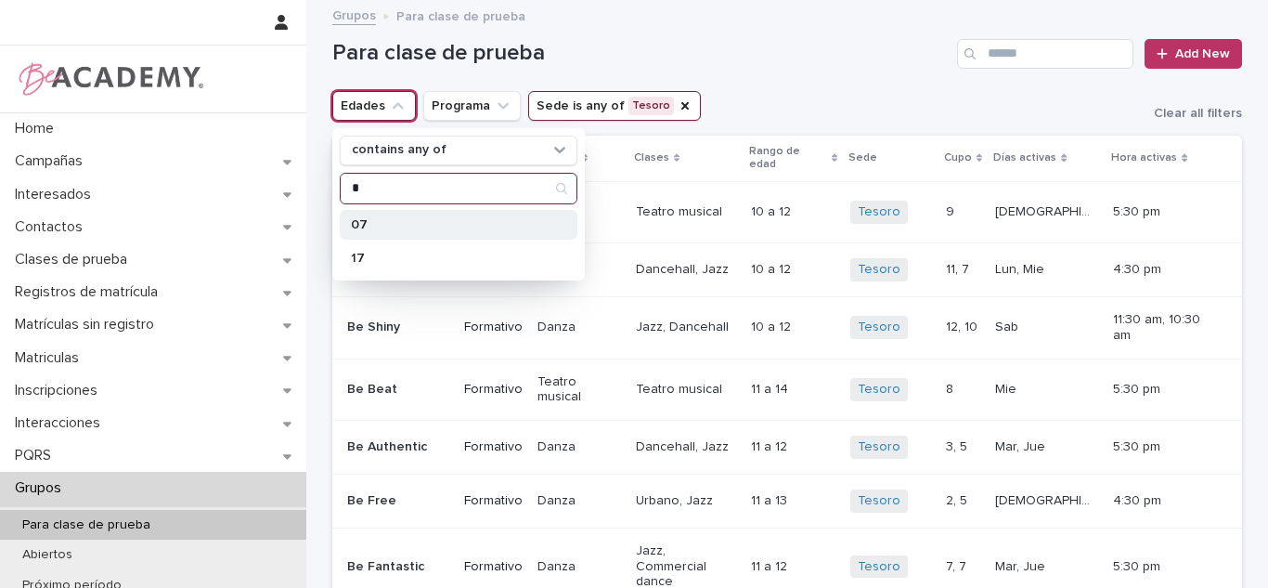
type input "*"
click at [390, 224] on p "07" at bounding box center [449, 224] width 197 height 13
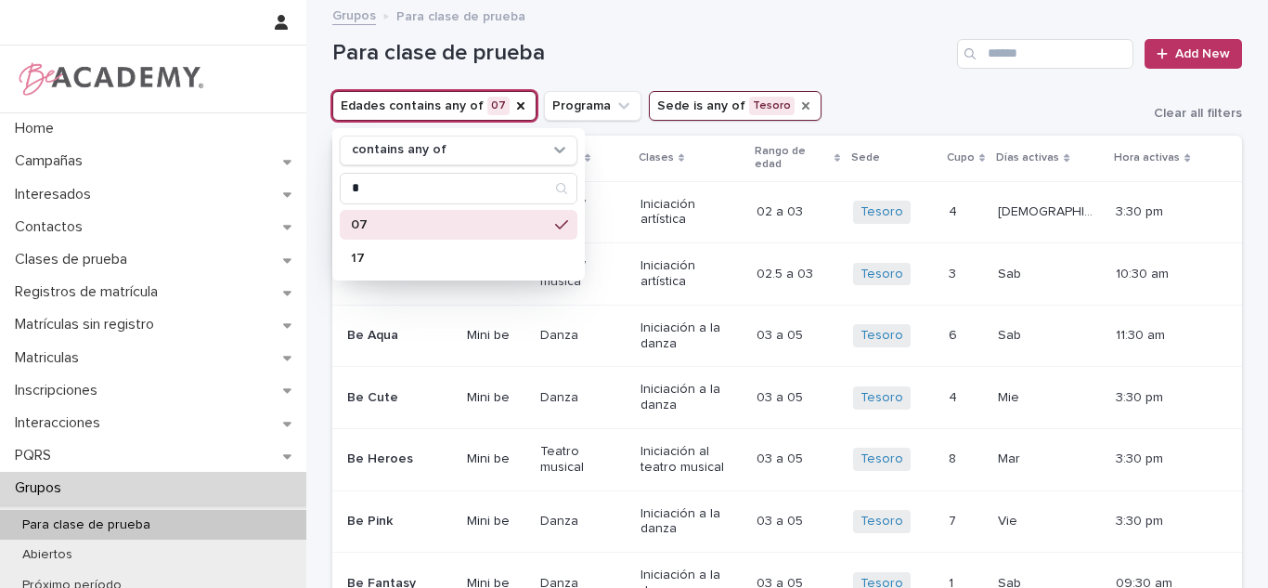
click at [799, 103] on icon "Sede" at bounding box center [806, 105] width 15 height 15
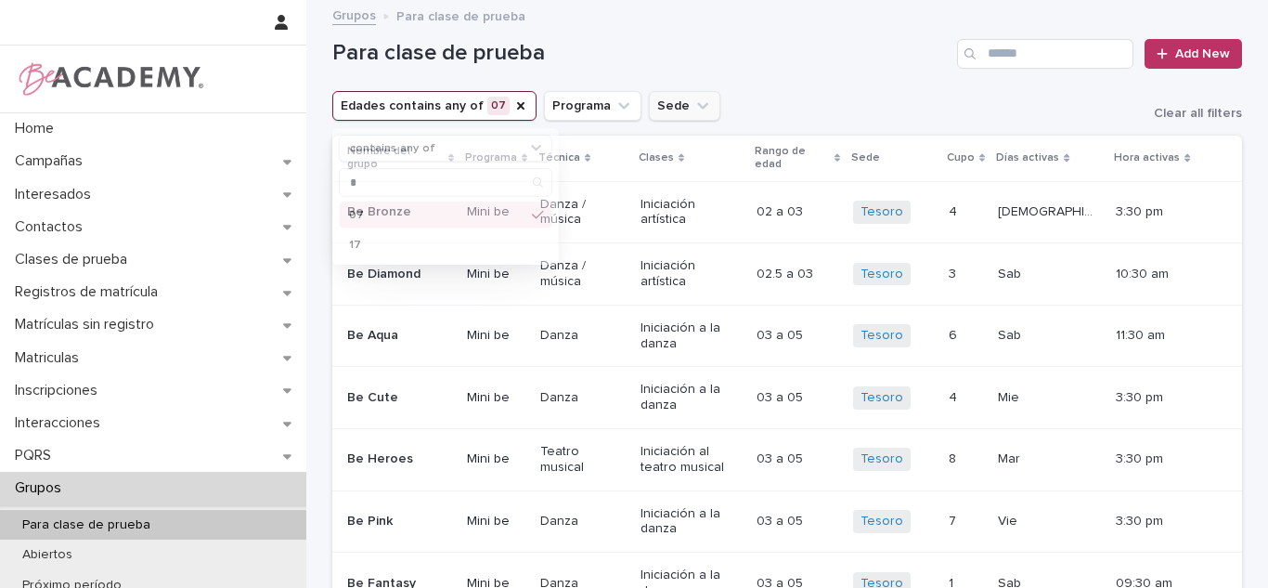
click at [694, 103] on icon "Sede" at bounding box center [703, 106] width 19 height 19
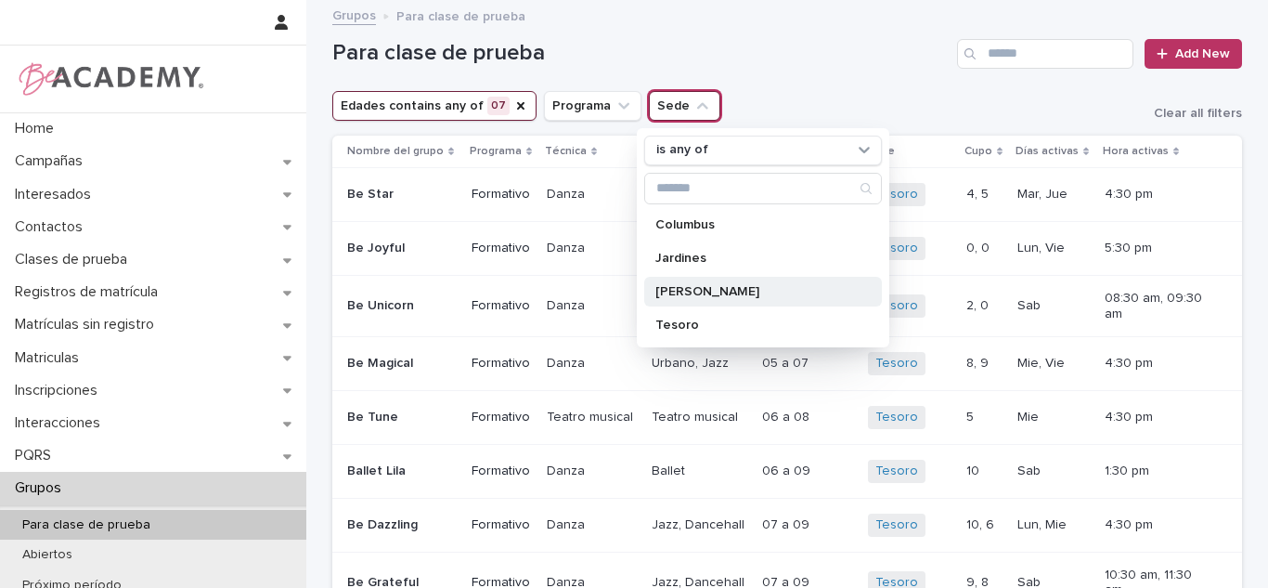
click at [675, 302] on div "[PERSON_NAME]" at bounding box center [763, 292] width 238 height 30
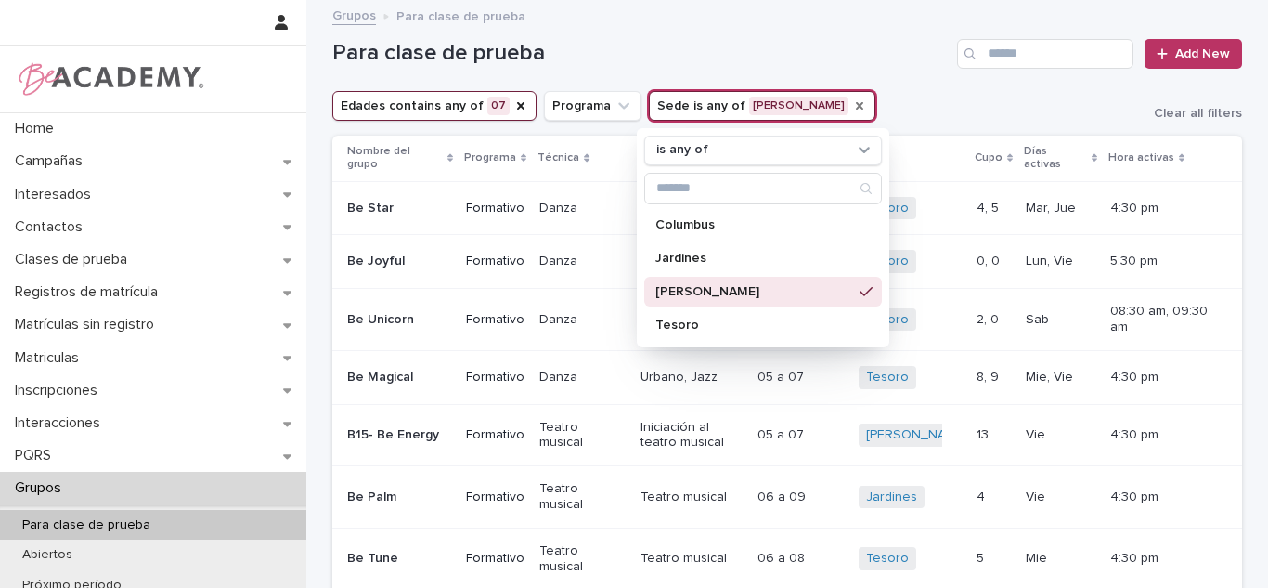
click at [854, 99] on div "Edades contains any of 07 Programa Sede is any of [PERSON_NAME] is any of Colum…" at bounding box center [787, 106] width 910 height 30
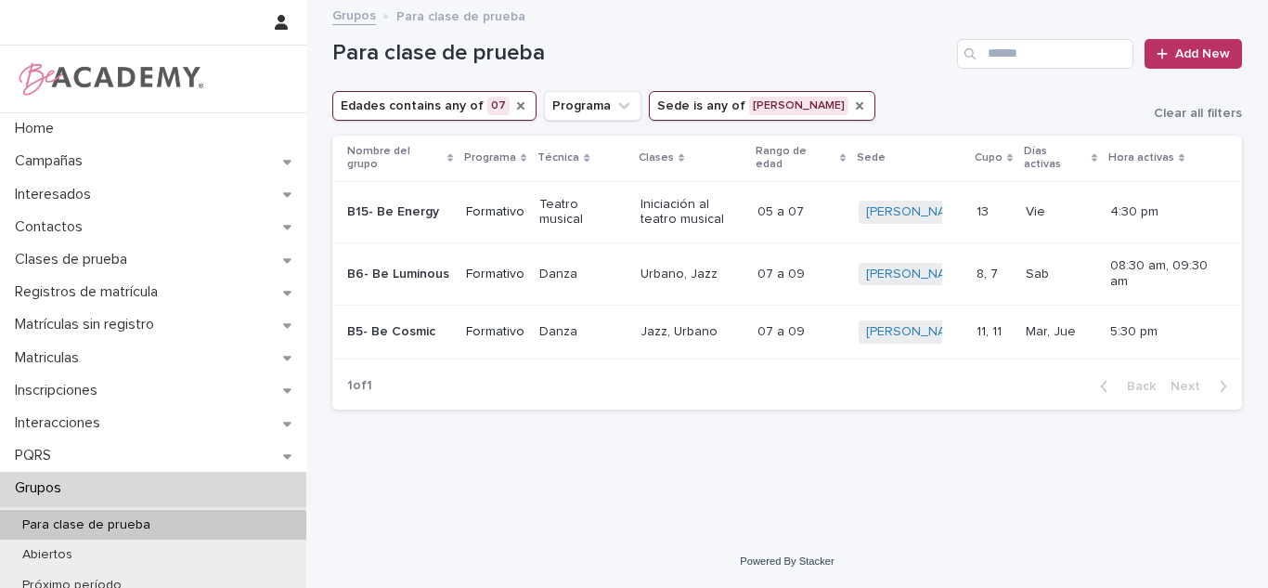
click at [513, 110] on icon "Edades" at bounding box center [520, 105] width 15 height 15
click at [373, 112] on button "Edades" at bounding box center [374, 106] width 84 height 30
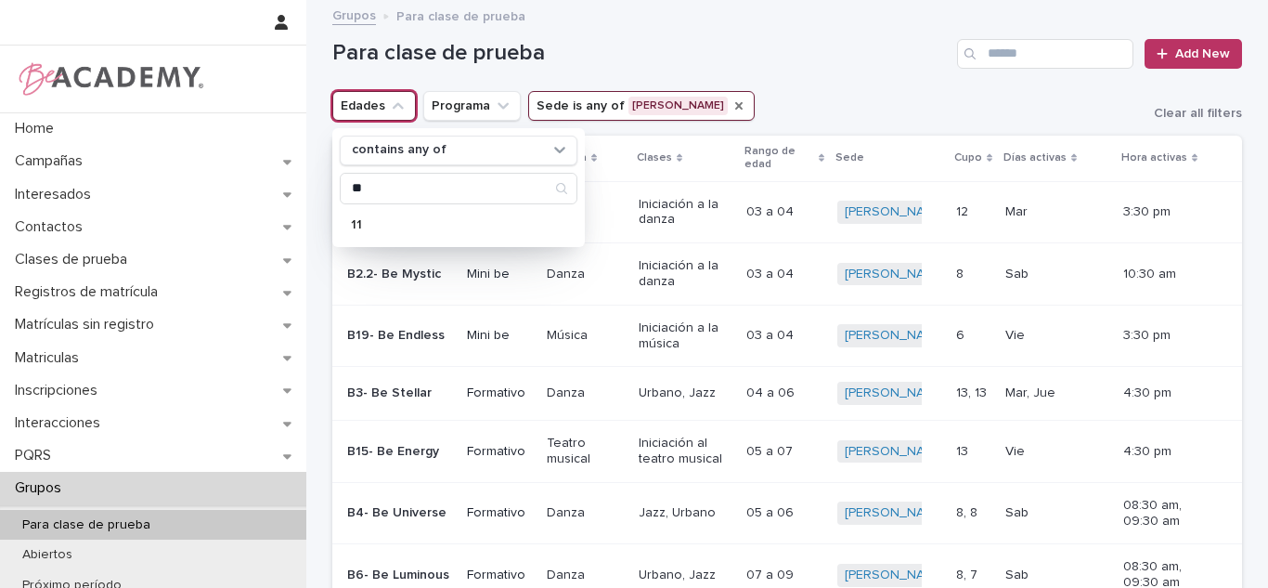
type input "**"
click at [387, 230] on p "11" at bounding box center [449, 224] width 197 height 13
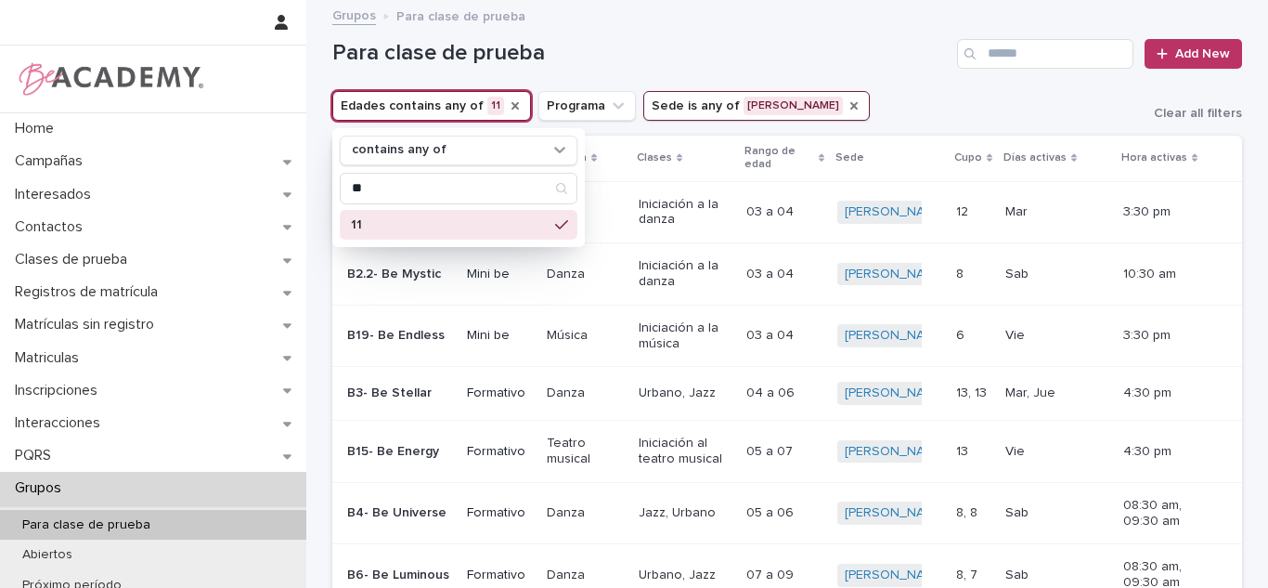
click at [847, 110] on icon "Sede" at bounding box center [854, 105] width 15 height 15
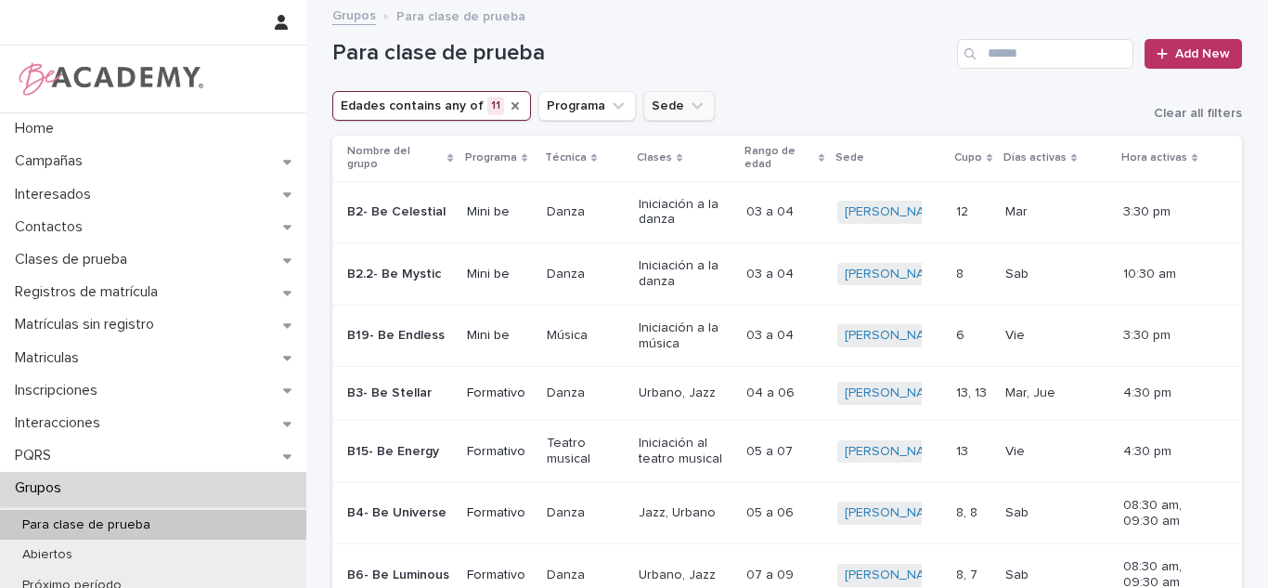
click at [651, 103] on button "Sede" at bounding box center [678, 106] width 71 height 30
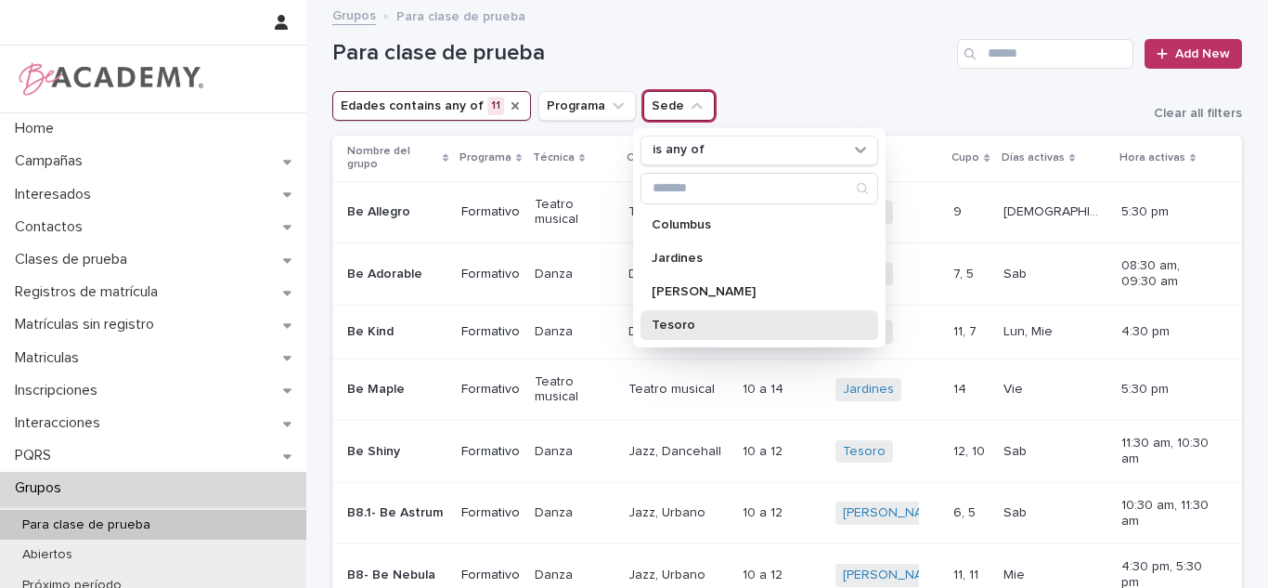
click at [662, 324] on p "Tesoro" at bounding box center [750, 324] width 197 height 13
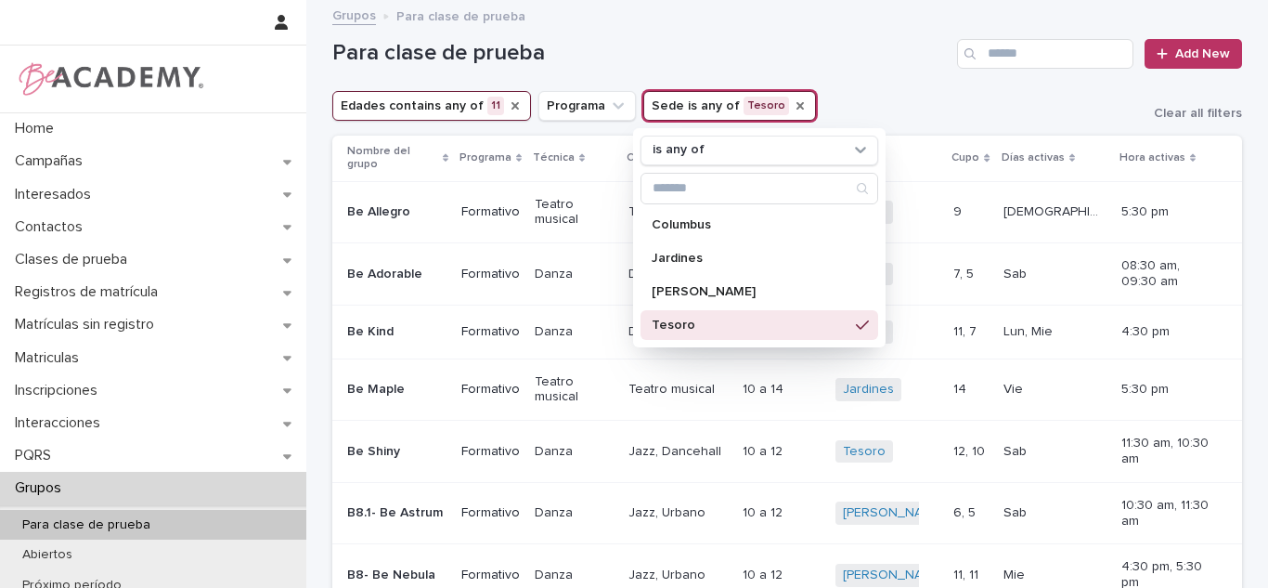
click at [869, 45] on h1 "Para clase de prueba" at bounding box center [640, 53] width 617 height 27
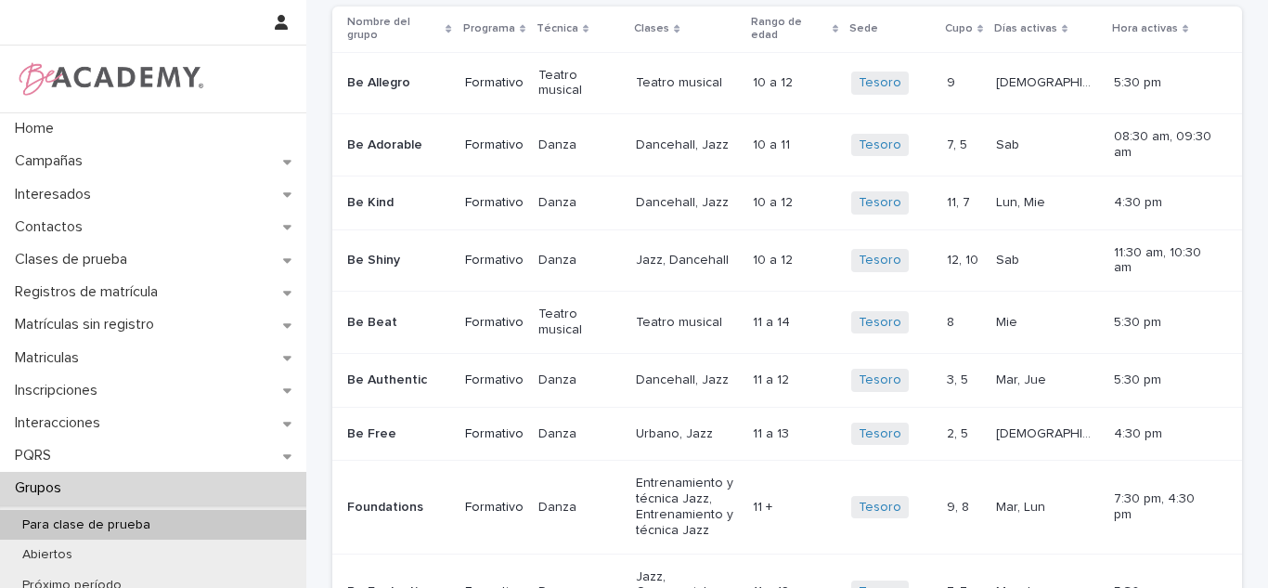
scroll to position [124, 0]
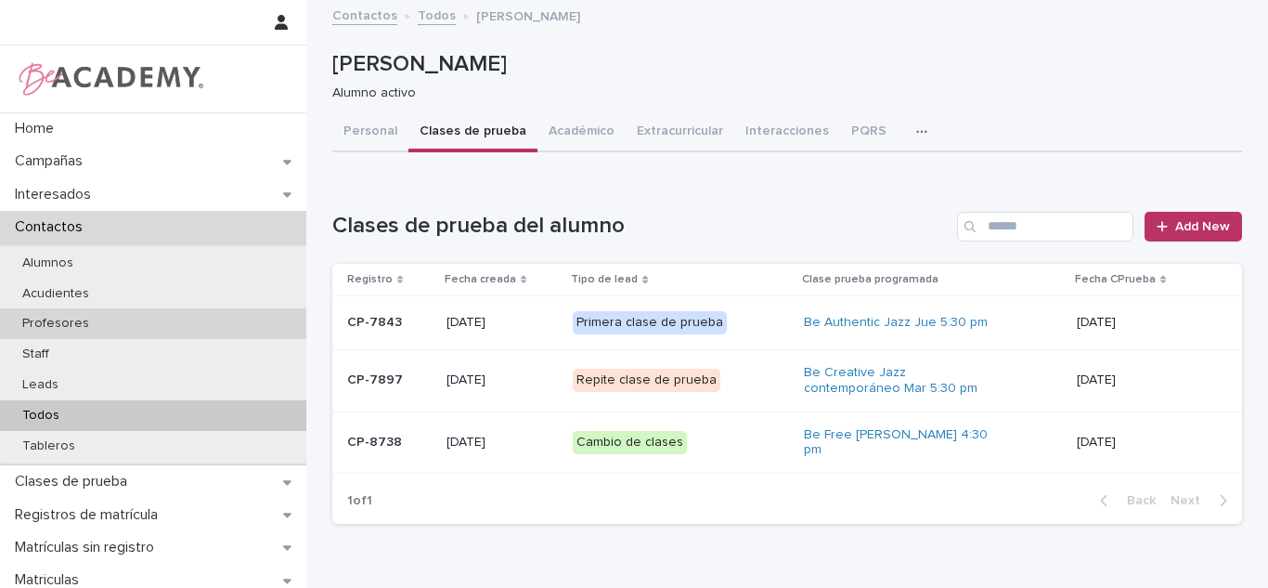
scroll to position [57, 0]
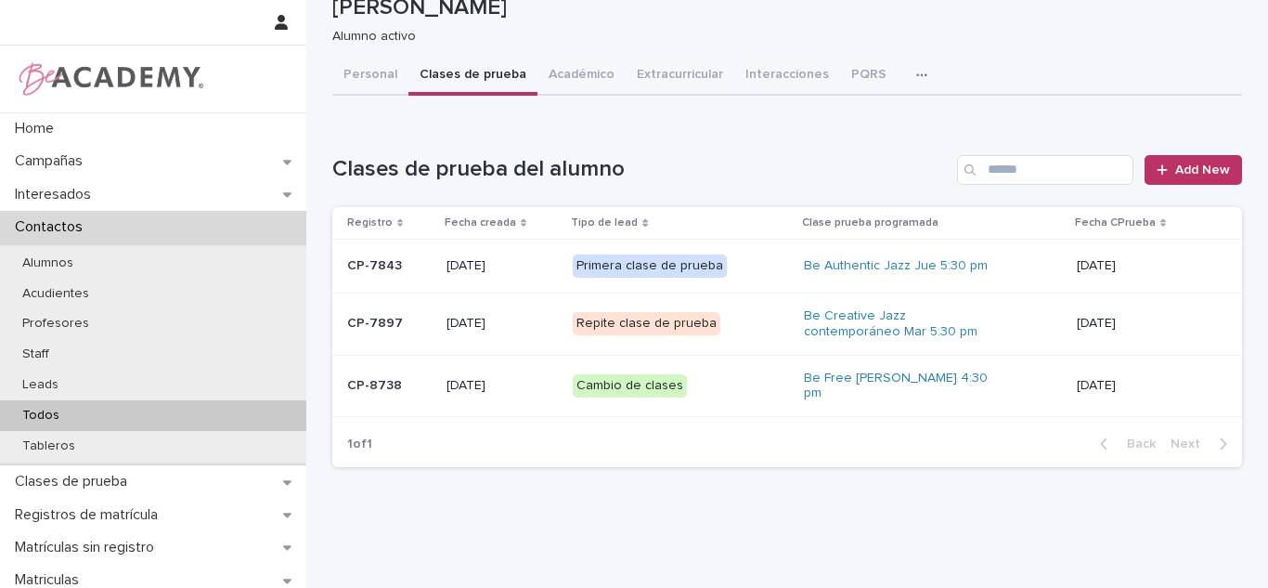
click at [131, 412] on div "Todos" at bounding box center [153, 415] width 306 height 31
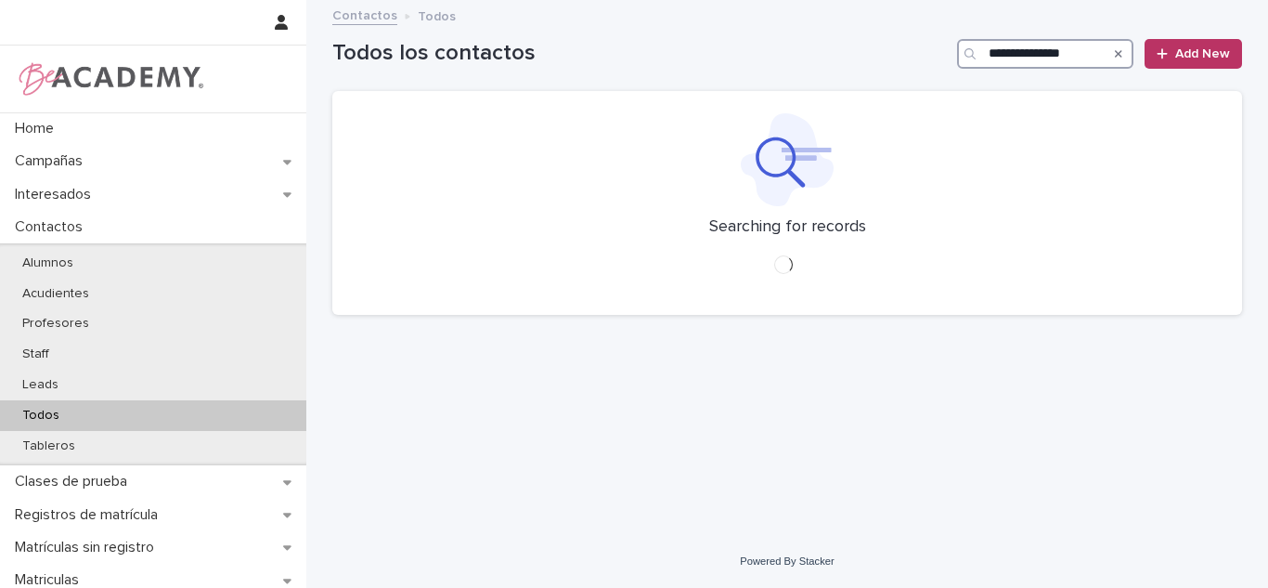
click at [1069, 59] on input "**********" at bounding box center [1045, 54] width 176 height 30
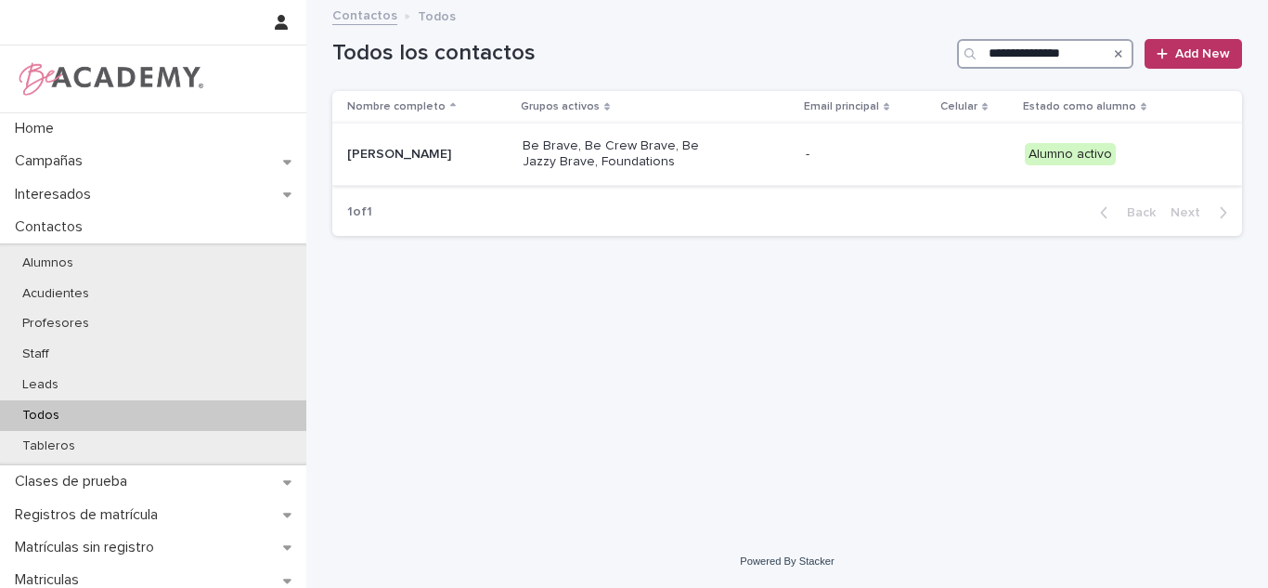
type input "**********"
click at [465, 159] on p "[PERSON_NAME]" at bounding box center [427, 155] width 161 height 16
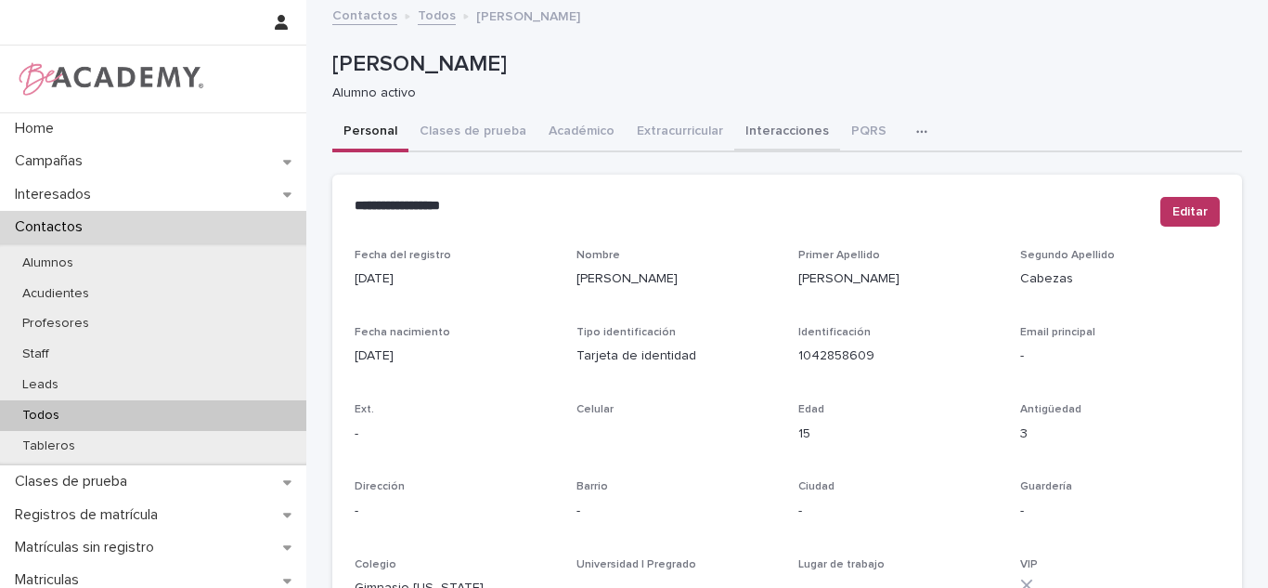
click at [769, 134] on button "Interacciones" at bounding box center [787, 132] width 106 height 39
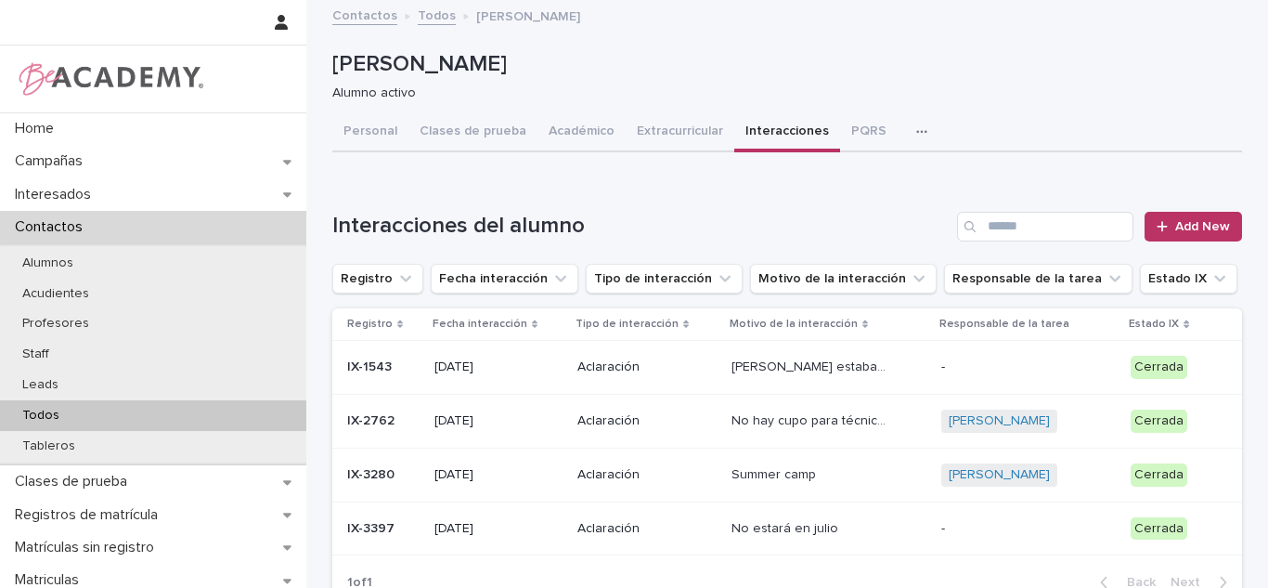
click at [1167, 209] on div "Loading... Saving… Interacciones del alumno Add New Registro Fecha interacción …" at bounding box center [787, 398] width 910 height 447
click at [1176, 220] on span "Add New" at bounding box center [1203, 226] width 55 height 13
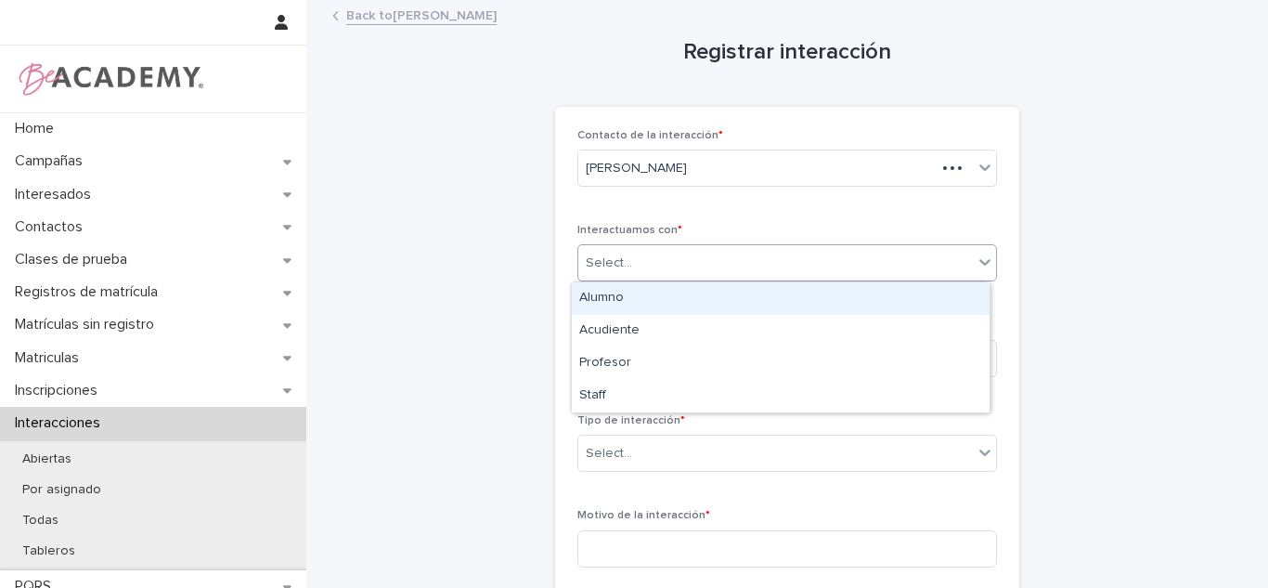
click at [718, 255] on div "Select..." at bounding box center [775, 263] width 395 height 31
click at [622, 304] on div "Alumno" at bounding box center [781, 298] width 418 height 32
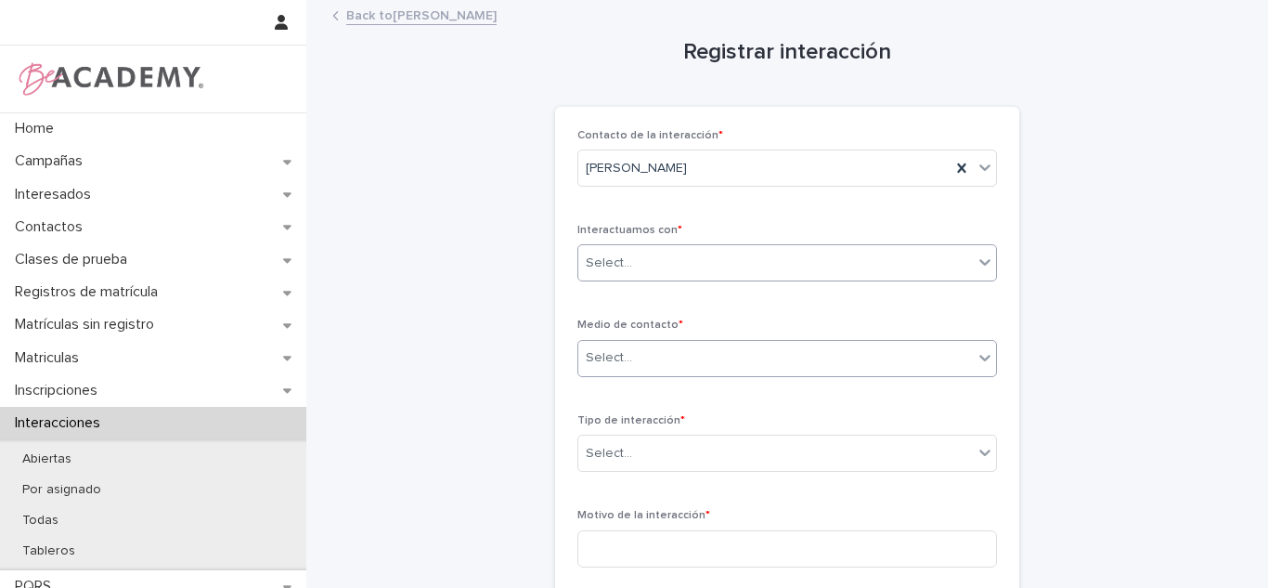
click at [624, 341] on div "Select..." at bounding box center [788, 358] width 420 height 37
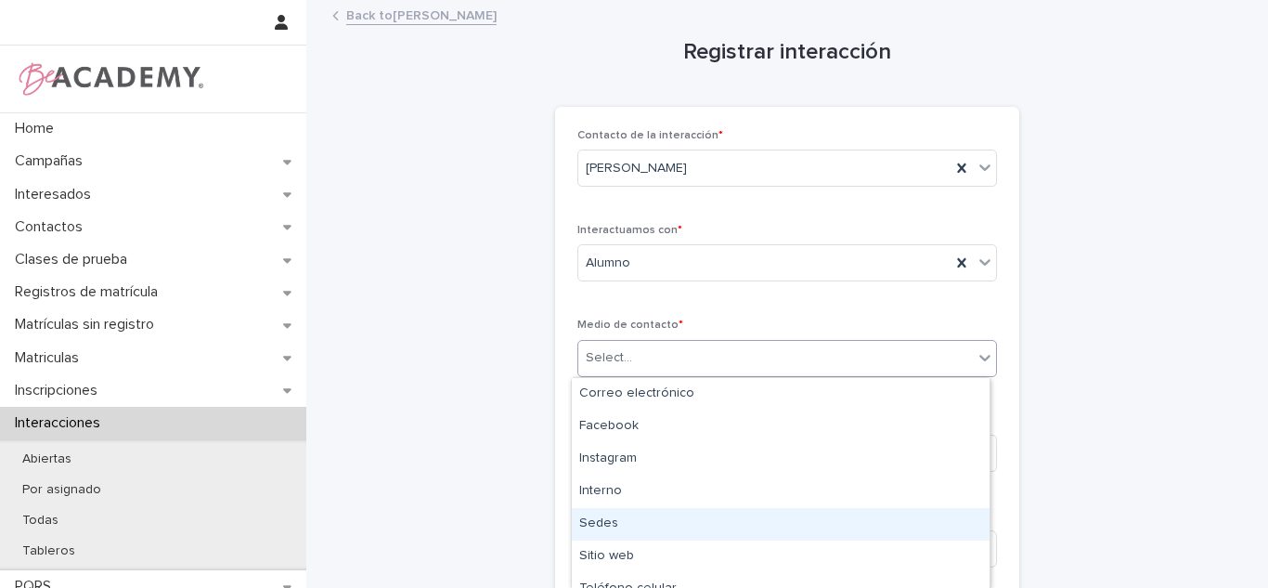
click at [617, 514] on div "Sedes" at bounding box center [781, 524] width 418 height 32
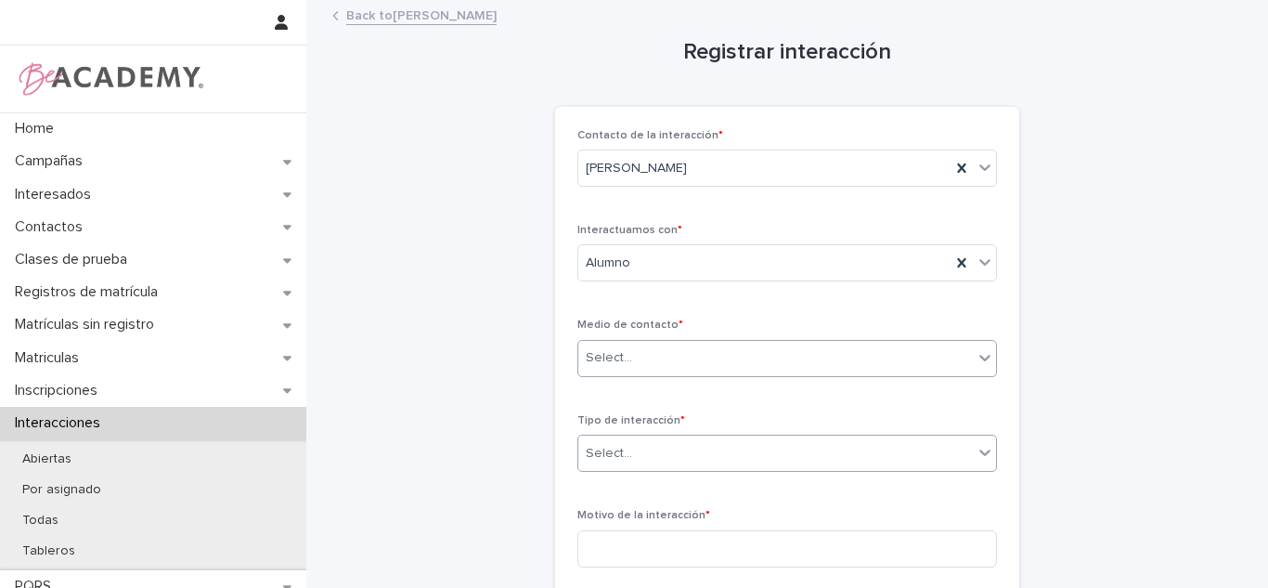
click at [628, 456] on div "Select..." at bounding box center [775, 453] width 395 height 31
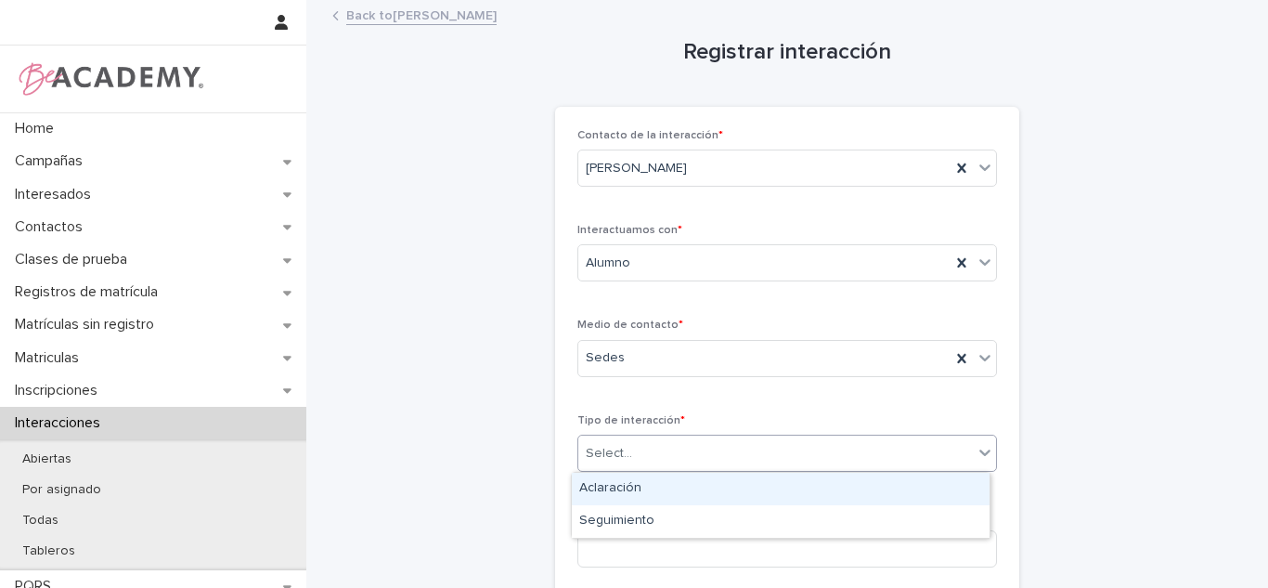
click at [628, 484] on div "Aclaración" at bounding box center [781, 489] width 418 height 32
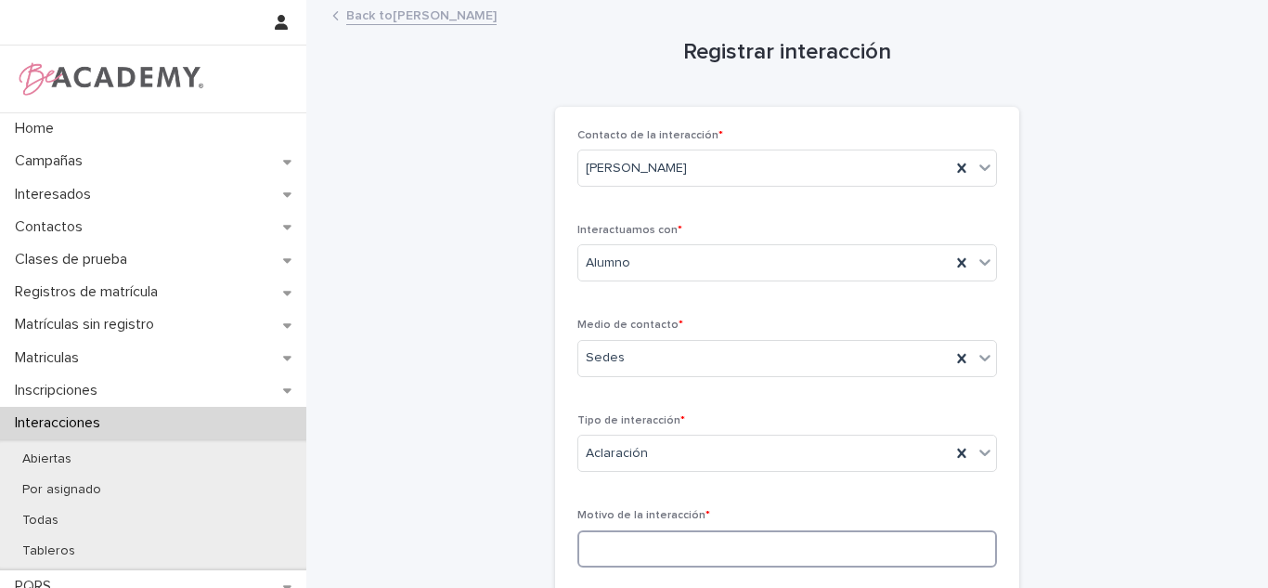
click at [609, 549] on input at bounding box center [788, 548] width 420 height 37
type input "**********"
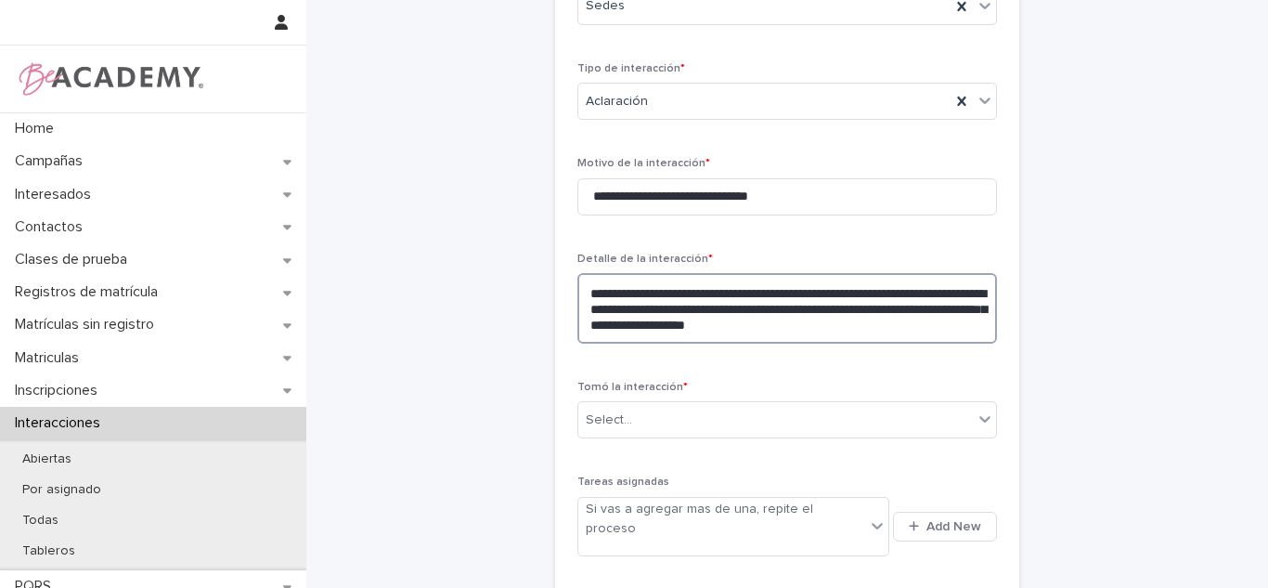
type textarea "**********"
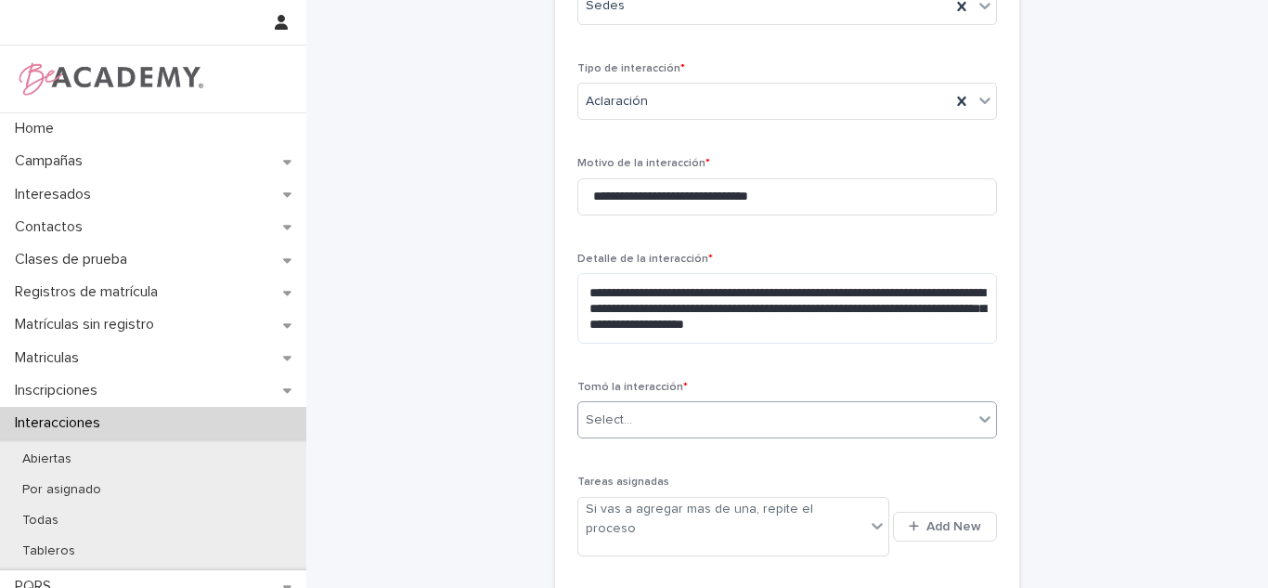
type input "*"
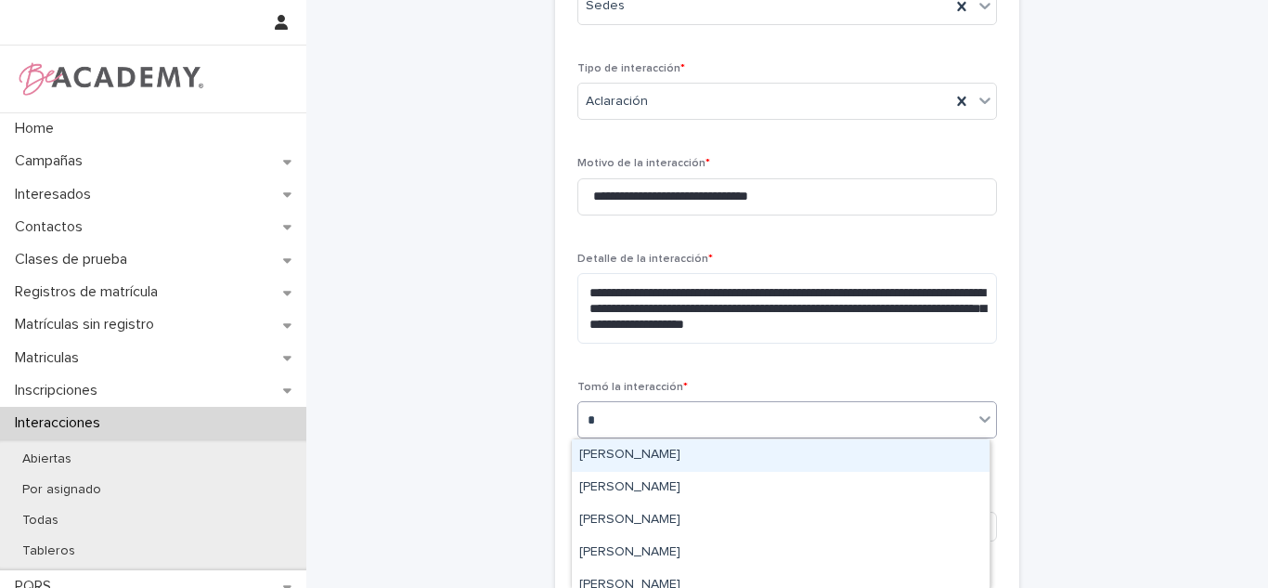
click at [717, 443] on div "[PERSON_NAME]" at bounding box center [781, 455] width 418 height 32
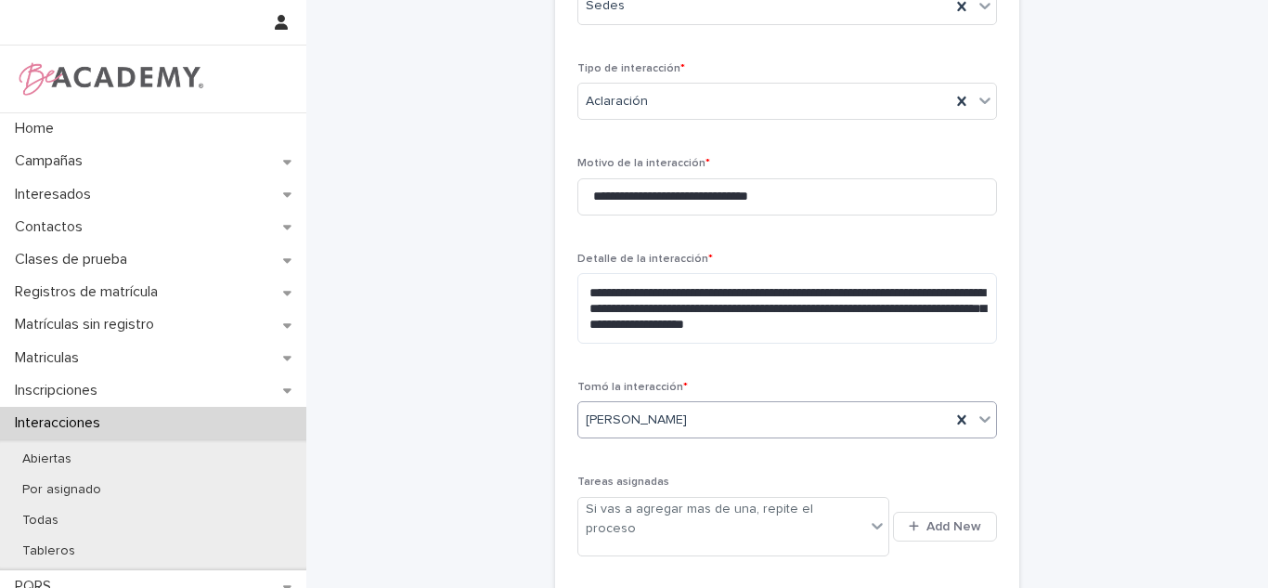
scroll to position [488, 0]
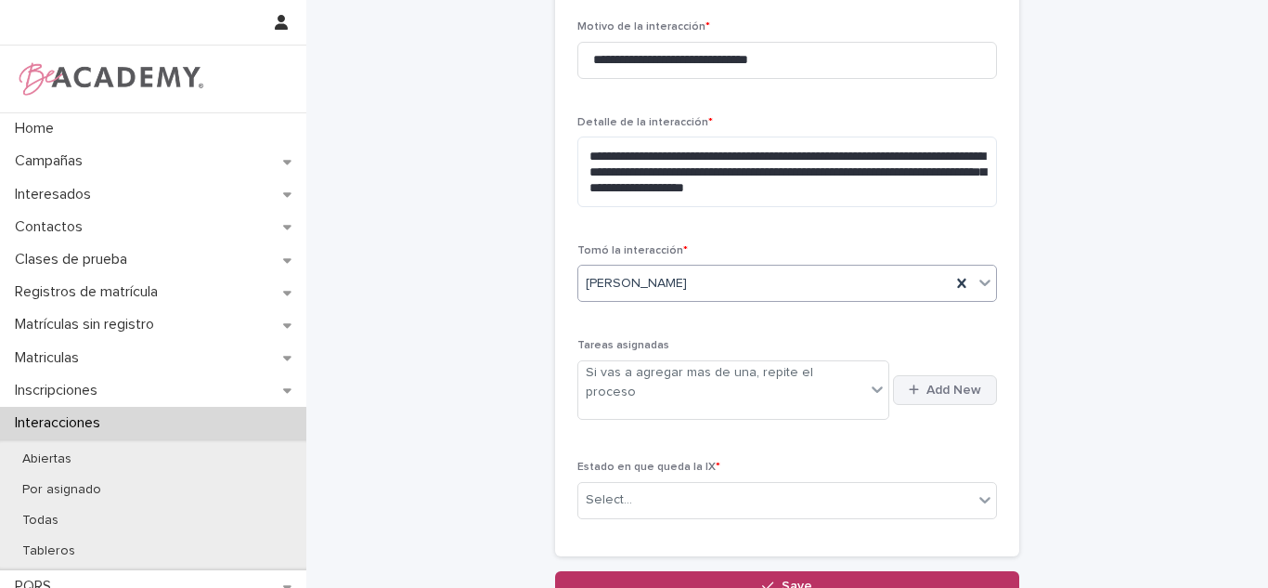
click at [927, 384] on span "Add New" at bounding box center [954, 389] width 55 height 13
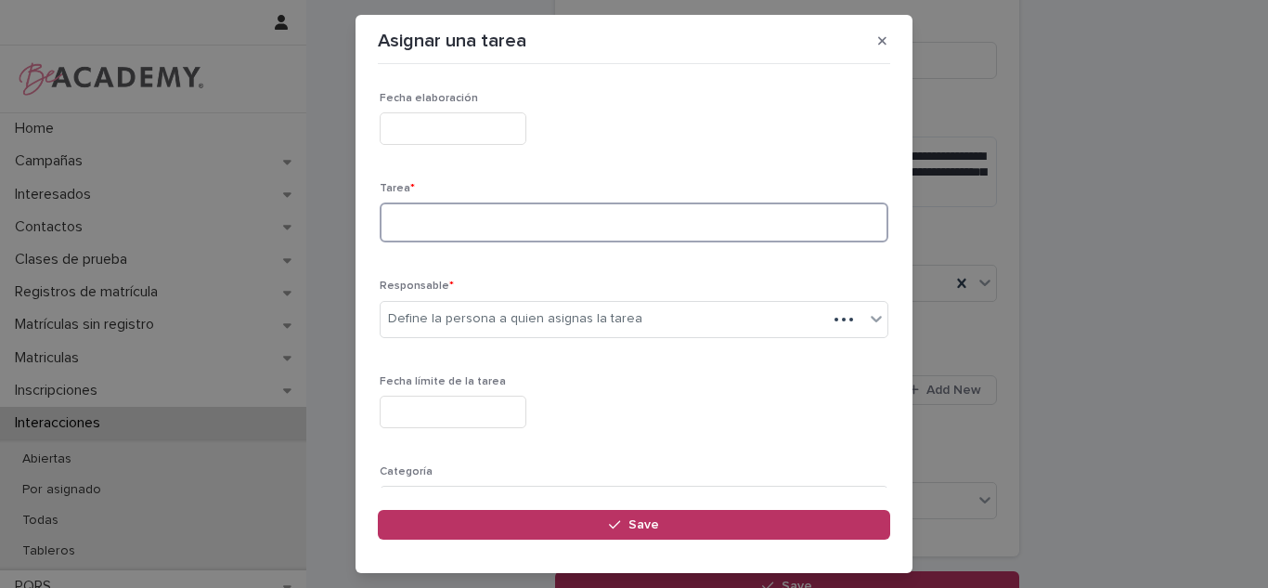
click at [452, 205] on textarea at bounding box center [634, 222] width 509 height 40
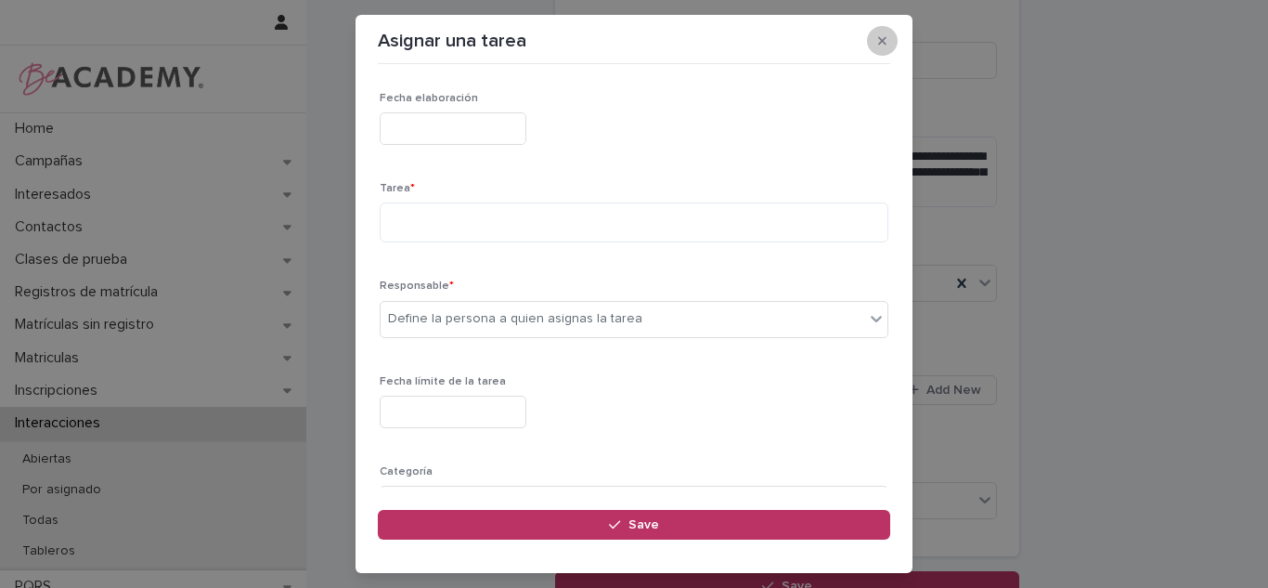
click at [891, 34] on button "button" at bounding box center [882, 41] width 31 height 30
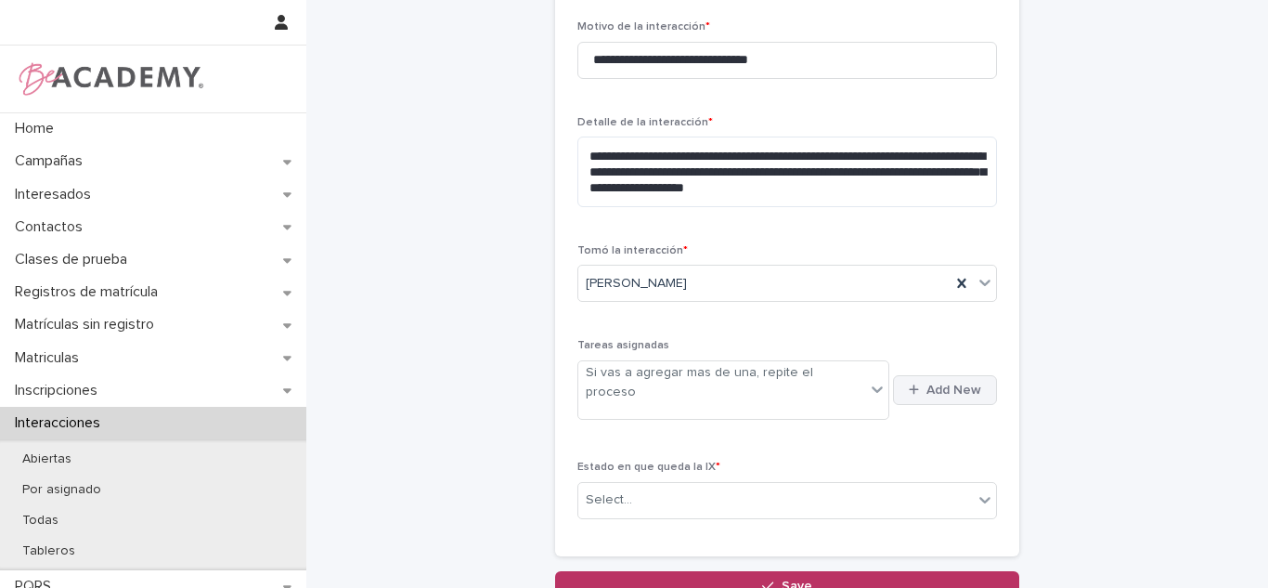
click at [933, 383] on span "Add New" at bounding box center [954, 389] width 55 height 13
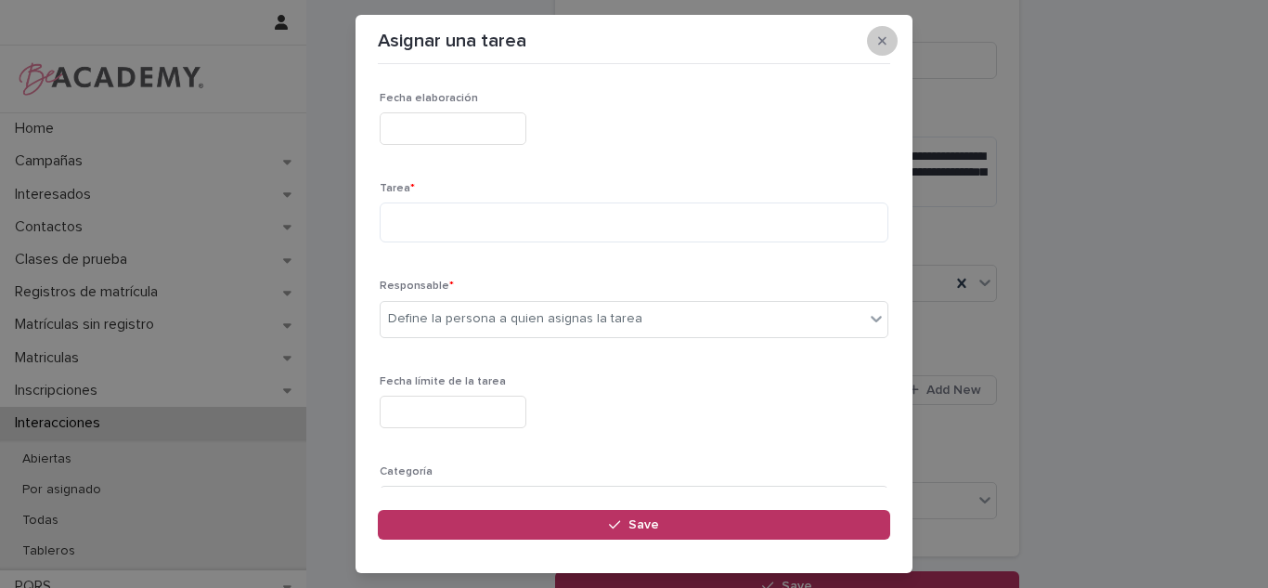
click at [874, 37] on button "button" at bounding box center [882, 41] width 31 height 30
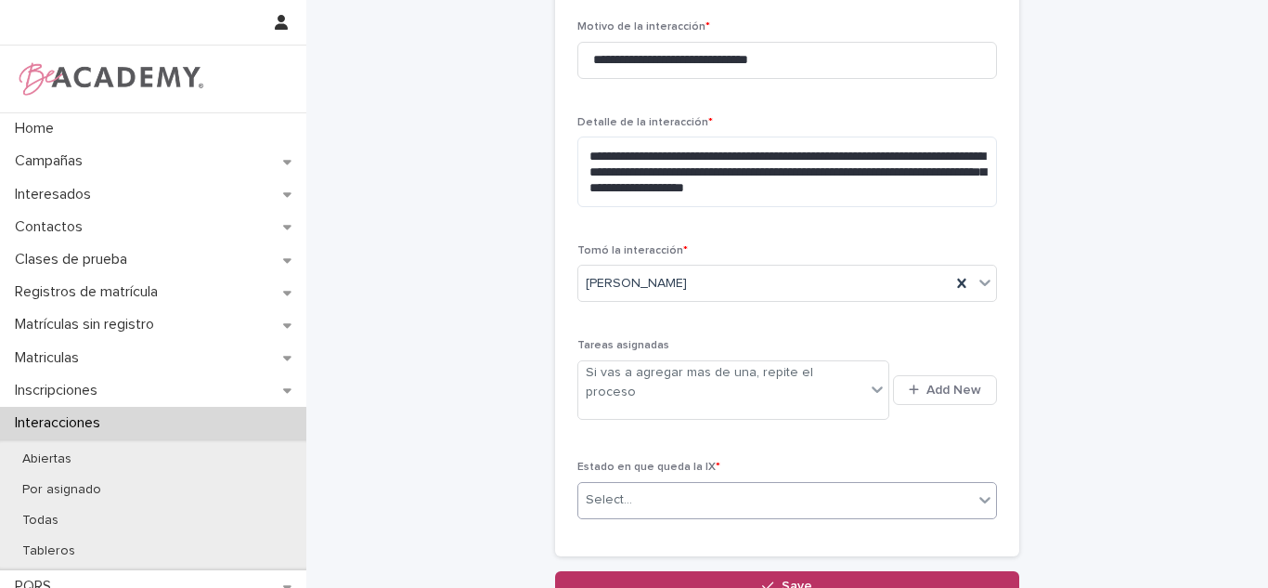
click at [681, 485] on div "Select..." at bounding box center [775, 500] width 395 height 31
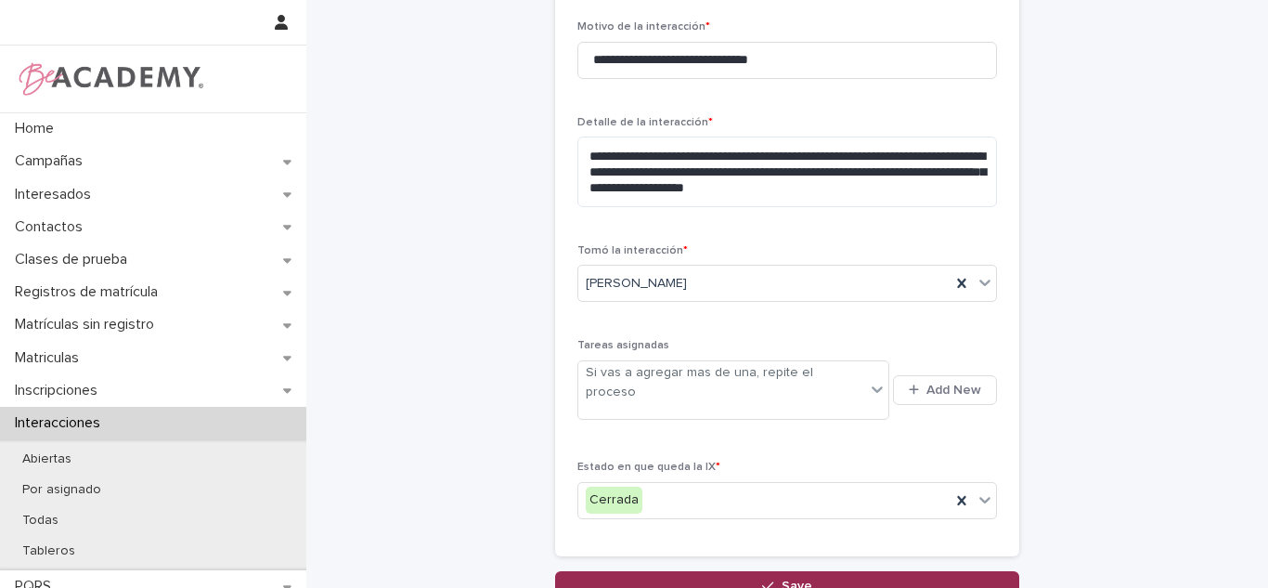
click at [711, 571] on button "Save" at bounding box center [787, 586] width 464 height 30
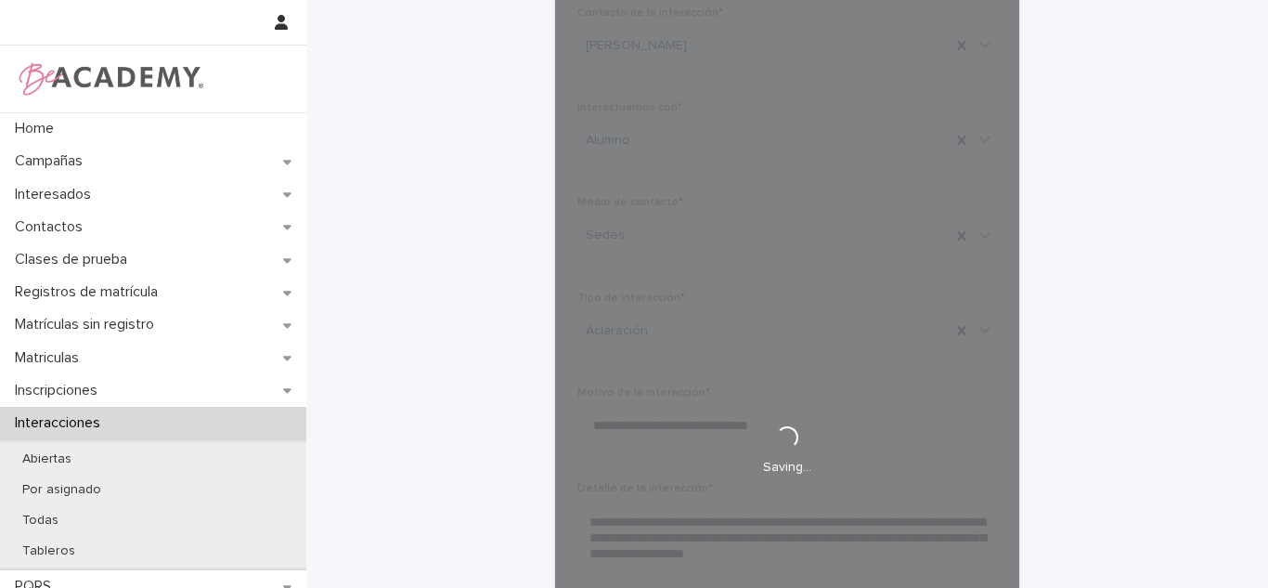
scroll to position [0, 0]
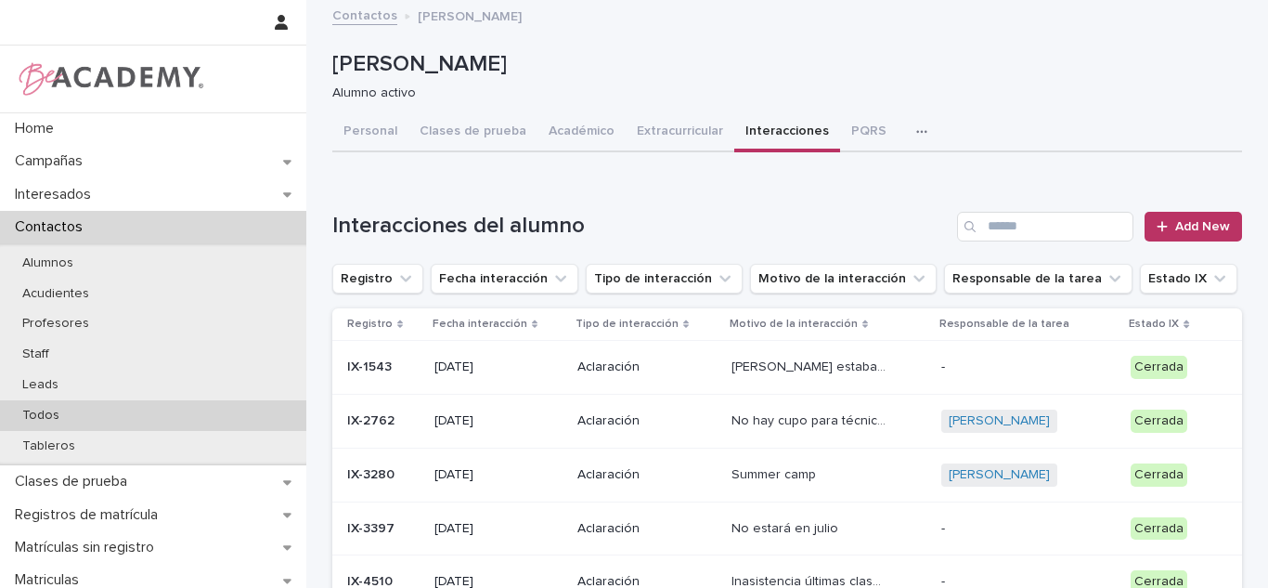
click at [138, 416] on div "Todos" at bounding box center [153, 415] width 306 height 31
